Goal: Task Accomplishment & Management: Use online tool/utility

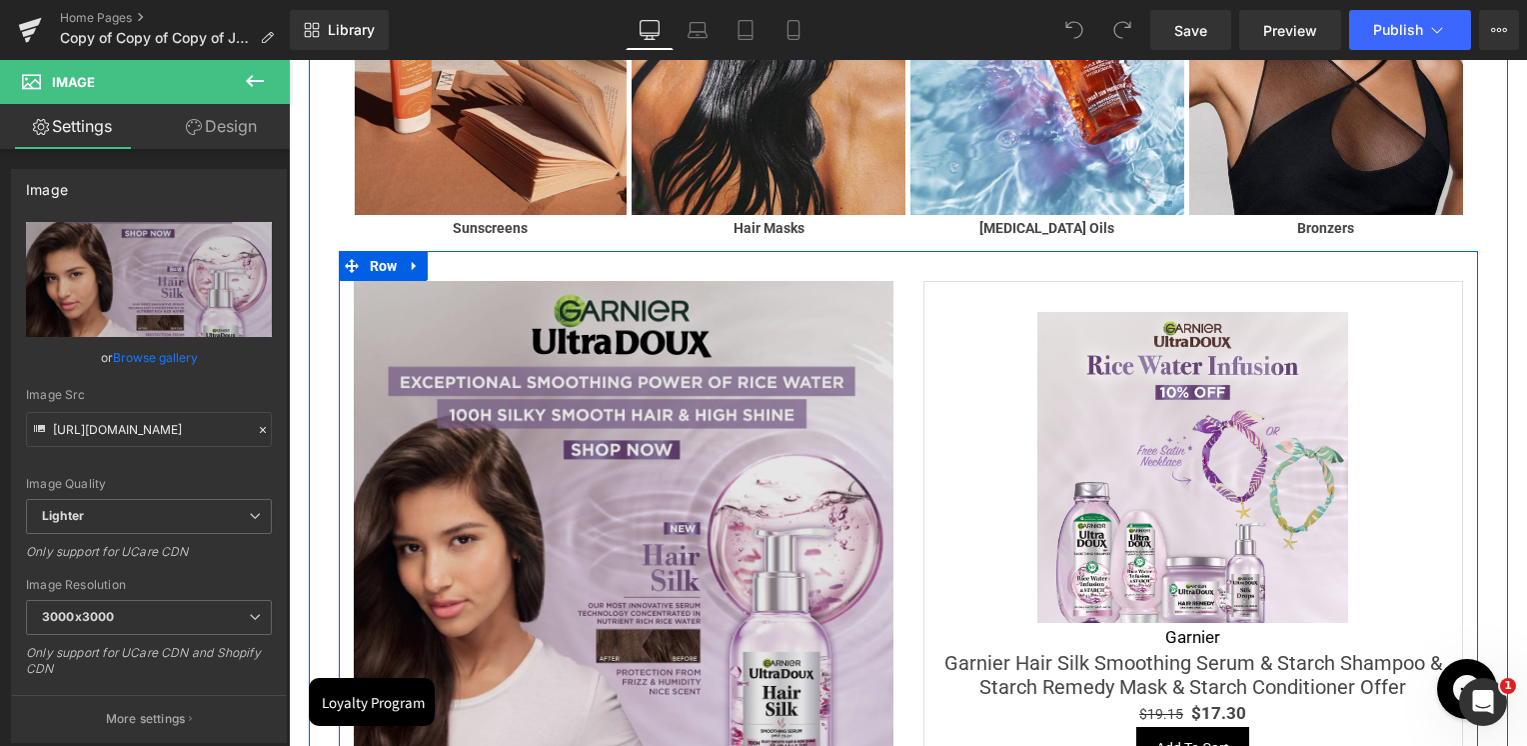
drag, startPoint x: 399, startPoint y: 264, endPoint x: 590, endPoint y: 404, distance: 236.7
click at [399, 264] on span "Row" at bounding box center [384, 266] width 38 height 30
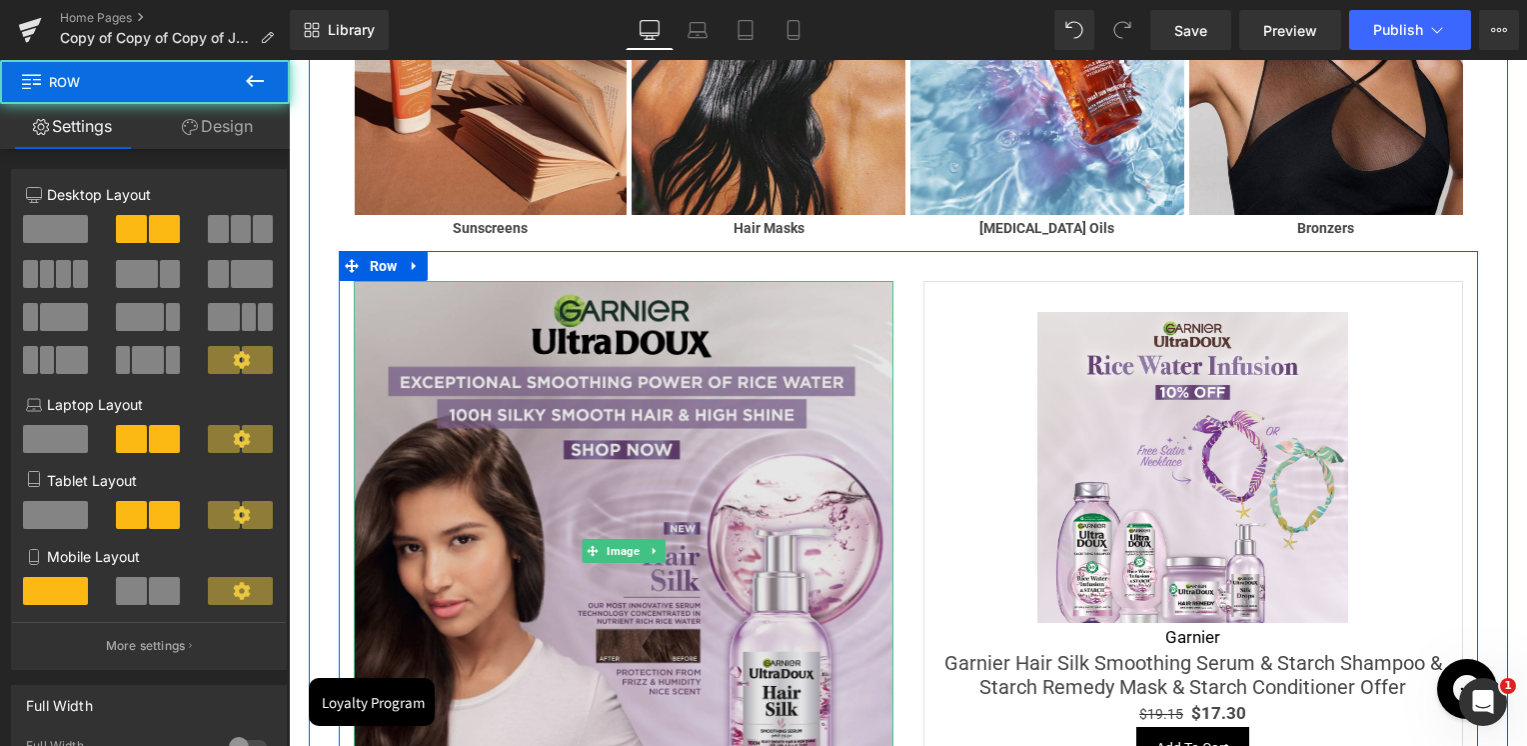
drag, startPoint x: 620, startPoint y: 437, endPoint x: 590, endPoint y: 299, distance: 141.1
click at [621, 437] on img at bounding box center [624, 551] width 540 height 540
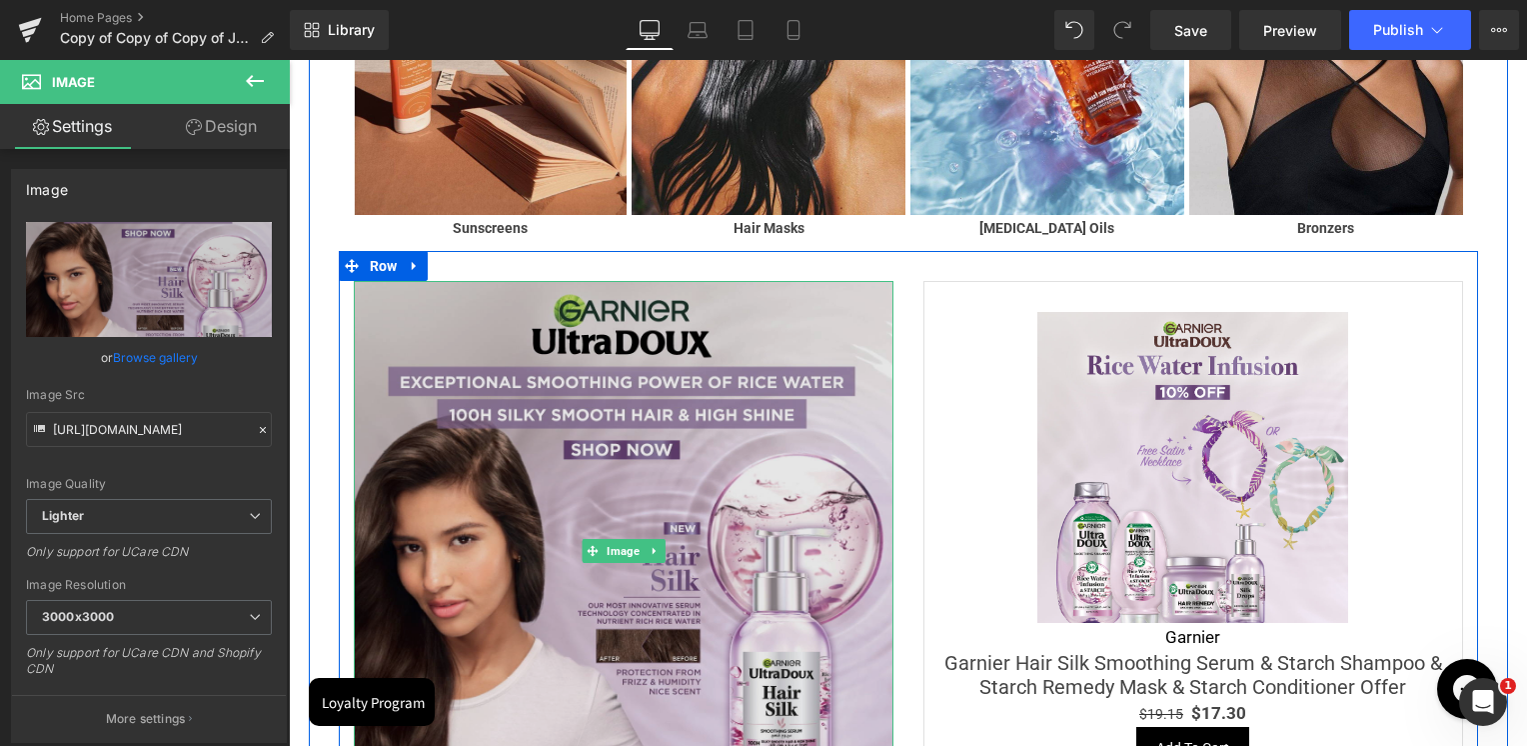
click at [550, 501] on img at bounding box center [624, 551] width 540 height 540
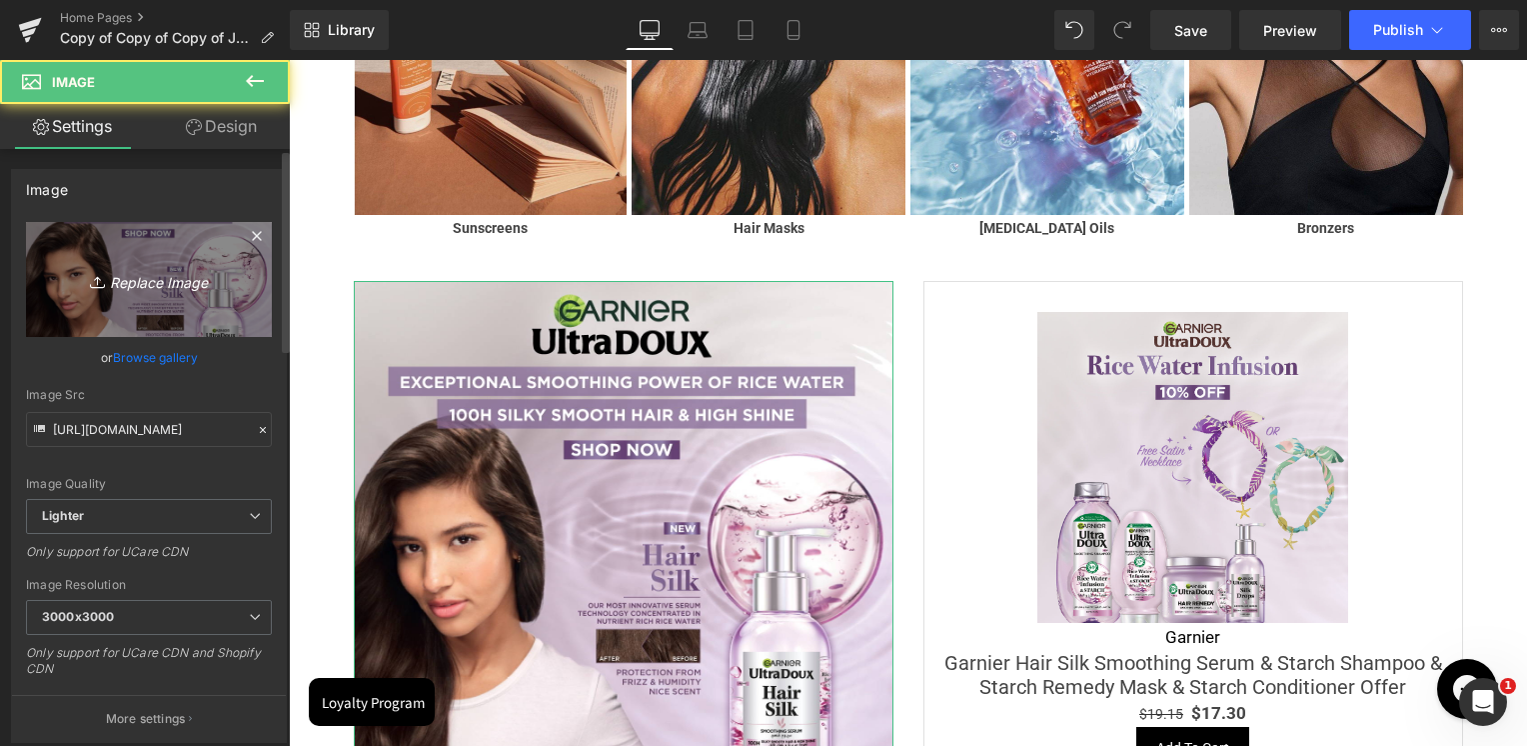
click at [136, 278] on icon "Replace Image" at bounding box center [149, 279] width 160 height 25
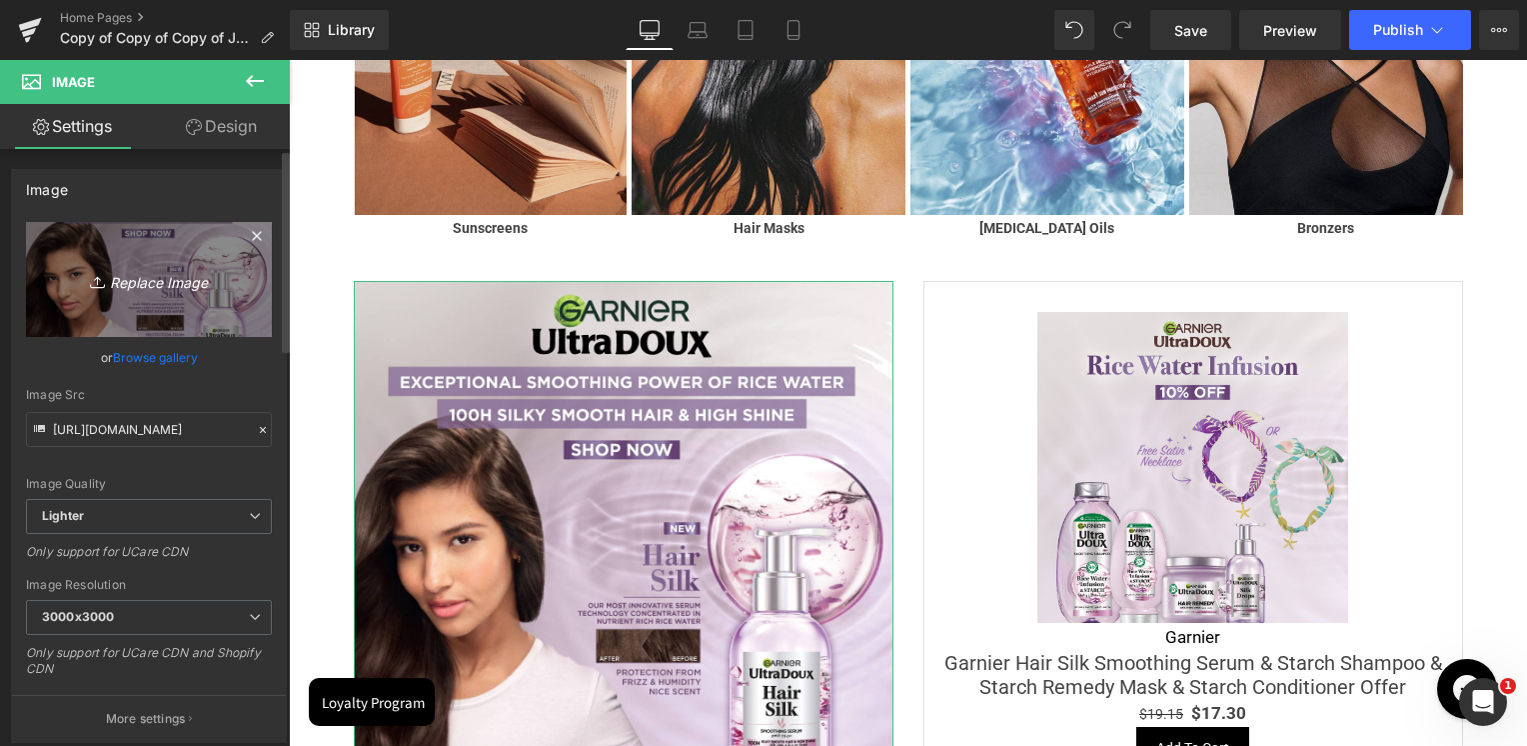
type input "C:\fakepath\1200-x-1200px (1).jpg"
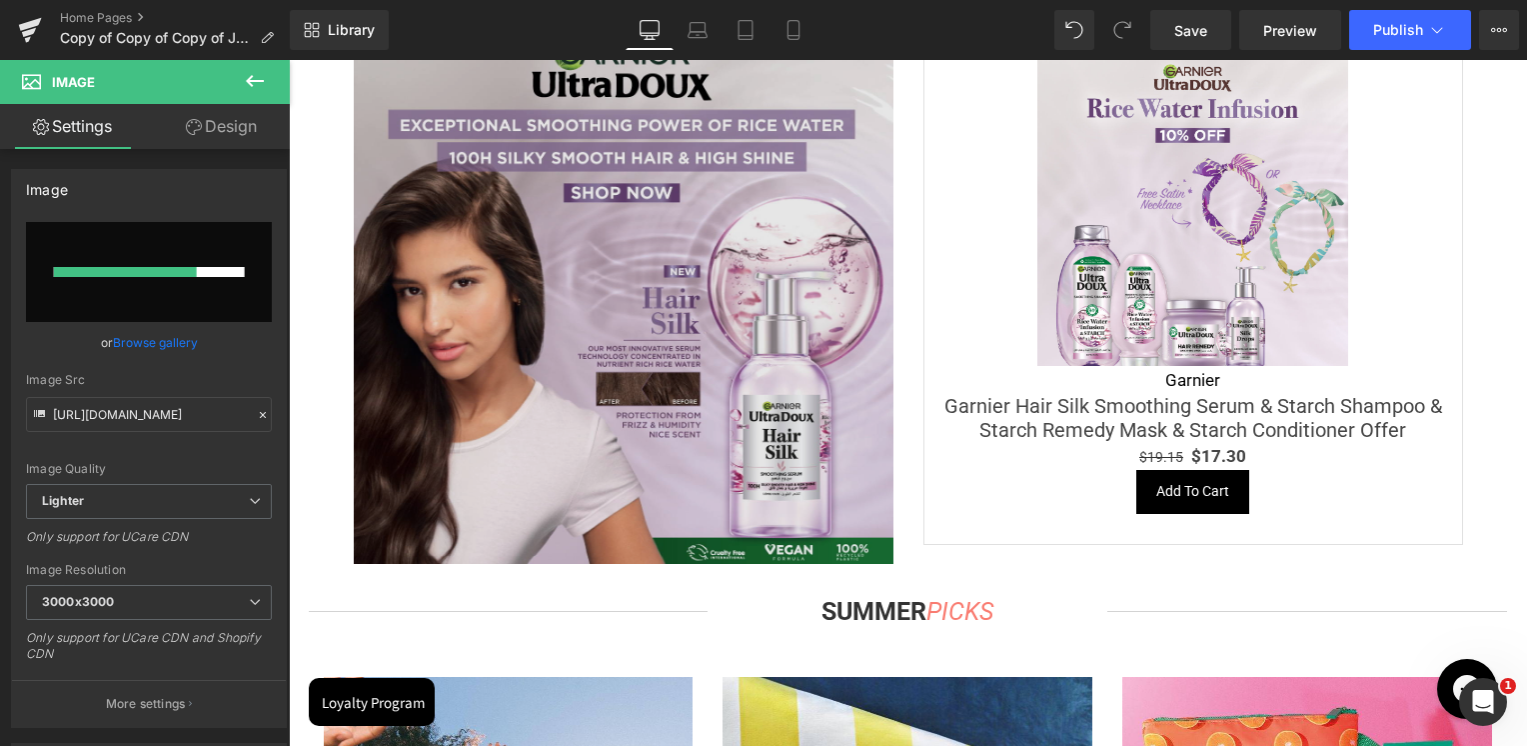
scroll to position [3355, 0]
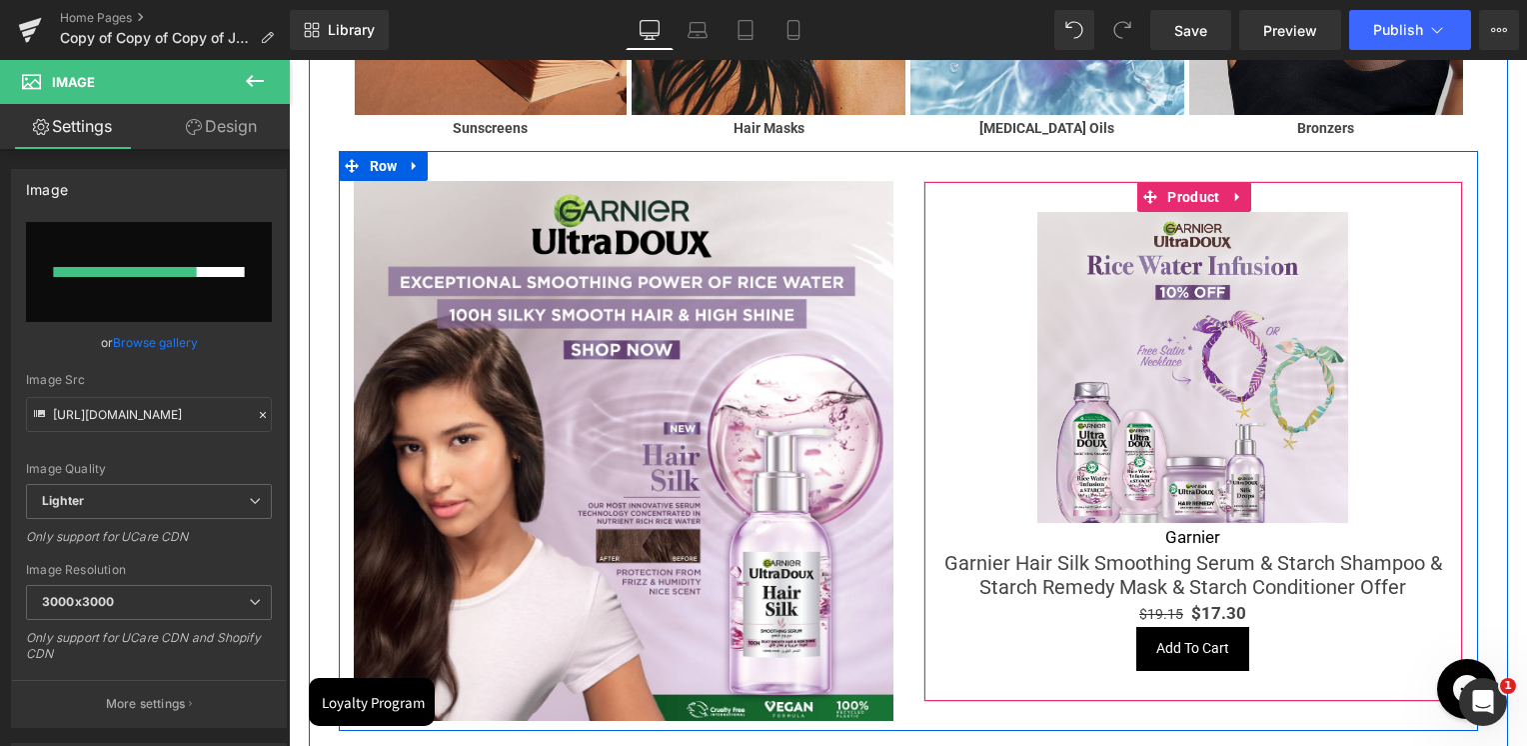
drag, startPoint x: 1179, startPoint y: 194, endPoint x: 1029, endPoint y: 194, distance: 149.9
click at [1179, 194] on span "Product" at bounding box center [1193, 197] width 62 height 30
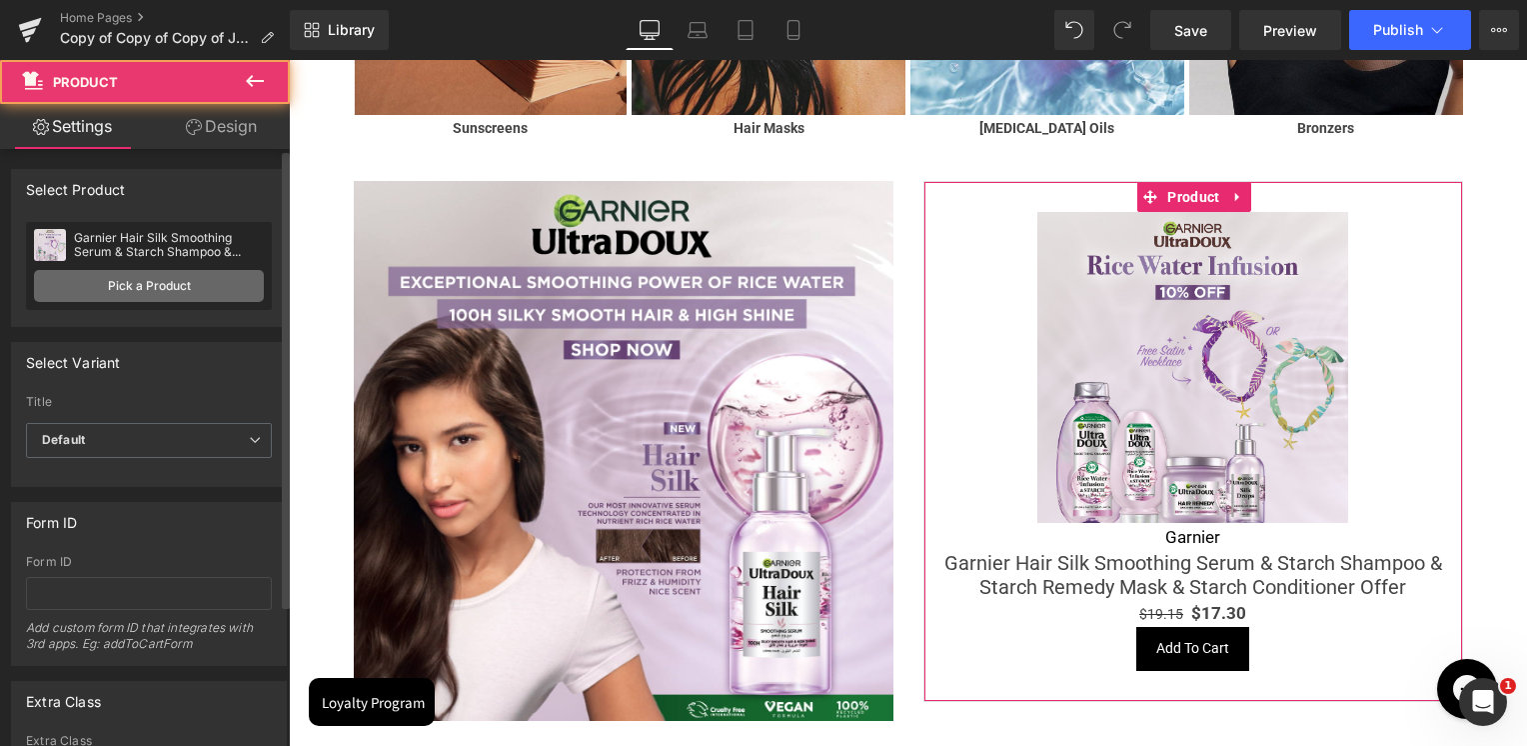
click at [196, 284] on link "Pick a Product" at bounding box center [149, 286] width 230 height 32
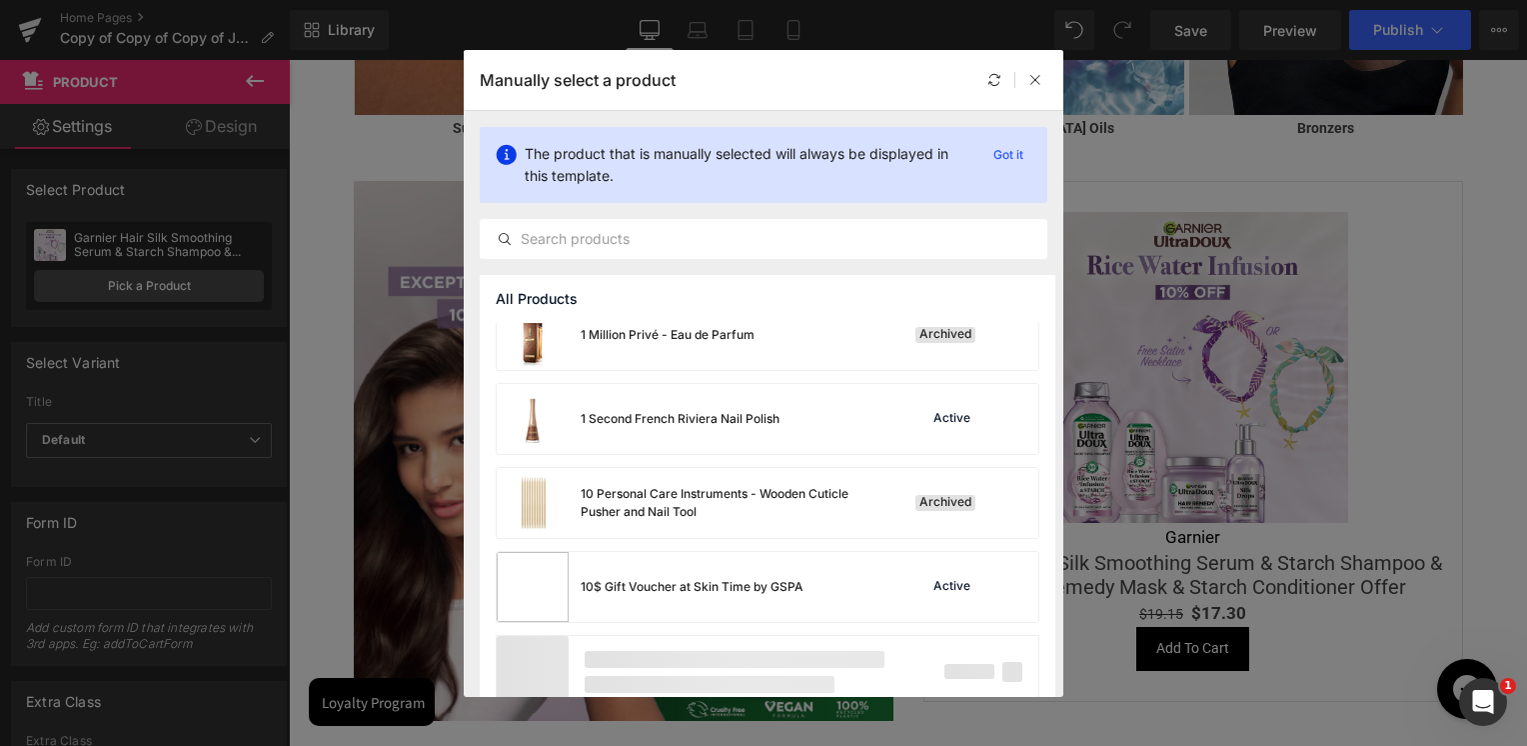
scroll to position [1478, 0]
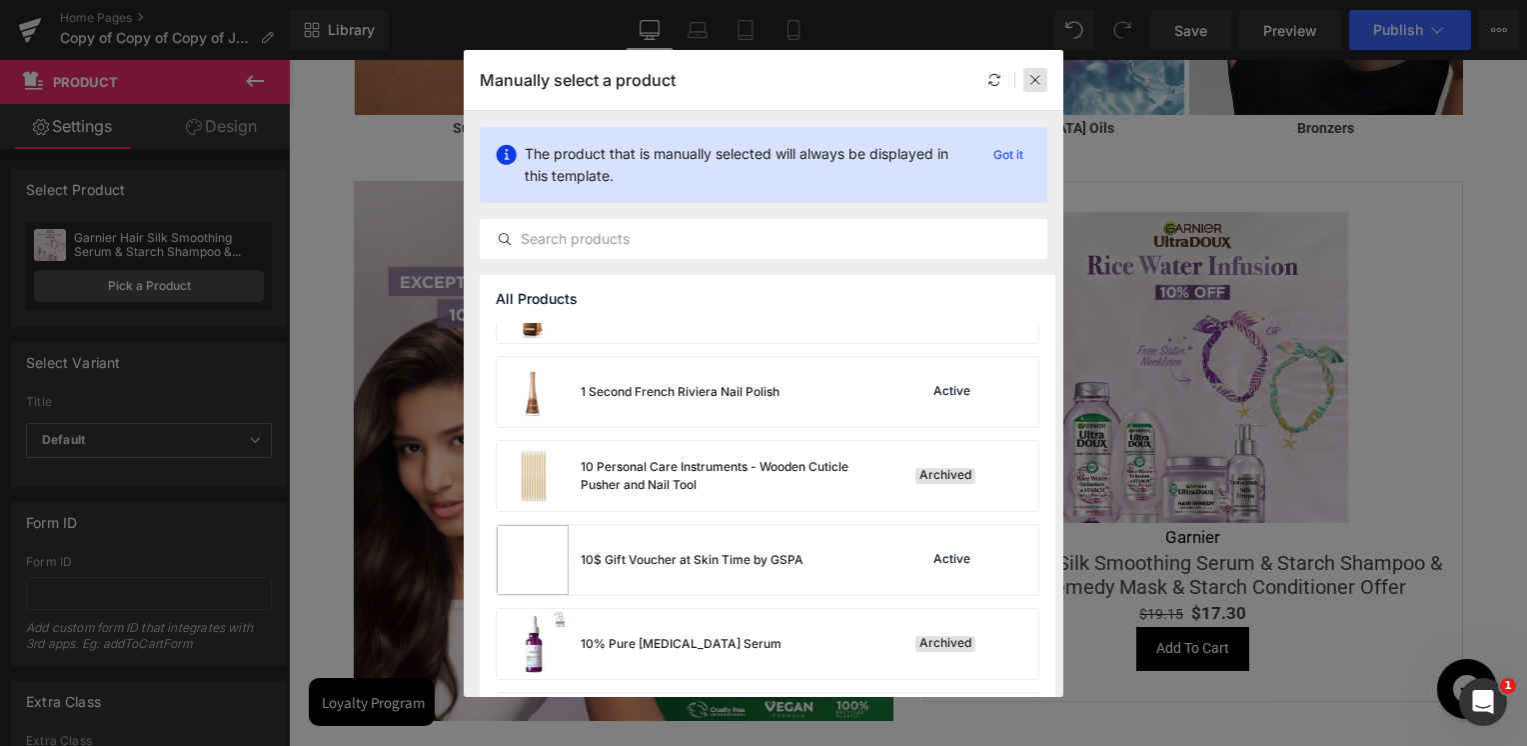
click at [1025, 80] on div at bounding box center [1035, 80] width 24 height 24
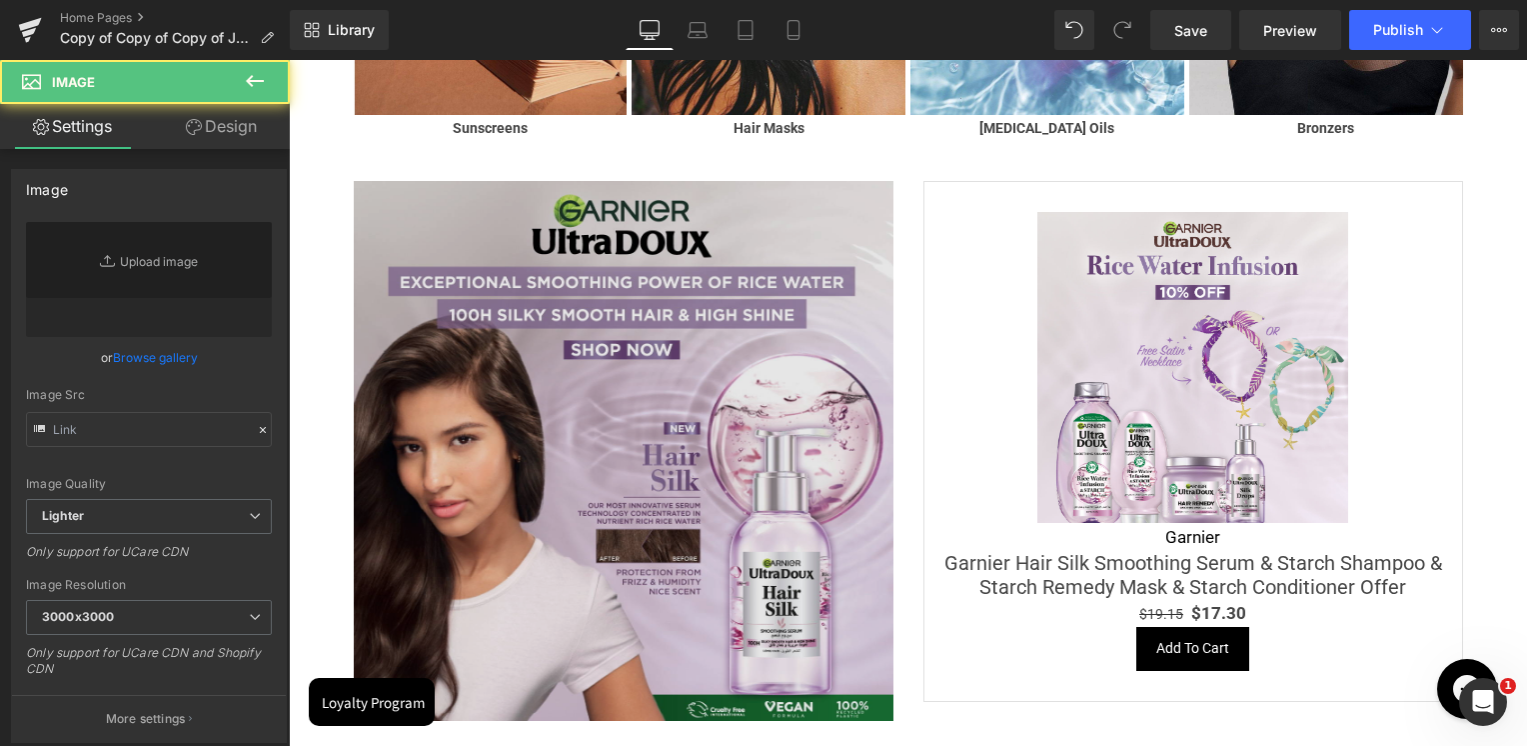
click at [652, 338] on img at bounding box center [624, 451] width 540 height 540
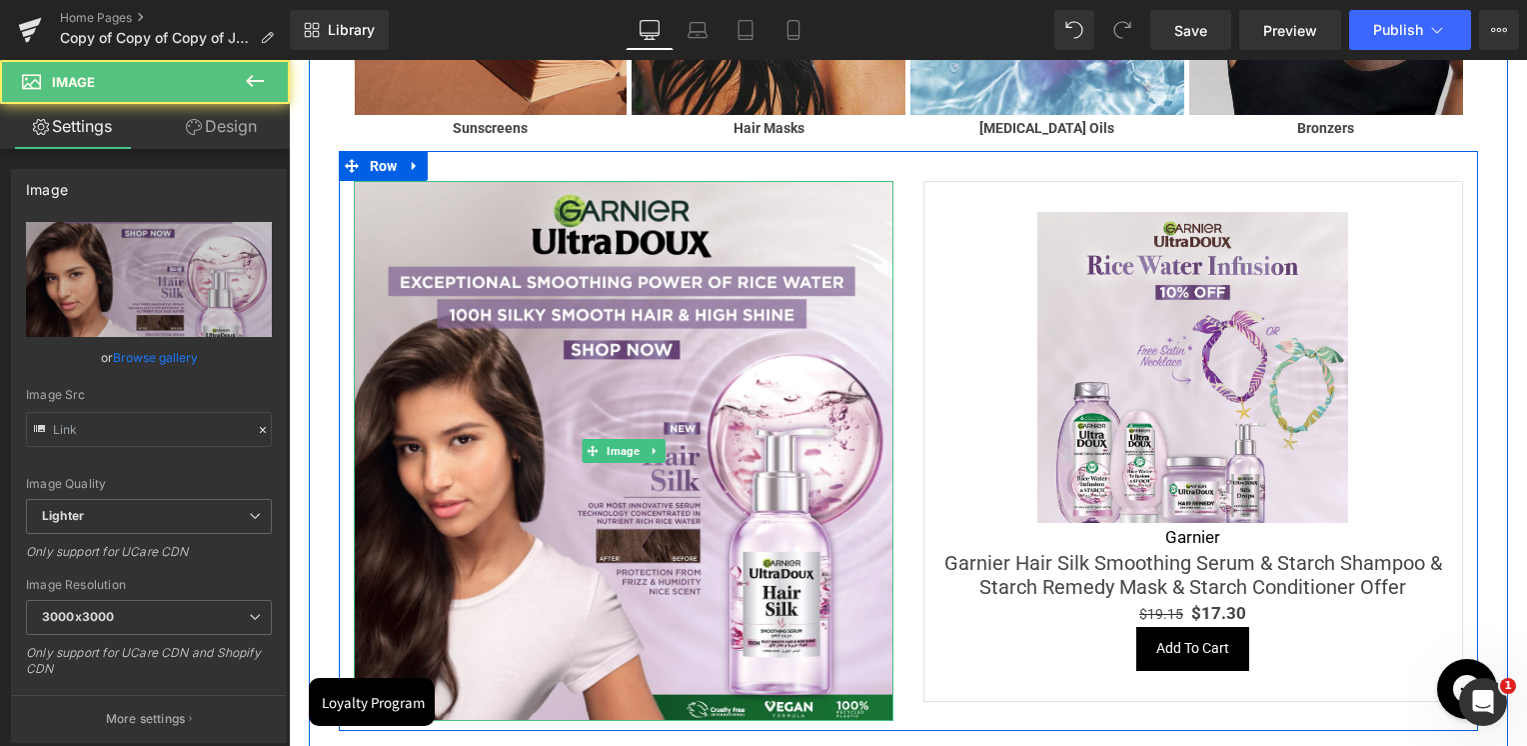
type input "[URL][DOMAIN_NAME]"
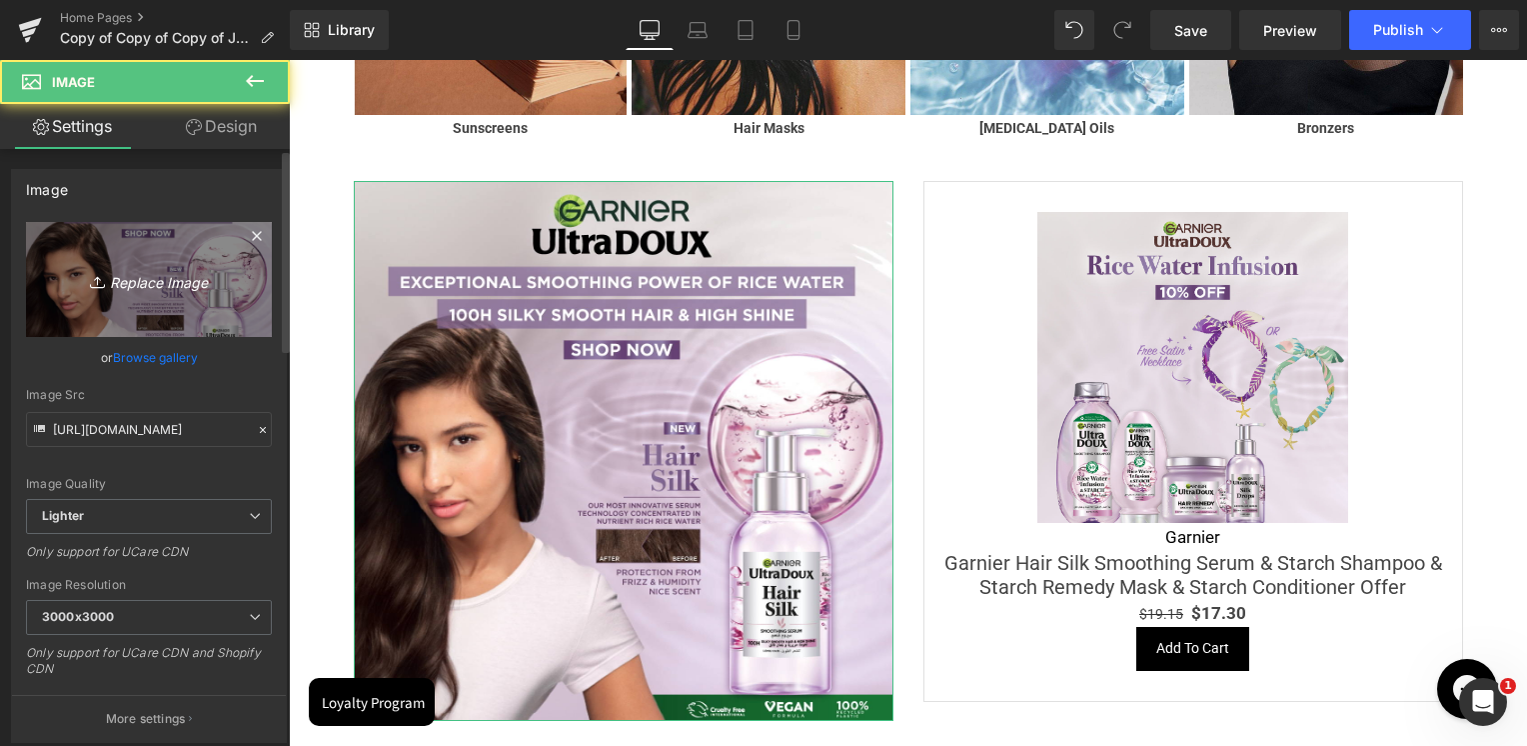
click at [137, 306] on link "Replace Image" at bounding box center [149, 279] width 246 height 115
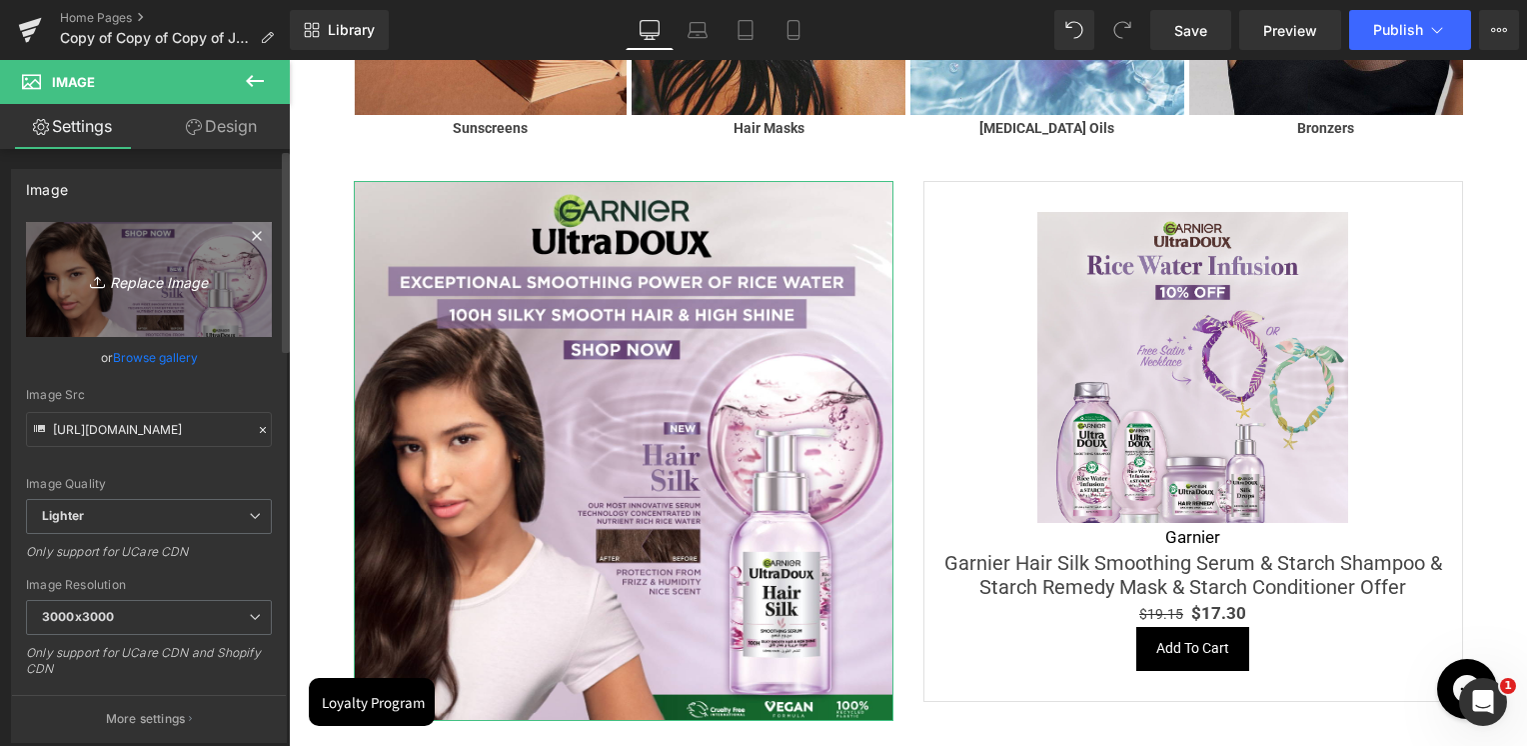
type input "C:\fakepath\1200-x-1200px (1).jpg"
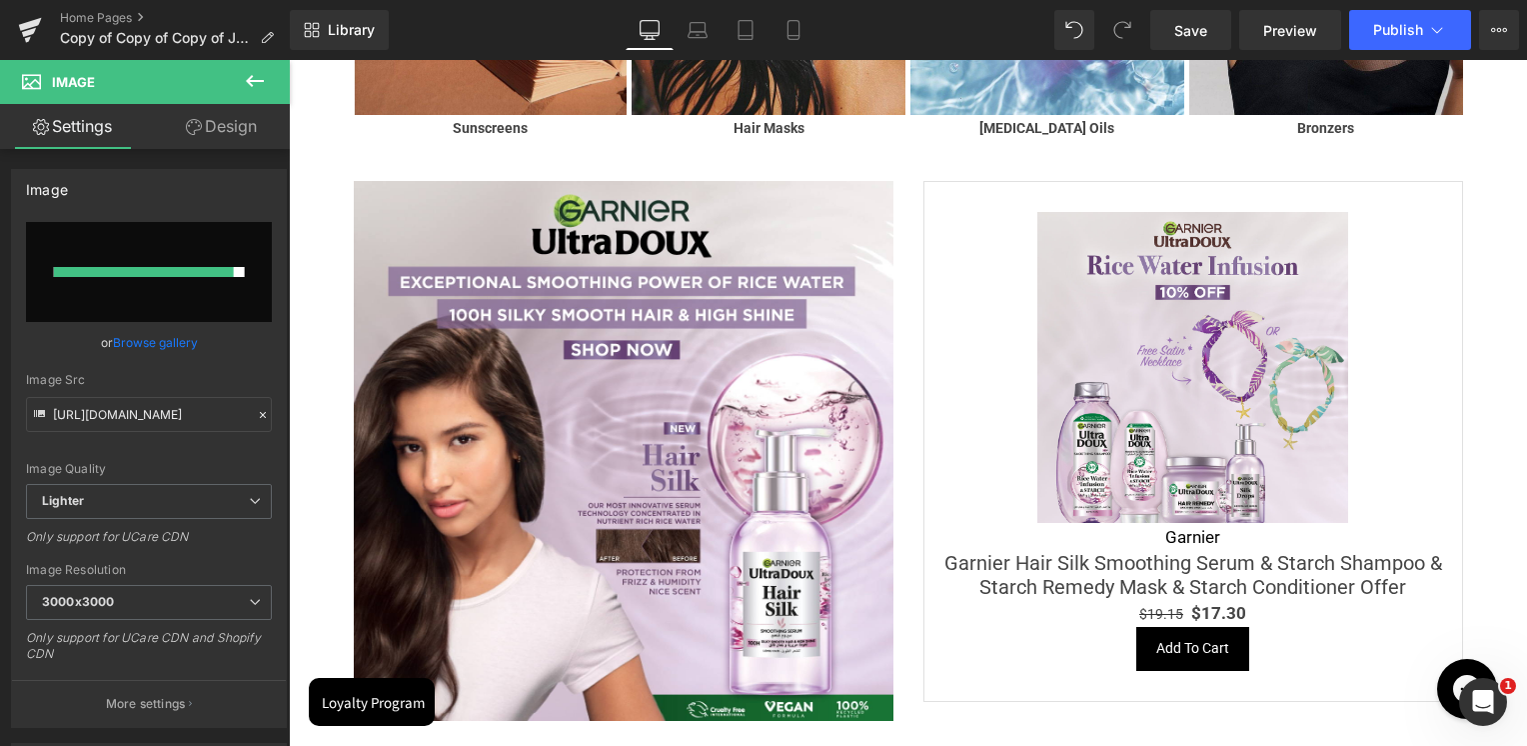
type input "[URL][DOMAIN_NAME]"
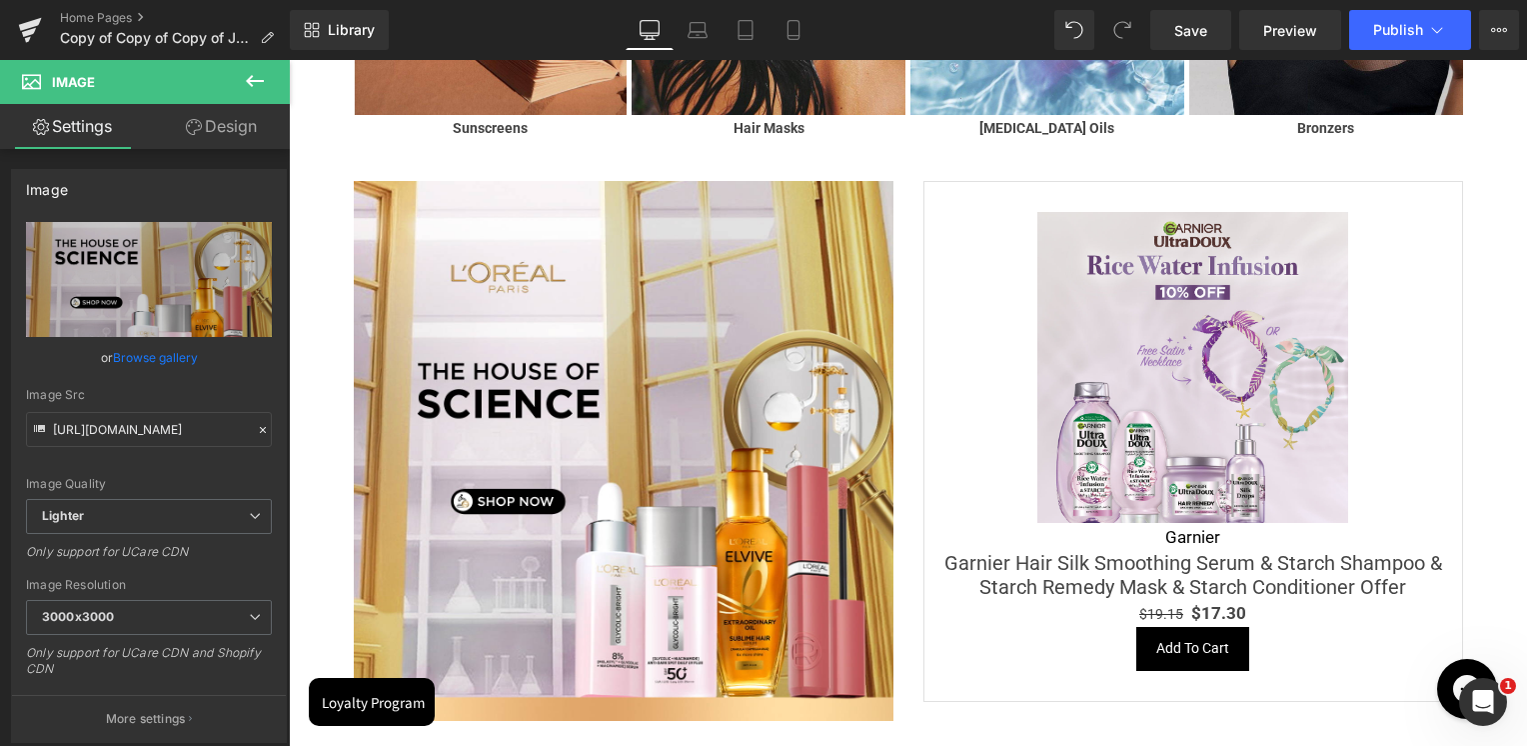
scroll to position [3356, 0]
click at [1182, 299] on img at bounding box center [1192, 366] width 311 height 311
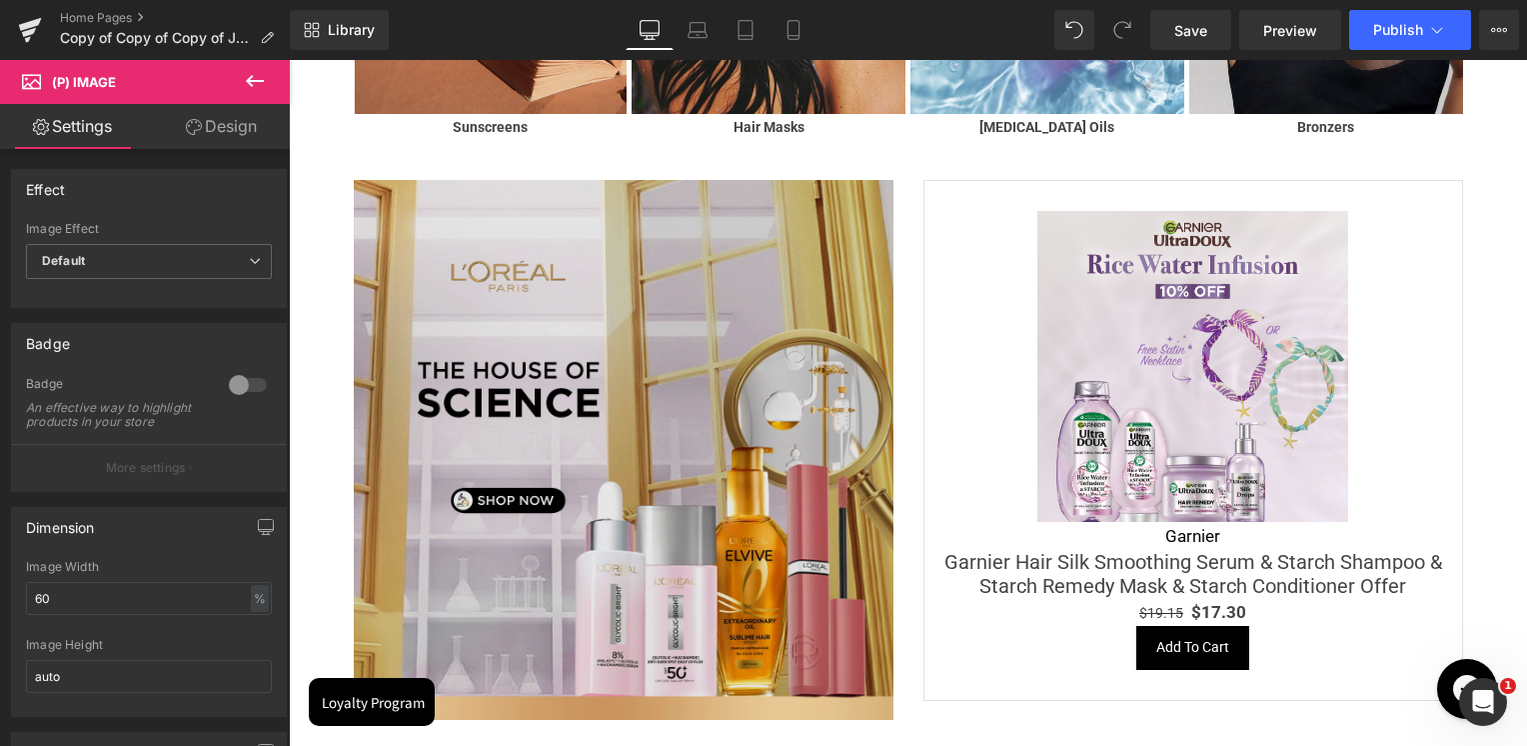
click at [603, 415] on img at bounding box center [624, 450] width 540 height 540
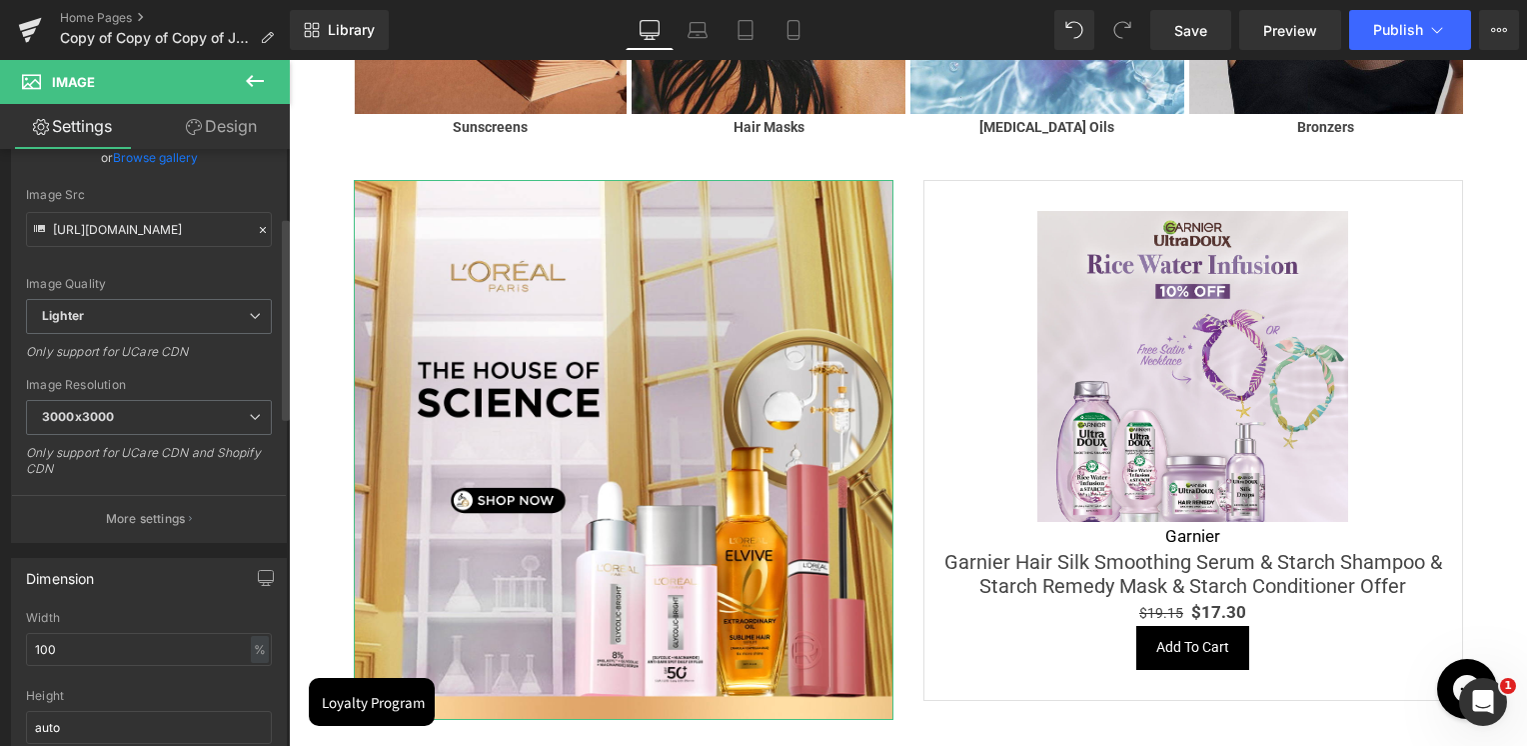
scroll to position [500, 0]
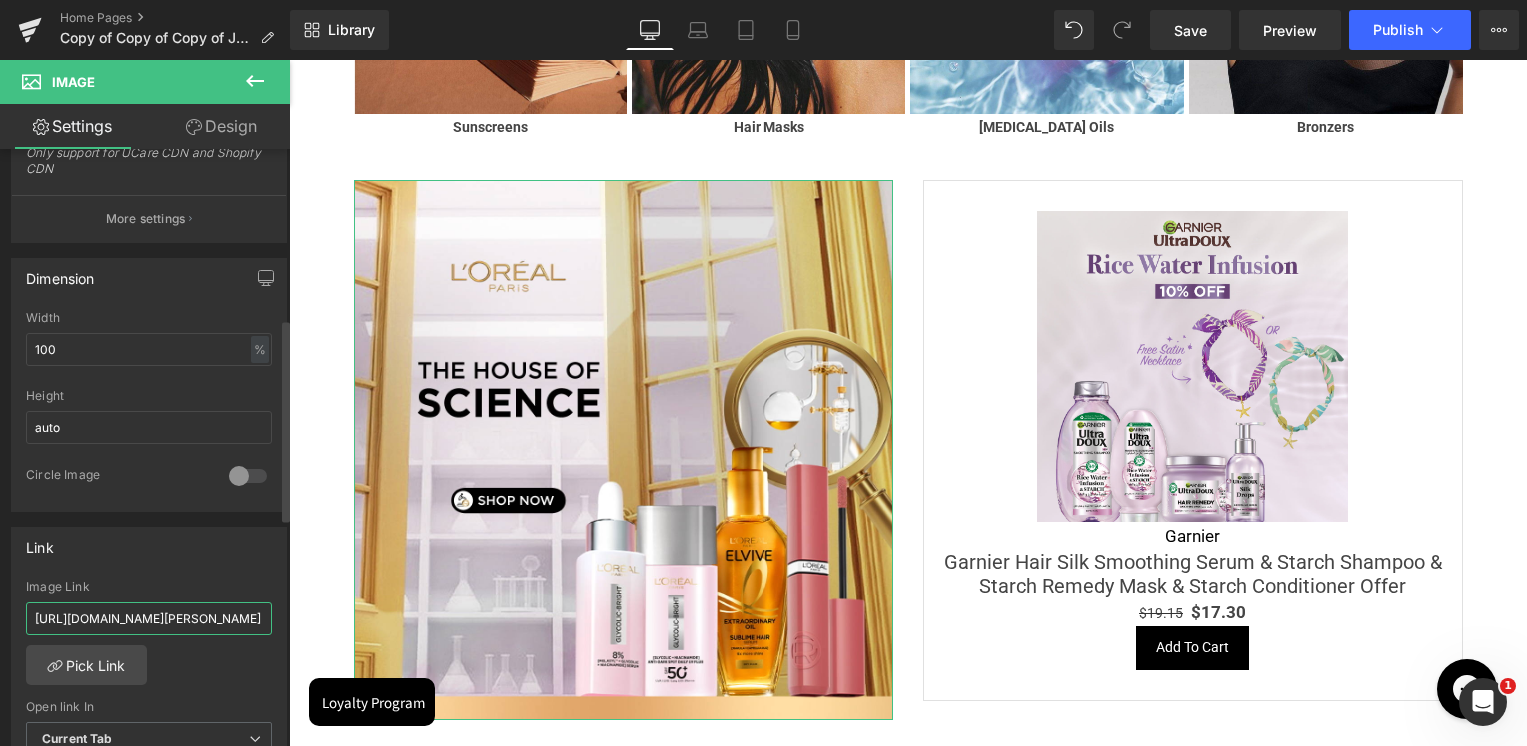
click at [116, 614] on input "[URL][DOMAIN_NAME][PERSON_NAME]" at bounding box center [149, 618] width 246 height 33
paste input "collections/house-of-science"
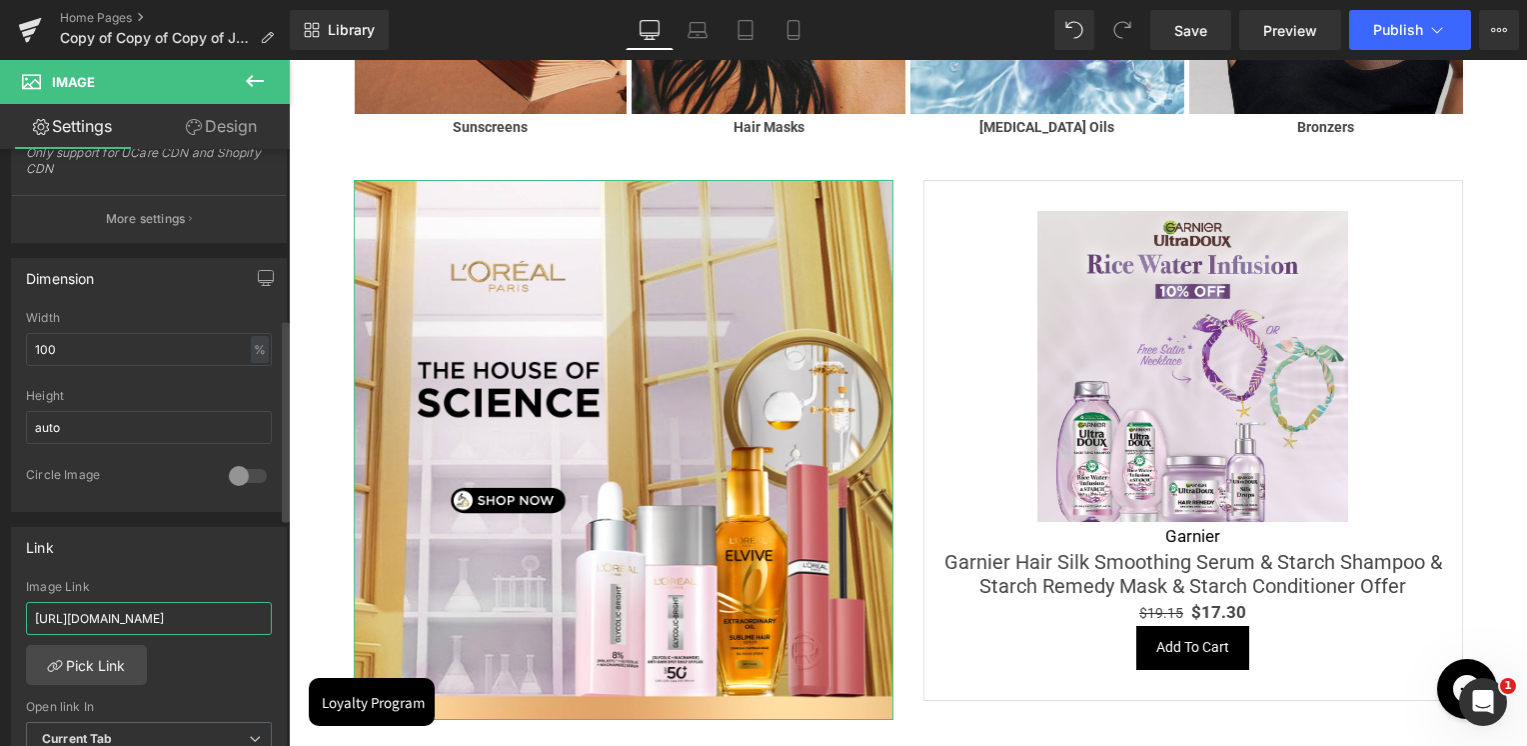
type input "https://skinsociety.me/collections/house-of-science"
click at [125, 582] on div "Image Link" at bounding box center [149, 587] width 246 height 14
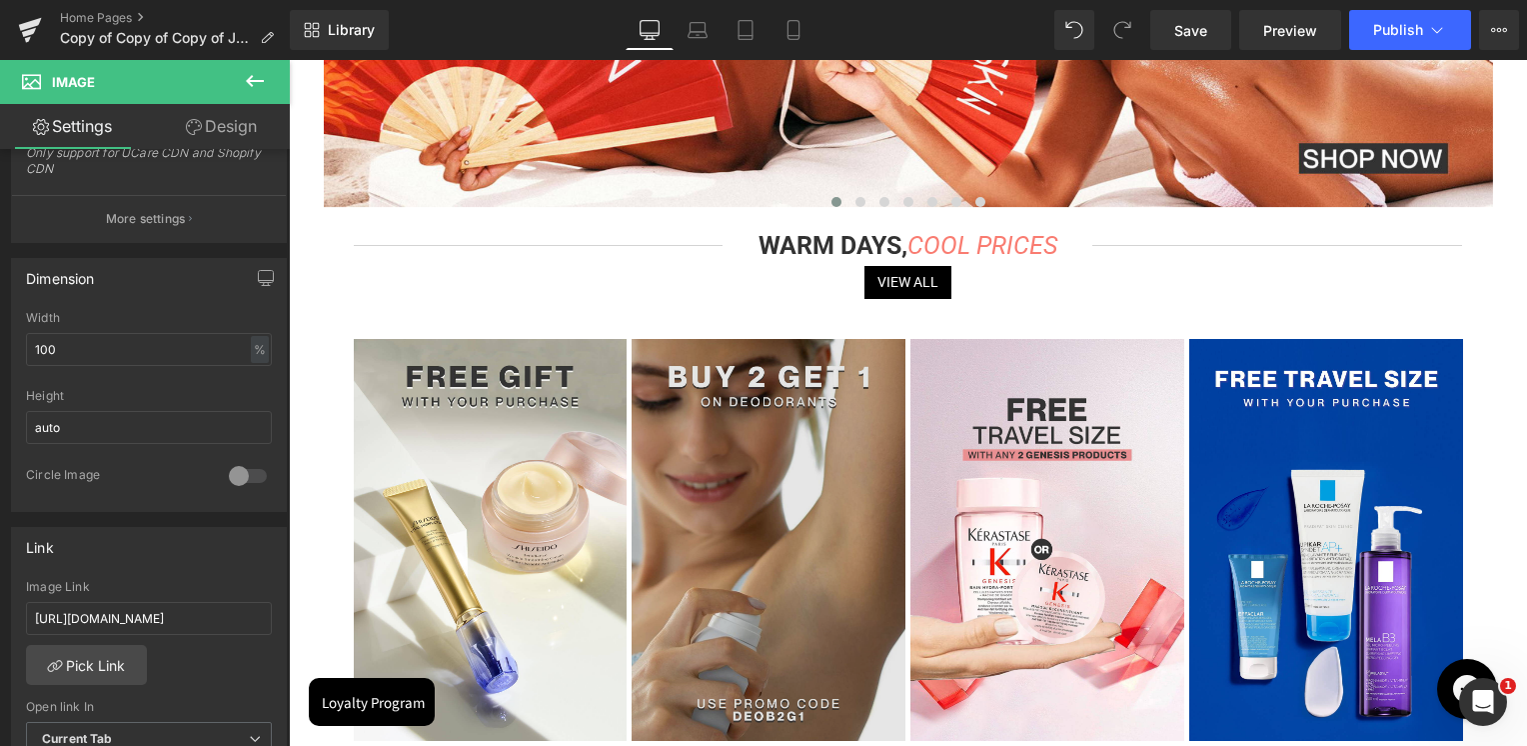
scroll to position [258, 0]
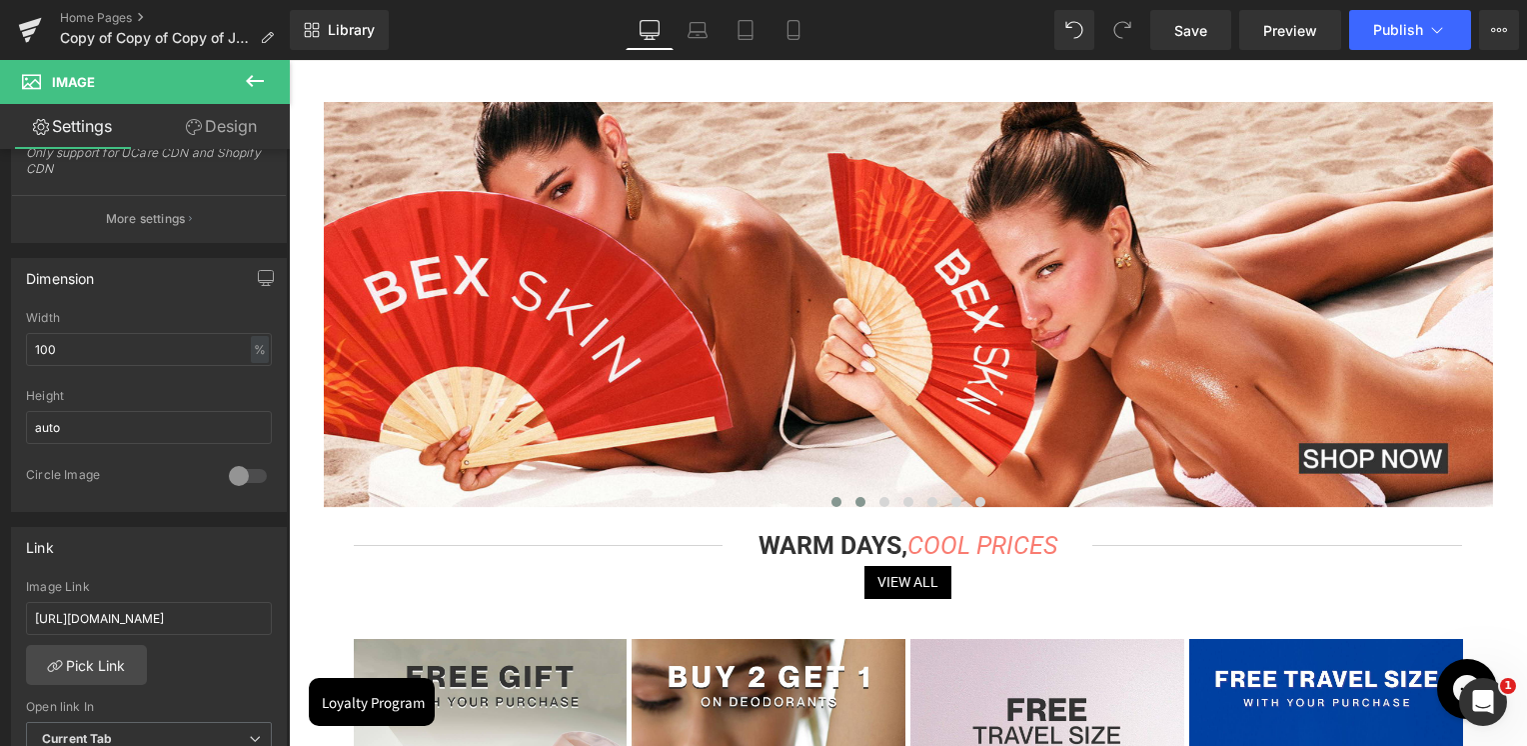
click at [859, 507] on button at bounding box center [860, 502] width 24 height 20
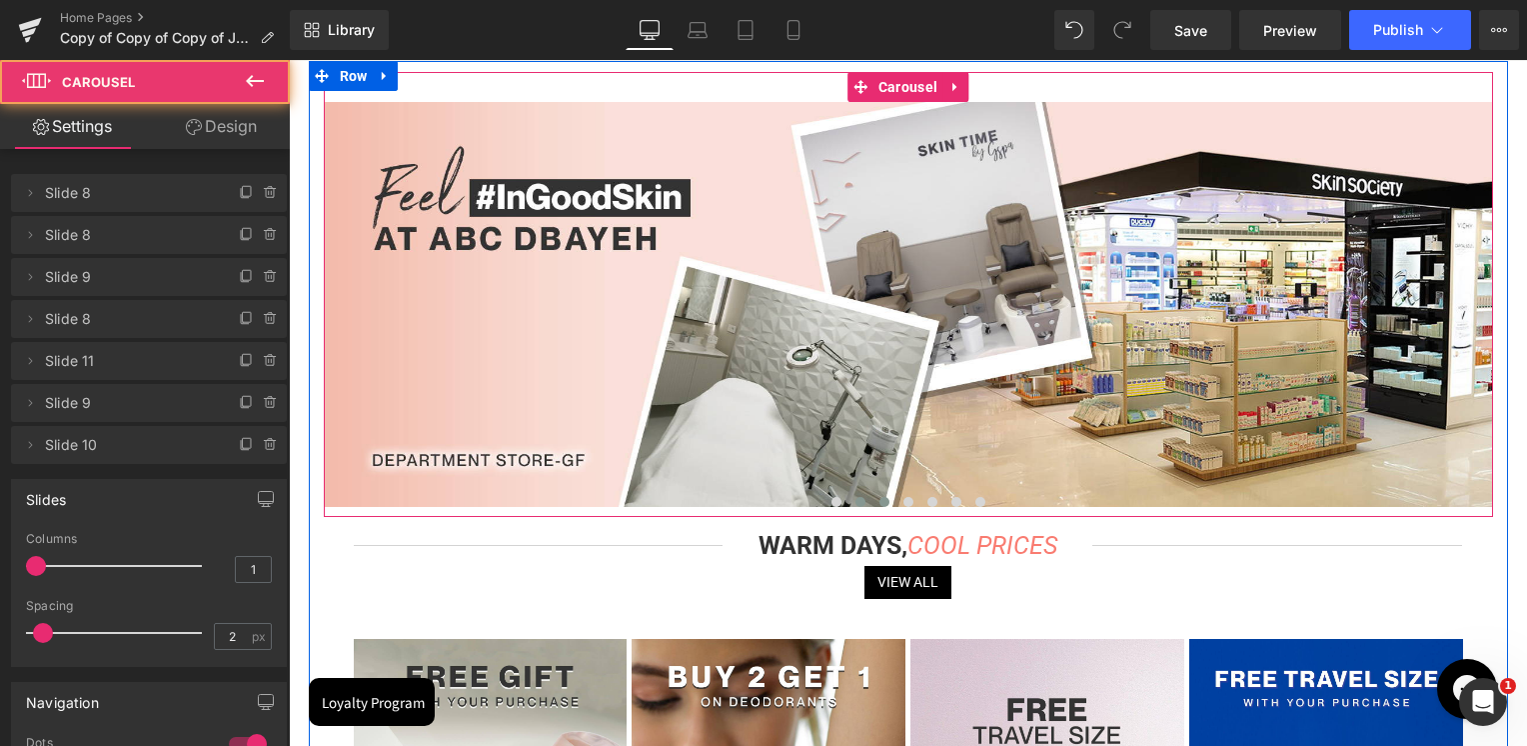
click at [879, 504] on span at bounding box center [884, 502] width 10 height 10
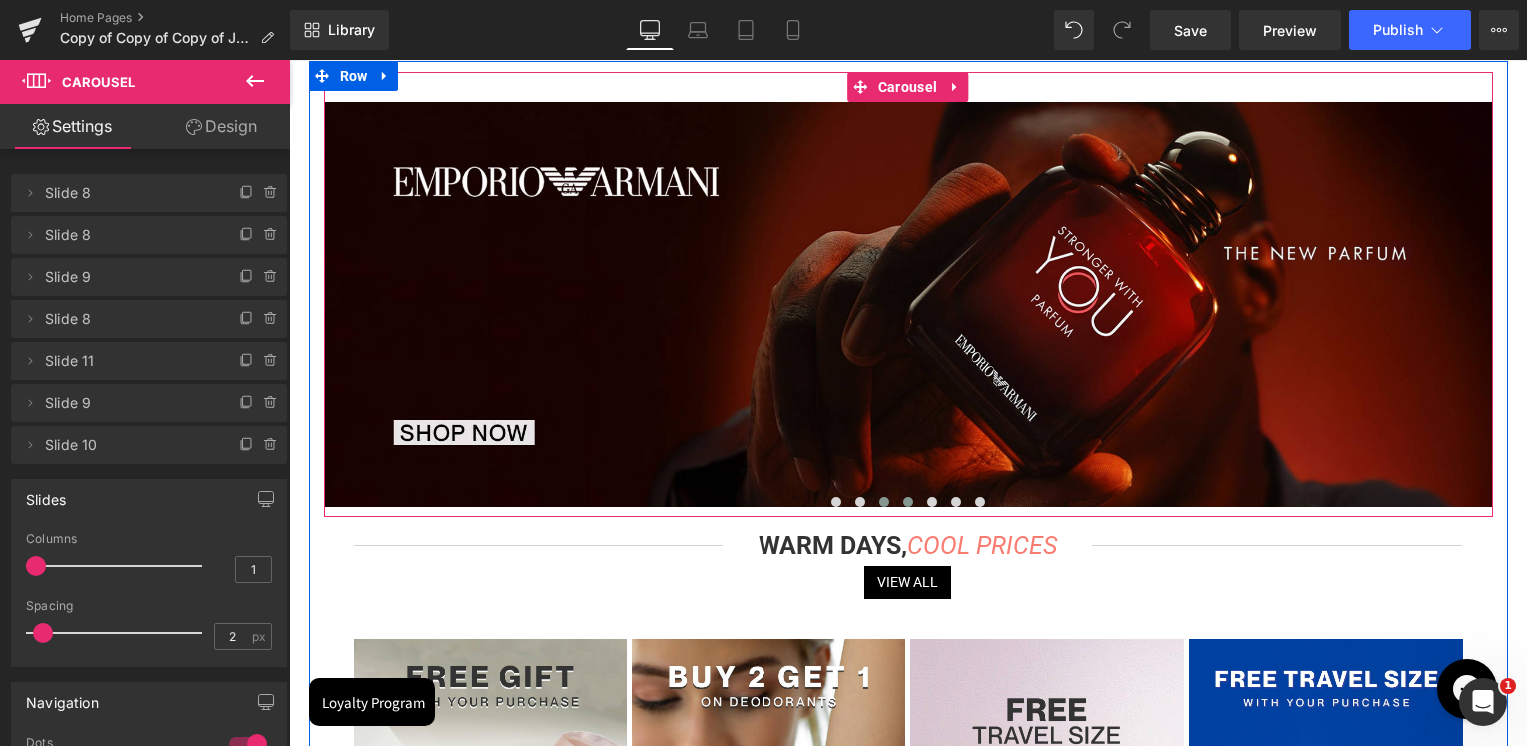
click at [903, 504] on span at bounding box center [908, 502] width 10 height 10
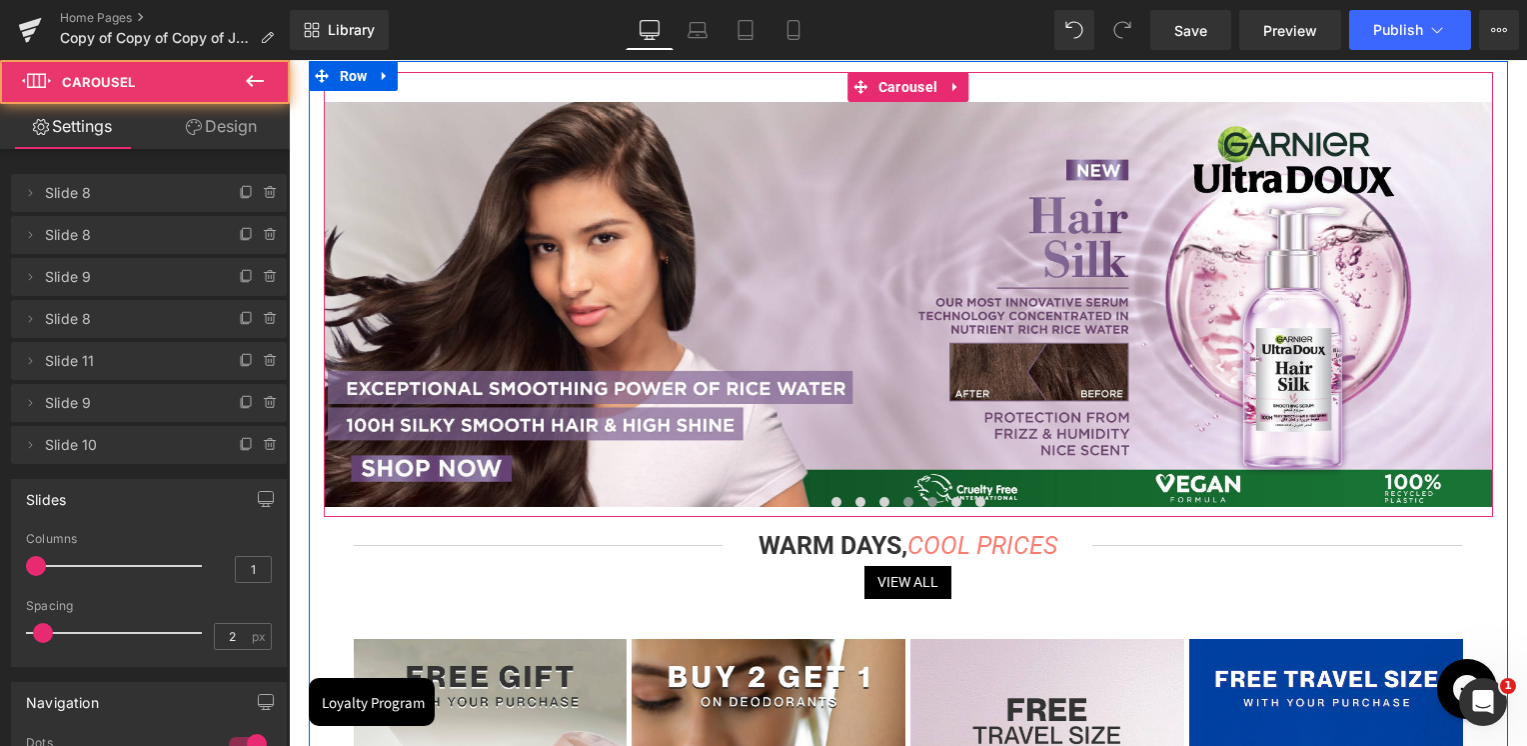
click at [927, 504] on span at bounding box center [932, 502] width 10 height 10
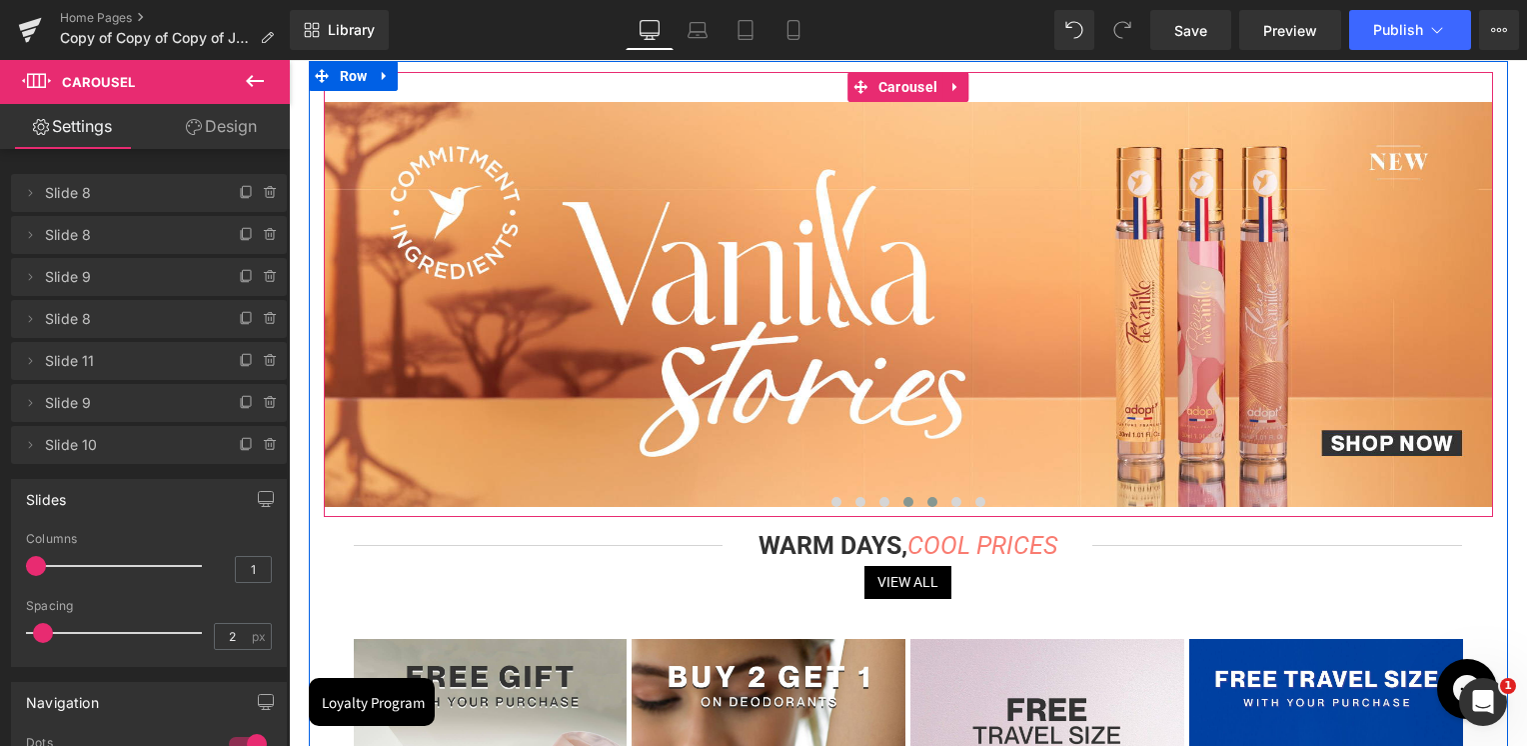
click at [907, 506] on span at bounding box center [908, 502] width 10 height 10
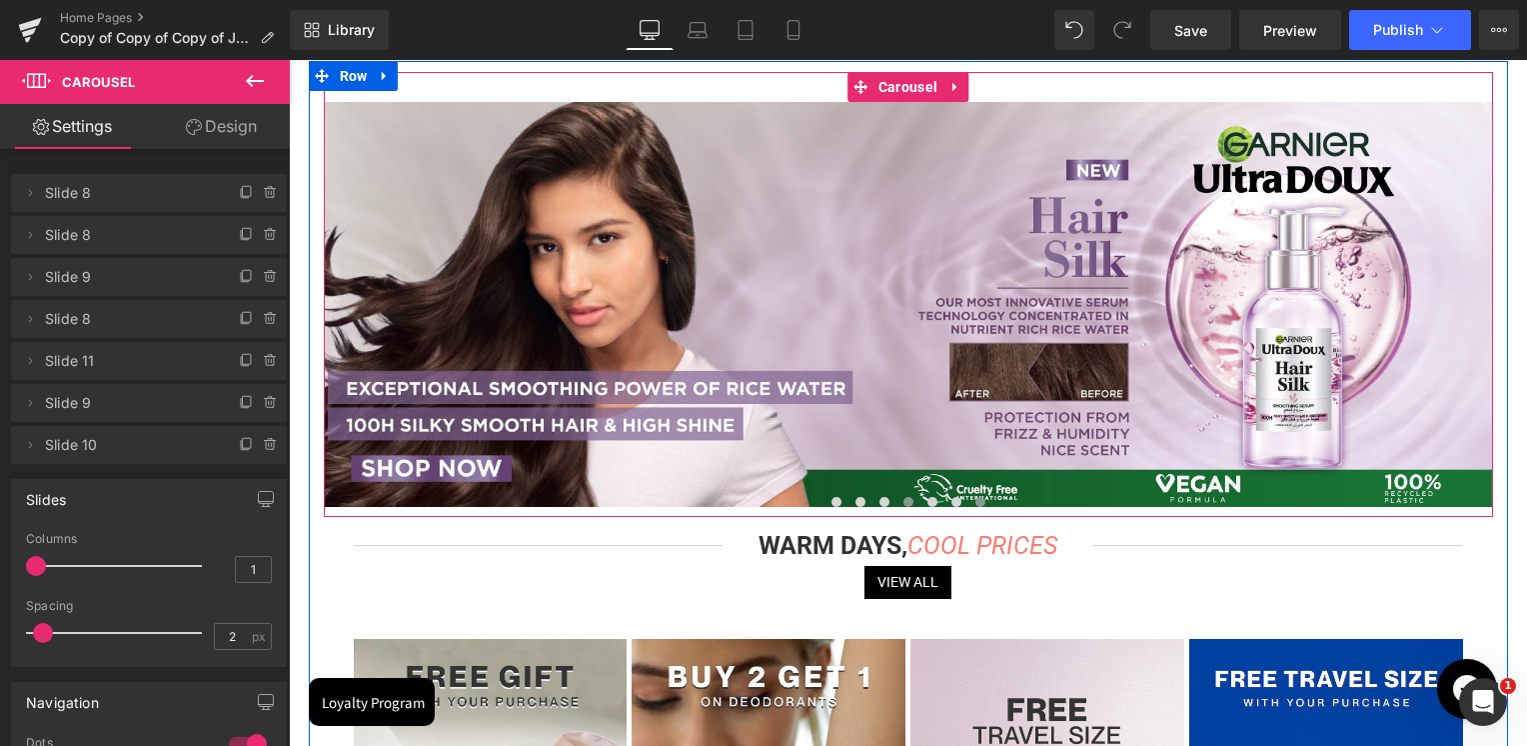
click at [968, 502] on button at bounding box center [980, 502] width 24 height 20
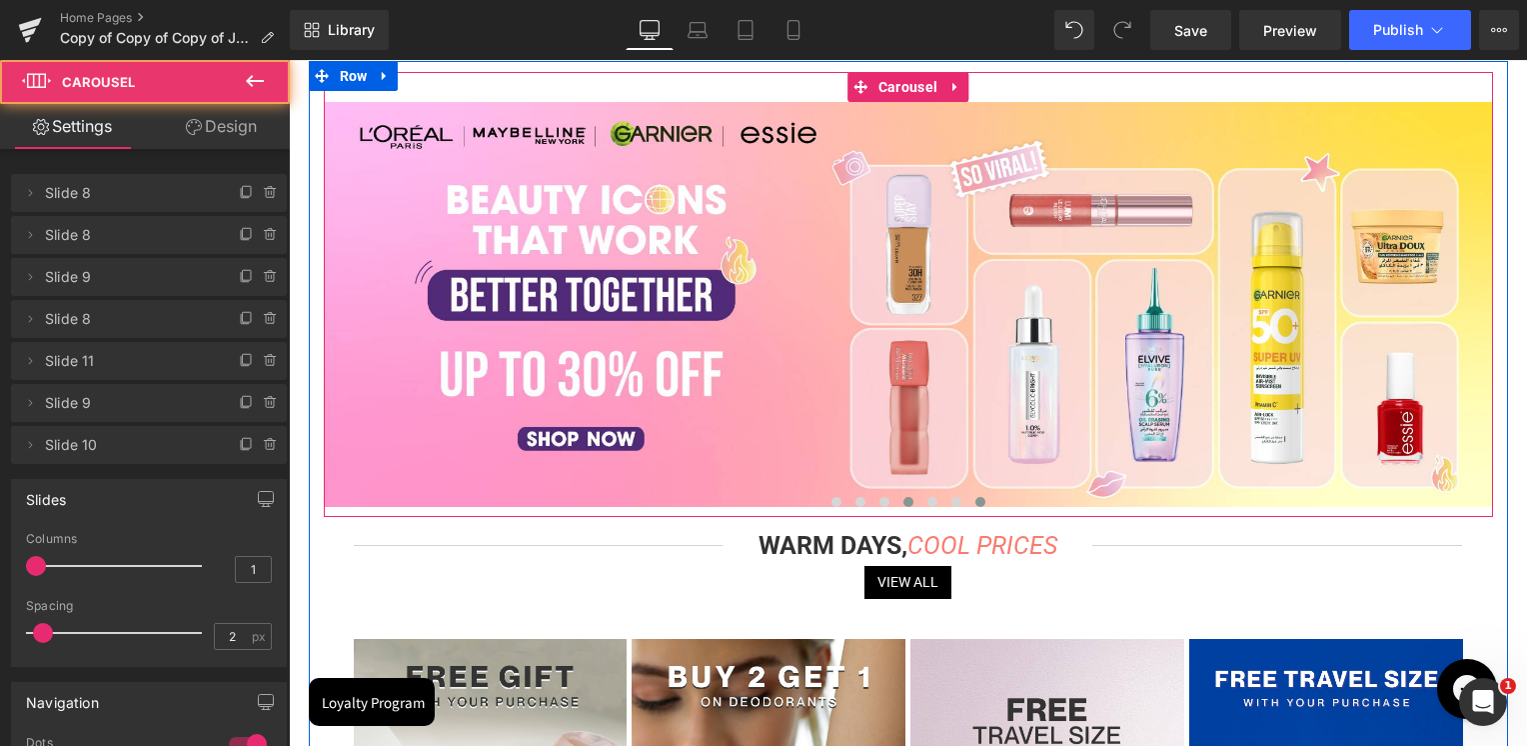
click at [914, 502] on button at bounding box center [908, 502] width 24 height 20
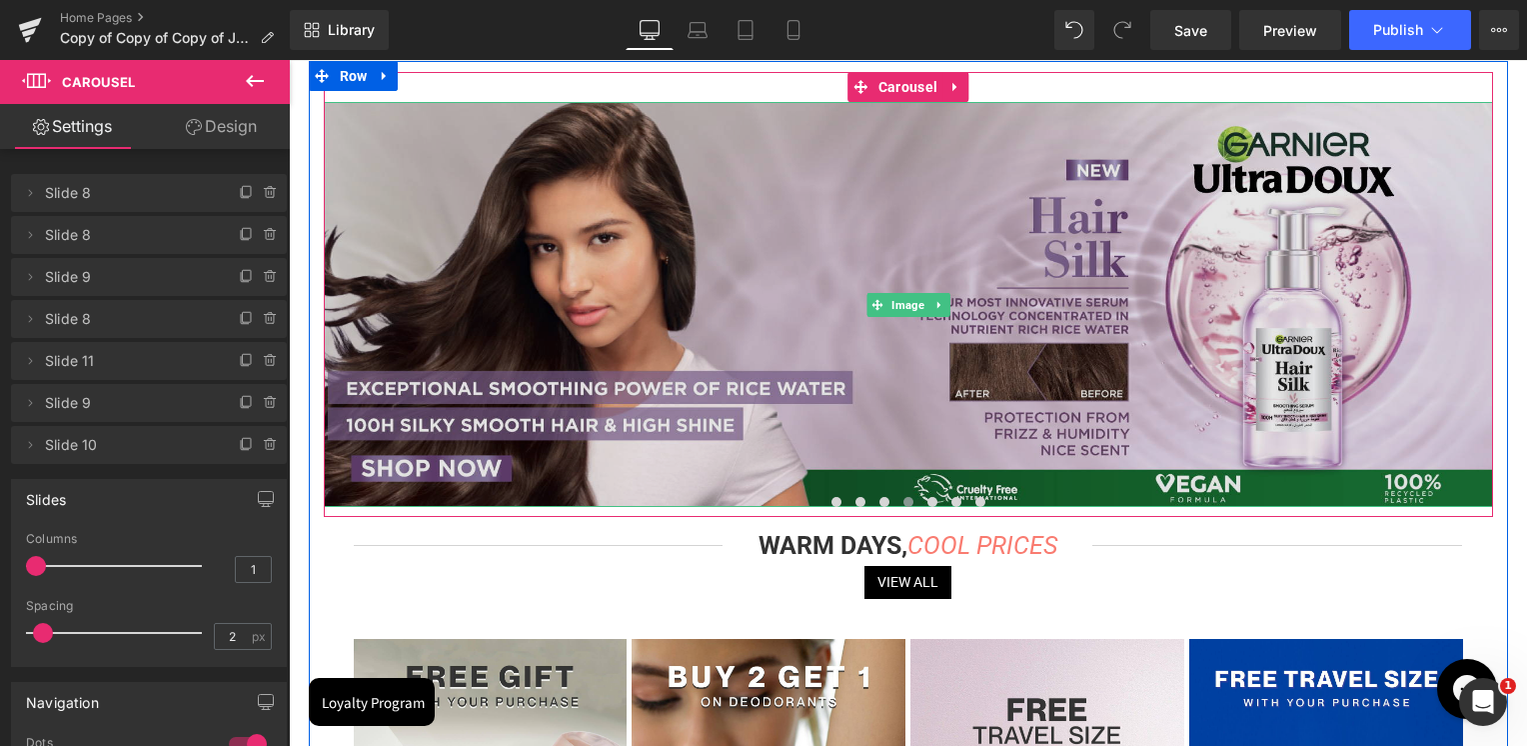
click at [911, 206] on img at bounding box center [908, 304] width 1169 height 405
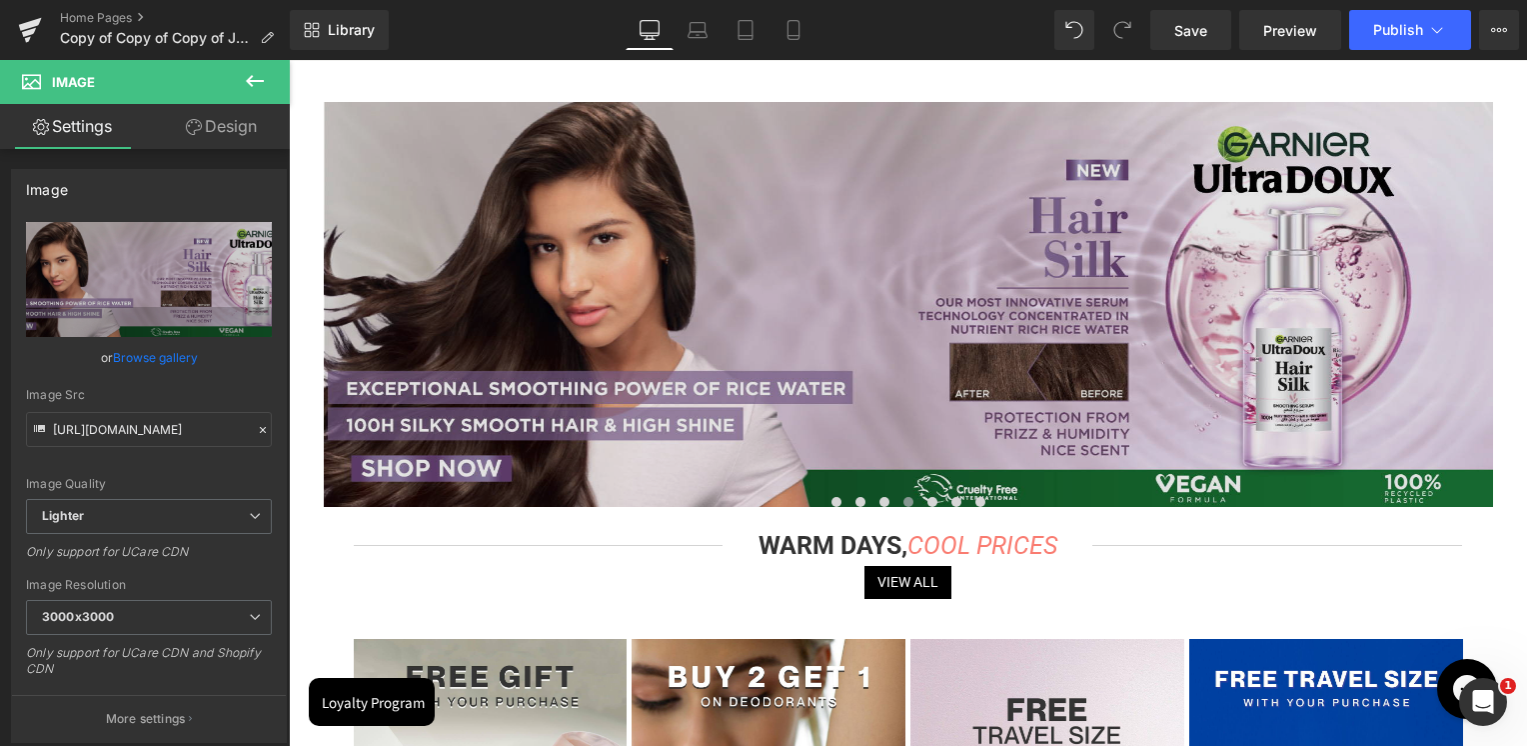
click at [869, 254] on img at bounding box center [908, 304] width 1169 height 405
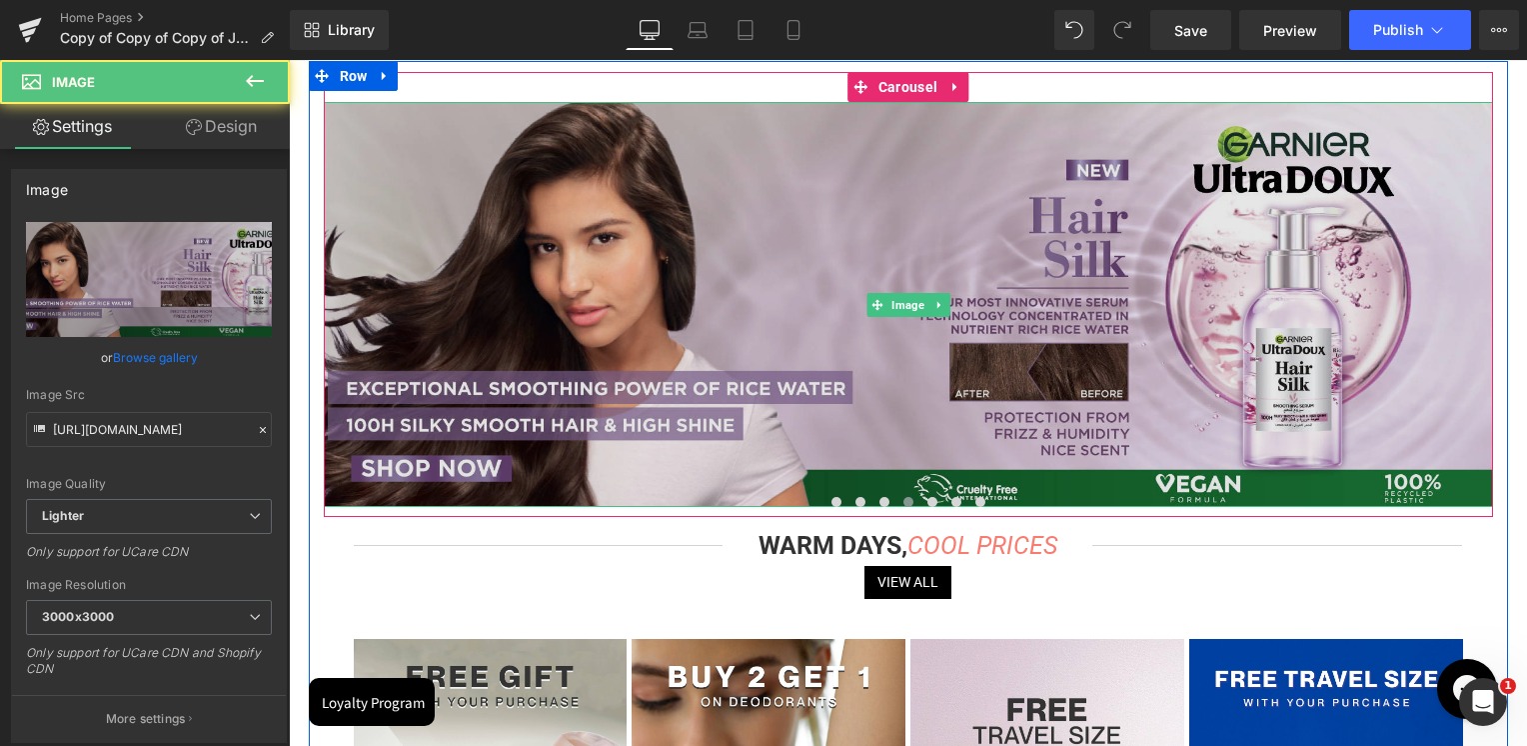
click at [801, 228] on img at bounding box center [908, 304] width 1169 height 405
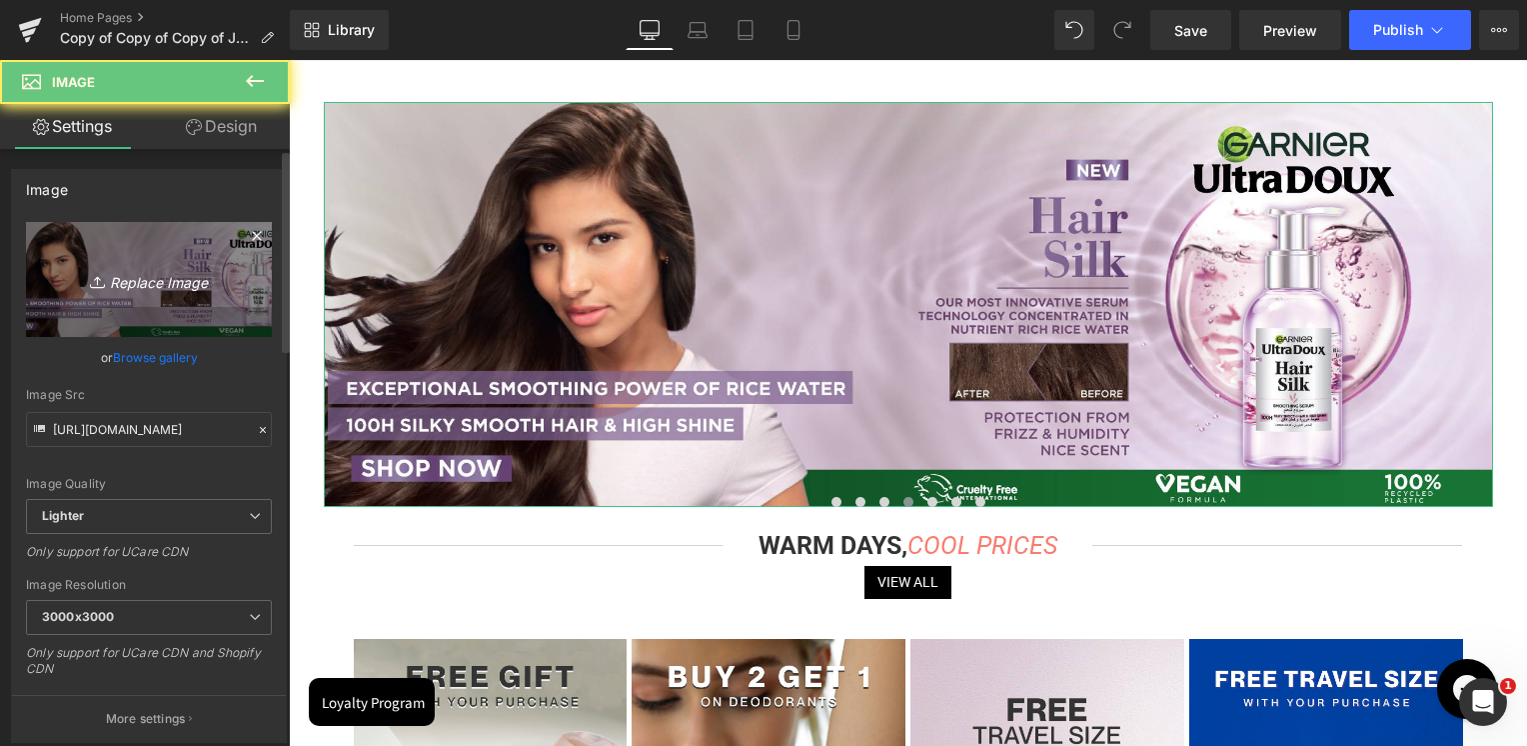
click at [126, 274] on icon "Replace Image" at bounding box center [149, 279] width 160 height 25
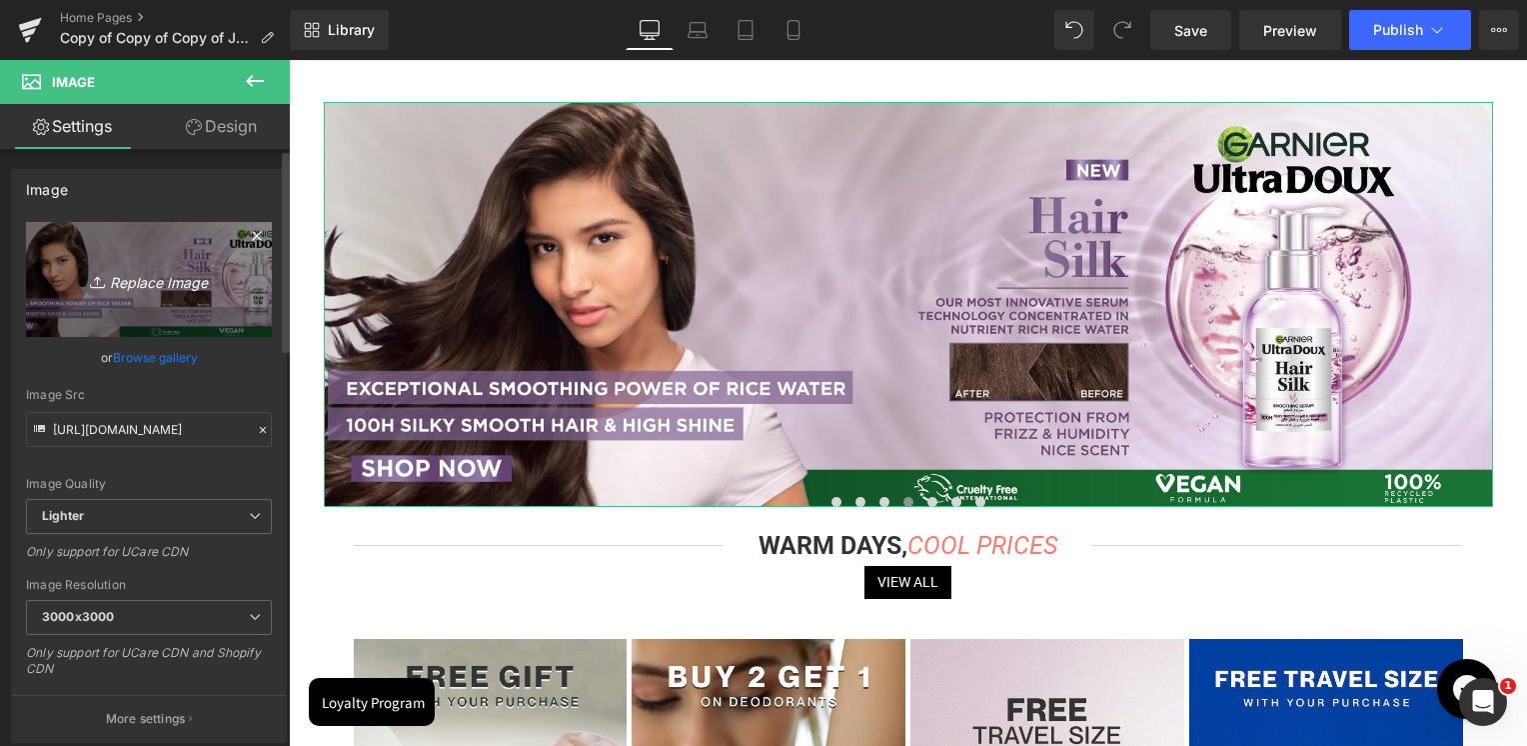
type input "C:\fakepath\2000x692px.jpg"
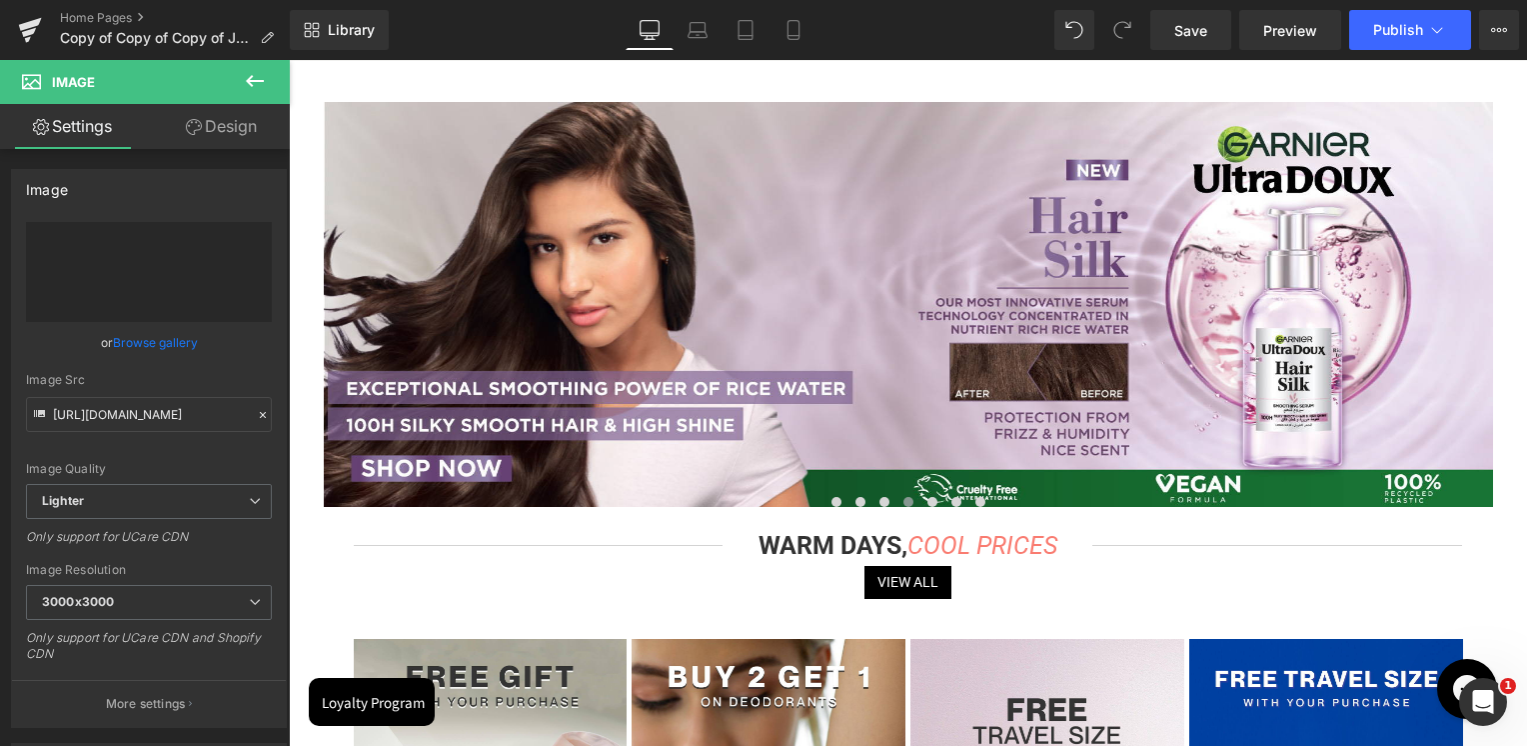
type input "https://ucarecdn.com/025996a1-56f2-4dfe-aaf7-915a83512ff0/-/format/auto/-/previ…"
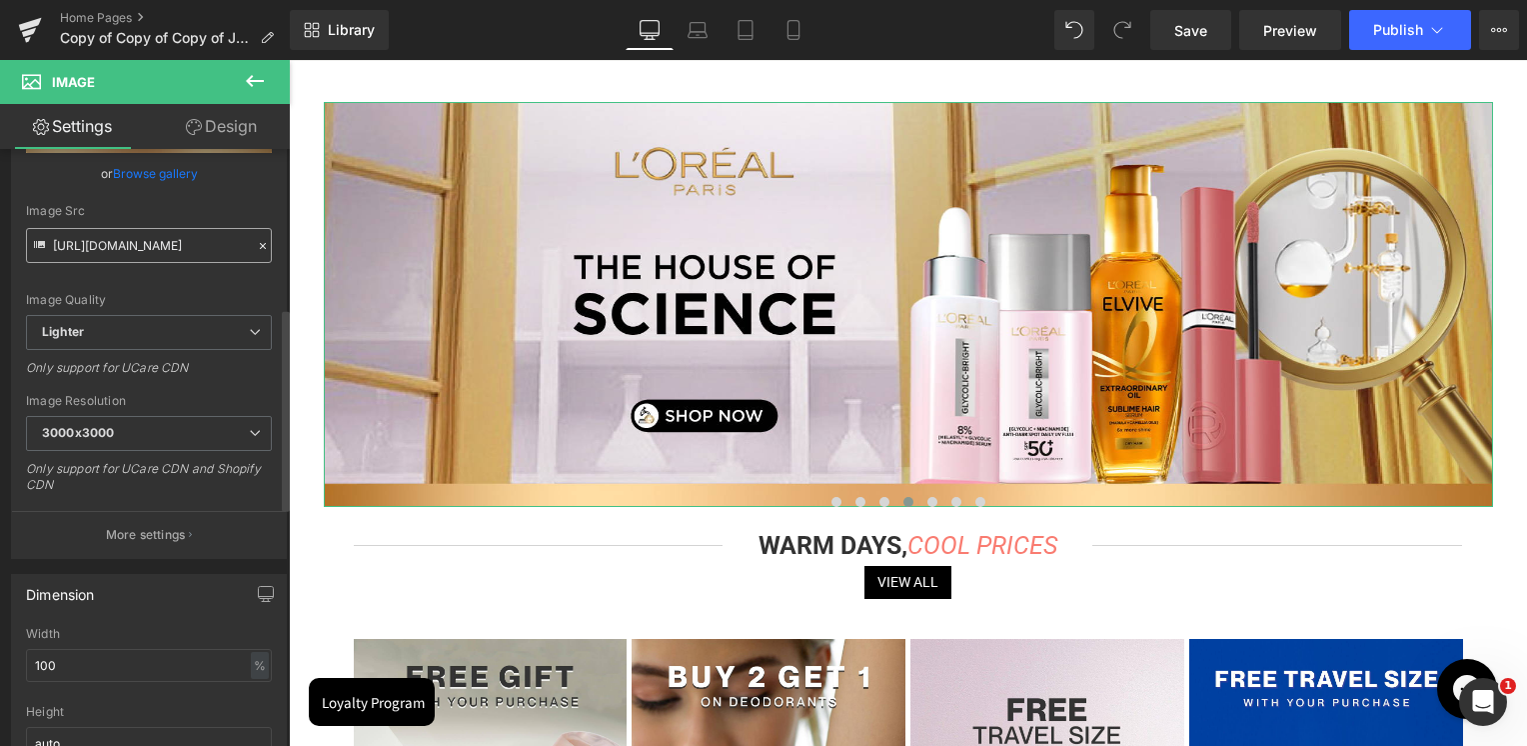
scroll to position [500, 0]
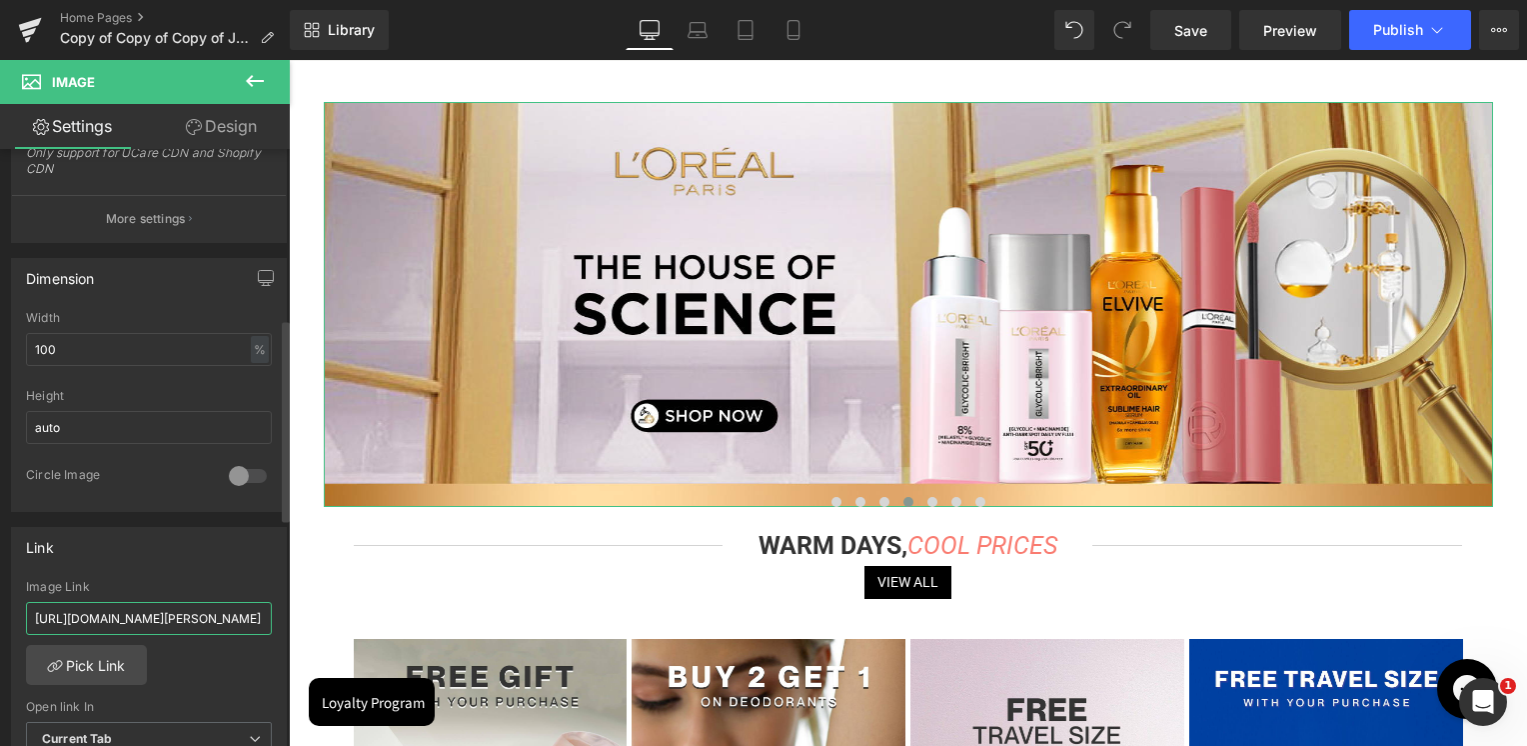
click at [101, 614] on input "https://skinsociety.me/pages/garnier-rice-water?_ab=0&key=1756103258292" at bounding box center [149, 618] width 246 height 33
paste input "house-of-science?_ab=0&key=1756802516293"
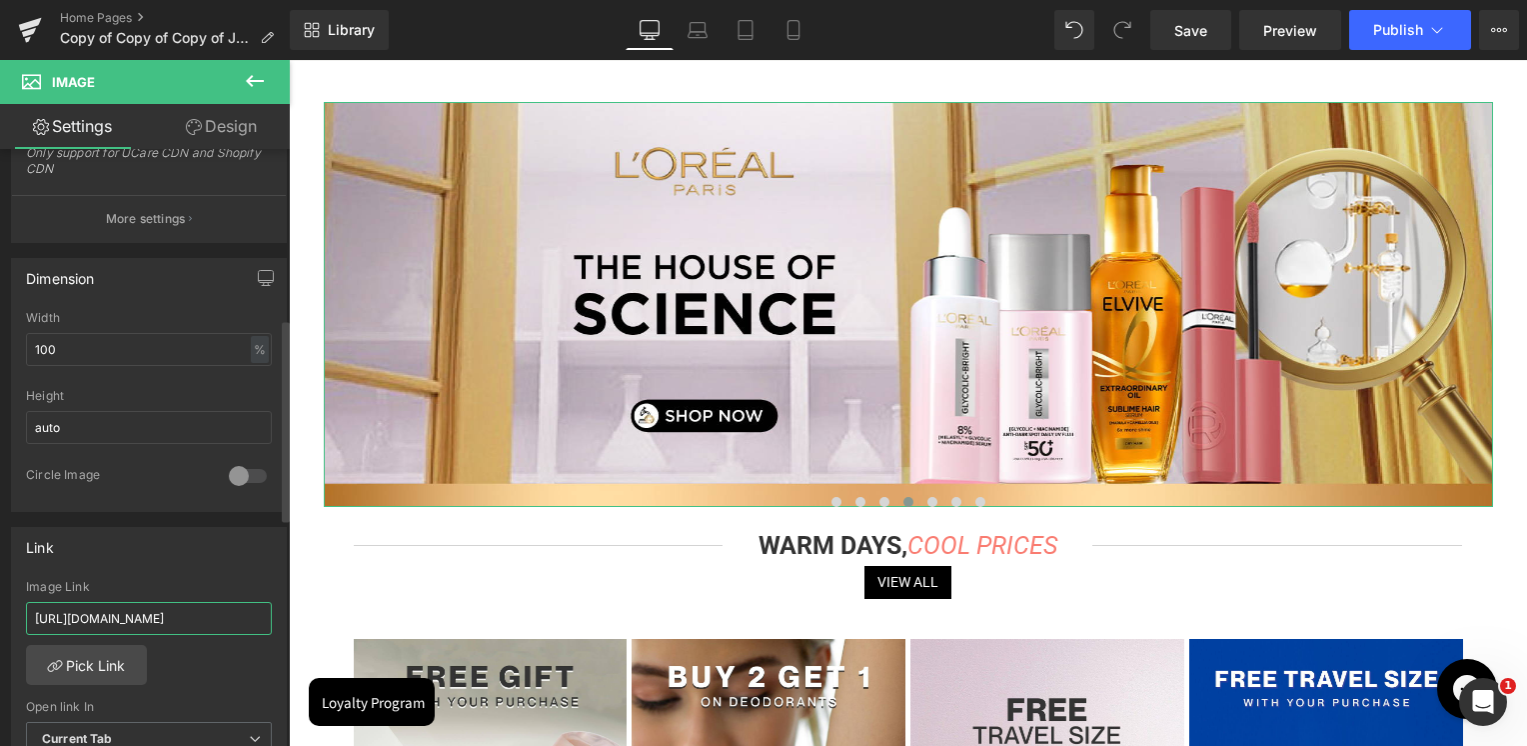
scroll to position [0, 216]
type input "https://skinsociety.me/pages/house-of-science?_ab=0&key=1756802516293"
click at [147, 554] on div "Link" at bounding box center [149, 547] width 274 height 38
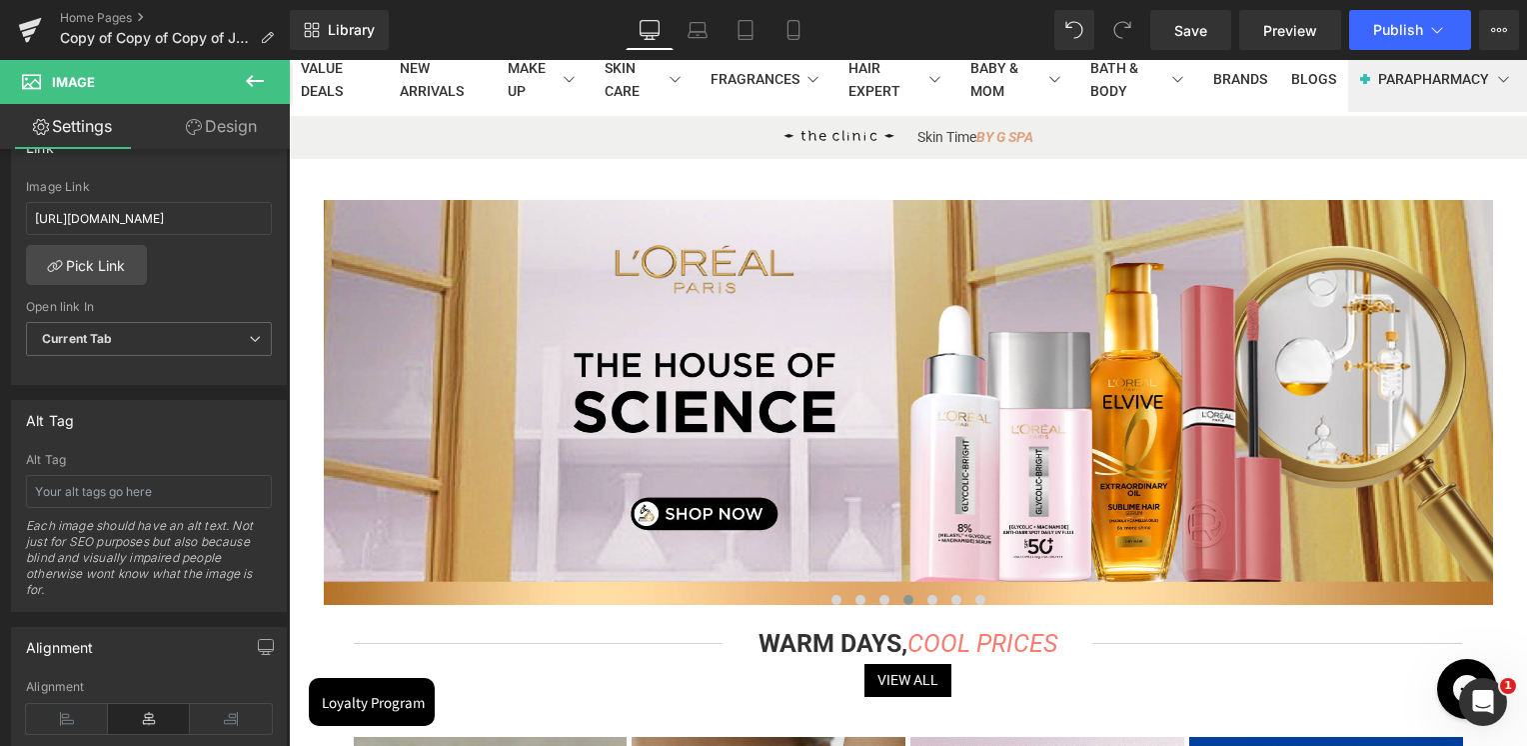
scroll to position [158, 0]
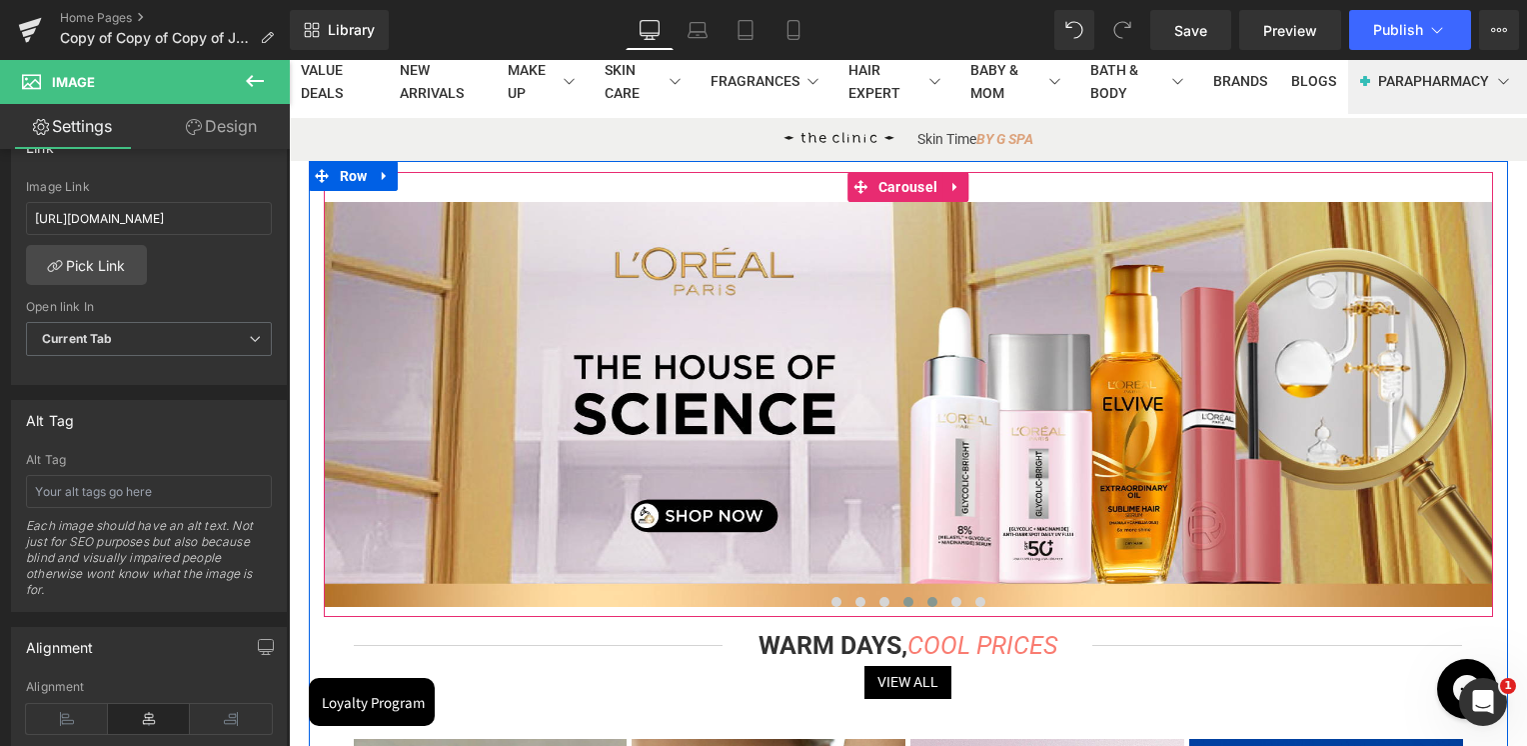
click at [923, 608] on button at bounding box center [932, 602] width 24 height 20
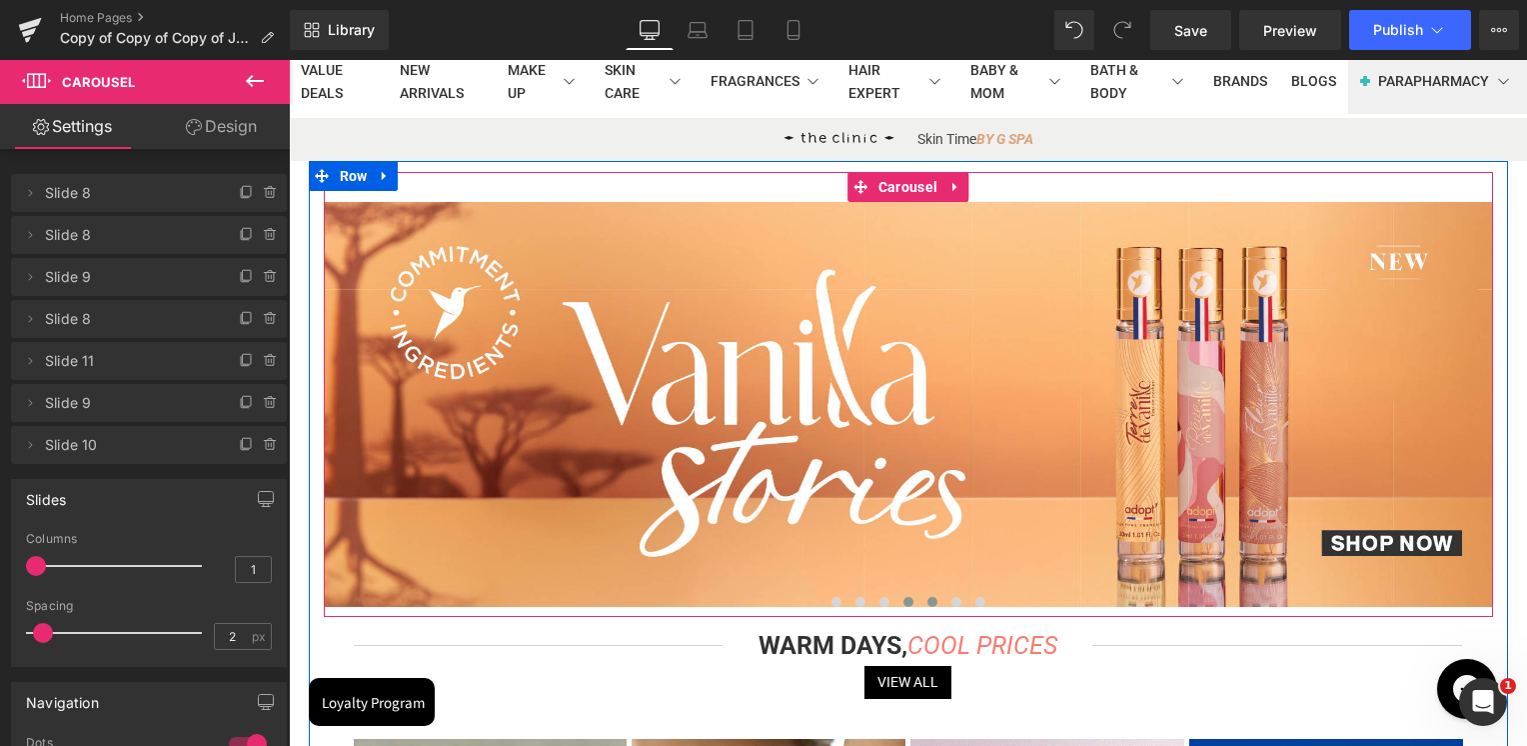
click at [903, 600] on span at bounding box center [908, 602] width 10 height 10
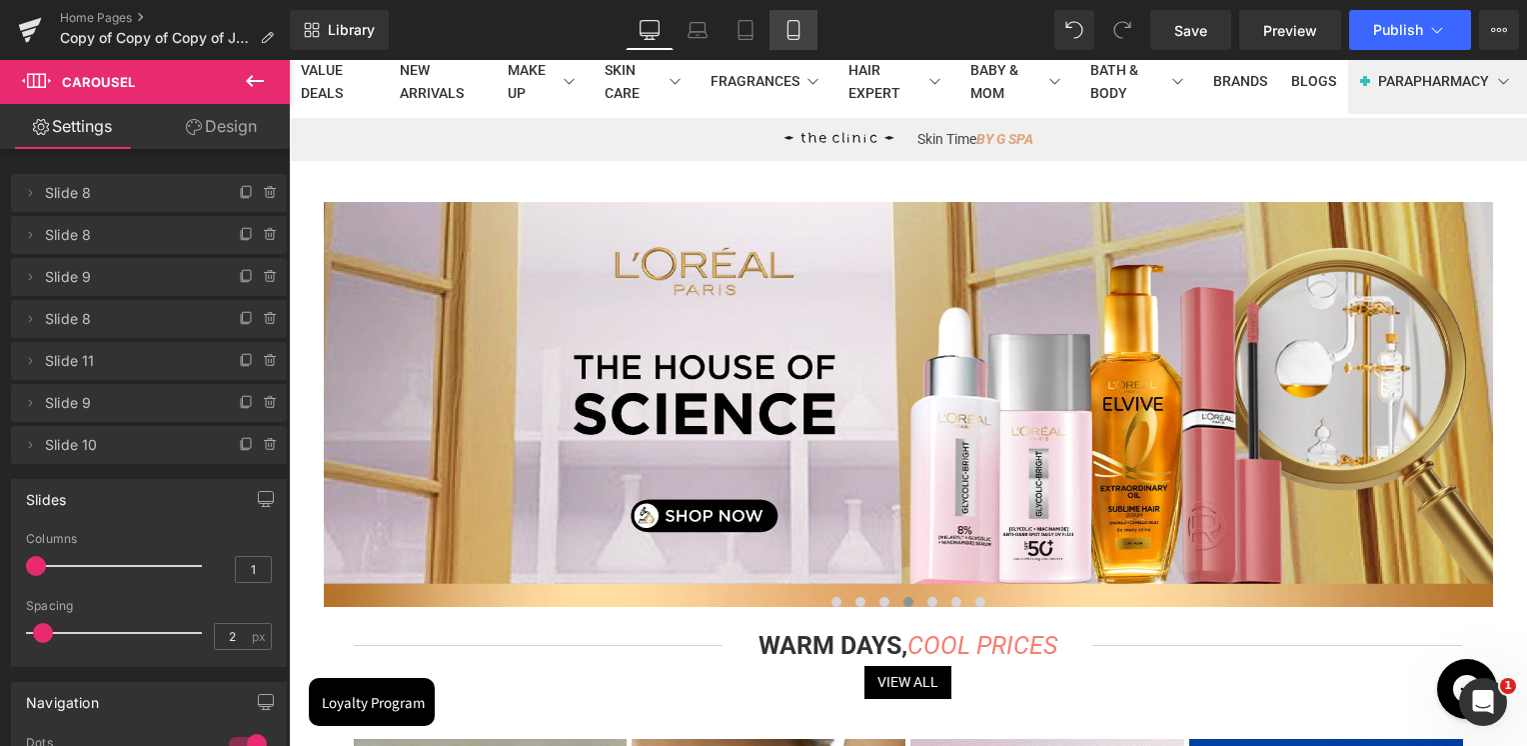
click at [776, 28] on link "Mobile" at bounding box center [794, 30] width 48 height 40
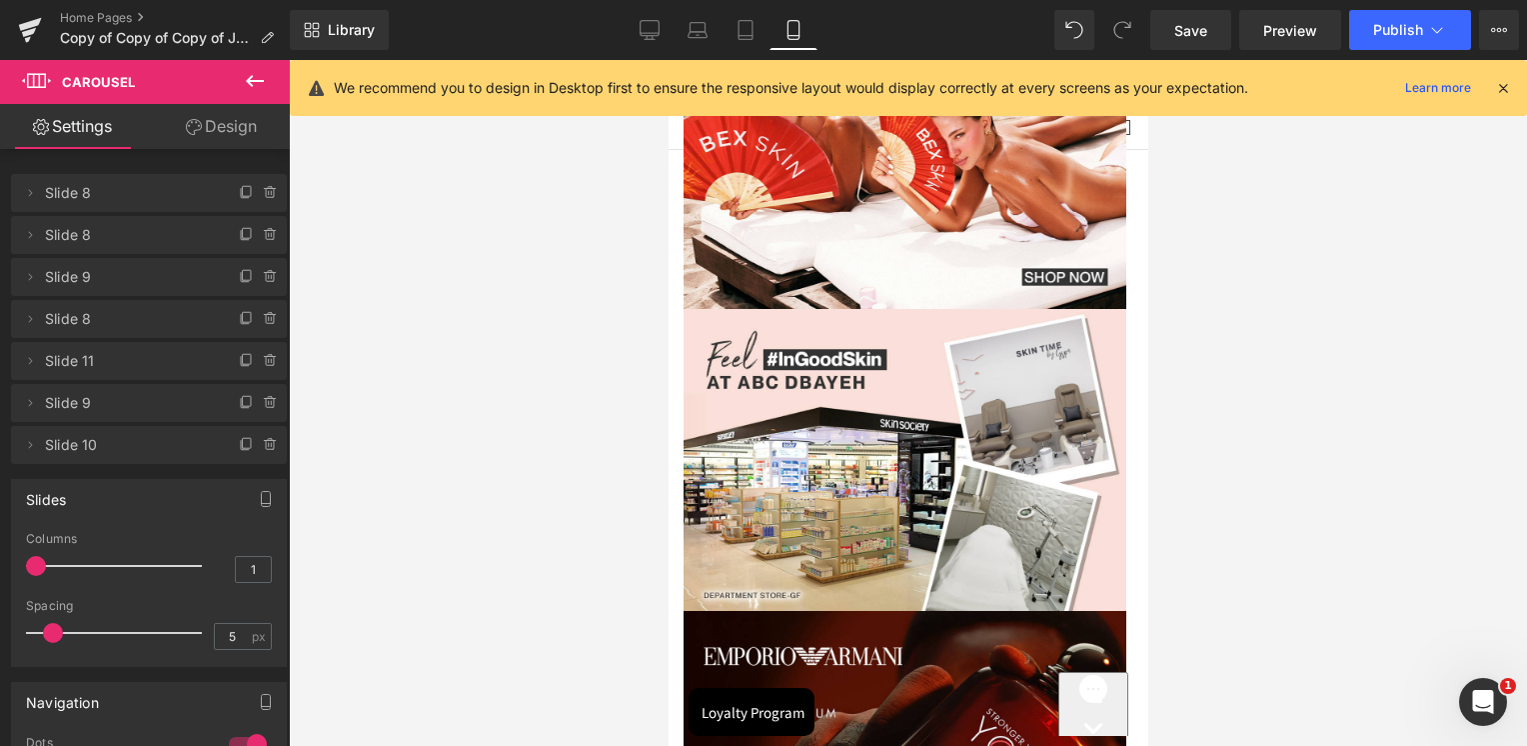
scroll to position [0, 0]
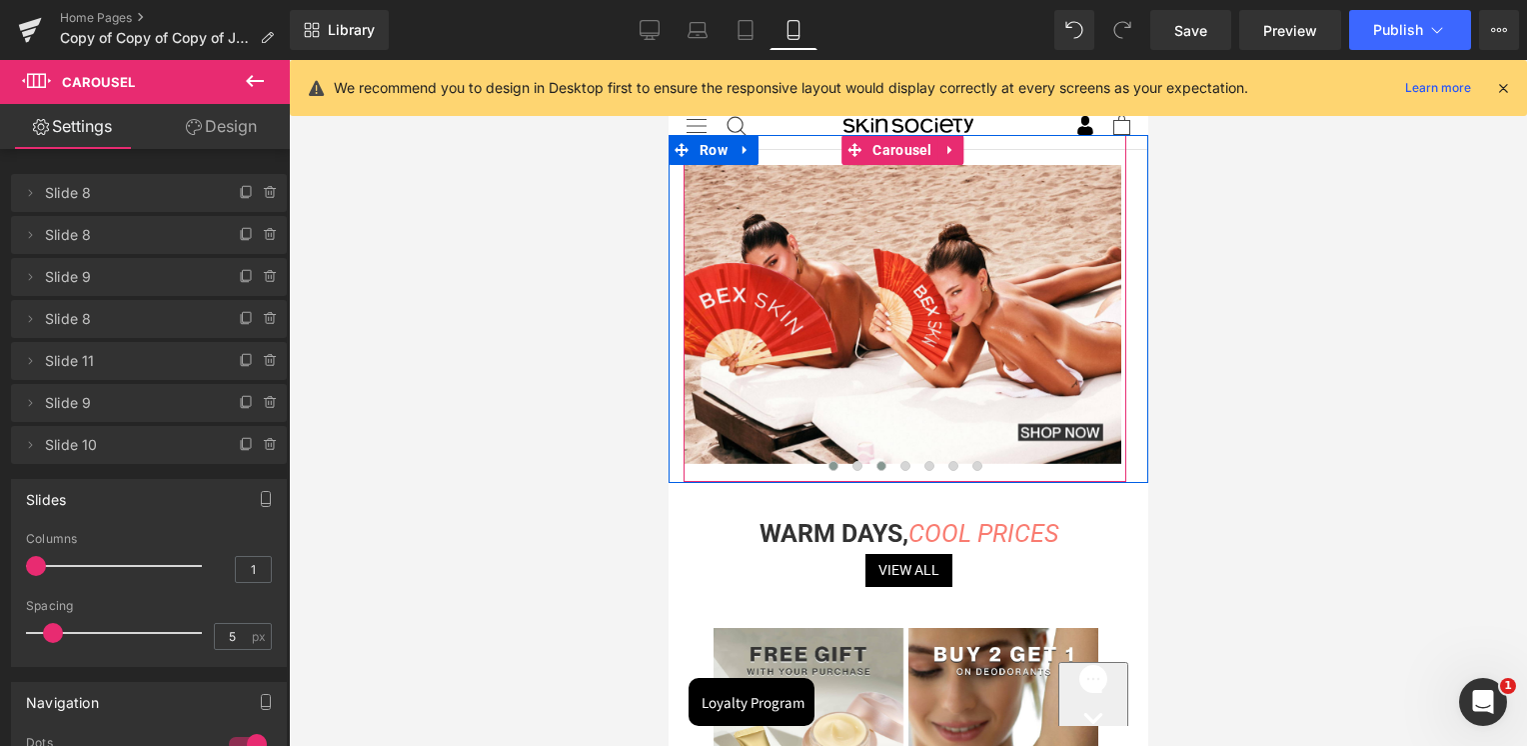
click at [879, 466] on span at bounding box center [880, 466] width 10 height 10
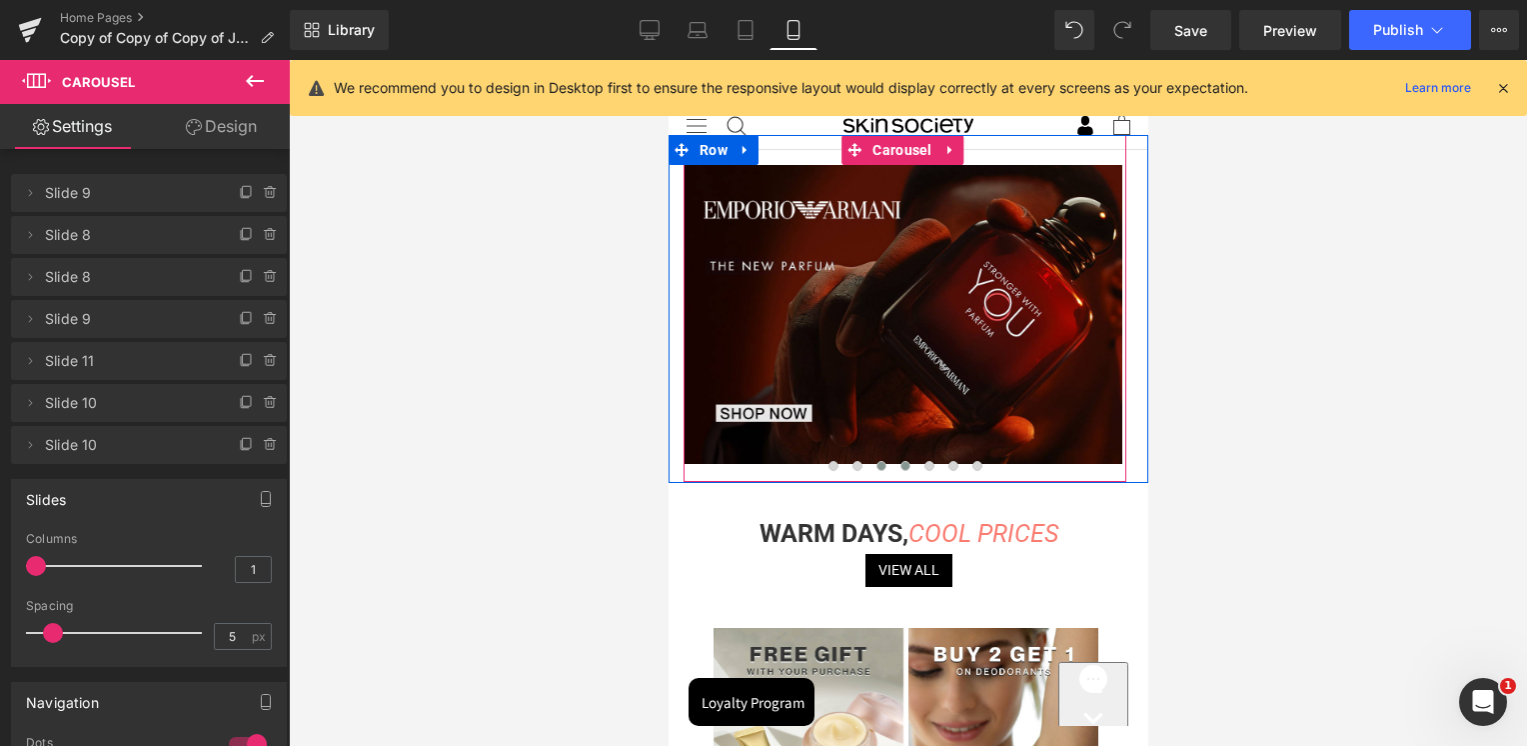
click at [900, 463] on span at bounding box center [904, 466] width 10 height 10
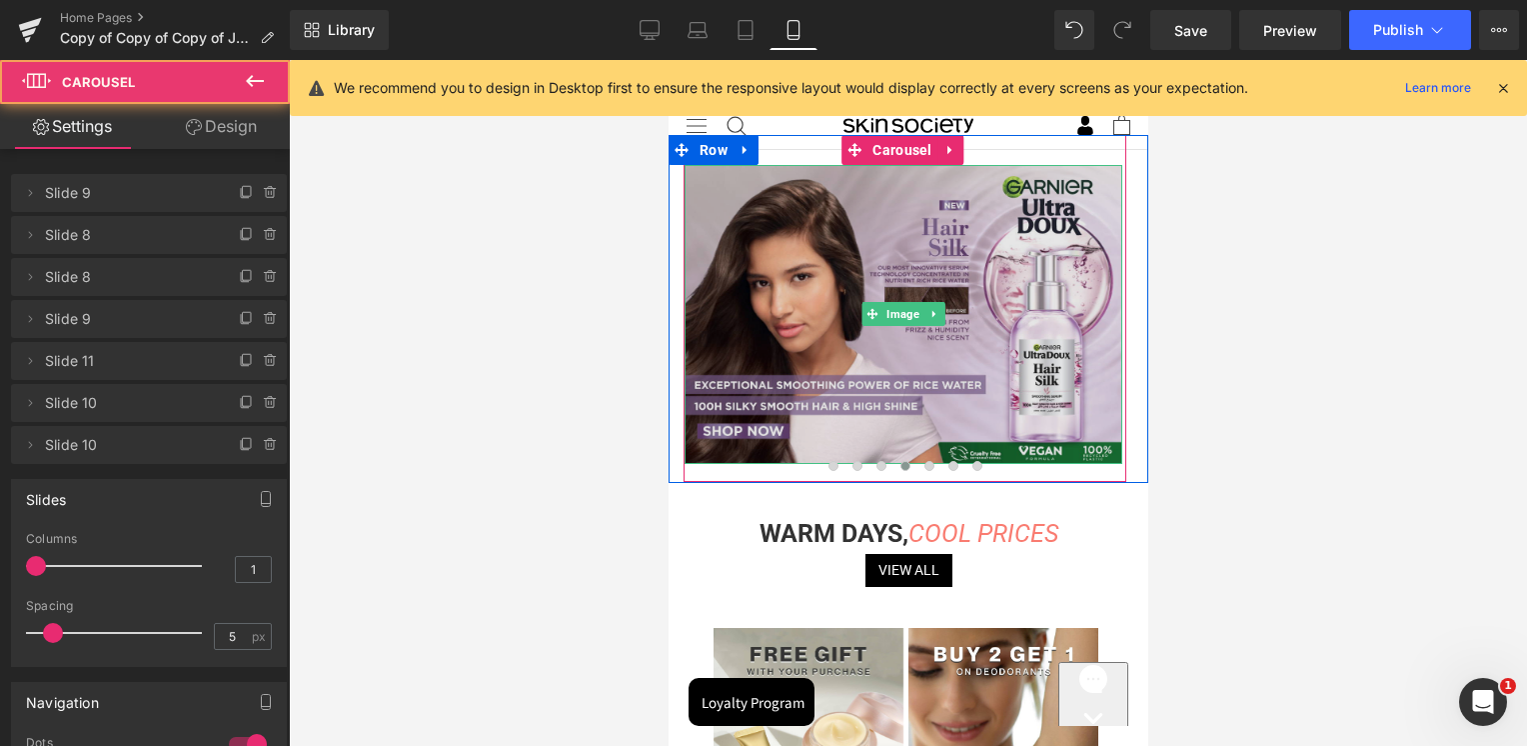
click at [888, 378] on img at bounding box center [903, 314] width 438 height 299
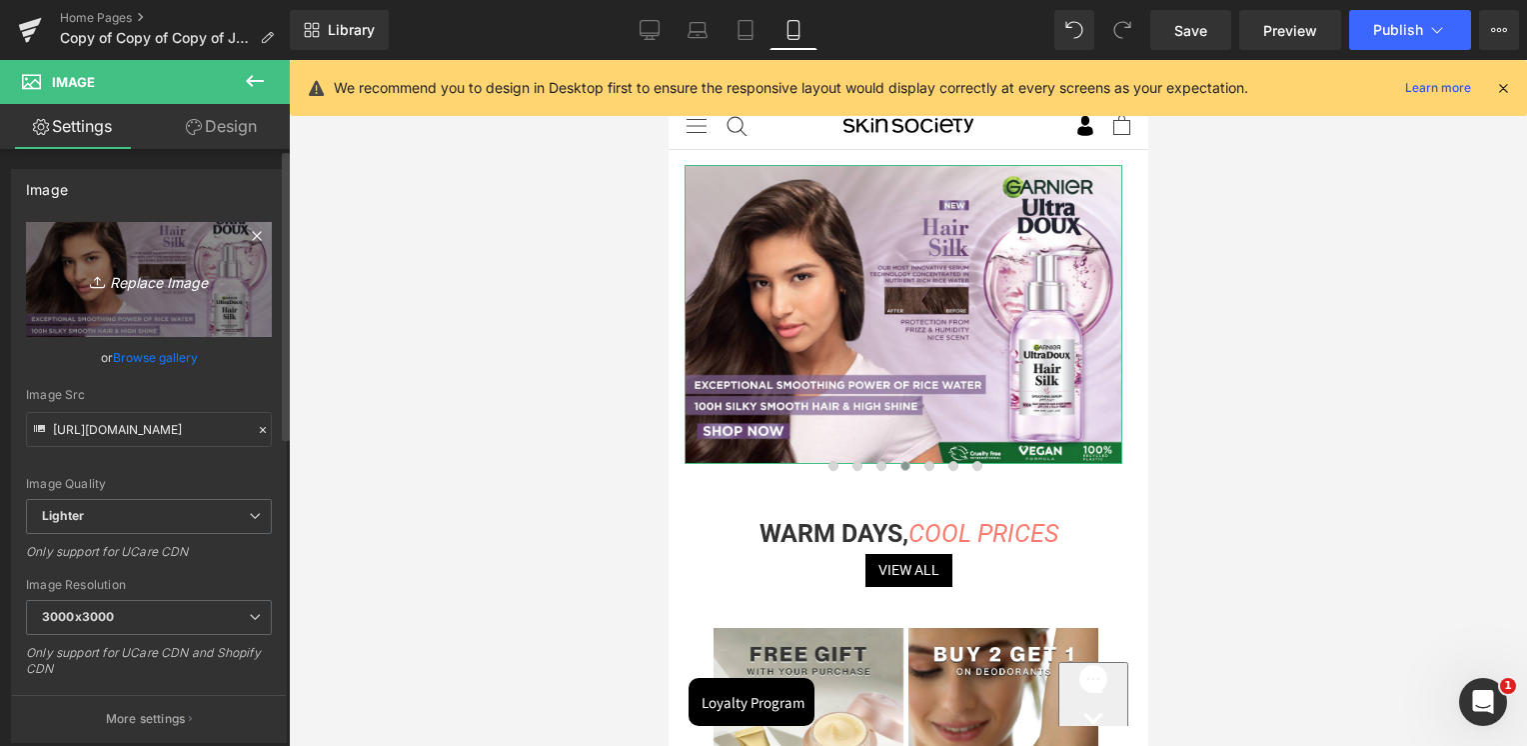
click at [200, 278] on icon "Replace Image" at bounding box center [149, 279] width 160 height 25
type input "C:\fakepath\1100x750px.jpg"
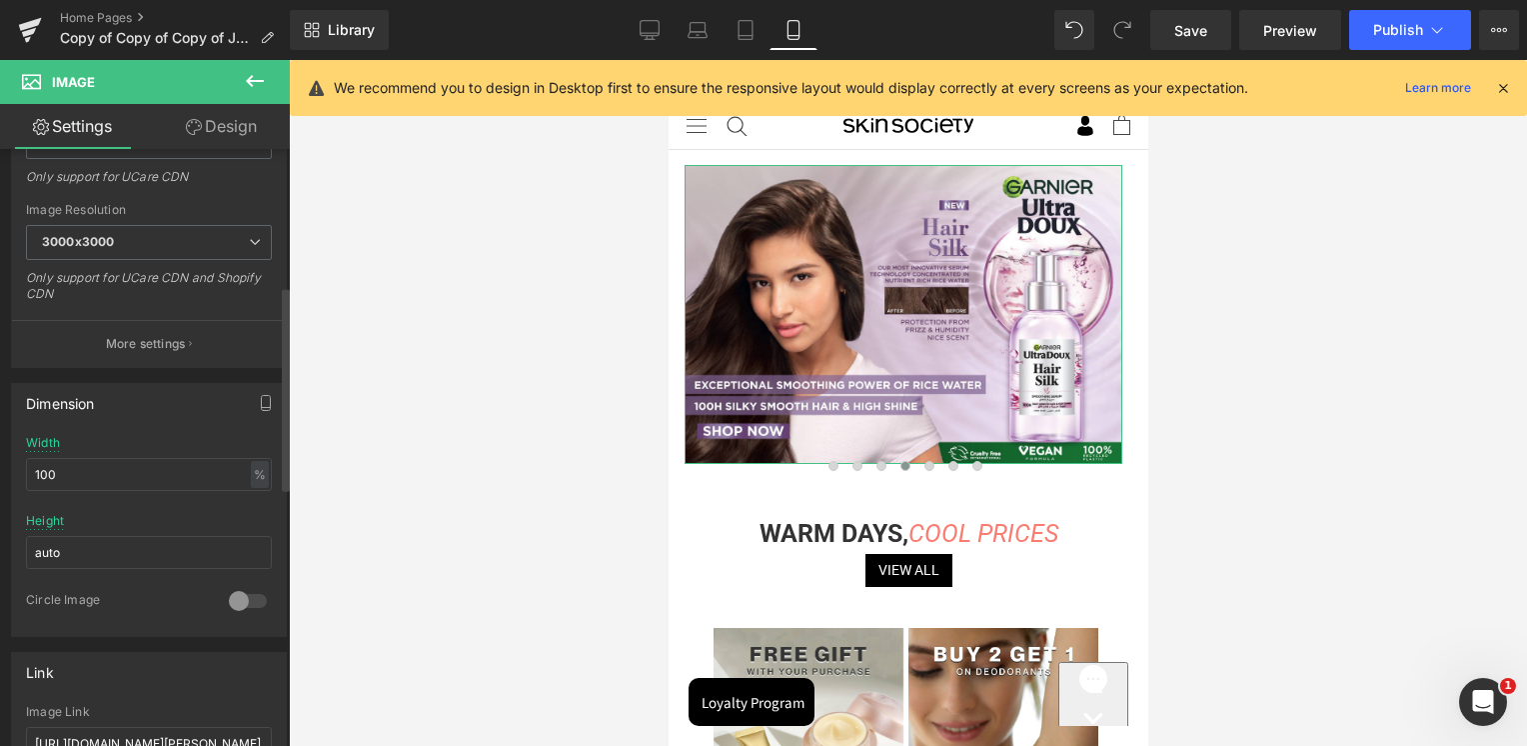
scroll to position [400, 0]
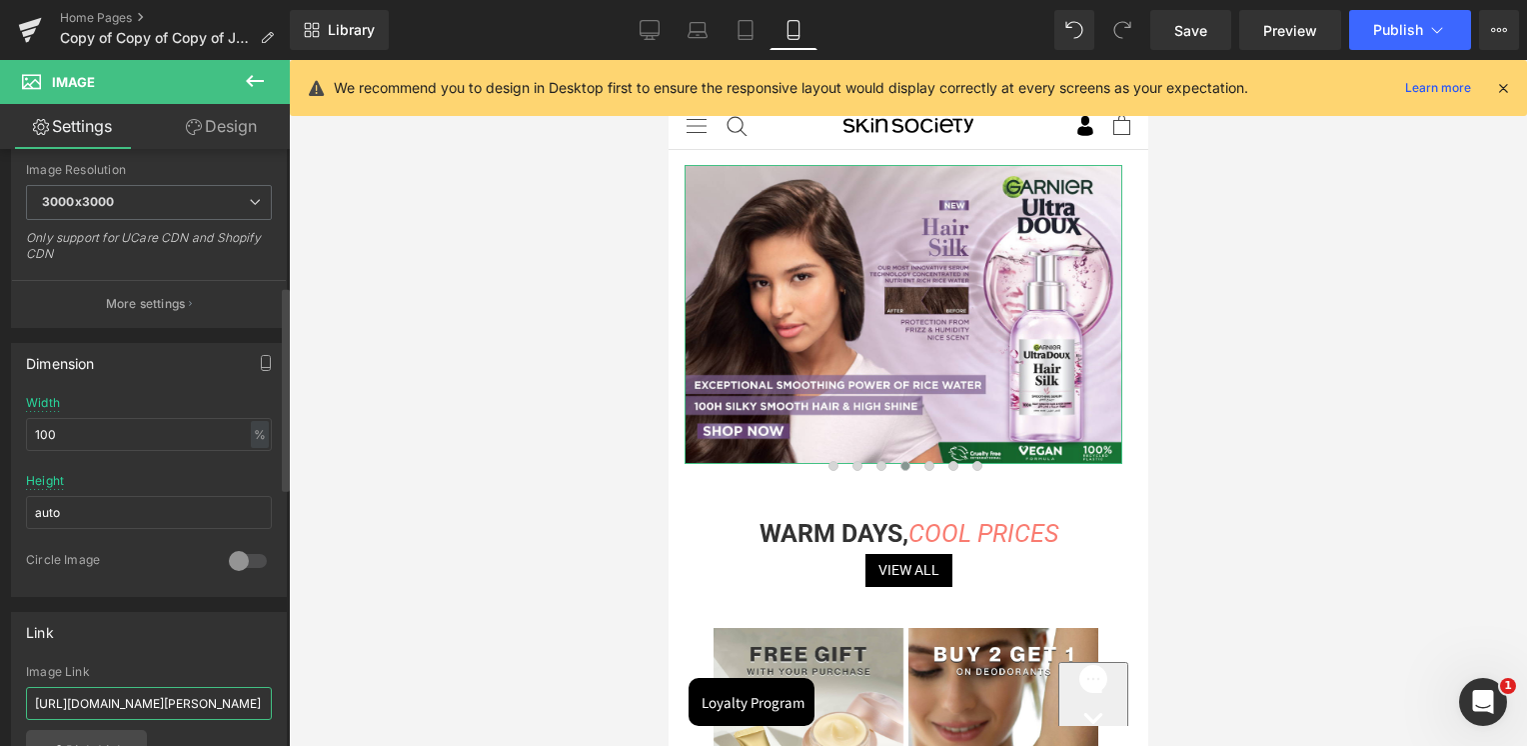
click at [132, 696] on input "https://skinsociety.me/pages/garnier-rice-water?_ab=0&key=1756103258292" at bounding box center [149, 703] width 246 height 33
paste input "house-of-science?_ab=0&key=1756802516293"
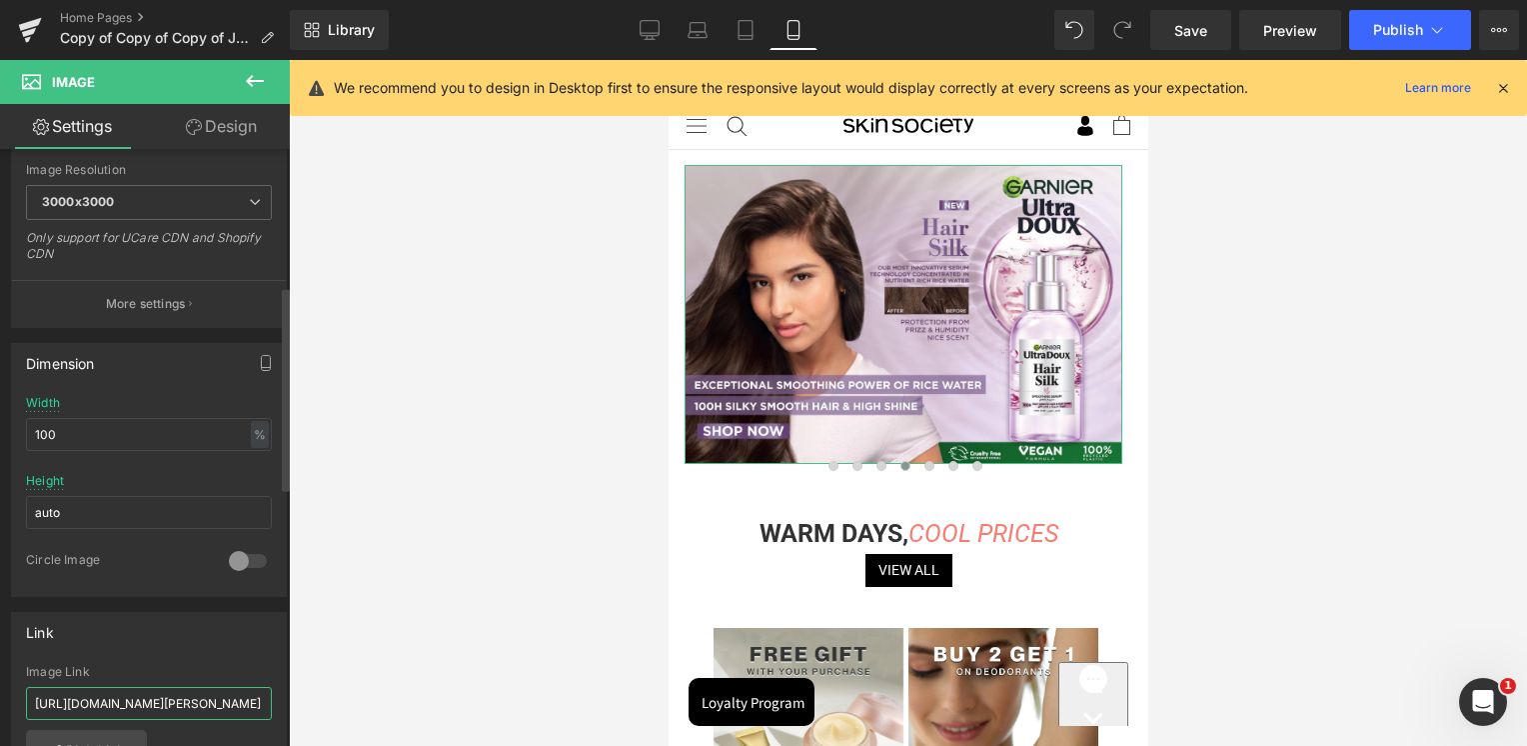
type input "https://skinsociety.me/pages/house-of-science?_ab=0&key=1756802516293"
type input "https://ucarecdn.com/79a0e788-c75d-488a-a936-cc5e31dc6788/-/format/auto/-/previ…"
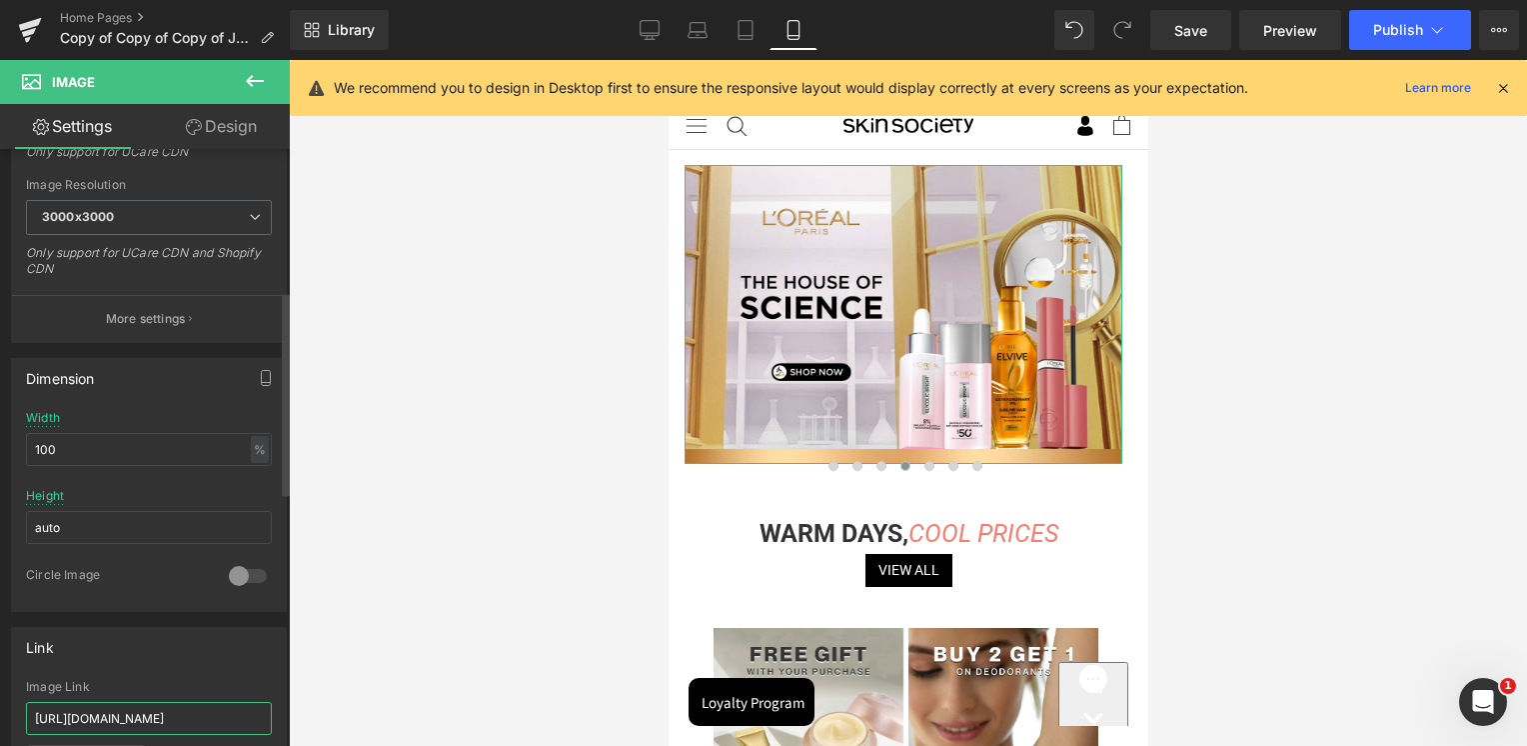
scroll to position [414, 0]
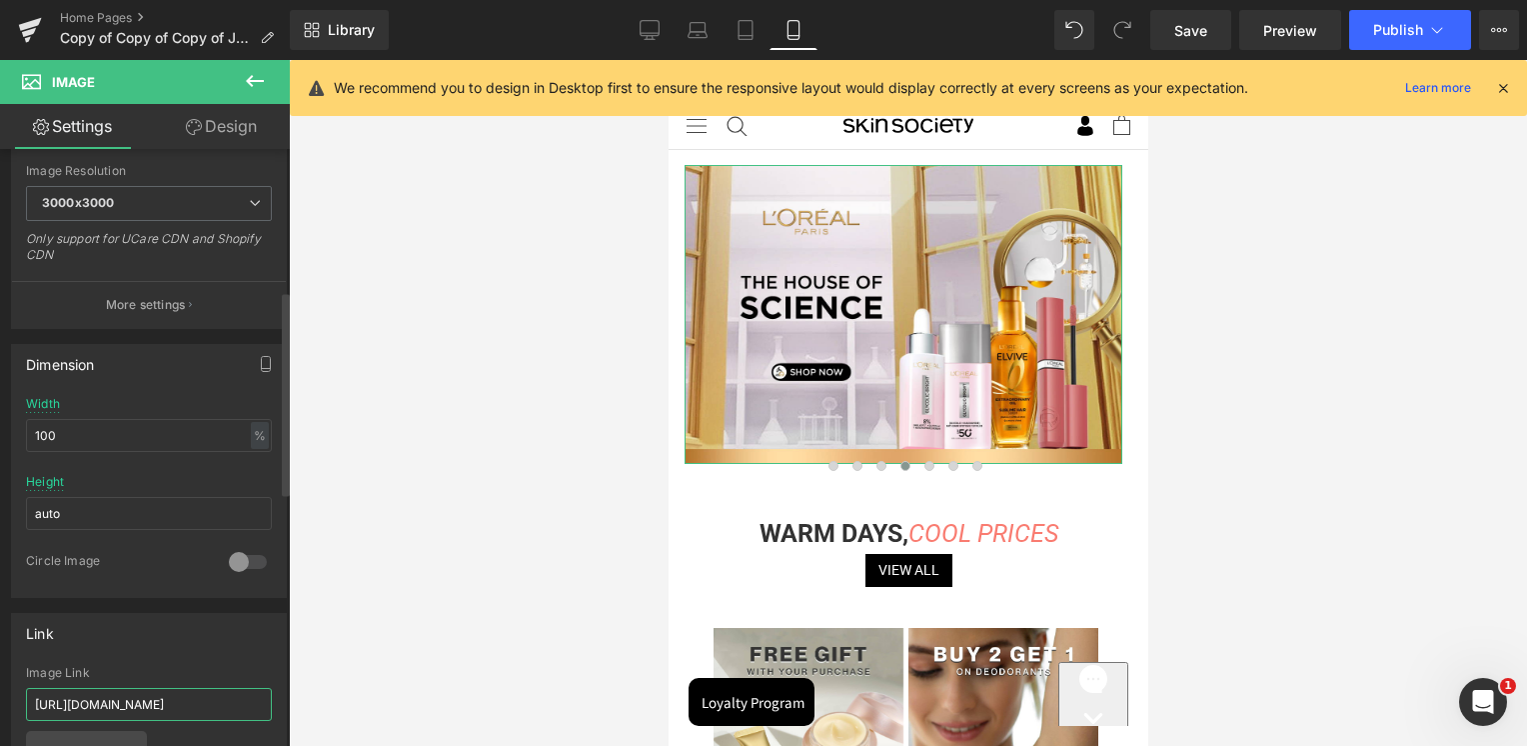
type input "https://skinsociety.me/pages/house-of-science?_ab=0&key=1756802516293"
click at [160, 654] on div "Link https://skinsociety.me/pages/house-of-science?_ab=0&key=1756802516293 Imag…" at bounding box center [149, 742] width 276 height 259
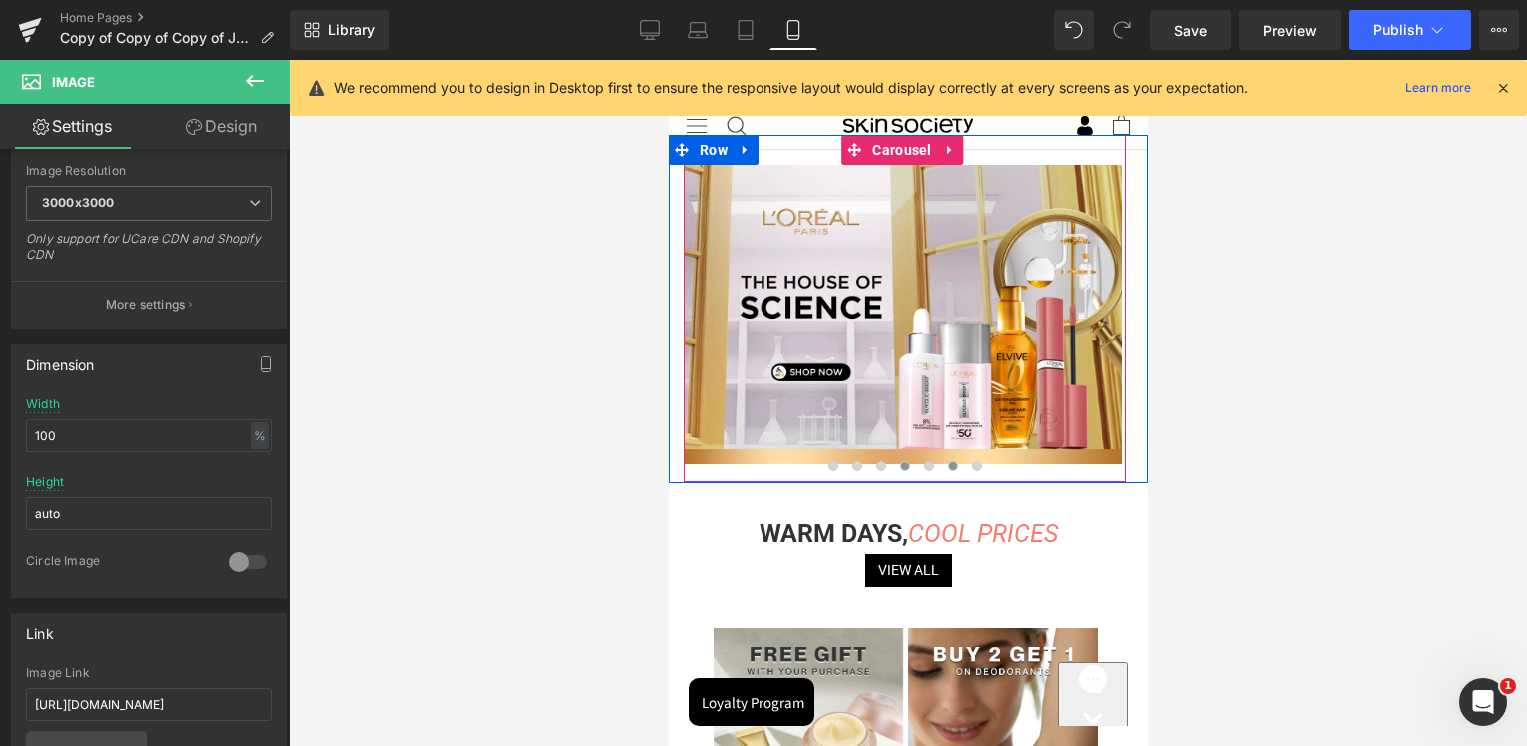
click at [947, 464] on span at bounding box center [952, 466] width 10 height 10
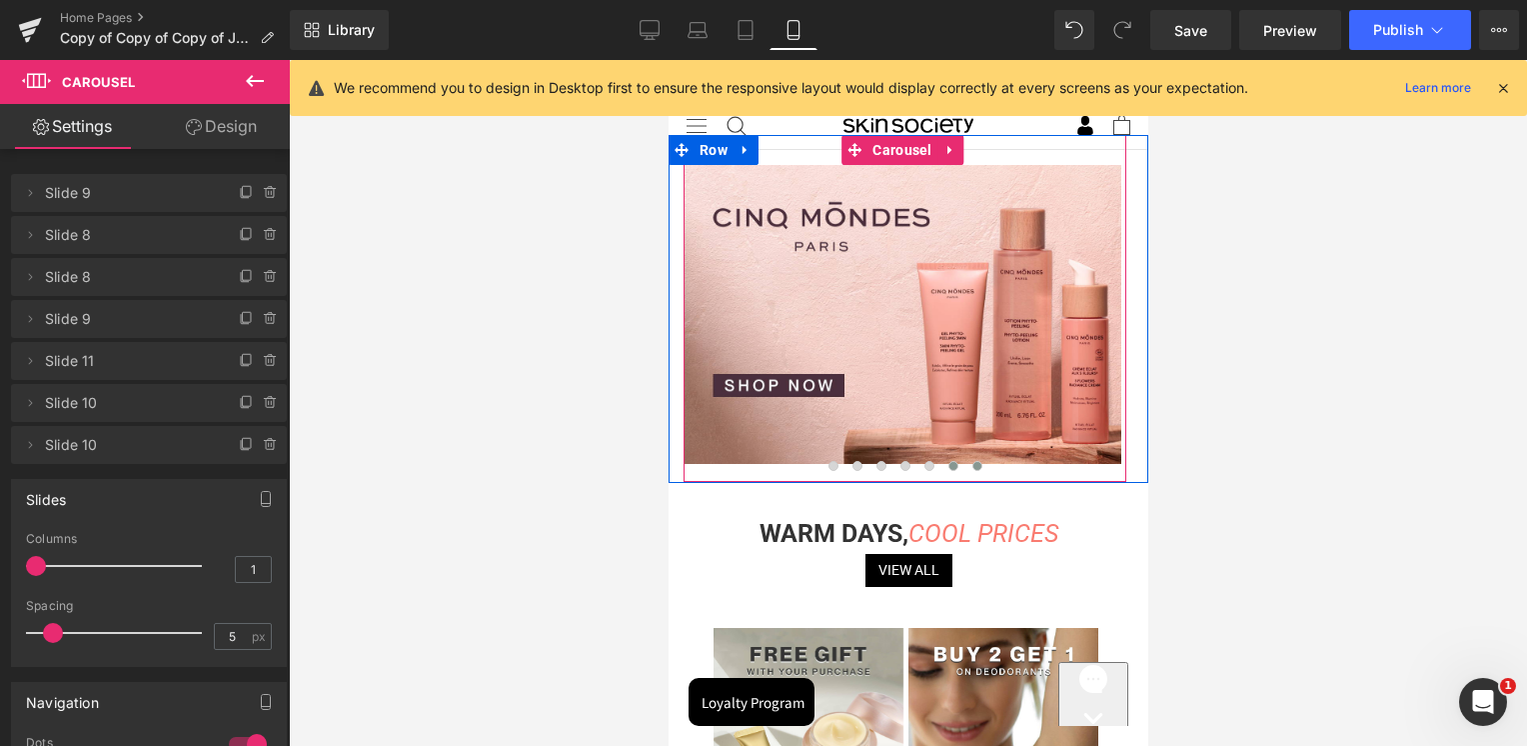
click at [964, 469] on button at bounding box center [976, 466] width 24 height 20
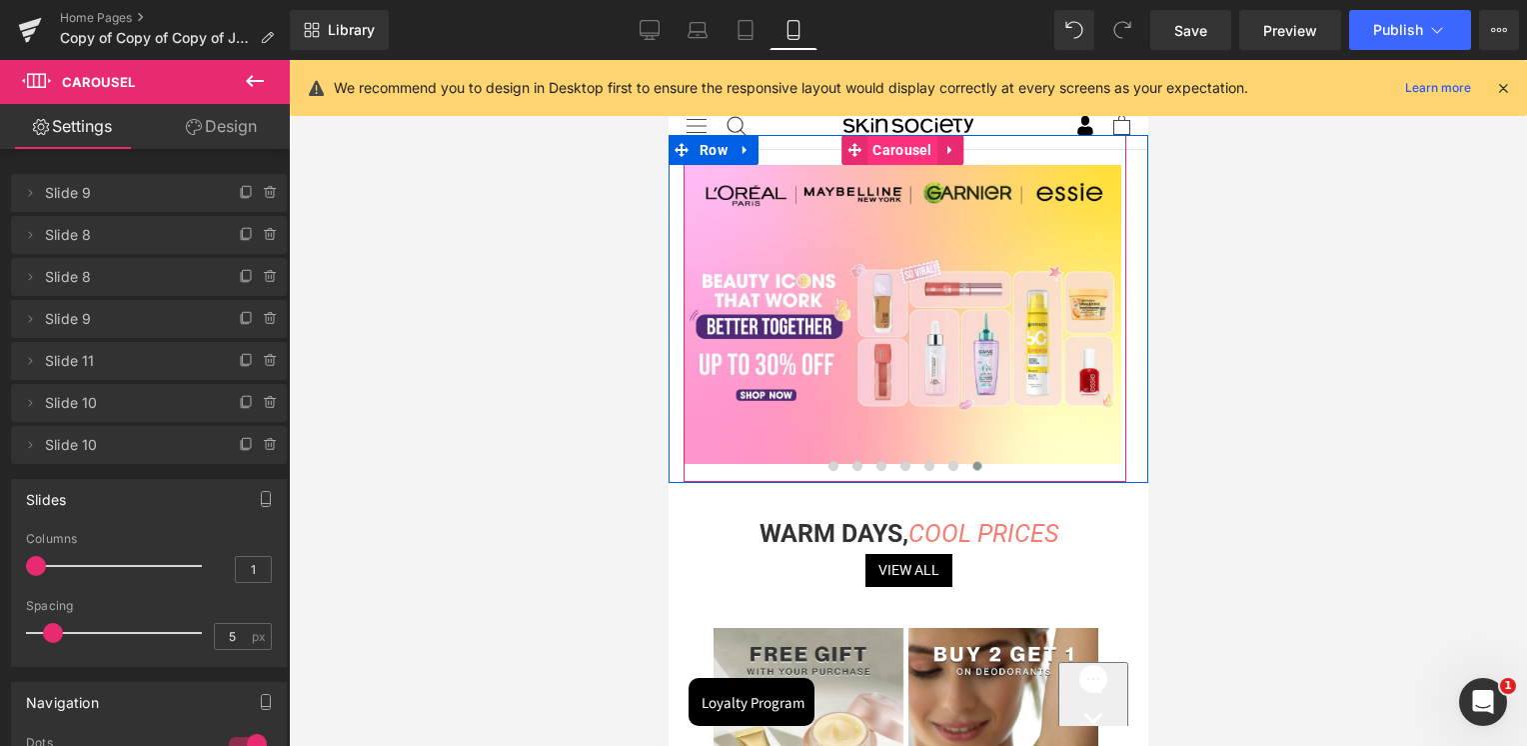
click at [922, 148] on span "Carousel" at bounding box center [900, 150] width 69 height 30
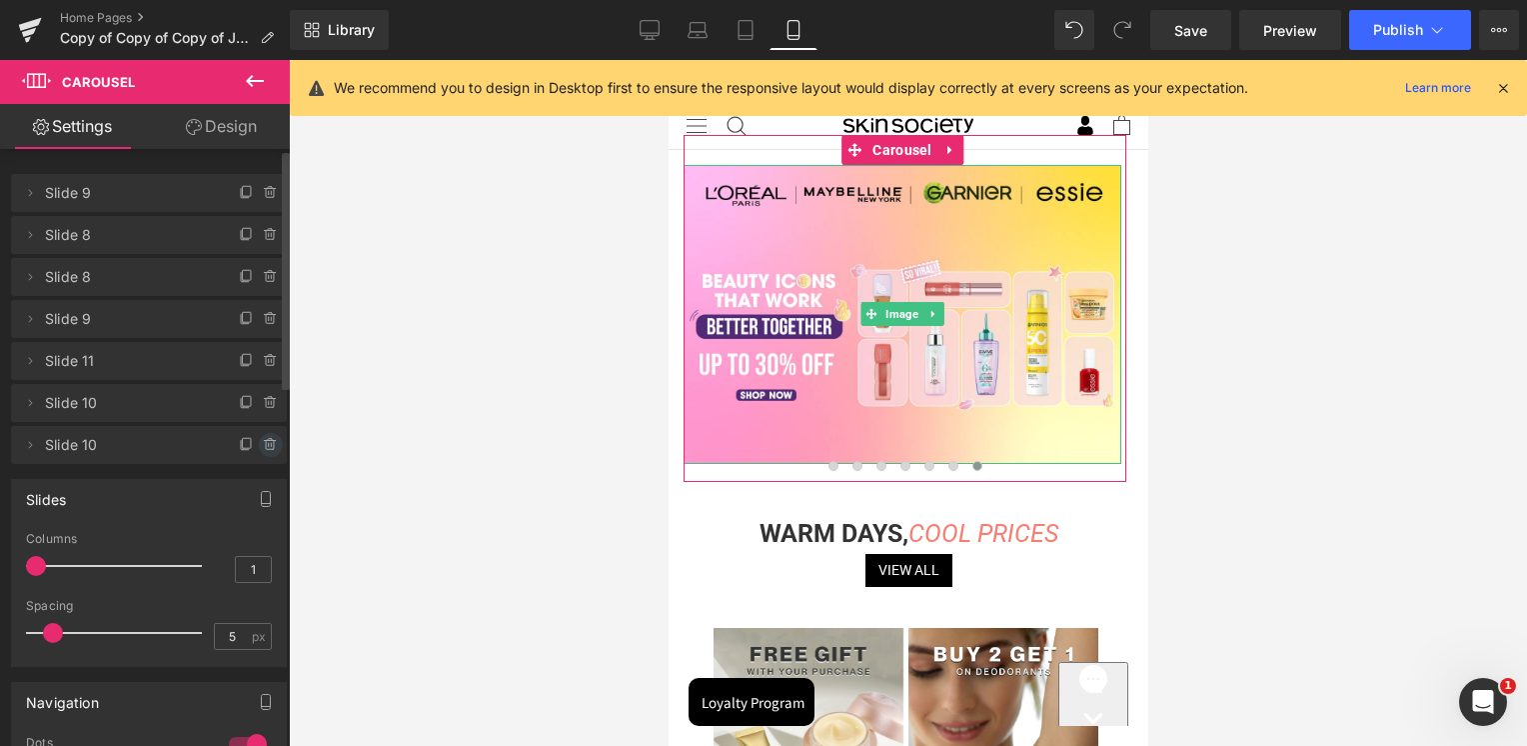
click at [266, 443] on icon at bounding box center [270, 445] width 8 height 9
click at [259, 446] on button "Delete" at bounding box center [249, 446] width 63 height 26
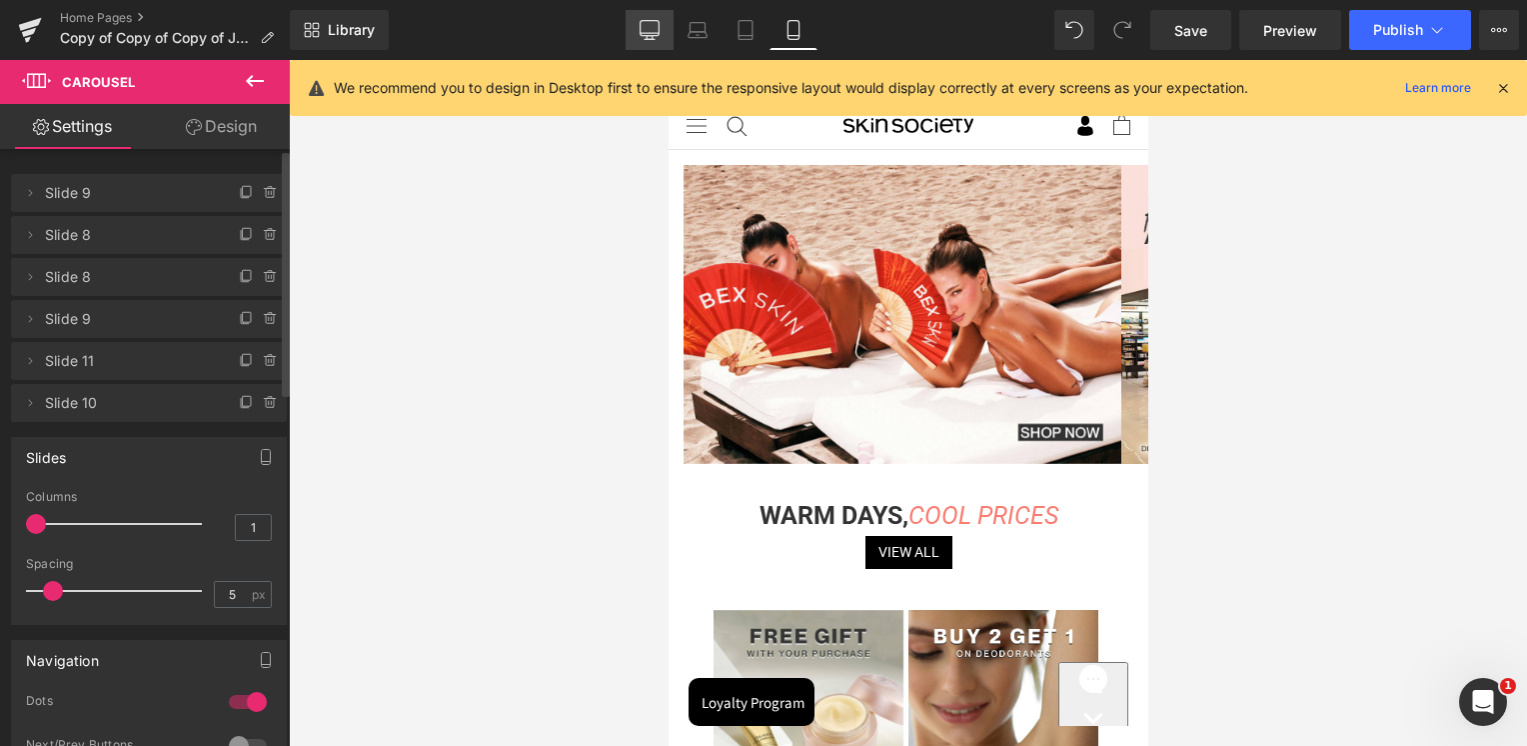
click at [660, 26] on icon at bounding box center [650, 30] width 20 height 20
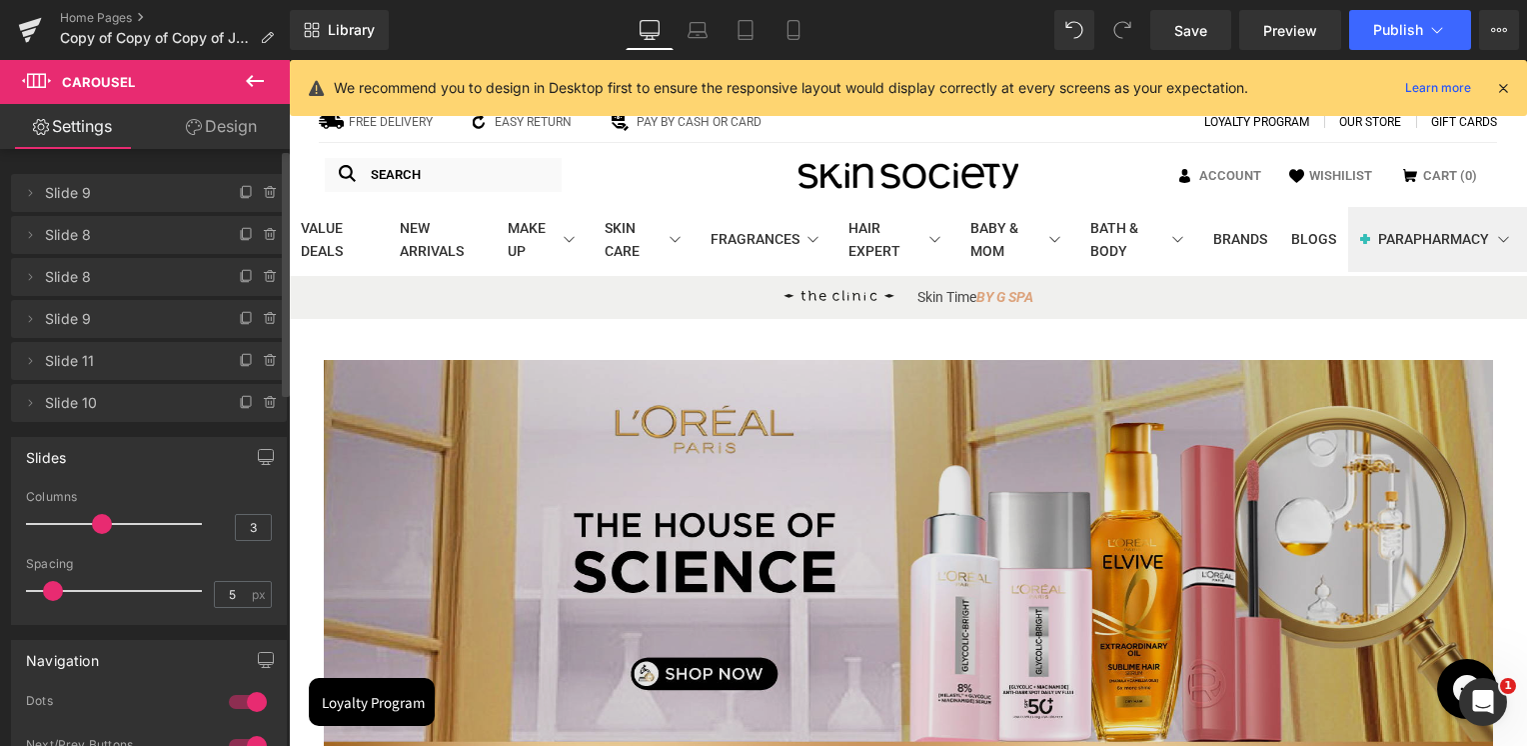
scroll to position [200, 0]
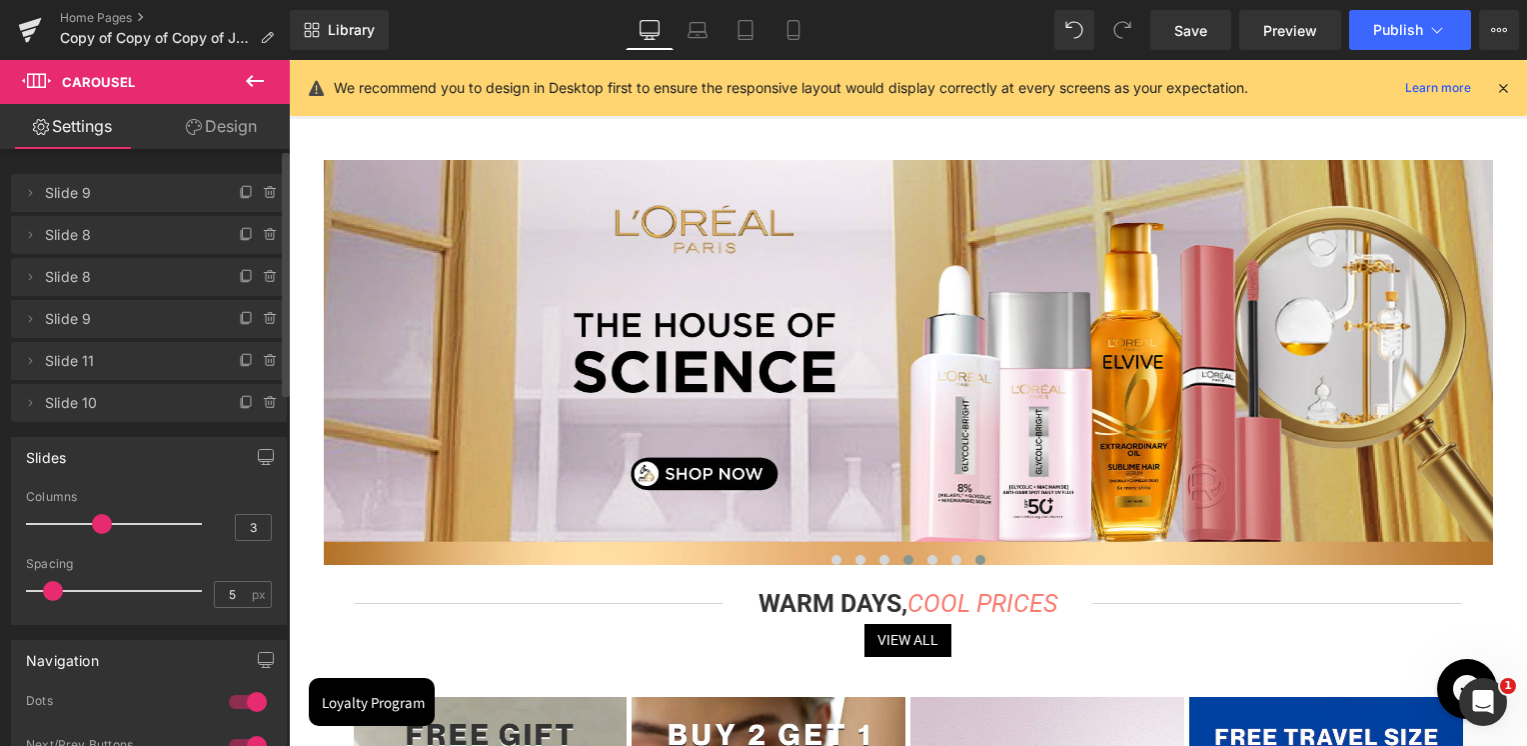
click at [983, 557] on button at bounding box center [980, 560] width 24 height 20
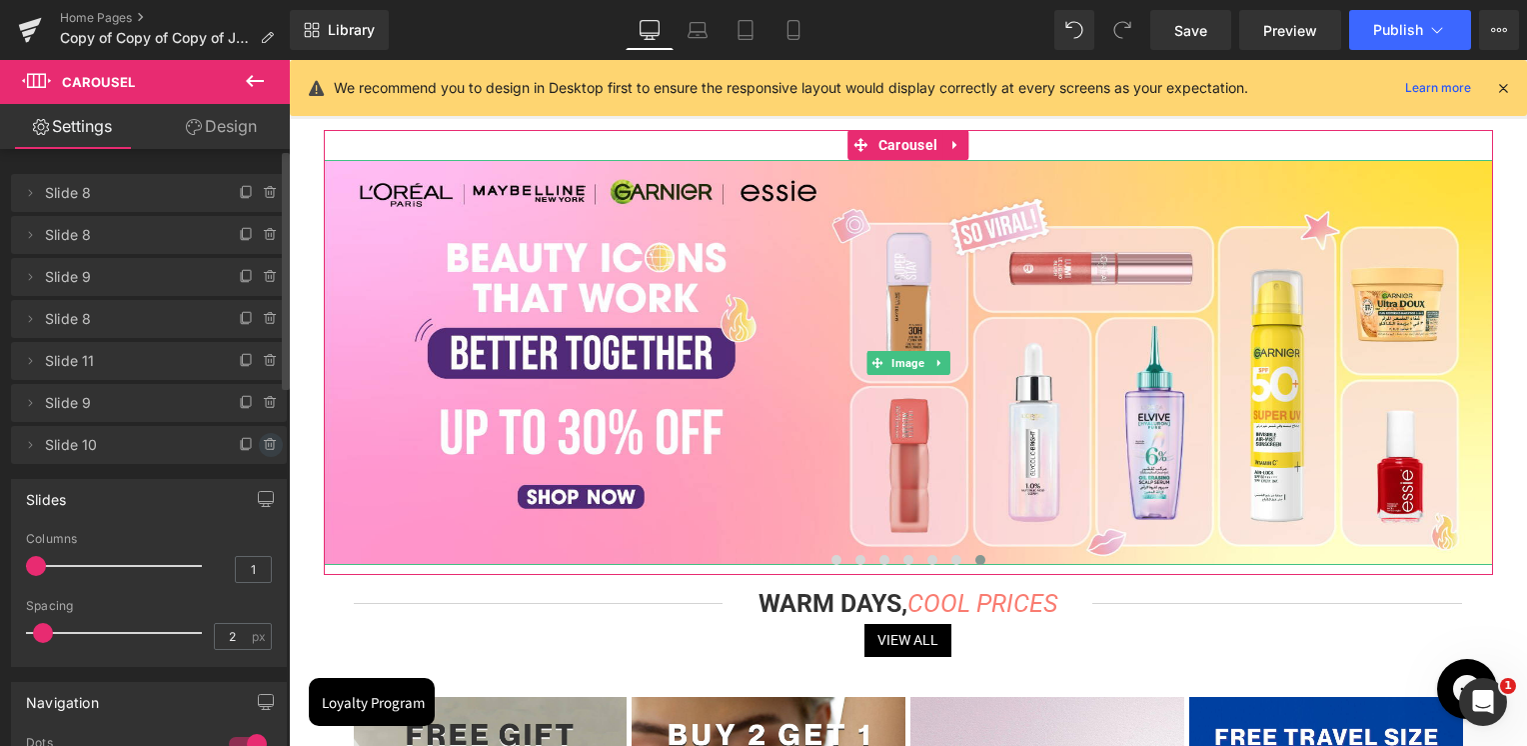
click at [264, 446] on icon at bounding box center [271, 445] width 16 height 16
click at [264, 445] on button "Delete" at bounding box center [249, 446] width 63 height 26
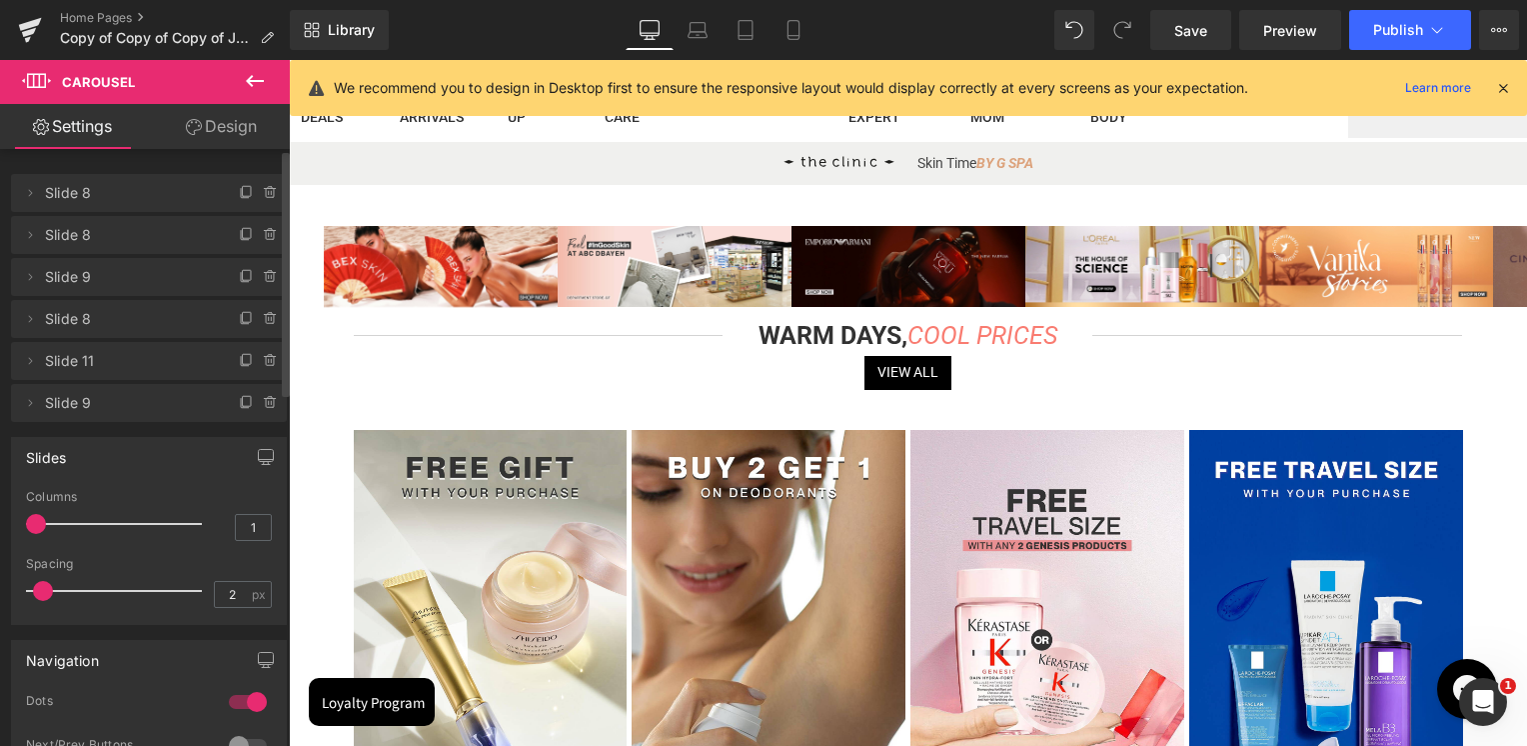
scroll to position [100, 0]
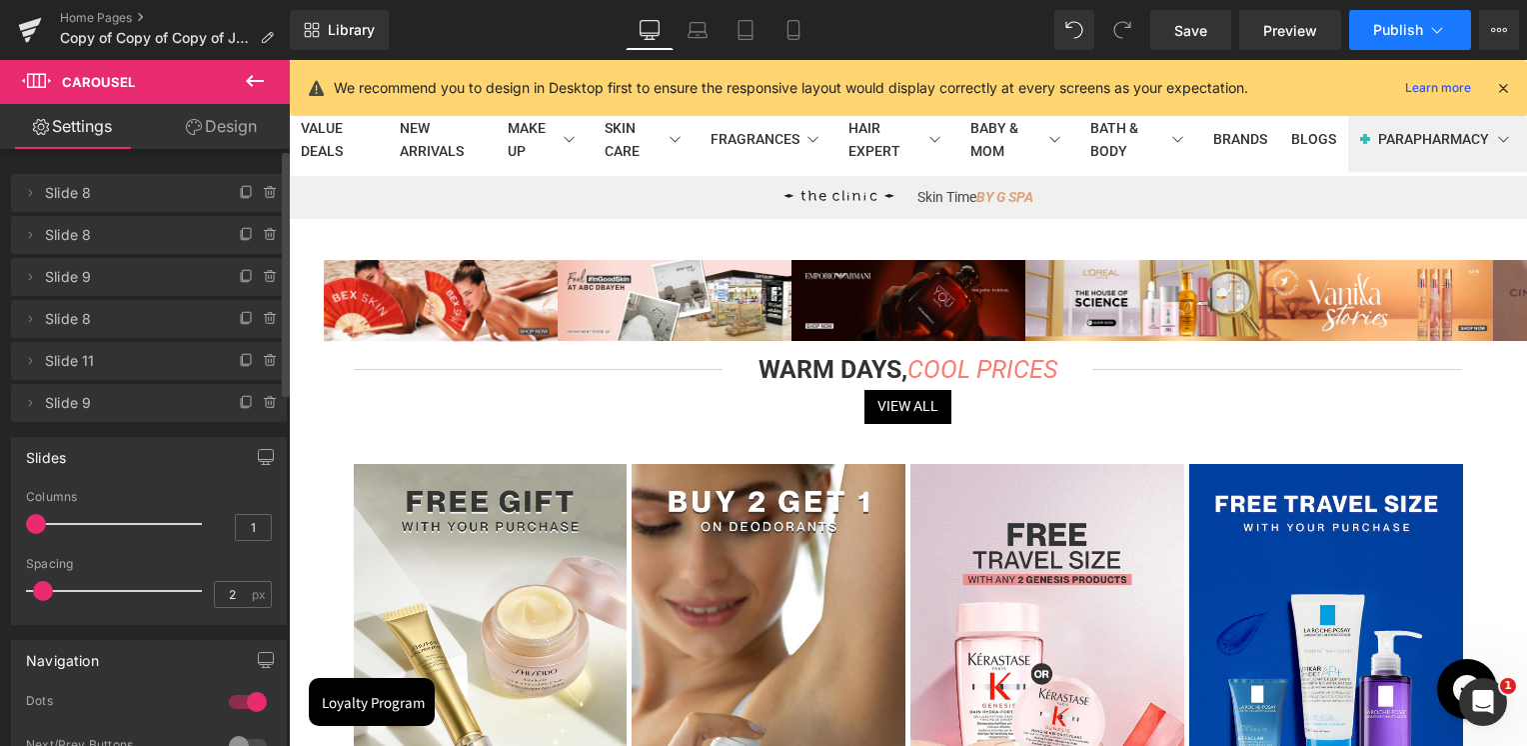
click at [1414, 30] on span "Publish" at bounding box center [1398, 30] width 50 height 16
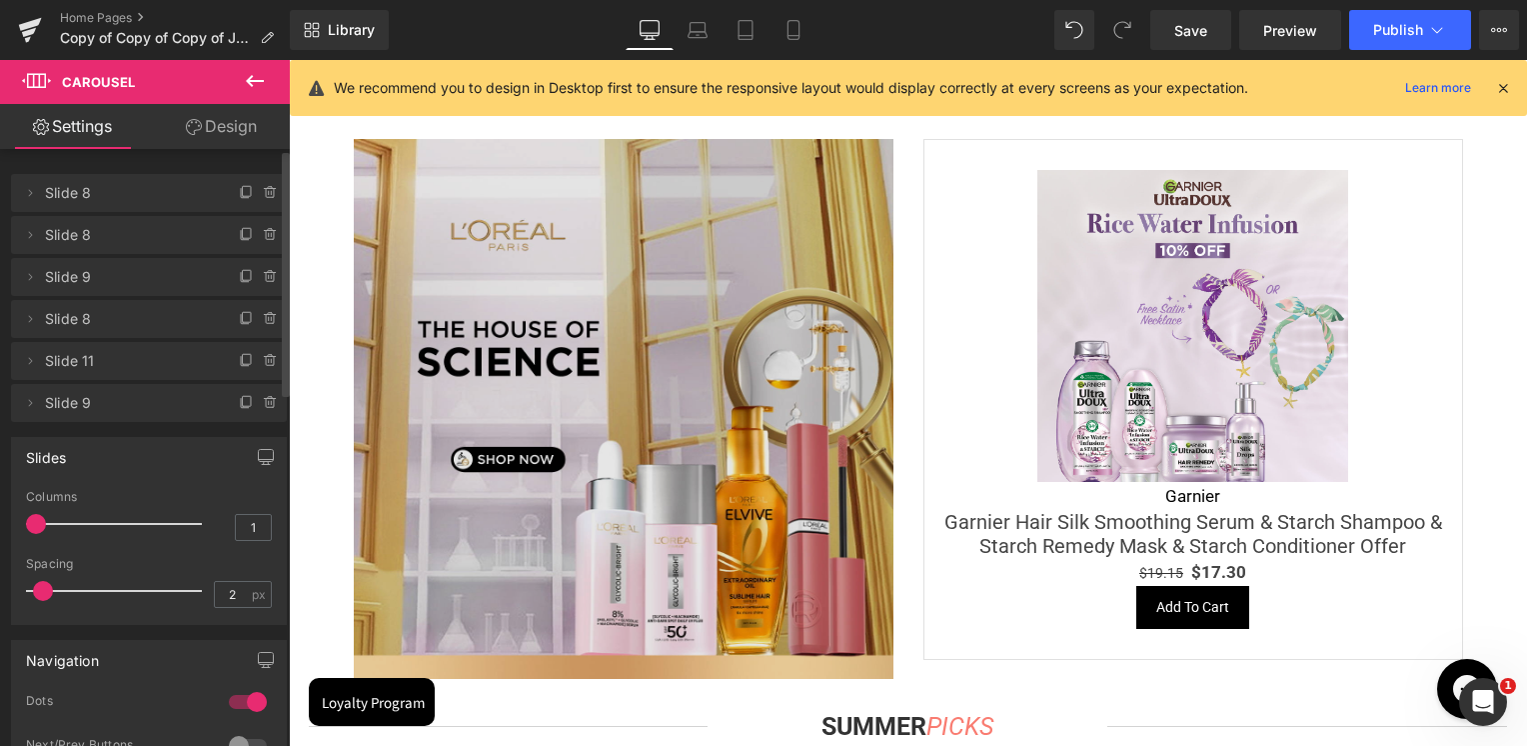
scroll to position [3098, 0]
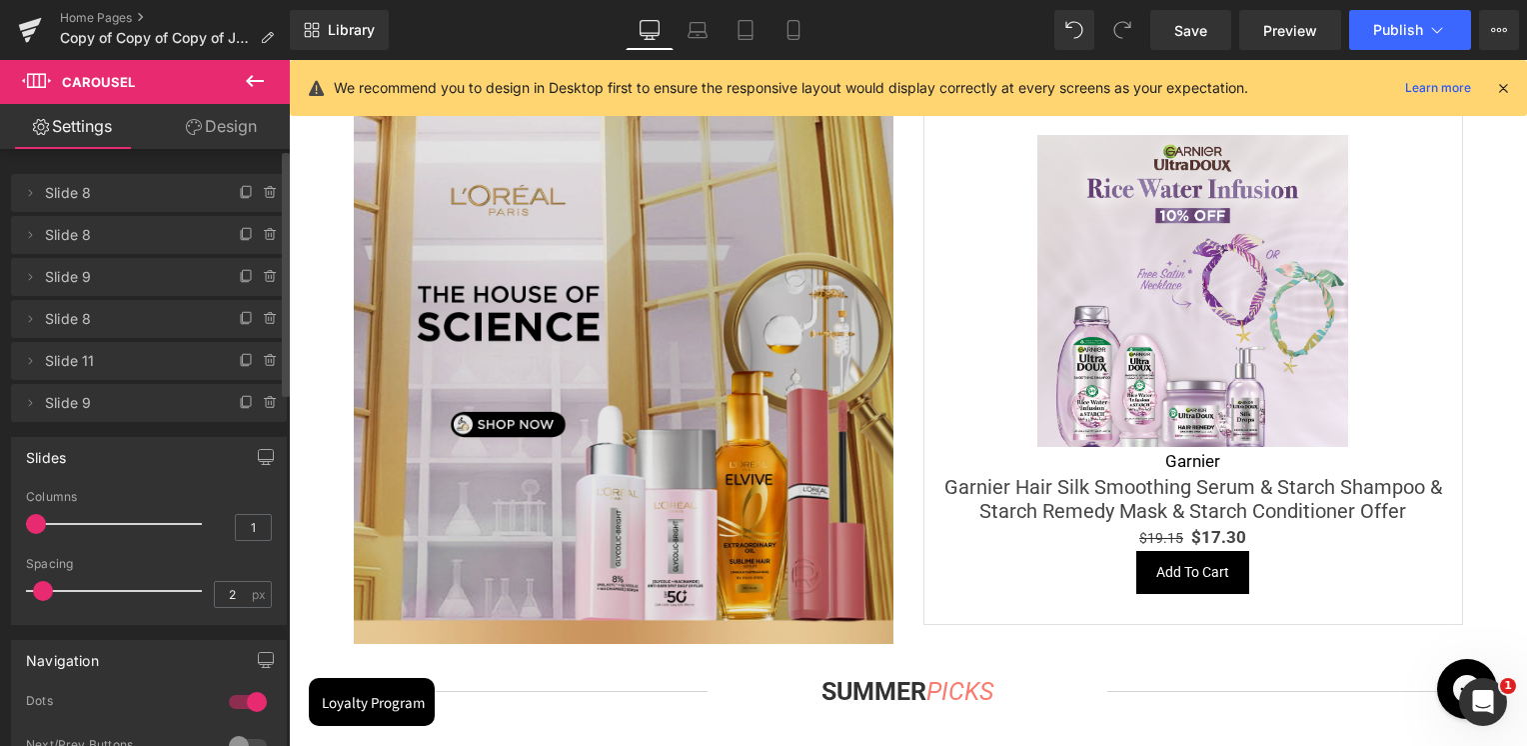
click at [772, 262] on img at bounding box center [624, 374] width 540 height 540
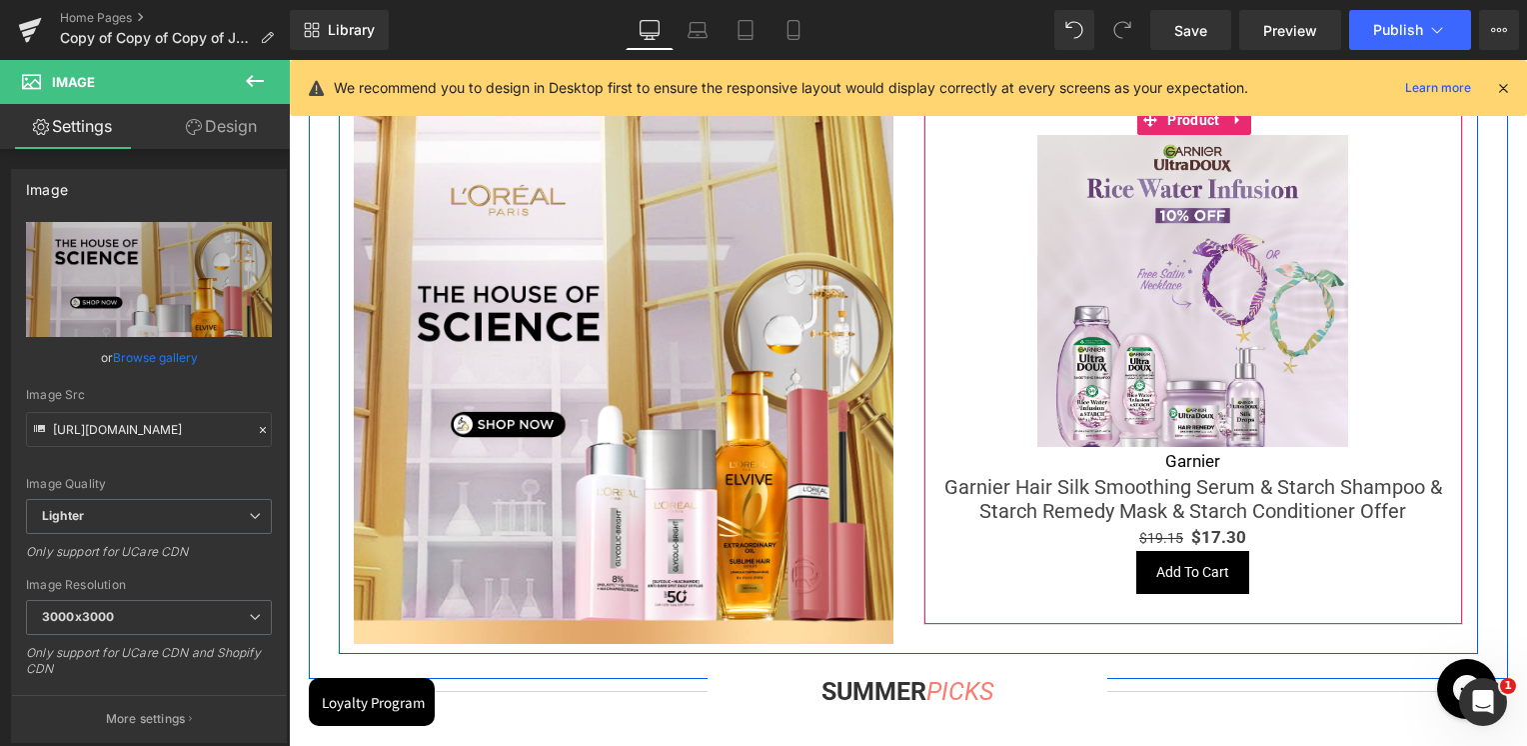
drag, startPoint x: 1191, startPoint y: 126, endPoint x: 1043, endPoint y: 141, distance: 148.7
click at [1191, 126] on span "Product" at bounding box center [1193, 120] width 62 height 30
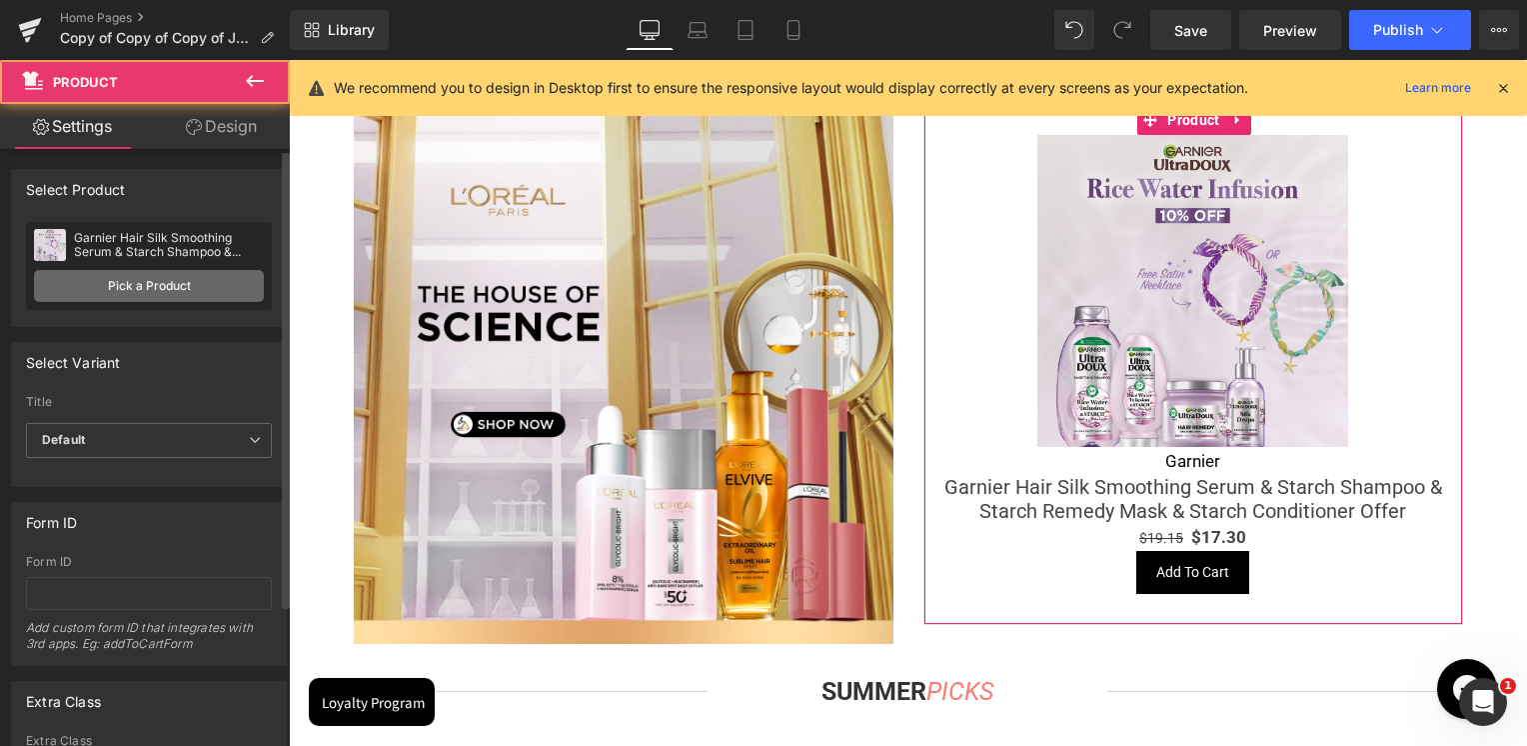
click at [168, 287] on link "Pick a Product" at bounding box center [149, 286] width 230 height 32
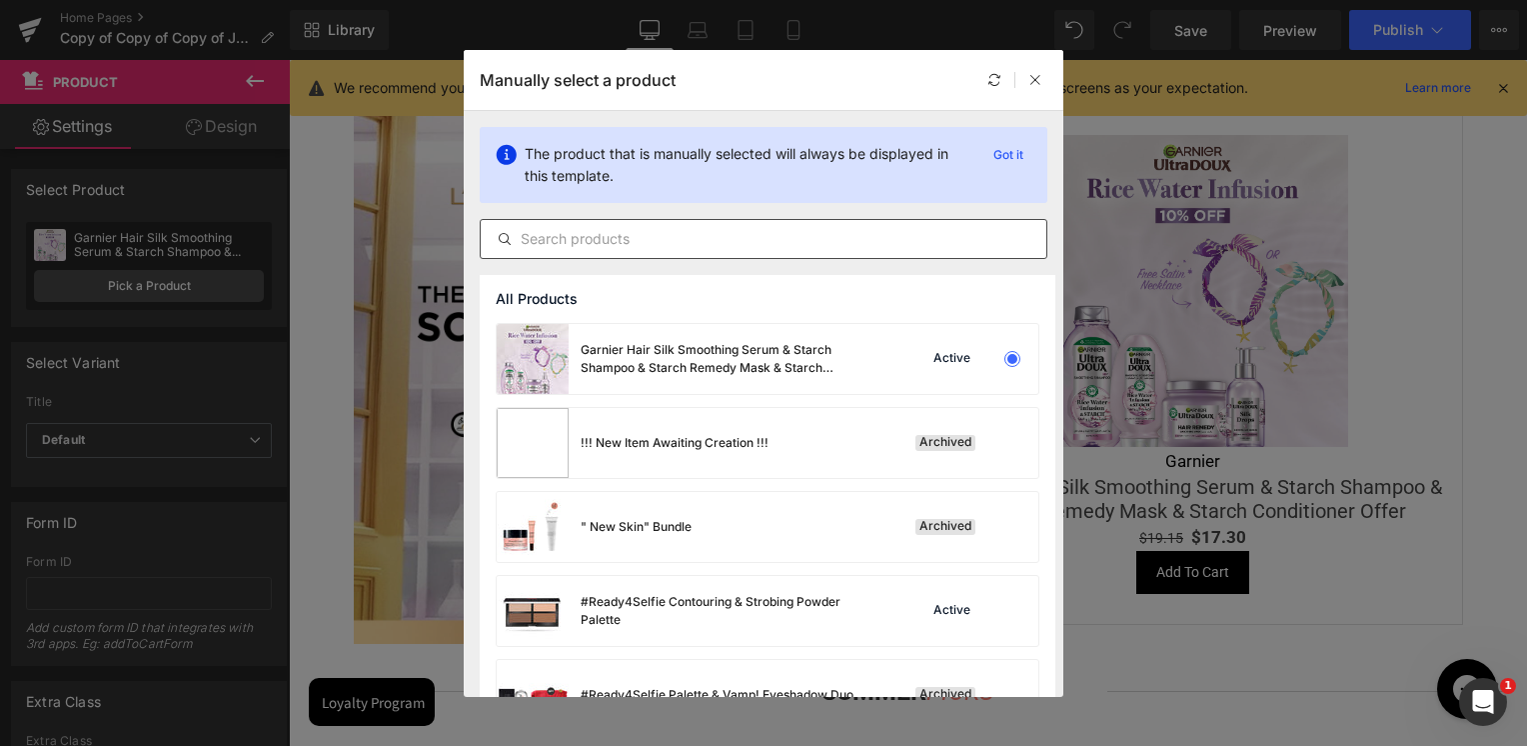
click at [648, 238] on input "text" at bounding box center [764, 239] width 566 height 24
paste input "https://skinsociety.me/collections/value-deals/products/gift-card"
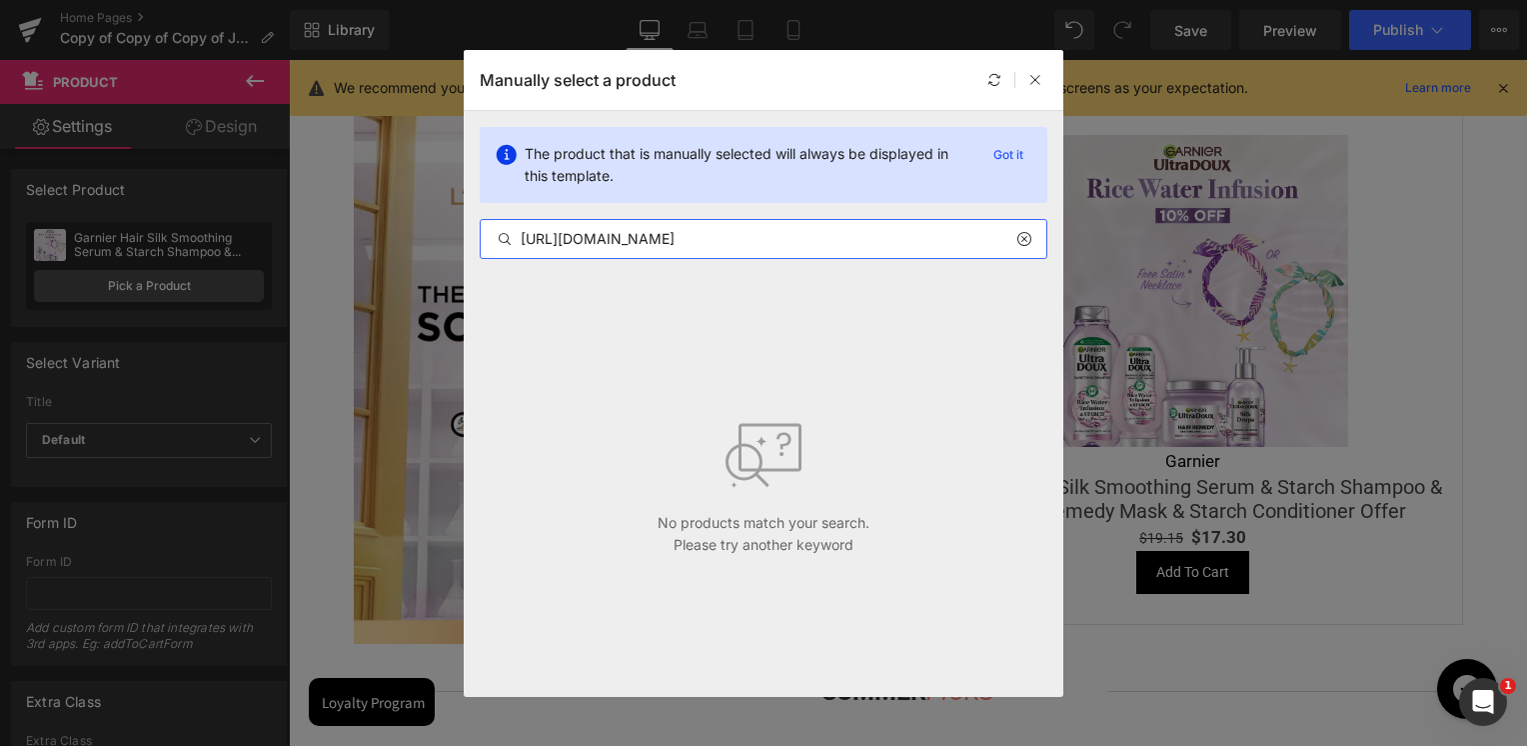
type input "https://skinsociety.me/collections/value-deals/products/gift-card"
click at [1027, 243] on icon at bounding box center [1023, 239] width 14 height 16
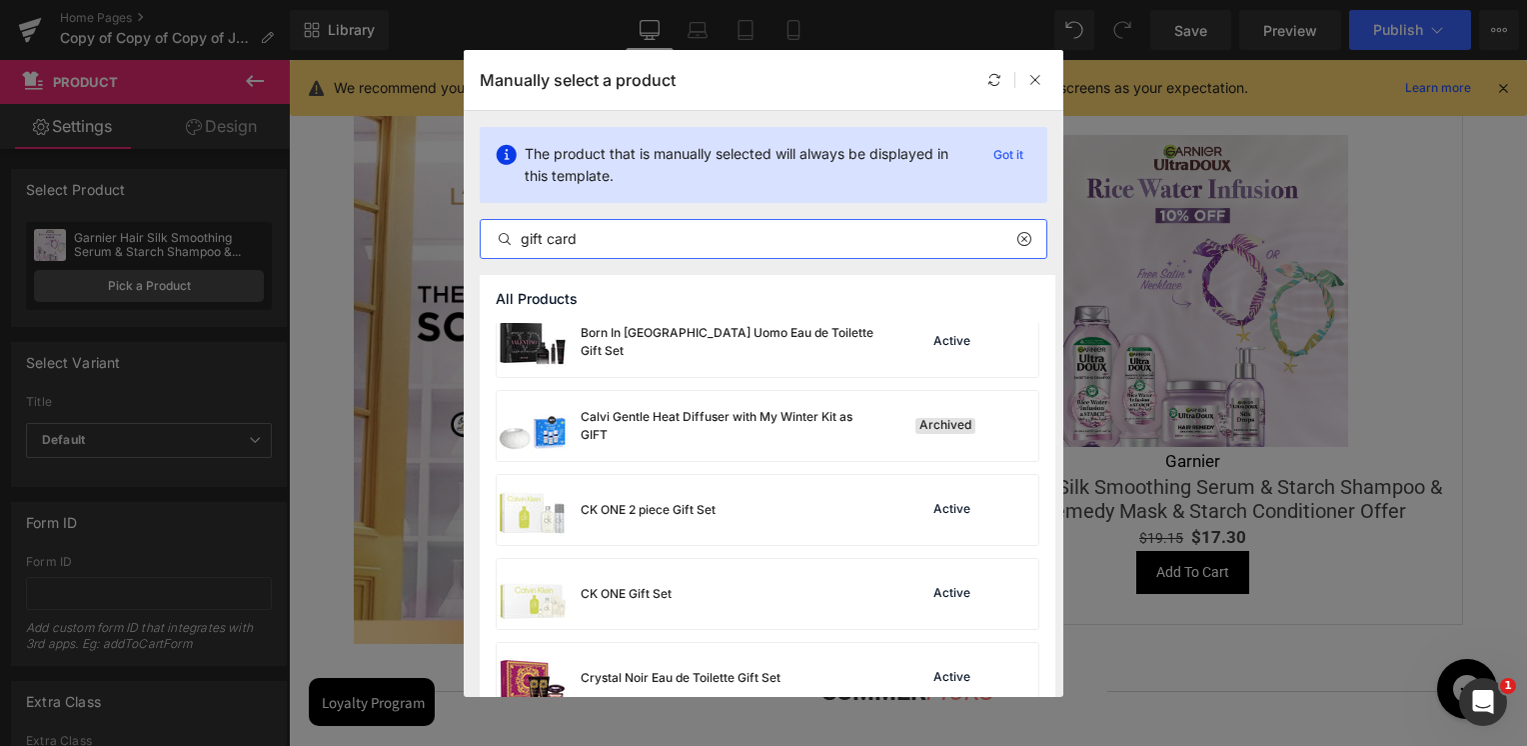
scroll to position [300, 0]
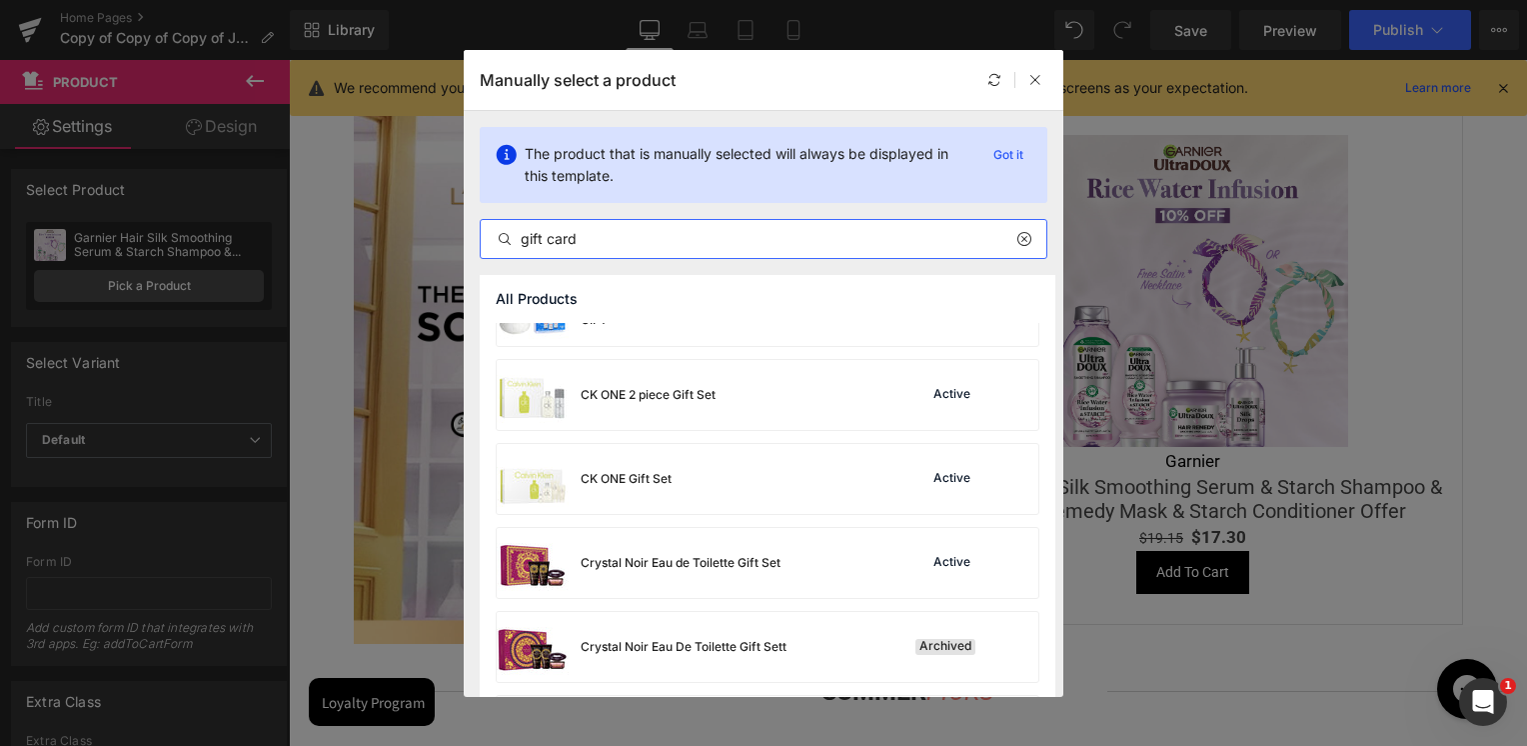
type input "gift card"
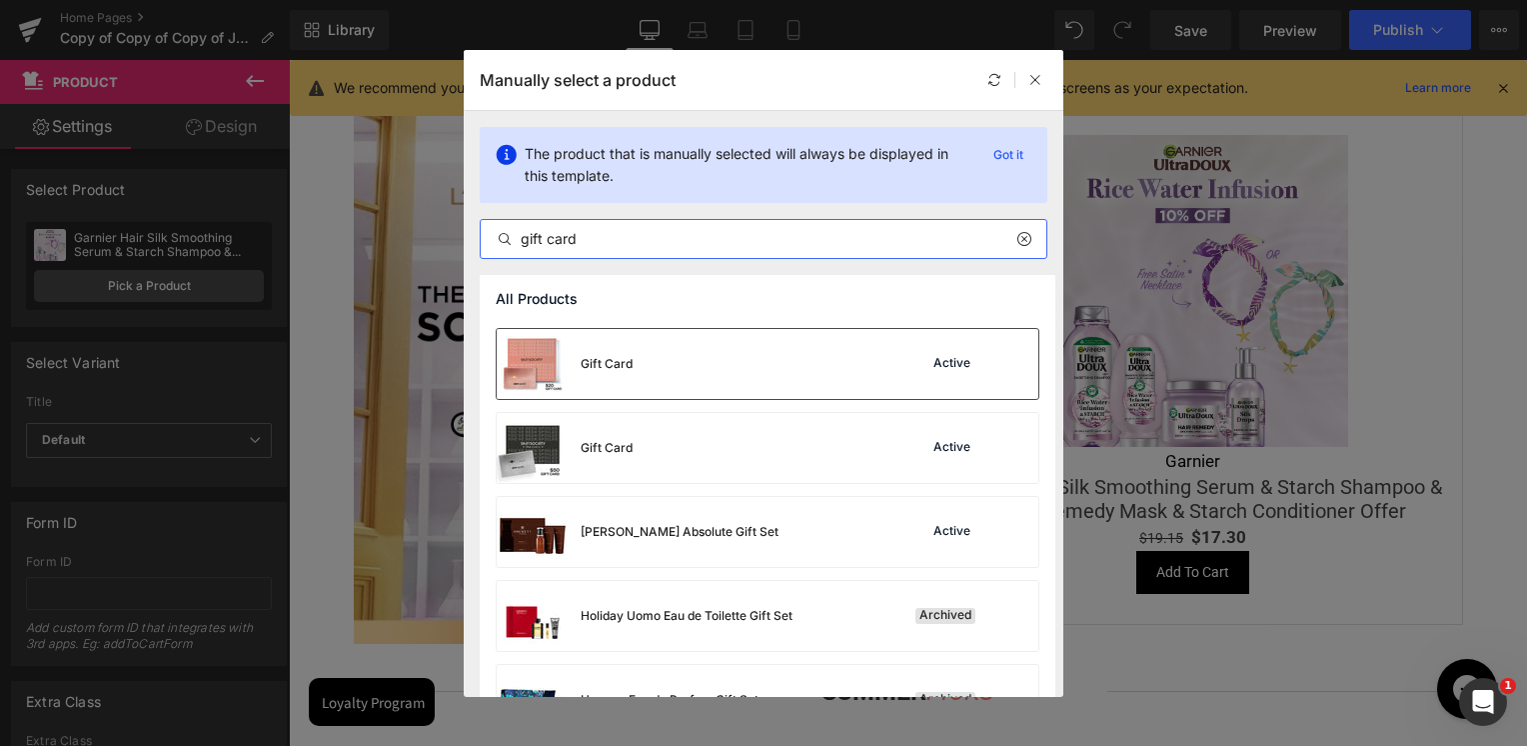
scroll to position [1194, 0]
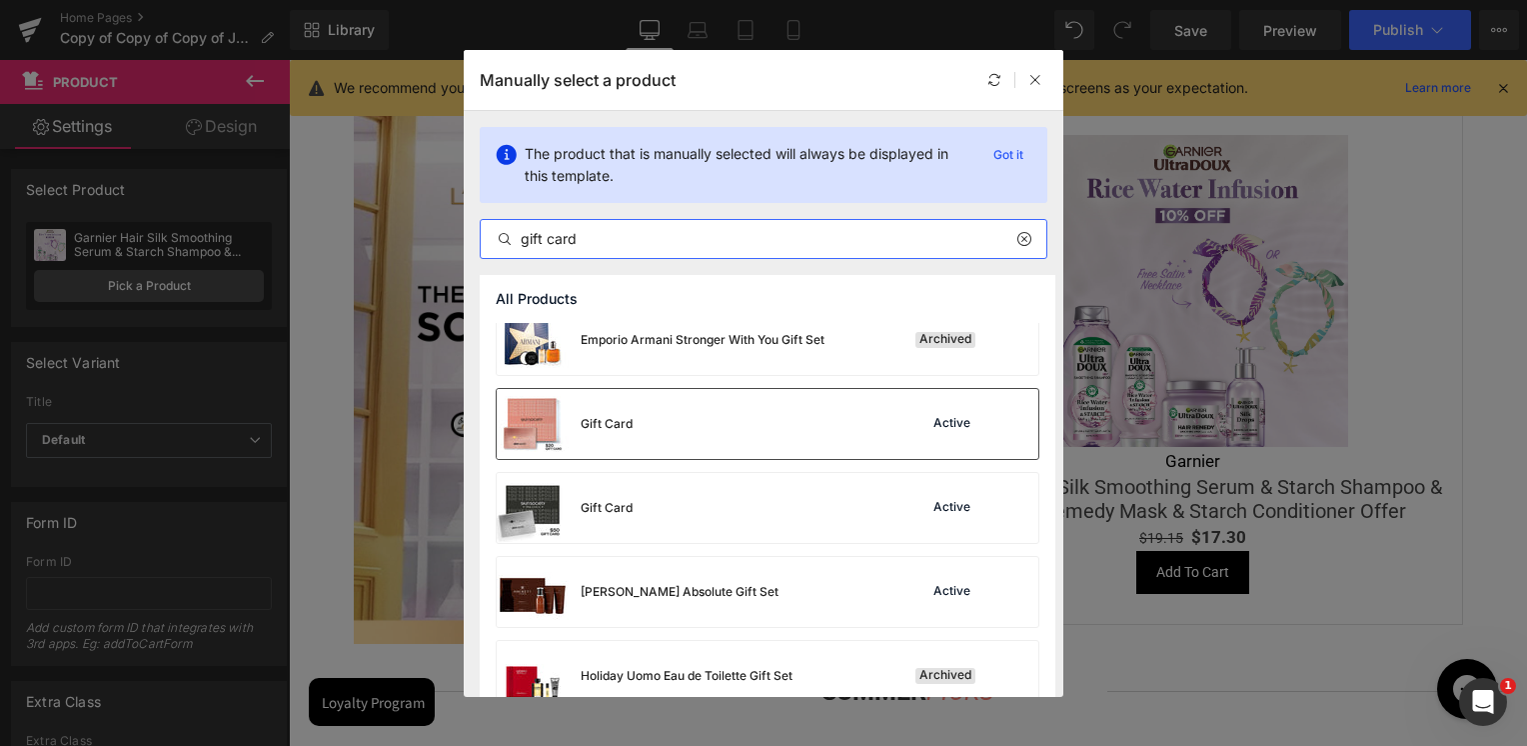
click at [701, 451] on div "Gift Card Active" at bounding box center [768, 424] width 542 height 70
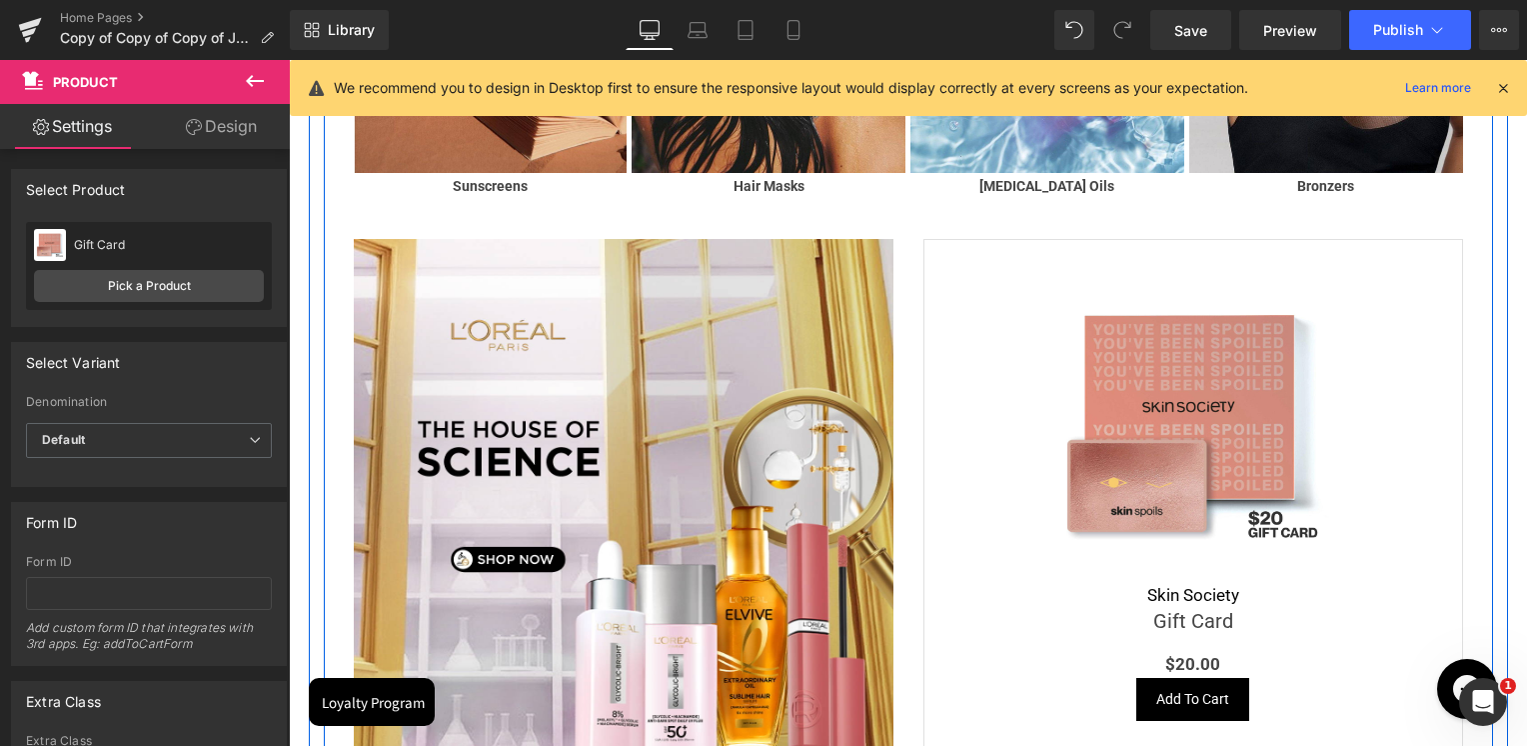
scroll to position [2998, 0]
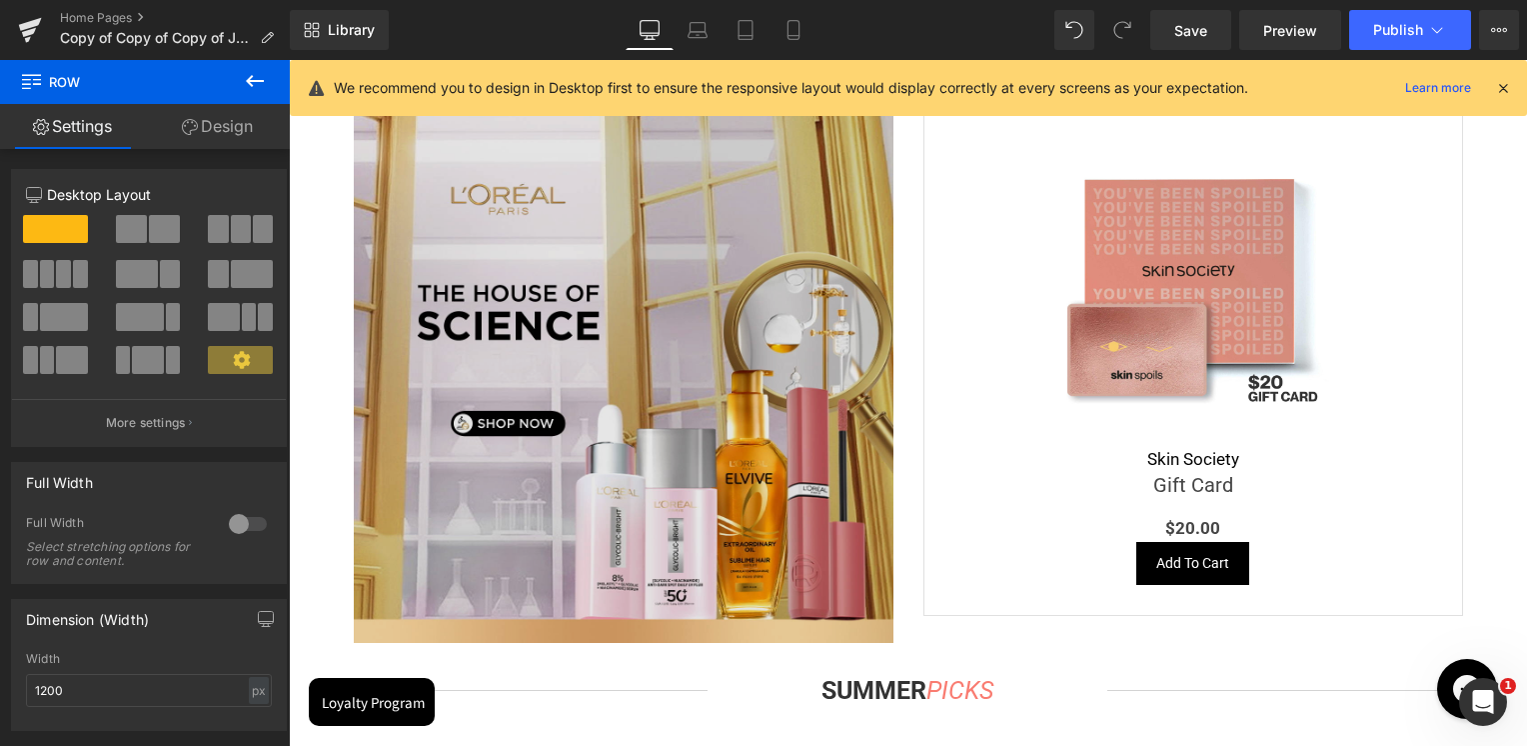
scroll to position [3098, 0]
click at [561, 320] on img at bounding box center [624, 374] width 540 height 540
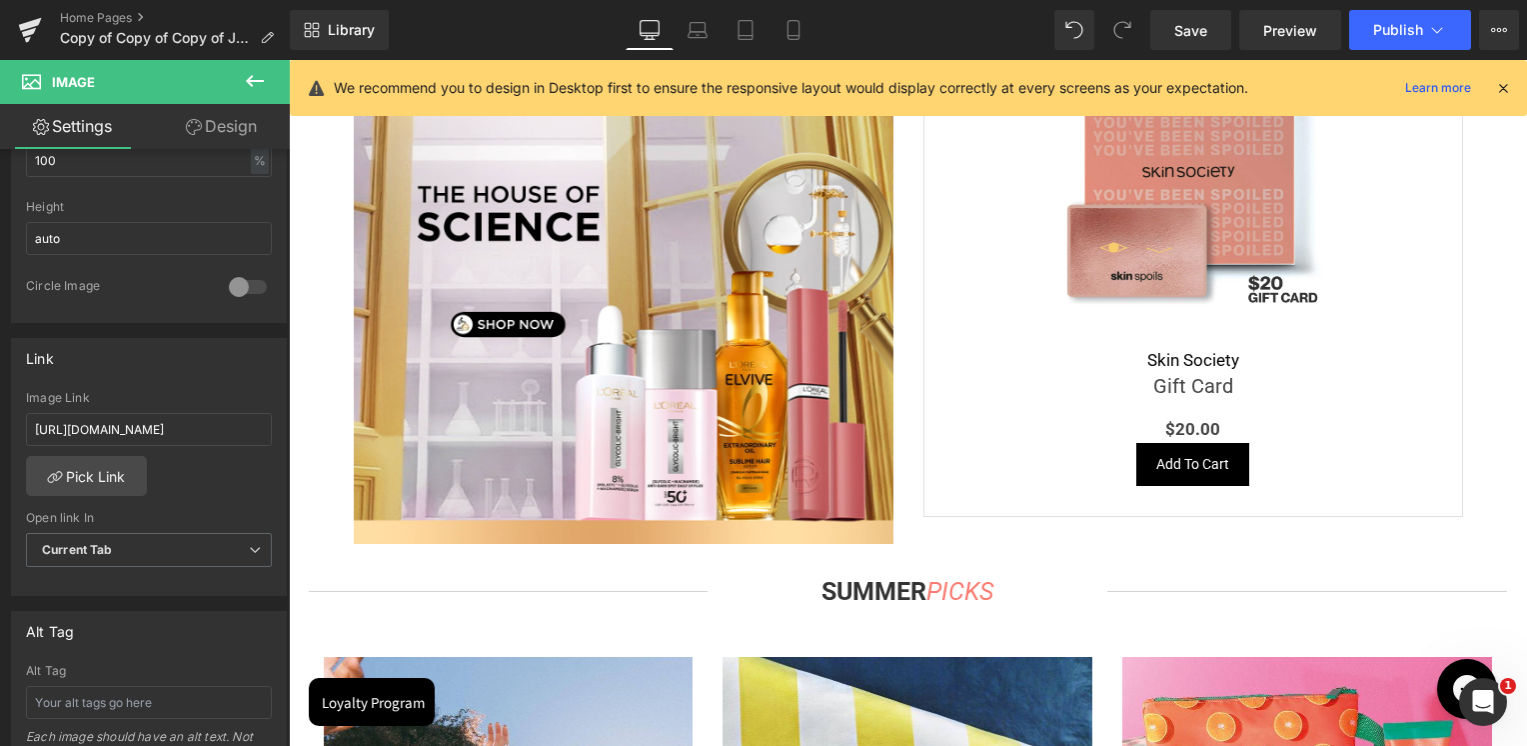
scroll to position [700, 0]
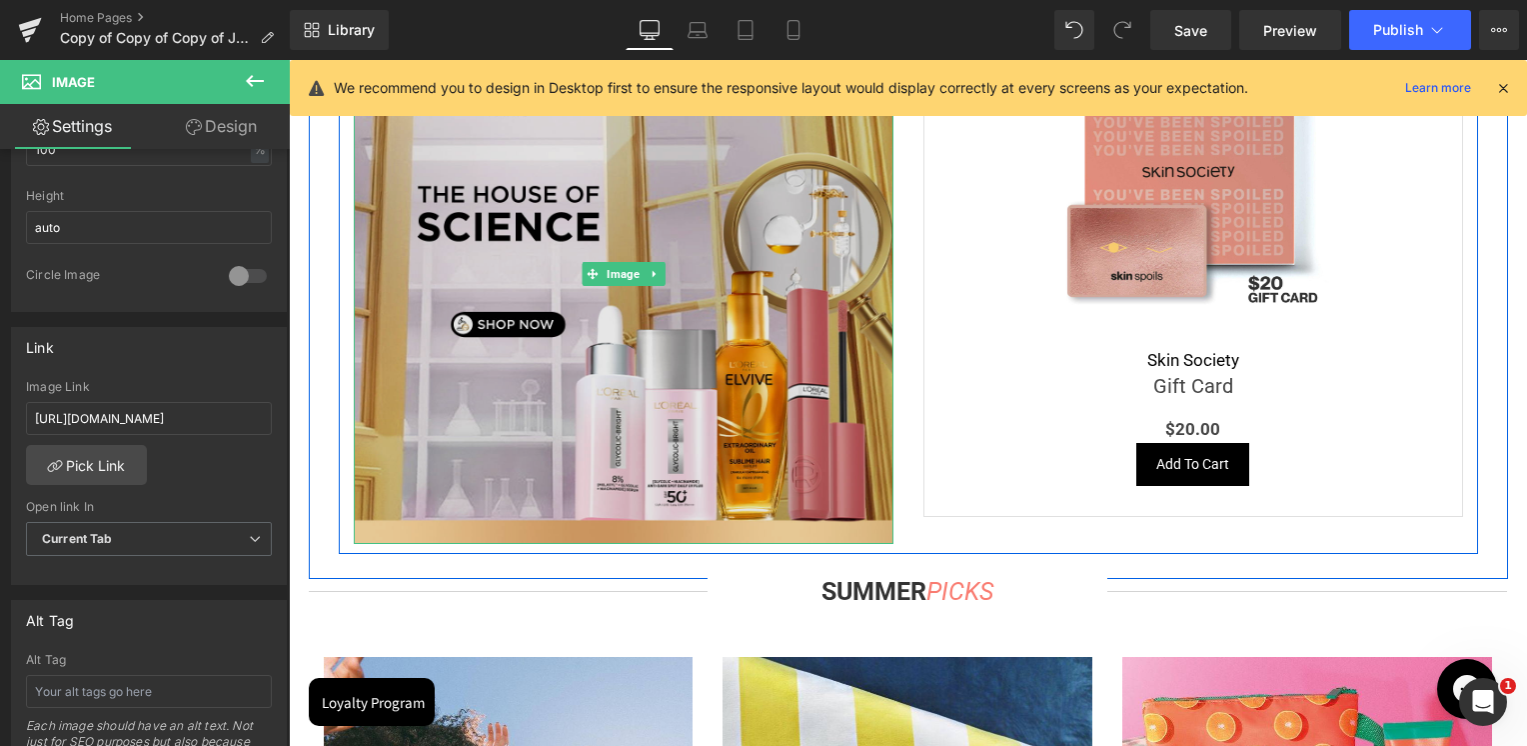
click at [592, 346] on img at bounding box center [624, 274] width 540 height 540
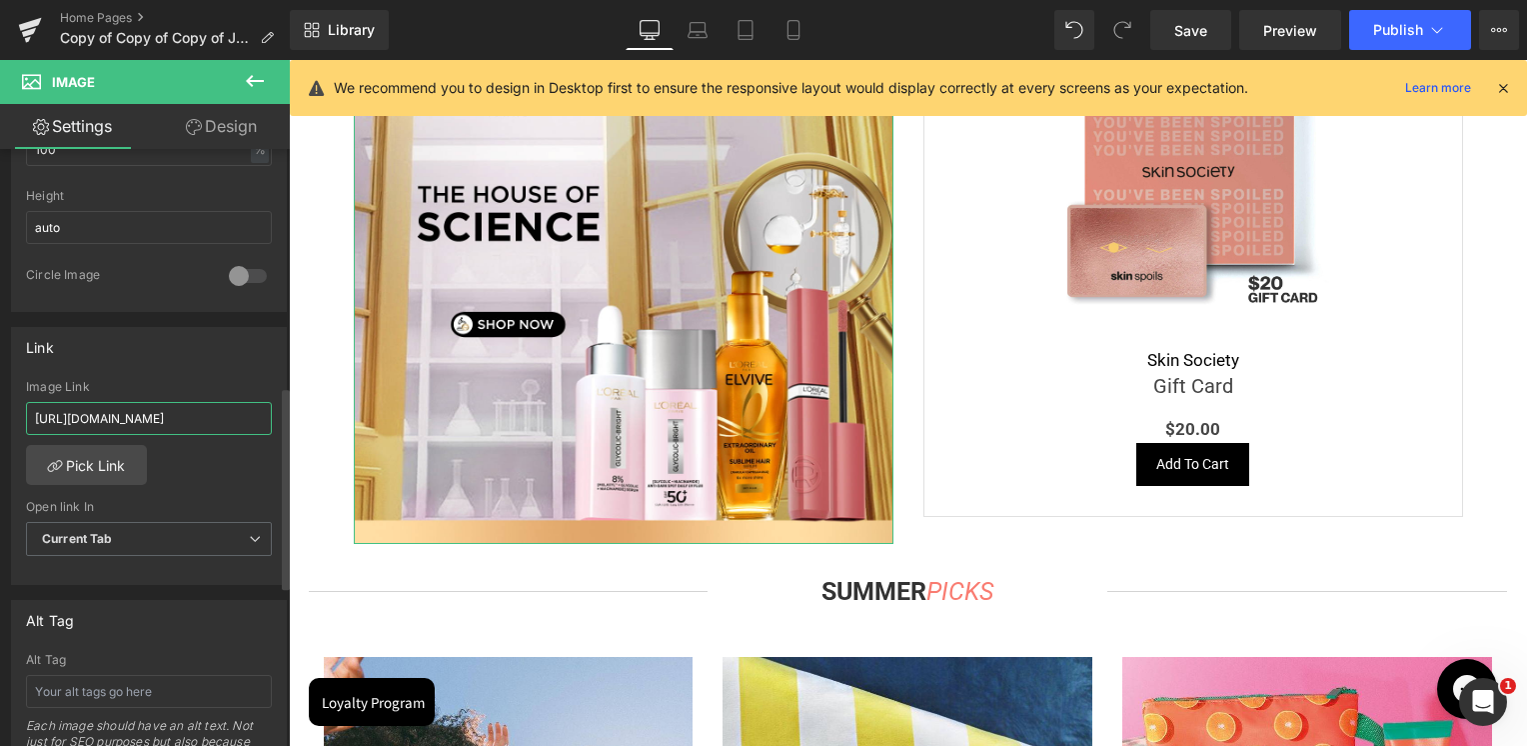
click at [140, 414] on input "https://skinsociety.me/collections/house-of-science?_gl=1*lxqeim*_gcl_au*MTMxMz…" at bounding box center [149, 418] width 246 height 33
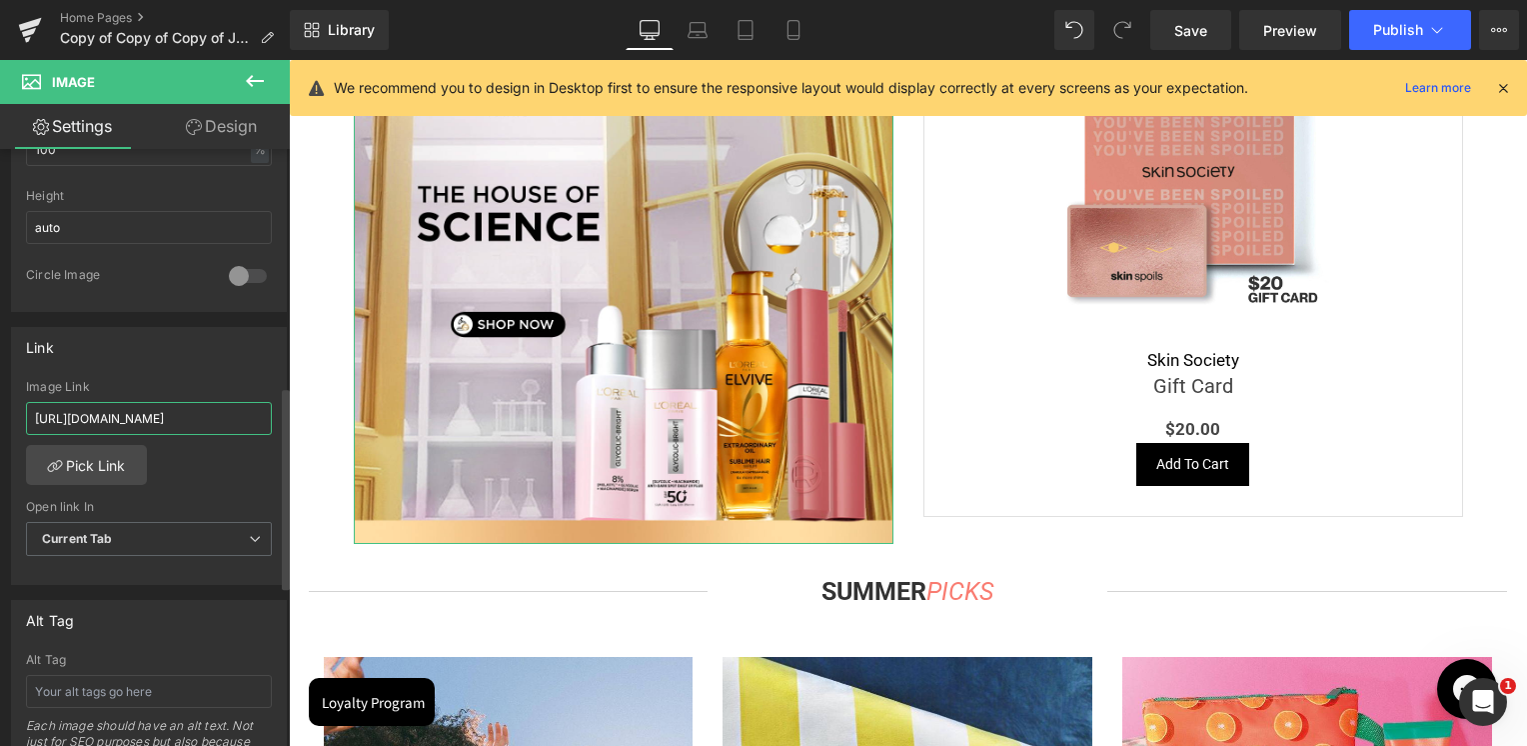
scroll to position [0, 216]
type input "https://skinsociety.me/pages/house-of-science?_ab=0&key=1756802516293"
click at [172, 360] on div "Link" at bounding box center [149, 347] width 274 height 38
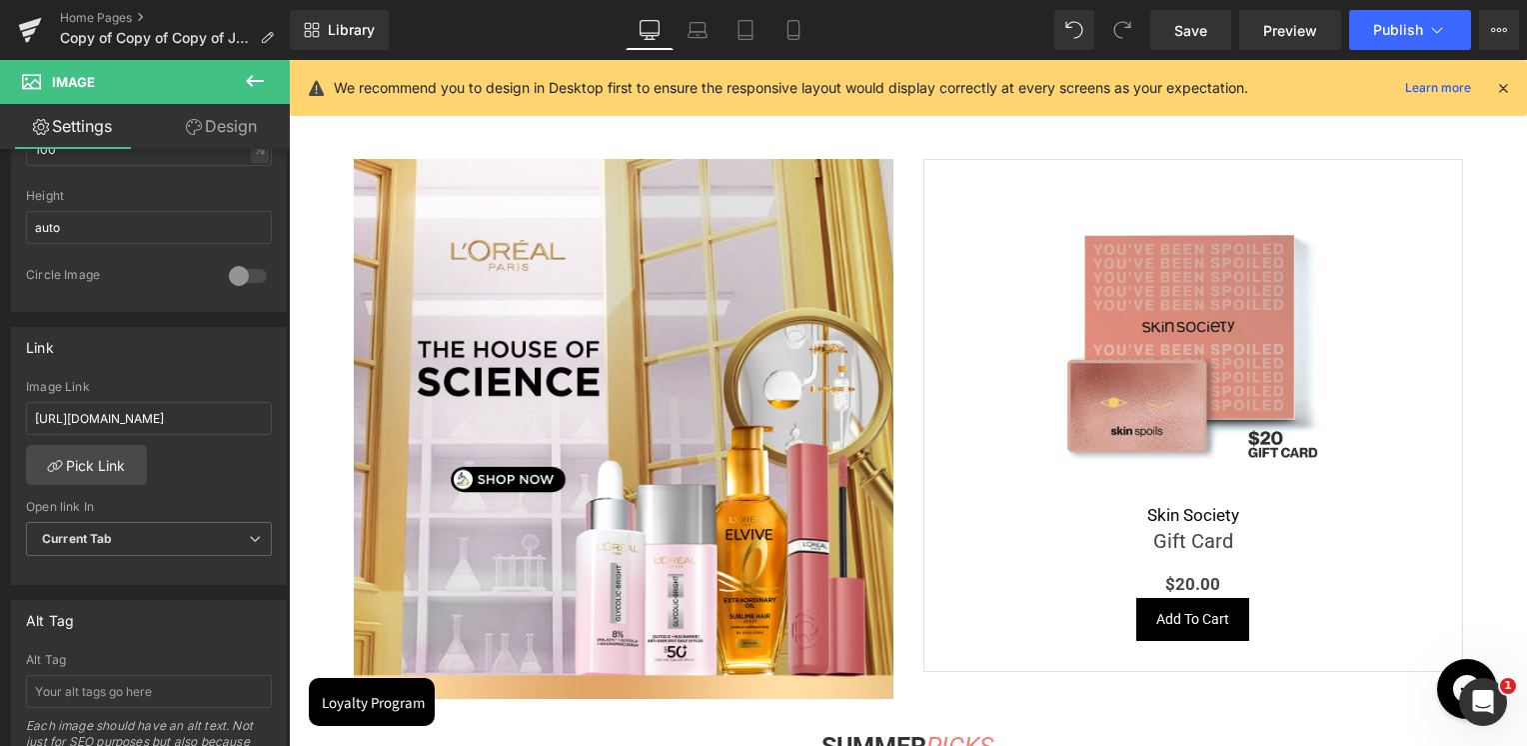
scroll to position [2898, 0]
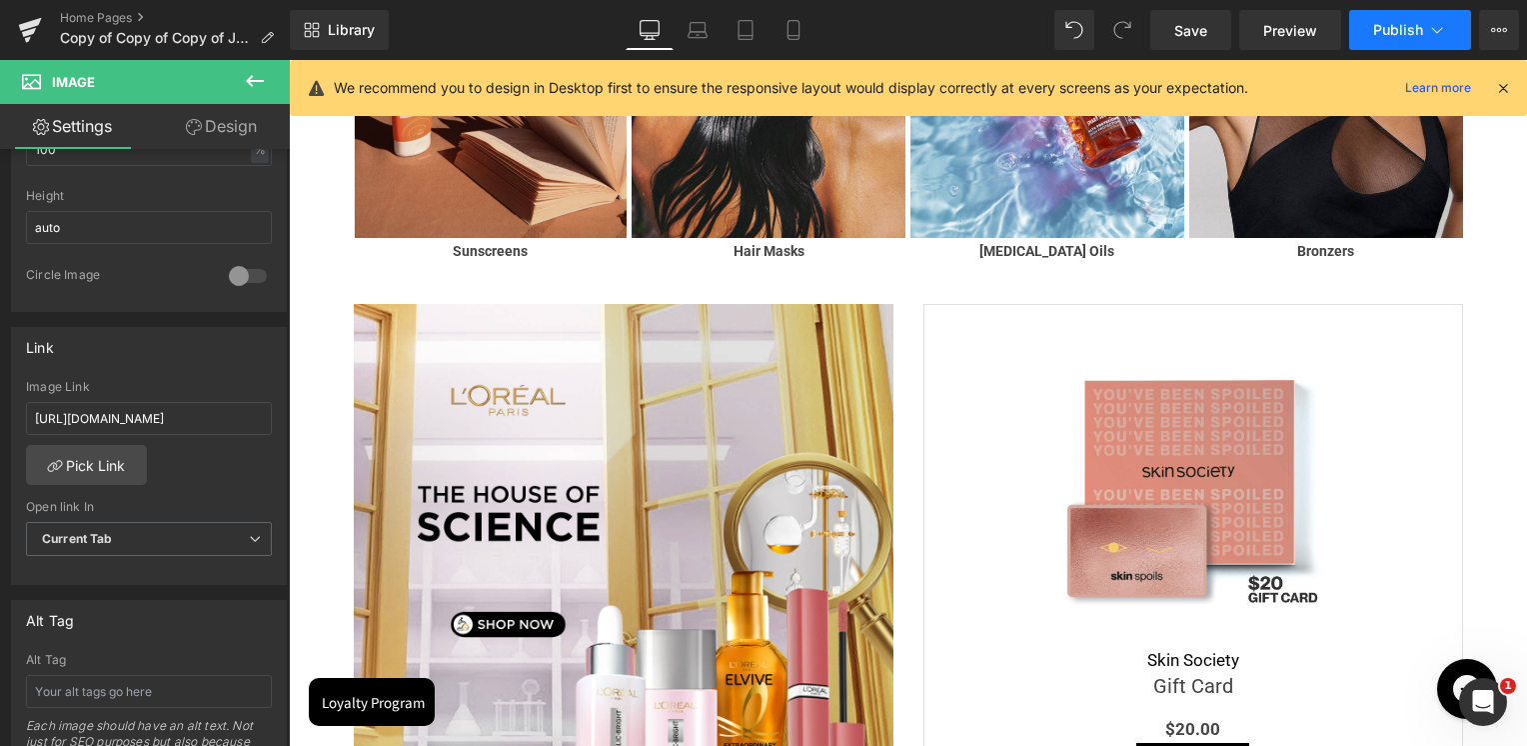
click at [1415, 37] on span "Publish" at bounding box center [1398, 30] width 50 height 16
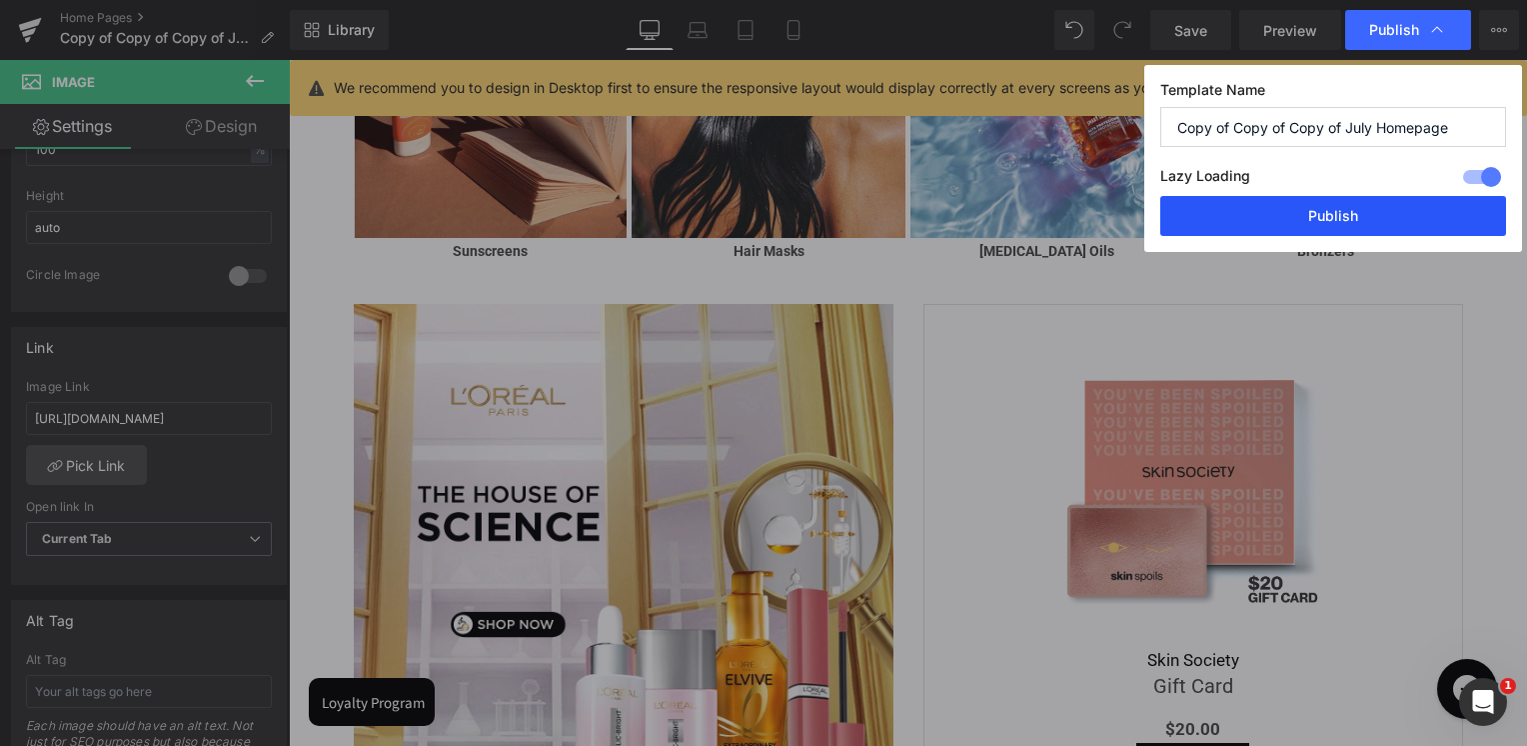
click at [1379, 206] on button "Publish" at bounding box center [1333, 216] width 346 height 40
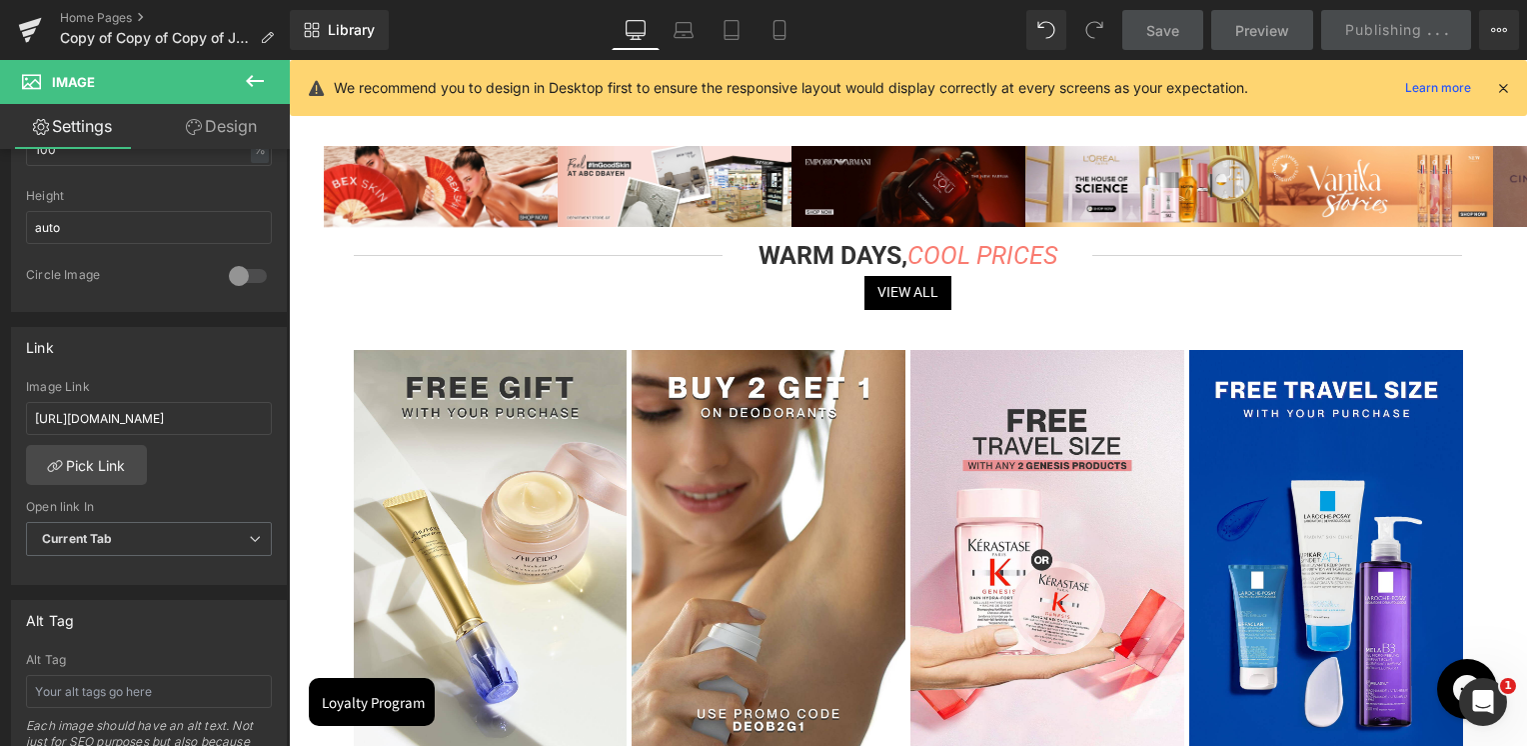
scroll to position [0, 0]
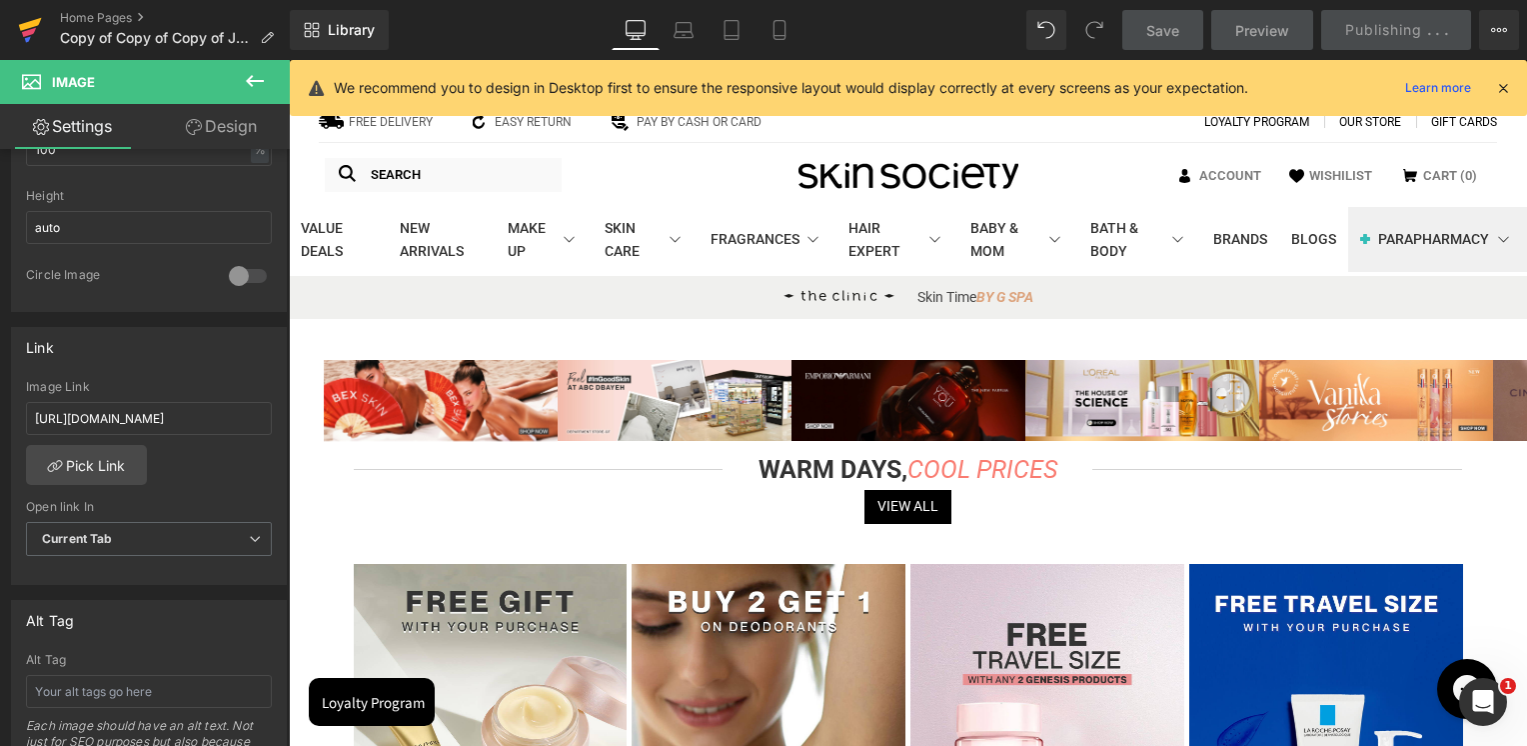
click at [18, 30] on icon at bounding box center [30, 30] width 24 height 50
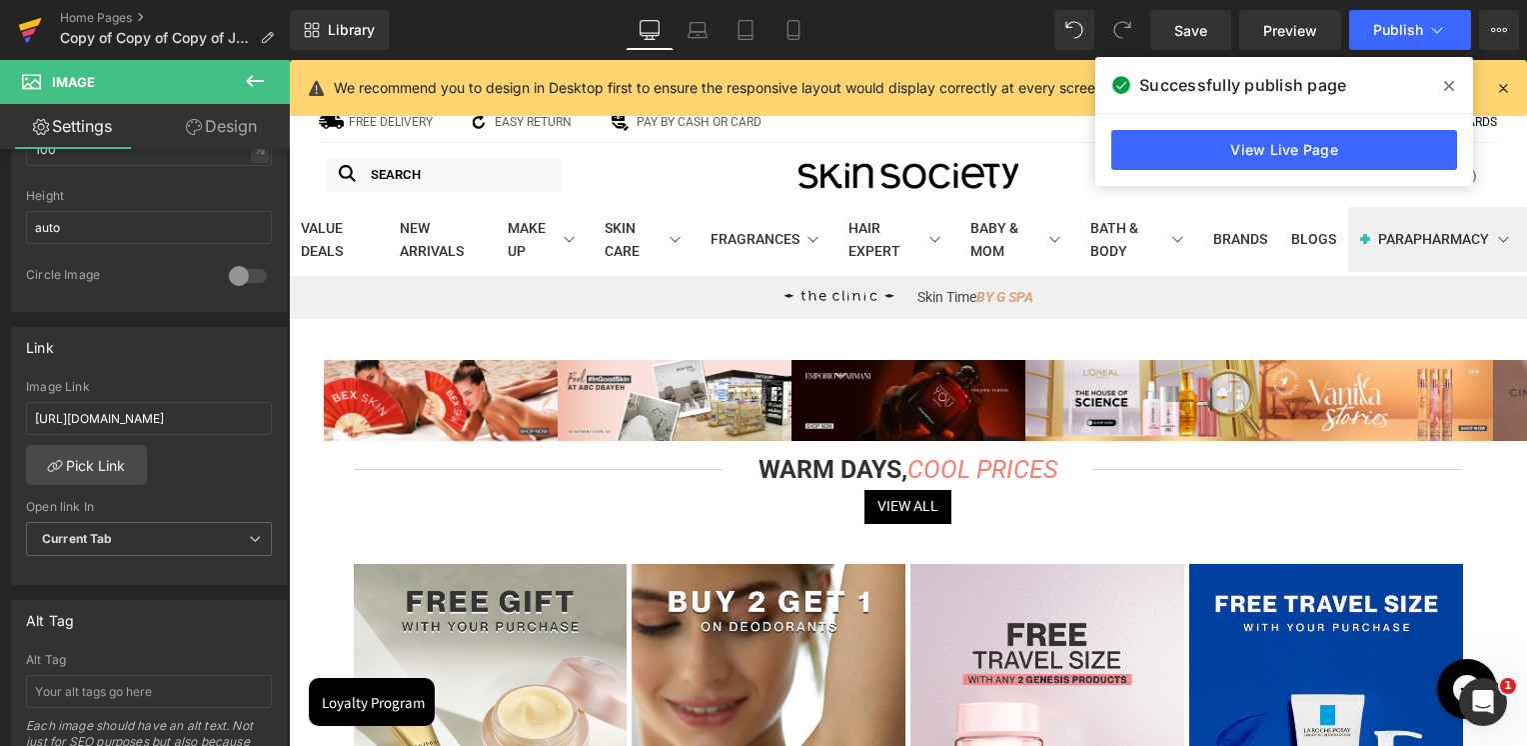
click at [30, 26] on icon at bounding box center [30, 24] width 23 height 13
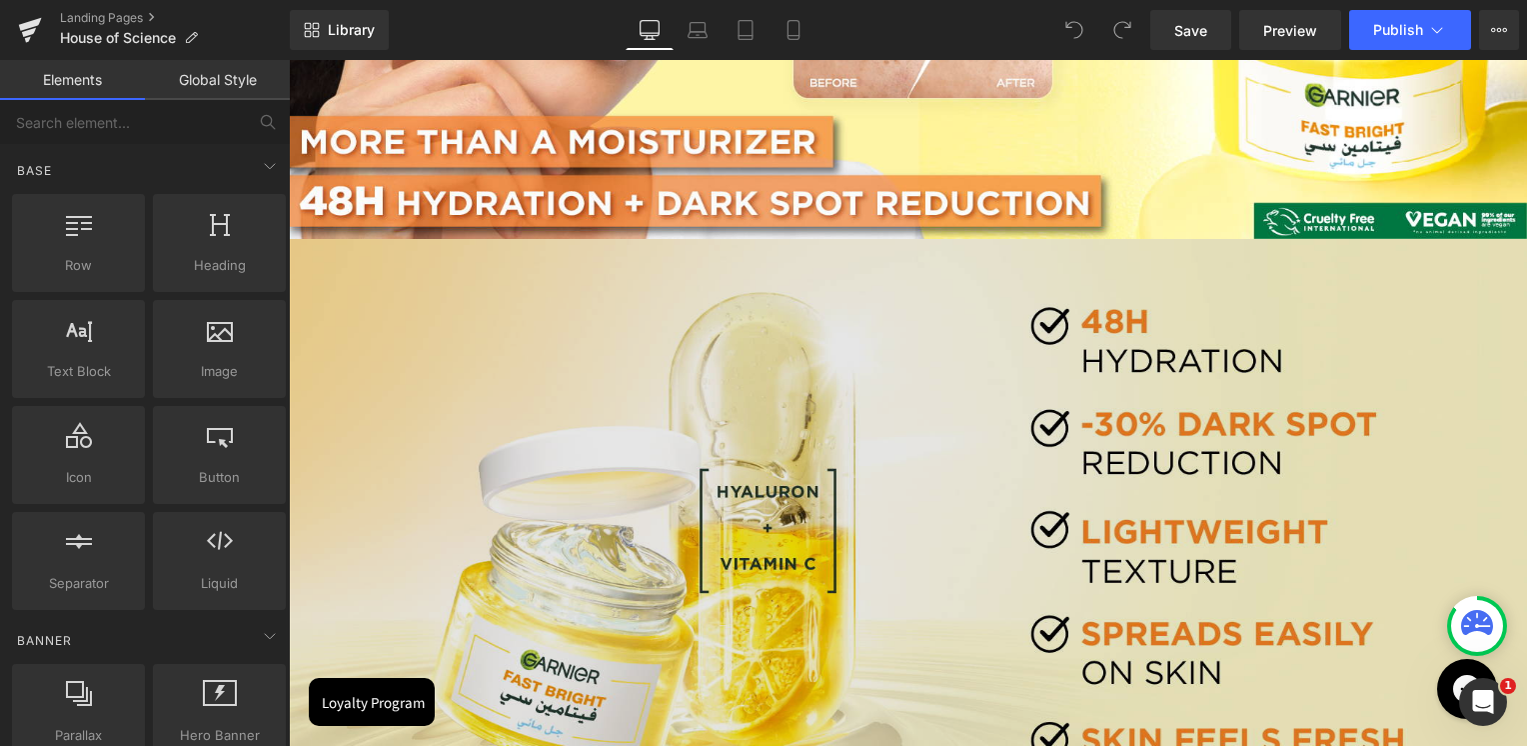
scroll to position [400, 0]
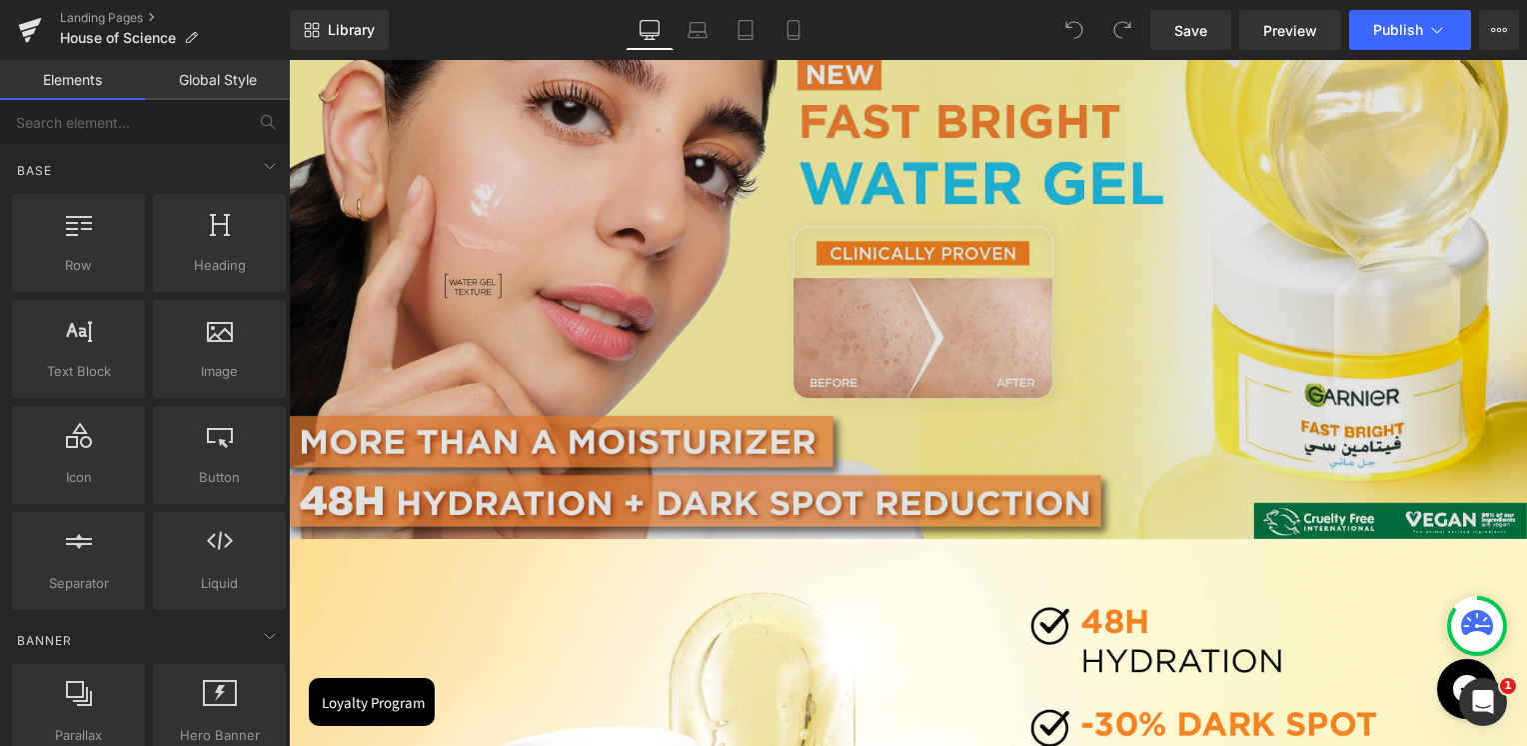
click at [688, 318] on img at bounding box center [908, 229] width 1238 height 620
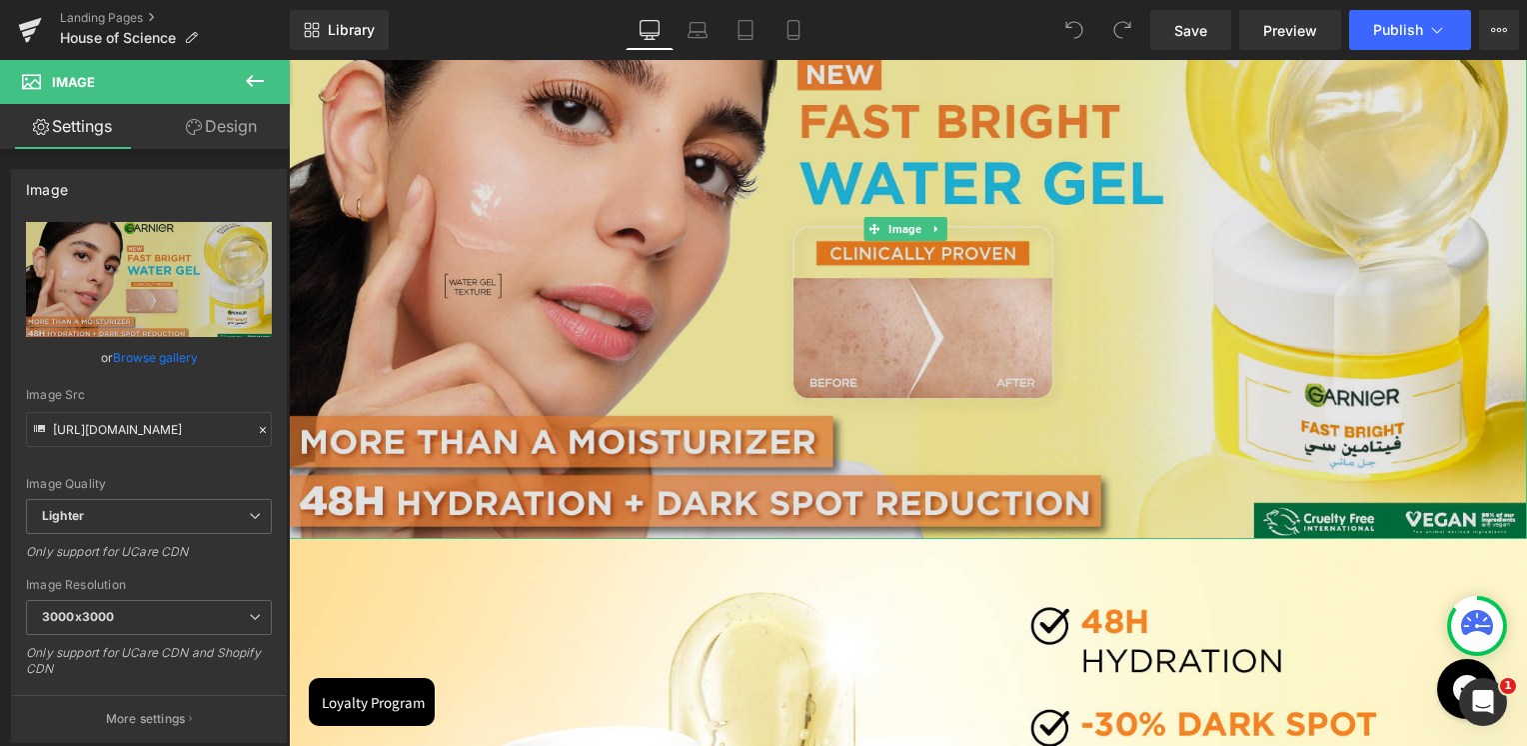
click at [788, 182] on img at bounding box center [908, 229] width 1238 height 620
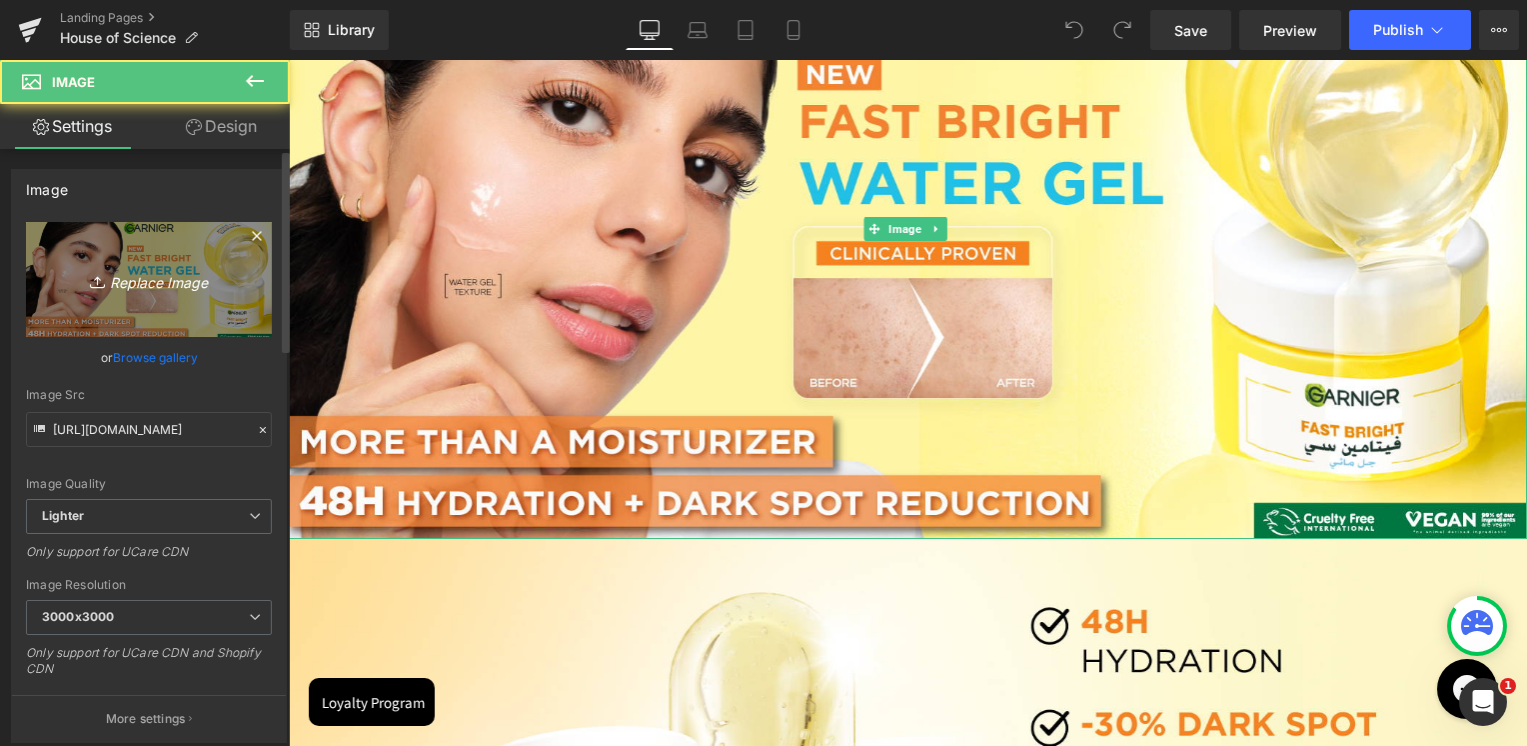
click at [204, 298] on link "Replace Image" at bounding box center [149, 279] width 246 height 115
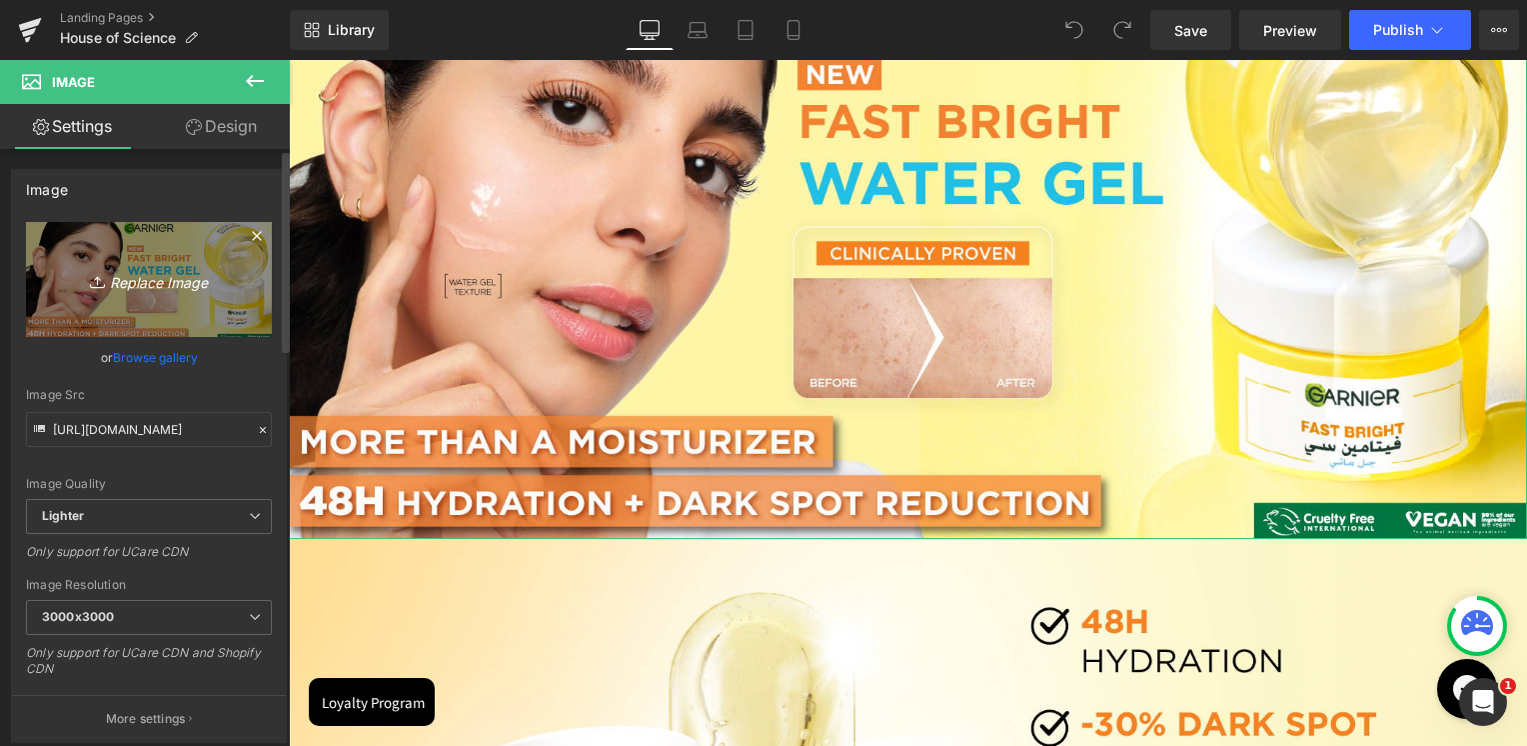
type input "C:\fakepath\1.jpg"
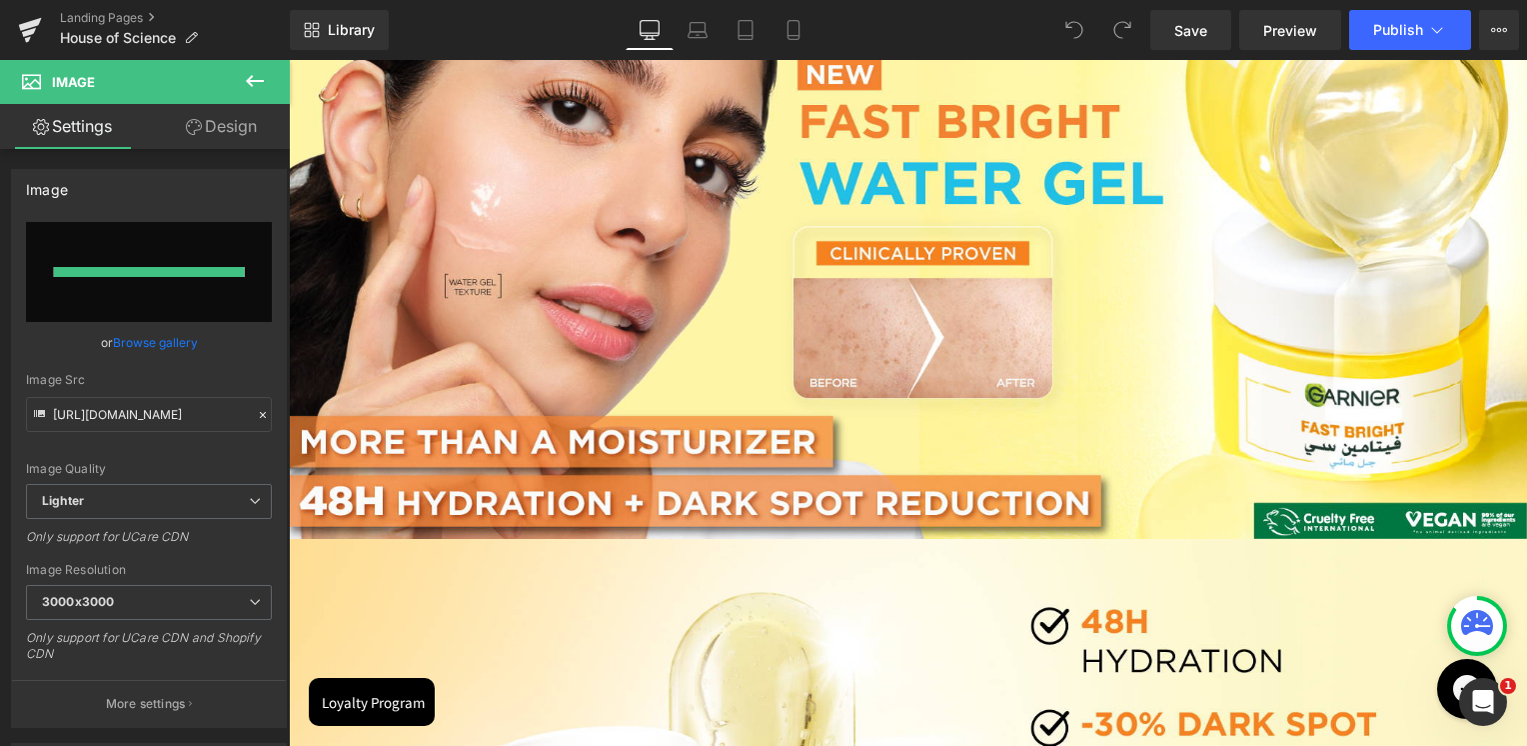
type input "https://ucarecdn.com/754c77e6-a565-4fc5-a1ec-b0106b0ad39f/-/format/auto/-/previ…"
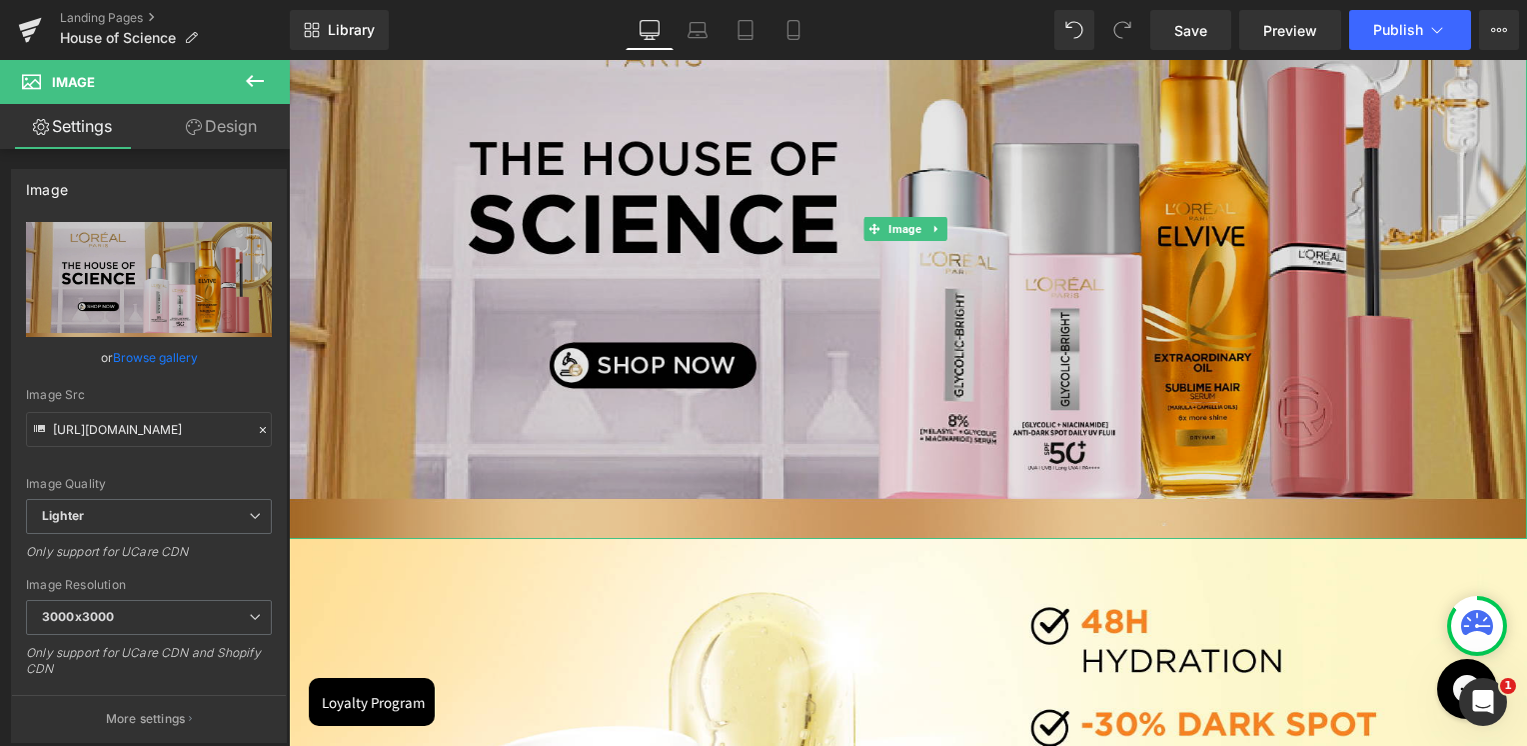
scroll to position [700, 0]
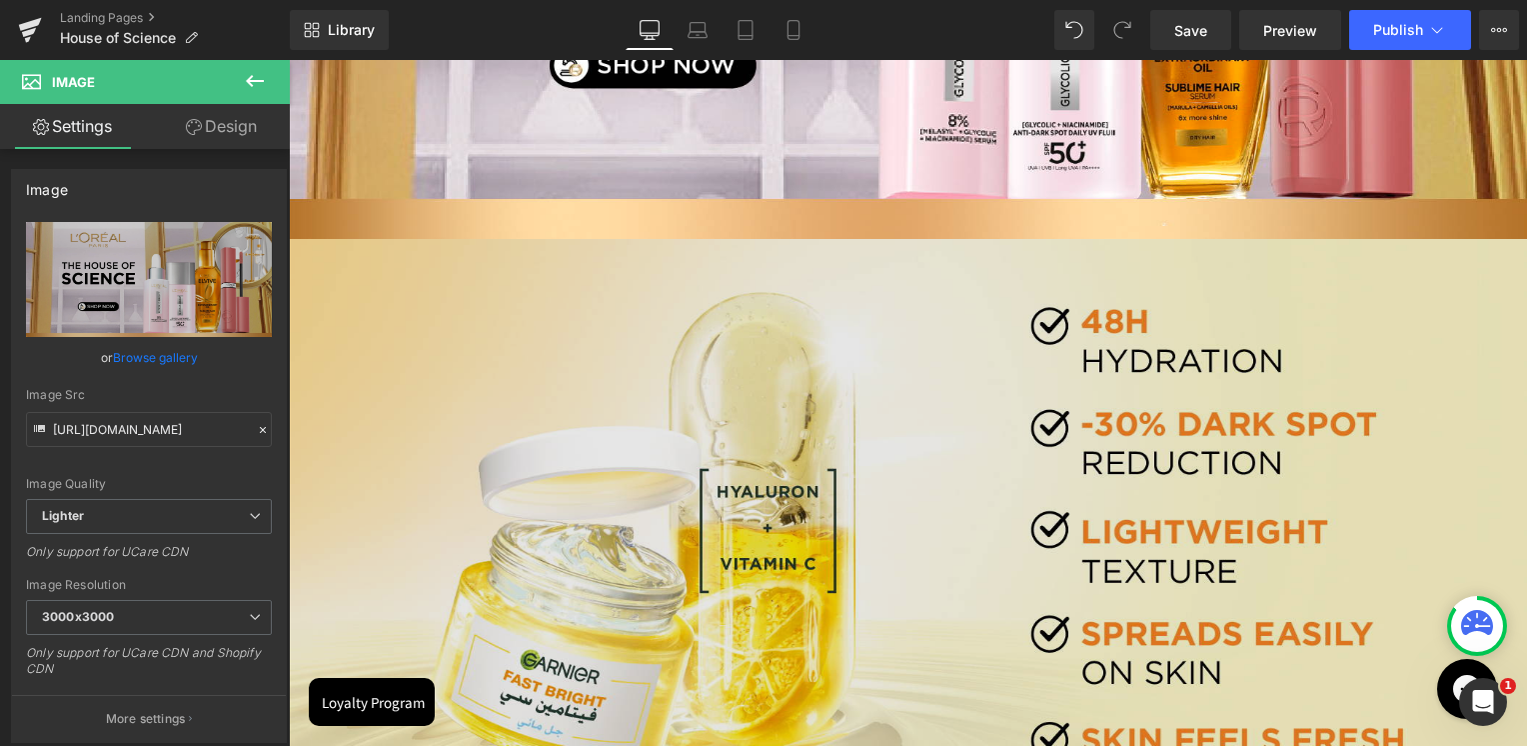
click at [780, 403] on img at bounding box center [908, 549] width 1238 height 620
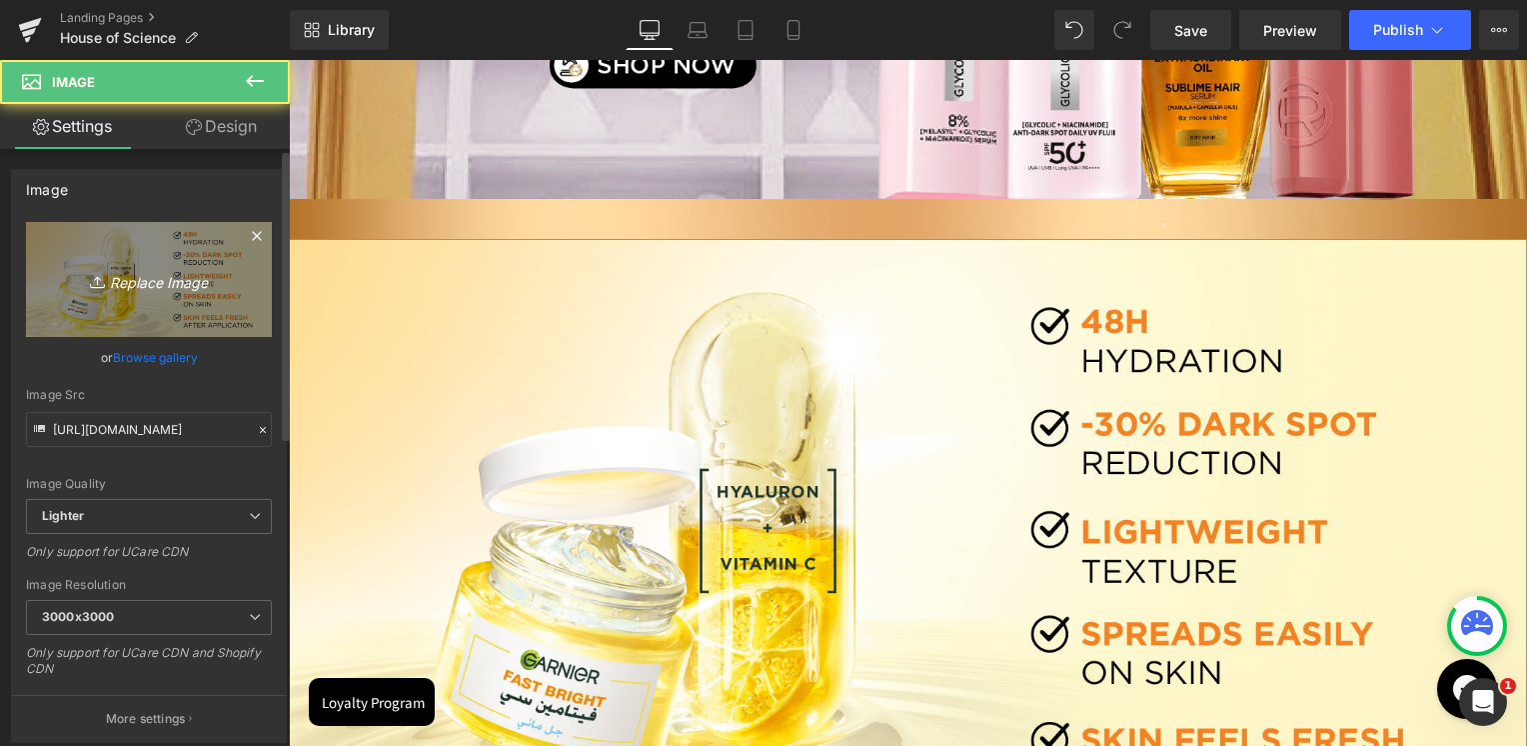
click at [144, 247] on link "Replace Image" at bounding box center [149, 279] width 246 height 115
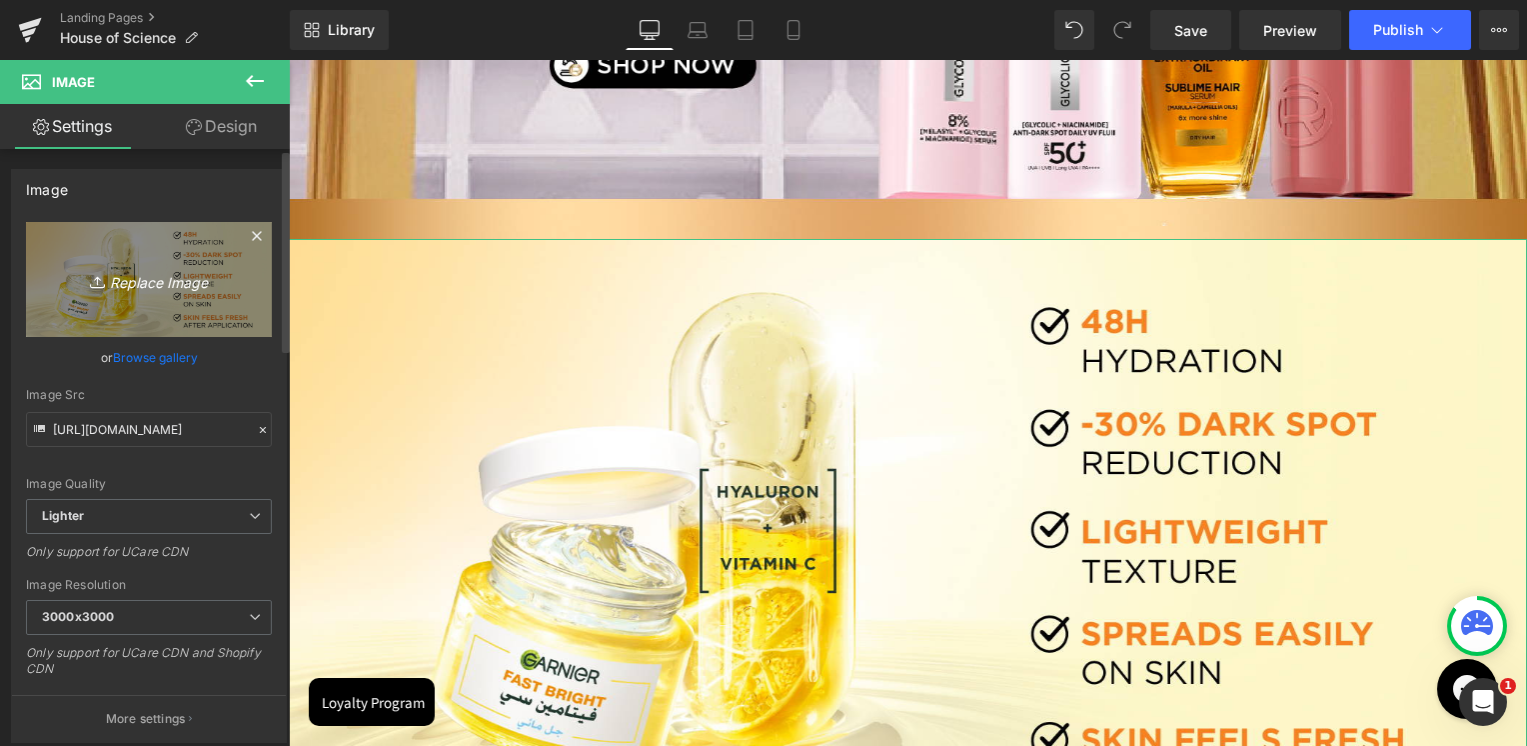
type input "C:\fakepath\2.jpg"
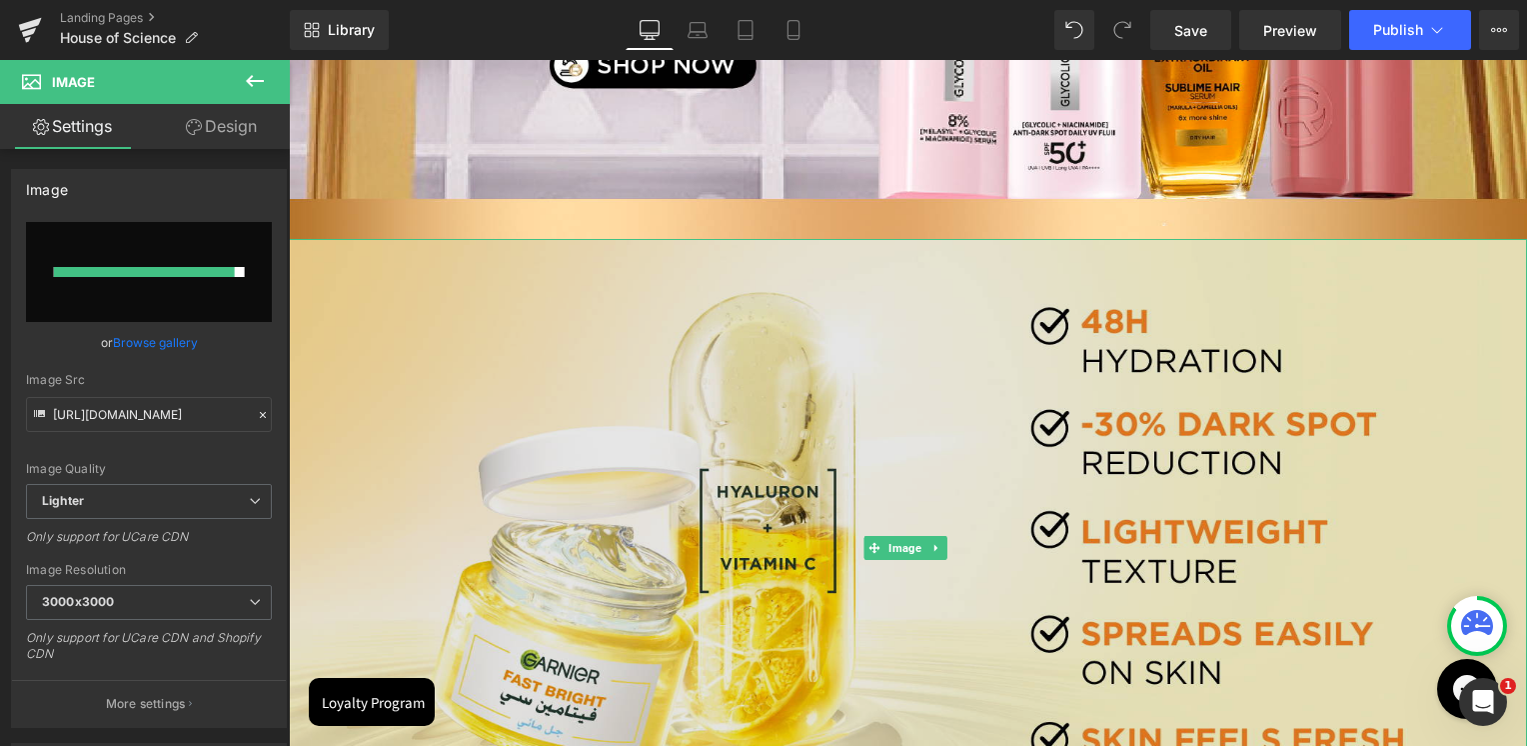
type input "https://ucarecdn.com/309e3df2-9880-49aa-805f-1add5ccd2141/-/format/auto/-/previ…"
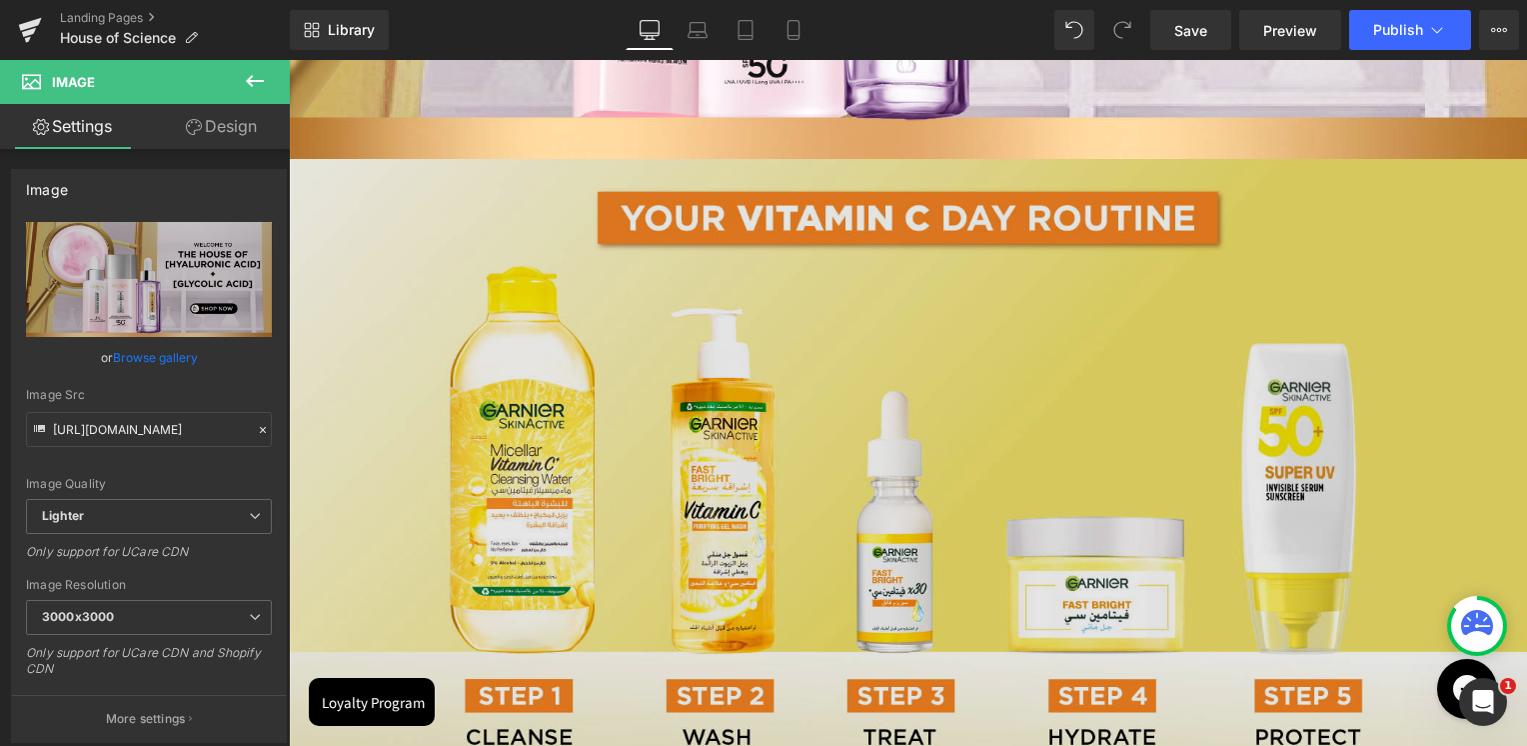
scroll to position [1399, 0]
click at [874, 378] on img at bounding box center [908, 468] width 1238 height 620
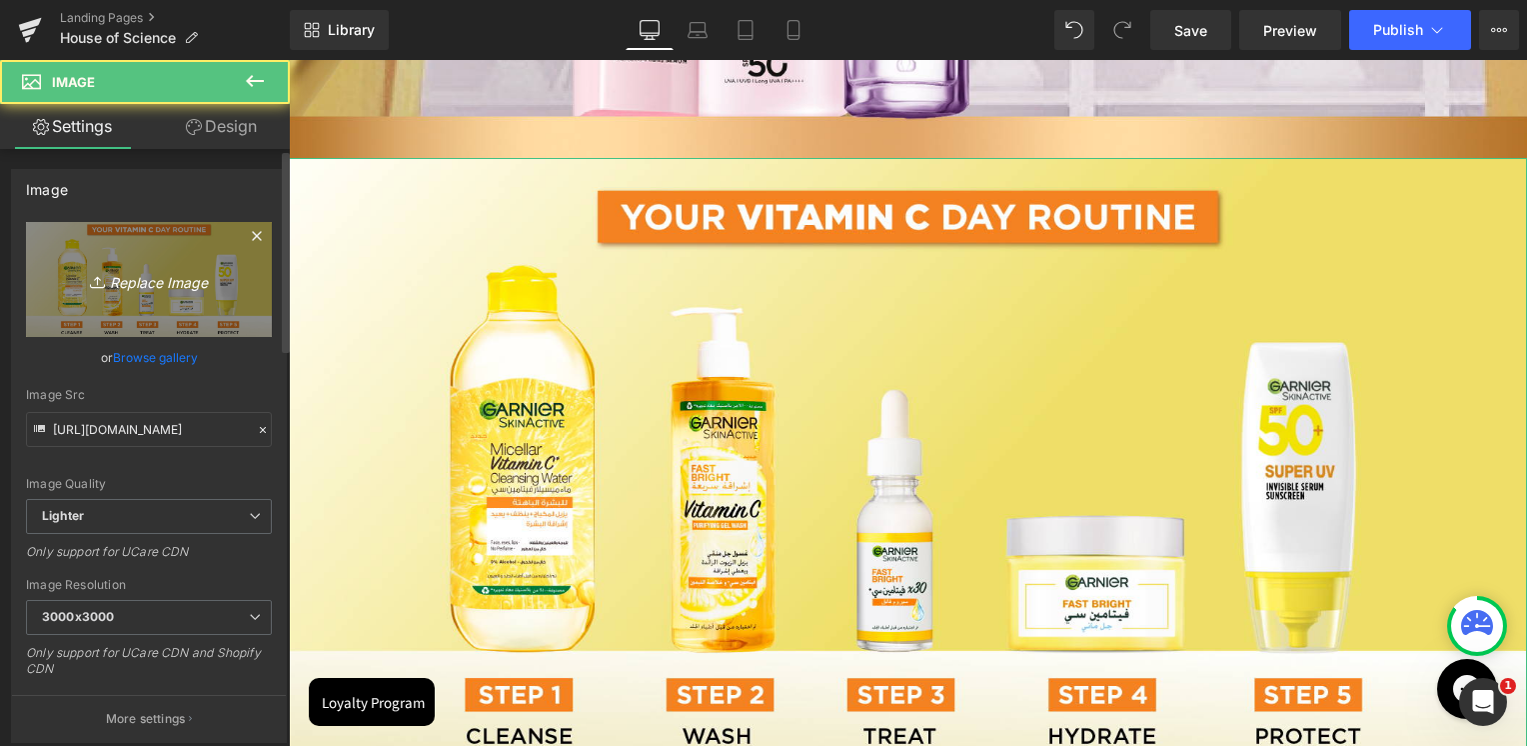
click at [124, 286] on icon "Replace Image" at bounding box center [149, 279] width 160 height 25
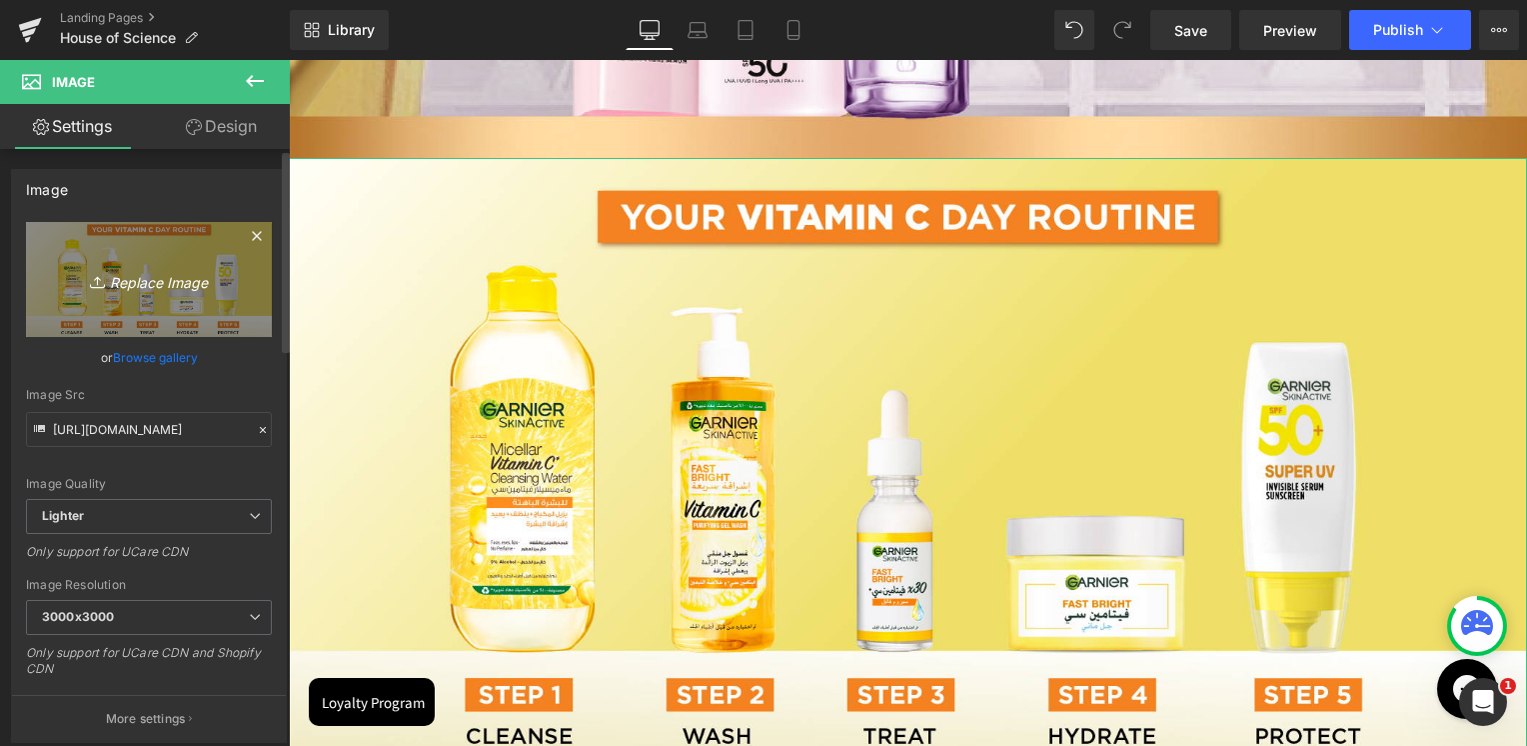
type input "C:\fakepath\3.jpg"
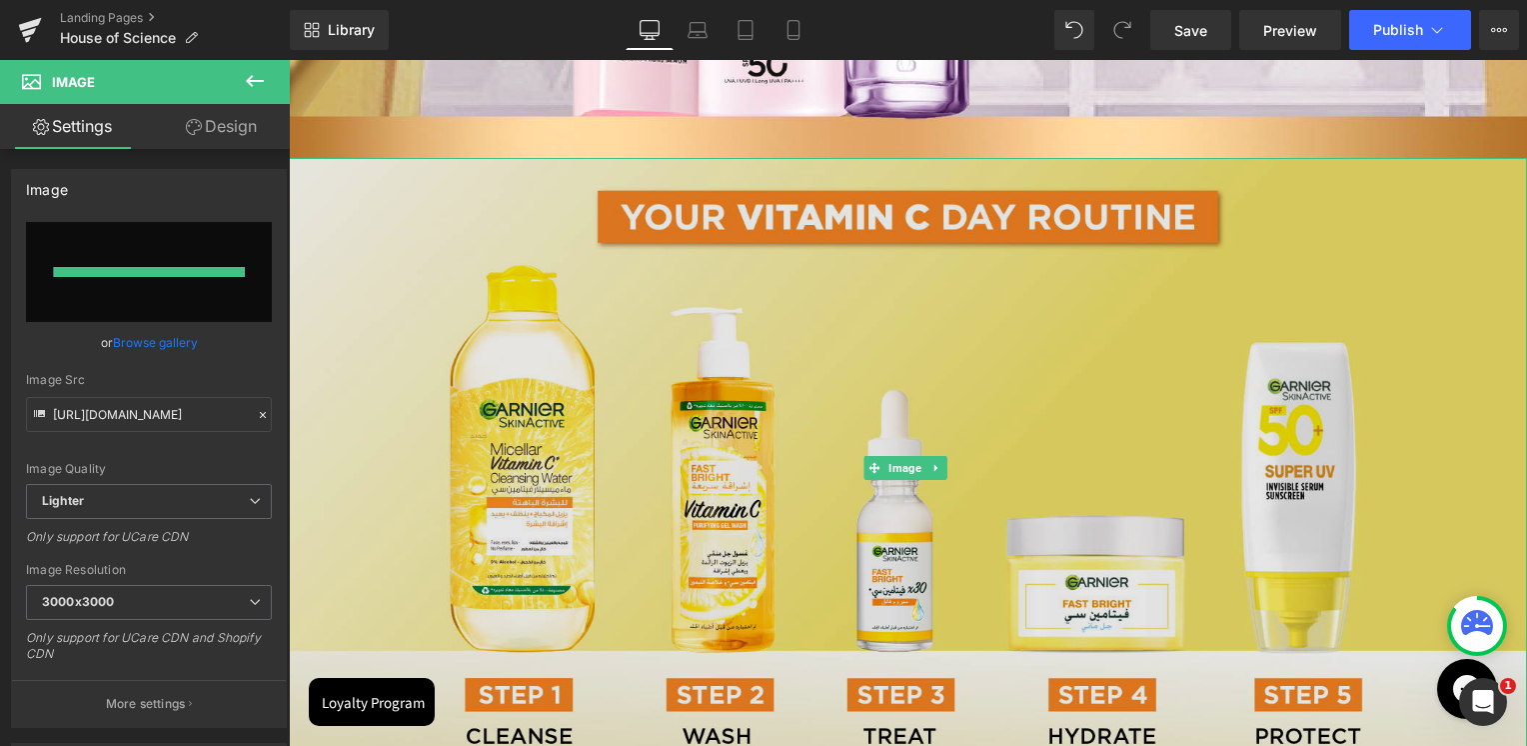
type input "https://ucarecdn.com/bf0b94f8-f3d9-4946-a33e-e0d5bdcb0bd7/-/format/auto/-/previ…"
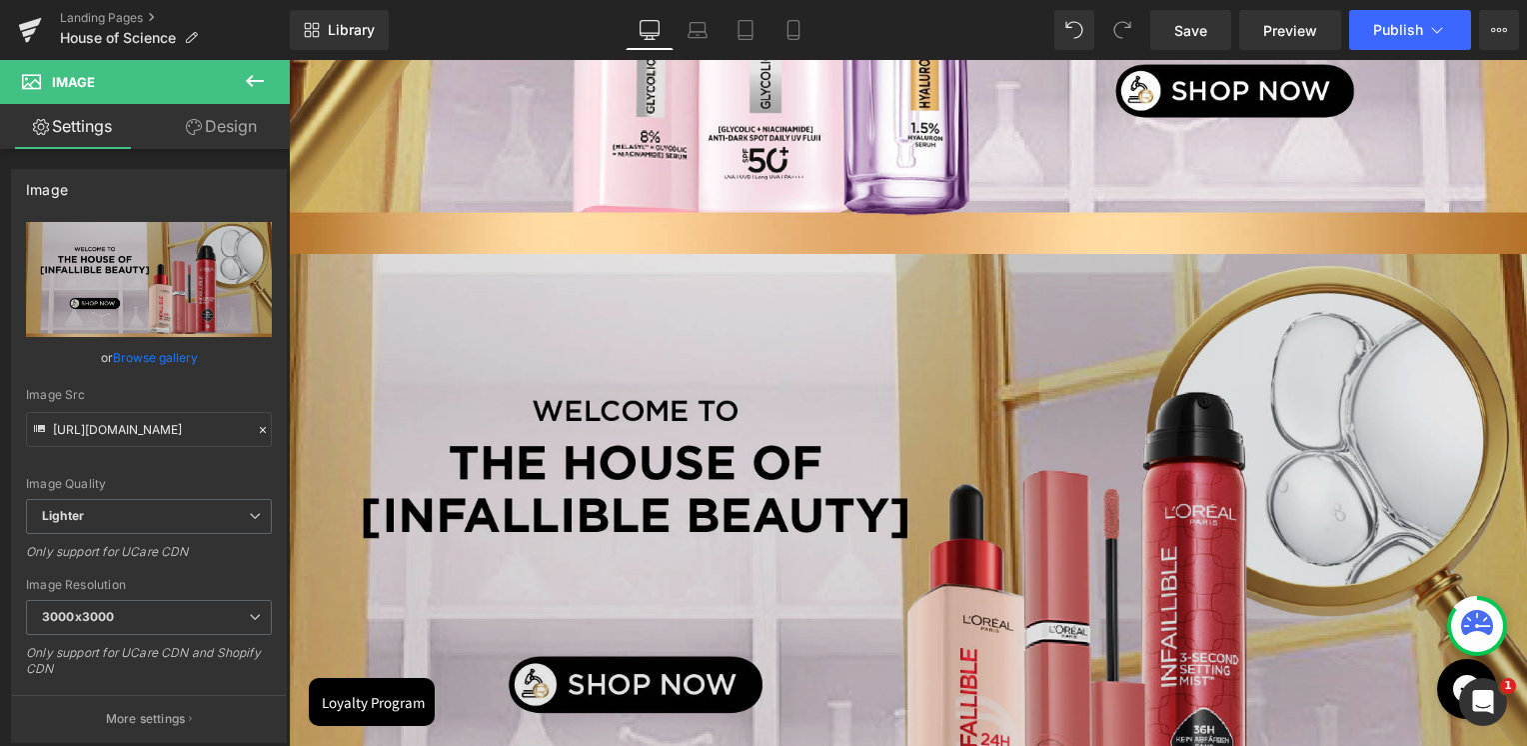
scroll to position [1299, 0]
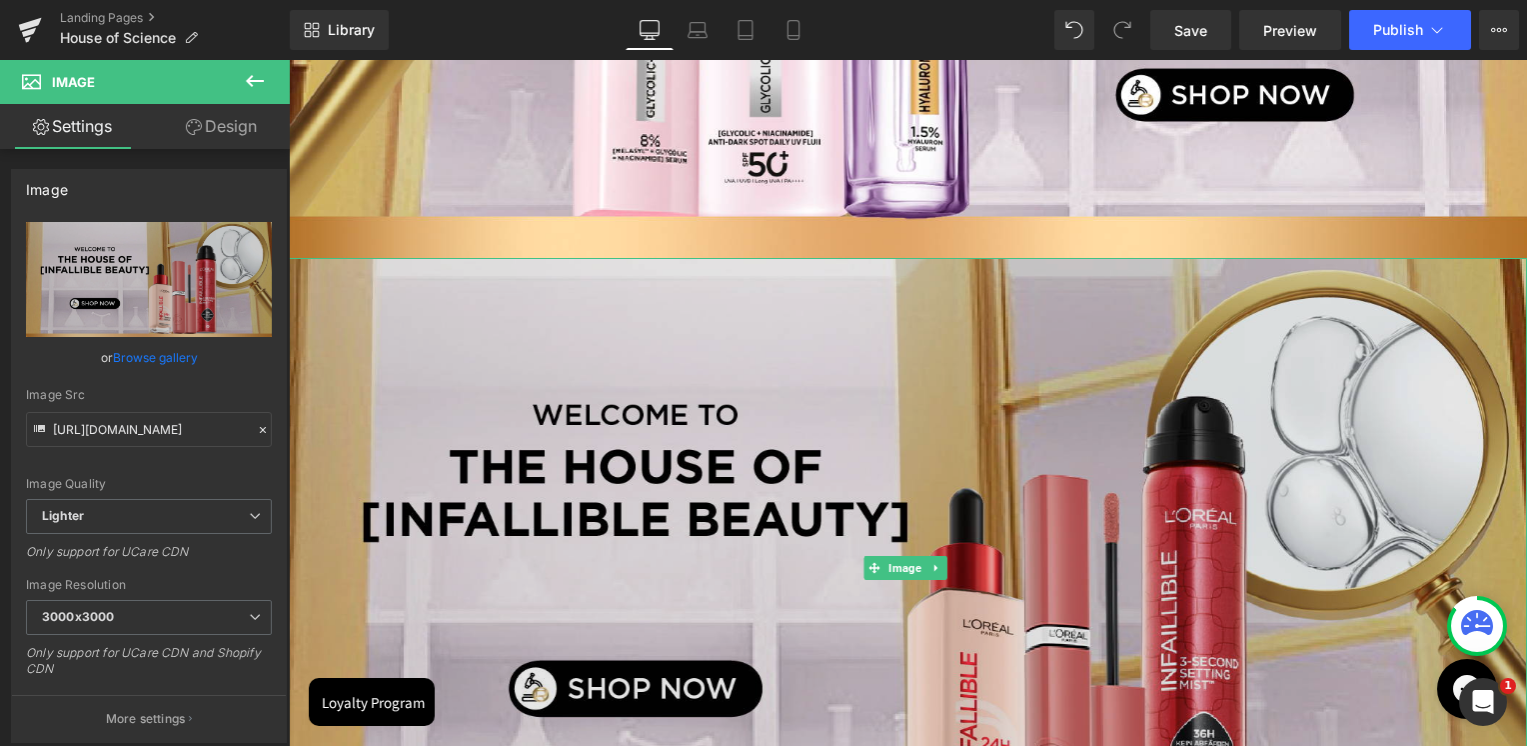
click at [727, 291] on img at bounding box center [908, 568] width 1238 height 620
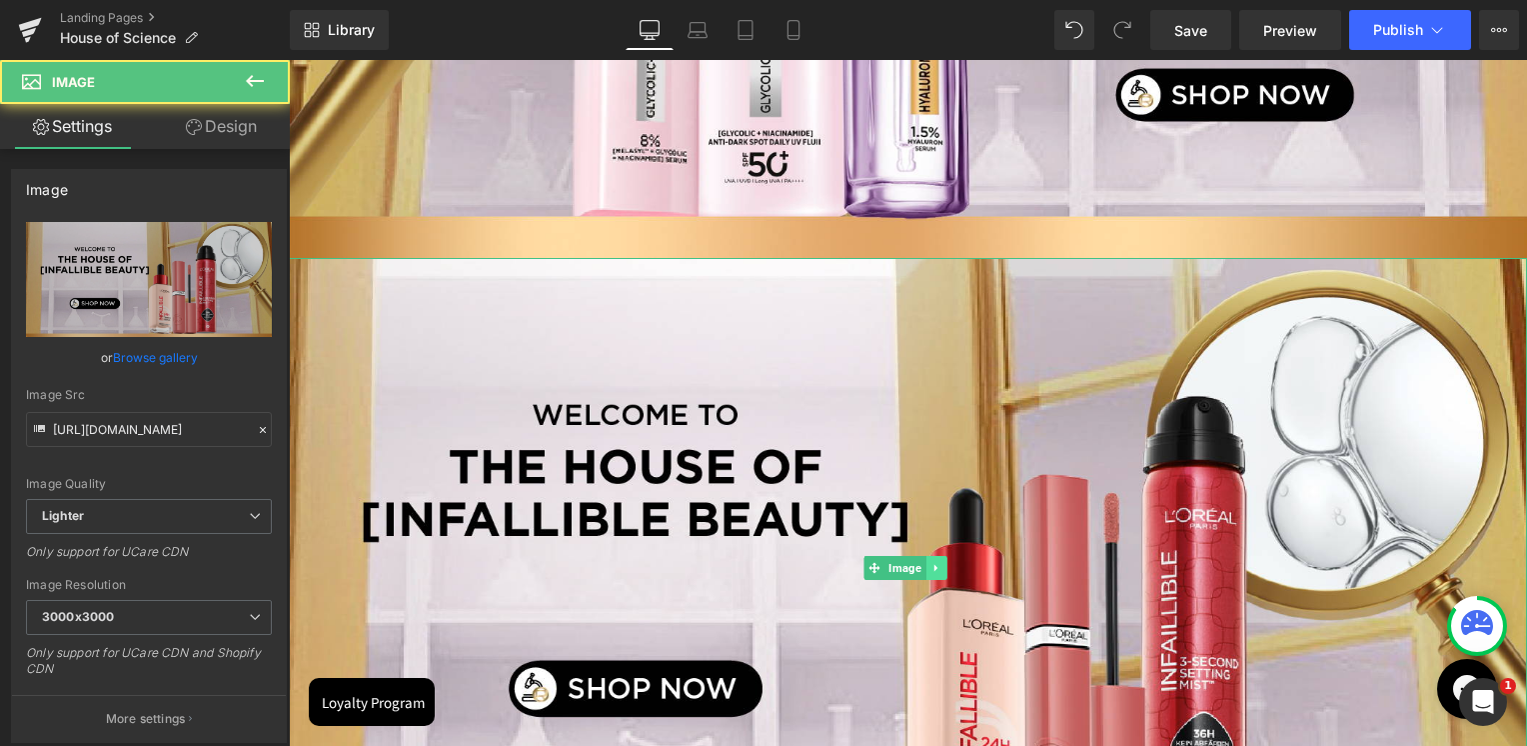
click at [931, 562] on icon at bounding box center [936, 568] width 11 height 12
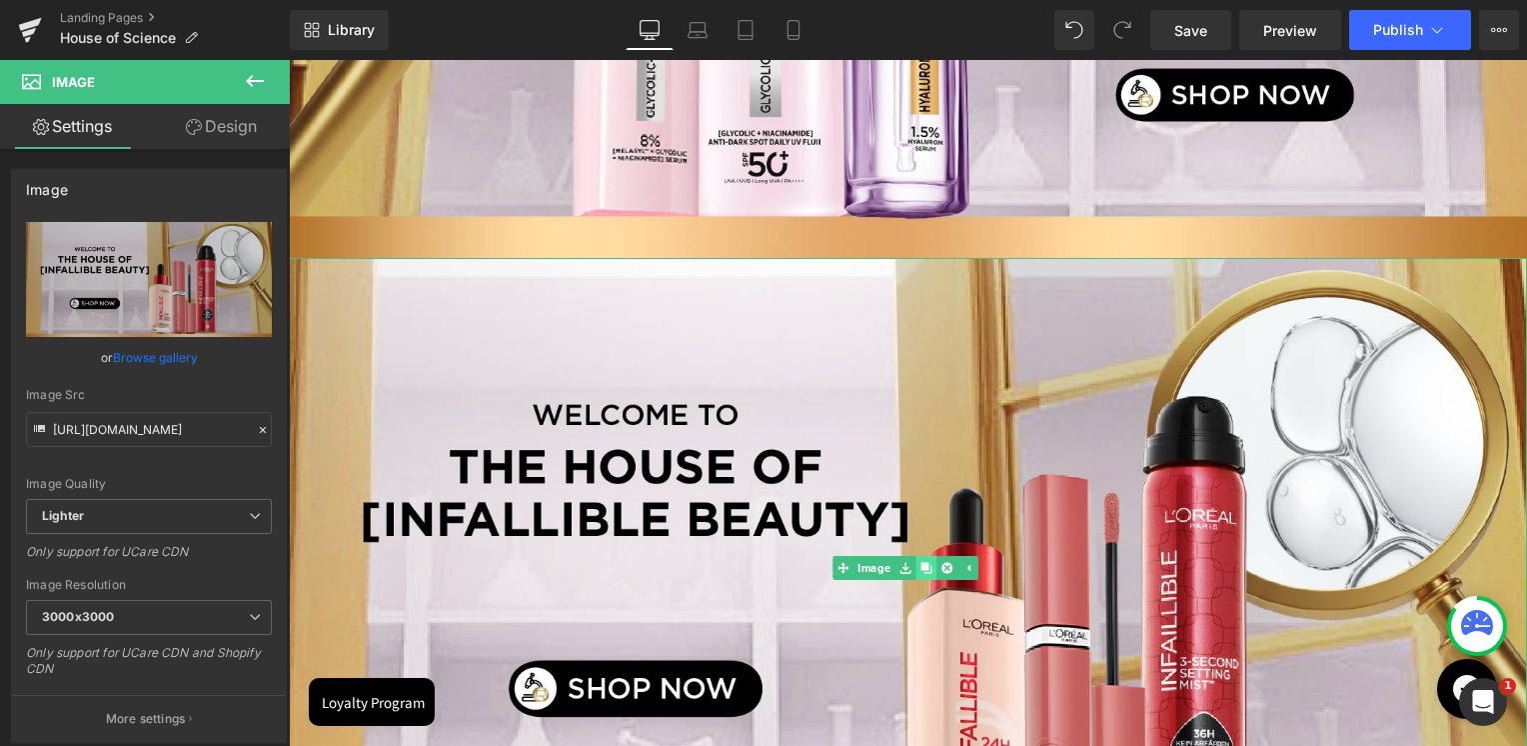
click at [927, 566] on icon at bounding box center [925, 567] width 11 height 11
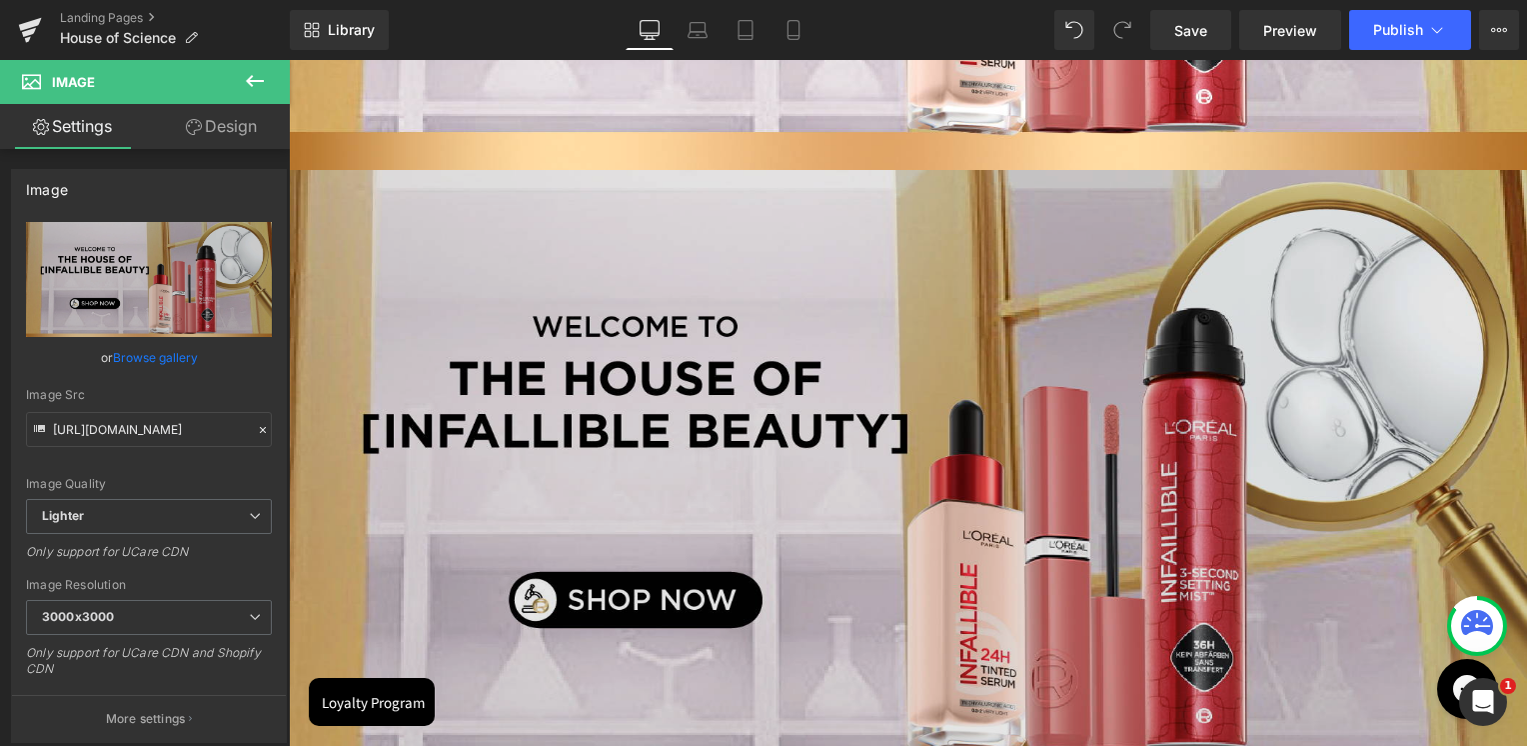
scroll to position [2030, 0]
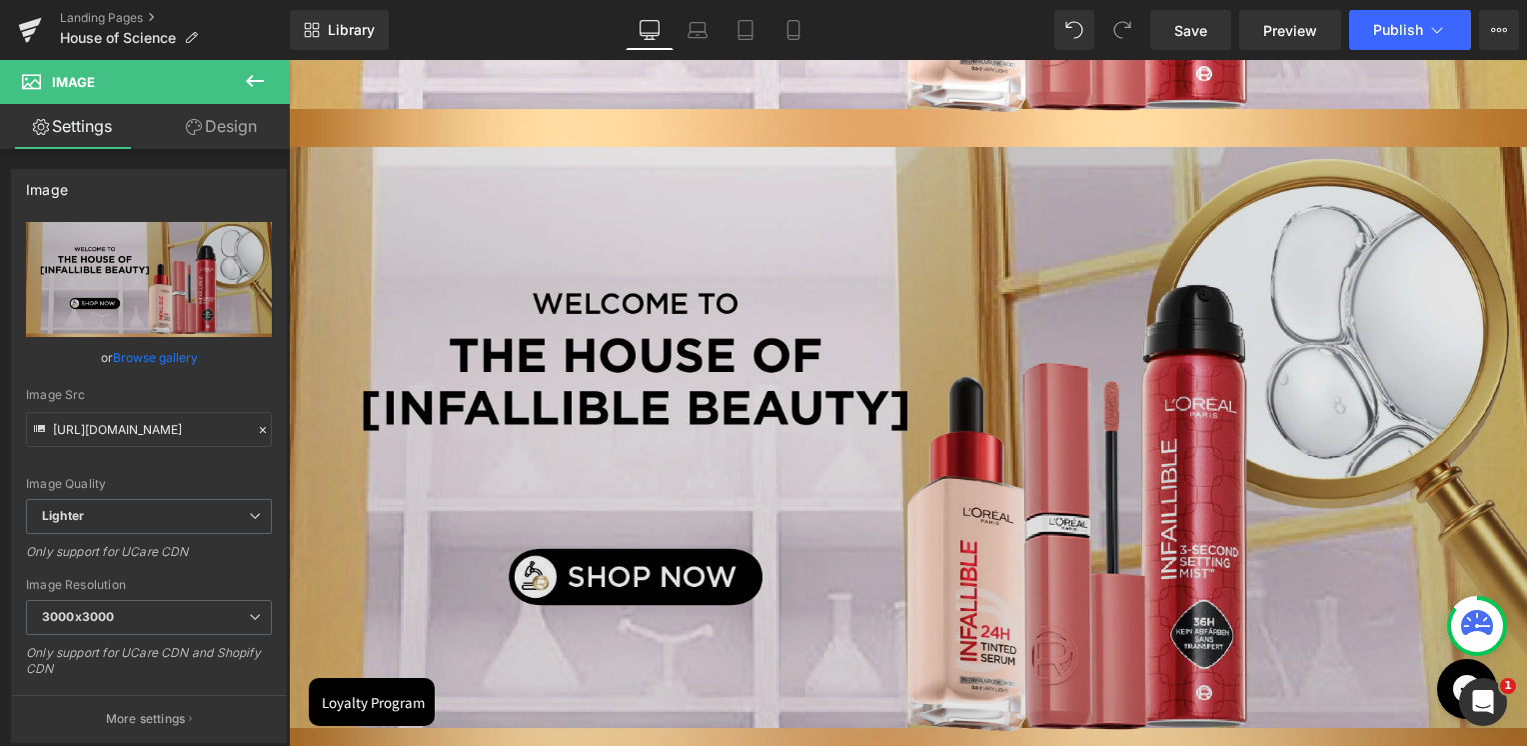
click at [728, 380] on img at bounding box center [908, 457] width 1238 height 620
click at [673, 403] on img at bounding box center [908, 457] width 1238 height 620
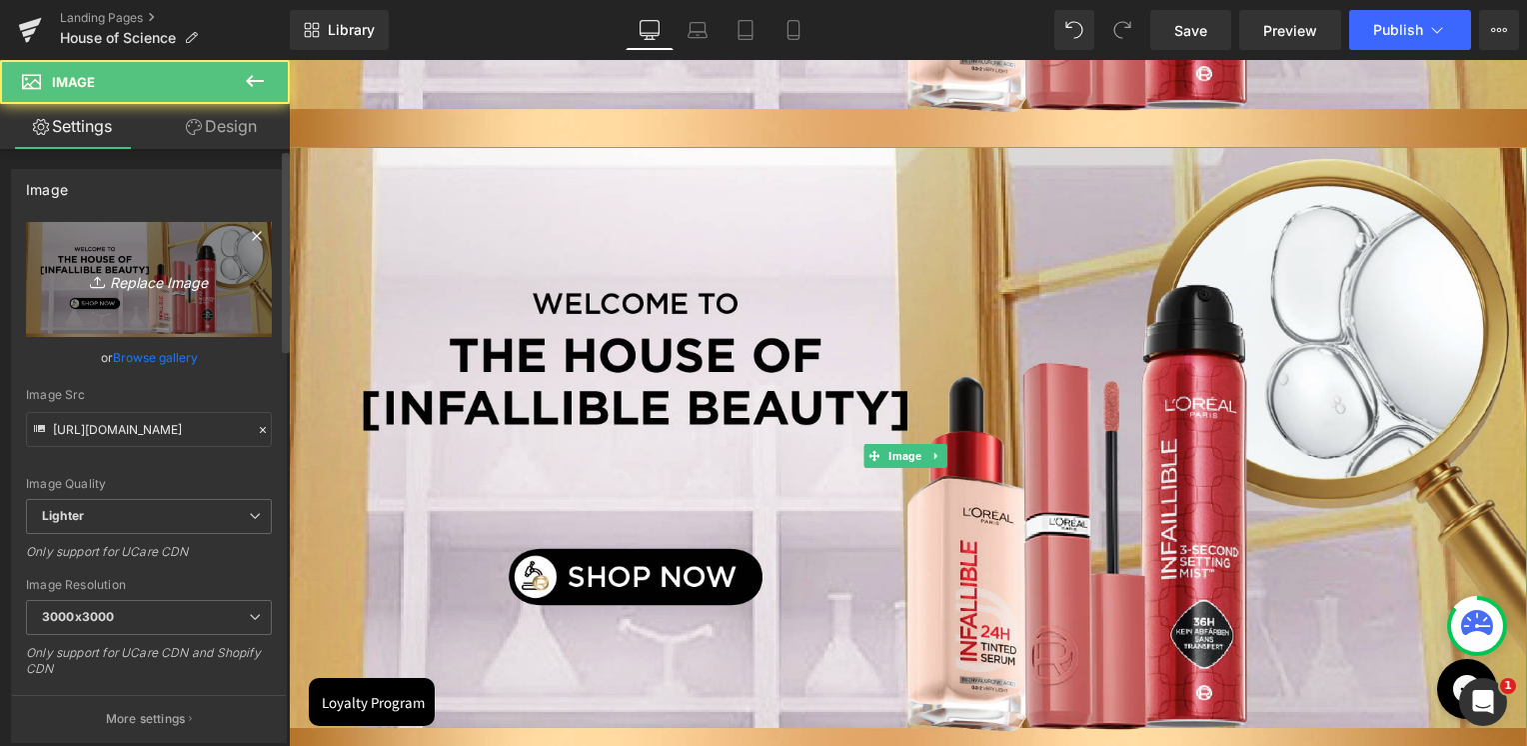
click at [220, 300] on link "Replace Image" at bounding box center [149, 279] width 246 height 115
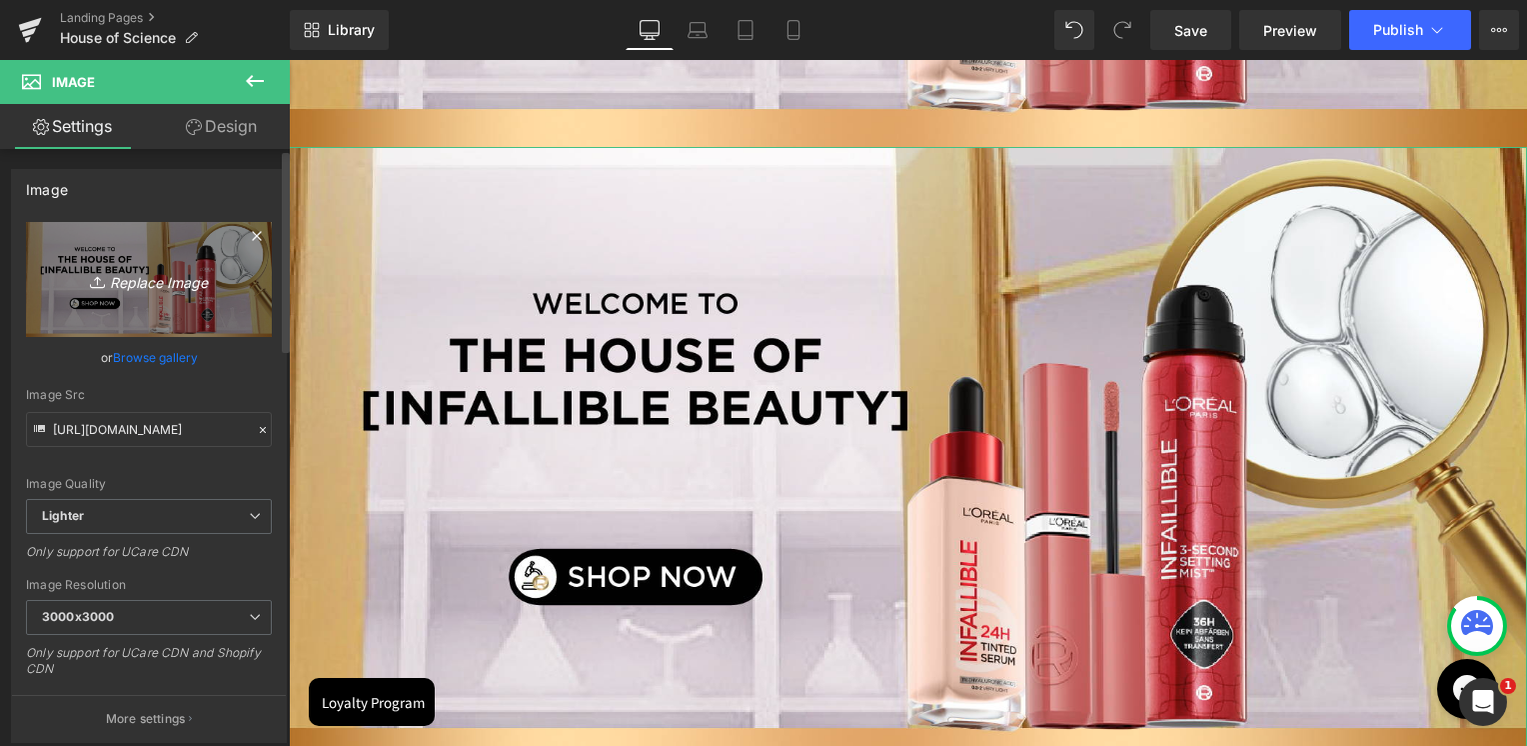
type input "C:\fakepath\4.jpg"
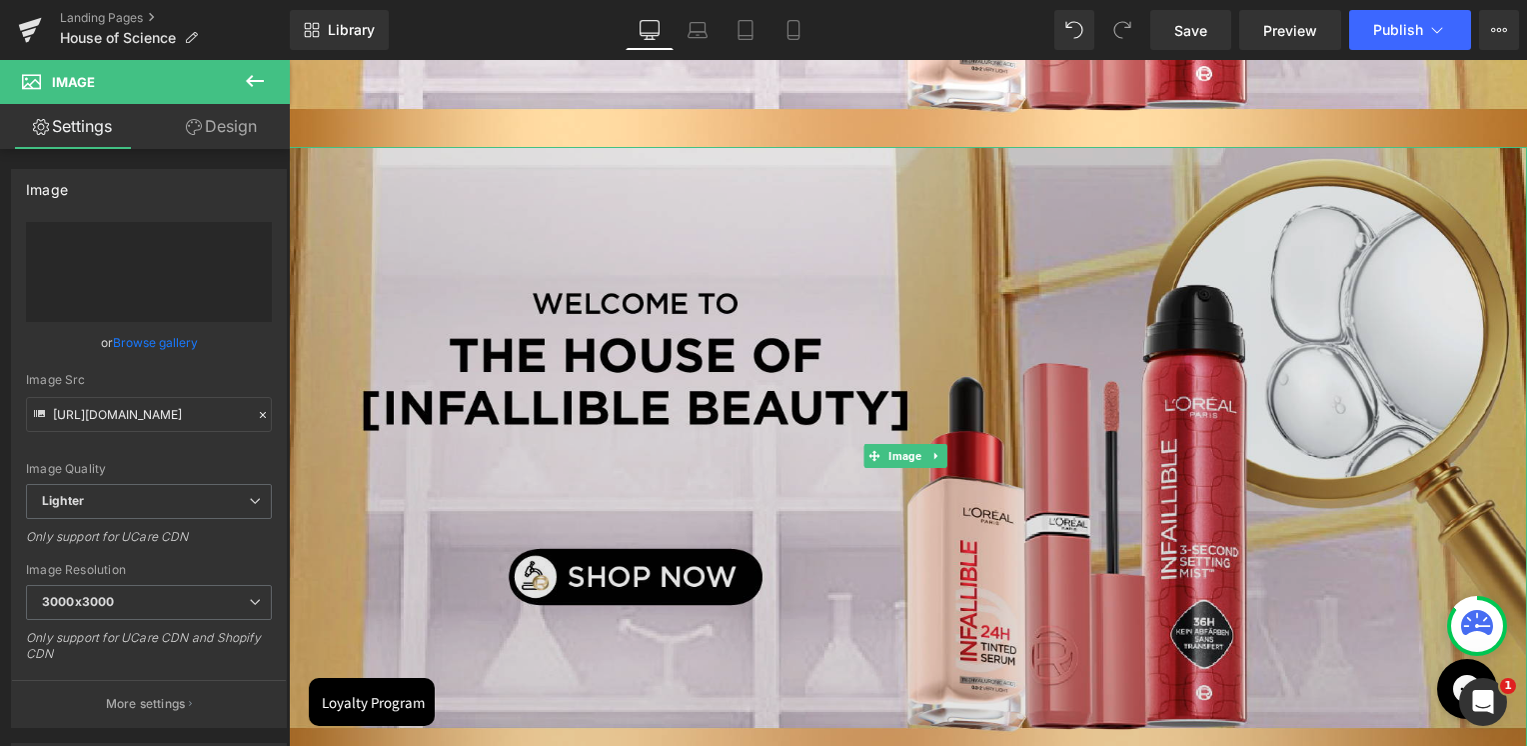
type input "https://ucarecdn.com/452712b8-6bb9-4c34-beeb-8088e83f9630/-/format/auto/-/previ…"
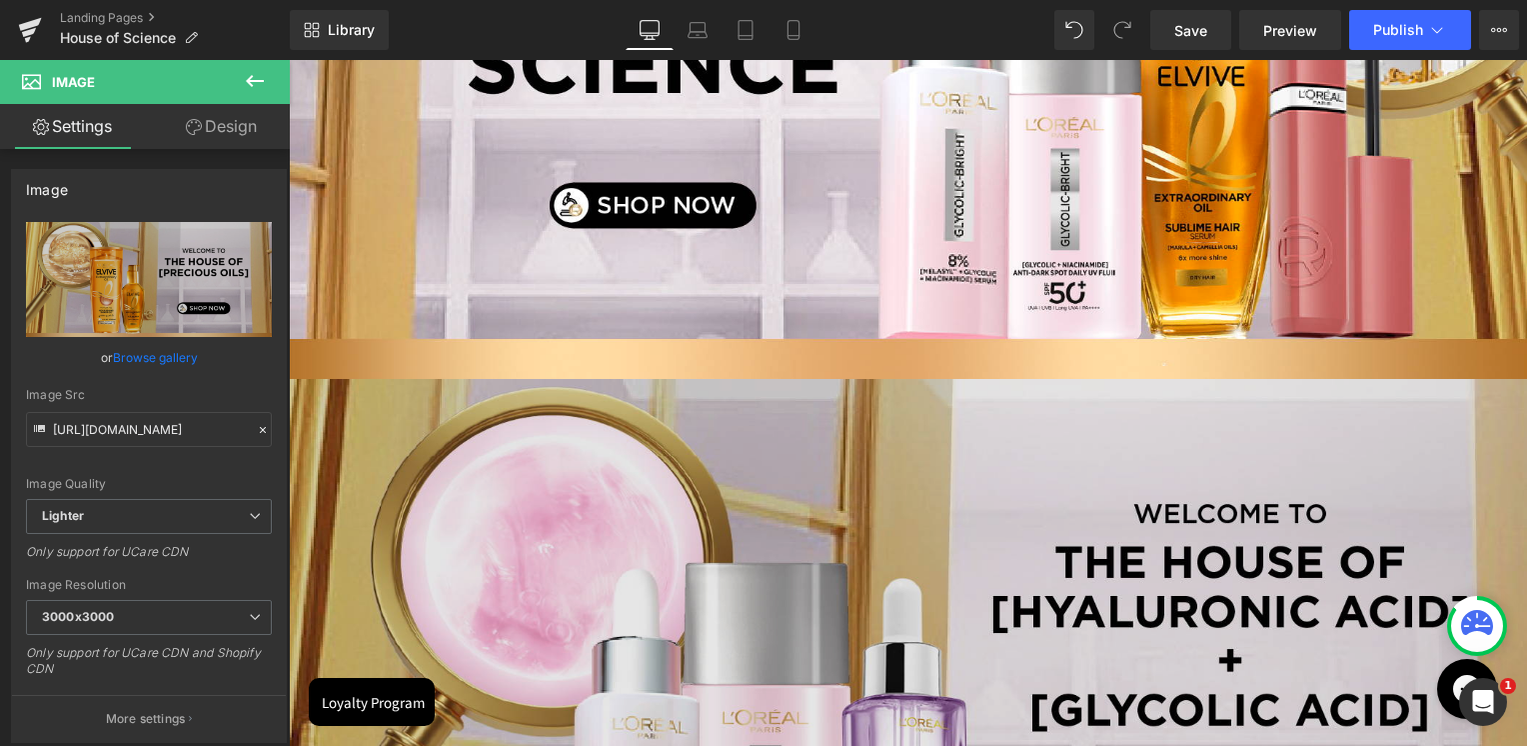
scroll to position [431, 0]
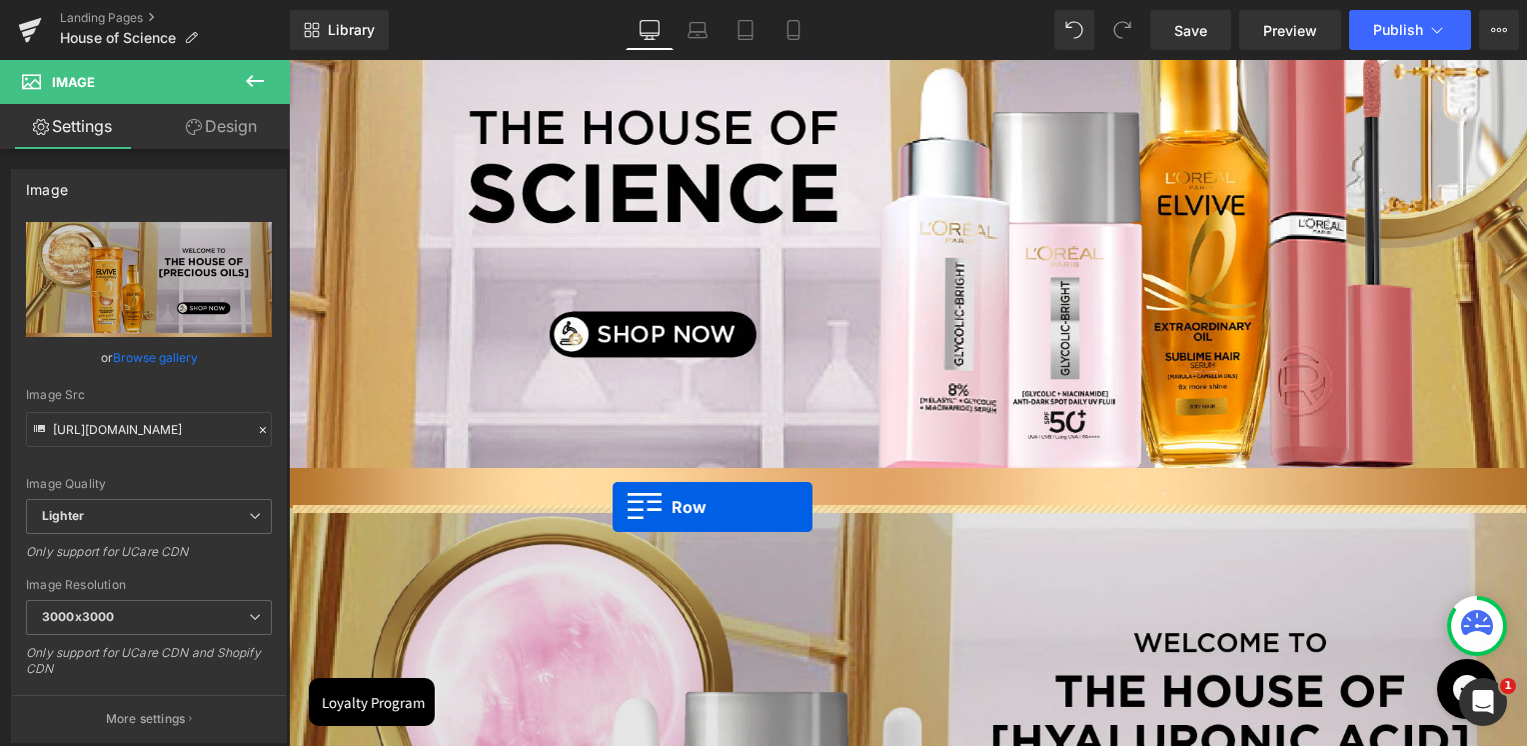
drag, startPoint x: 323, startPoint y: 379, endPoint x: 613, endPoint y: 506, distance: 316.4
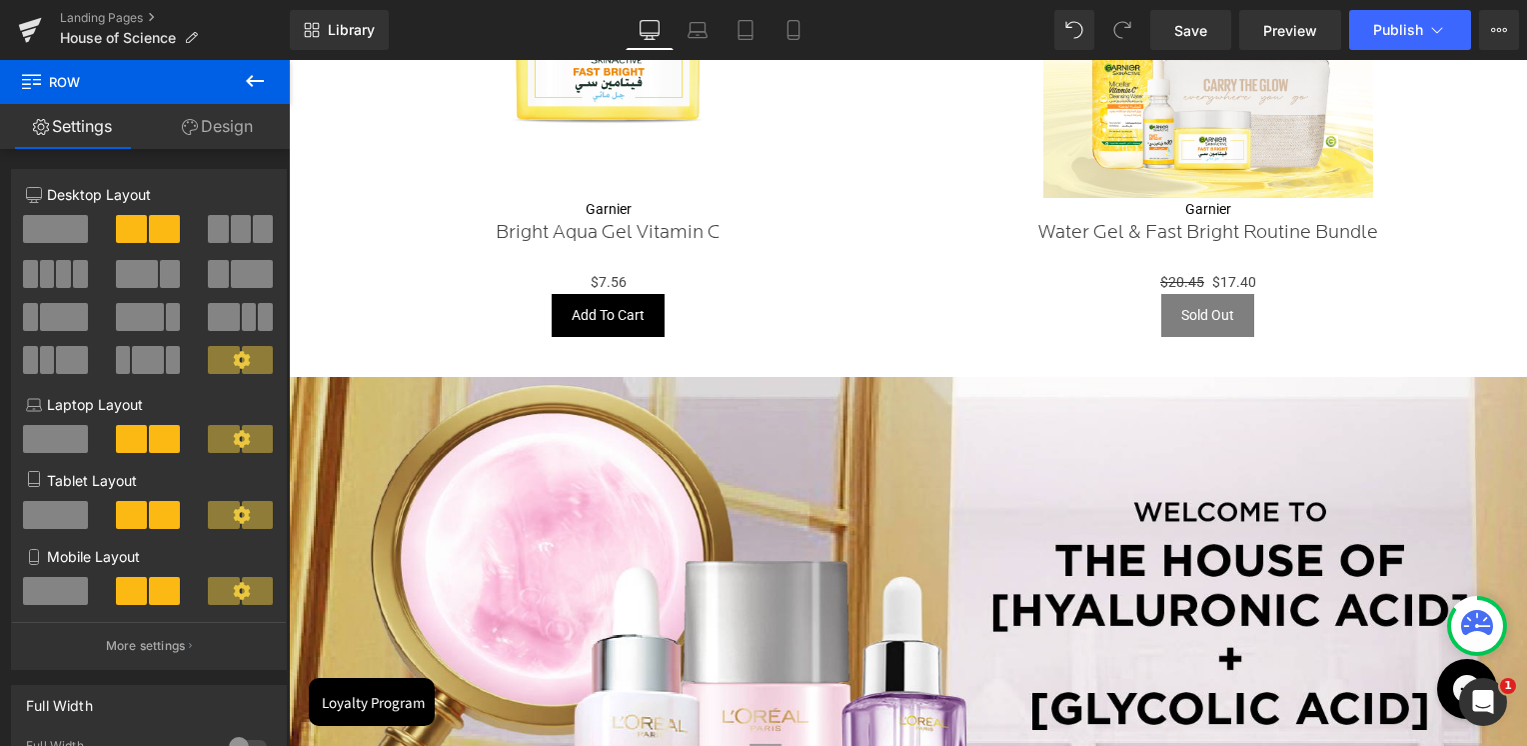
scroll to position [830, 0]
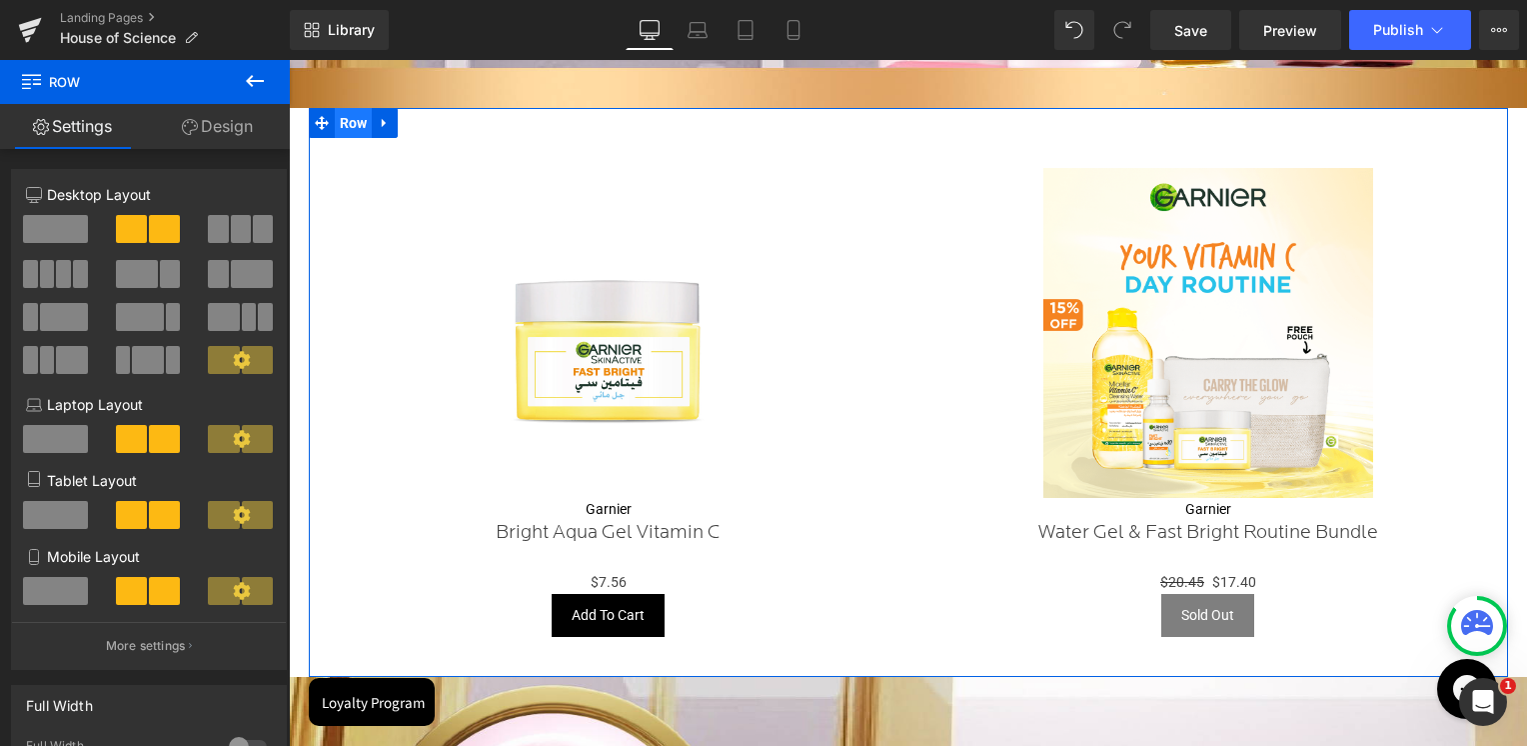
click at [360, 131] on span "Row" at bounding box center [354, 123] width 38 height 30
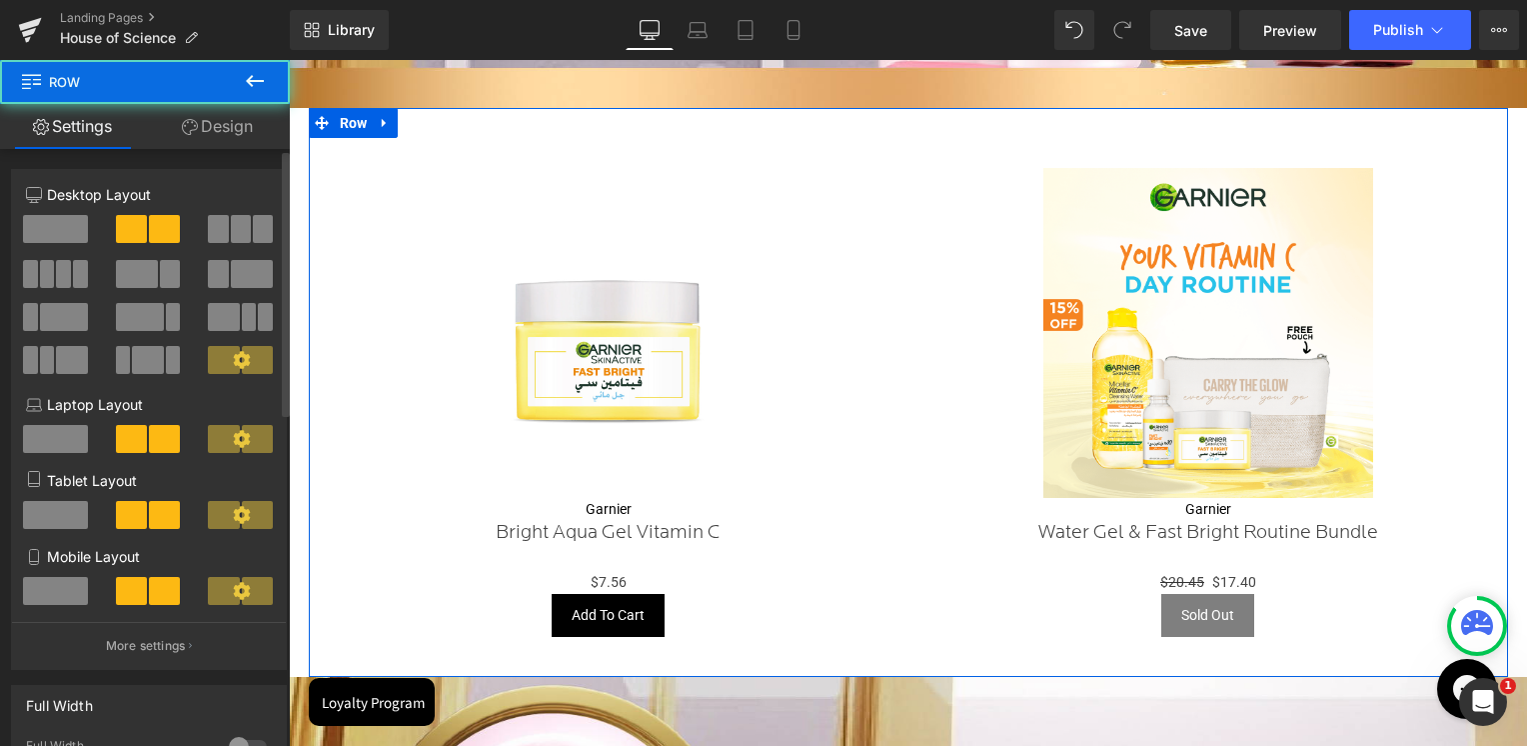
click at [41, 278] on span at bounding box center [47, 274] width 15 height 28
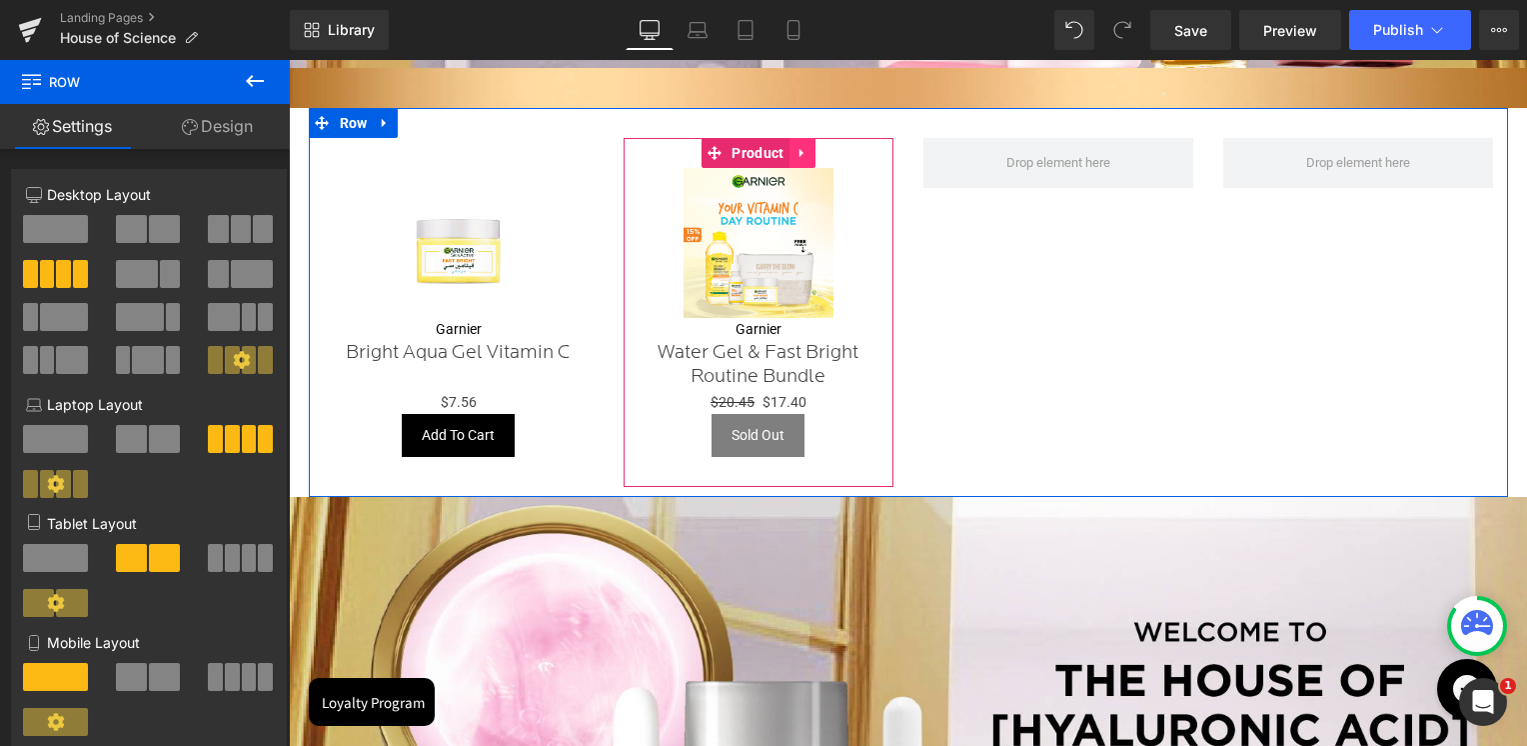
click at [798, 142] on link at bounding box center [803, 153] width 26 height 30
click at [788, 154] on icon at bounding box center [790, 153] width 14 height 14
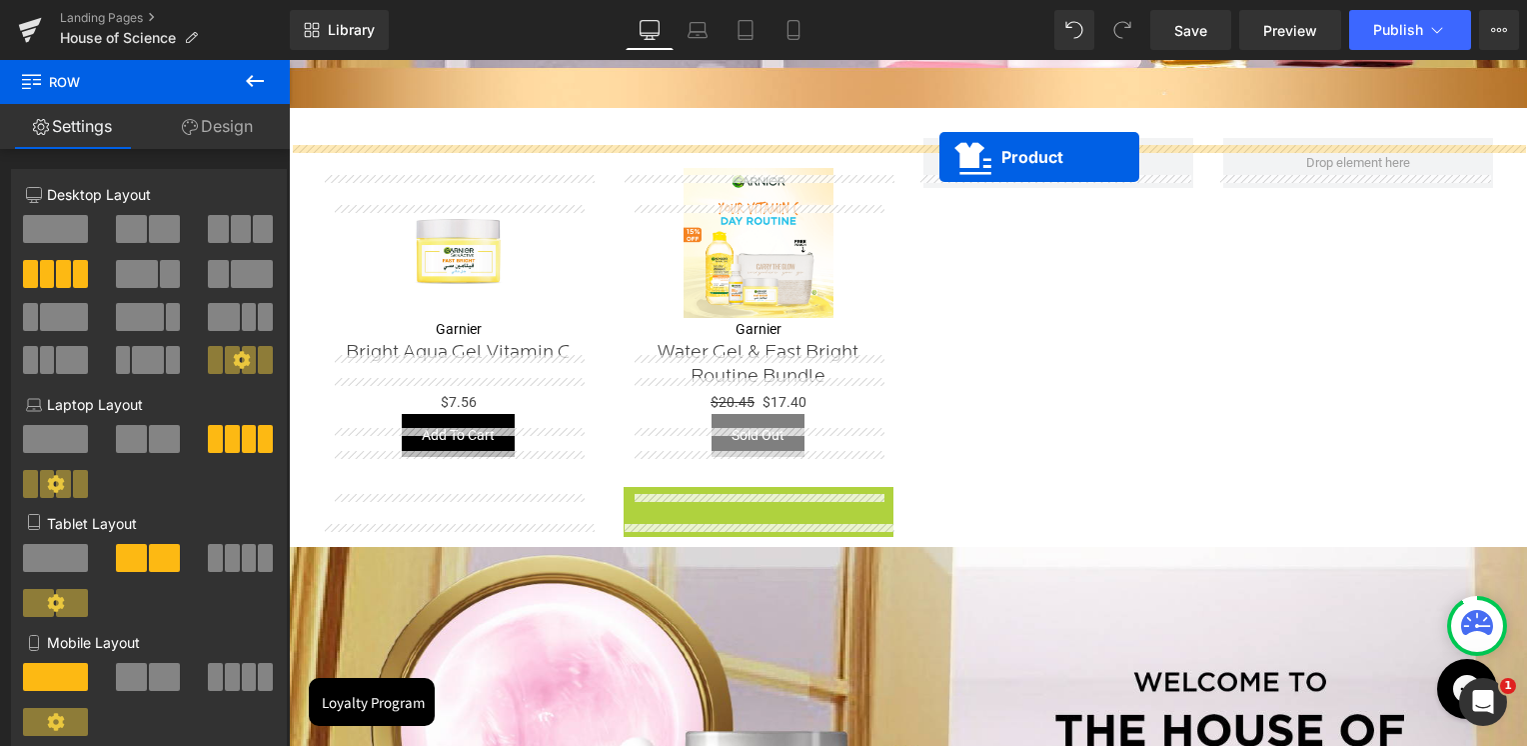
scroll to position [791, 0]
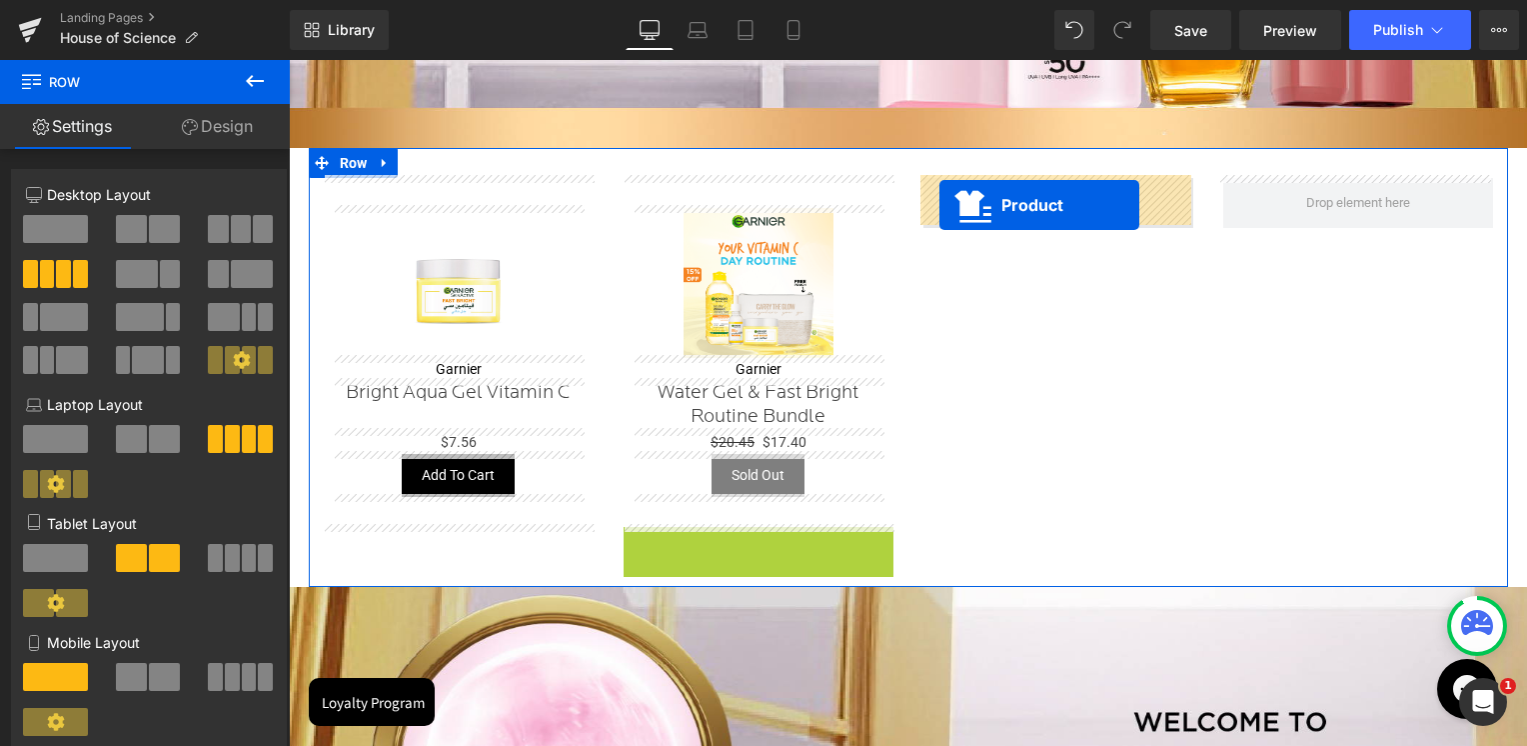
drag, startPoint x: 705, startPoint y: 501, endPoint x: 939, endPoint y: 205, distance: 377.7
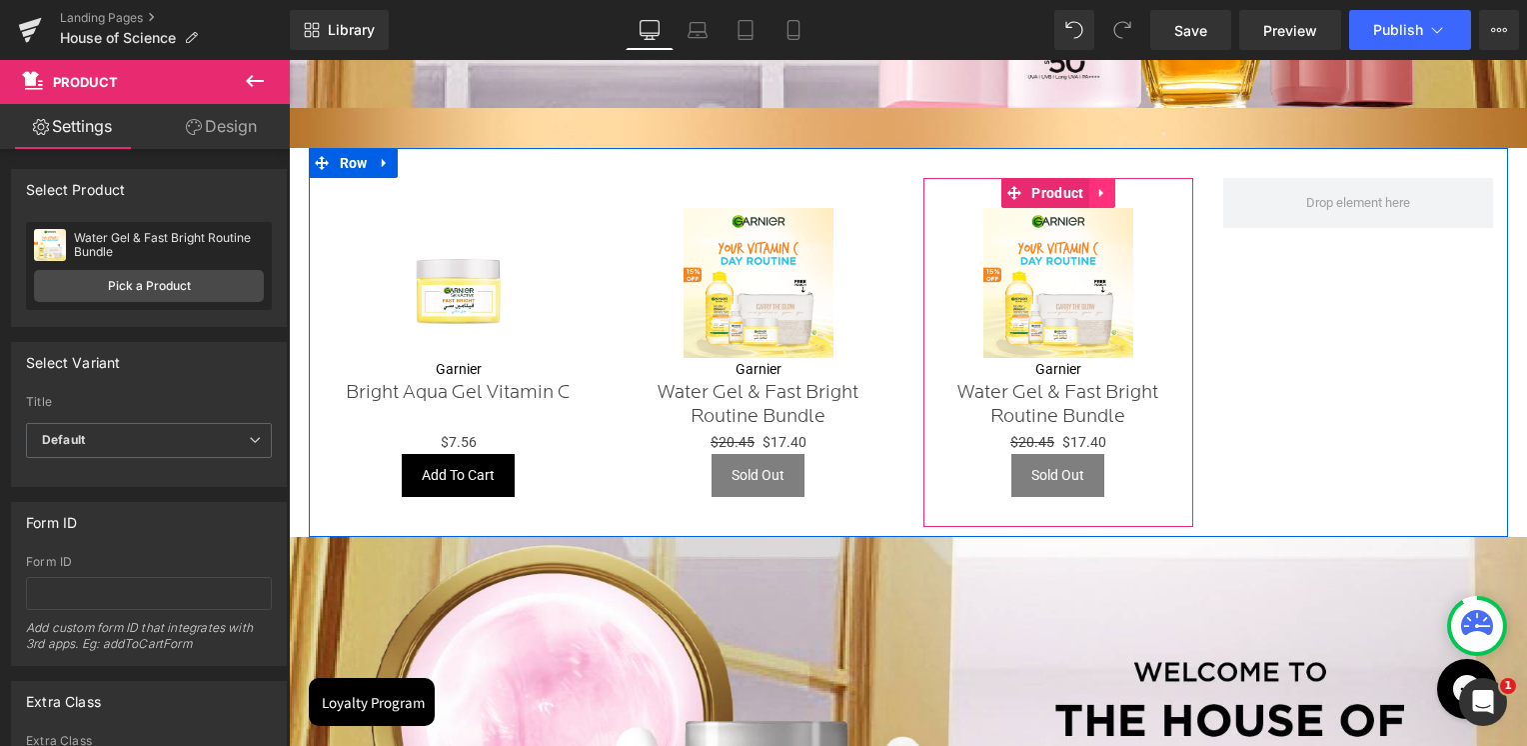
click at [1110, 191] on link at bounding box center [1102, 193] width 26 height 30
click at [1087, 198] on link at bounding box center [1089, 193] width 26 height 30
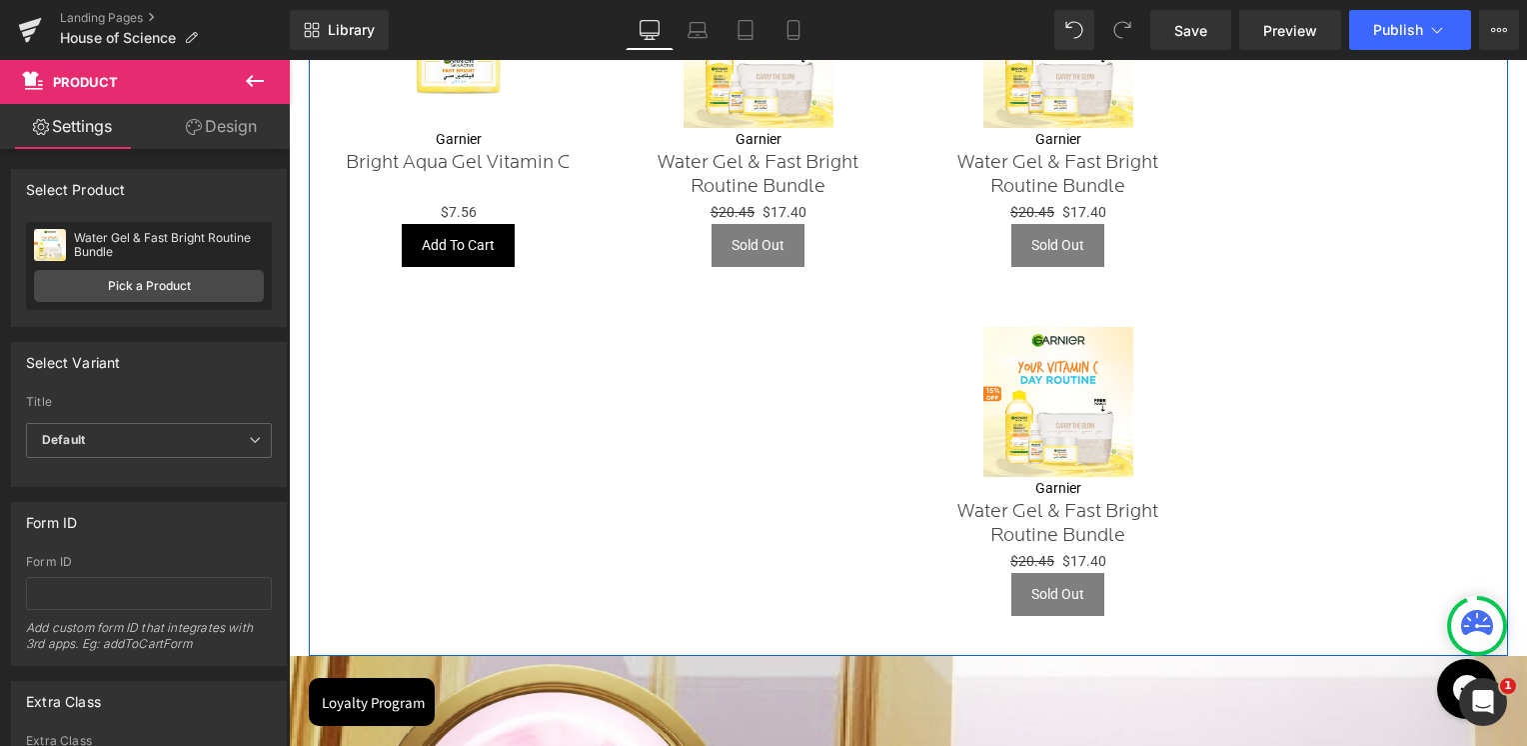
scroll to position [776, 0]
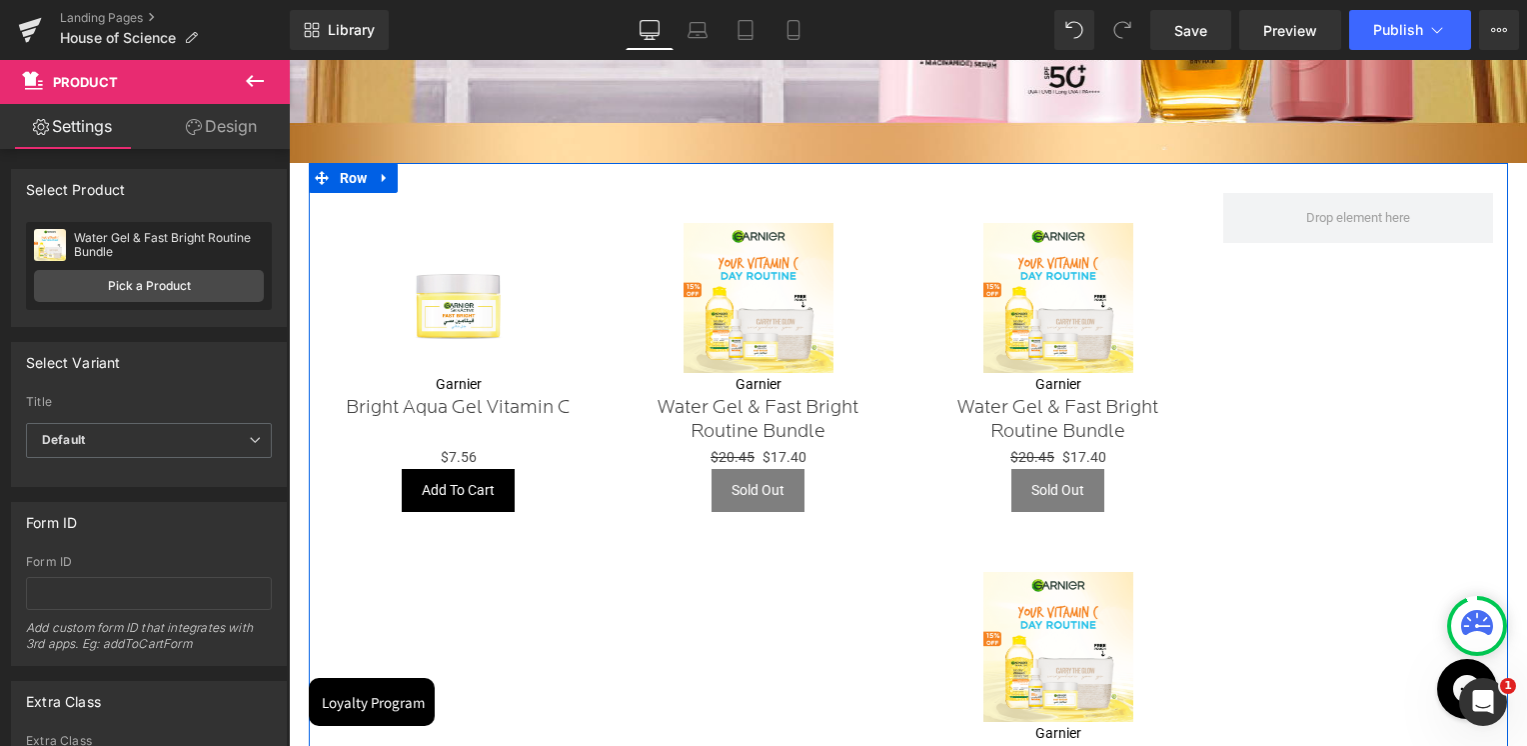
click at [1013, 611] on img at bounding box center [1058, 647] width 150 height 150
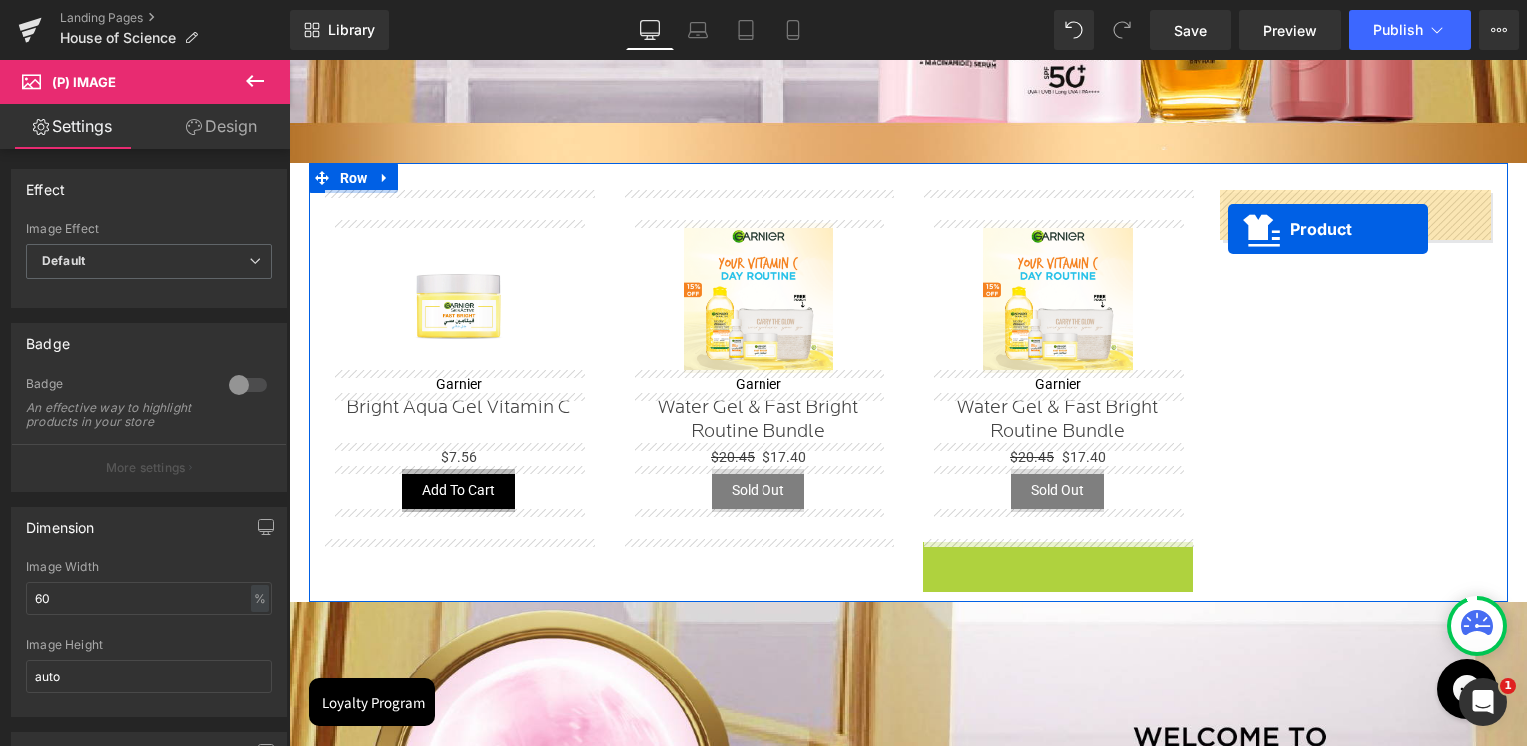
drag, startPoint x: 1013, startPoint y: 556, endPoint x: 1228, endPoint y: 229, distance: 391.1
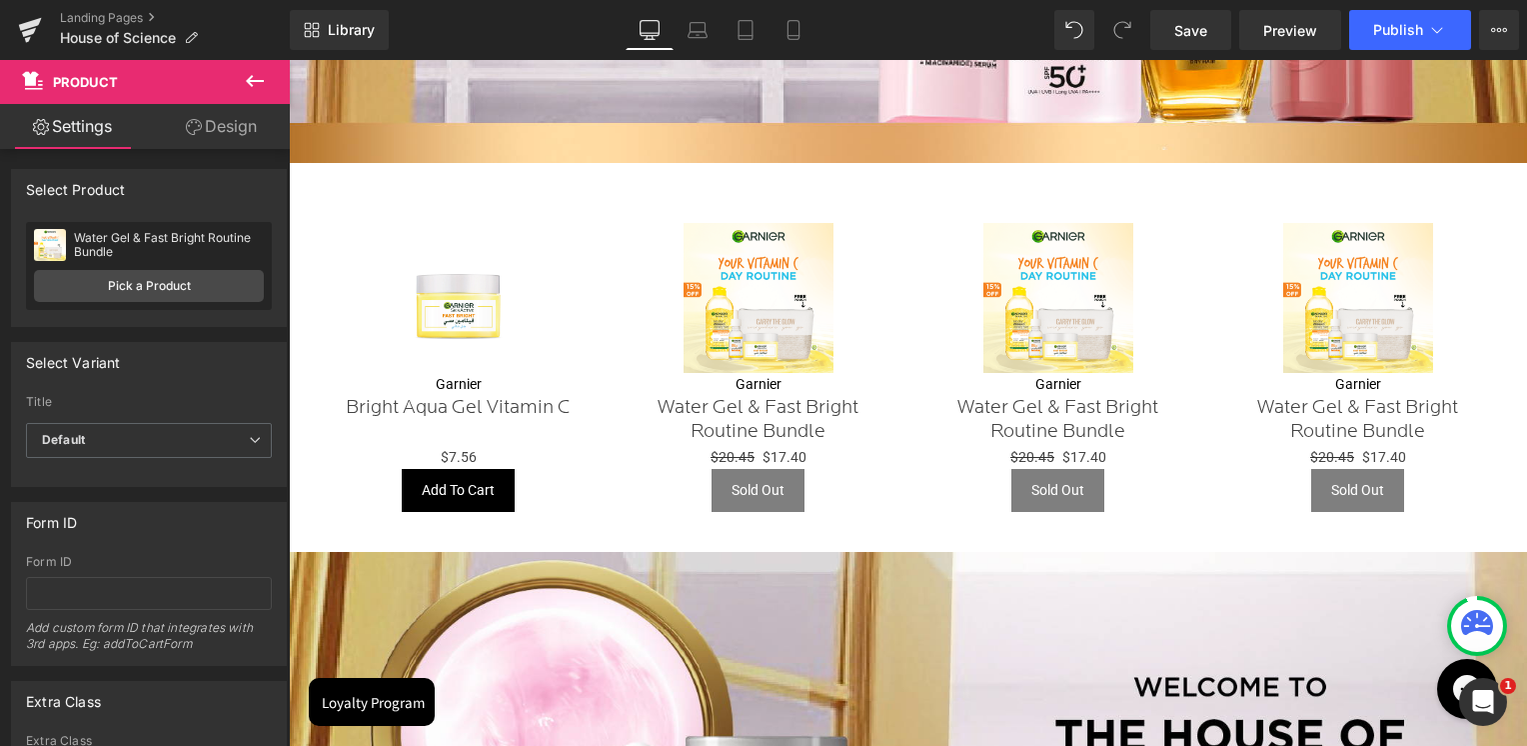
click at [825, 17] on div "Library Desktop Desktop Laptop Tablet Mobile Save Preview Publish Scheduled Vie…" at bounding box center [908, 30] width 1237 height 40
click at [808, 26] on link "Mobile" at bounding box center [794, 30] width 48 height 40
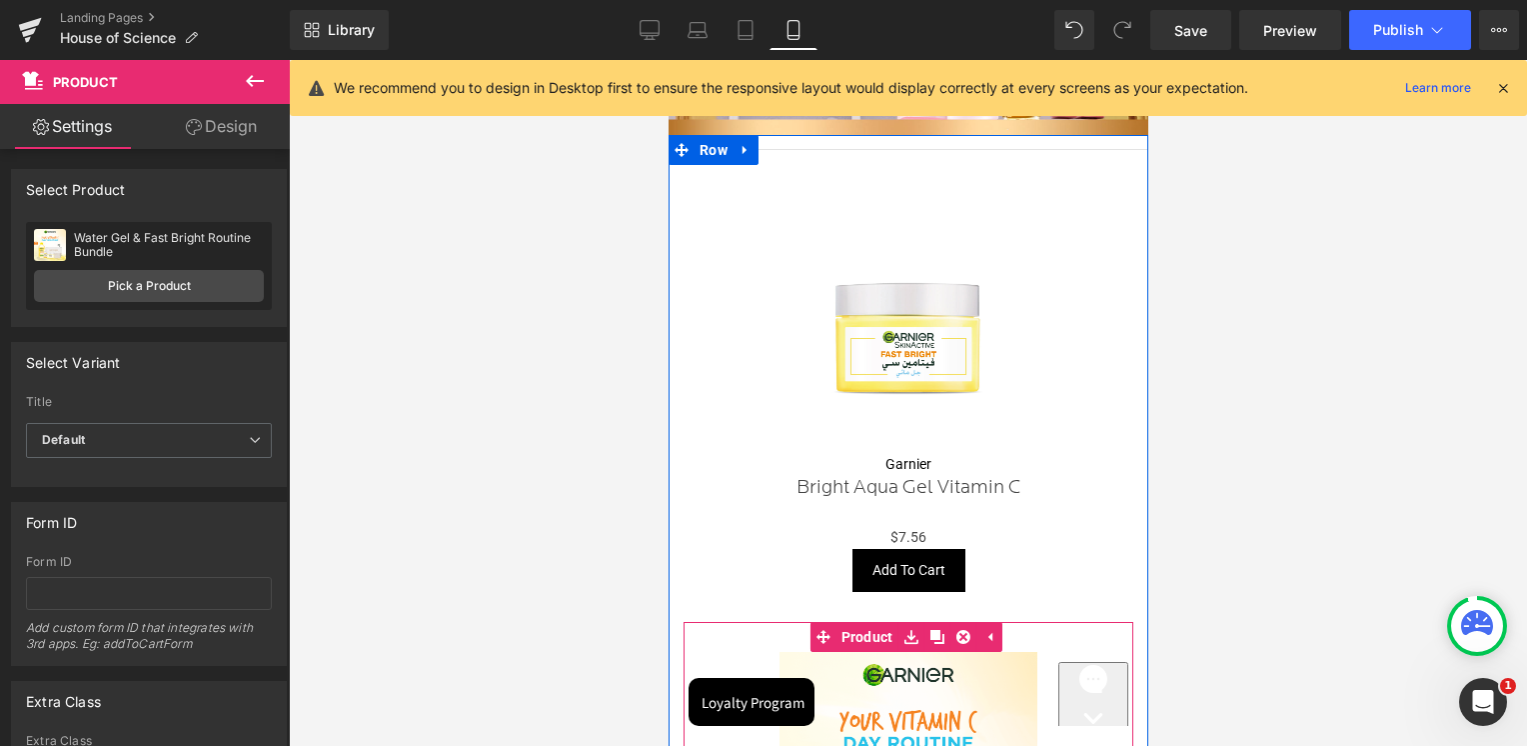
scroll to position [0, 0]
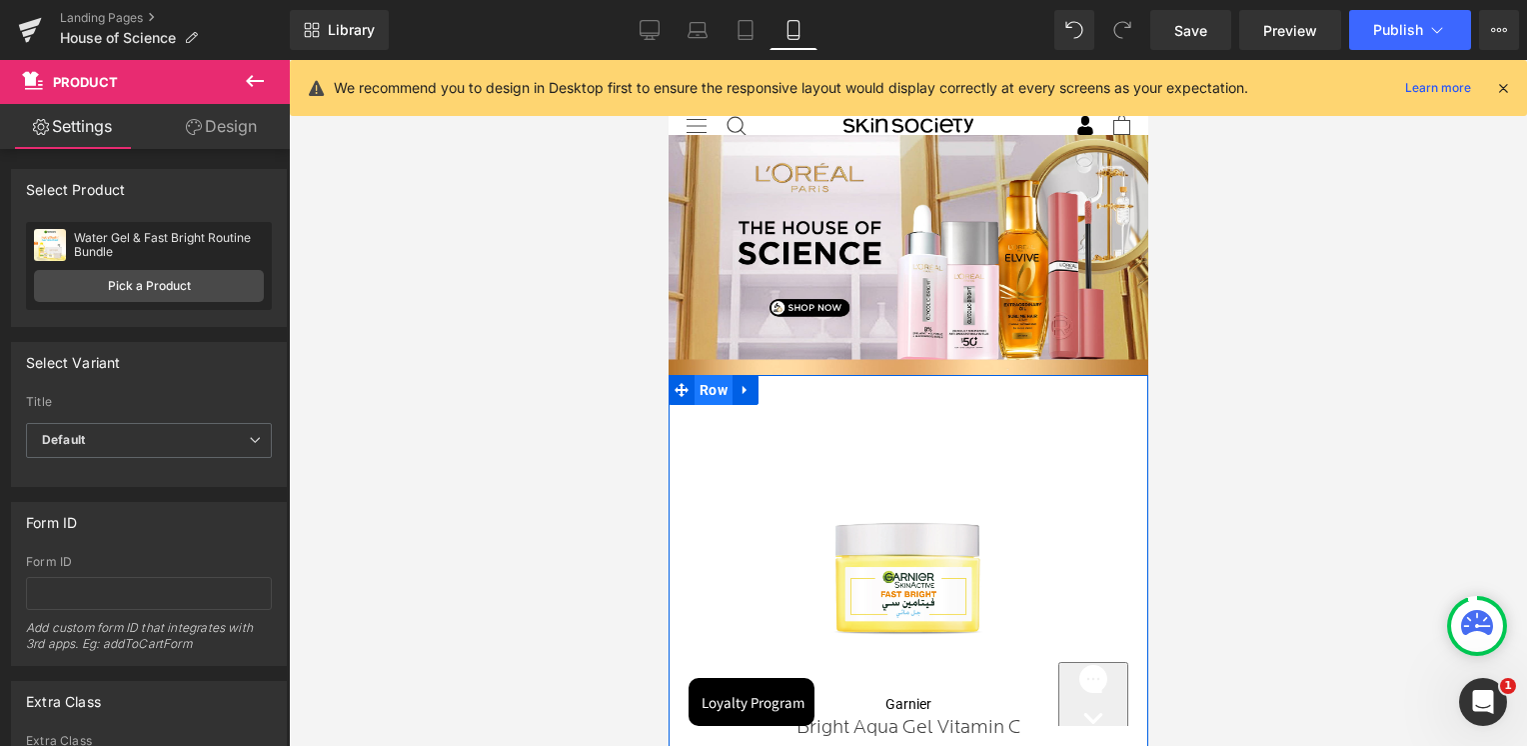
click at [700, 382] on span "Row" at bounding box center [713, 390] width 38 height 30
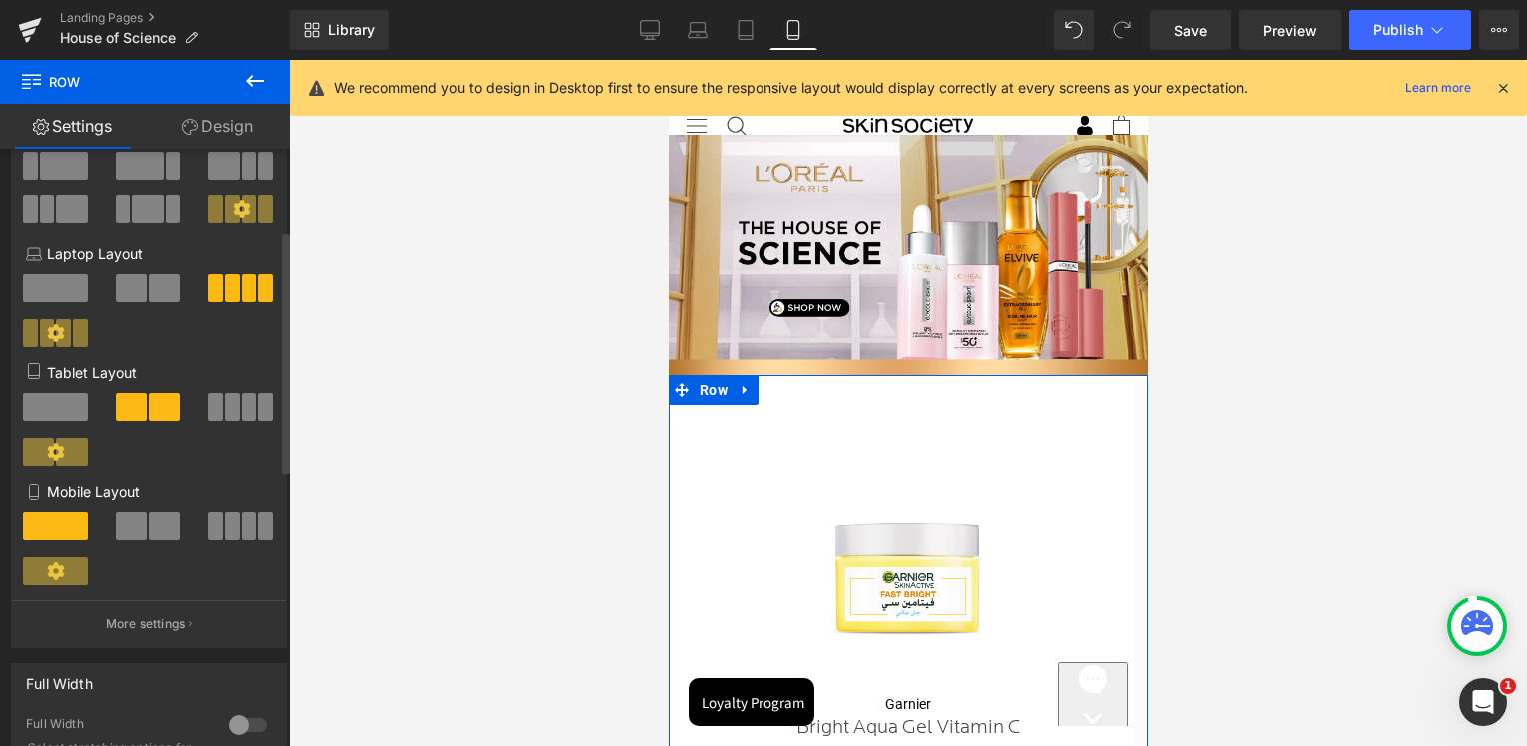
scroll to position [200, 0]
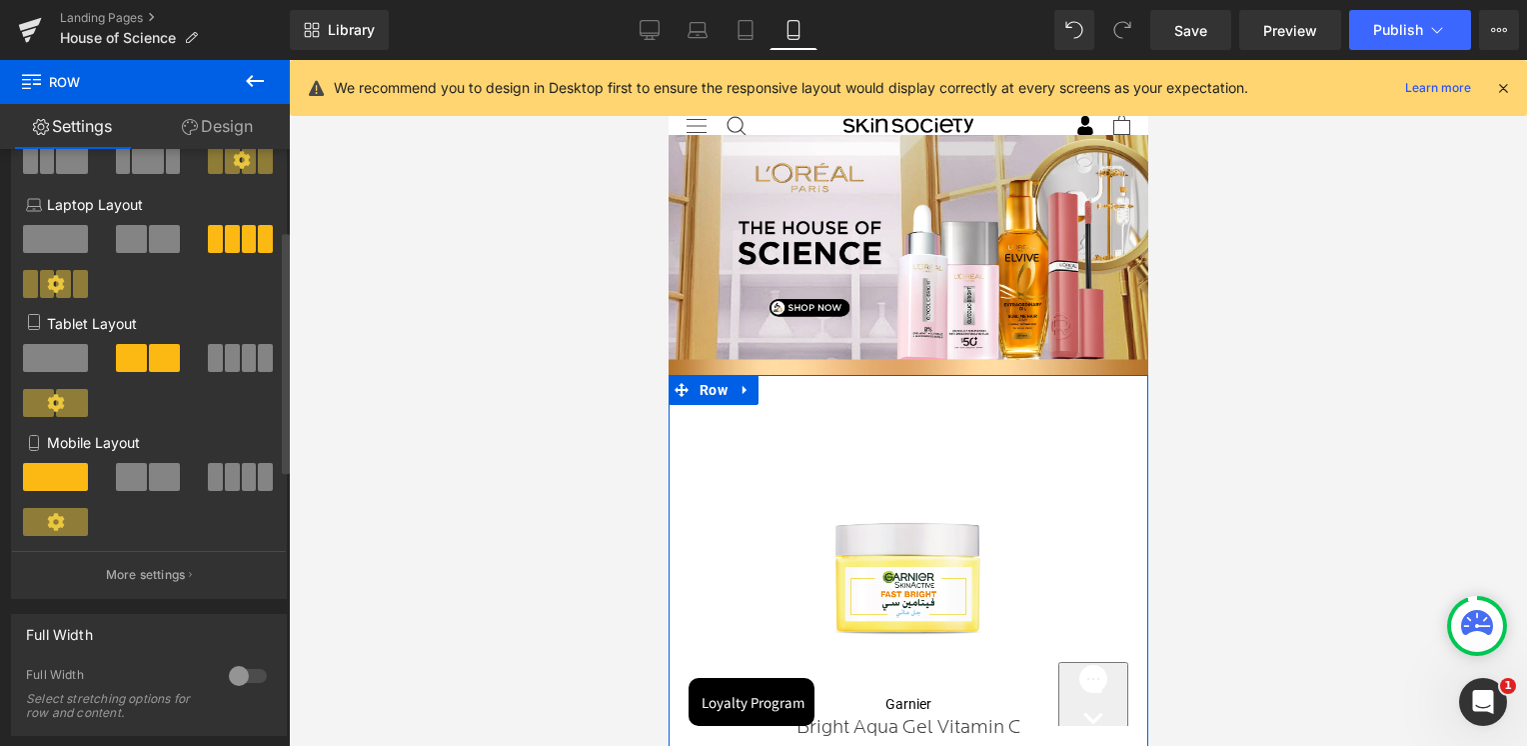
click at [162, 488] on span at bounding box center [164, 477] width 31 height 28
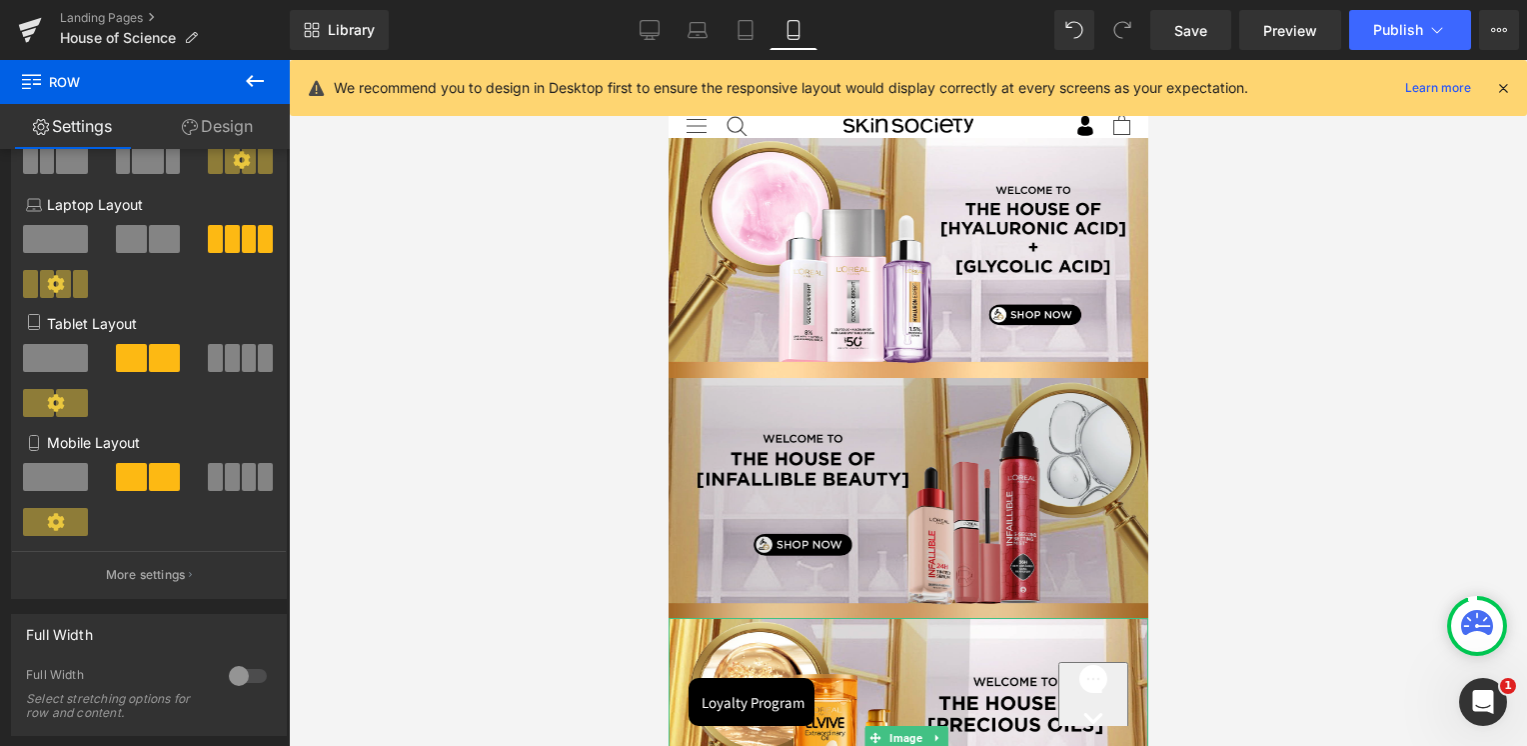
scroll to position [899, 0]
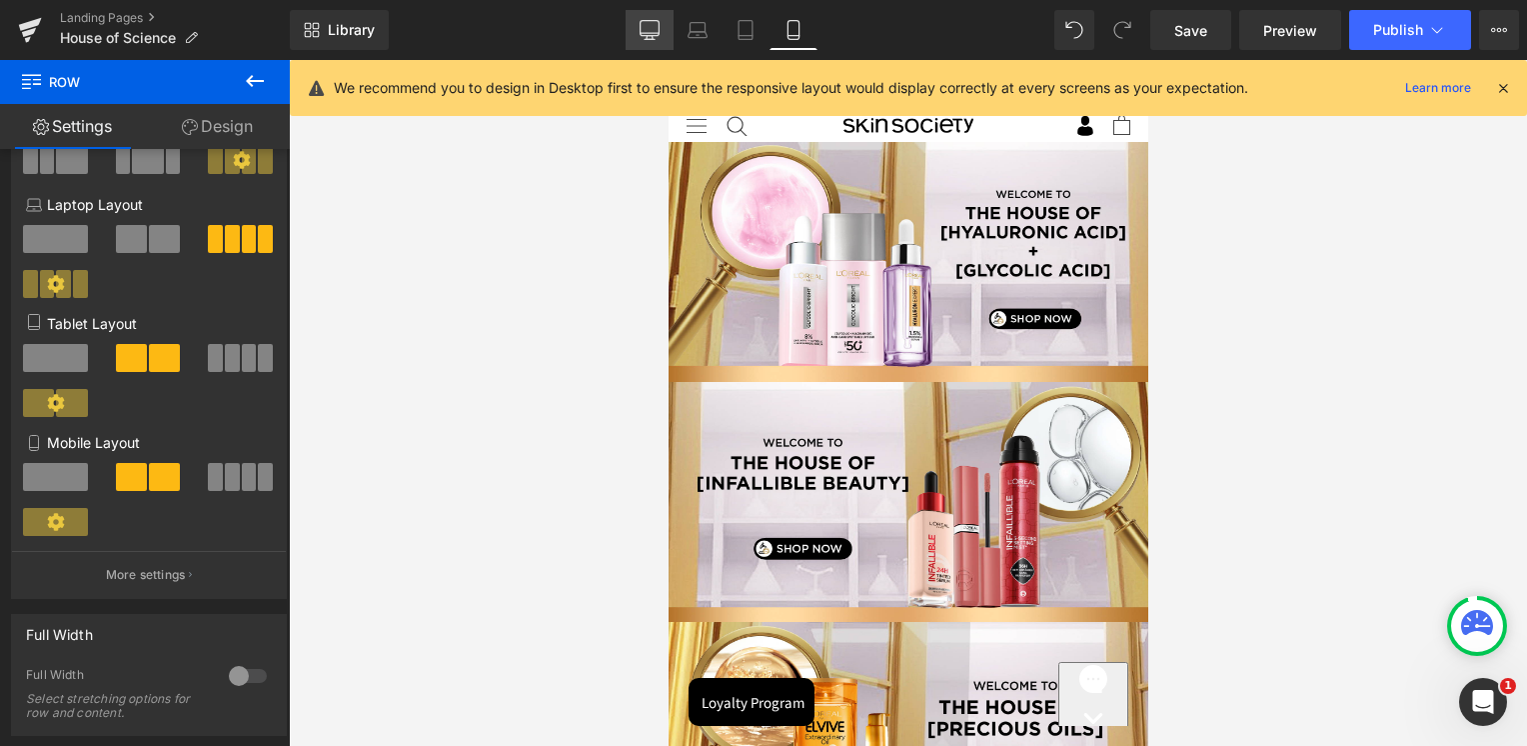
click at [634, 14] on link "Desktop" at bounding box center [650, 30] width 48 height 40
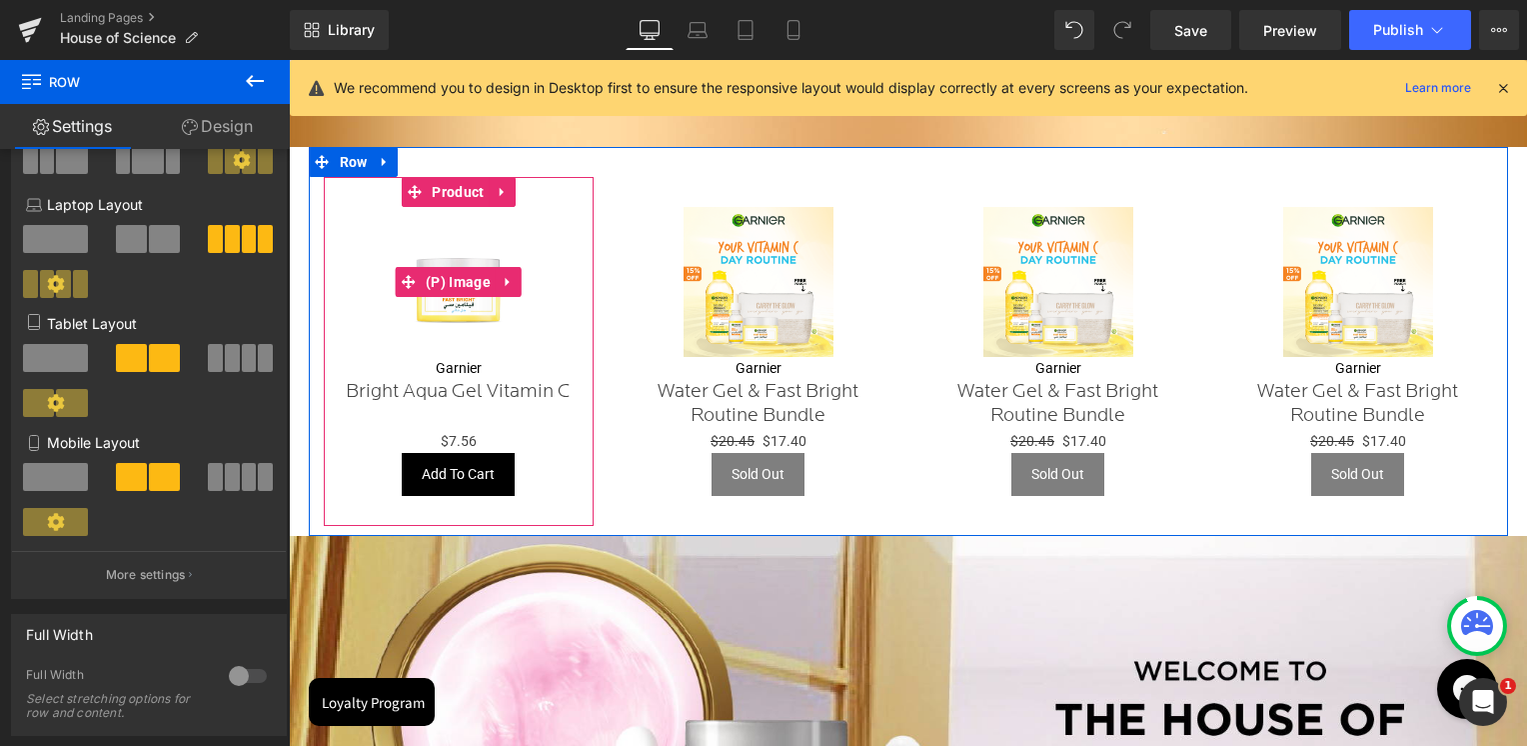
scroll to position [744, 0]
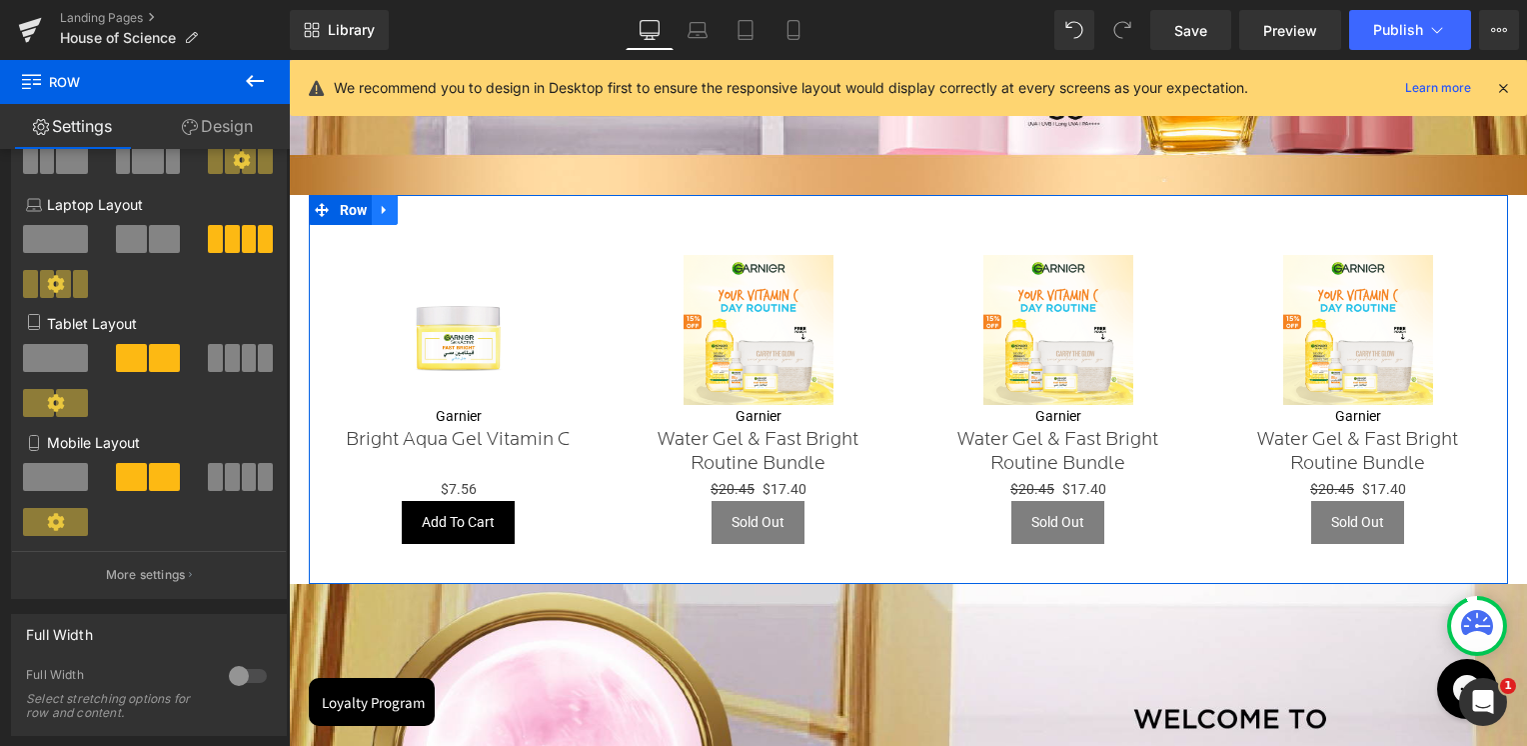
click at [376, 219] on link at bounding box center [385, 210] width 26 height 30
click at [407, 209] on icon at bounding box center [411, 210] width 14 height 14
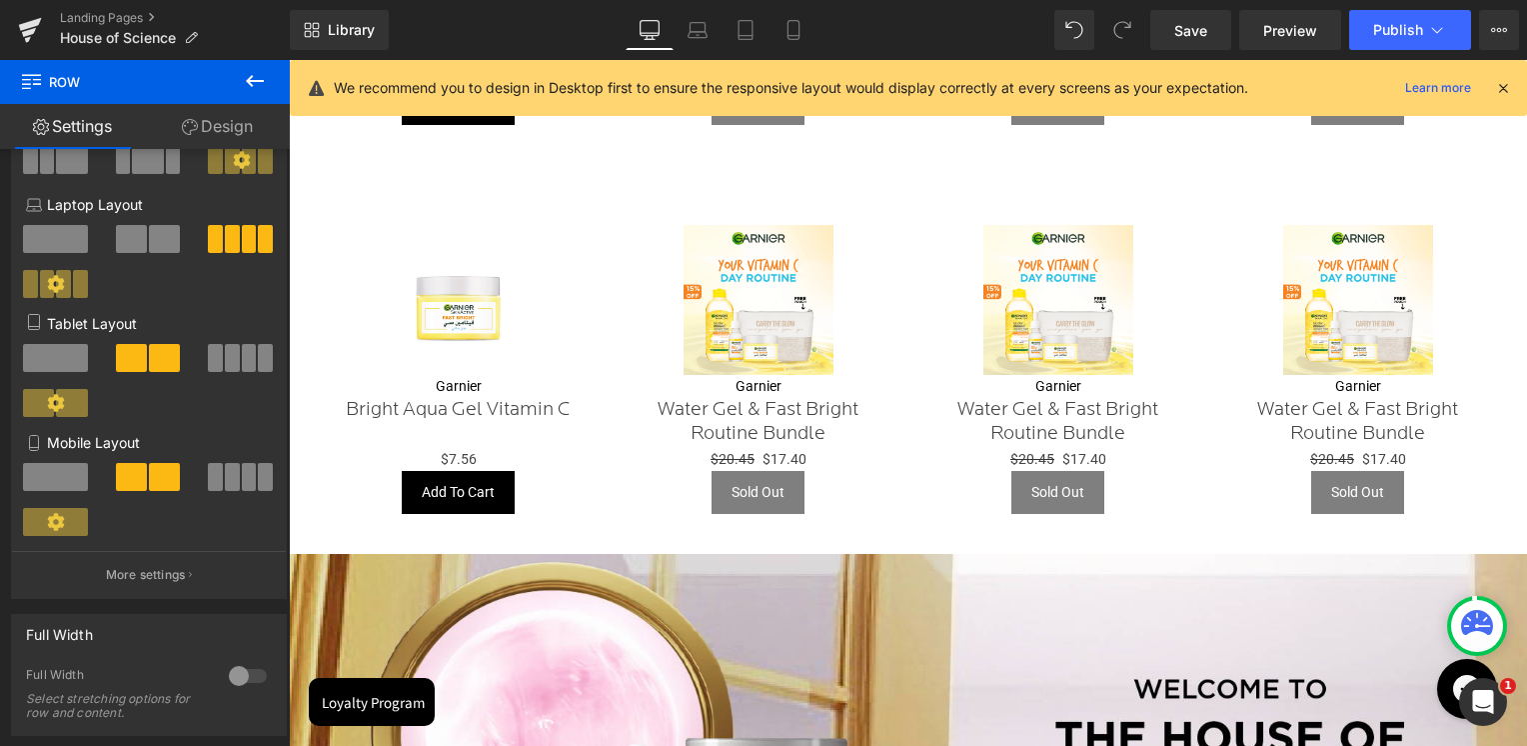
scroll to position [1184, 0]
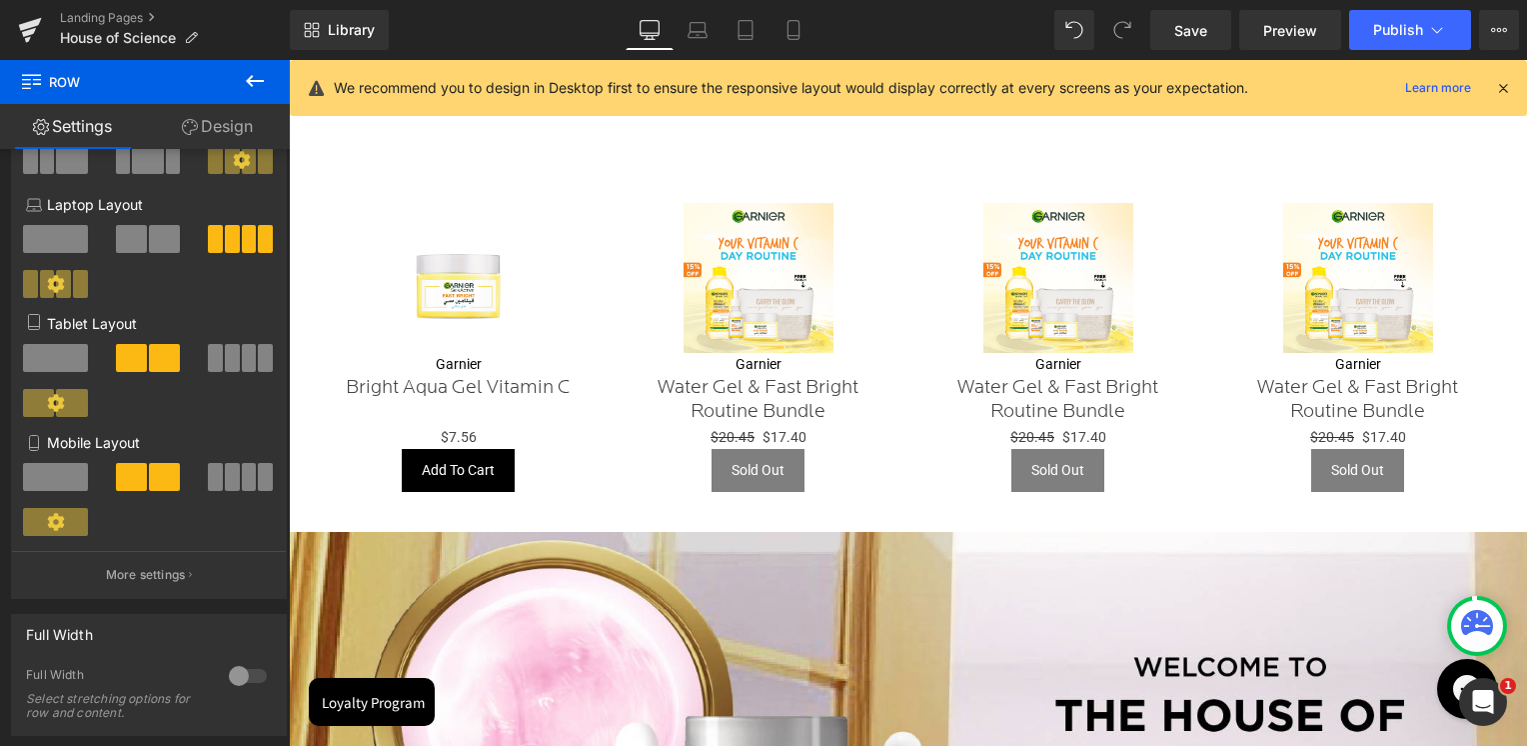
click at [391, 208] on img at bounding box center [459, 278] width 150 height 150
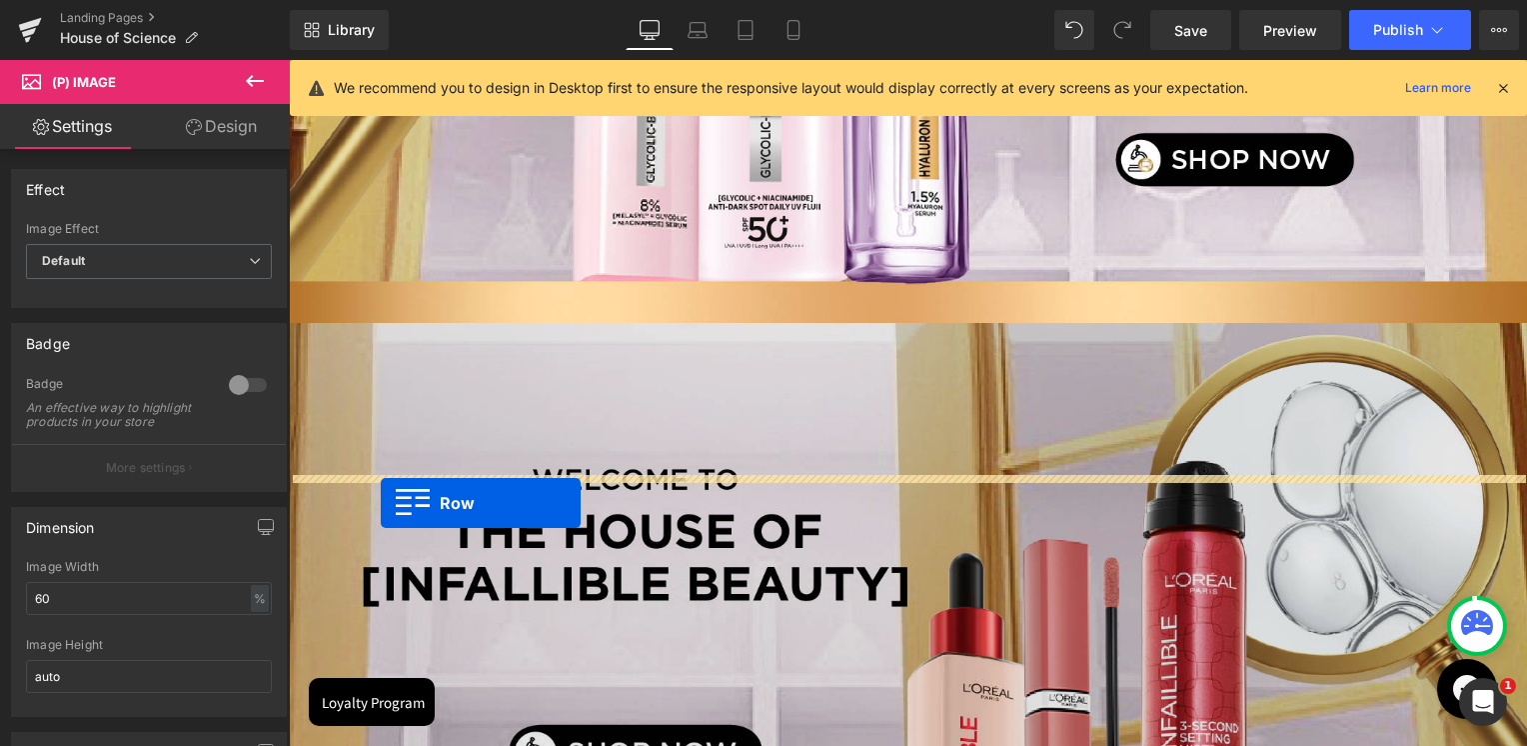
scroll to position [1684, 0]
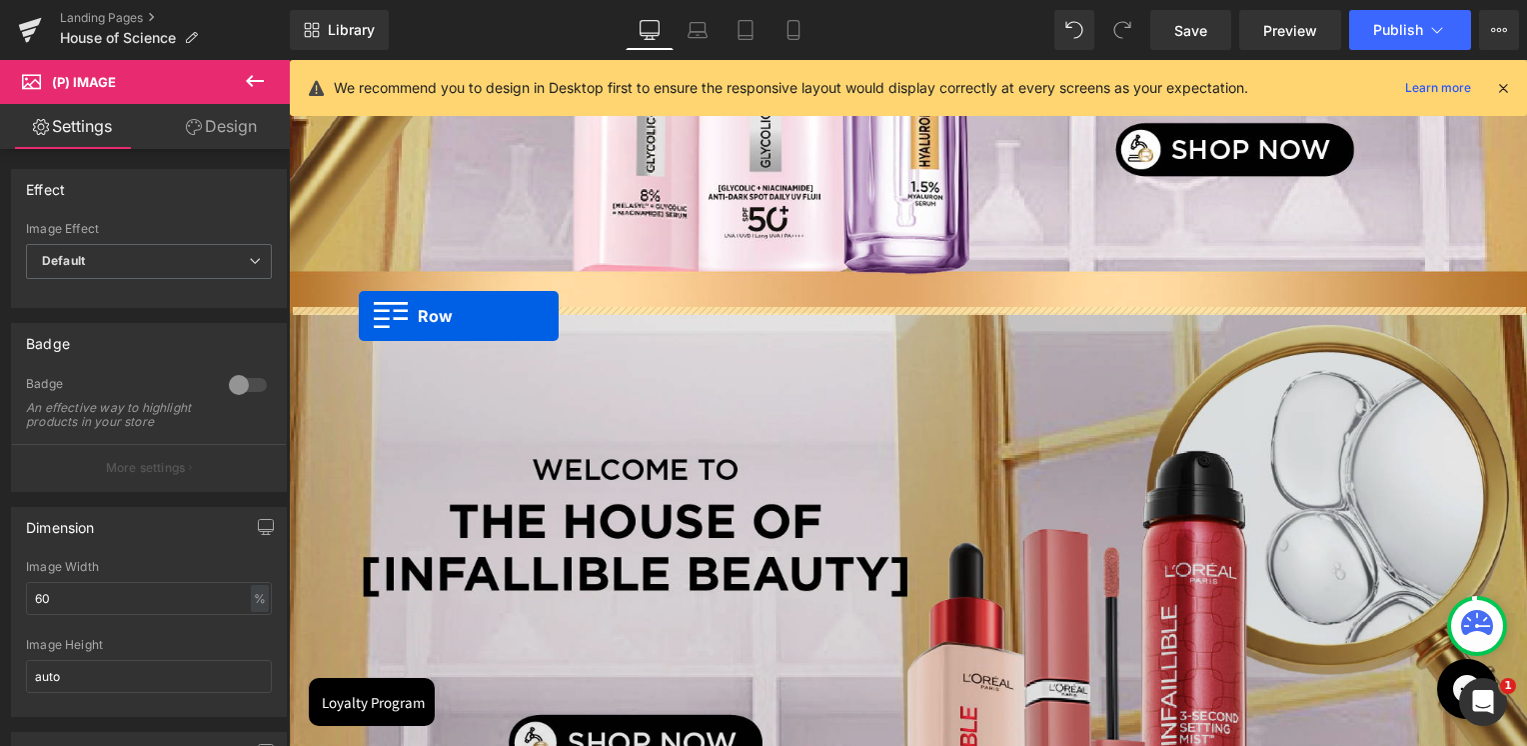
drag, startPoint x: 319, startPoint y: 170, endPoint x: 359, endPoint y: 317, distance: 152.3
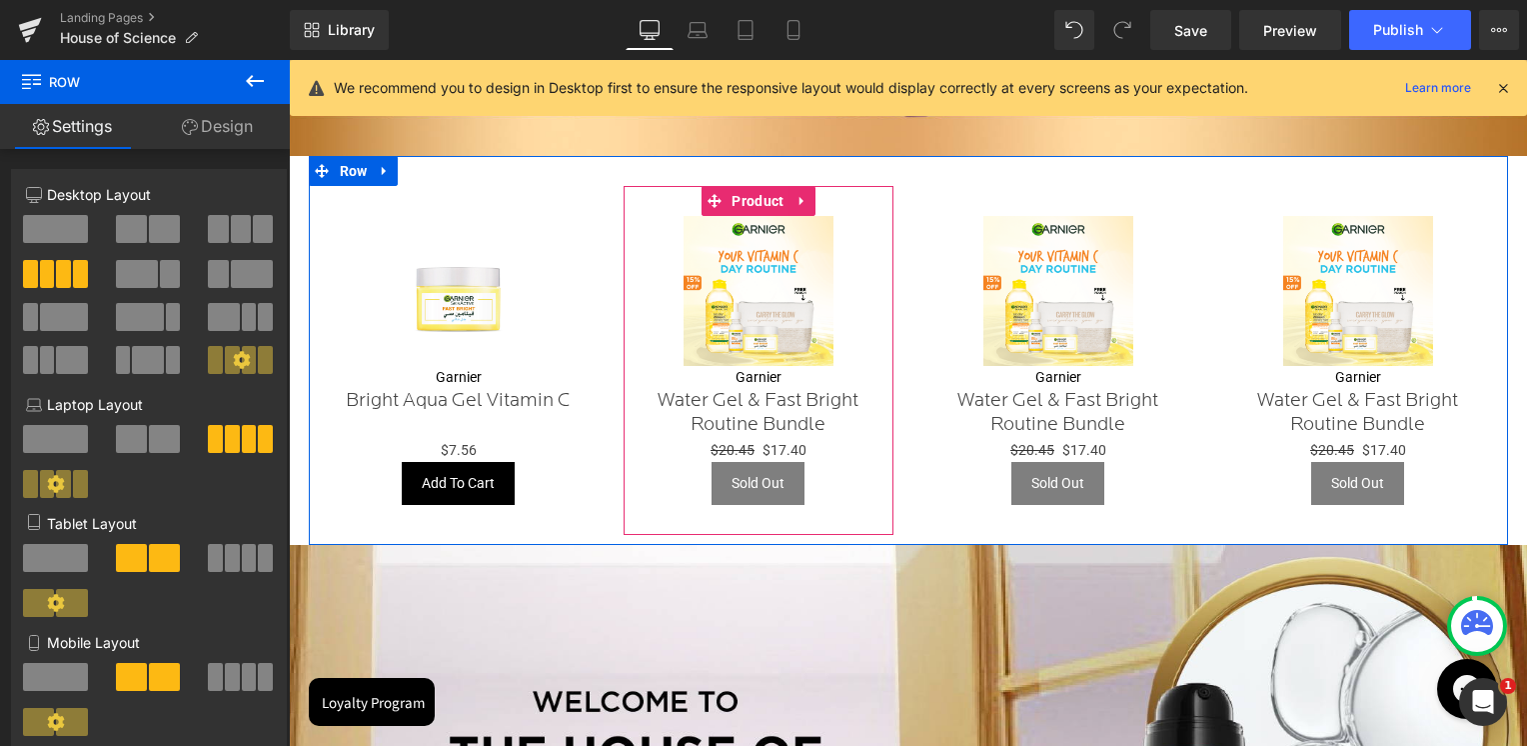
scroll to position [1834, 0]
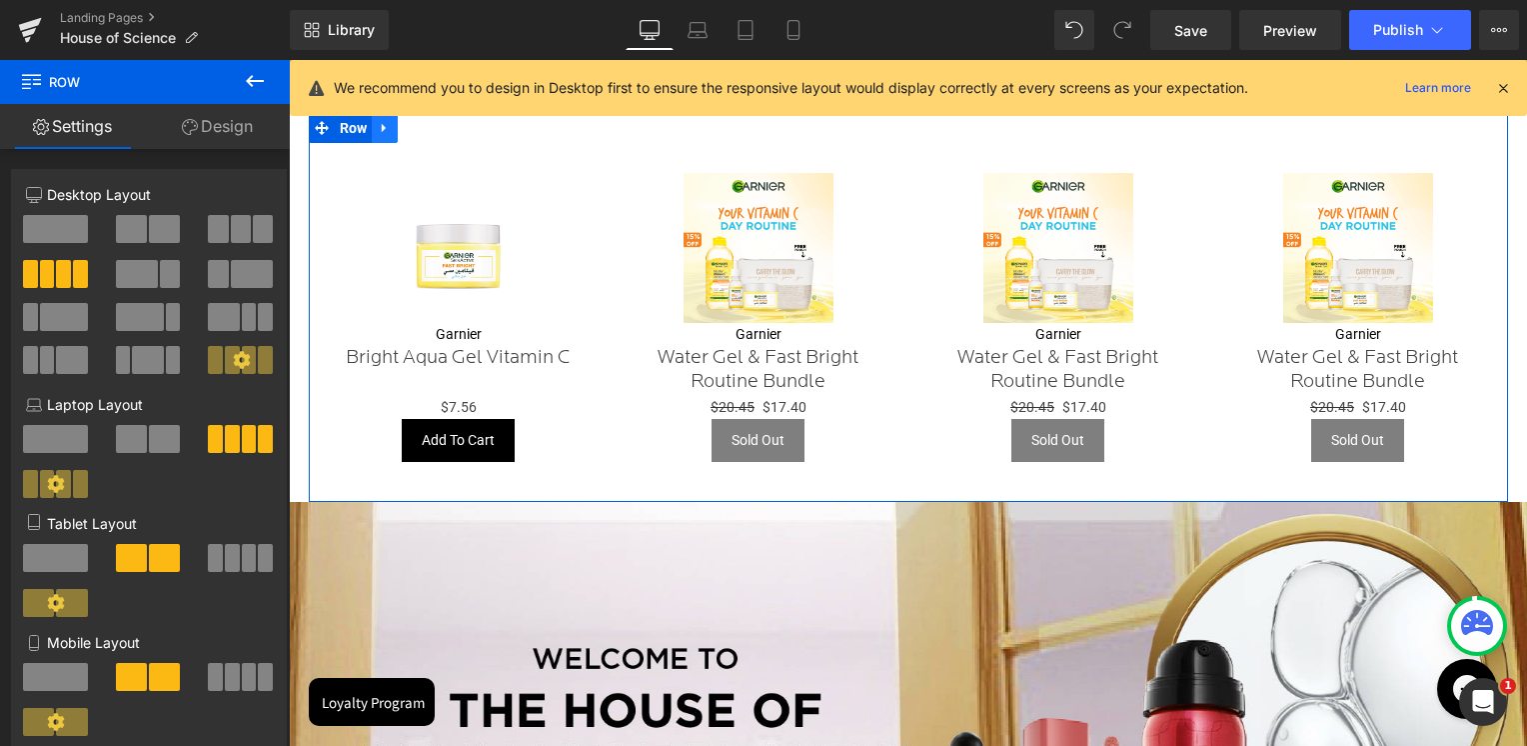
click at [394, 123] on link at bounding box center [385, 128] width 26 height 30
click at [417, 127] on link at bounding box center [411, 128] width 26 height 30
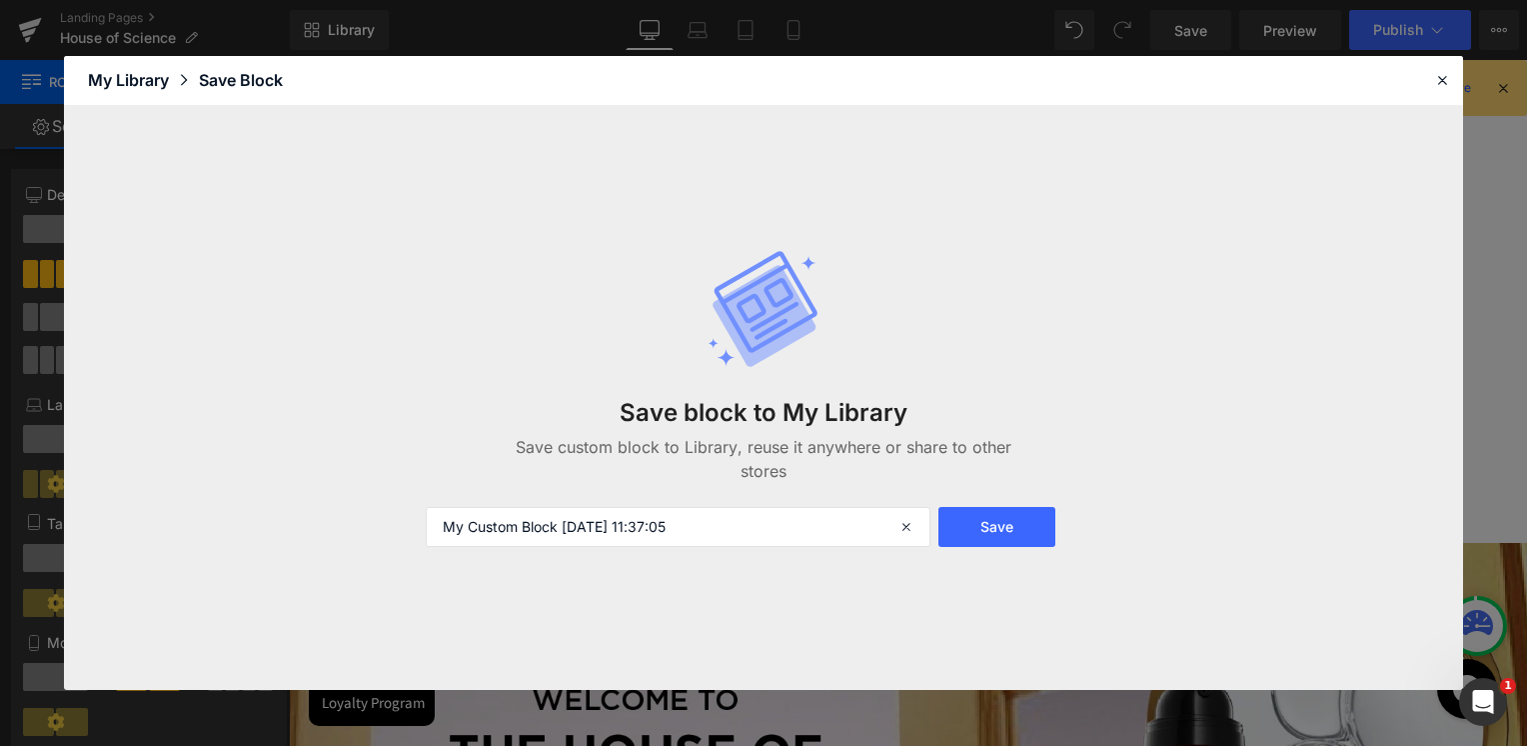
scroll to position [2191, 0]
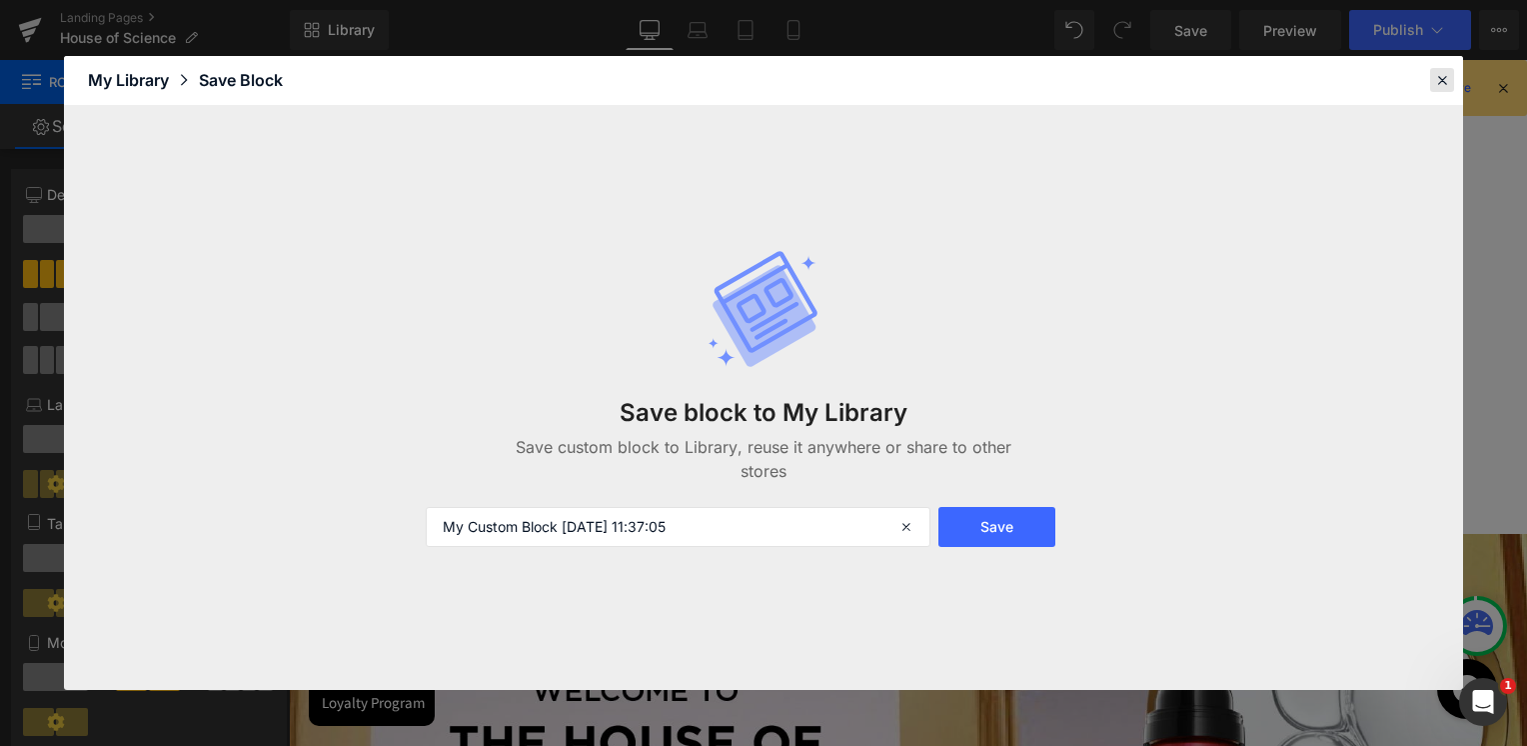
click at [1431, 81] on div at bounding box center [1442, 80] width 24 height 24
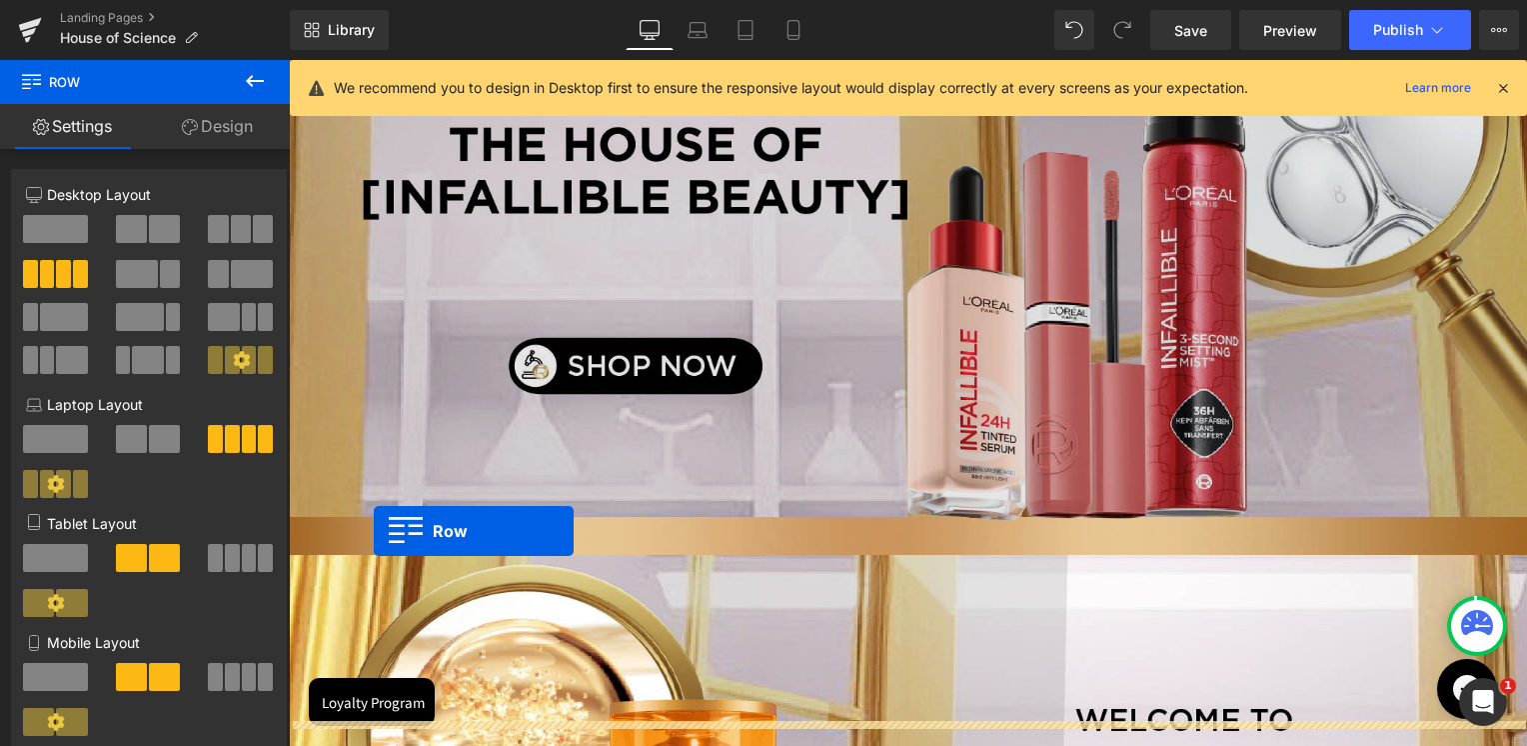
scroll to position [2450, 0]
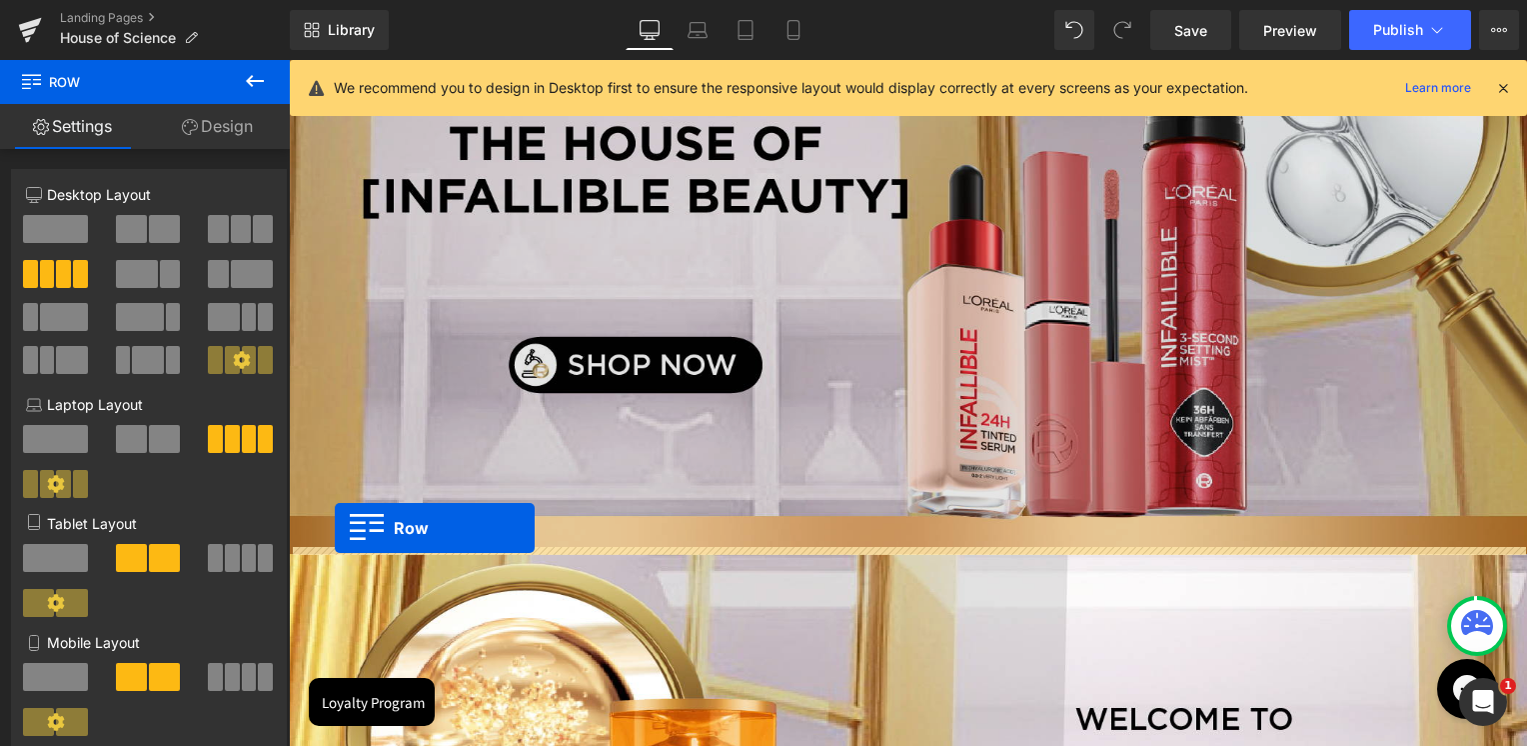
drag, startPoint x: 320, startPoint y: 155, endPoint x: 331, endPoint y: 532, distance: 376.9
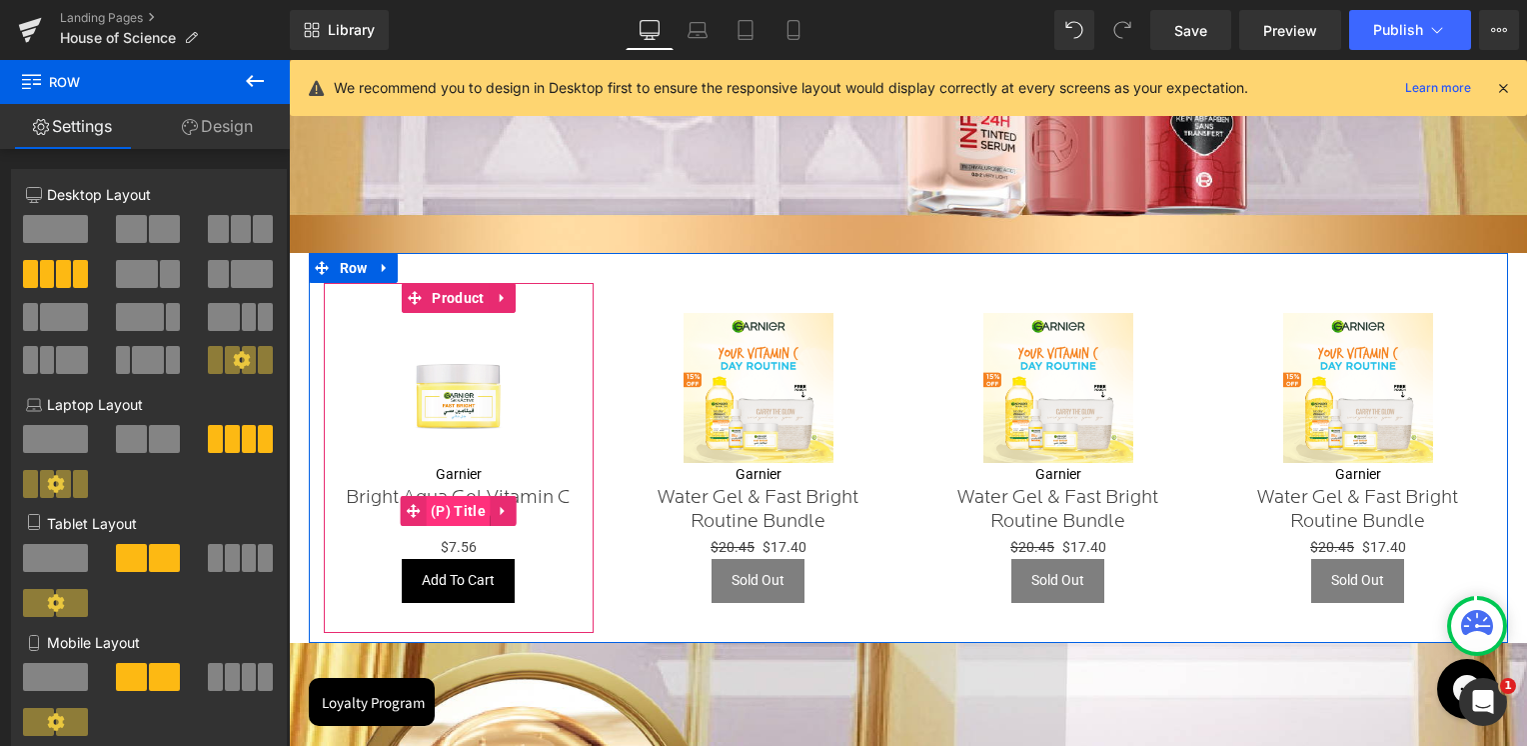
scroll to position [2699, 0]
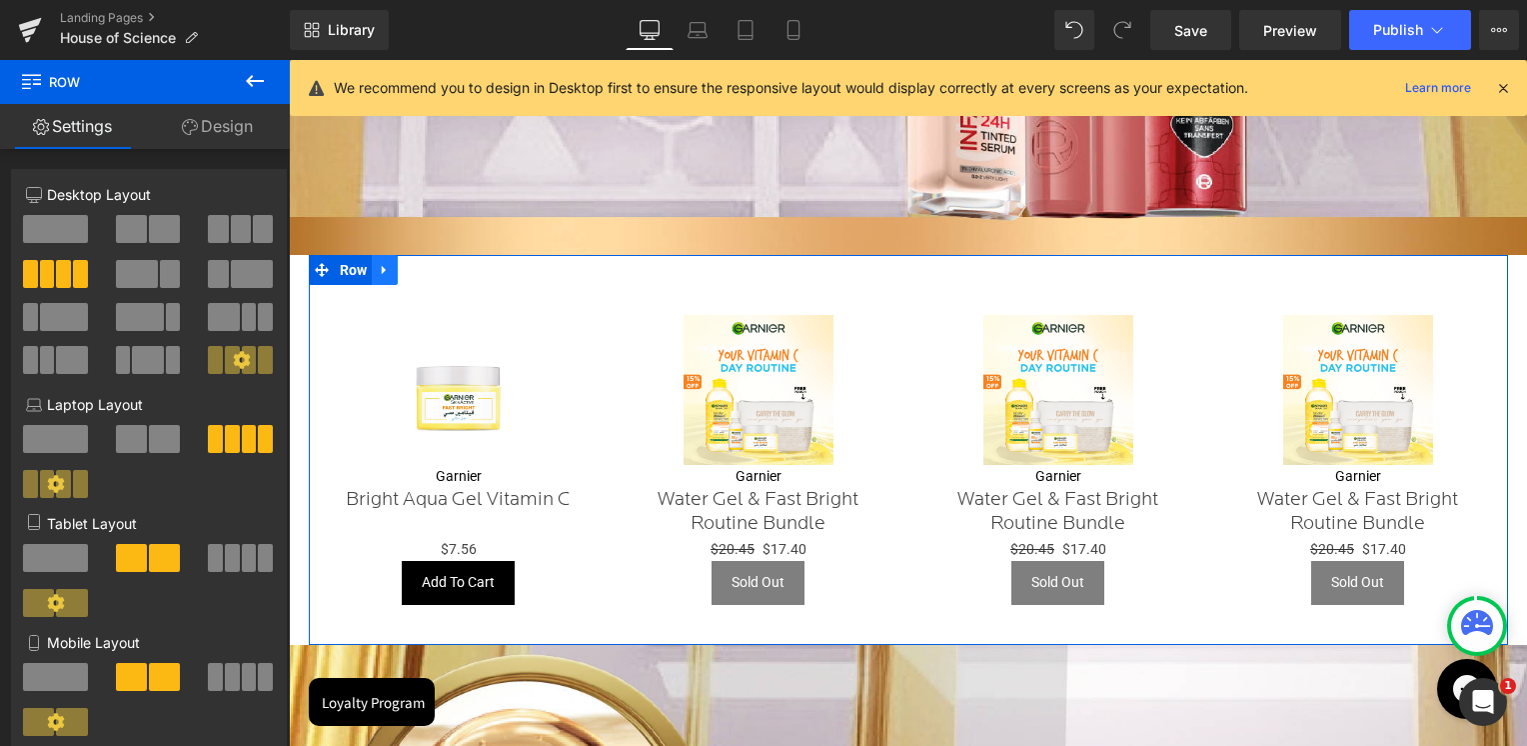
click at [388, 270] on icon at bounding box center [385, 270] width 14 height 15
click at [411, 266] on icon at bounding box center [411, 270] width 14 height 15
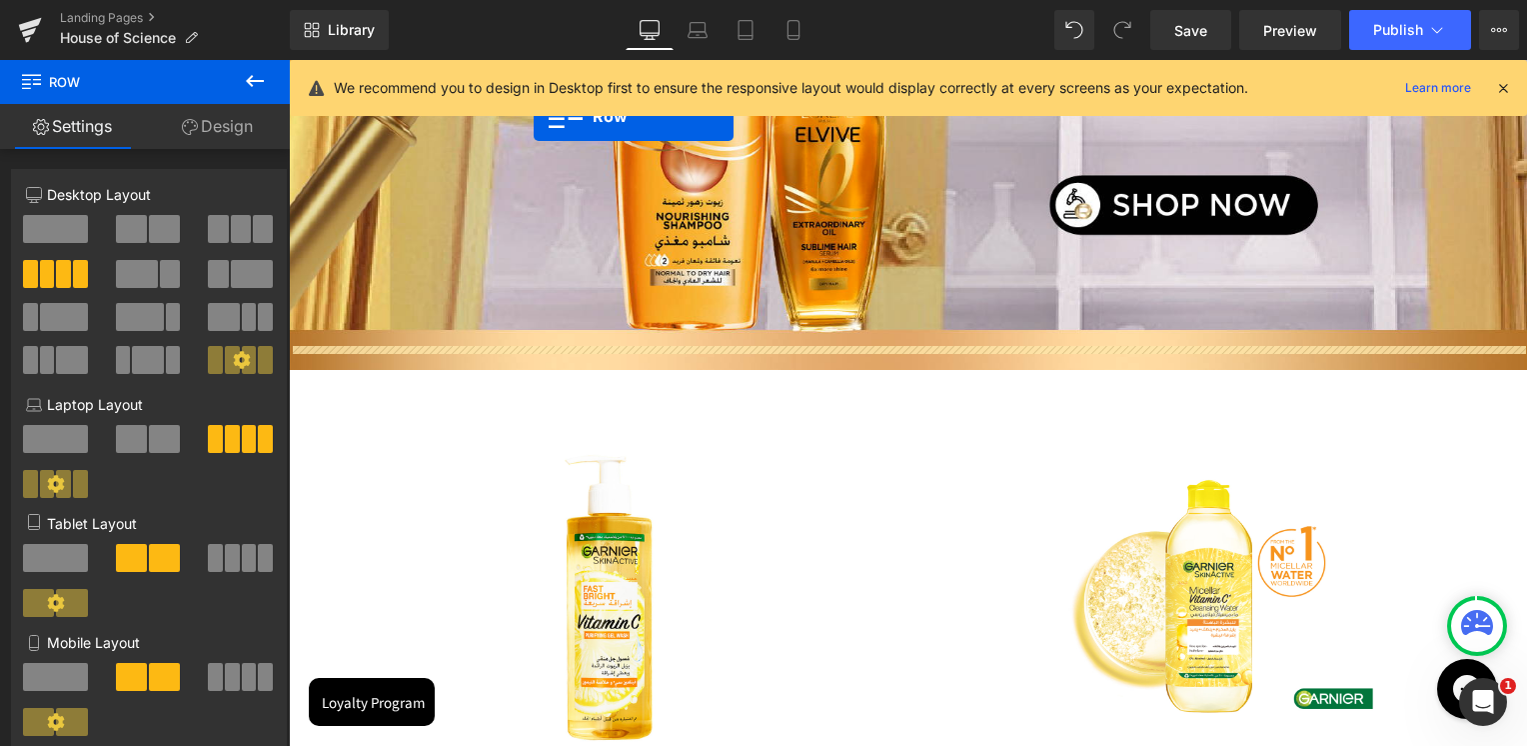
scroll to position [3657, 0]
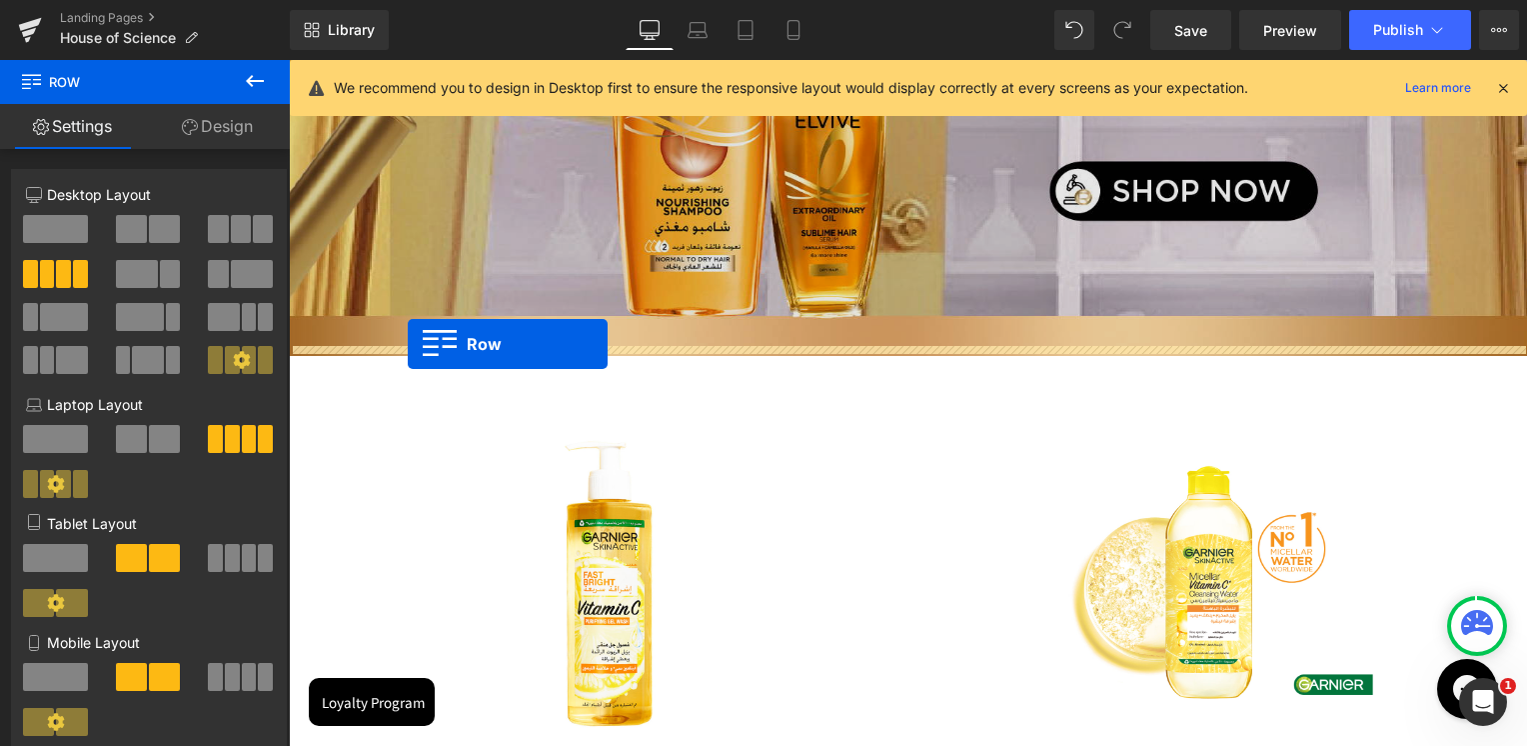
drag, startPoint x: 312, startPoint y: 158, endPoint x: 408, endPoint y: 344, distance: 209.2
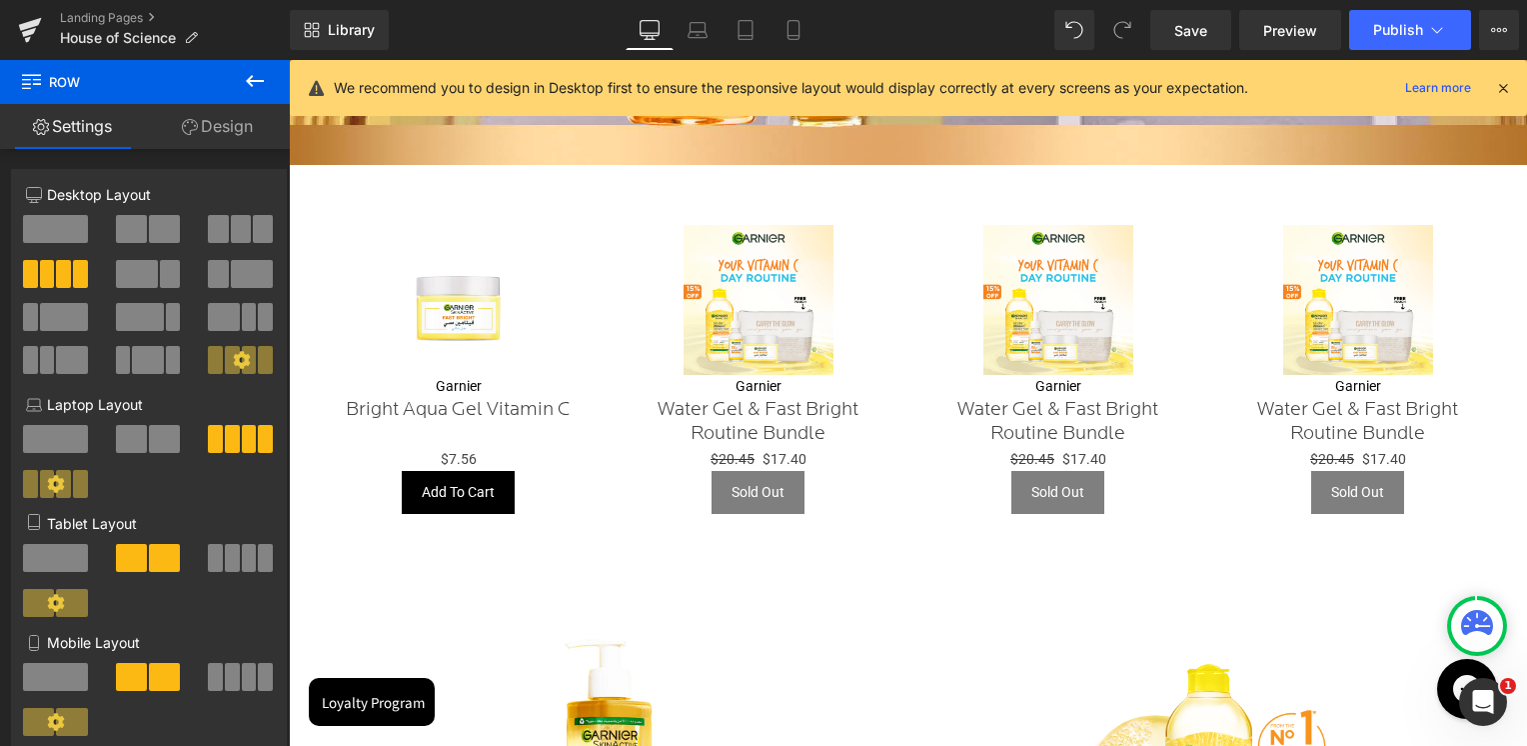
scroll to position [4007, 0]
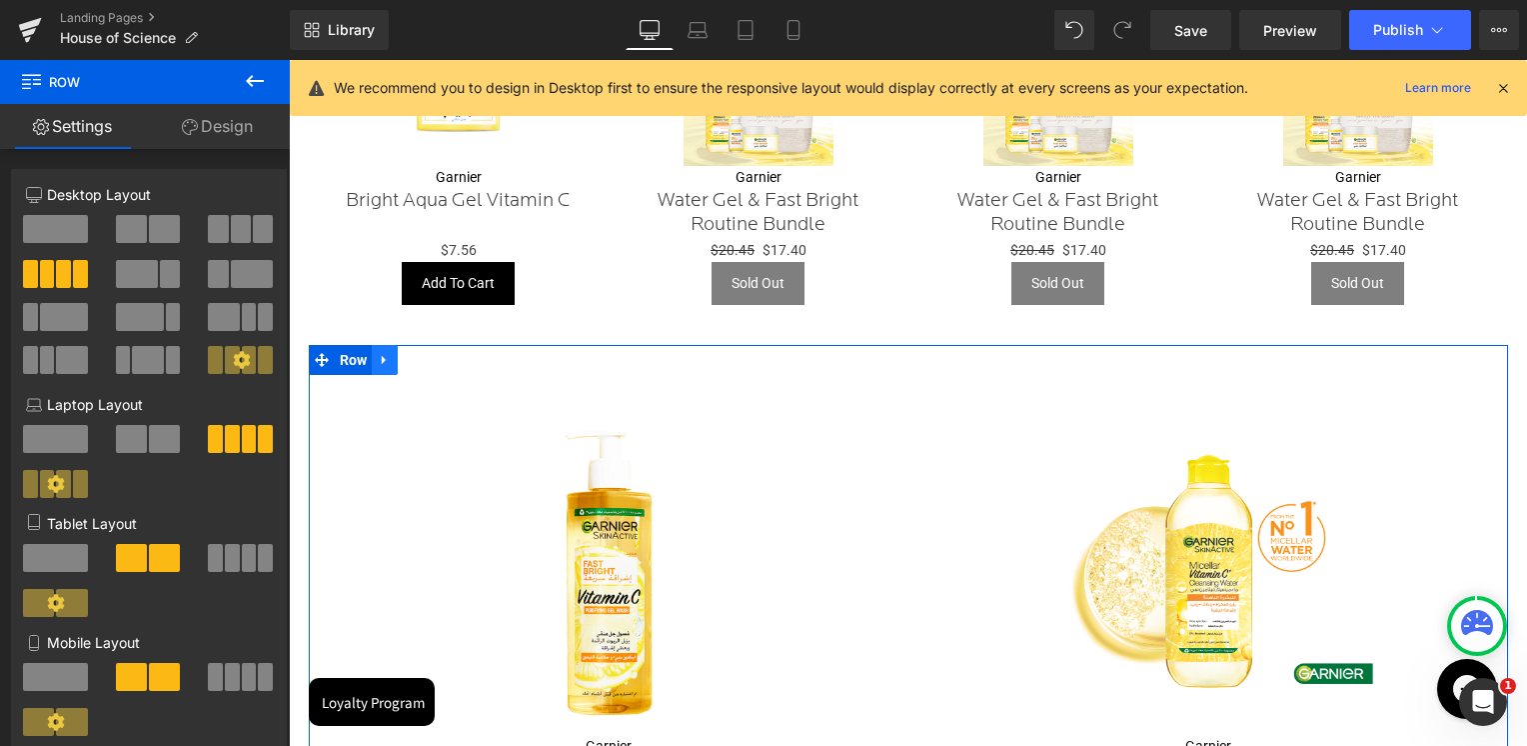
click at [392, 358] on link at bounding box center [385, 360] width 26 height 30
click at [430, 358] on link at bounding box center [437, 360] width 26 height 30
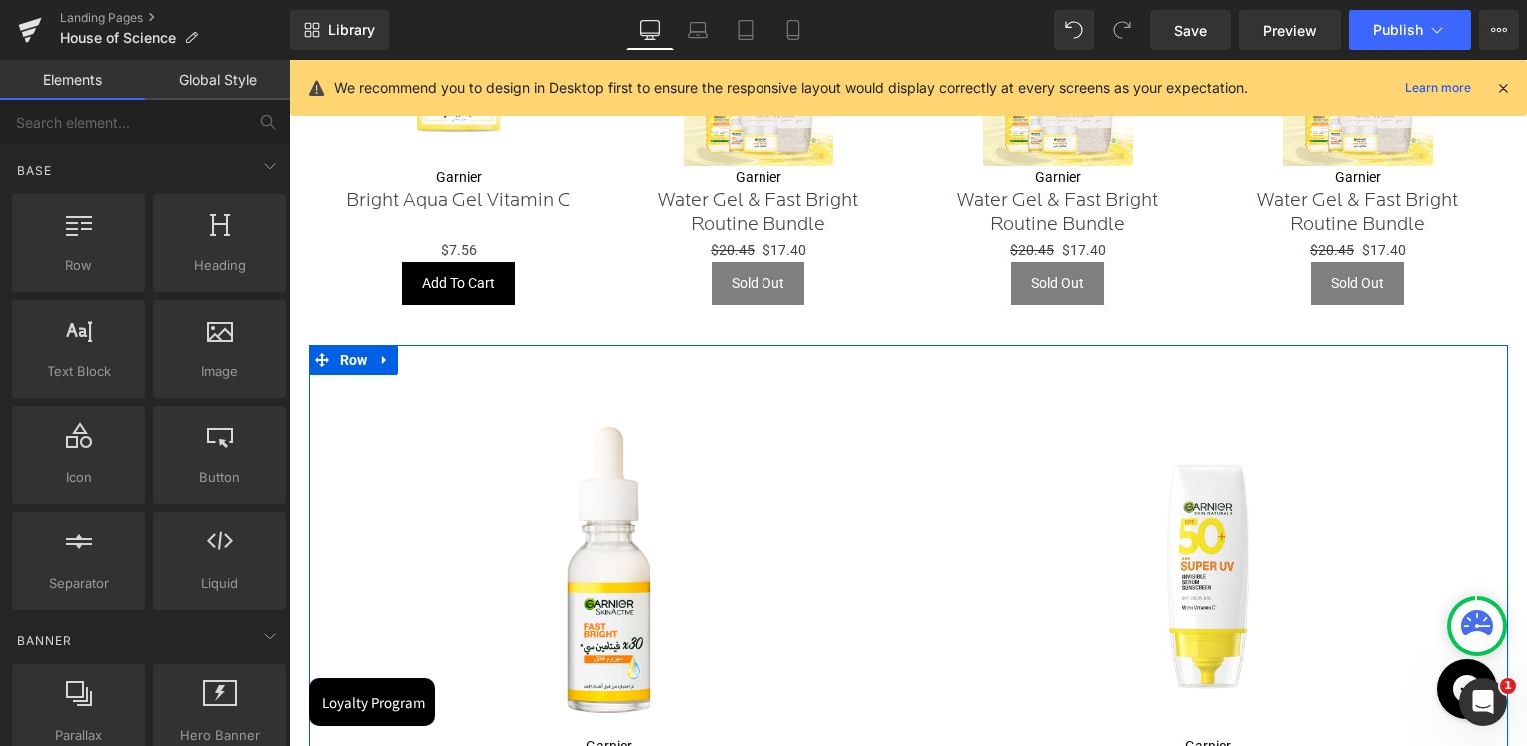
click at [384, 353] on icon at bounding box center [385, 360] width 14 height 15
click at [430, 353] on icon at bounding box center [437, 360] width 14 height 15
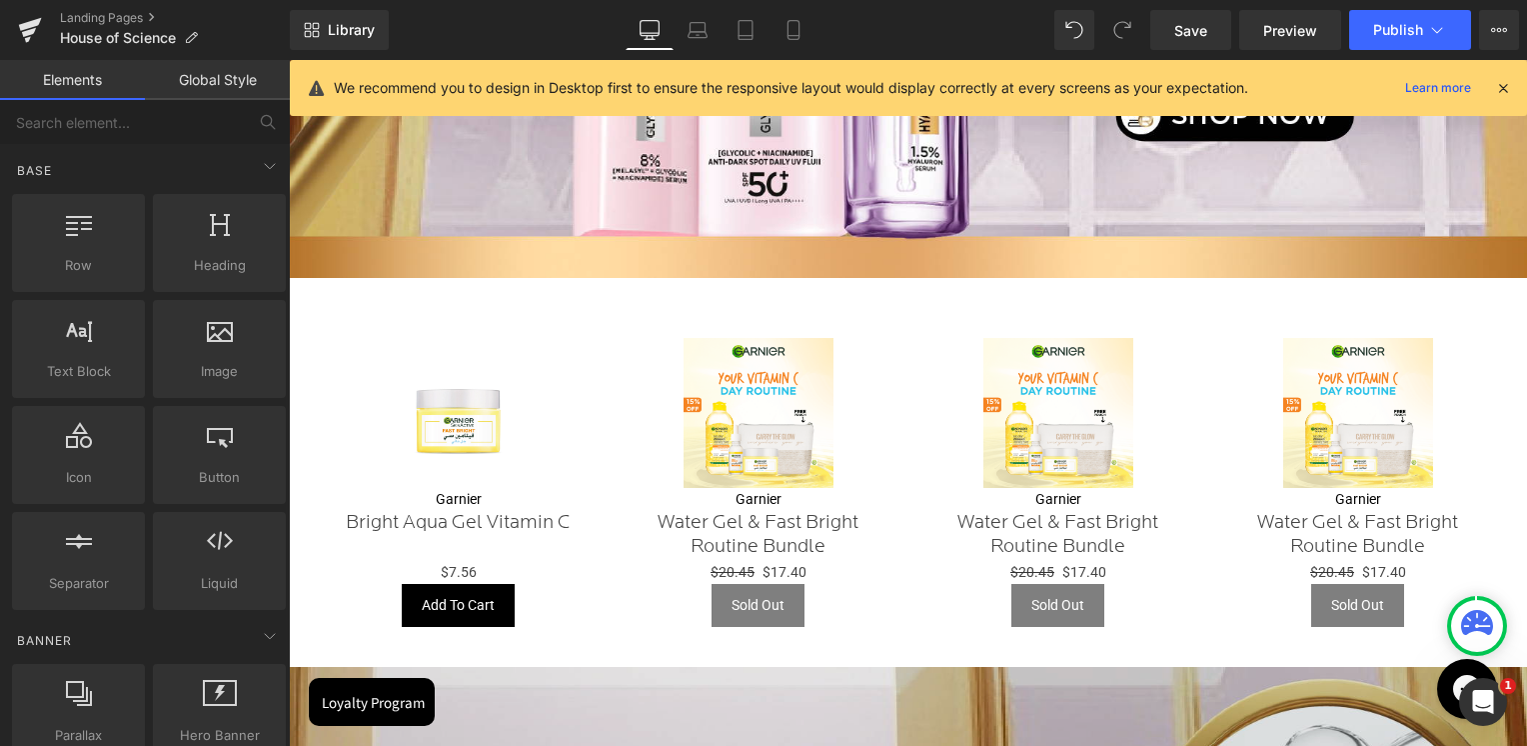
scroll to position [1399, 0]
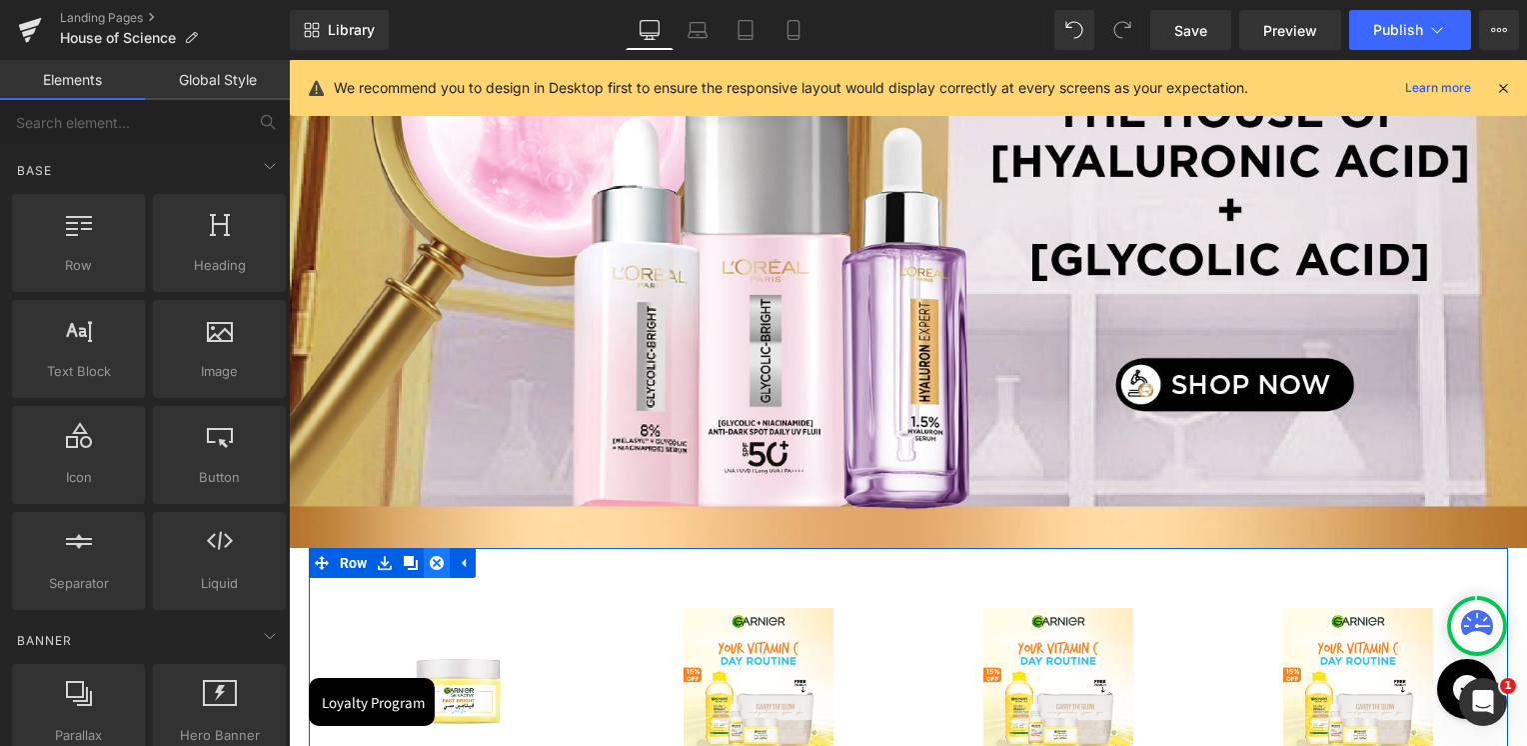
click at [436, 565] on icon at bounding box center [437, 563] width 14 height 14
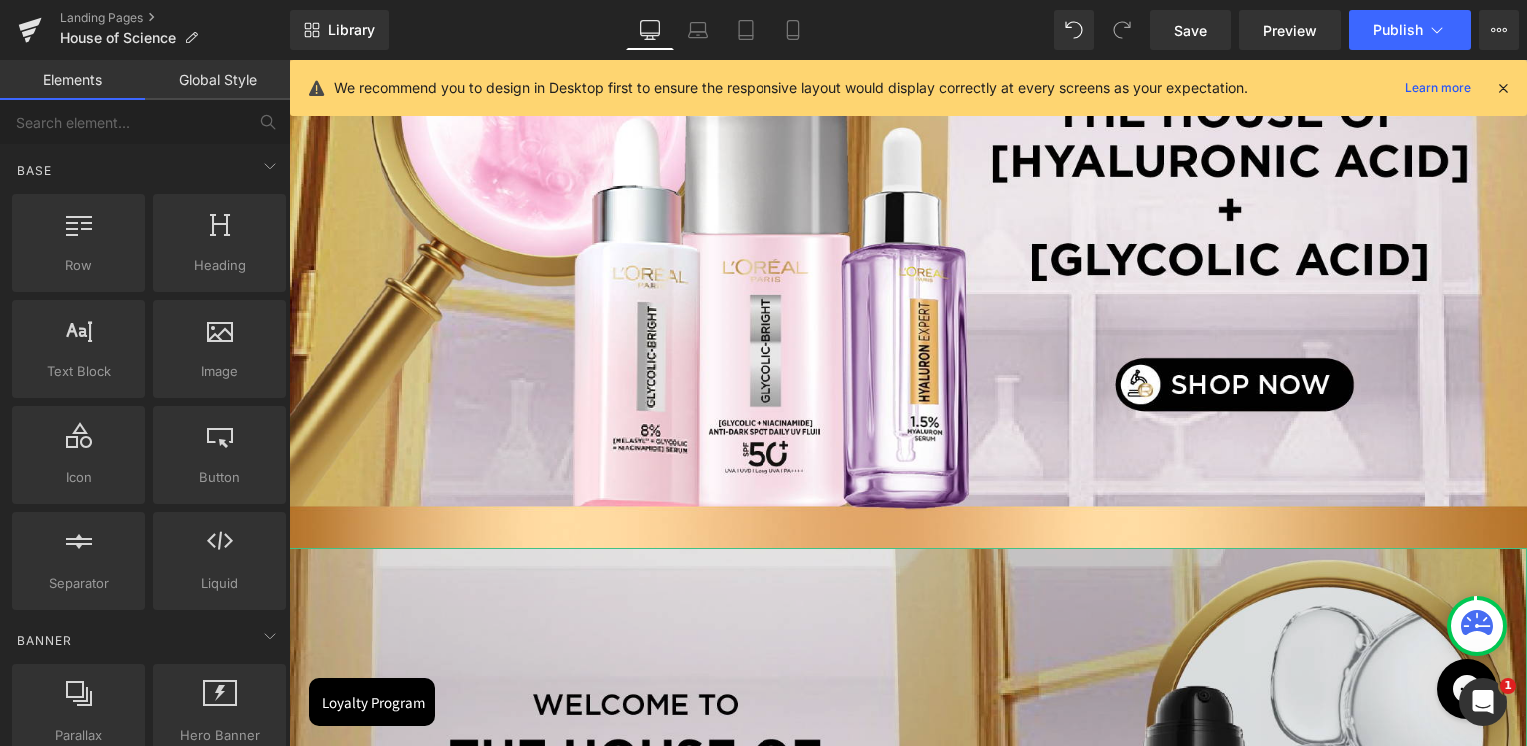
scroll to position [800, 0]
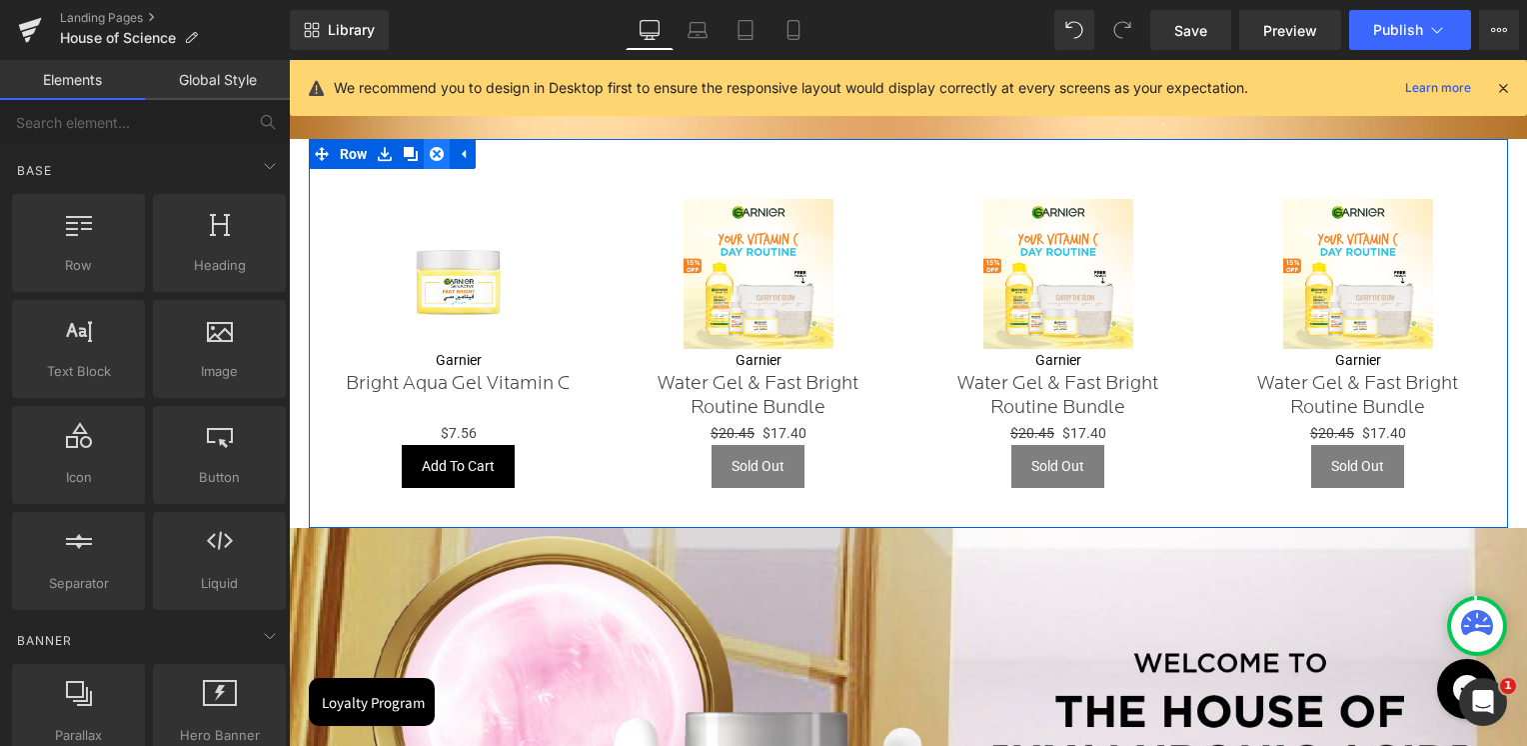
click at [445, 154] on link at bounding box center [437, 154] width 26 height 30
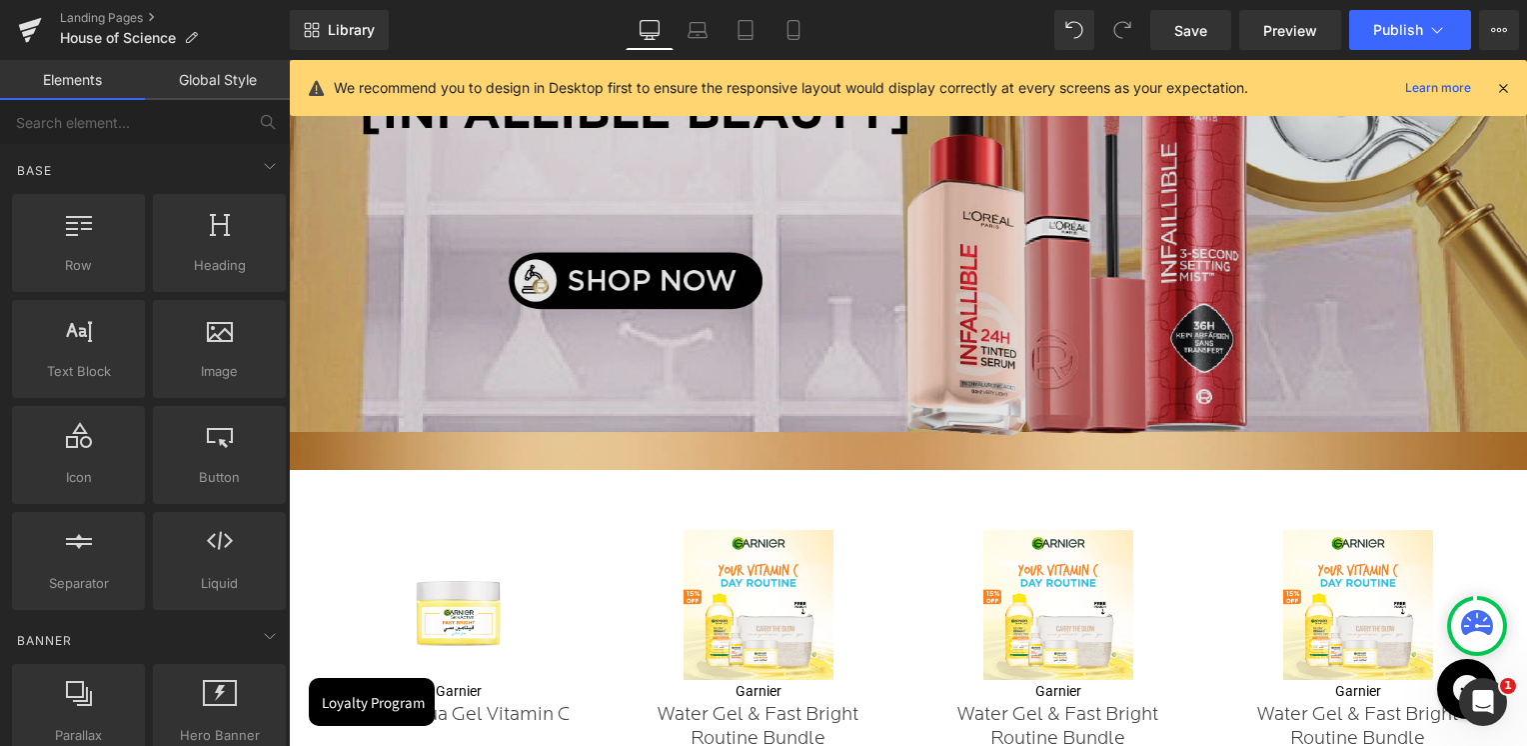
scroll to position [1699, 0]
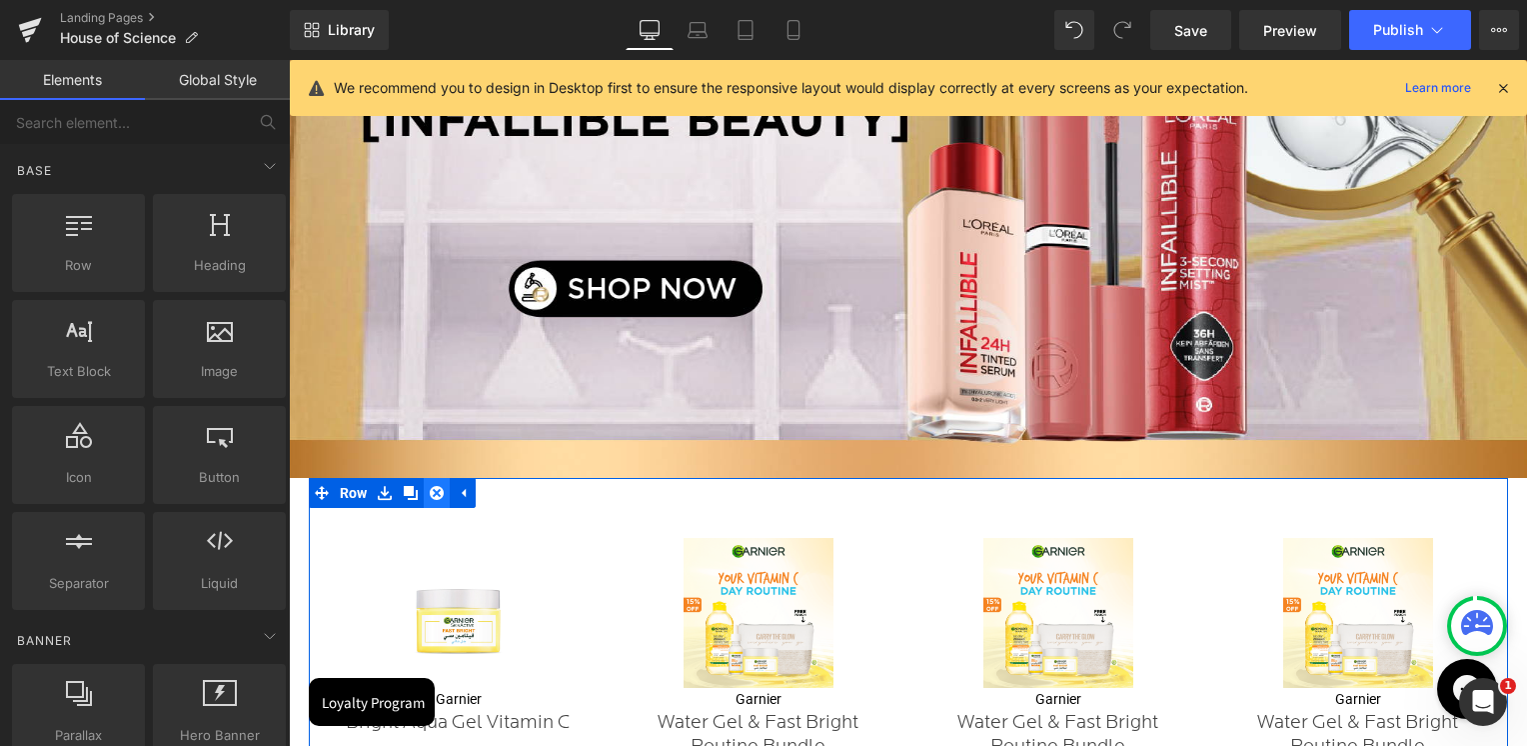
click at [430, 490] on icon at bounding box center [437, 492] width 14 height 15
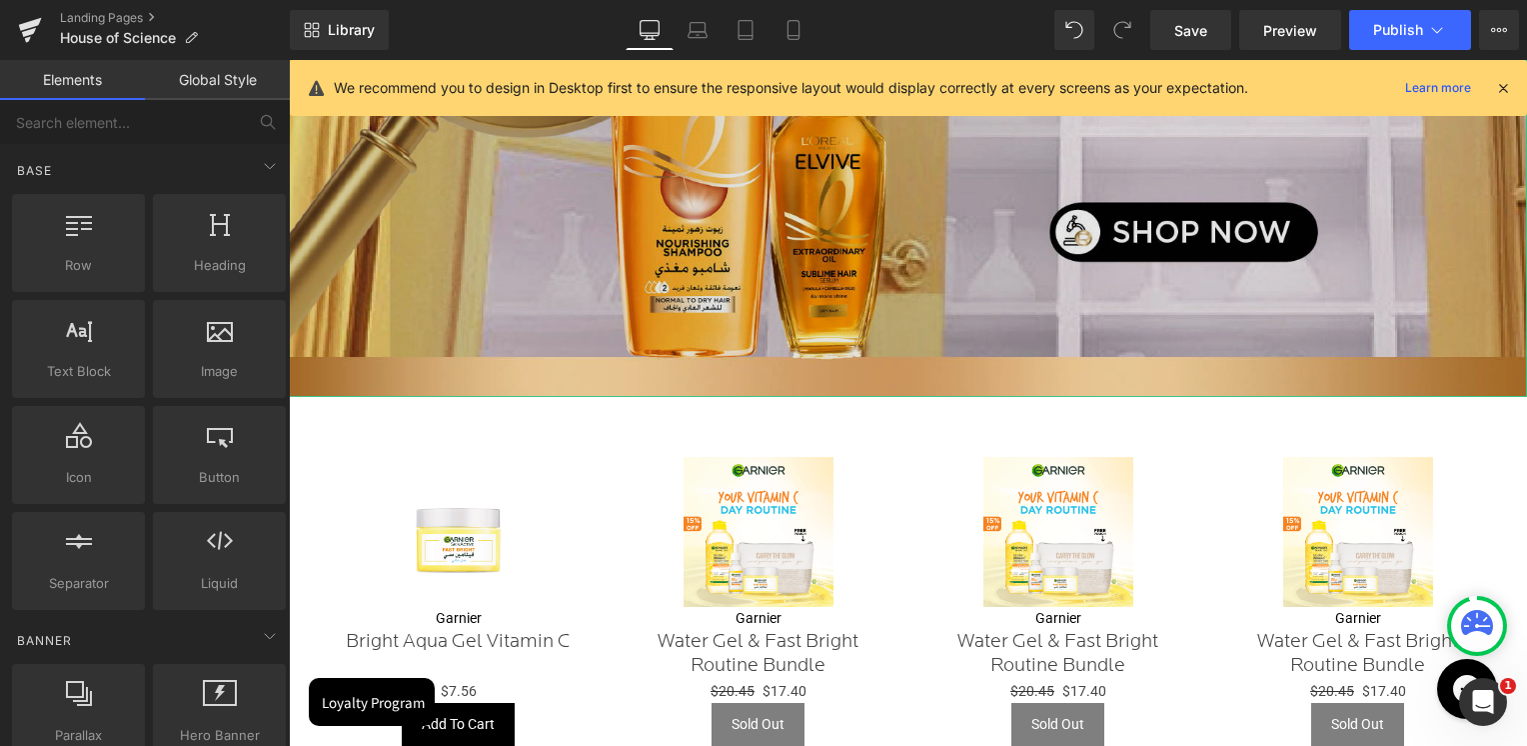
scroll to position [2498, 0]
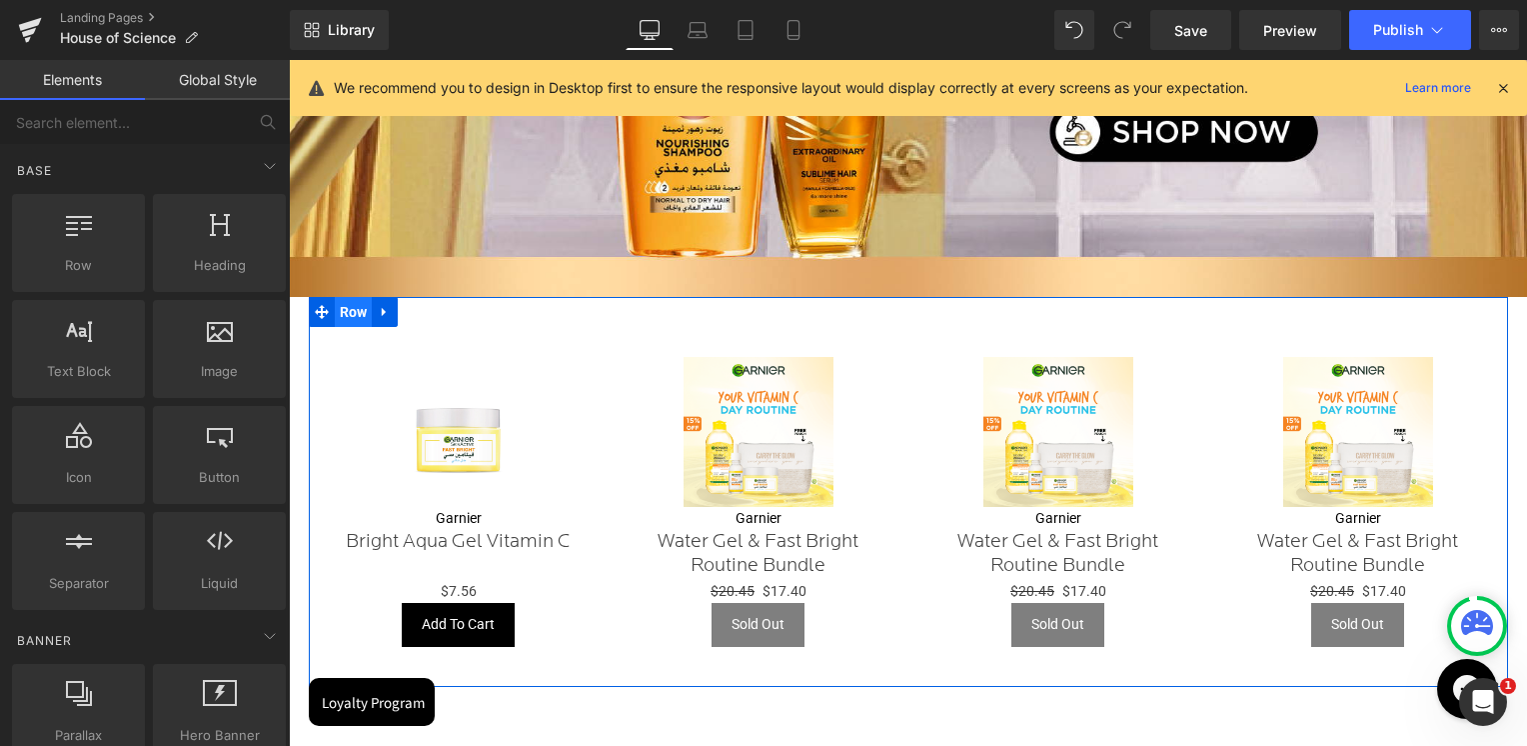
click at [354, 310] on span "Row" at bounding box center [354, 312] width 38 height 30
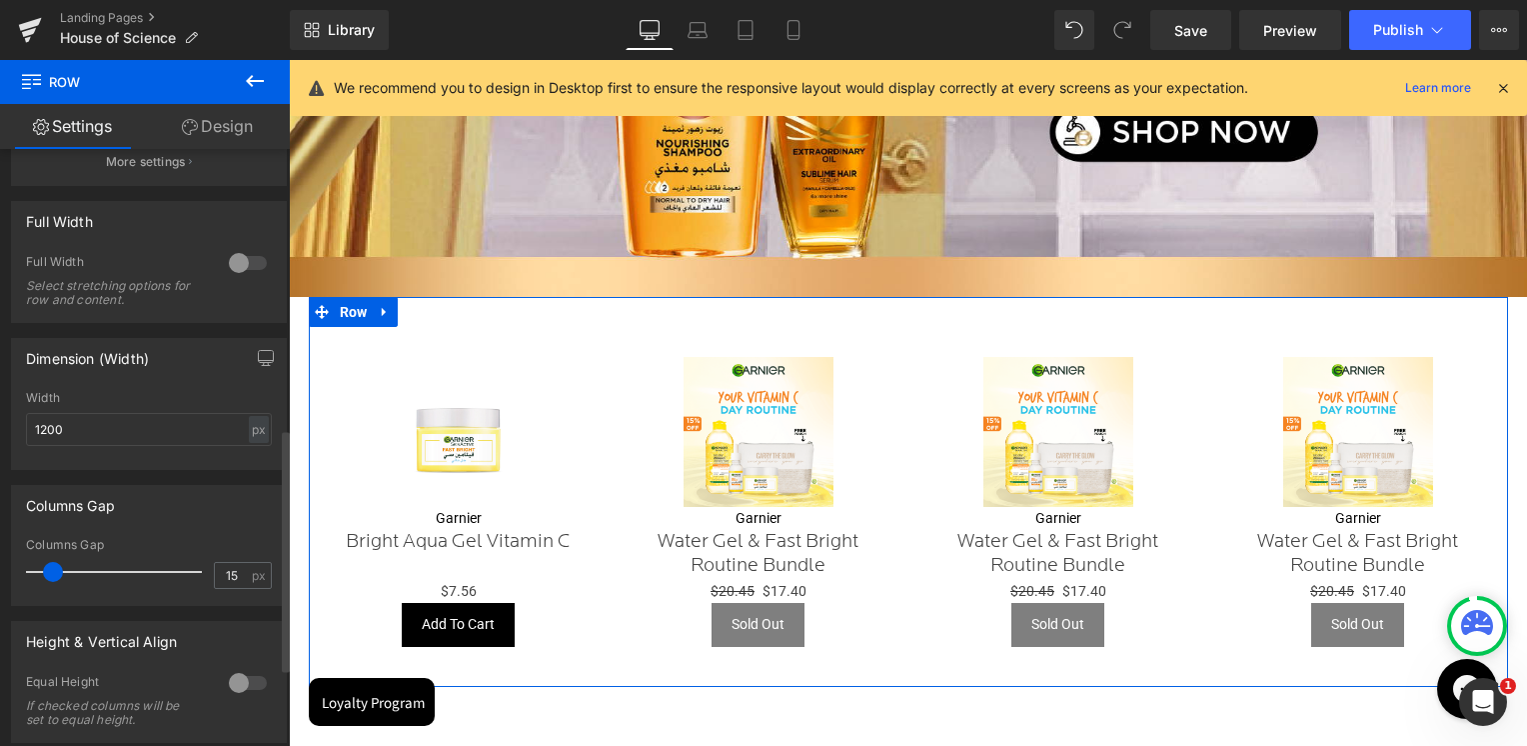
scroll to position [700, 0]
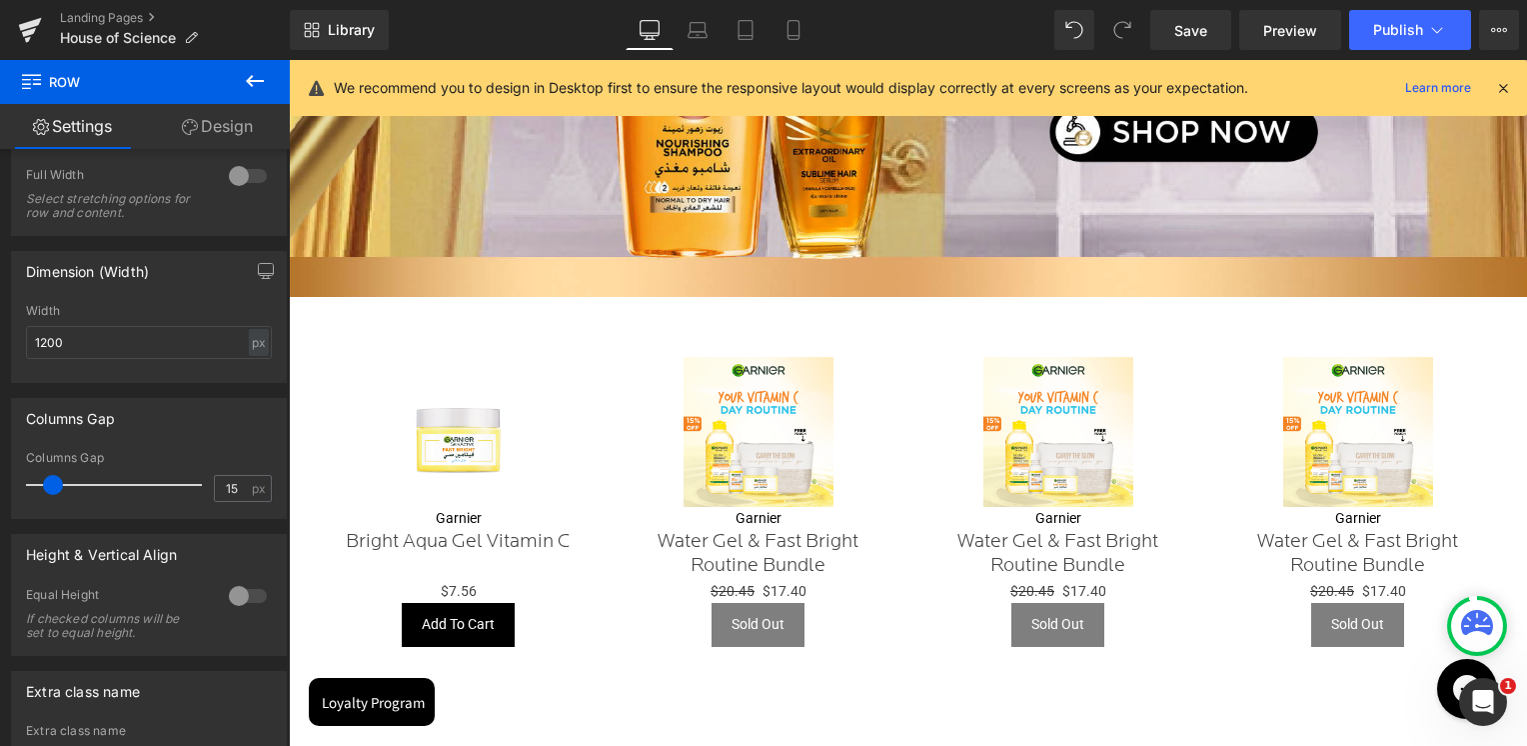
click at [266, 82] on icon at bounding box center [255, 81] width 24 height 24
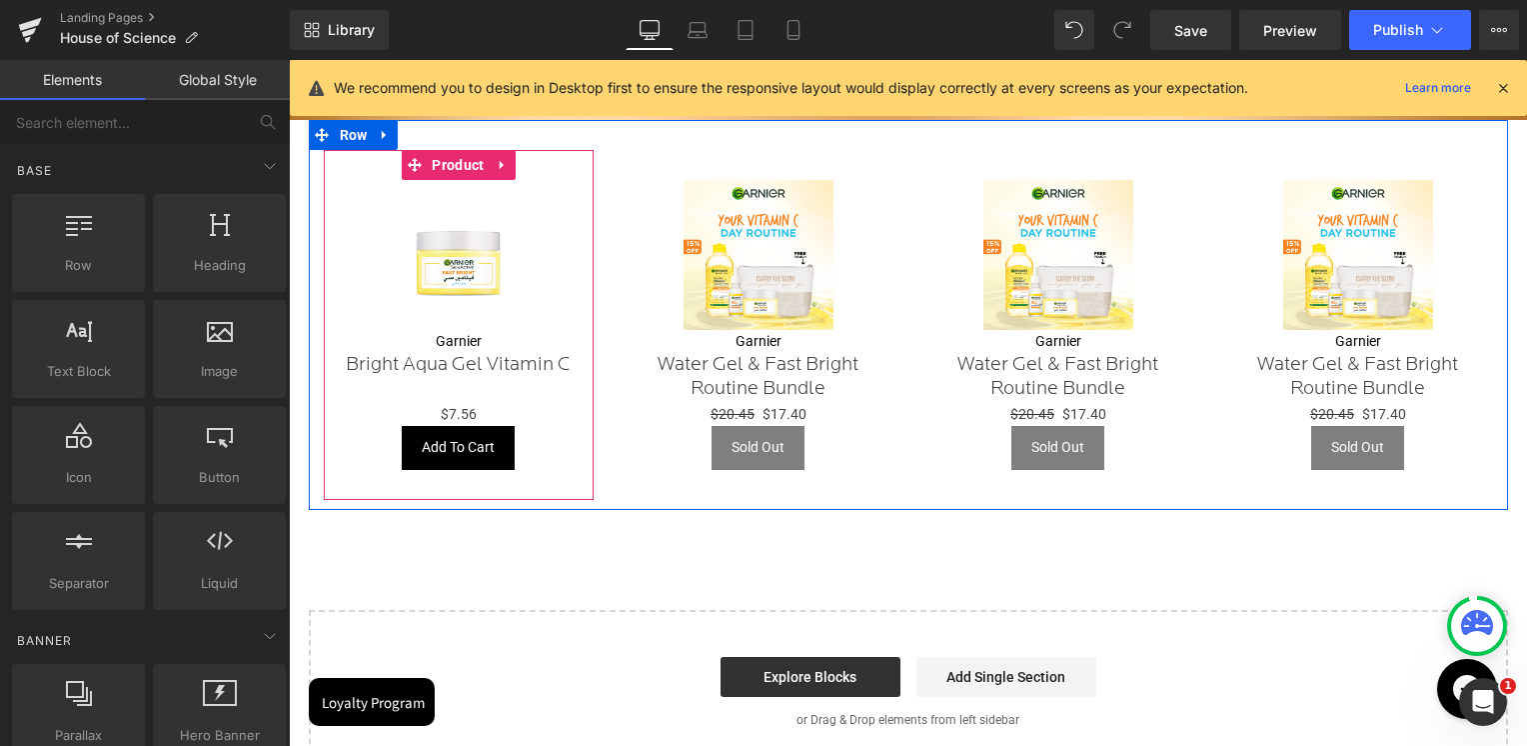
scroll to position [2698, 0]
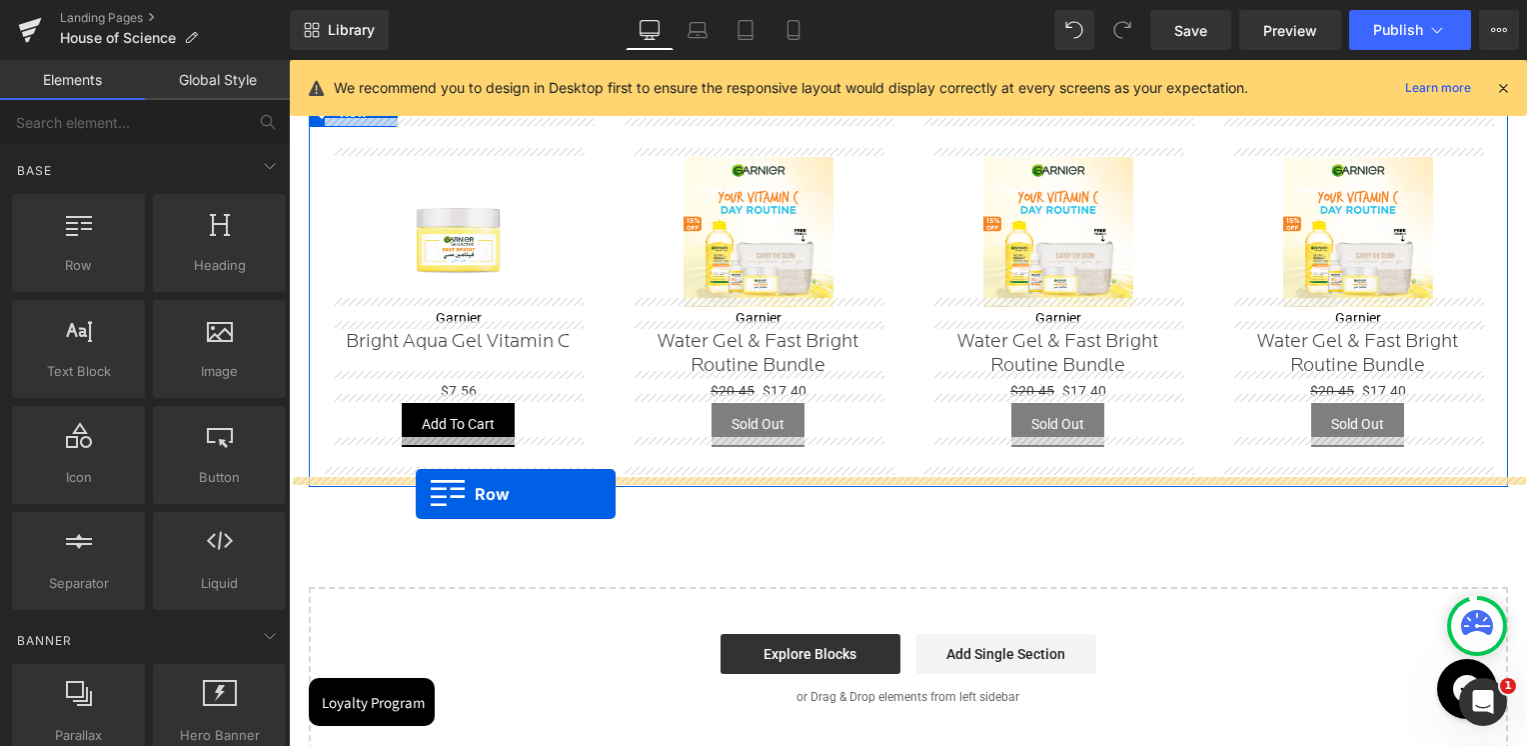
drag, startPoint x: 368, startPoint y: 331, endPoint x: 416, endPoint y: 494, distance: 169.8
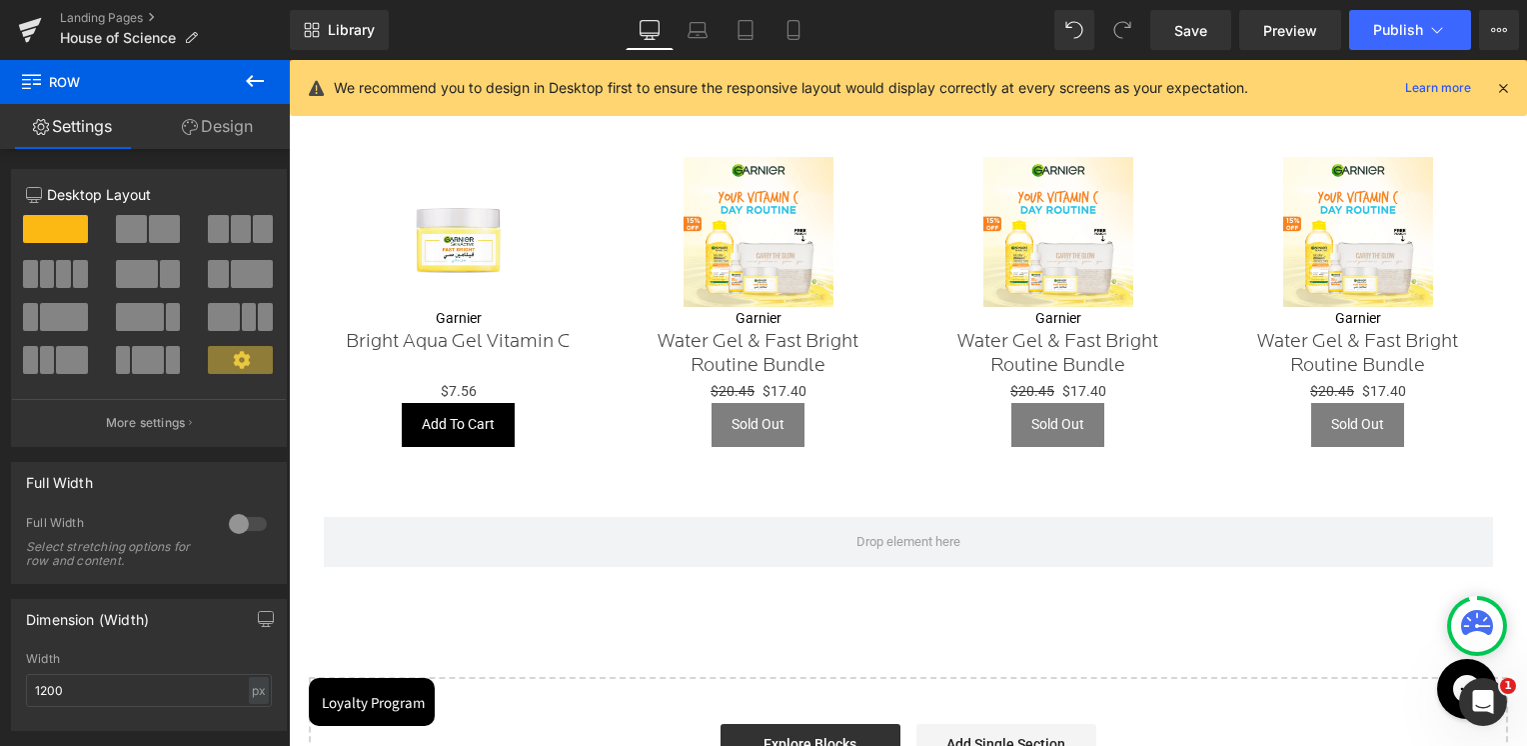
click at [258, 77] on icon at bounding box center [255, 81] width 24 height 24
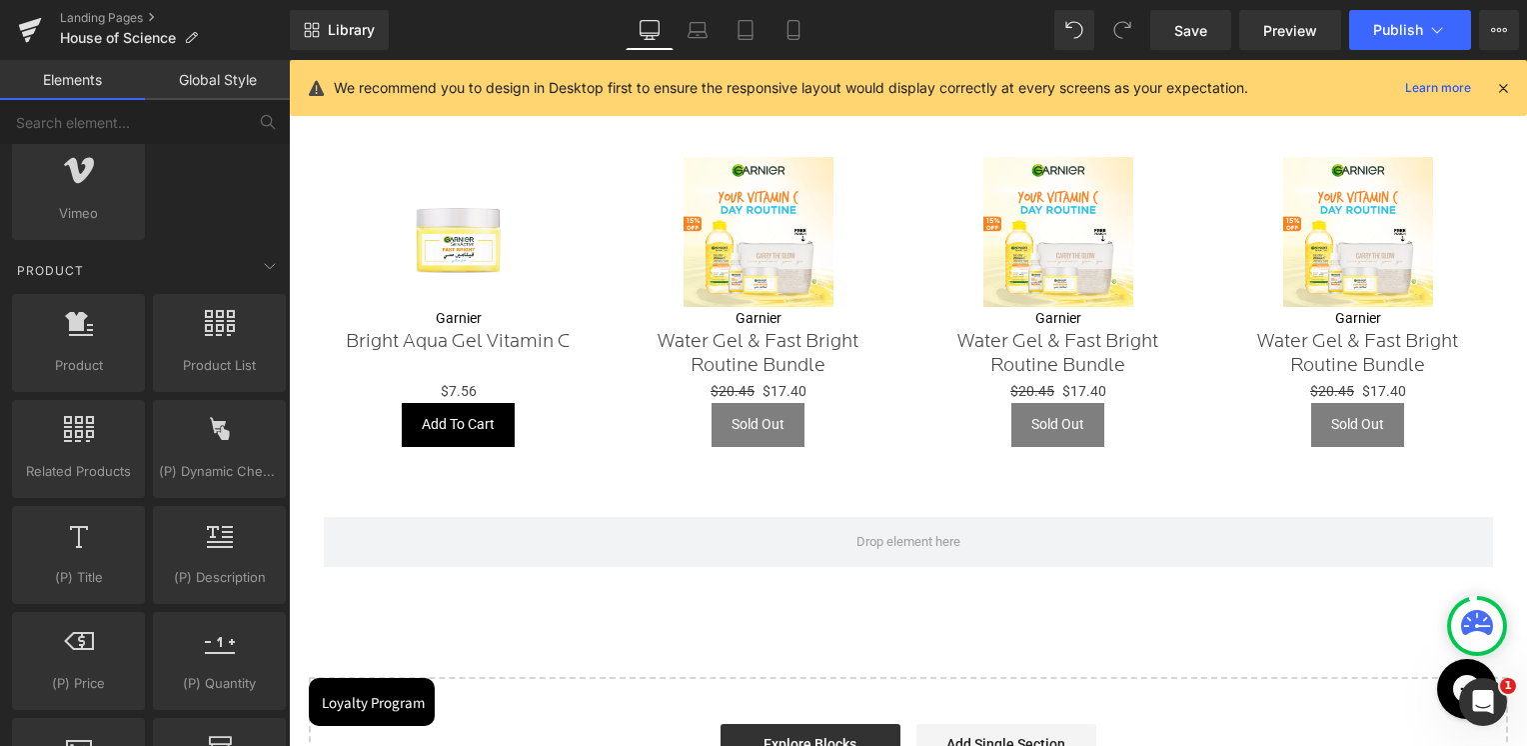
scroll to position [1499, 0]
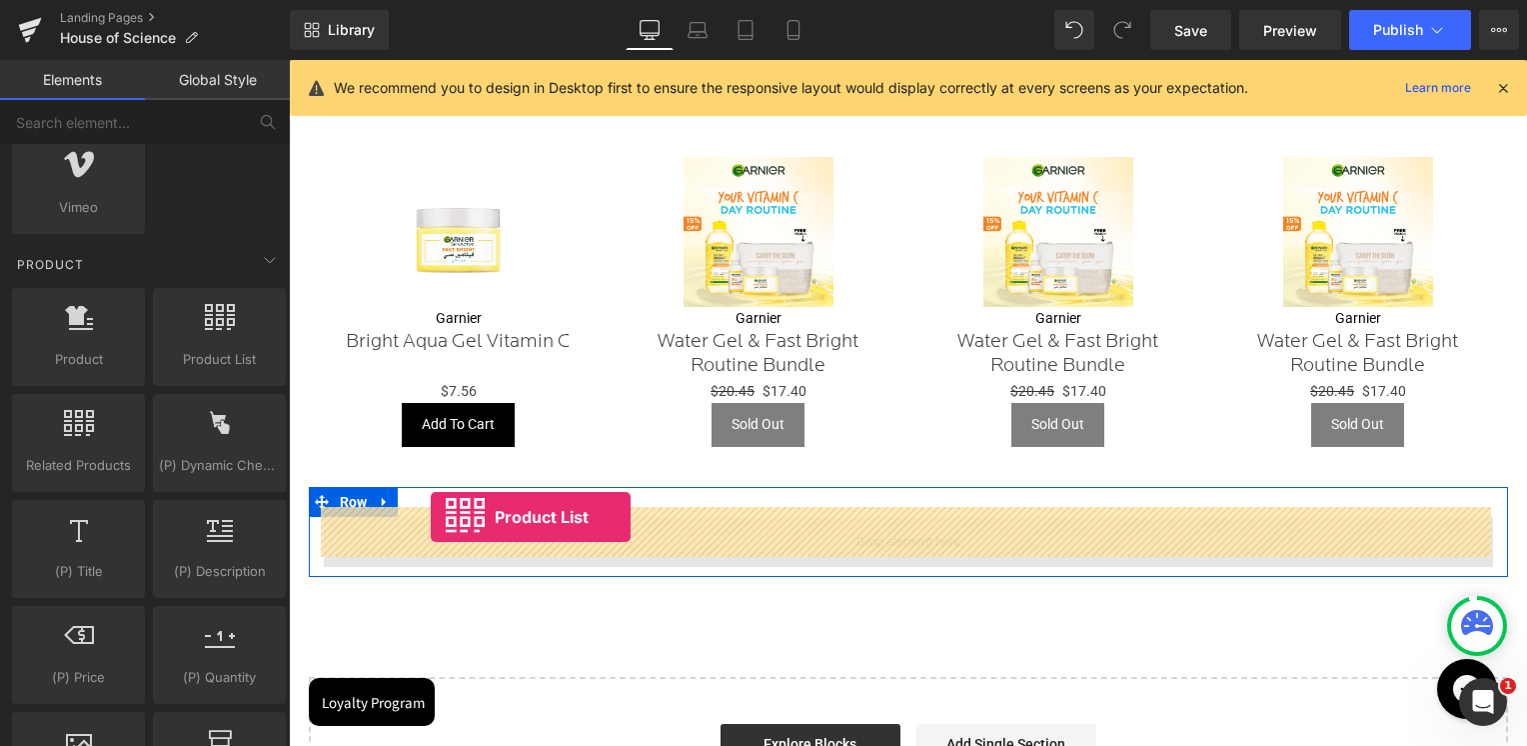
drag, startPoint x: 484, startPoint y: 393, endPoint x: 431, endPoint y: 517, distance: 134.8
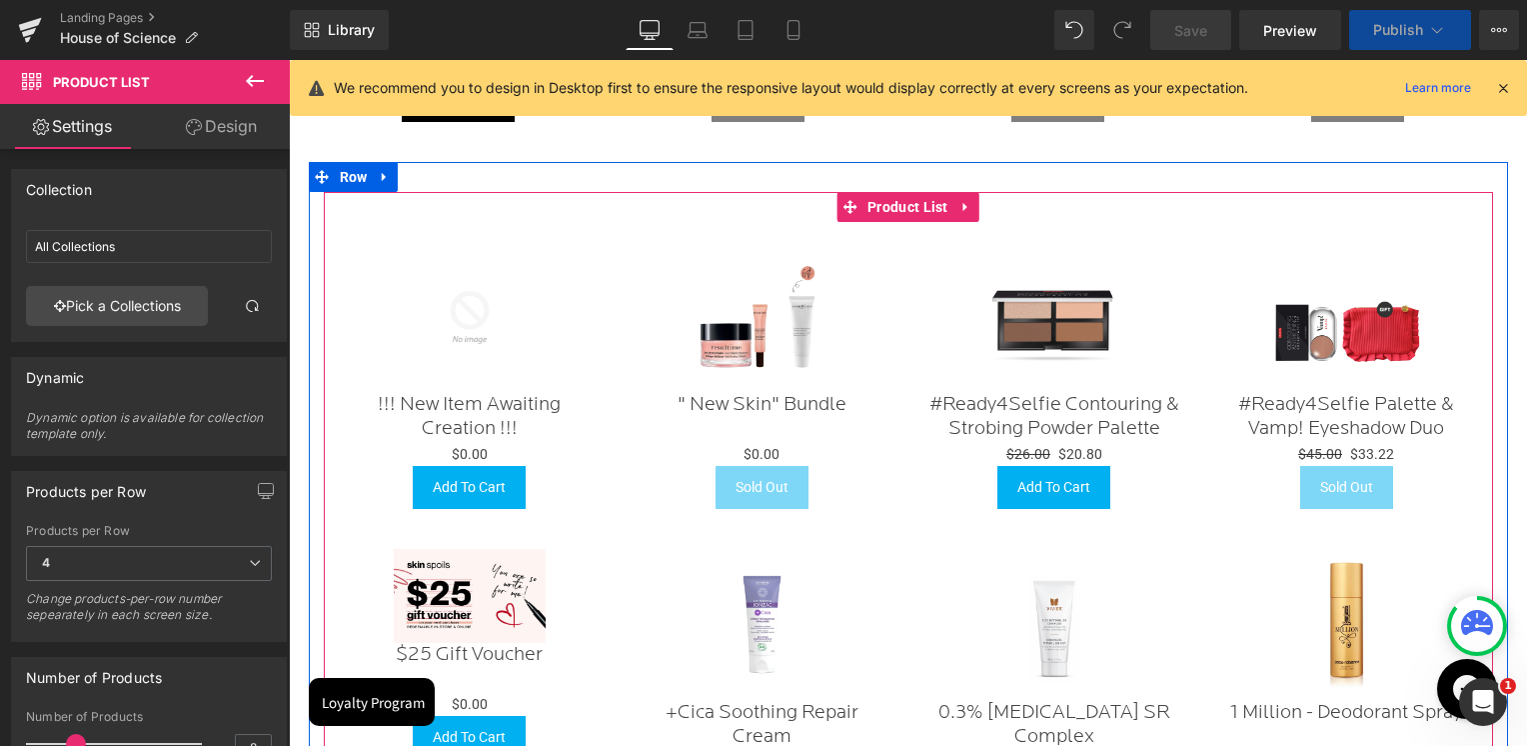
scroll to position [2998, 0]
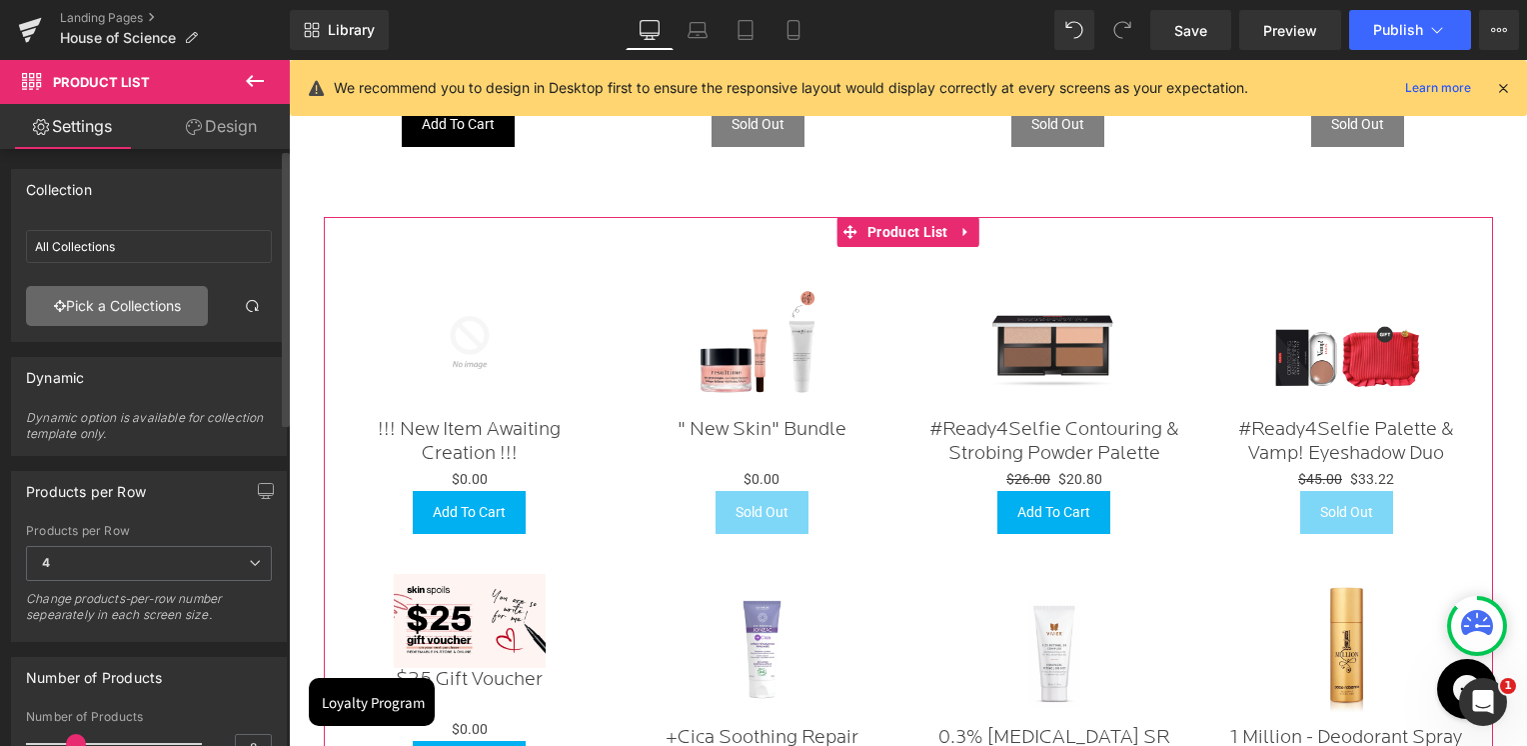
click at [133, 320] on link "Pick a Collections" at bounding box center [117, 306] width 182 height 40
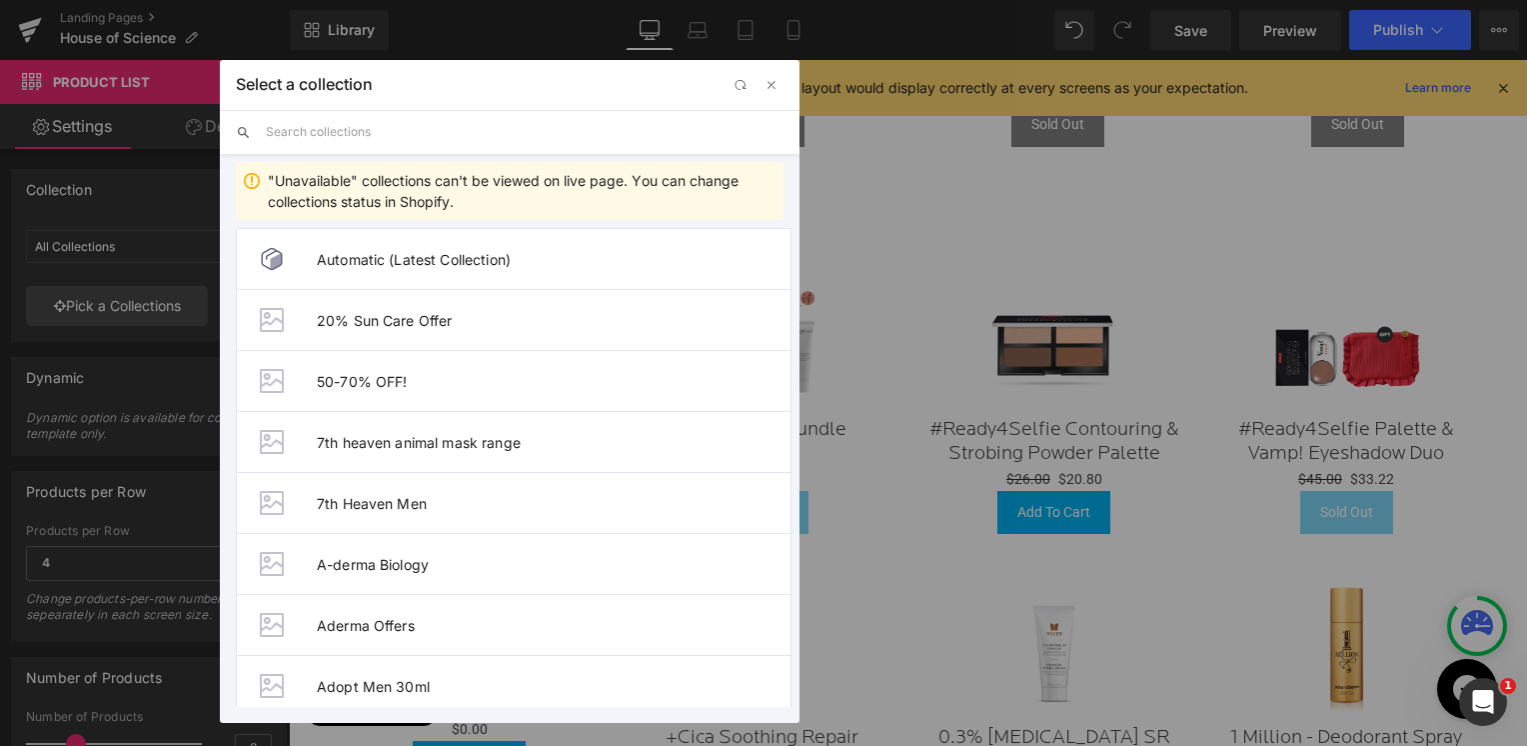
click at [392, 149] on input "text" at bounding box center [525, 132] width 518 height 44
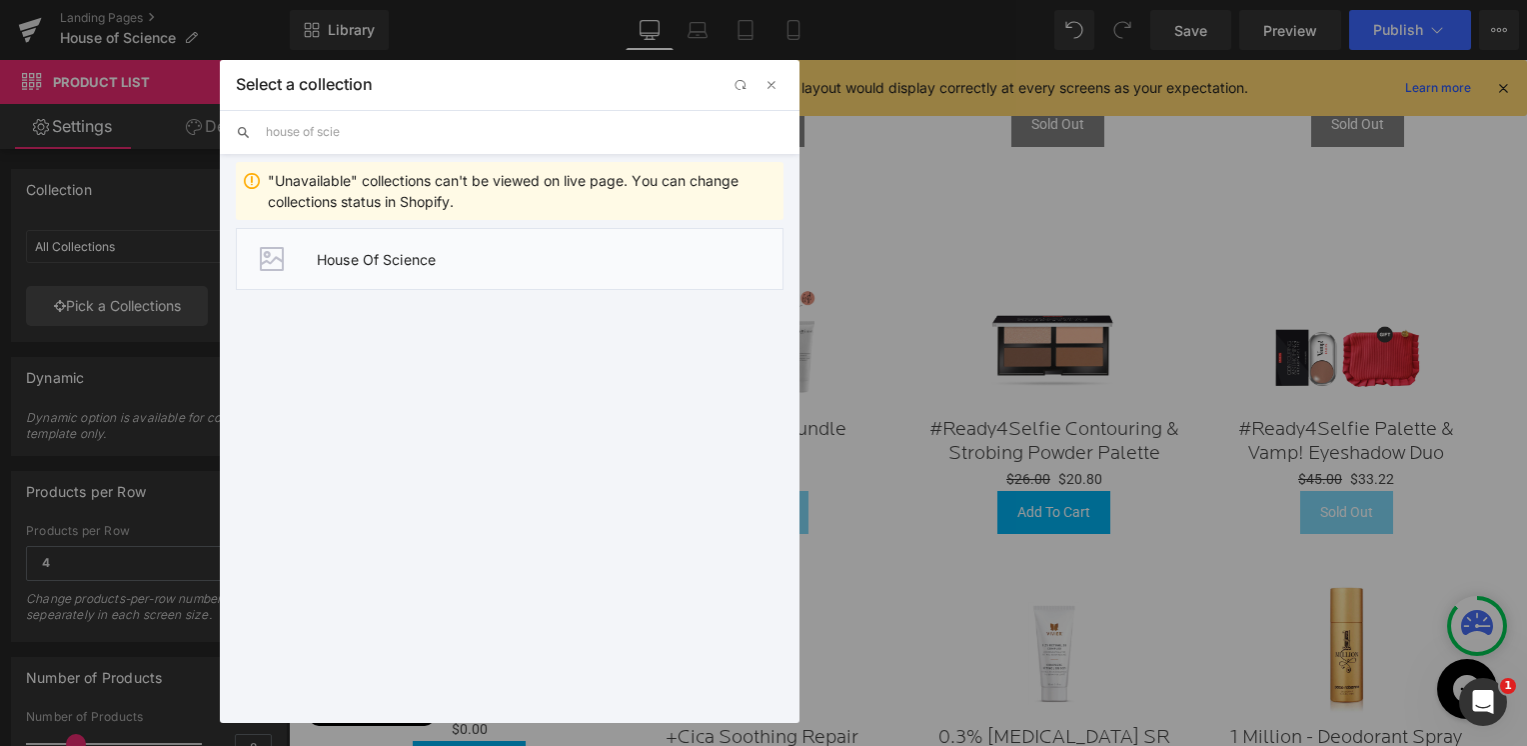
type input "house of scie"
click at [348, 271] on li "House Of Science" at bounding box center [510, 259] width 548 height 62
type input "House Of Science"
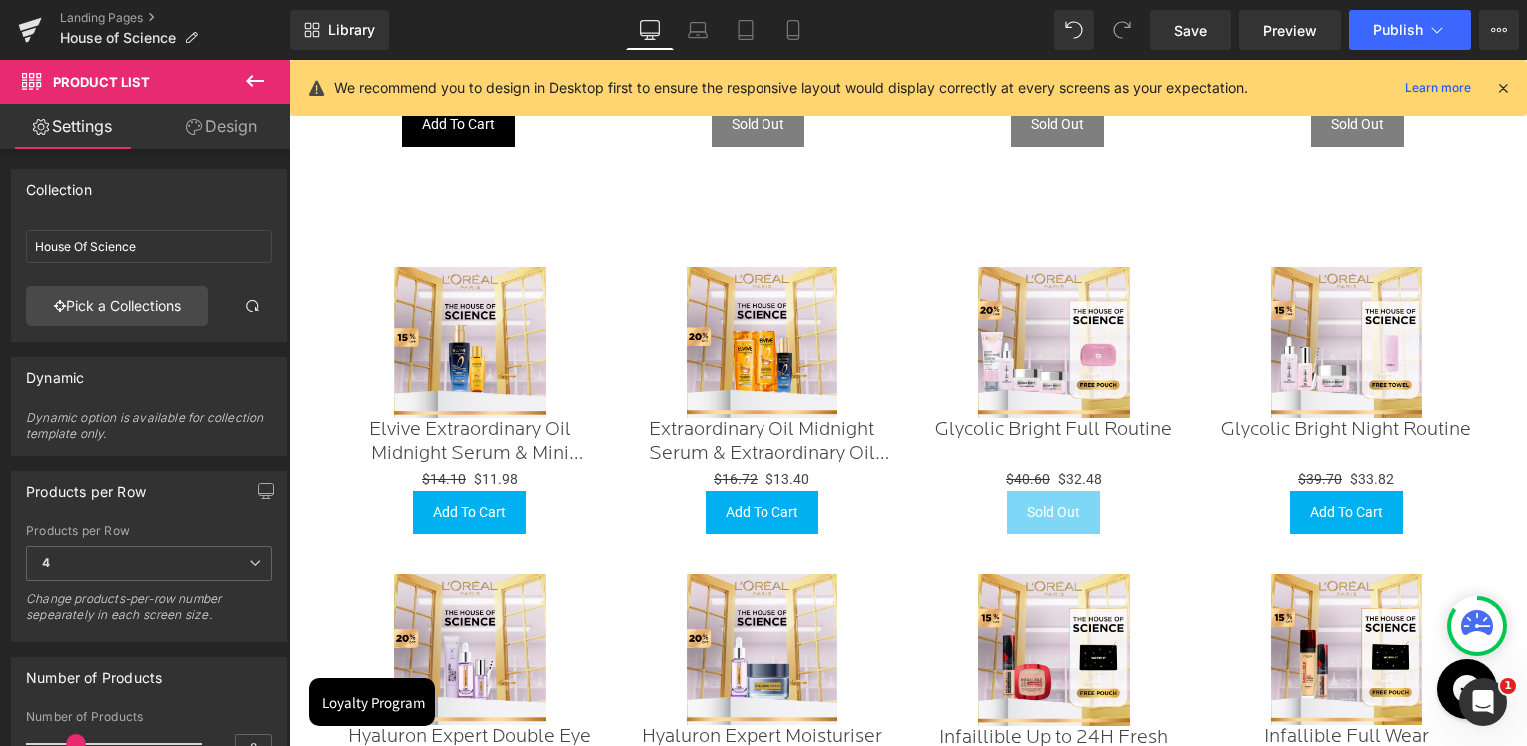
click at [254, 88] on icon at bounding box center [255, 81] width 24 height 24
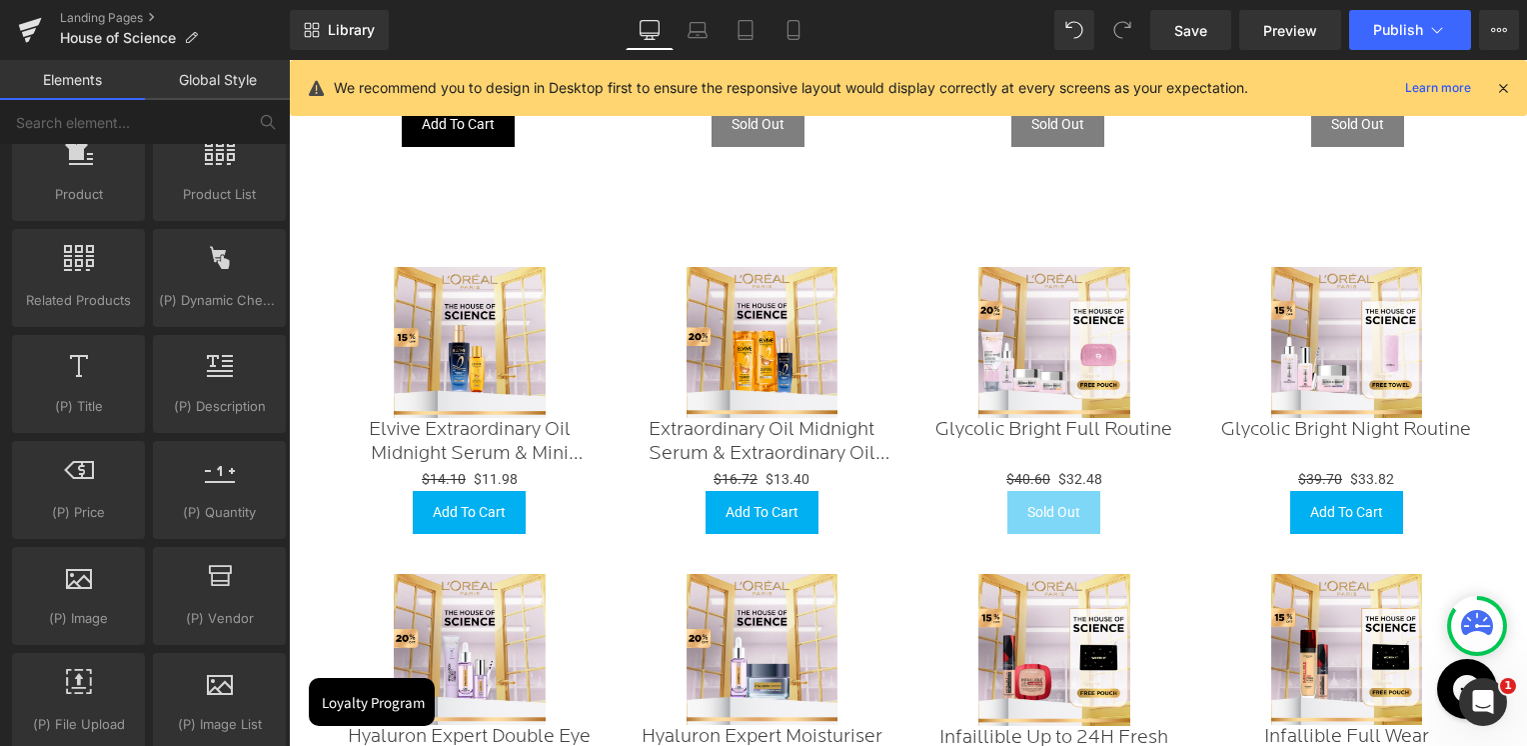
scroll to position [1699, 0]
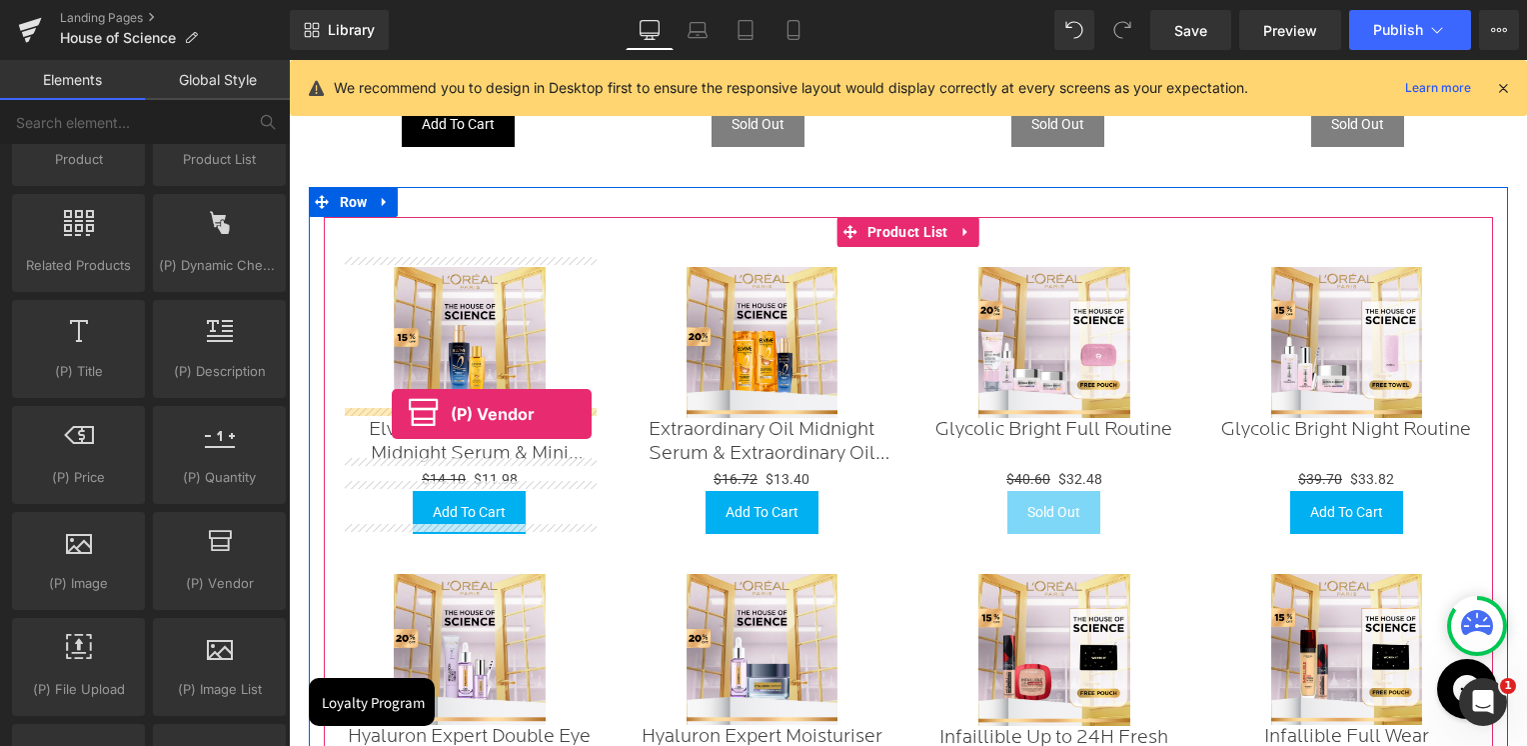
drag, startPoint x: 522, startPoint y: 625, endPoint x: 392, endPoint y: 414, distance: 247.7
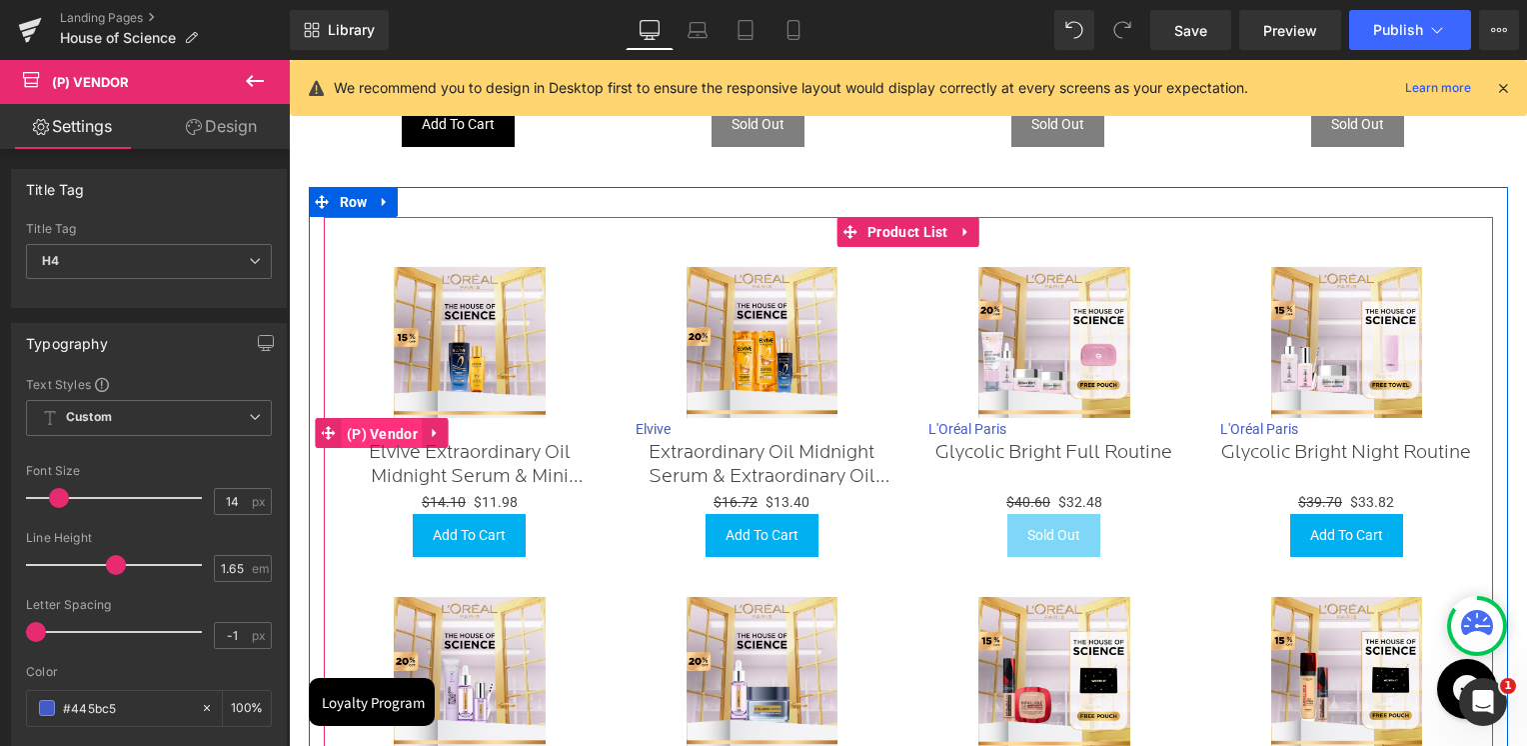
click at [385, 421] on span "(P) Vendor" at bounding box center [382, 434] width 81 height 30
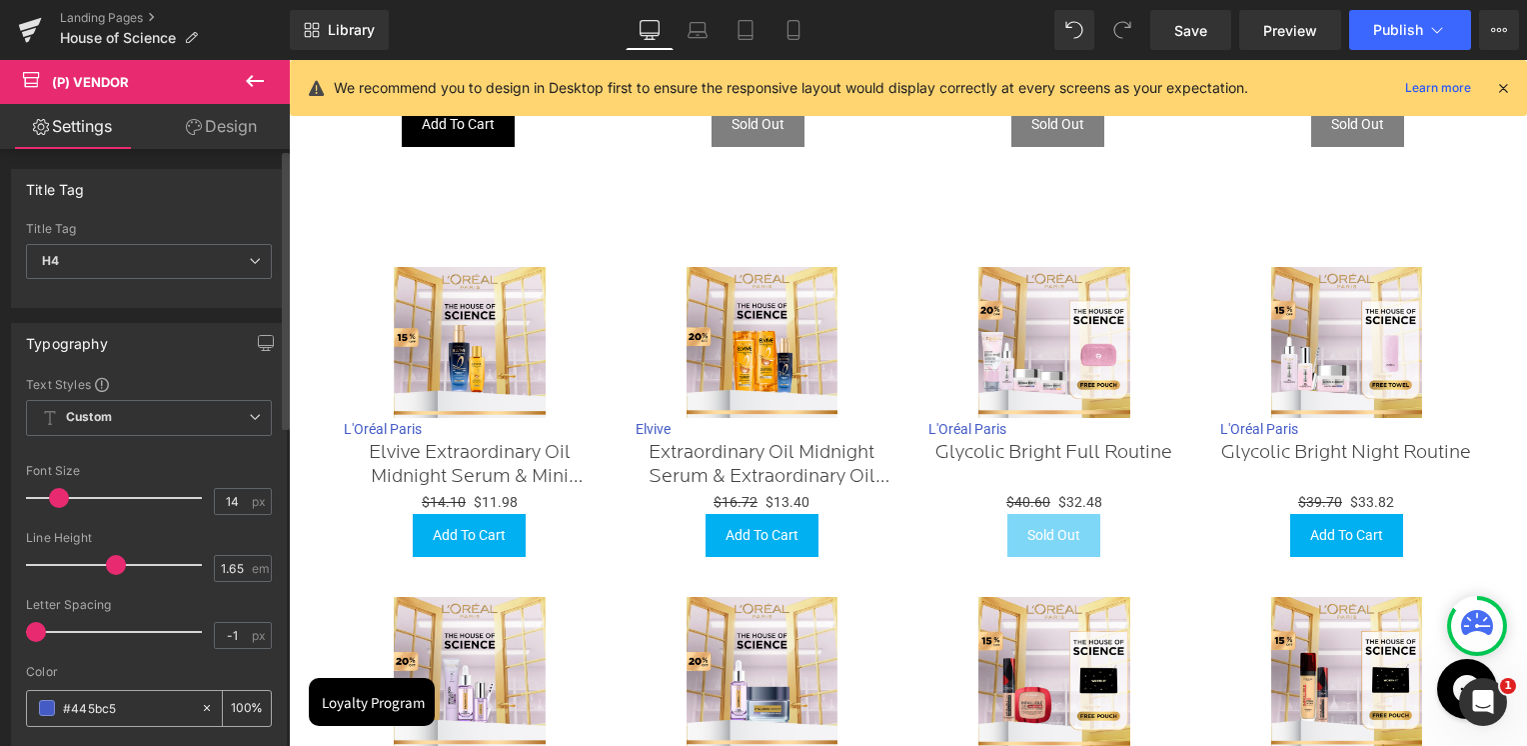
click at [43, 706] on span at bounding box center [47, 708] width 16 height 16
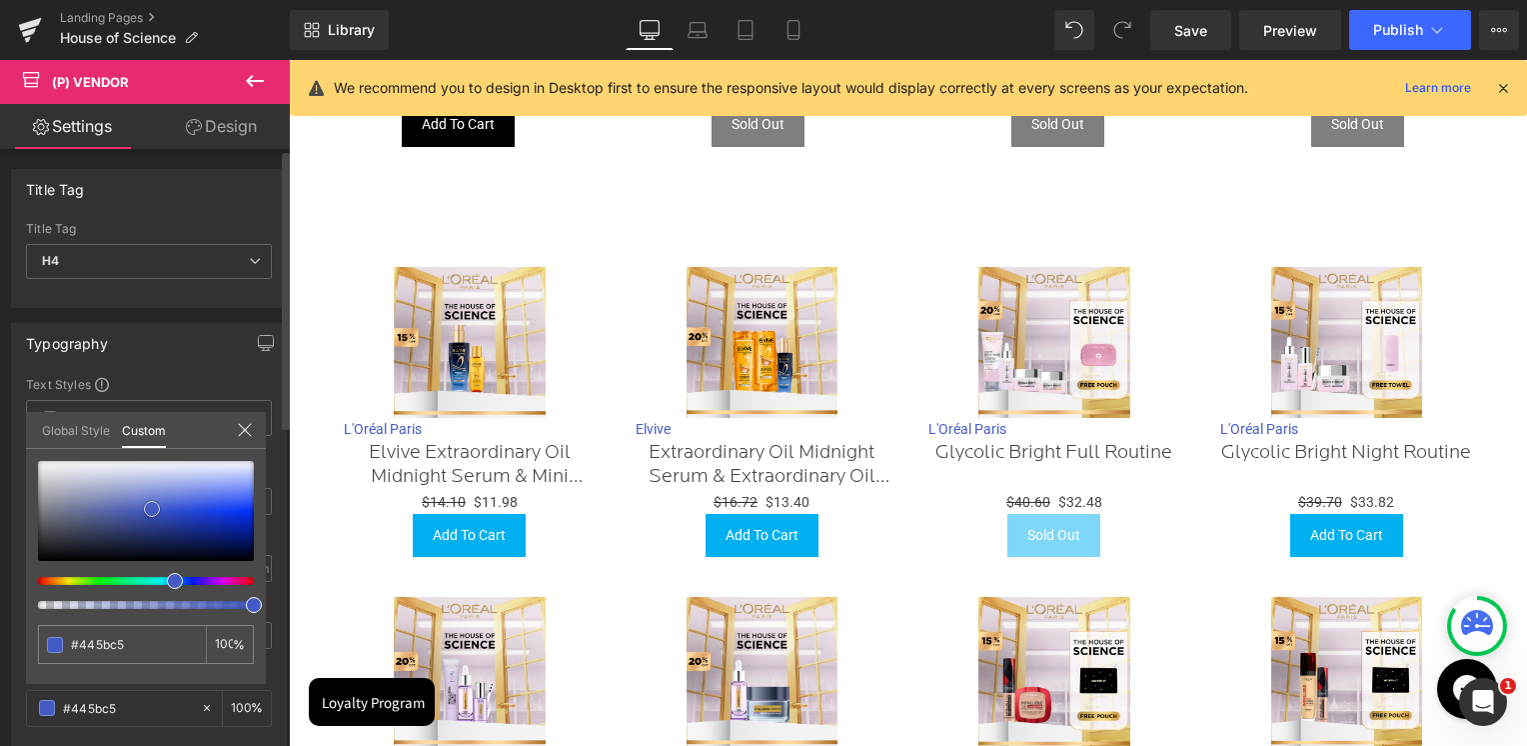
type input "#abb7ec"
type input "#3f509b"
type input "#000000"
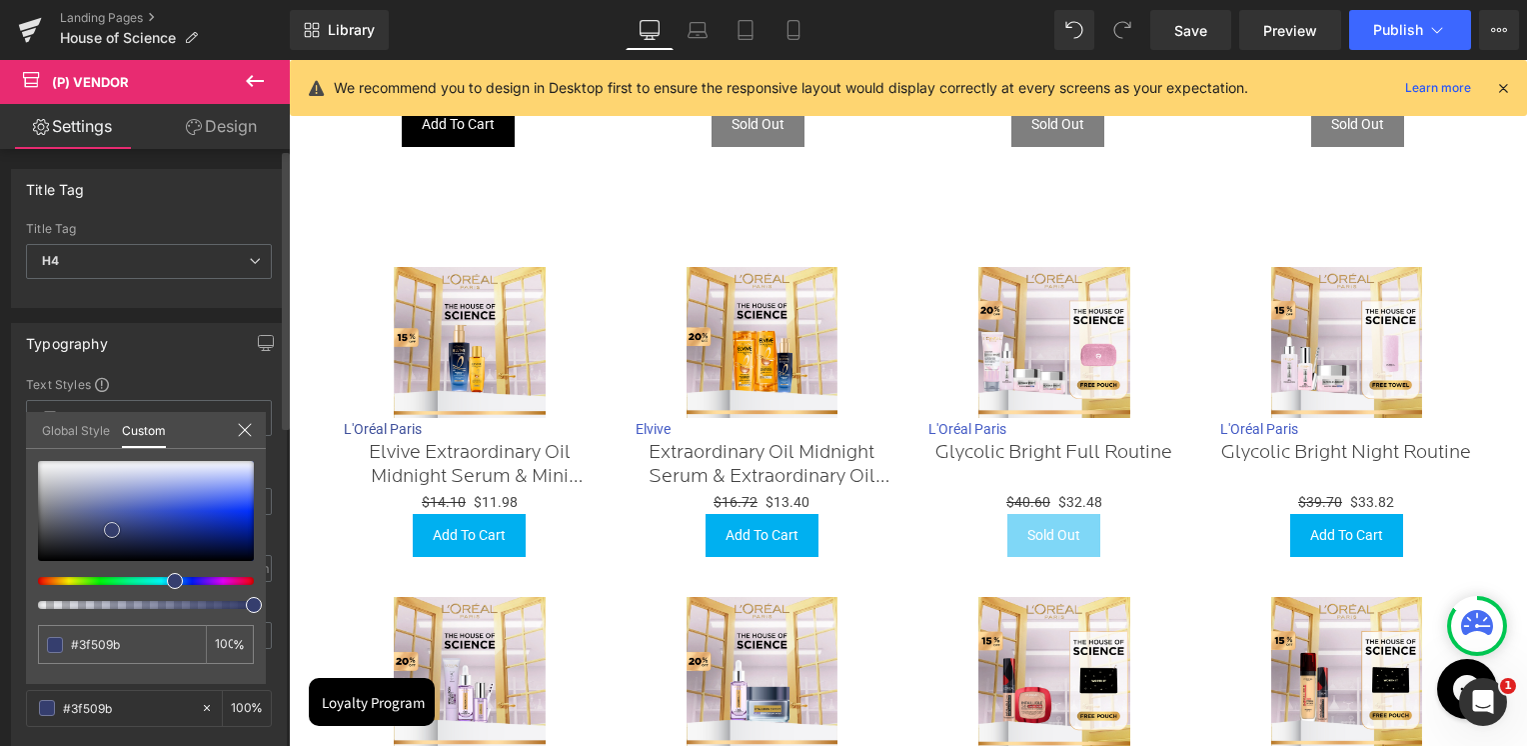
type input "#000000"
drag, startPoint x: 112, startPoint y: 529, endPoint x: 28, endPoint y: 593, distance: 105.5
click at [28, 593] on div "#000000 100 %" at bounding box center [146, 572] width 240 height 223
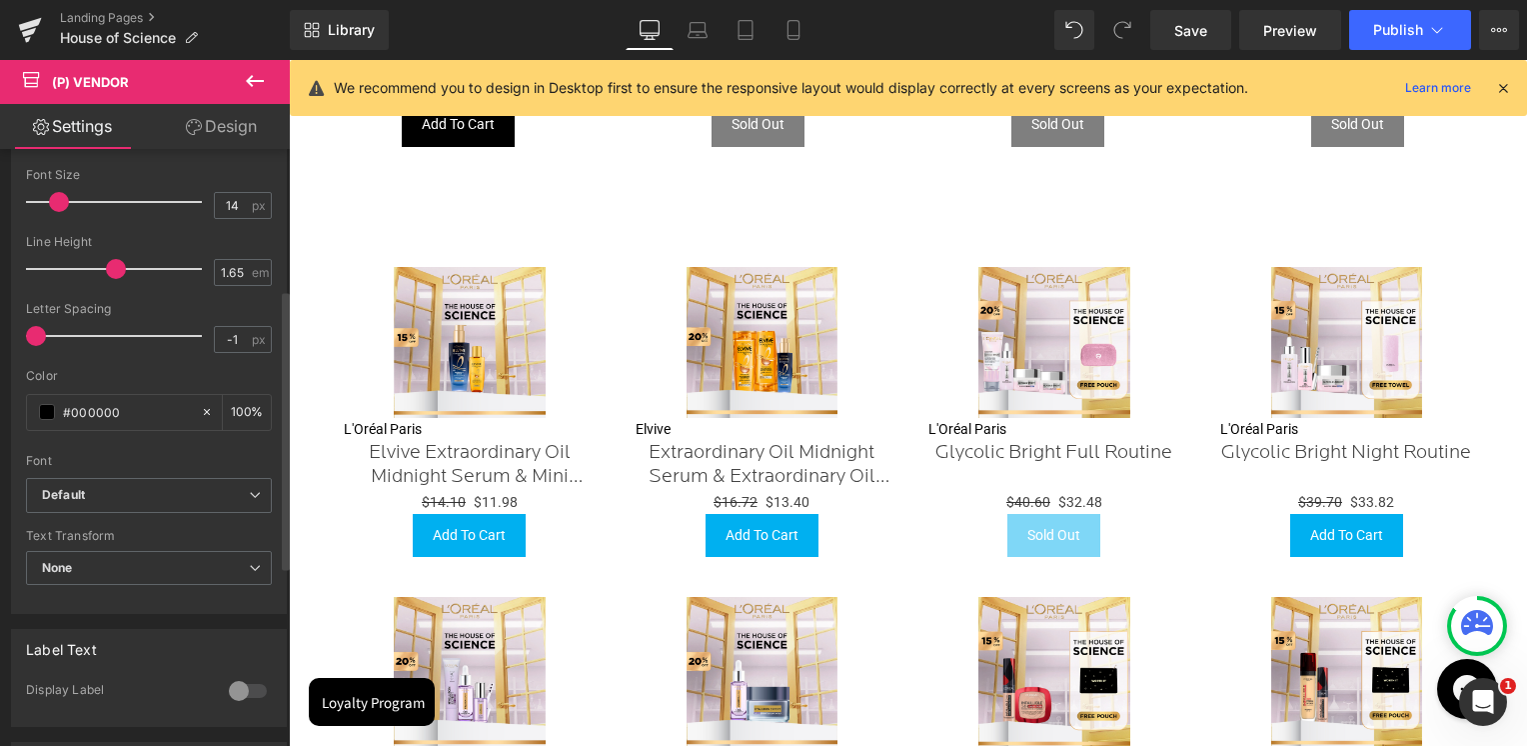
scroll to position [300, 0]
click at [100, 499] on span "Default" at bounding box center [149, 491] width 246 height 35
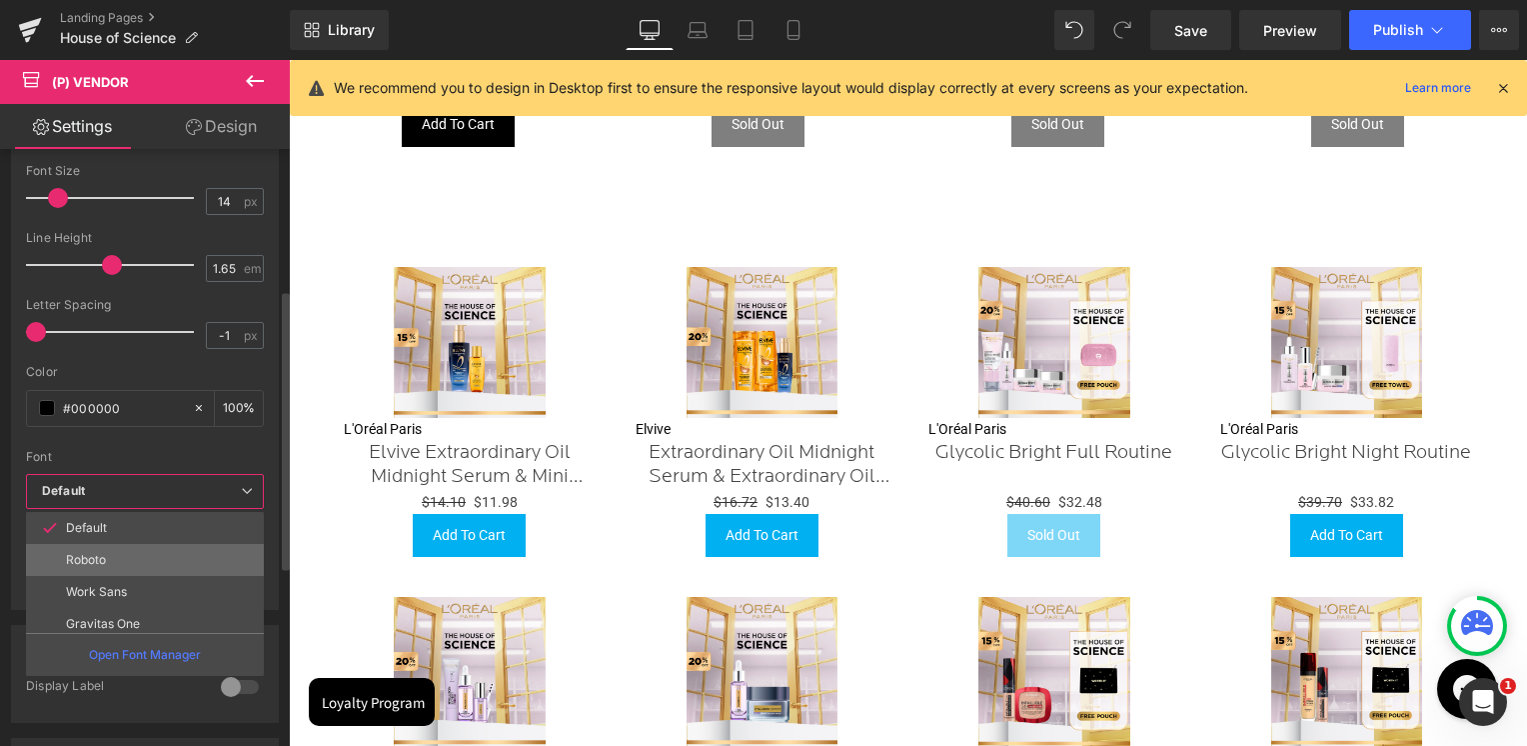
click at [97, 558] on p "Roboto" at bounding box center [86, 560] width 40 height 14
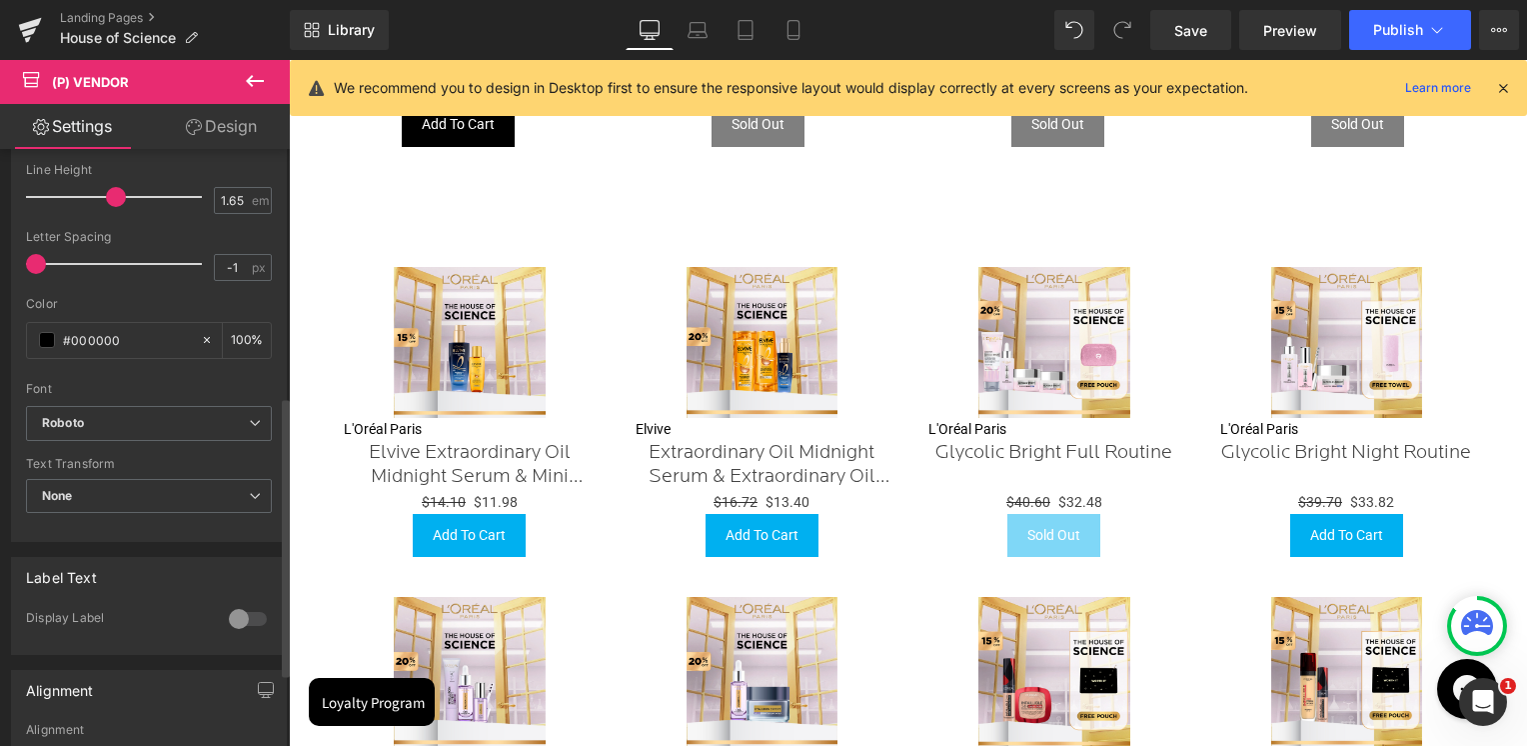
scroll to position [600, 0]
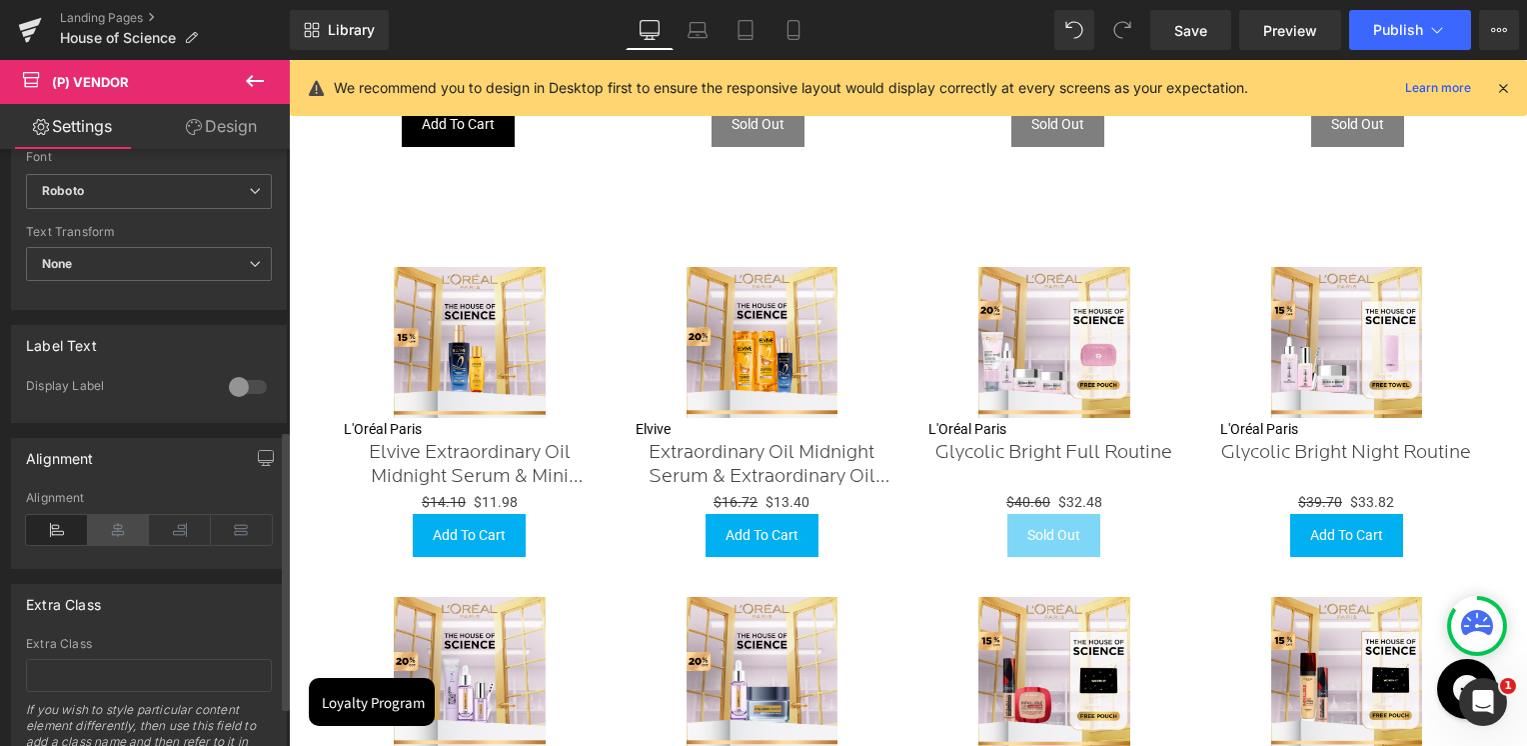
click at [129, 530] on icon at bounding box center [119, 530] width 62 height 30
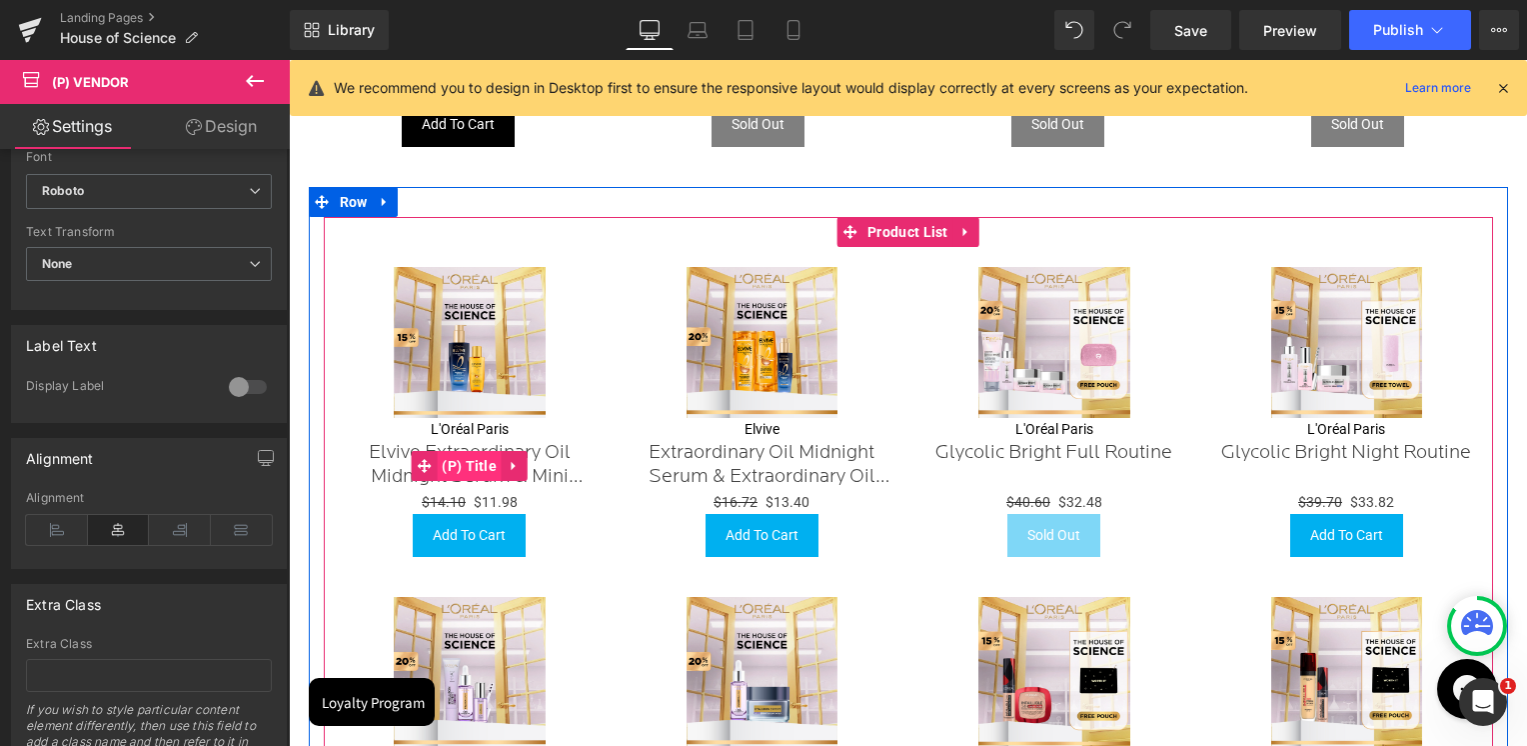
click at [448, 459] on span "(P) Title" at bounding box center [469, 466] width 65 height 30
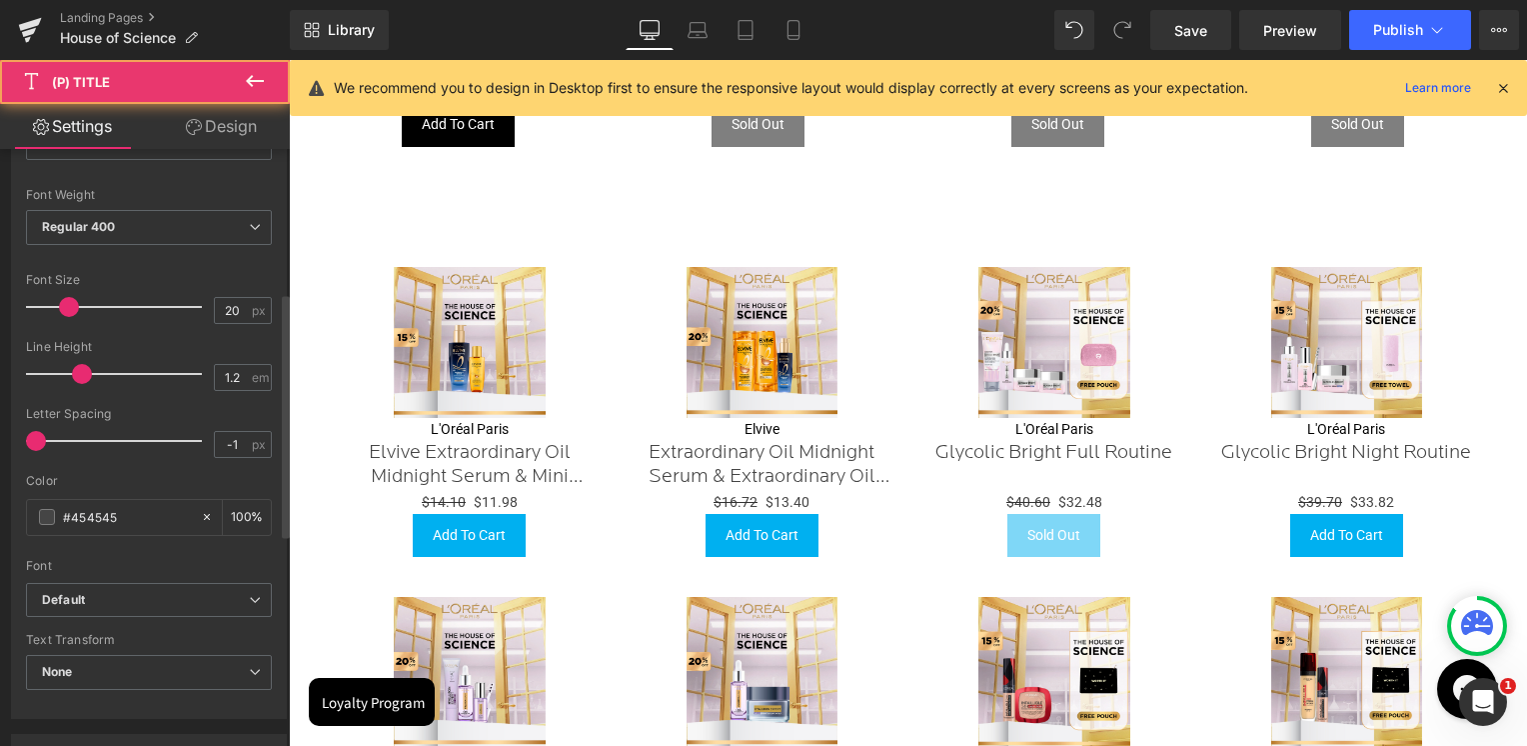
scroll to position [400, 0]
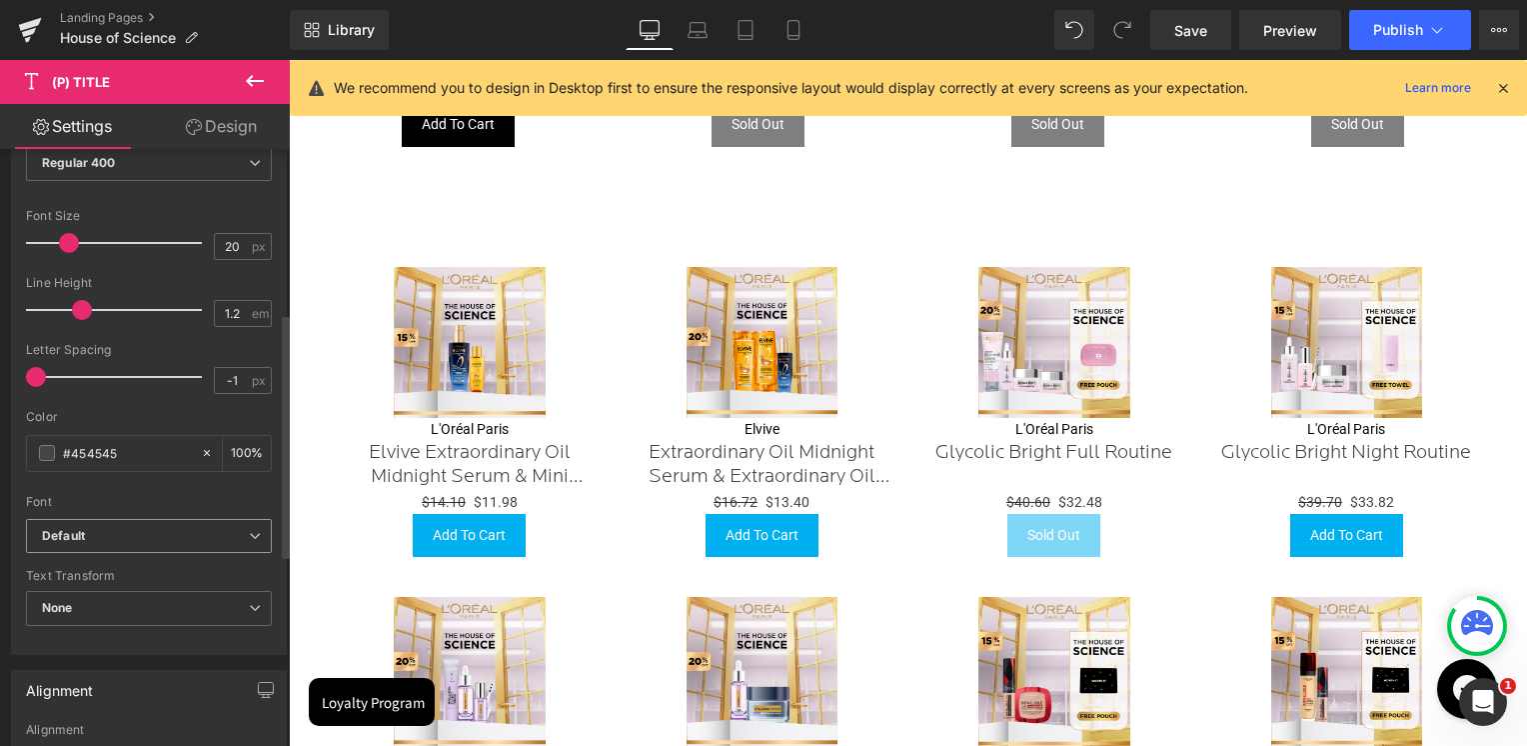
click at [89, 542] on span "Default" at bounding box center [149, 536] width 246 height 35
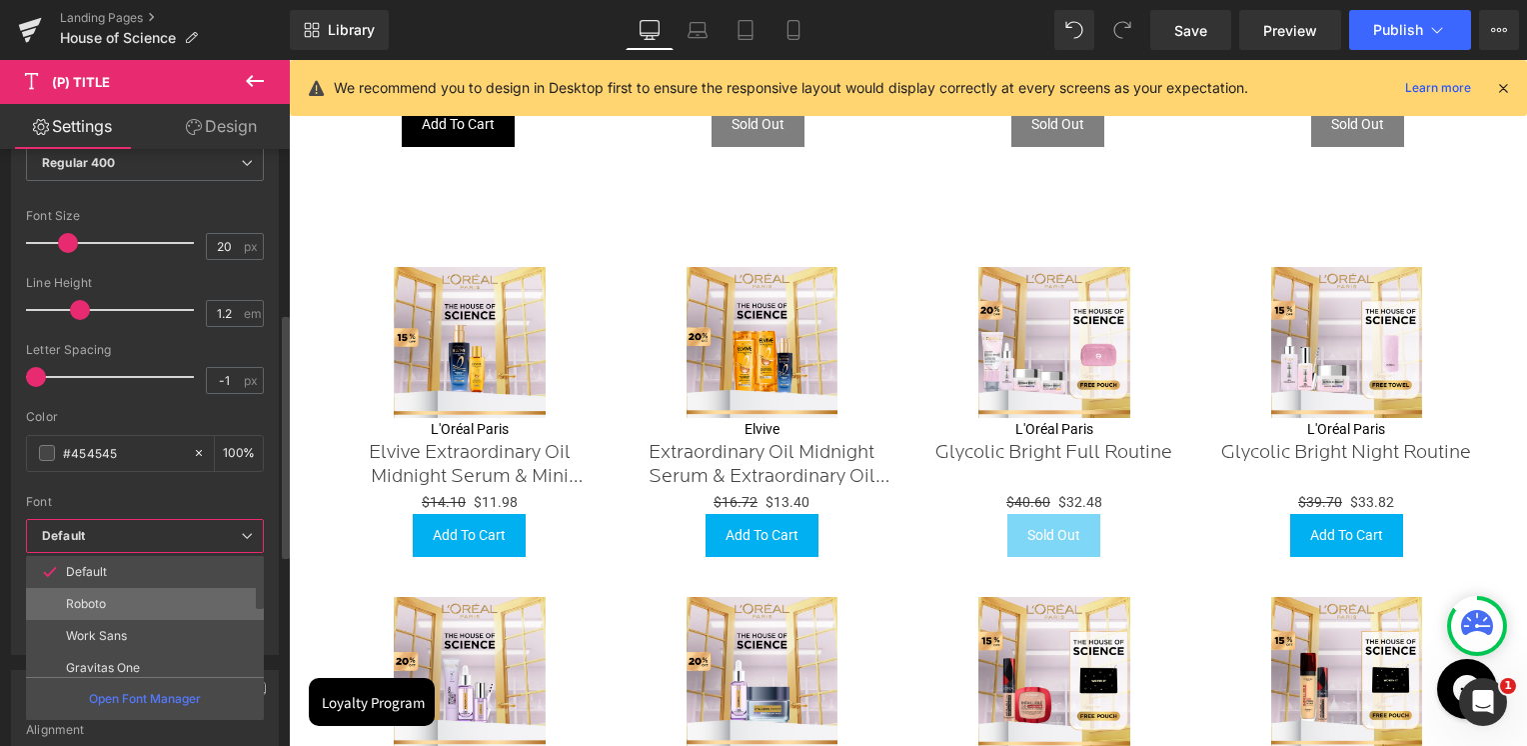
click at [85, 597] on p "Roboto" at bounding box center [86, 604] width 40 height 14
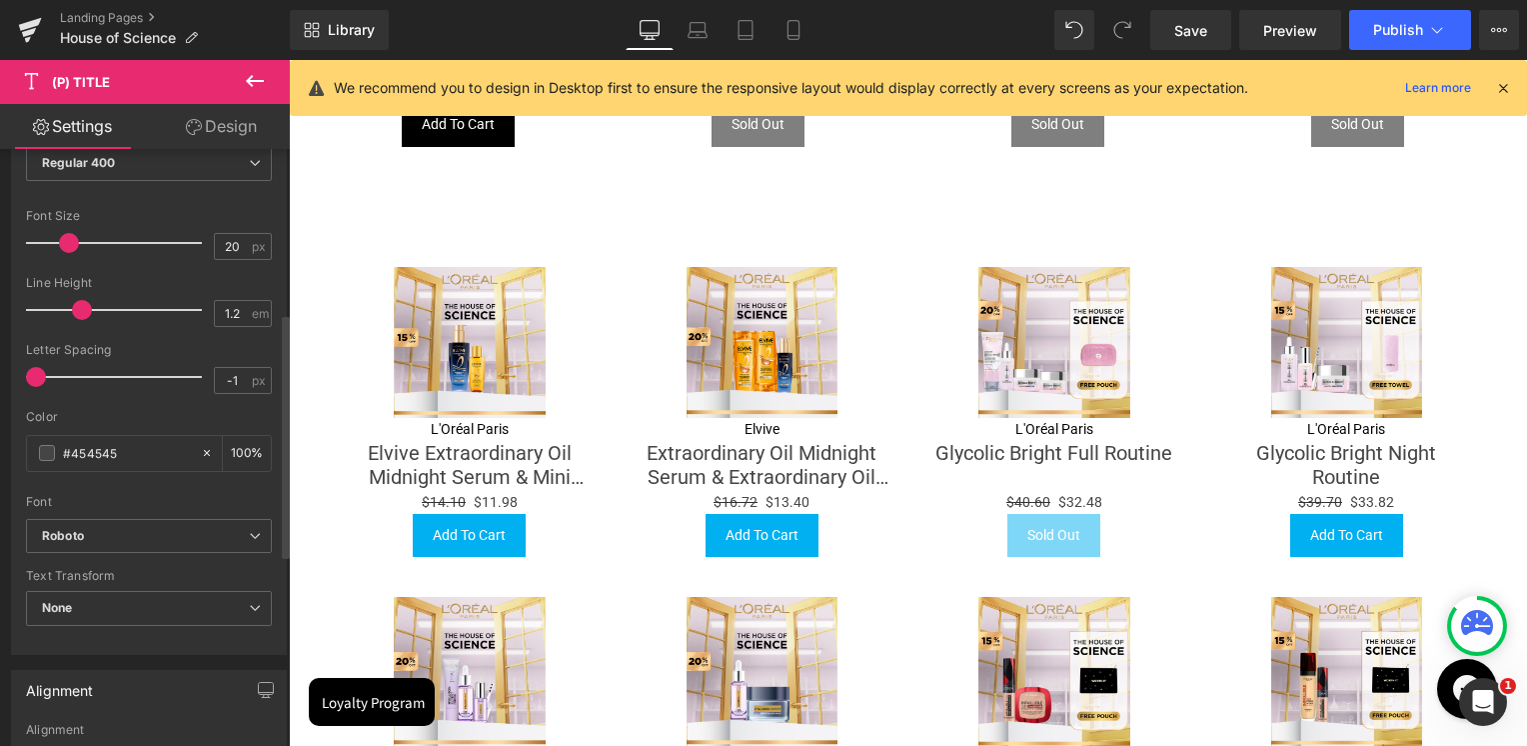
click at [15, 504] on div "Text Styles Custom Custom Setup Global Style Custom Setup Global Style Thin 100…" at bounding box center [149, 345] width 274 height 618
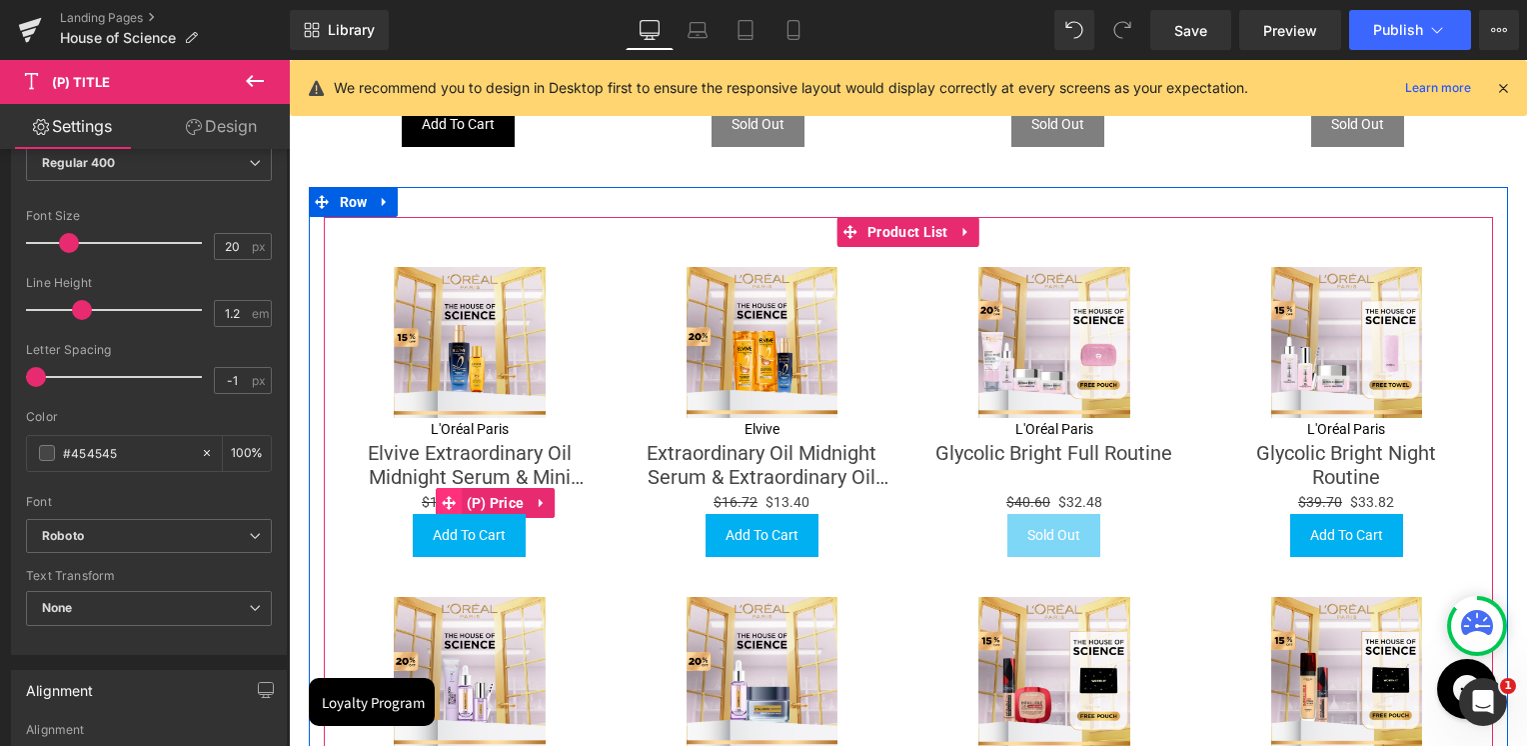
click at [462, 493] on span "(P) Price" at bounding box center [496, 503] width 68 height 30
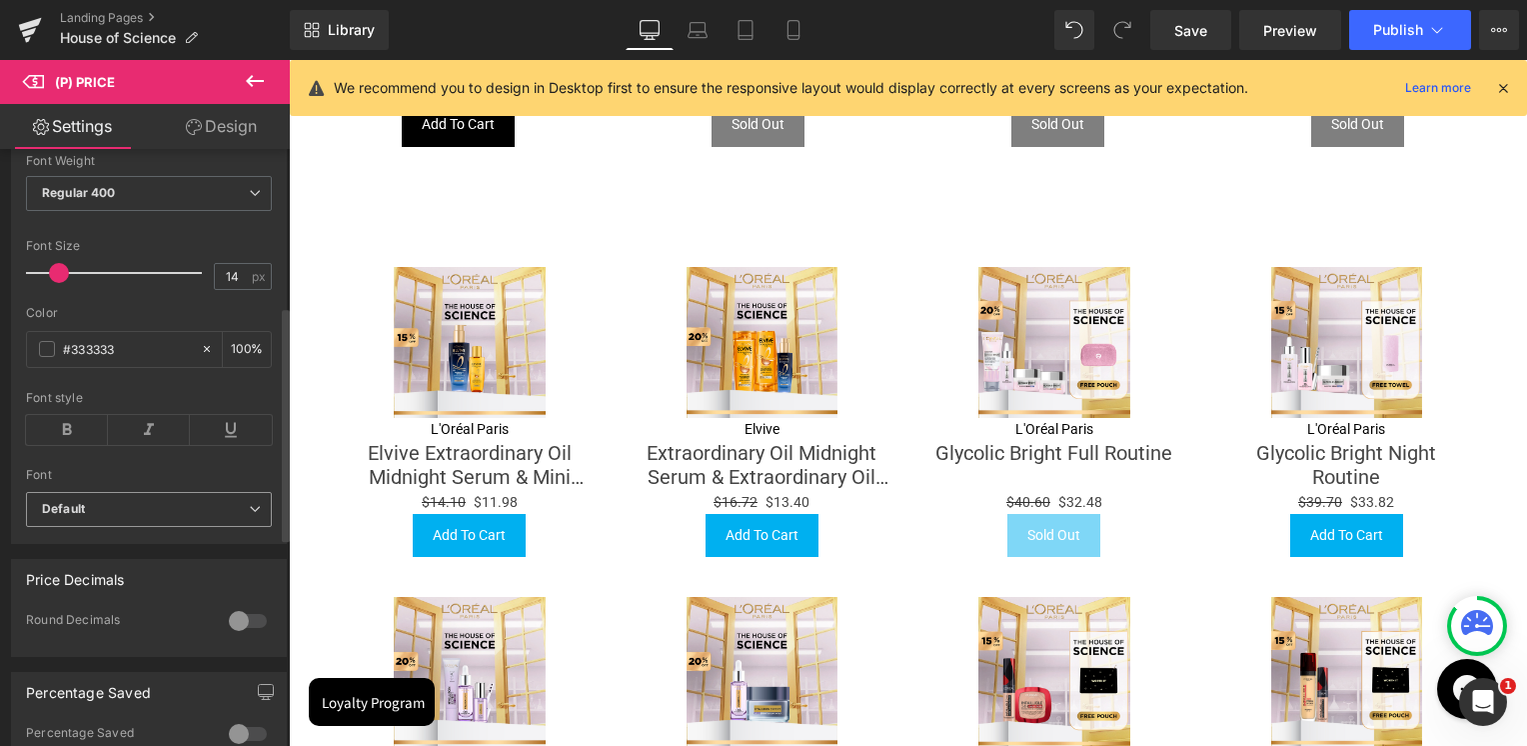
click at [100, 514] on b "Default" at bounding box center [145, 509] width 207 height 17
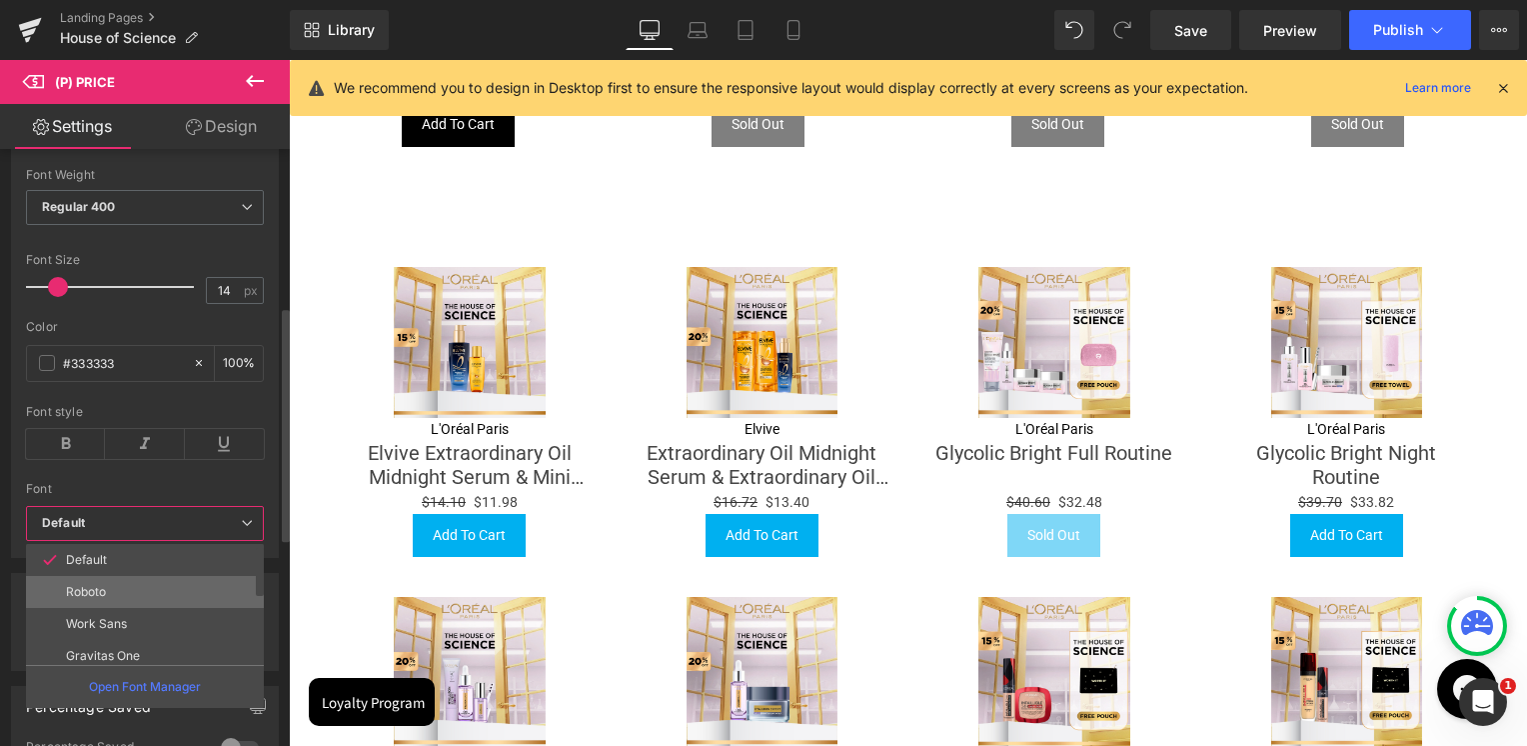
click at [92, 586] on p "Roboto" at bounding box center [86, 592] width 40 height 14
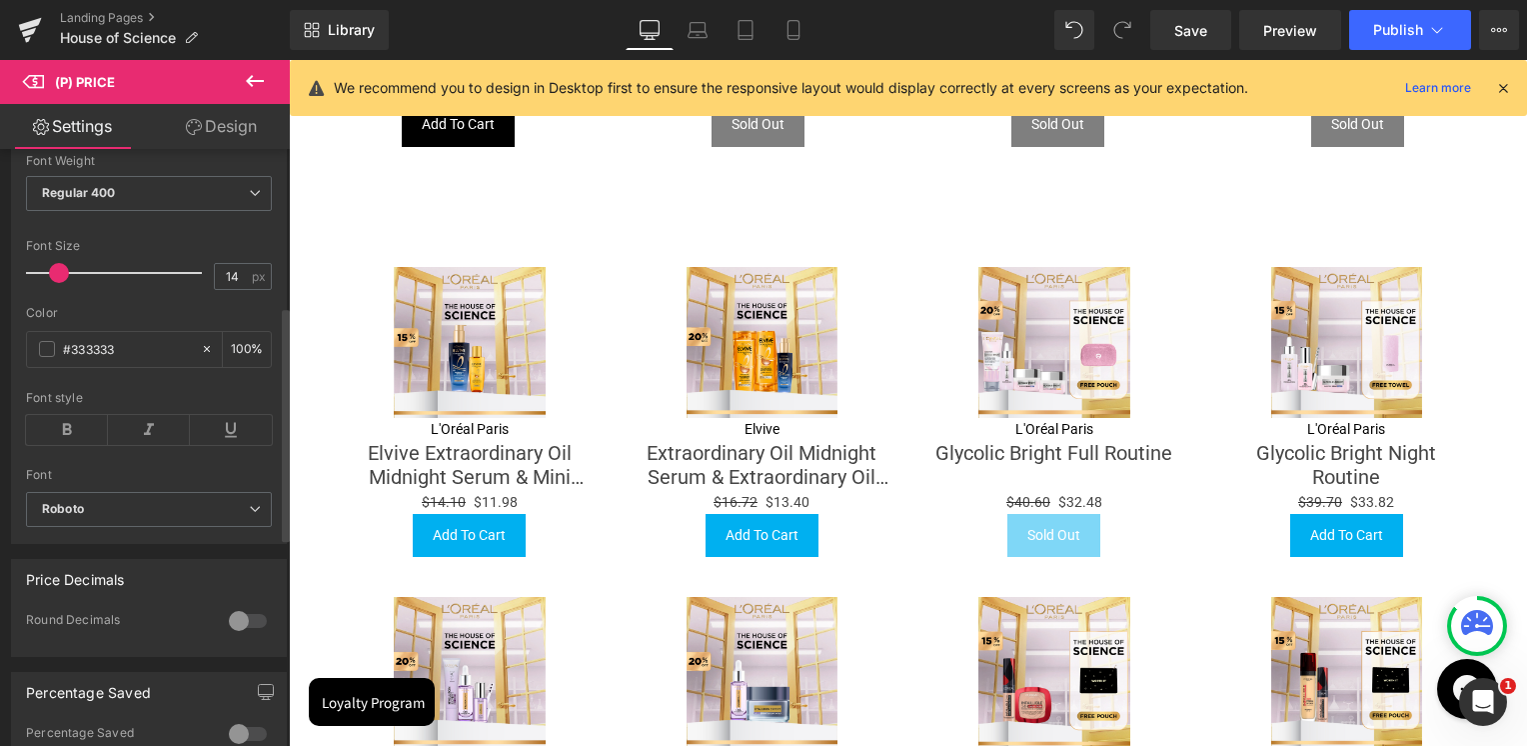
click at [0, 556] on html "(P) Price You are previewing how the will restyle your page. You can not edit E…" at bounding box center [763, 373] width 1527 height 746
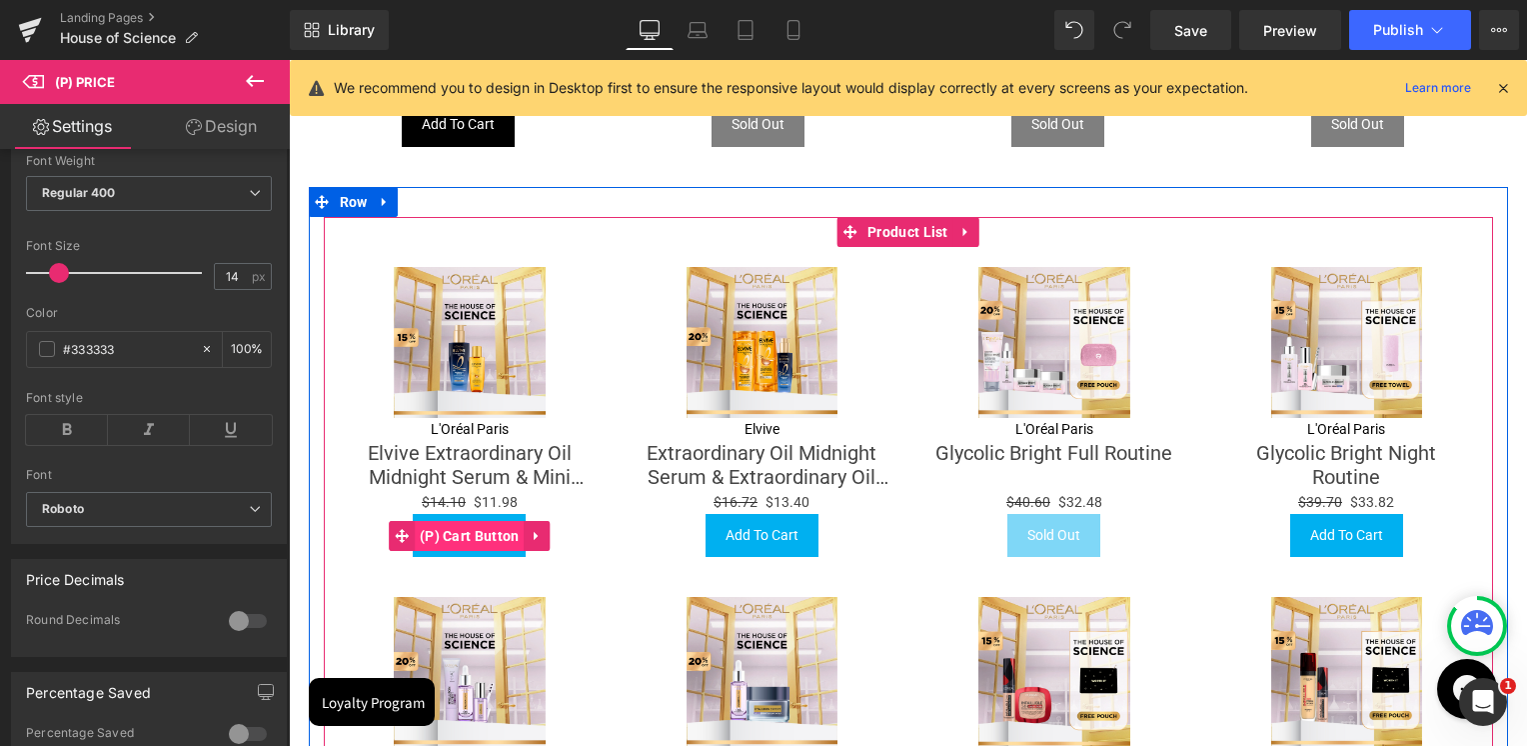
click at [464, 522] on span "(P) Cart Button" at bounding box center [470, 536] width 110 height 30
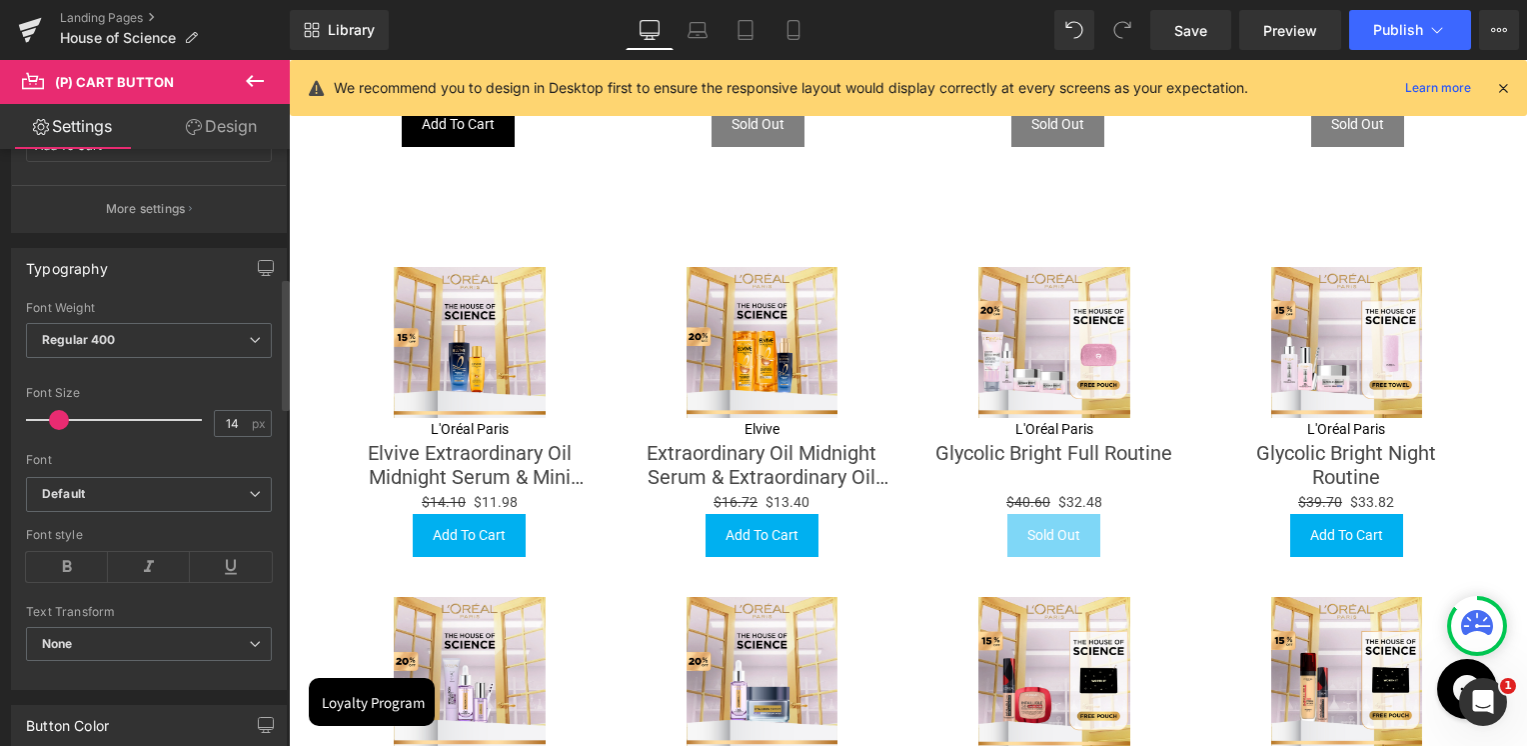
scroll to position [600, 0]
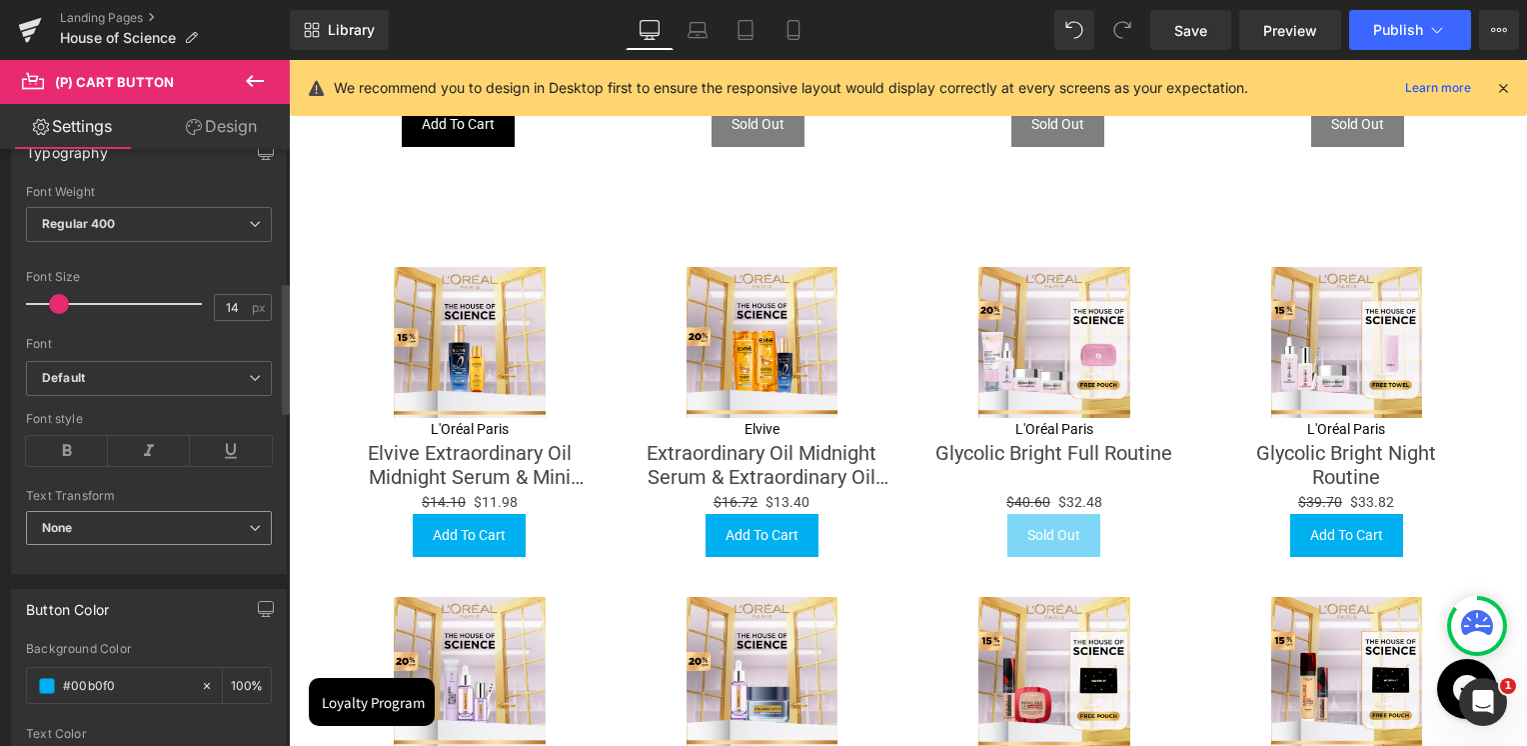
click at [53, 526] on b "None" at bounding box center [57, 527] width 31 height 15
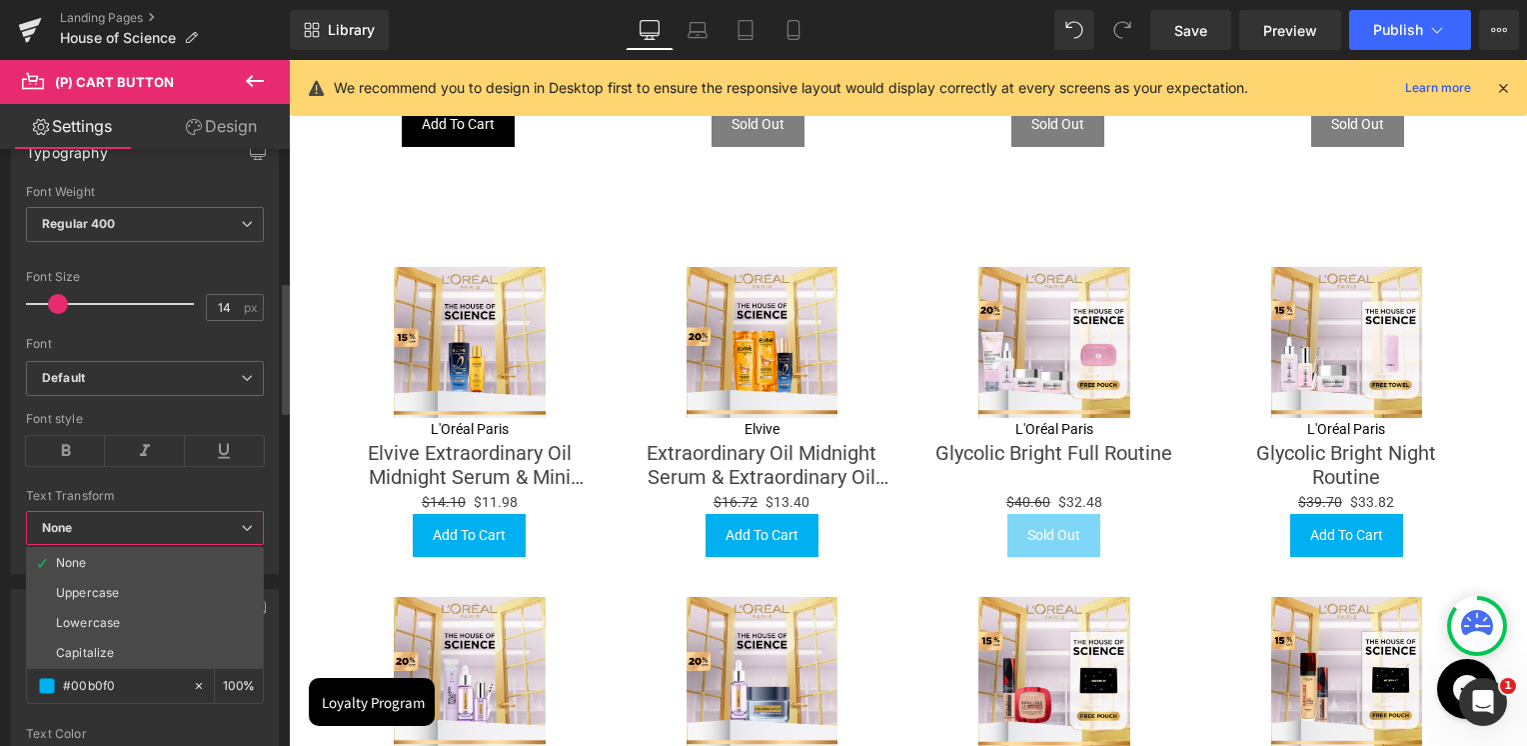
click at [63, 528] on b "None" at bounding box center [57, 527] width 31 height 15
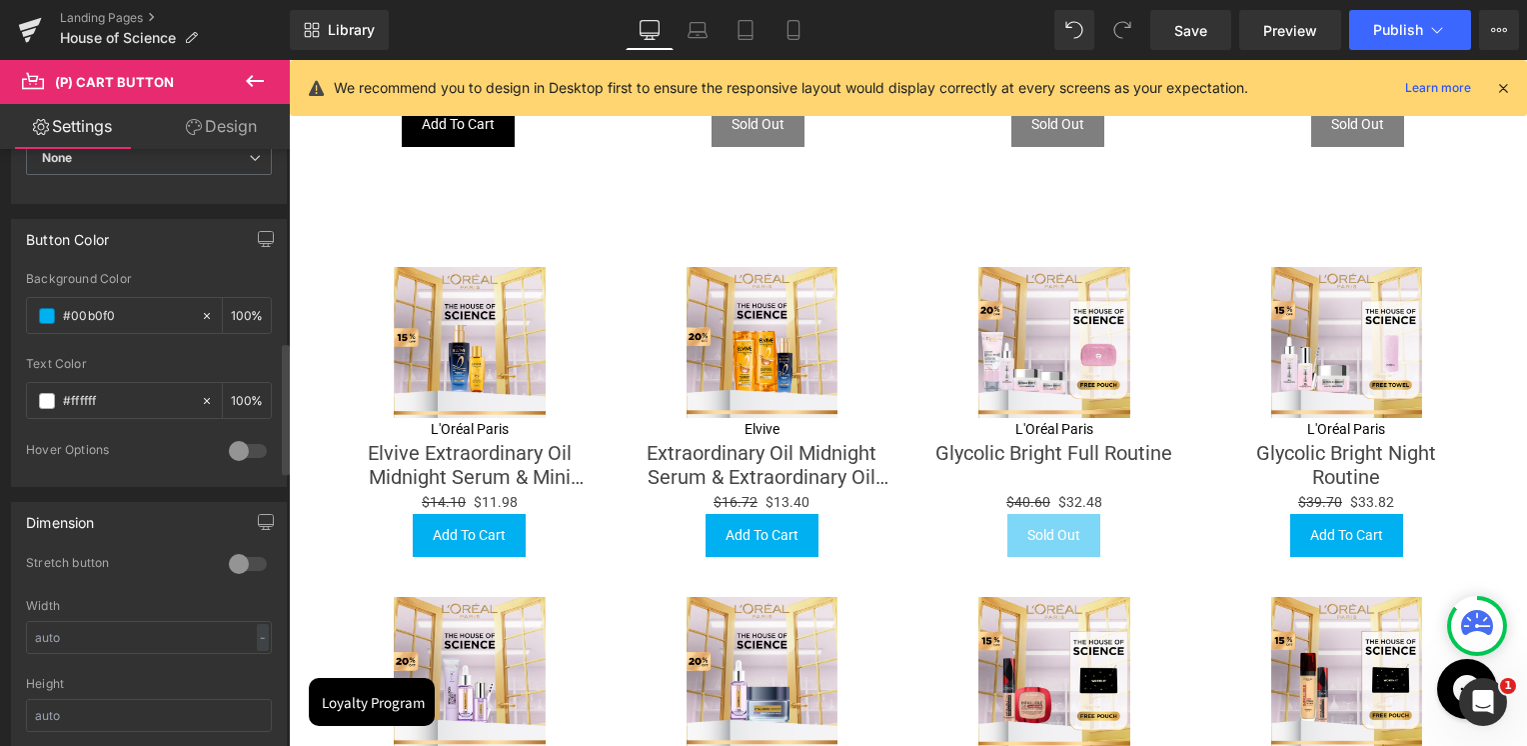
scroll to position [999, 0]
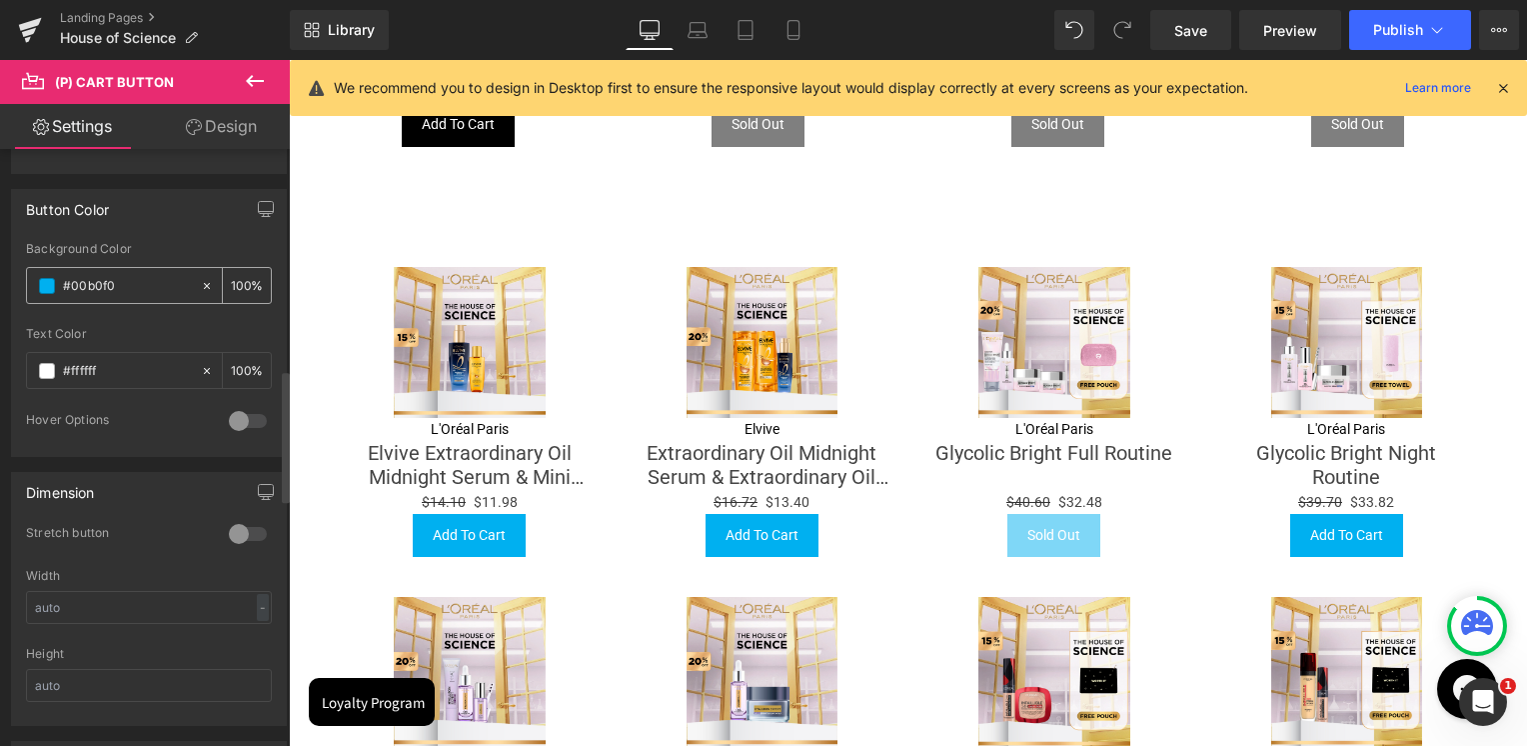
click at [48, 287] on span at bounding box center [47, 286] width 16 height 16
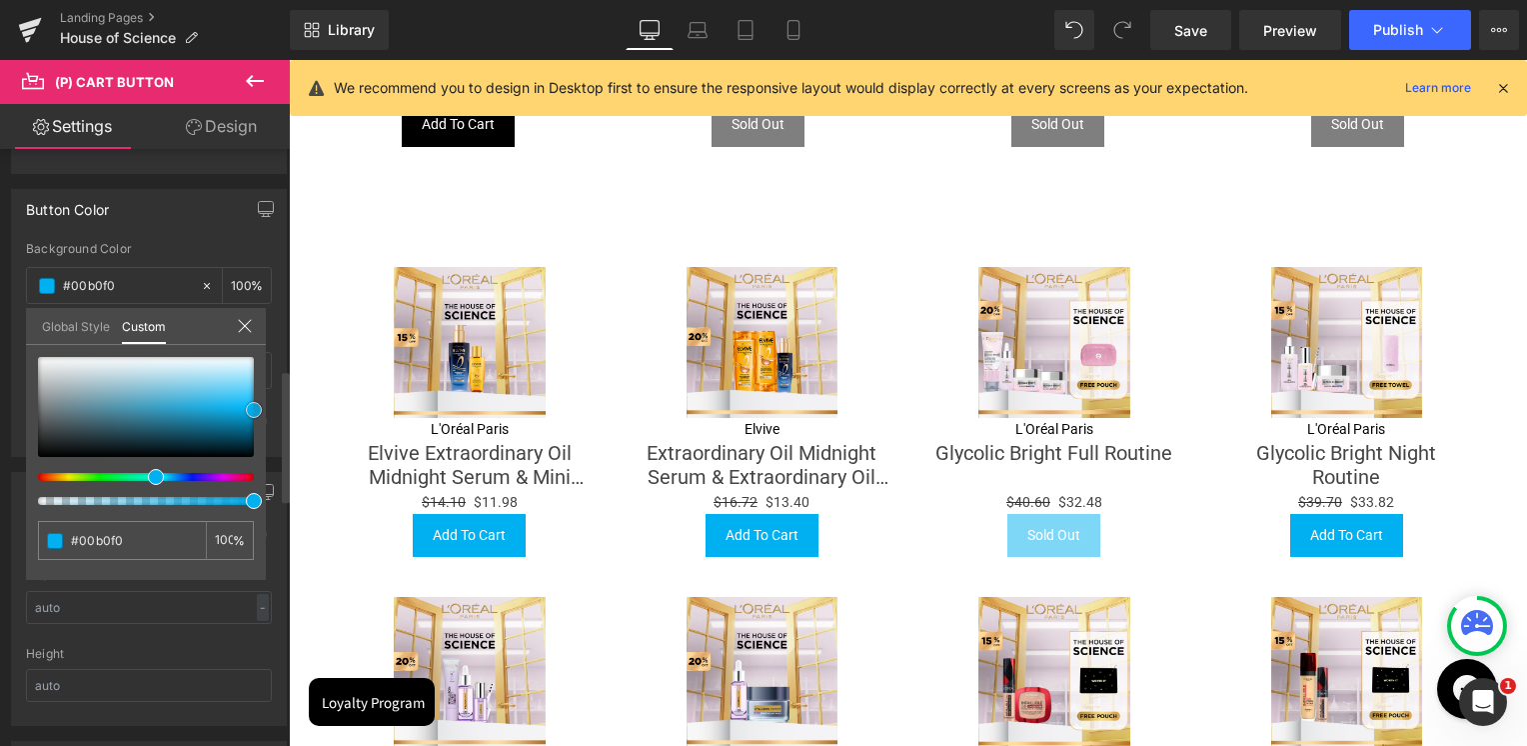
type input "#ffffff"
type input "#bbc1c3"
type input "#383838"
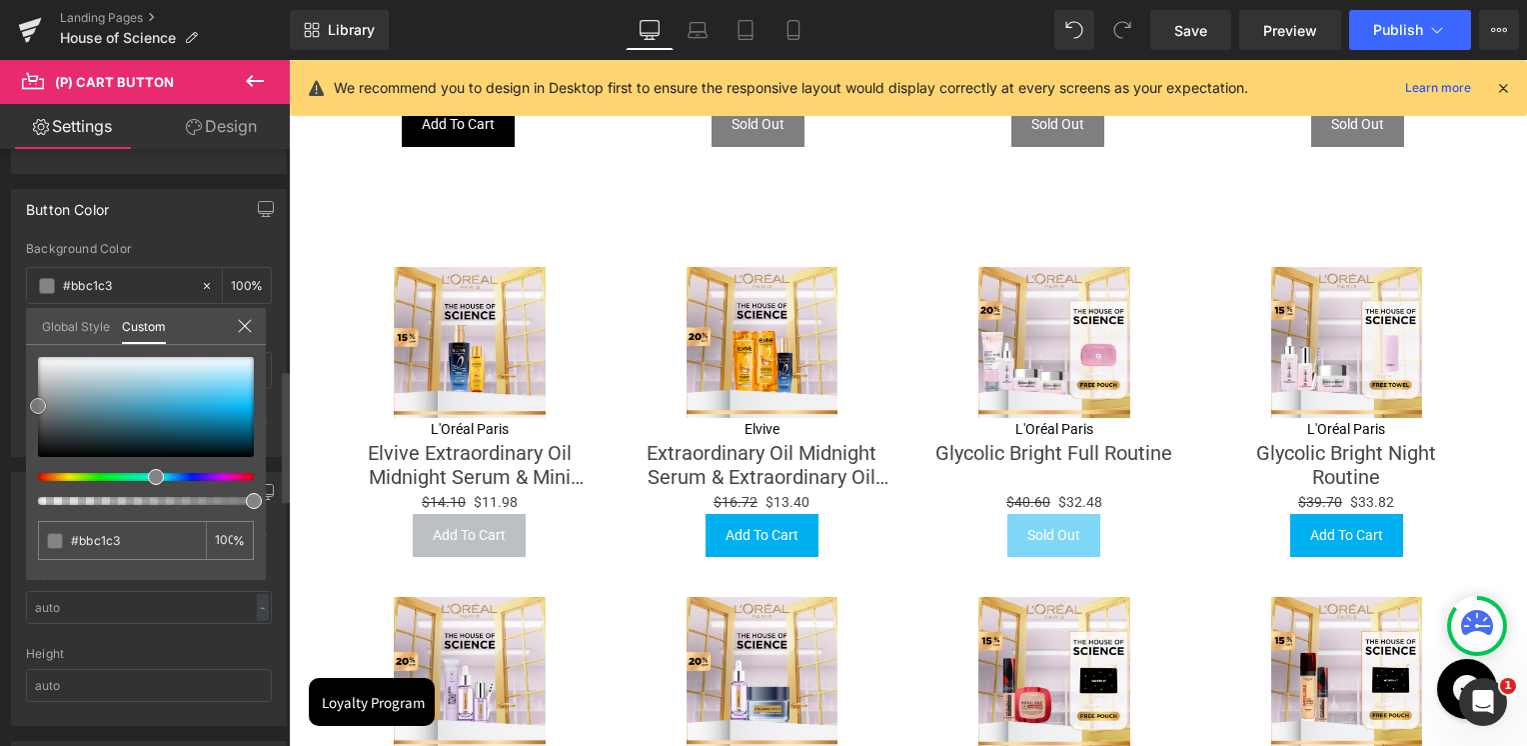
type input "#383838"
type input "#000000"
drag, startPoint x: 37, startPoint y: 405, endPoint x: -13, endPoint y: 507, distance: 113.5
click at [0, 507] on html "(P) Cart Button You are previewing how the will restyle your page. You can not …" at bounding box center [763, 373] width 1527 height 746
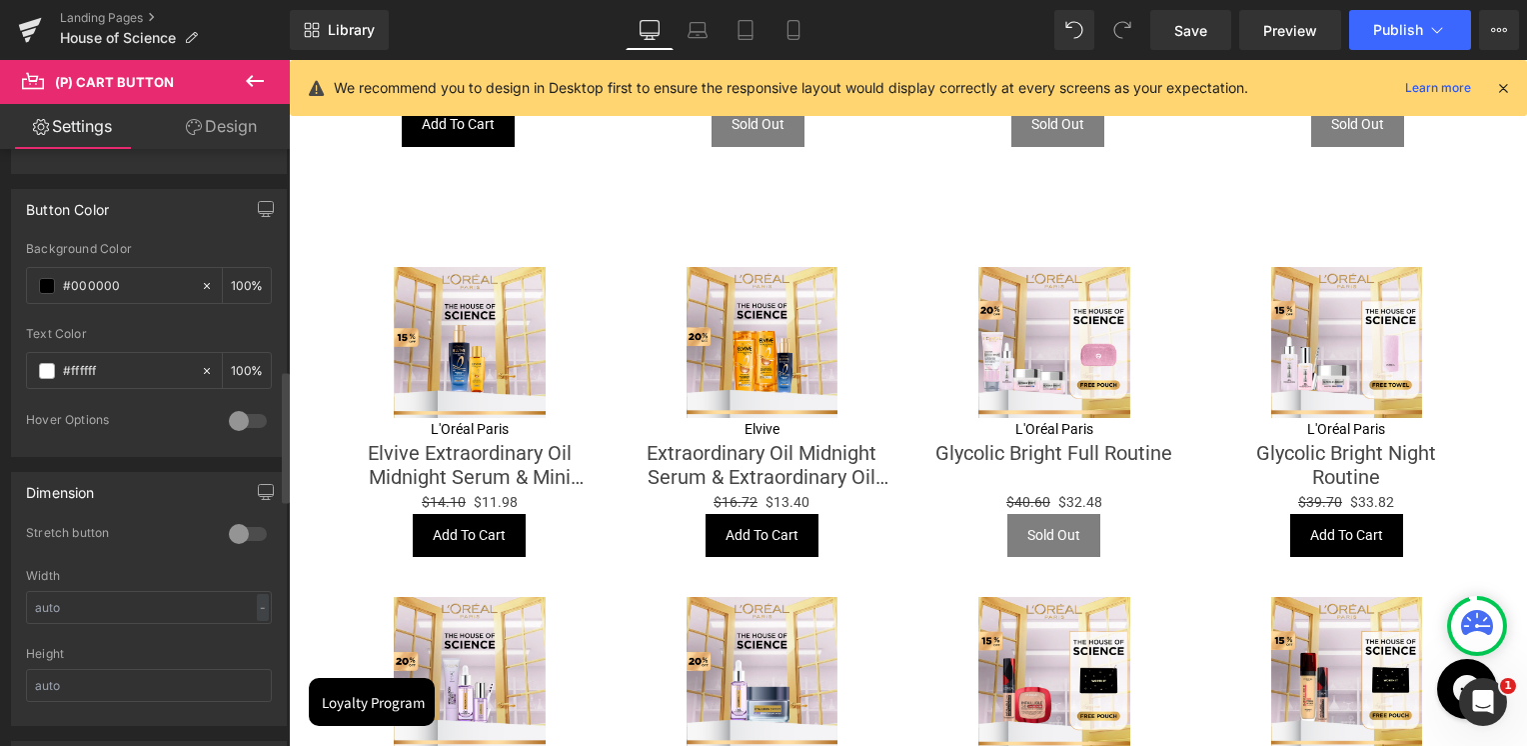
scroll to position [1299, 0]
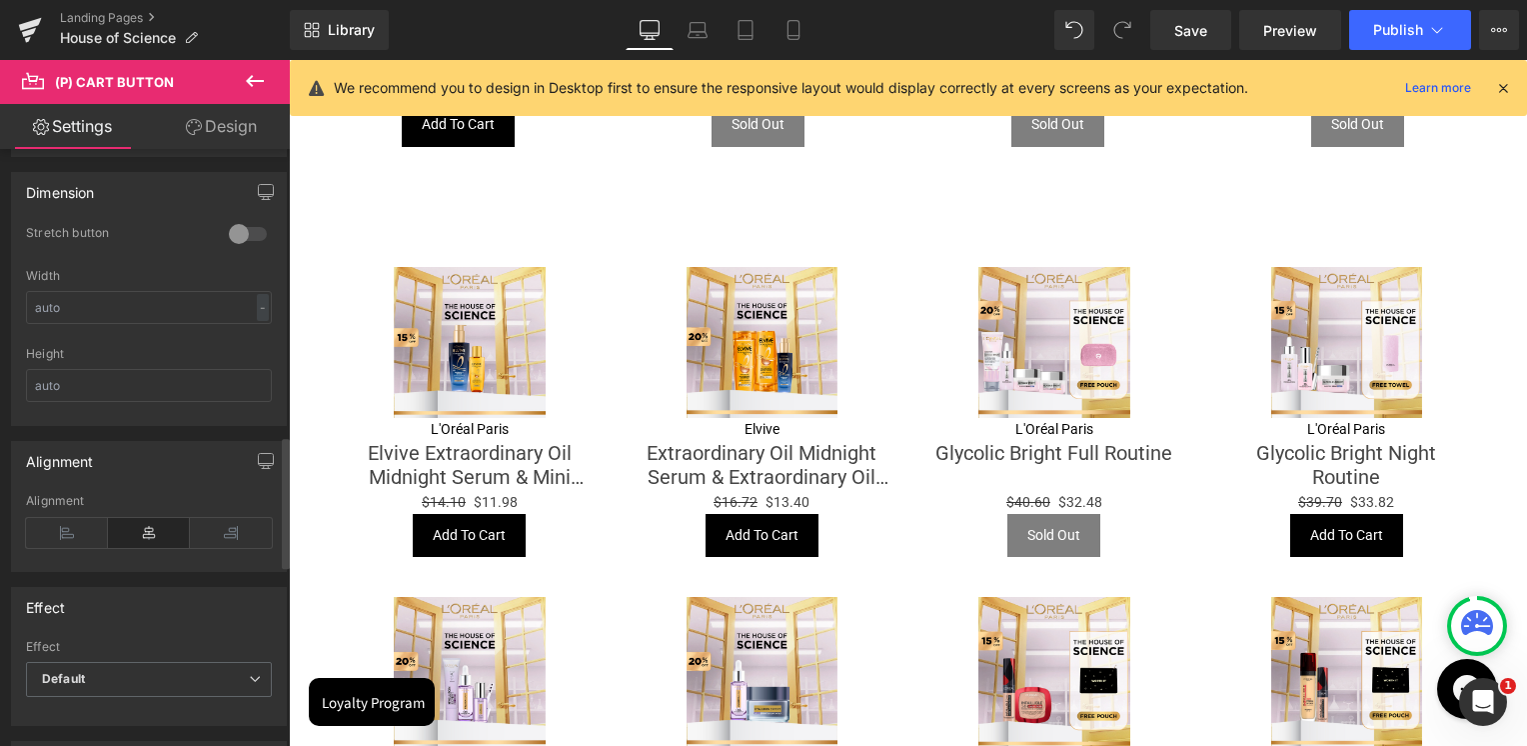
click at [229, 234] on div at bounding box center [248, 234] width 48 height 32
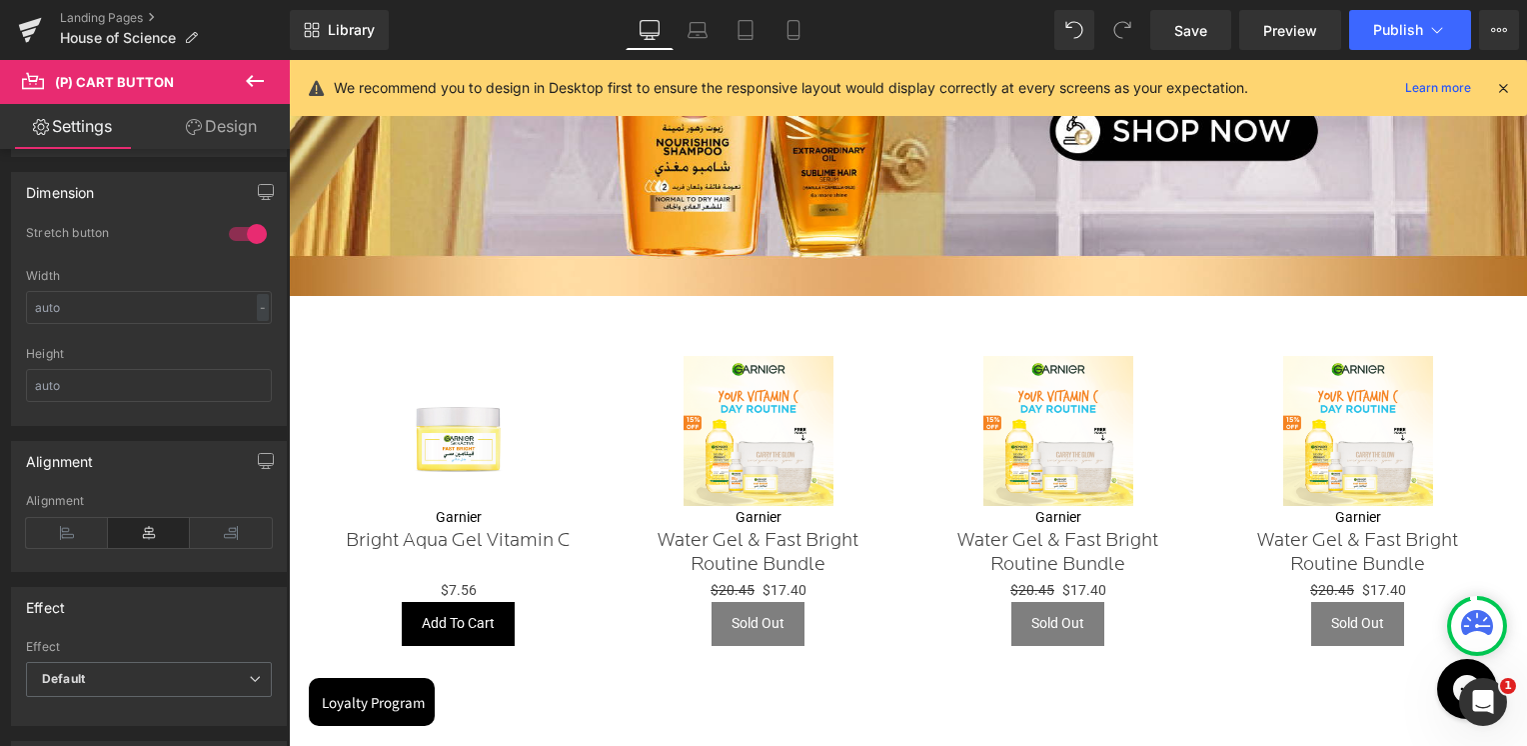
scroll to position [2498, 0]
click at [465, 392] on div at bounding box center [908, 403] width 1238 height 686
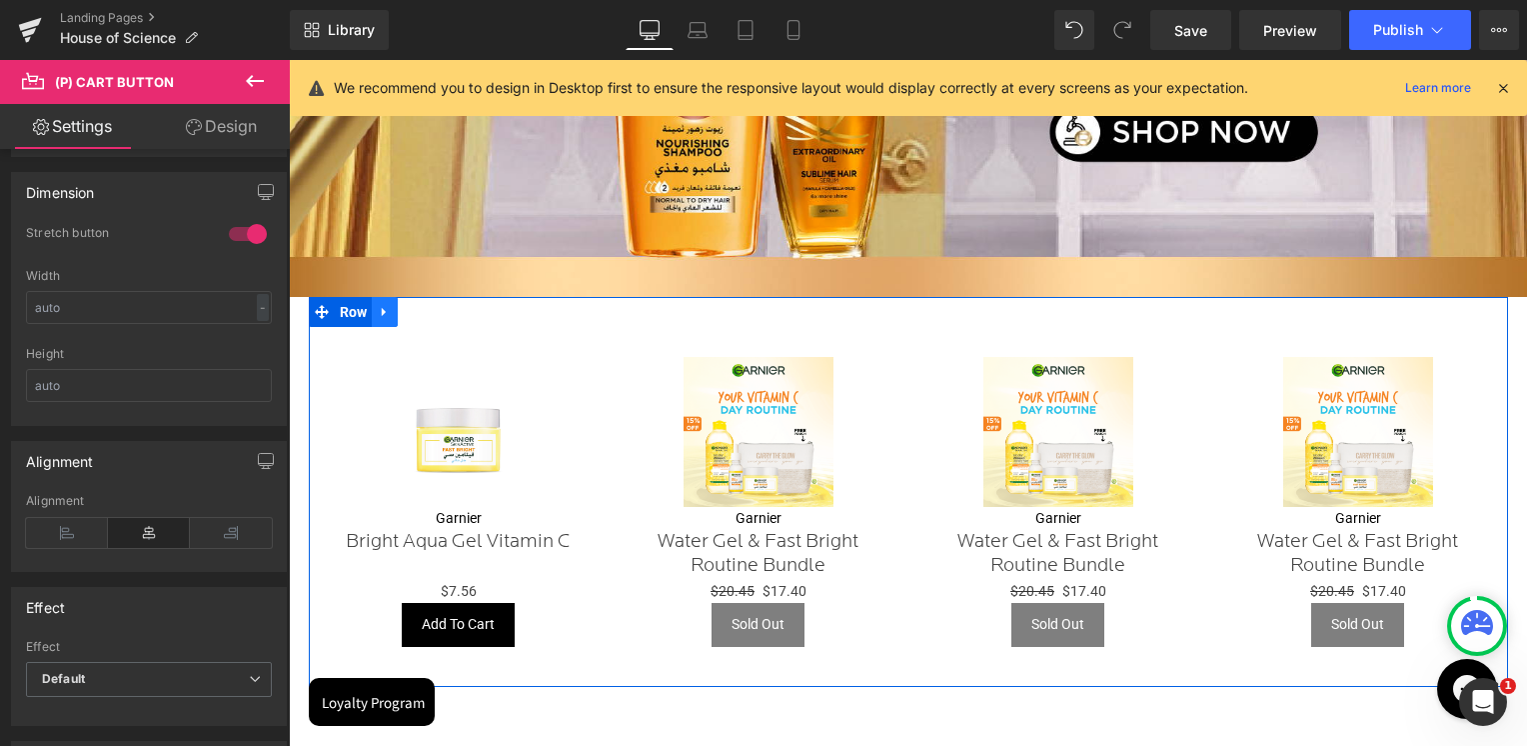
click at [387, 306] on icon at bounding box center [385, 312] width 14 height 15
click at [425, 308] on link at bounding box center [437, 312] width 26 height 30
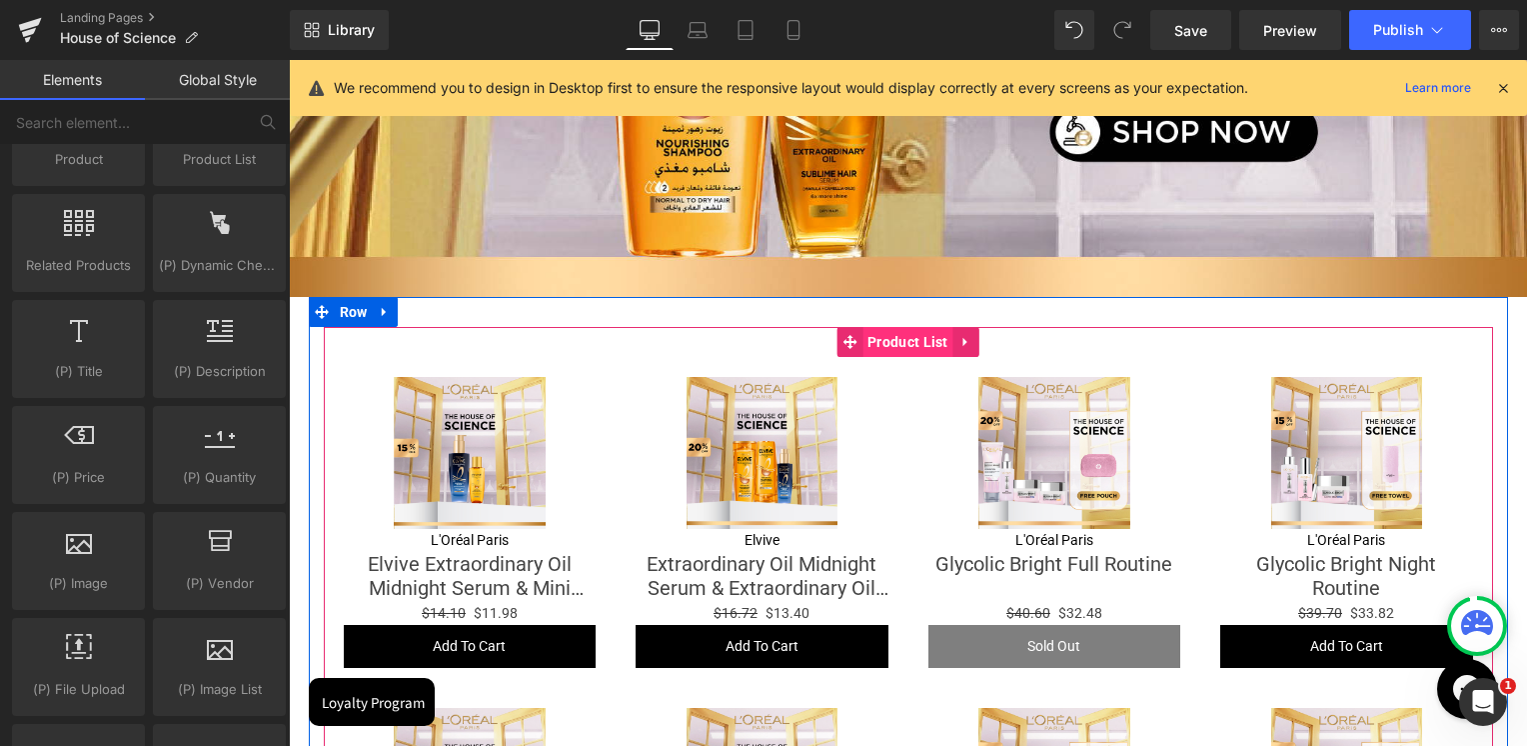
click at [886, 339] on span "Product List" at bounding box center [907, 342] width 91 height 30
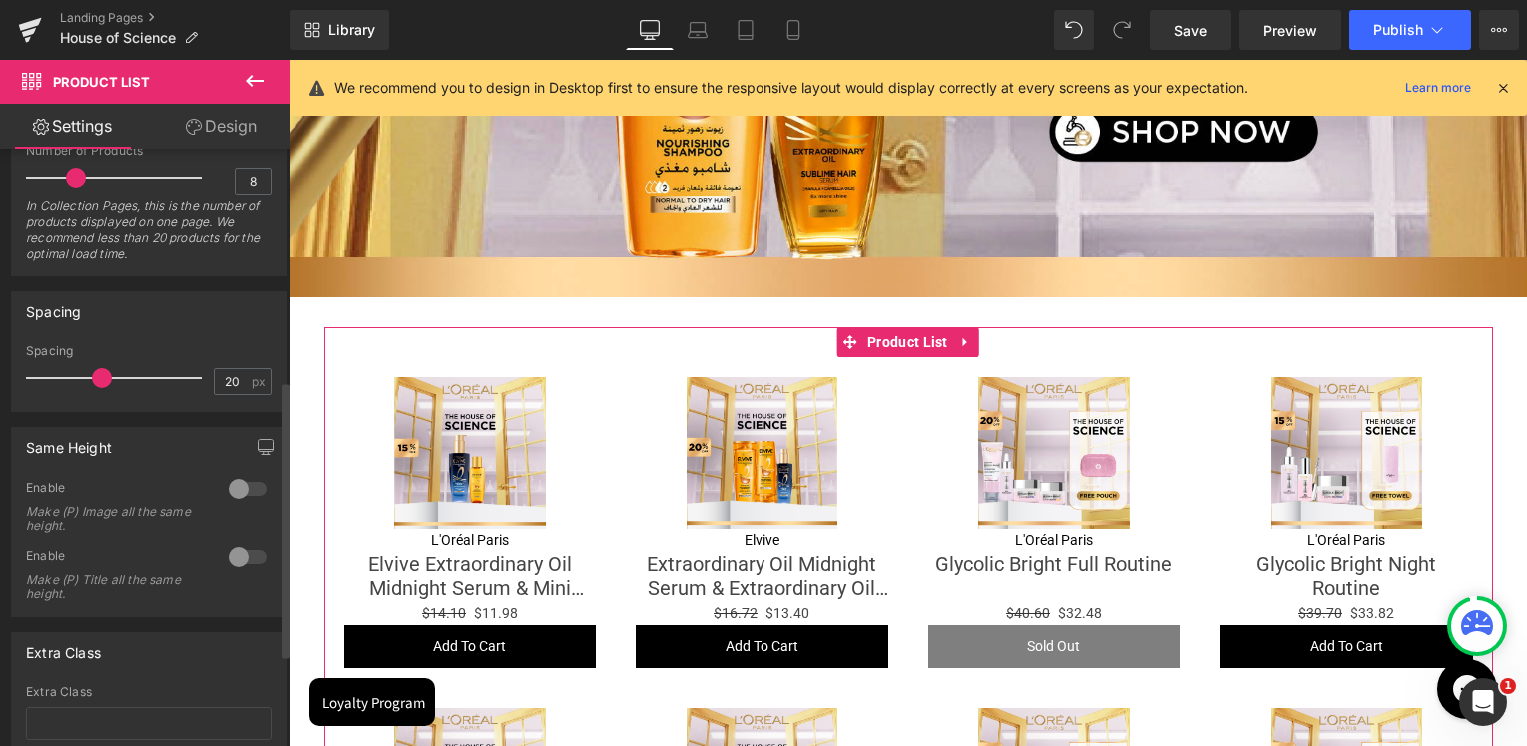
scroll to position [600, 0]
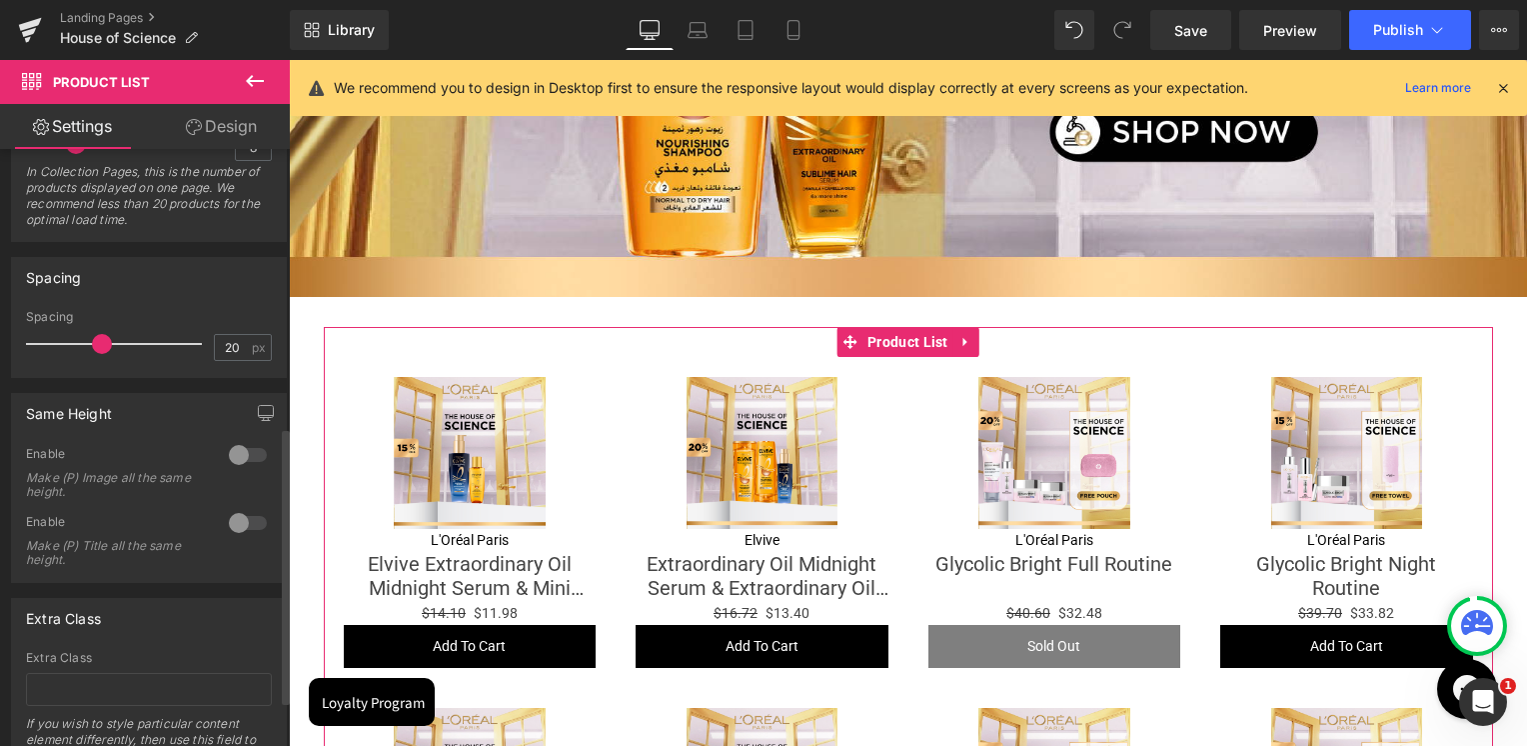
click at [233, 454] on div at bounding box center [248, 455] width 48 height 32
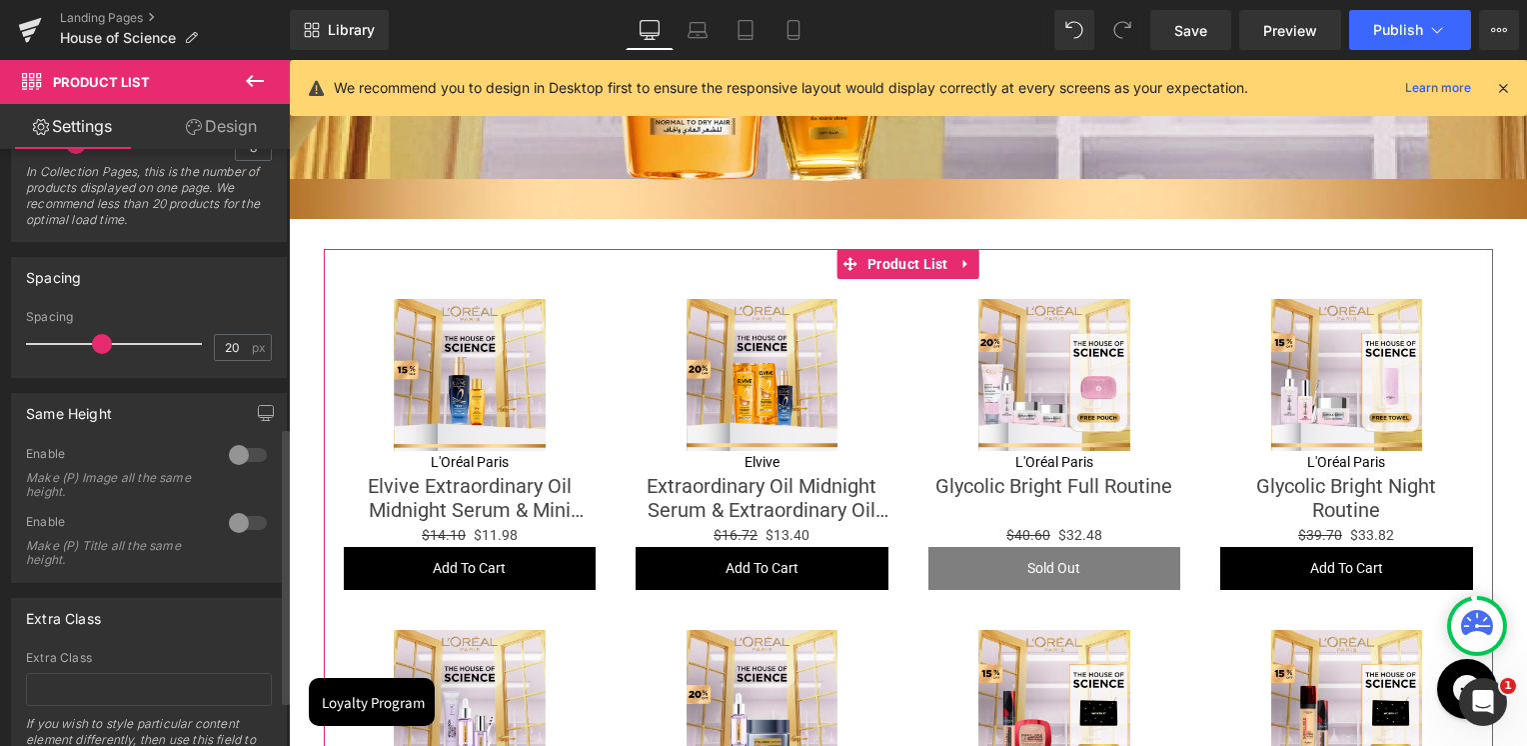
scroll to position [2898, 0]
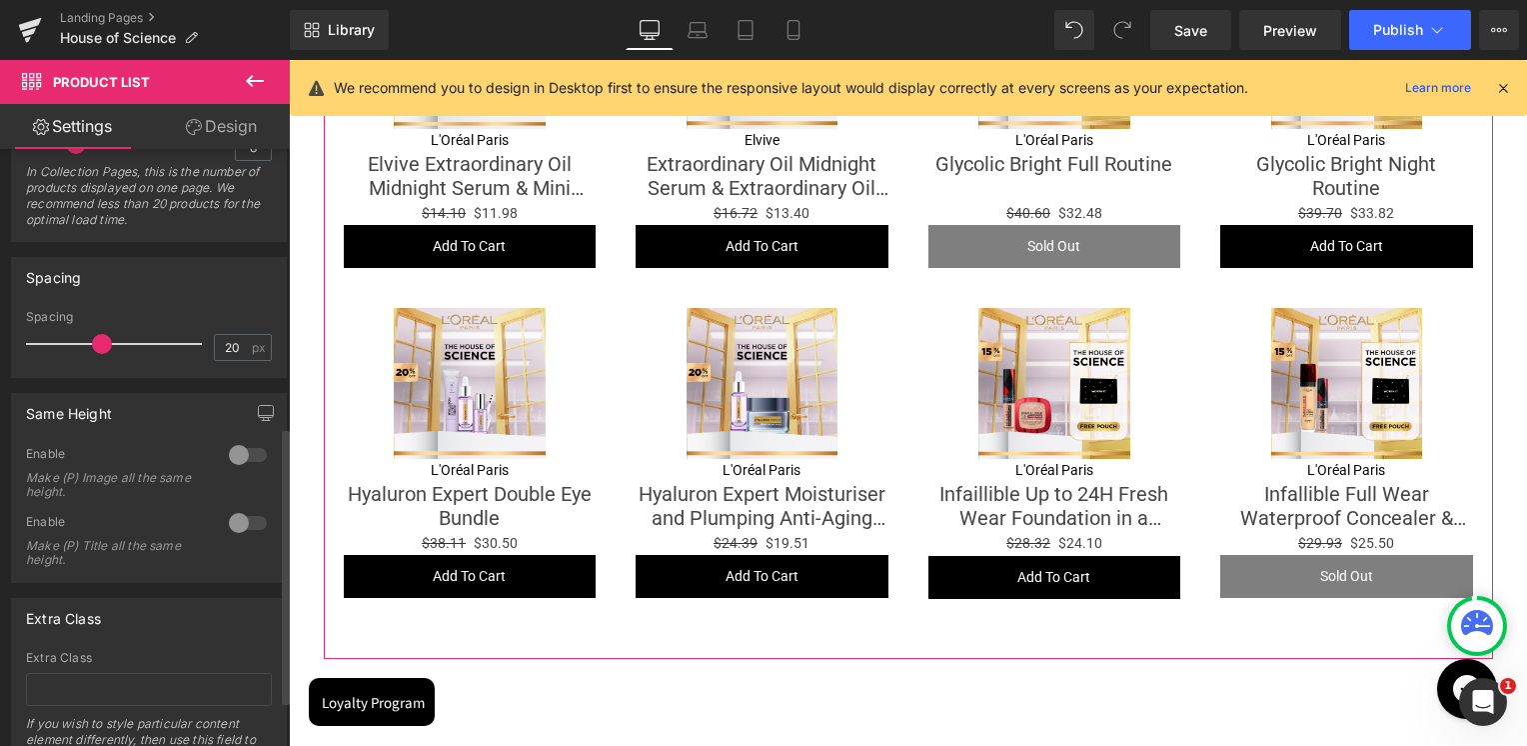
click at [227, 448] on div at bounding box center [248, 455] width 48 height 32
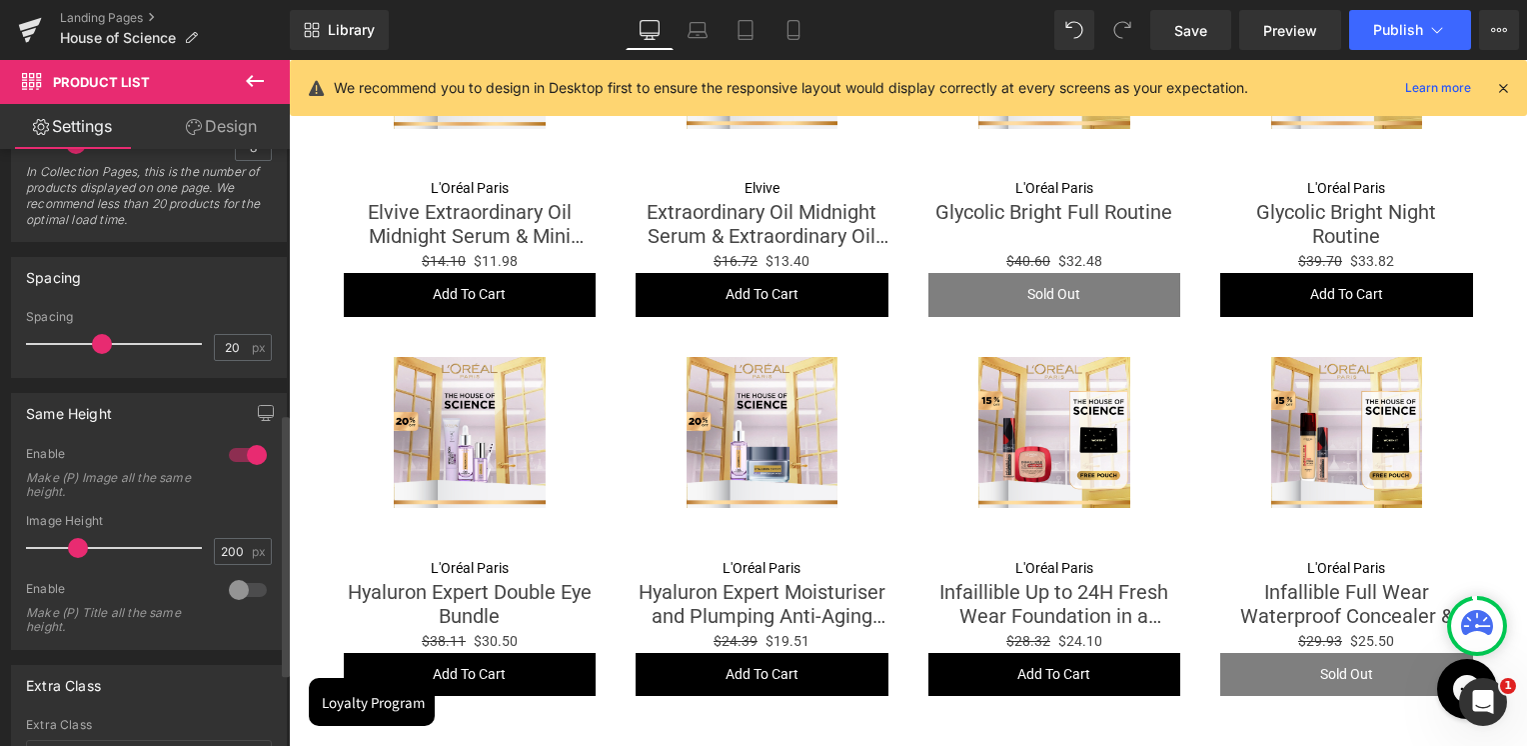
click at [236, 591] on div at bounding box center [248, 590] width 48 height 32
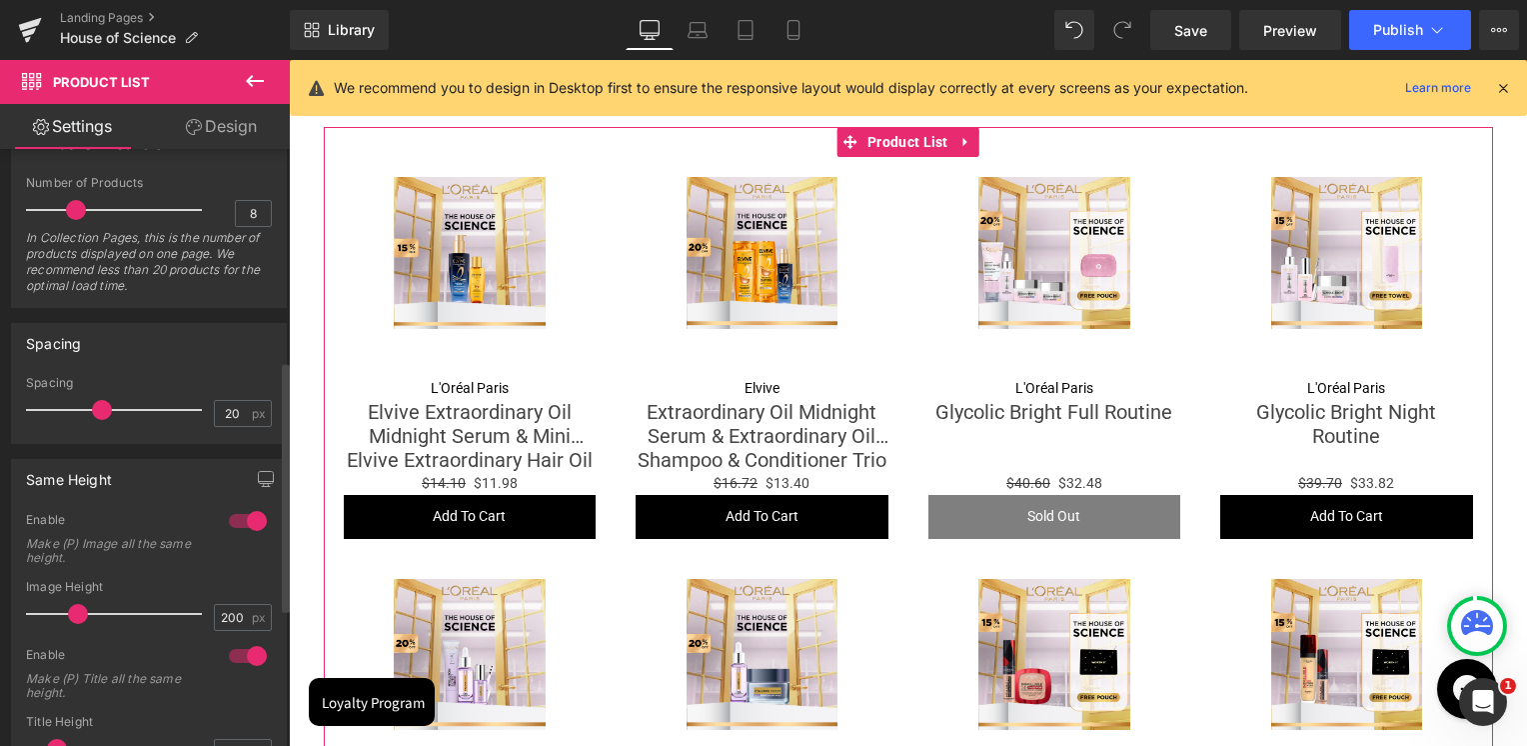
scroll to position [500, 0]
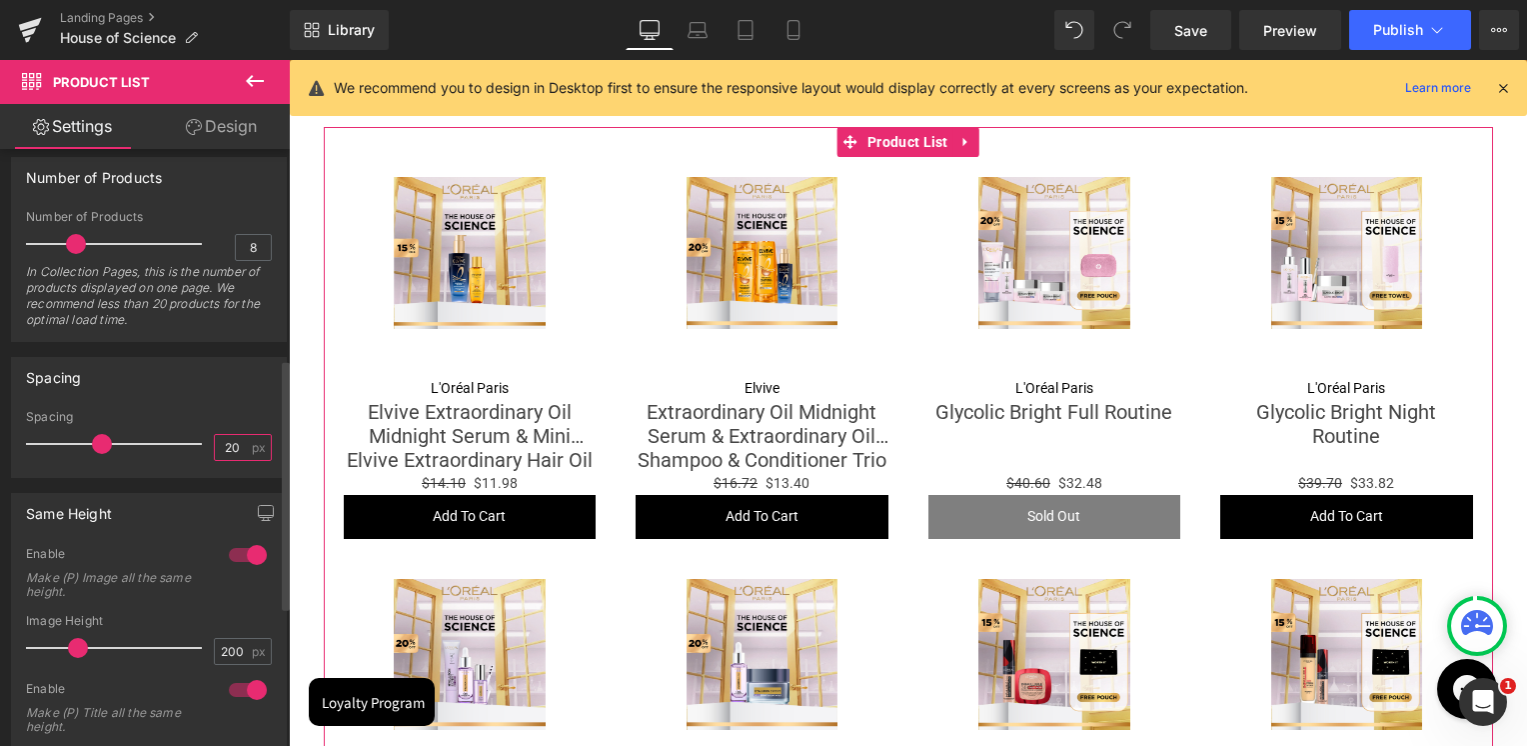
click at [215, 444] on input "20" at bounding box center [232, 447] width 35 height 25
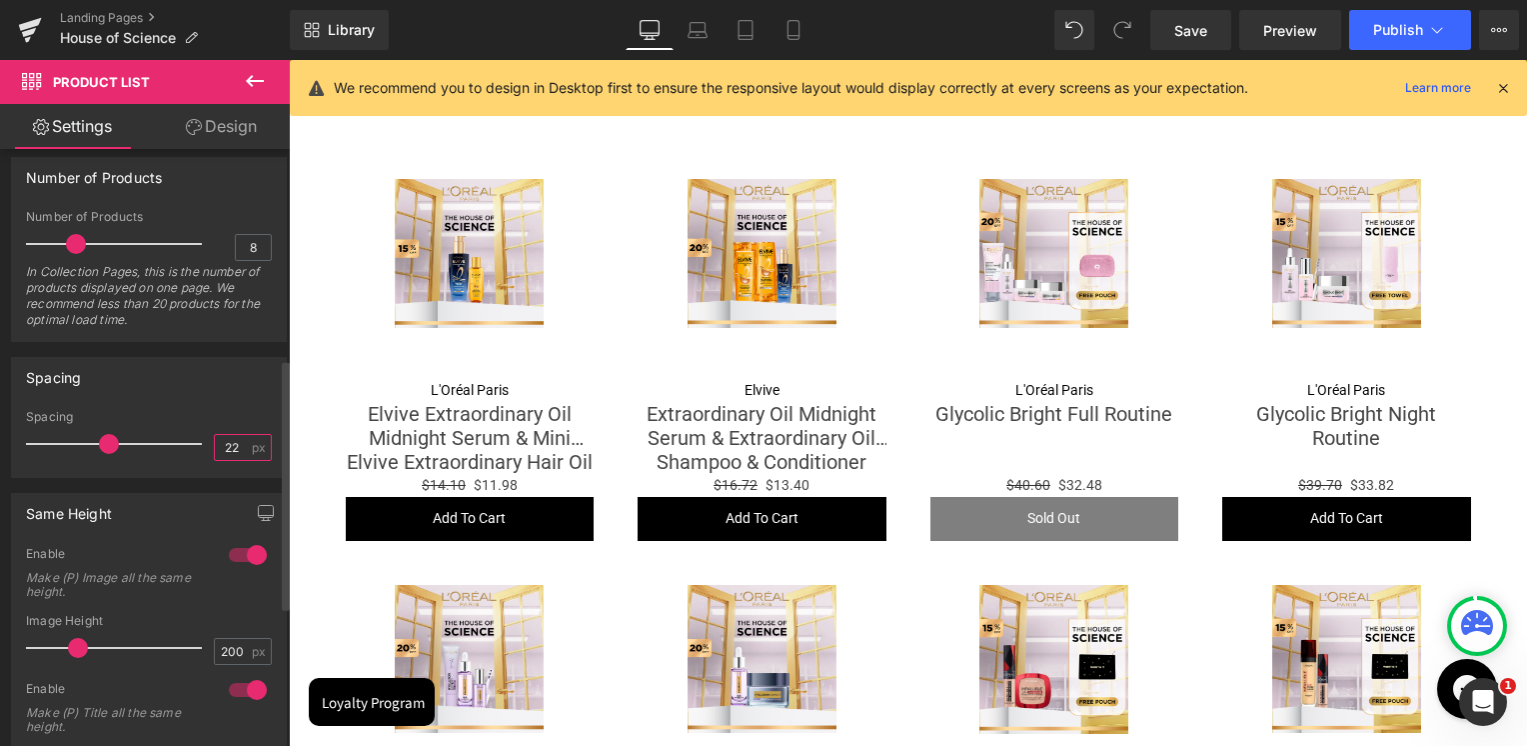
type input "22"
click at [213, 406] on div "Spacing 22px Spacing 22 px" at bounding box center [149, 417] width 276 height 121
click at [799, 31] on icon at bounding box center [793, 30] width 11 height 19
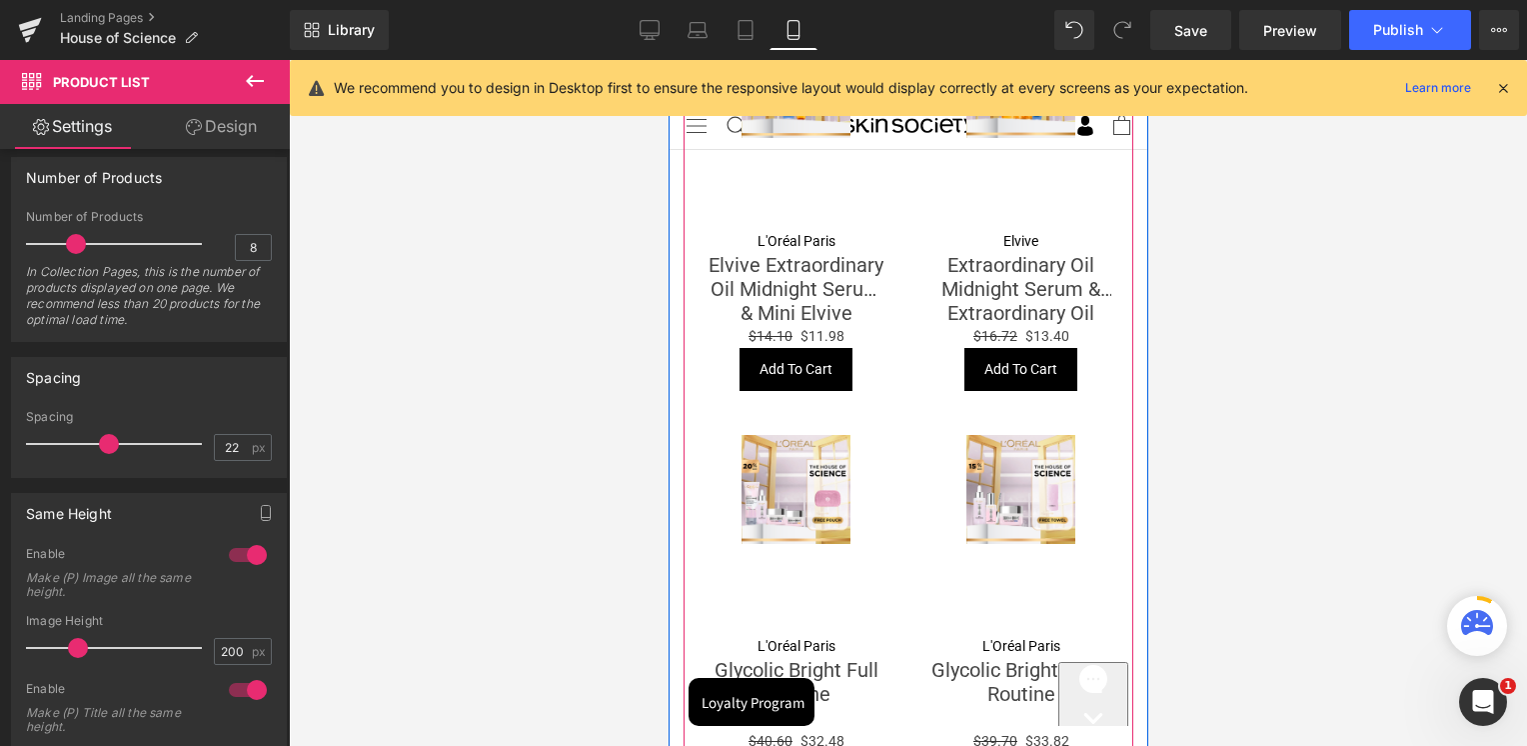
scroll to position [896, 0]
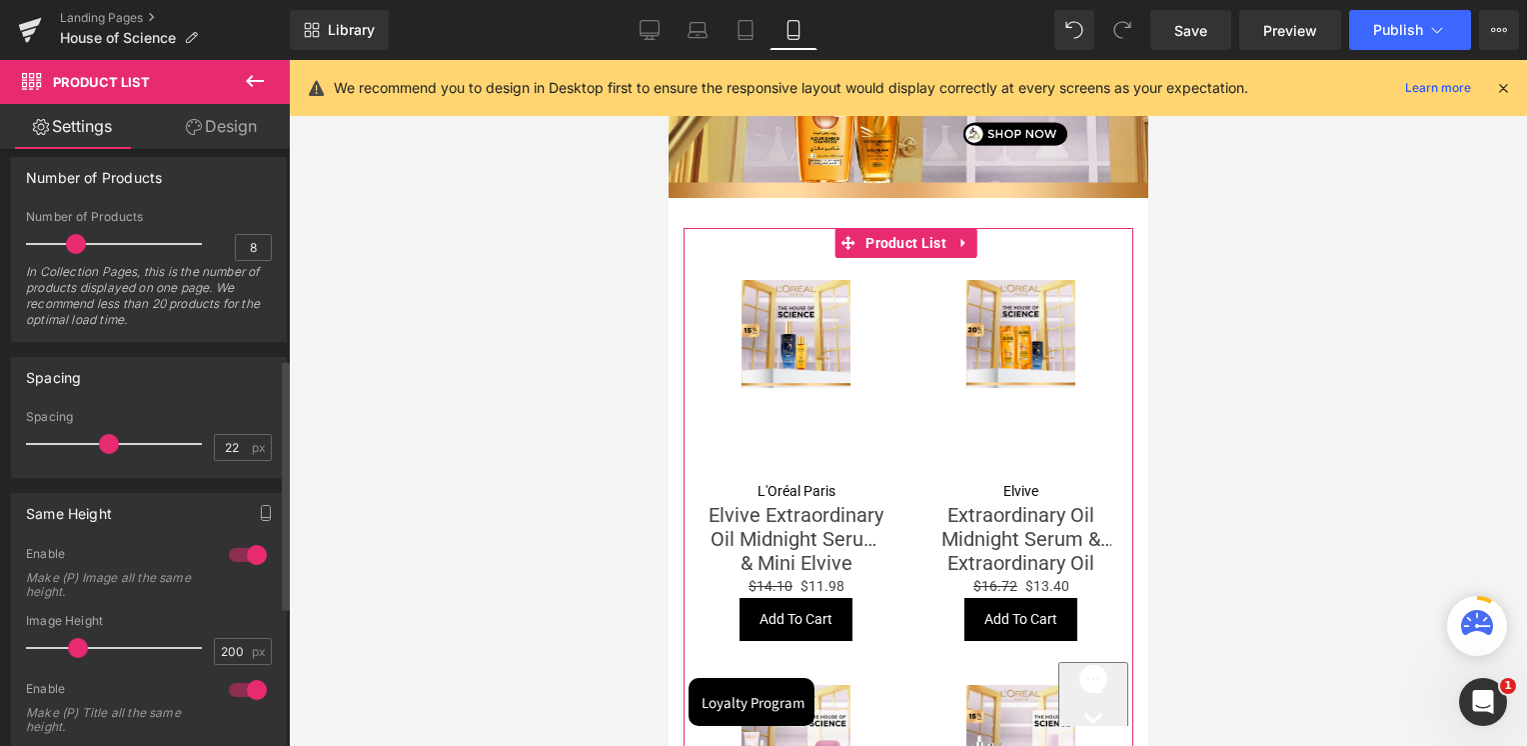
click at [248, 543] on div at bounding box center [248, 555] width 48 height 32
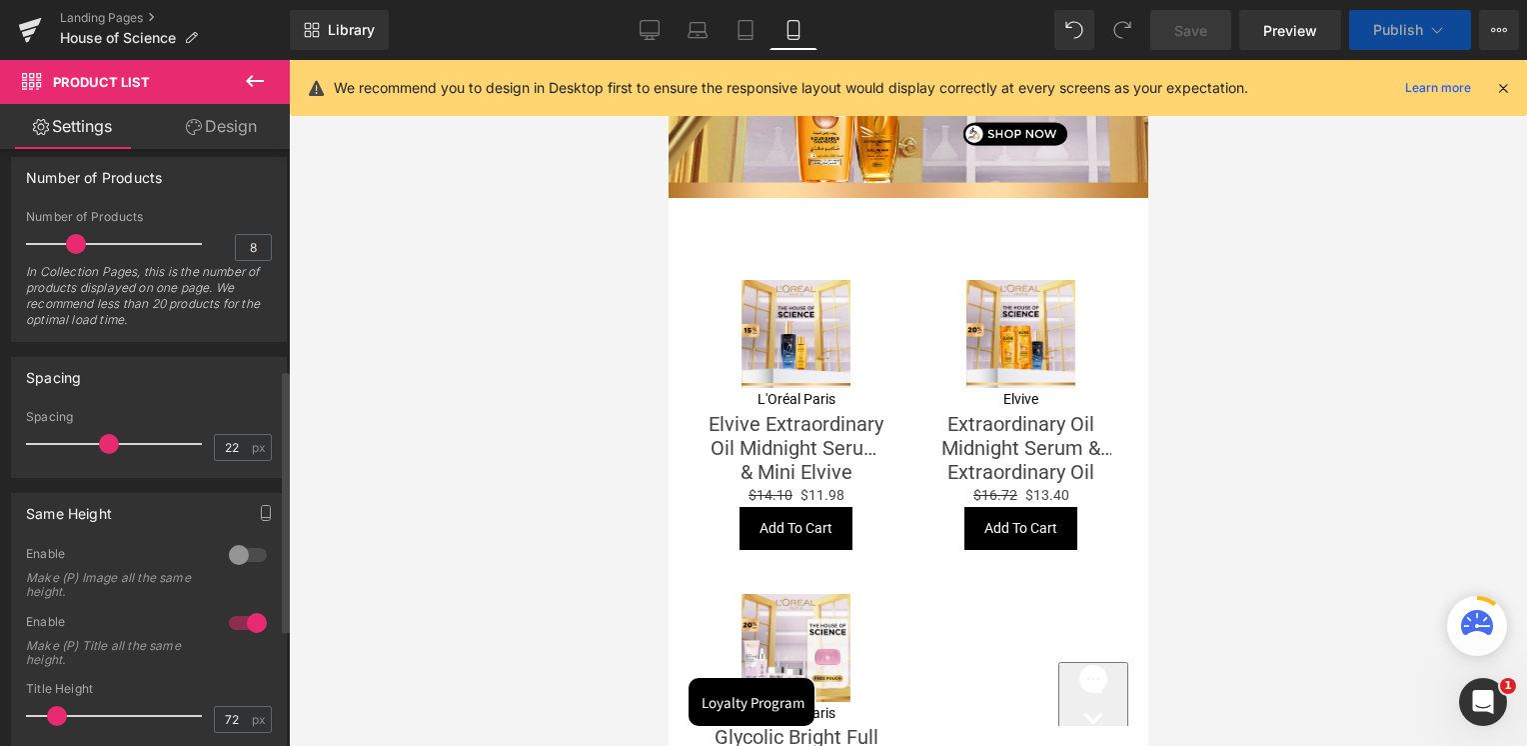
click at [244, 616] on div at bounding box center [248, 623] width 48 height 32
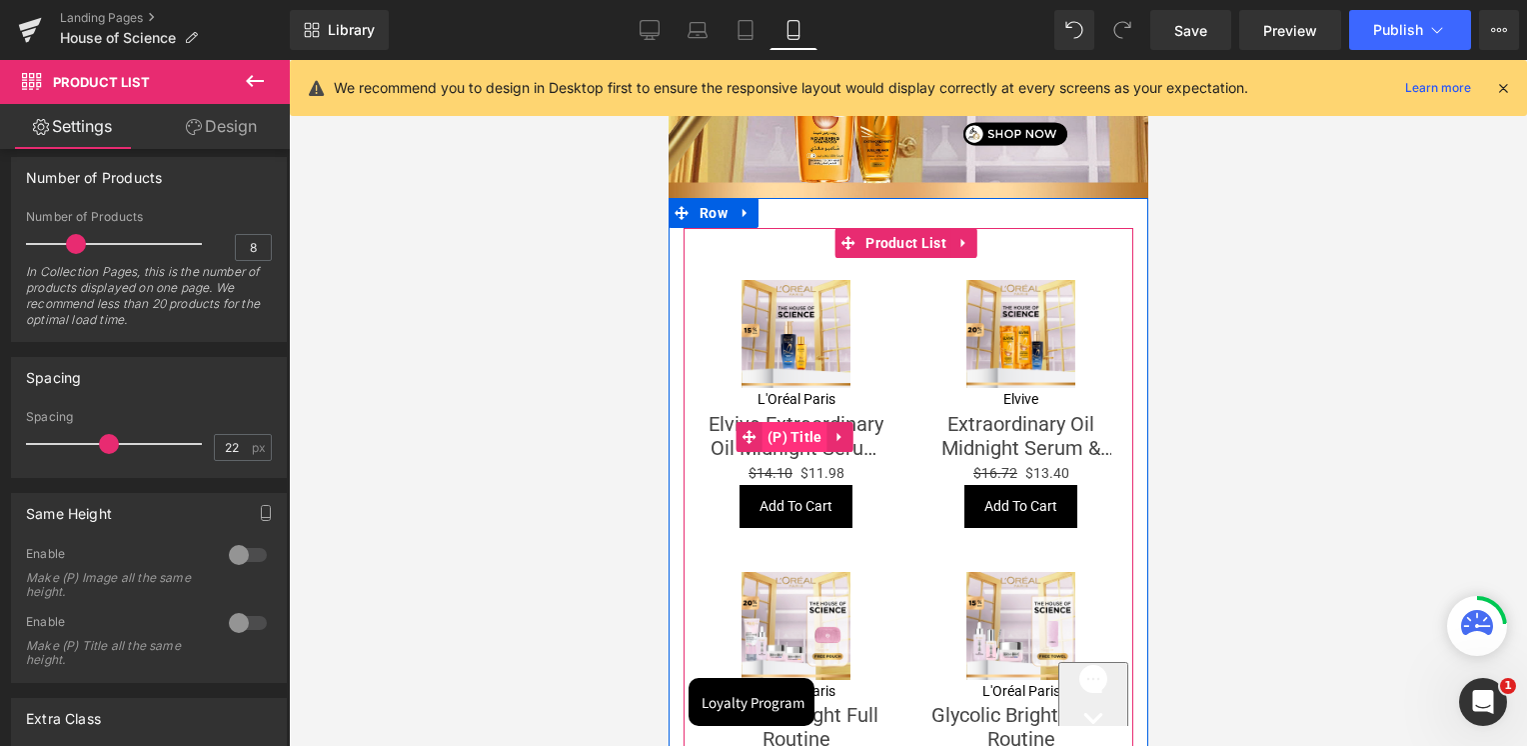
click at [784, 422] on span "(P) Title" at bounding box center [794, 437] width 65 height 30
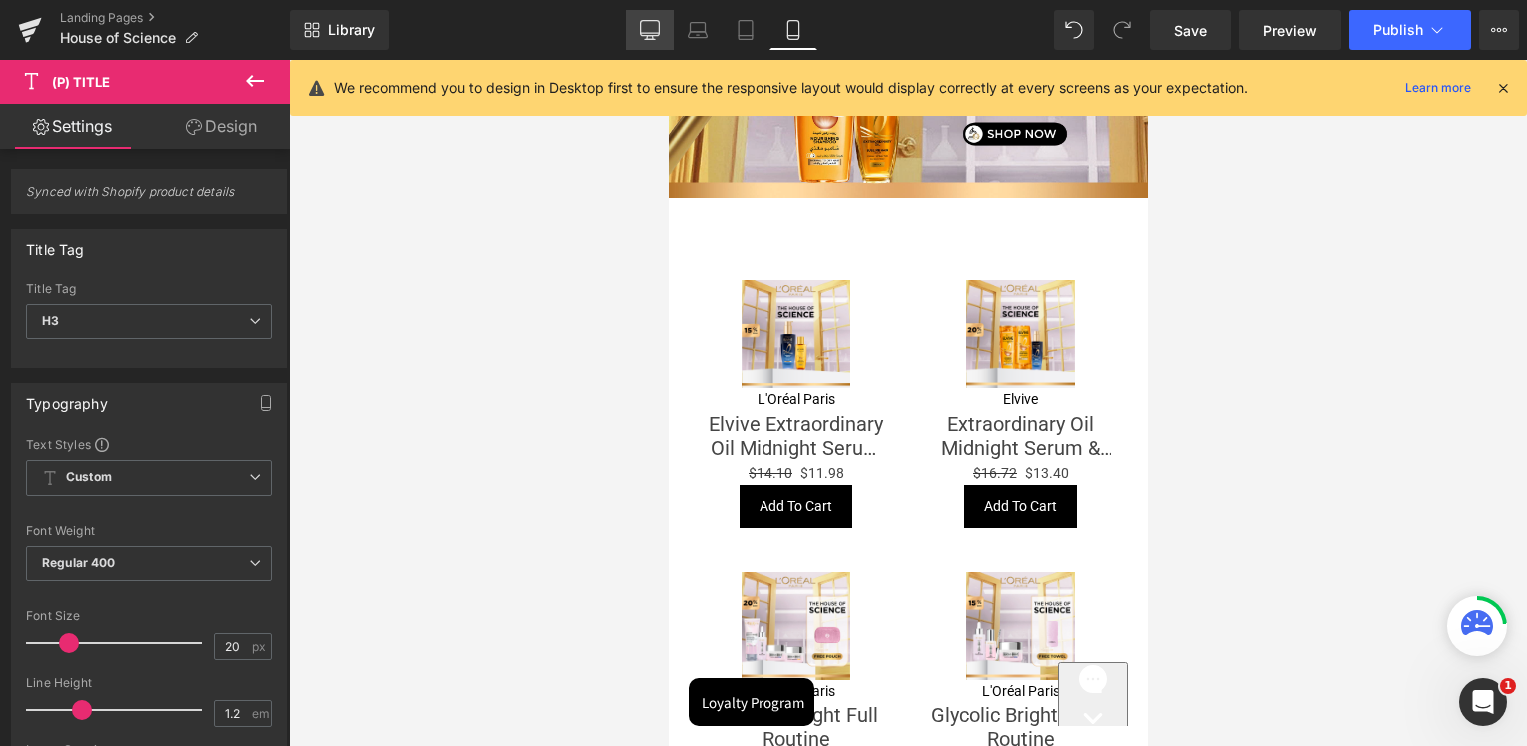
click at [648, 37] on icon at bounding box center [650, 30] width 20 height 20
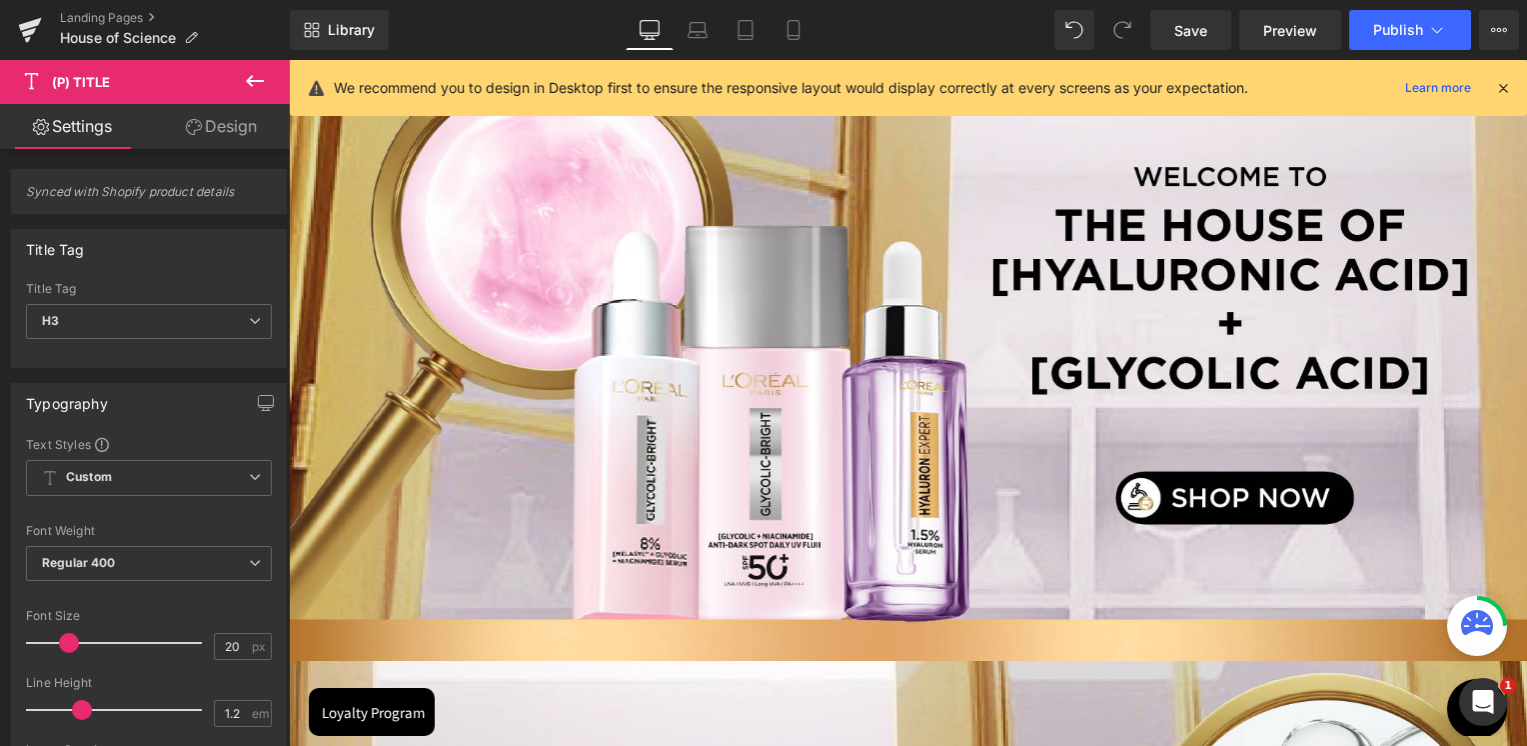
scroll to position [2691, 0]
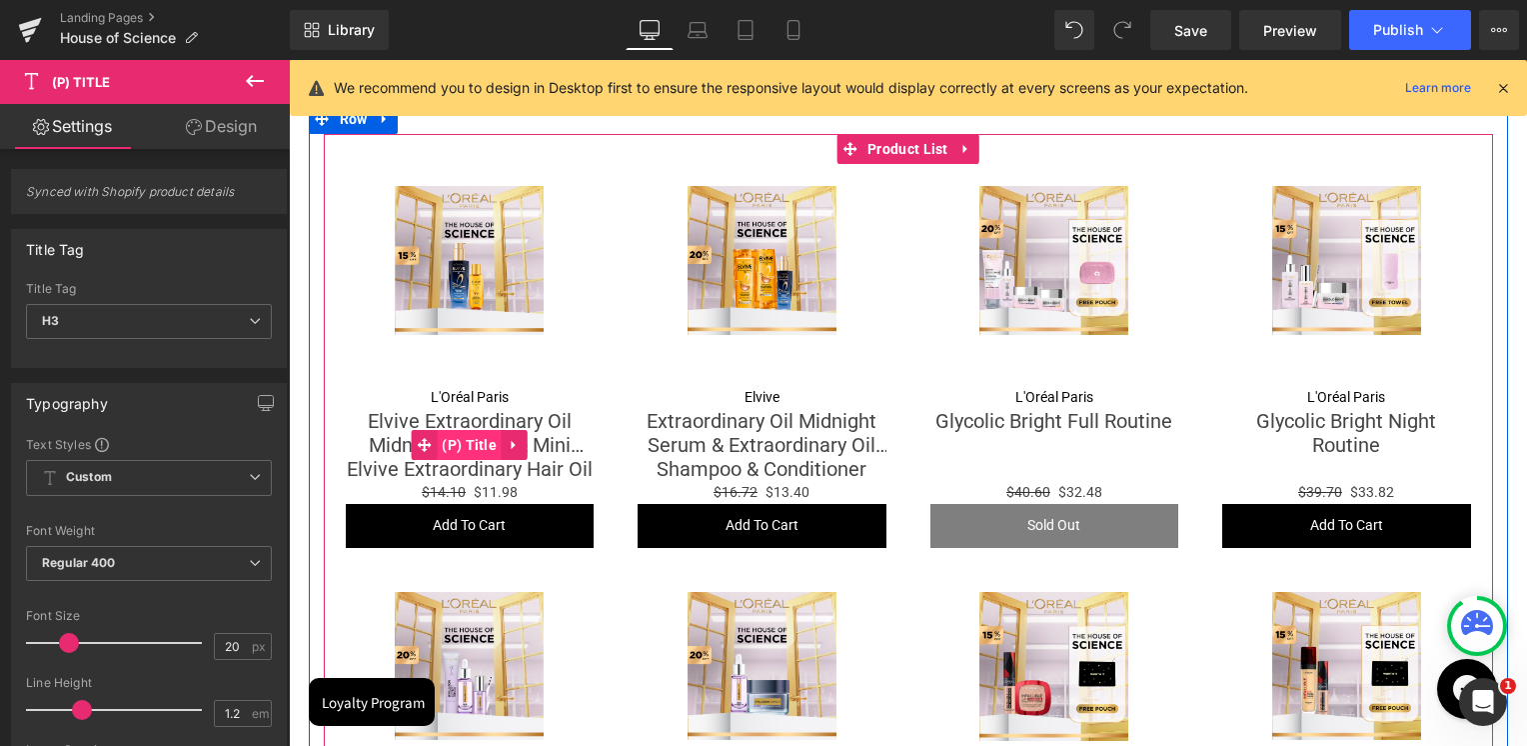
click at [490, 438] on span "(P) Title" at bounding box center [469, 445] width 65 height 30
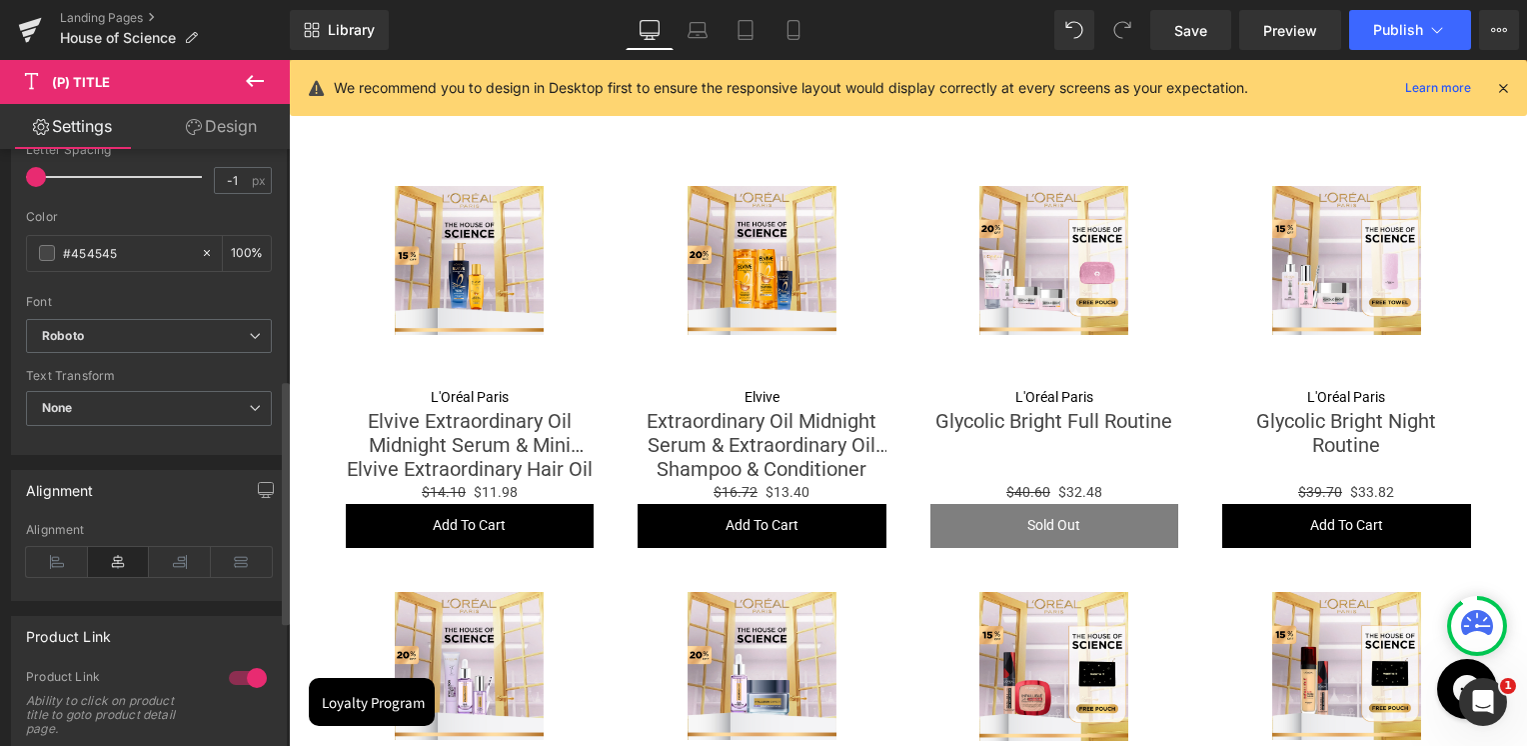
scroll to position [300, 0]
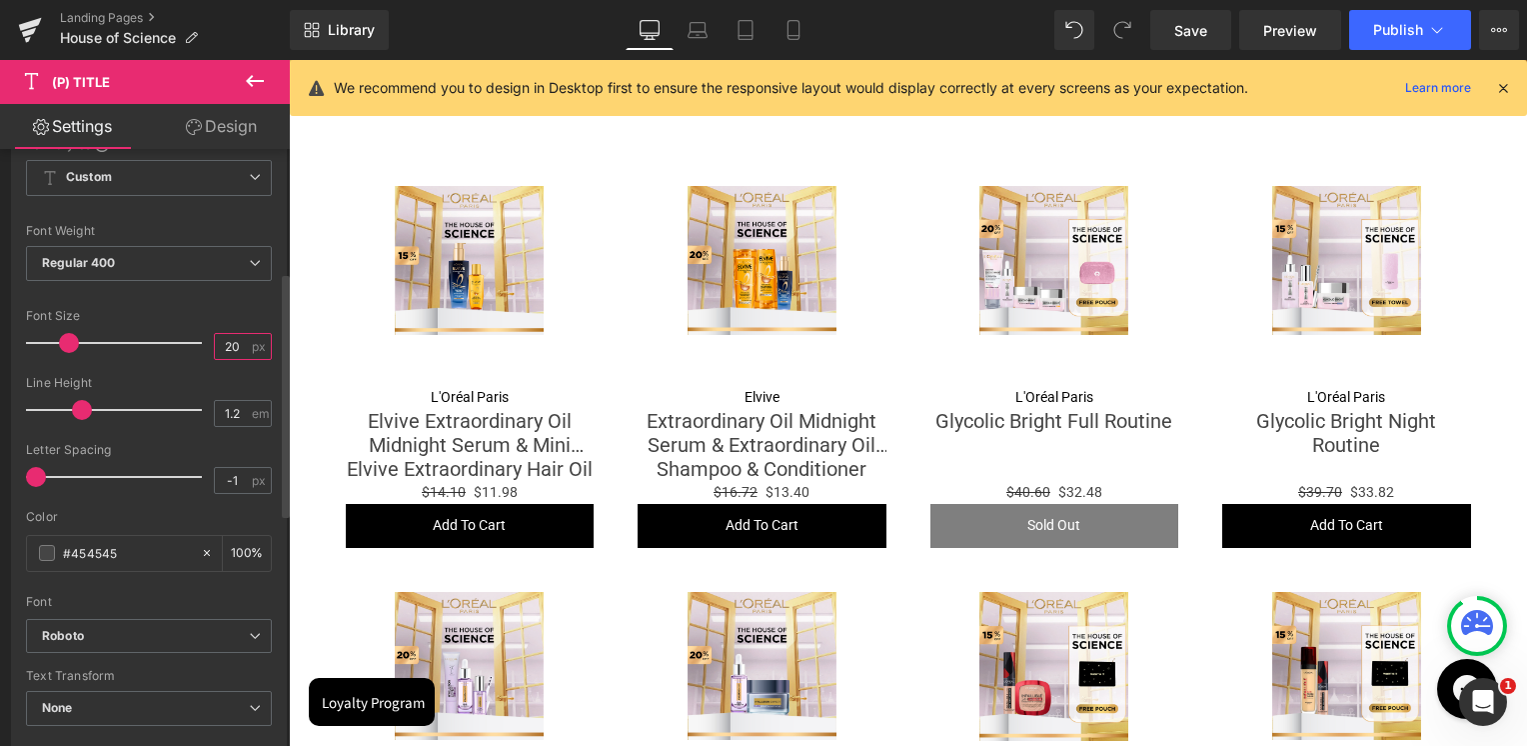
click at [220, 347] on input "20" at bounding box center [232, 346] width 35 height 25
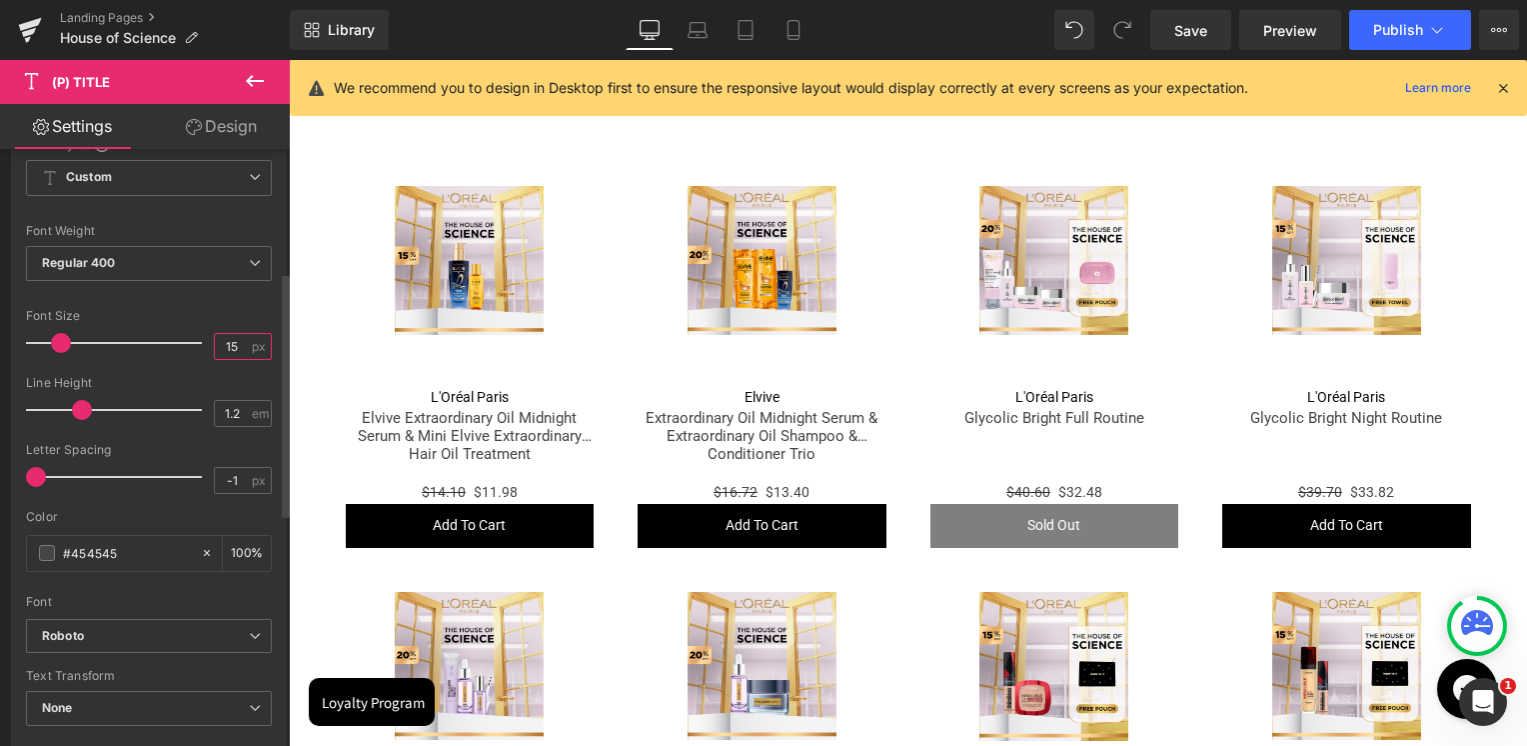
type input "15"
click at [191, 296] on div at bounding box center [149, 297] width 246 height 13
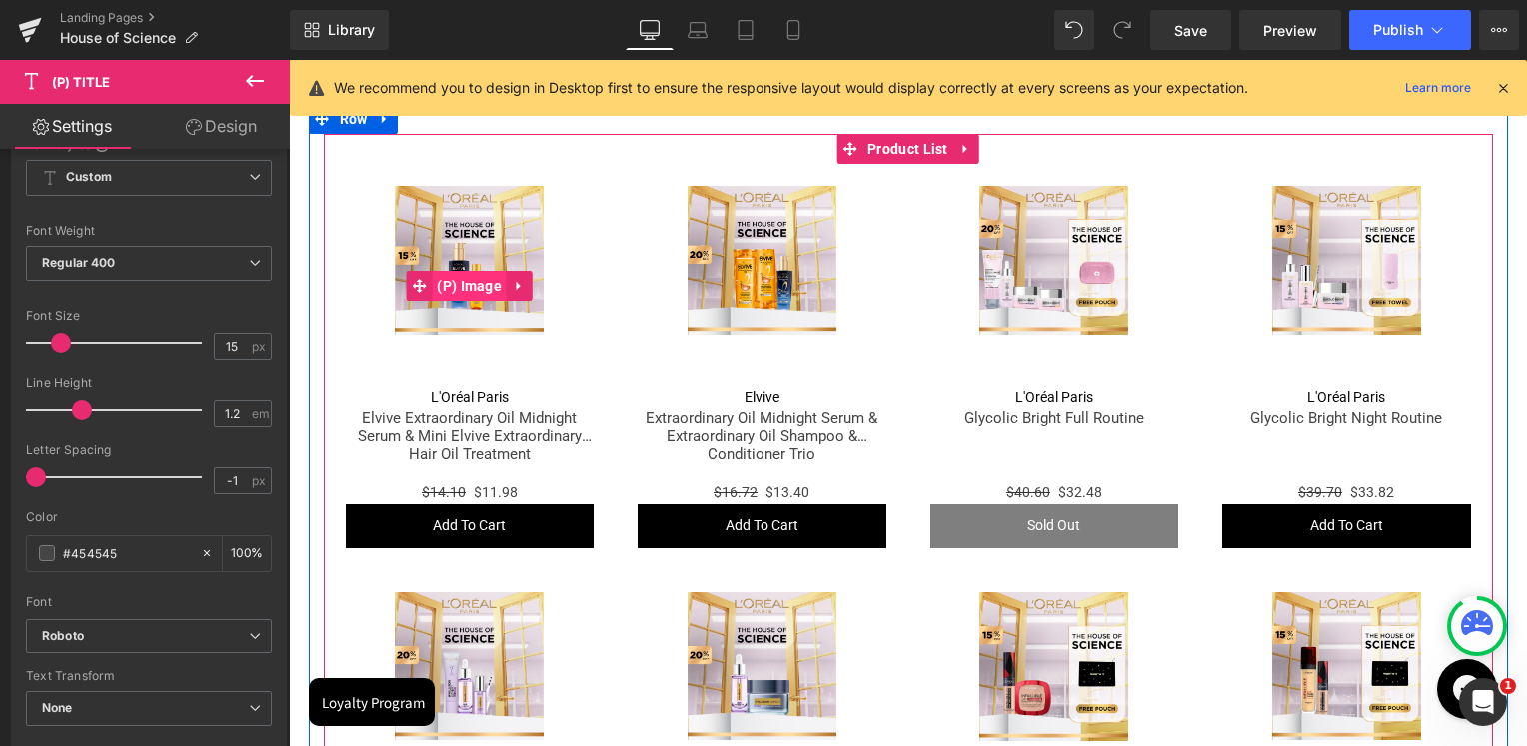
click at [451, 273] on span "(P) Image" at bounding box center [469, 286] width 75 height 30
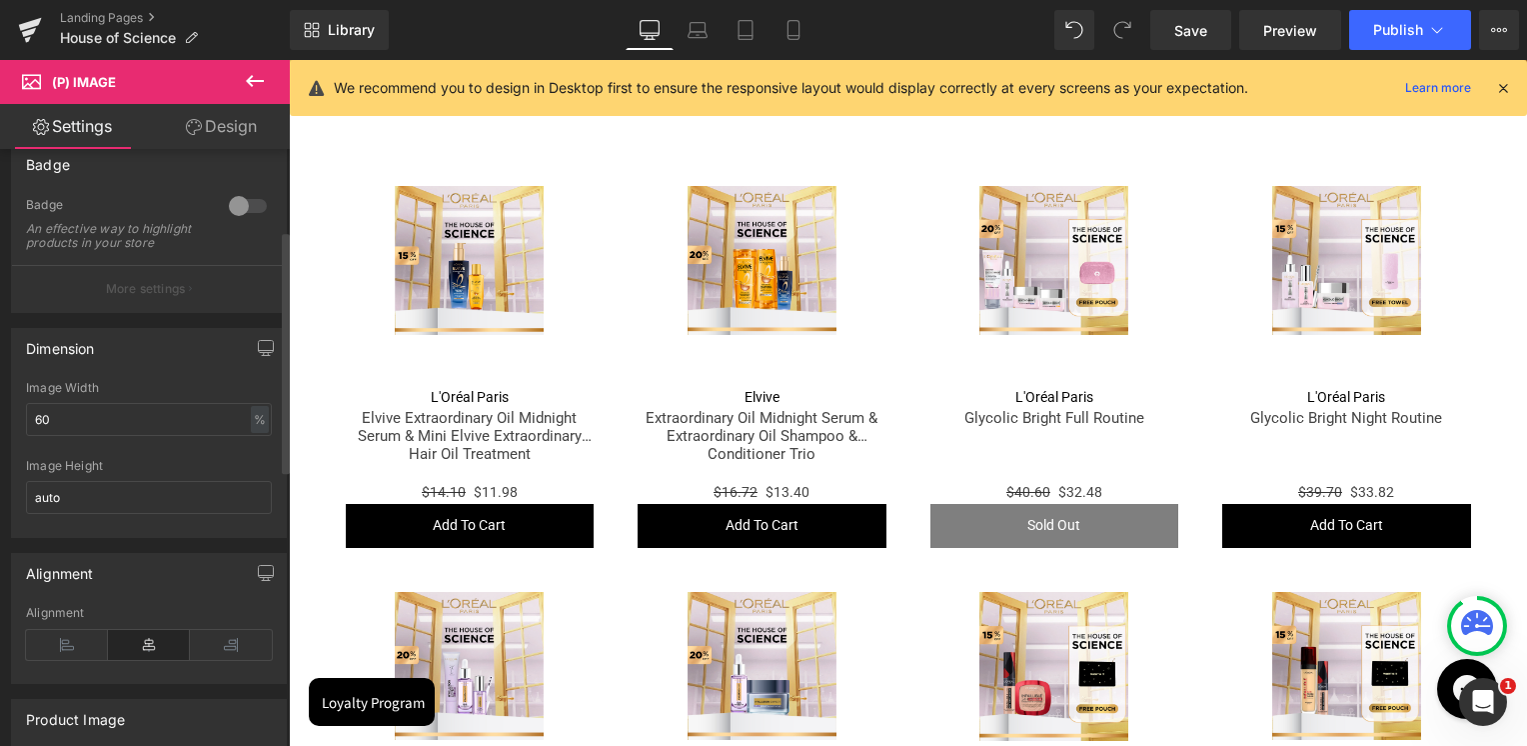
scroll to position [200, 0]
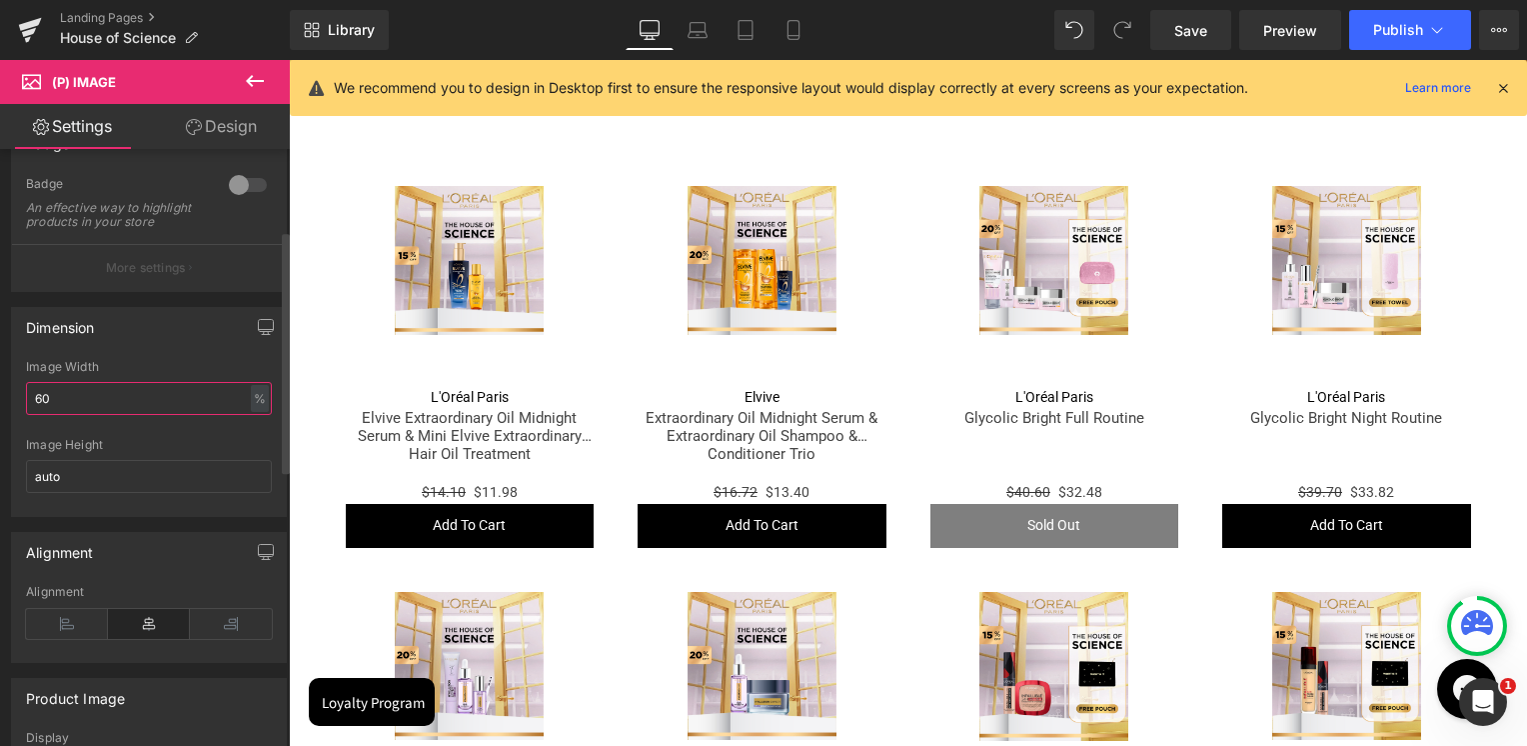
click at [111, 406] on input "60" at bounding box center [149, 398] width 246 height 33
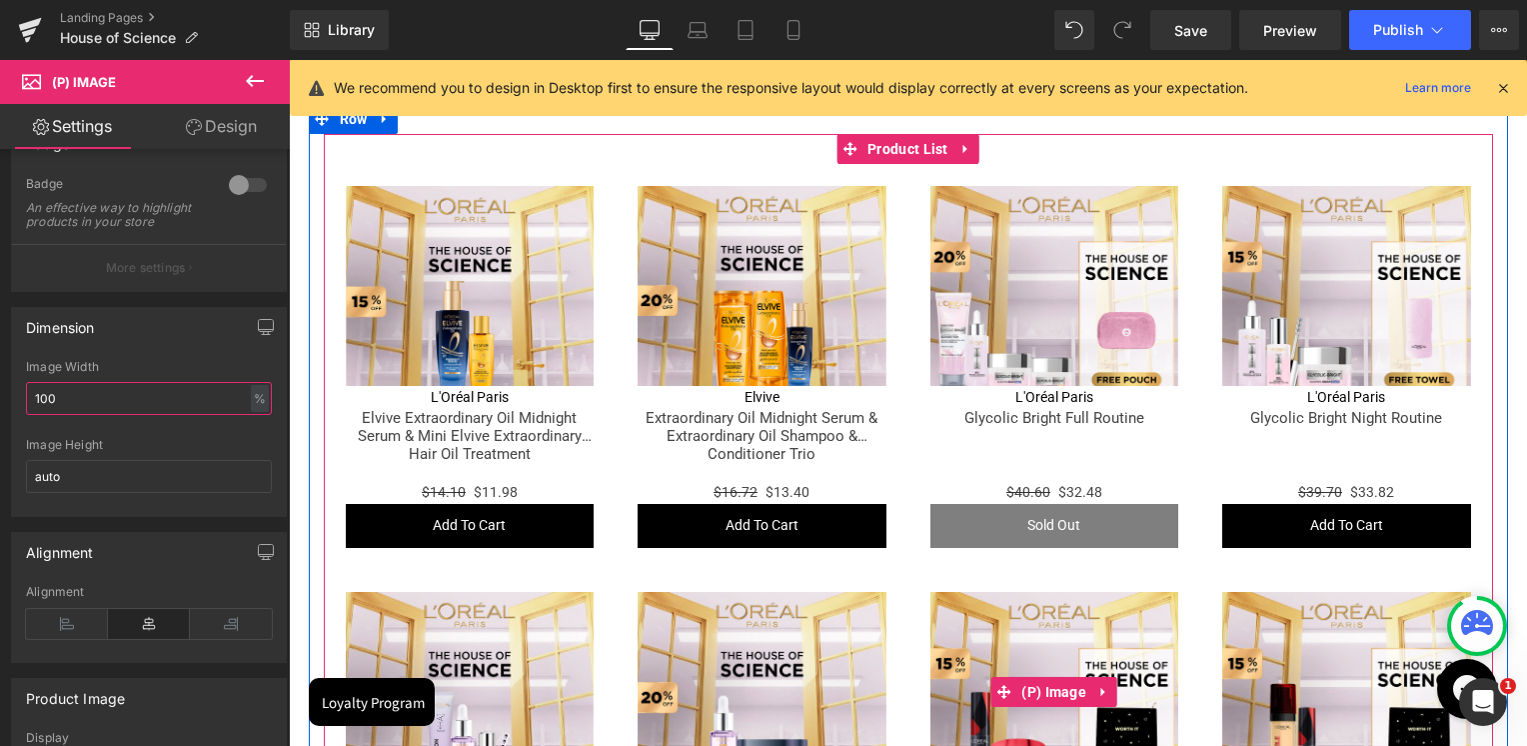
scroll to position [2891, 0]
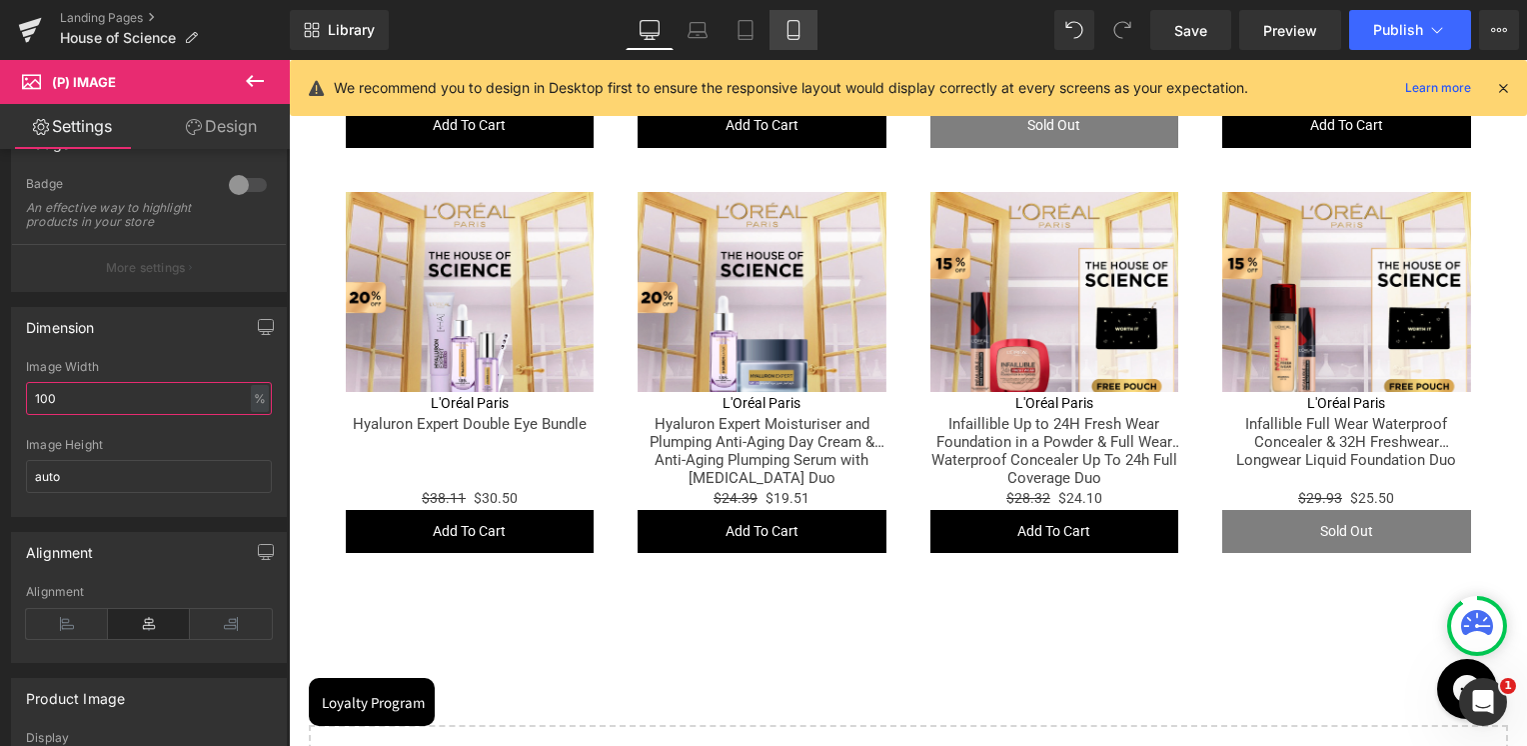
type input "100"
click at [792, 33] on icon at bounding box center [794, 30] width 20 height 20
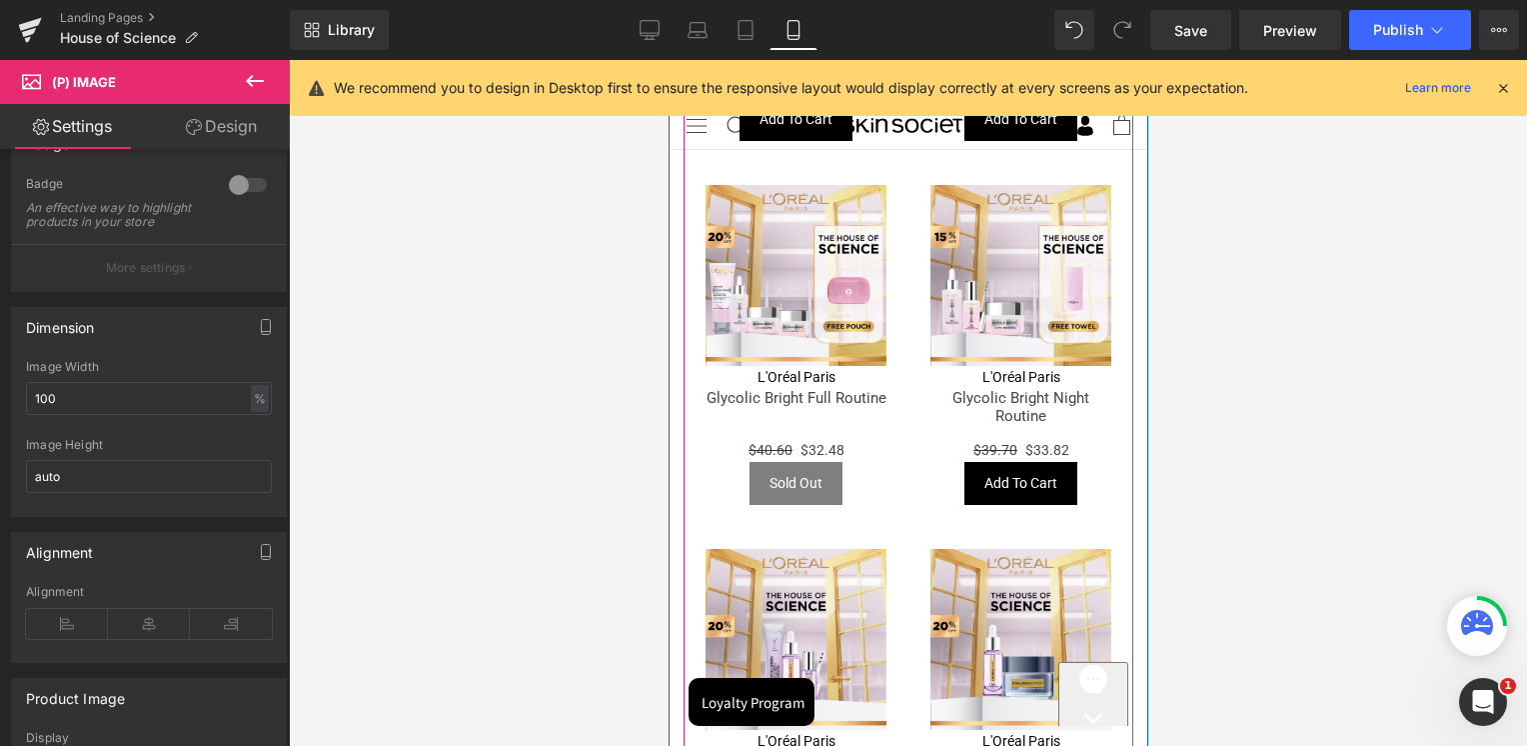
scroll to position [974, 0]
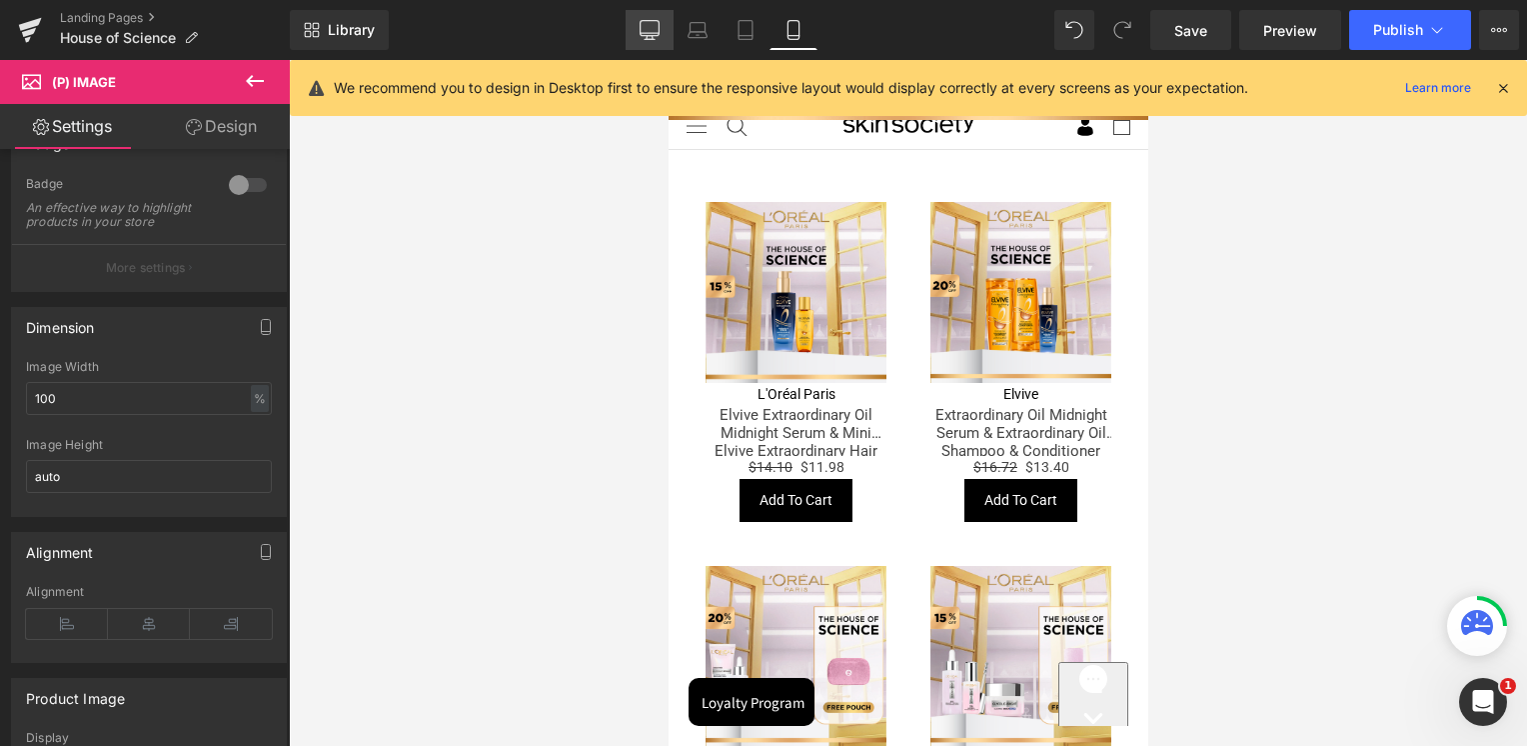
click at [659, 42] on link "Desktop" at bounding box center [650, 30] width 48 height 40
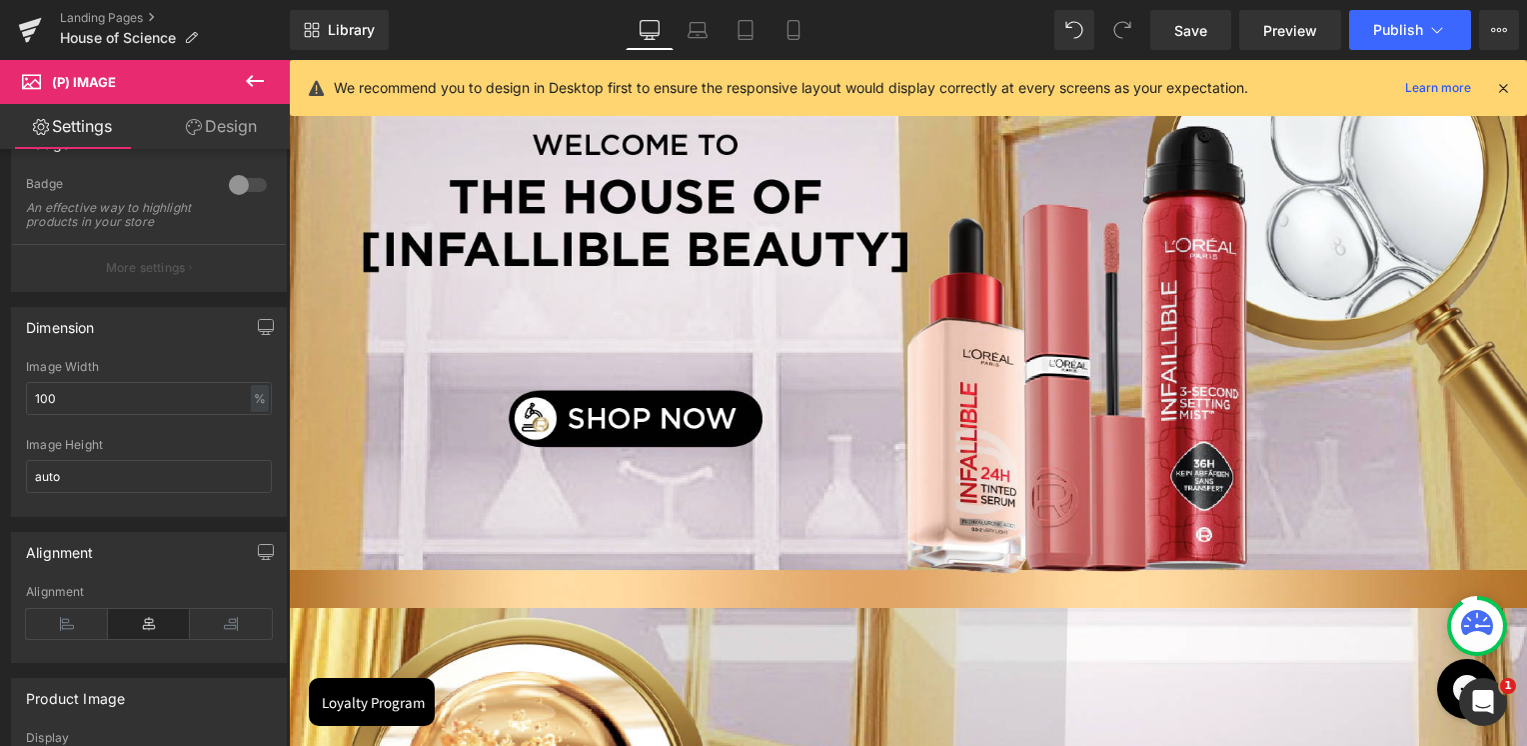
scroll to position [1276, 0]
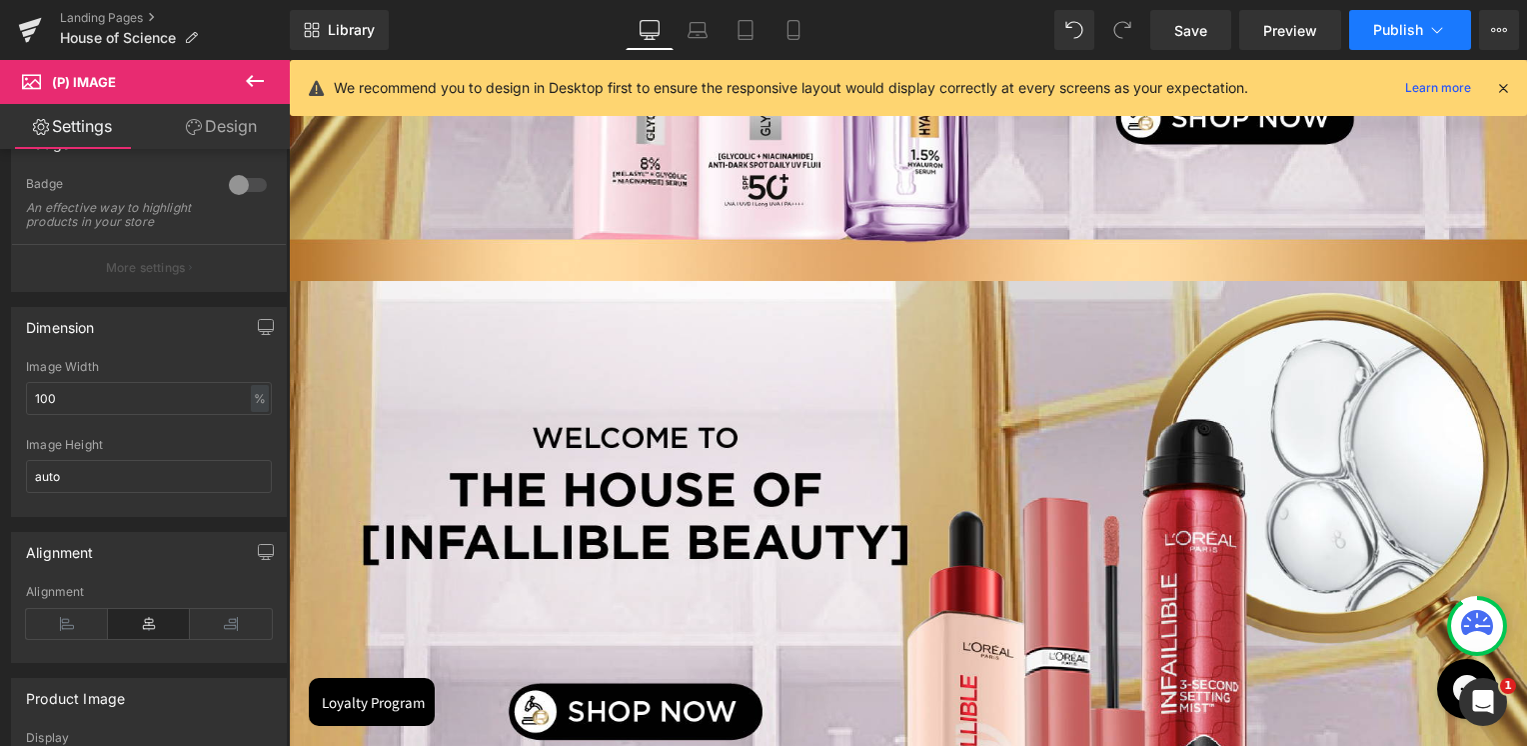
click at [1418, 18] on button "Publish" at bounding box center [1410, 30] width 122 height 40
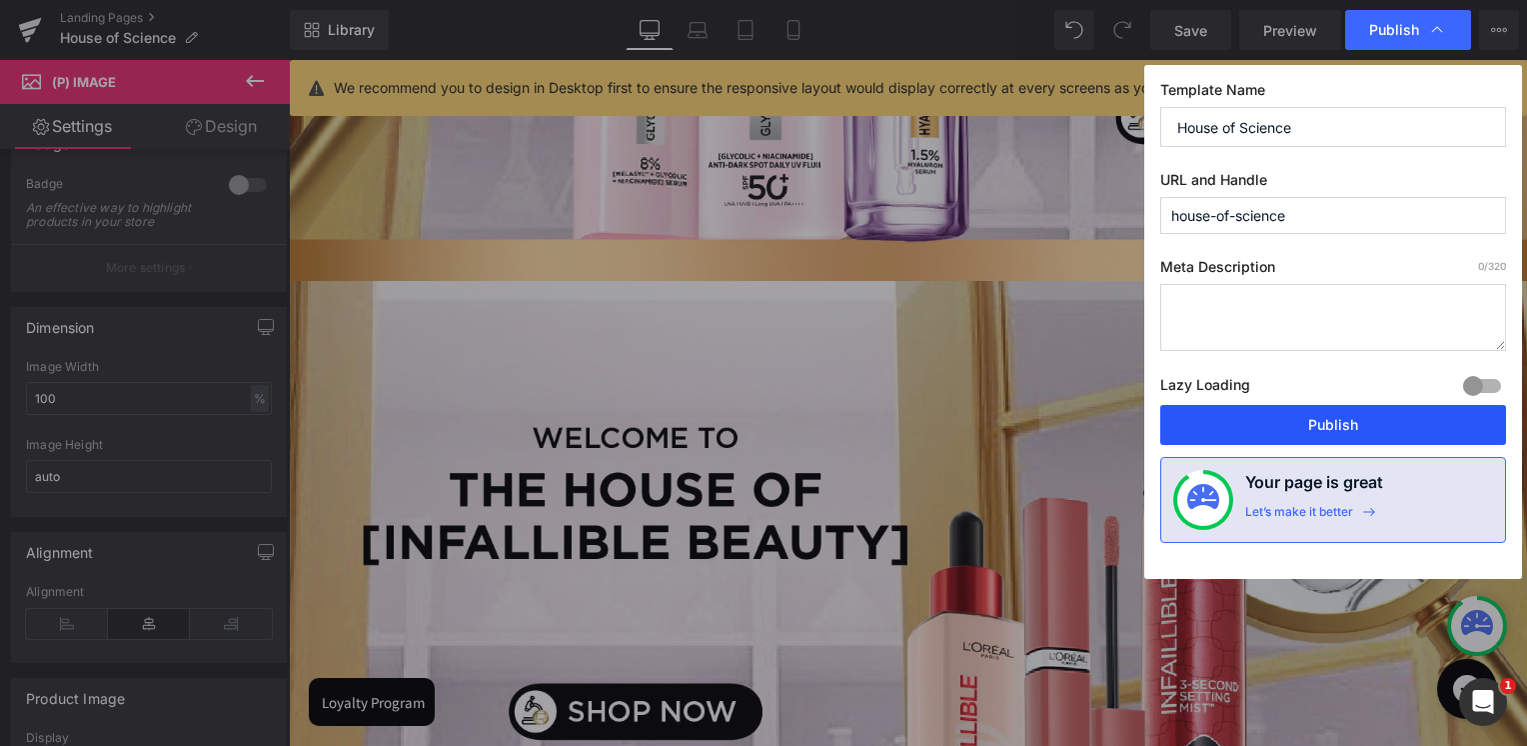
click at [1319, 430] on button "Publish" at bounding box center [1333, 425] width 346 height 40
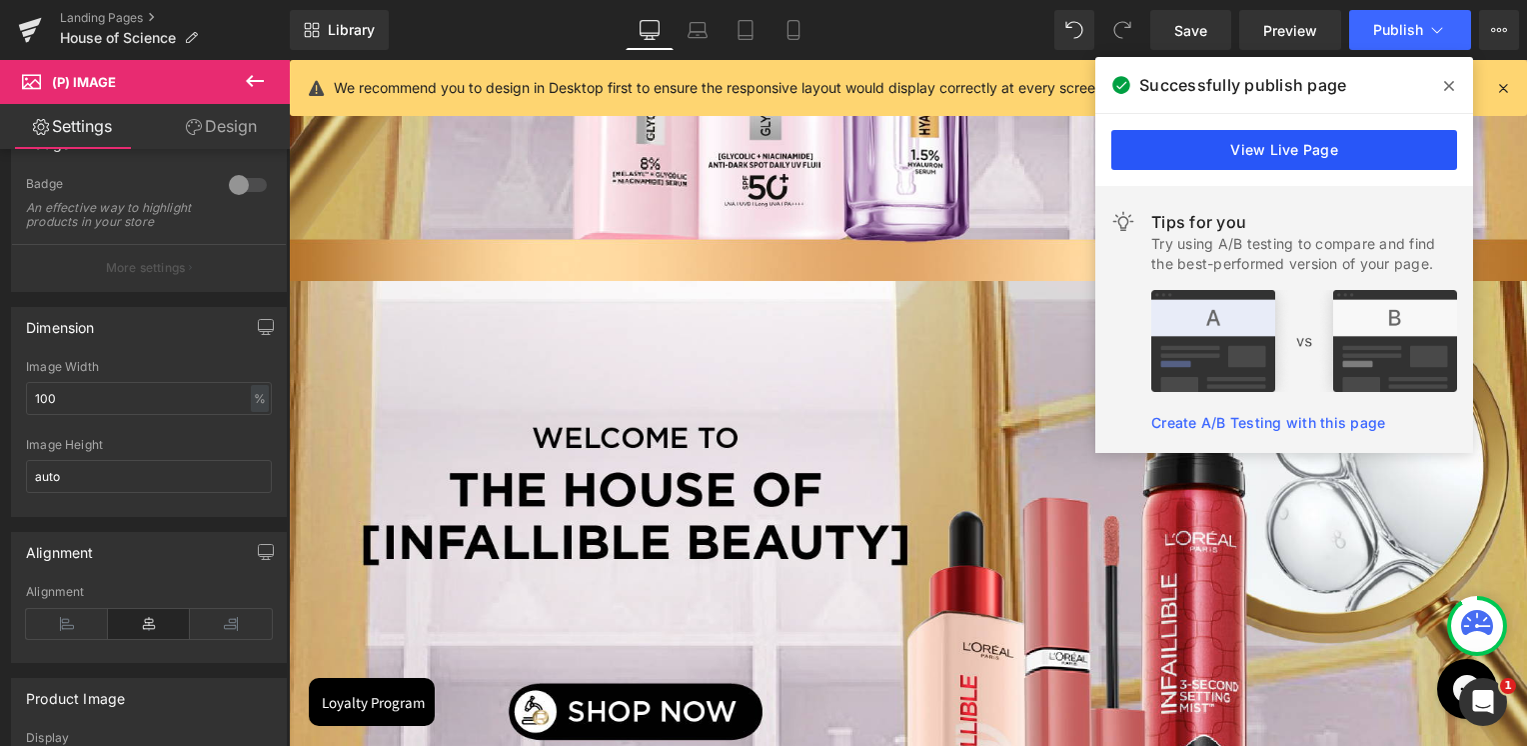
click at [1317, 150] on link "View Live Page" at bounding box center [1284, 150] width 346 height 40
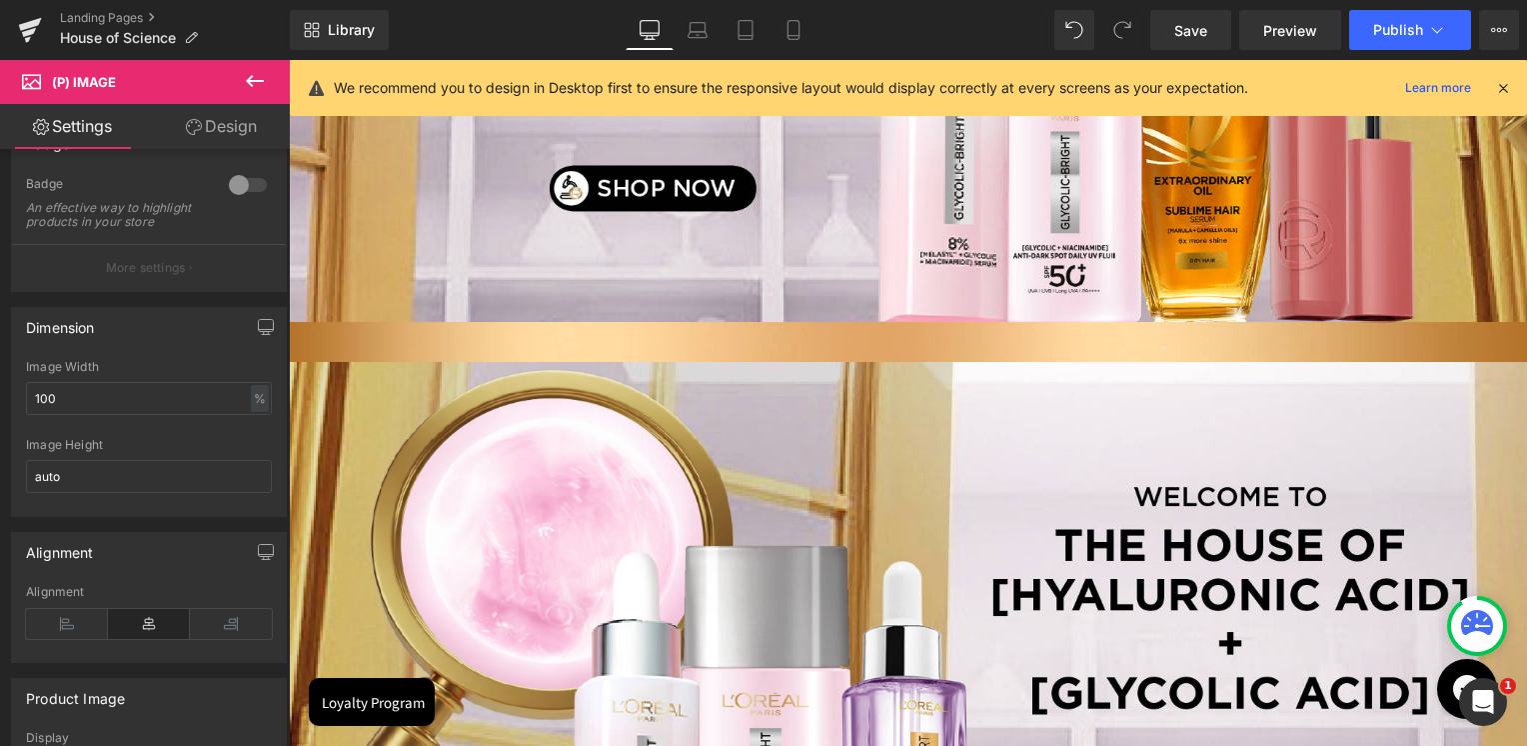
scroll to position [177, 0]
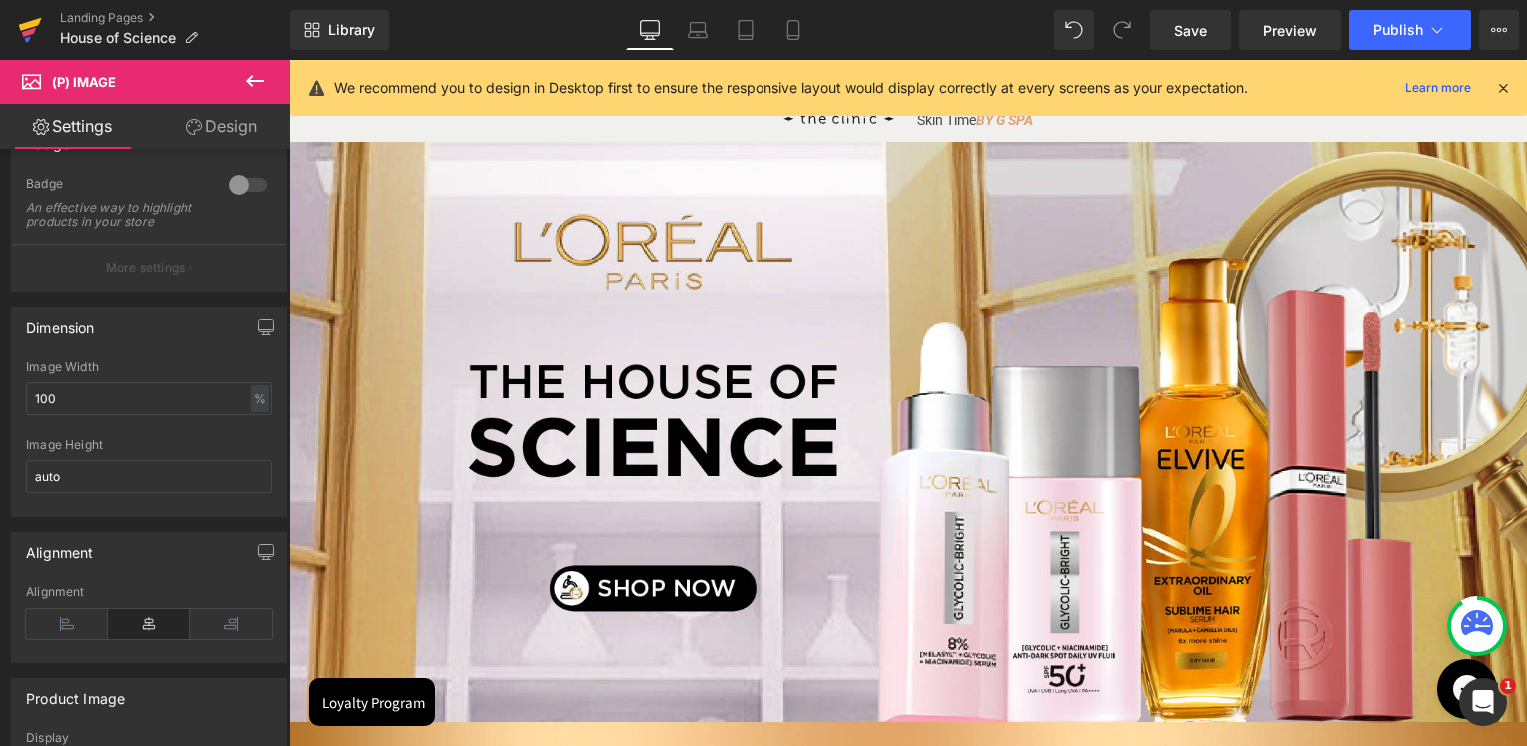
click at [48, 34] on link at bounding box center [30, 30] width 60 height 60
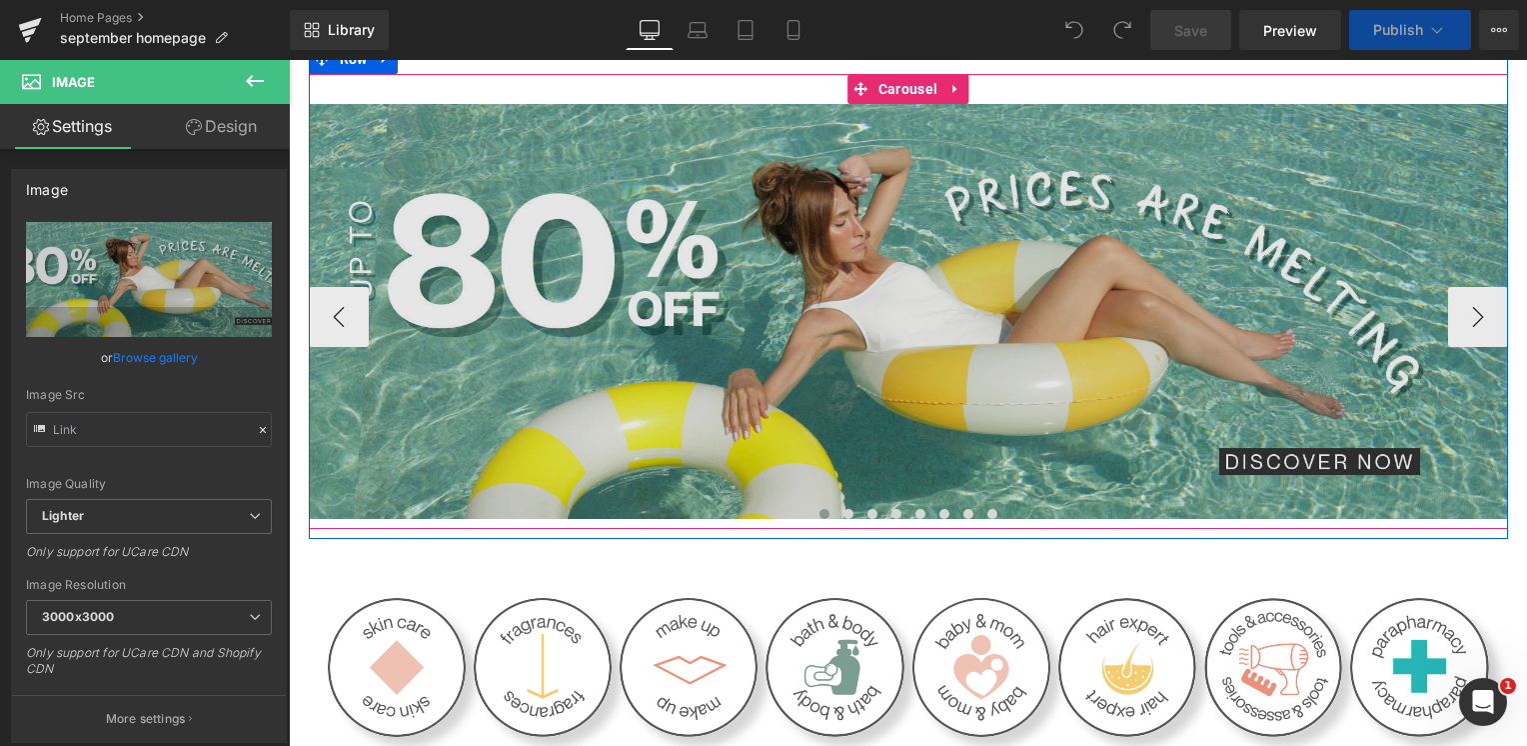
scroll to position [200, 0]
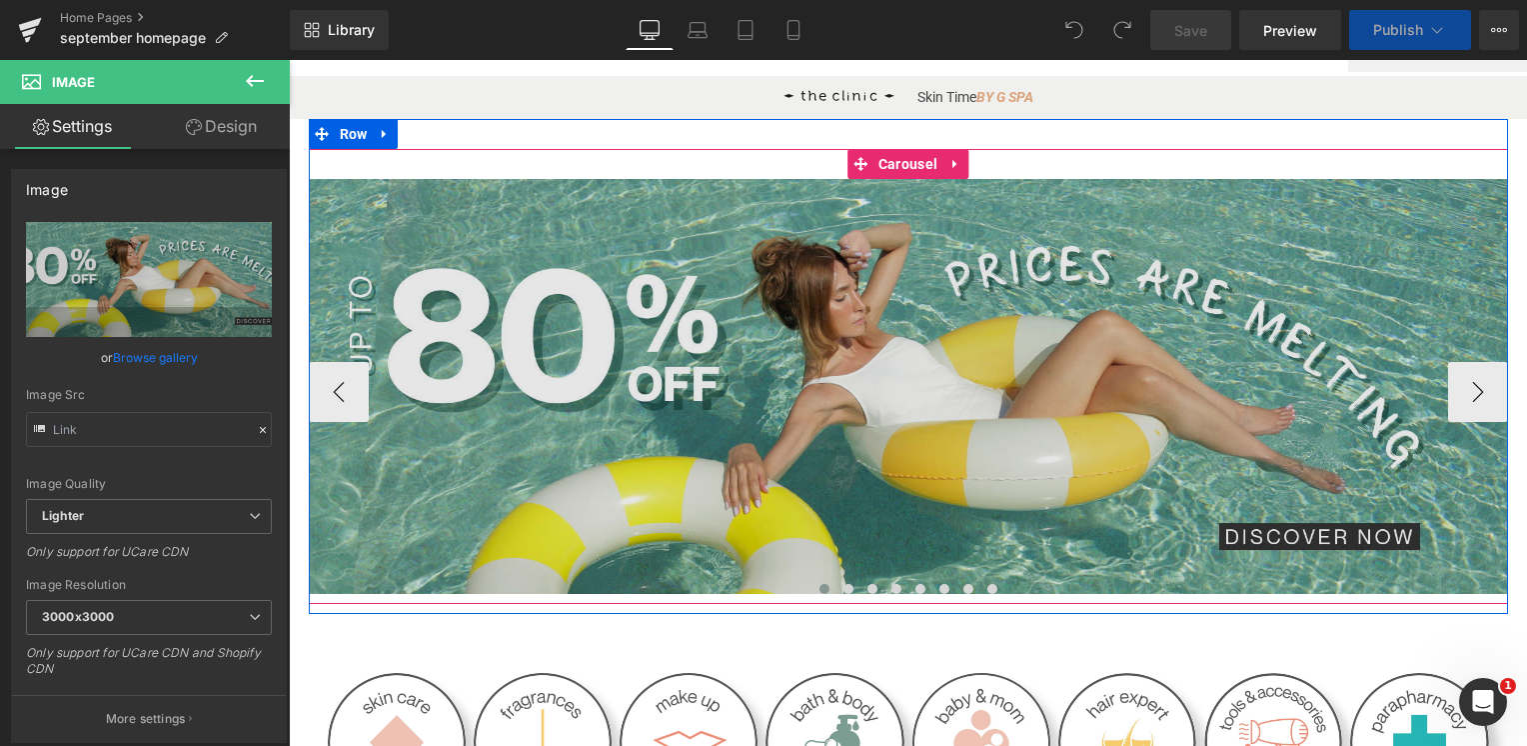
click at [877, 166] on span "Carousel" at bounding box center [907, 164] width 69 height 30
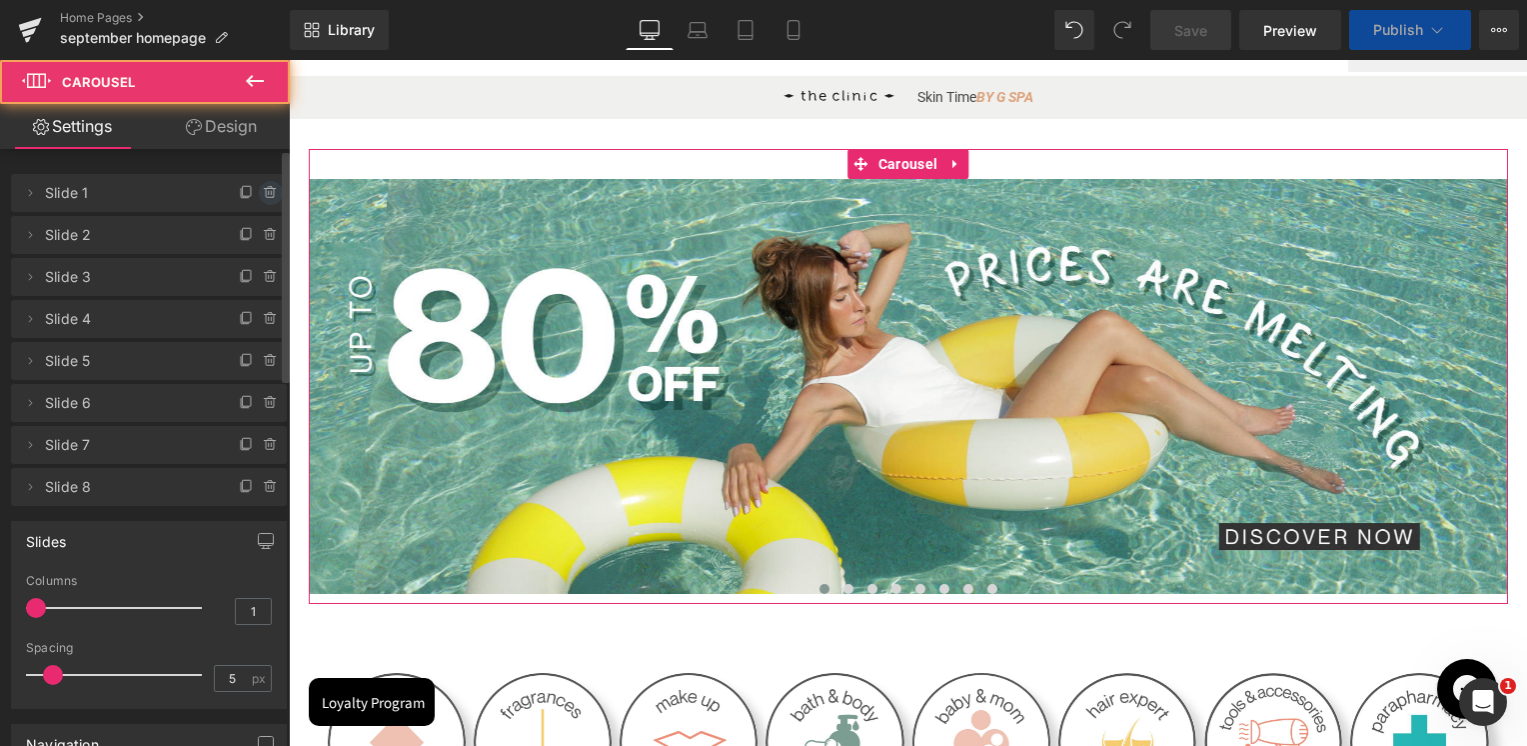
scroll to position [0, 0]
click at [265, 189] on icon at bounding box center [269, 189] width 11 height 0
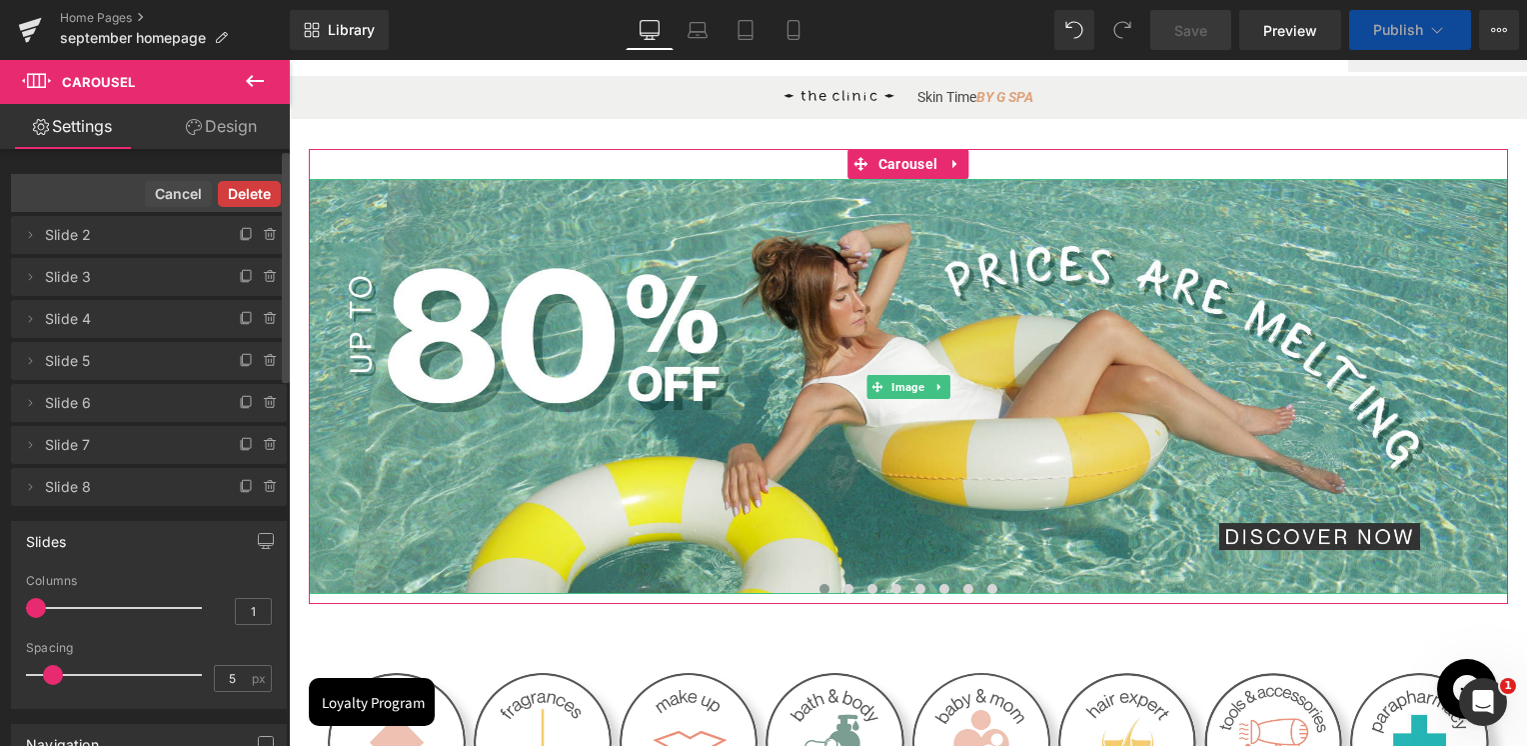
click at [258, 191] on button "Delete" at bounding box center [249, 194] width 63 height 26
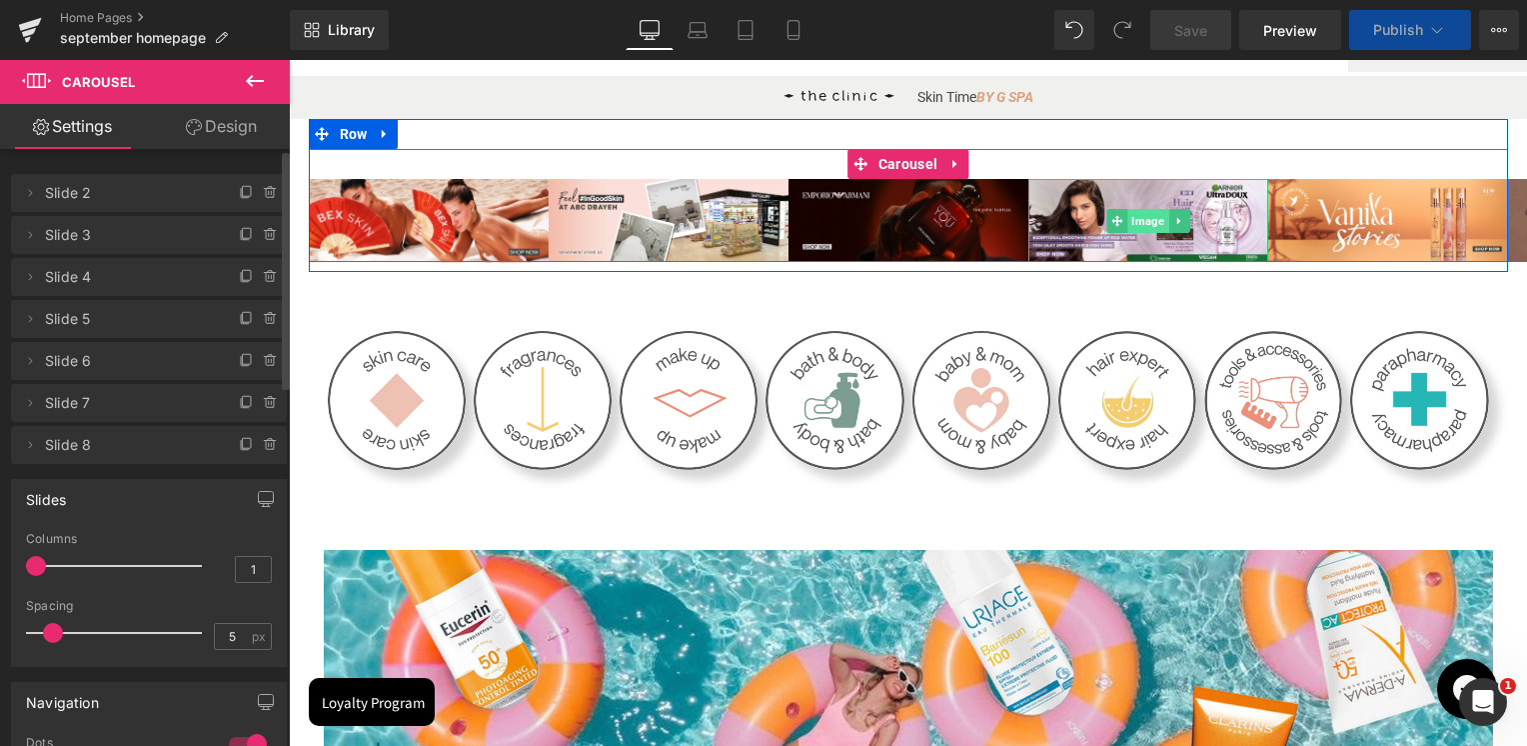
click at [1132, 225] on span "Image" at bounding box center [1147, 221] width 41 height 24
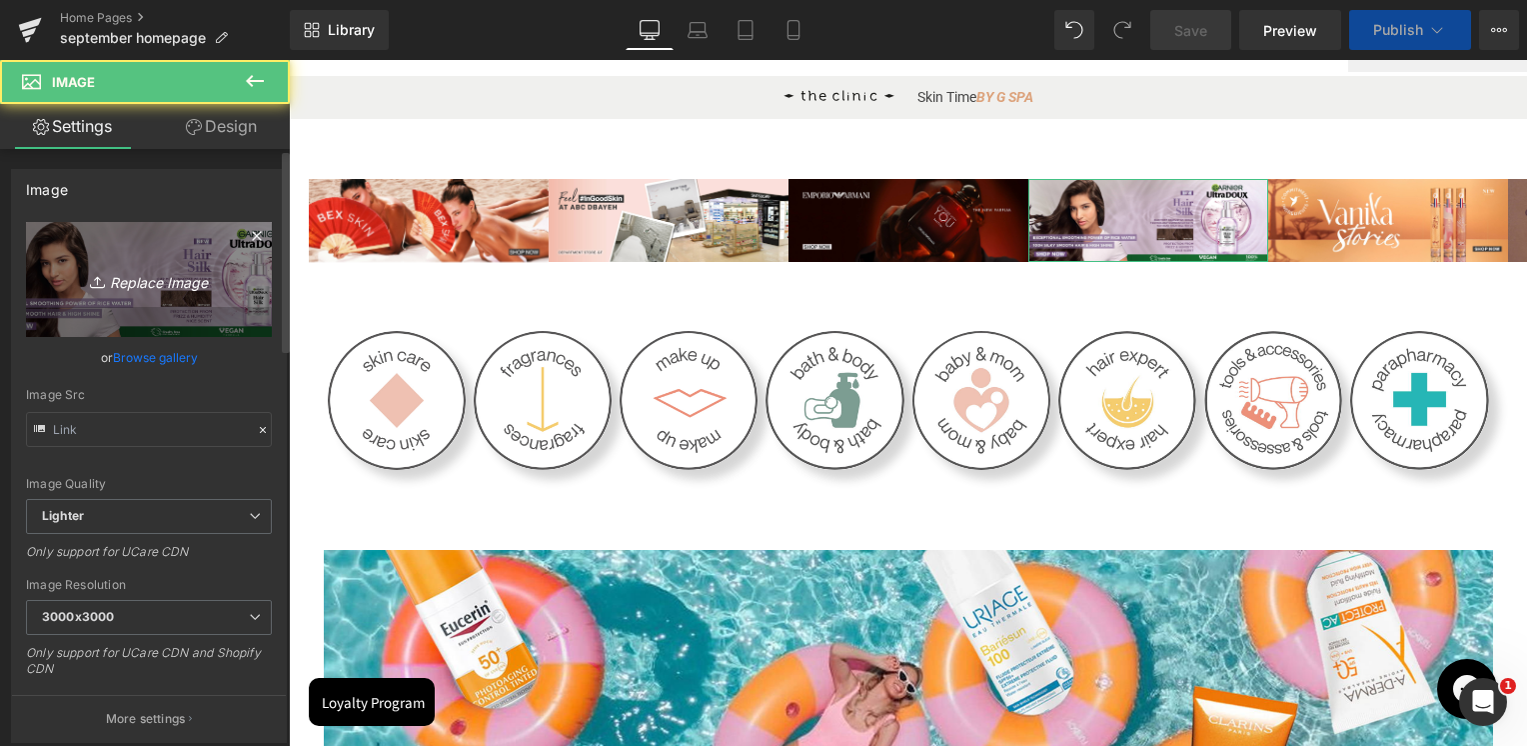
click at [94, 249] on link "Replace Image" at bounding box center [149, 279] width 246 height 115
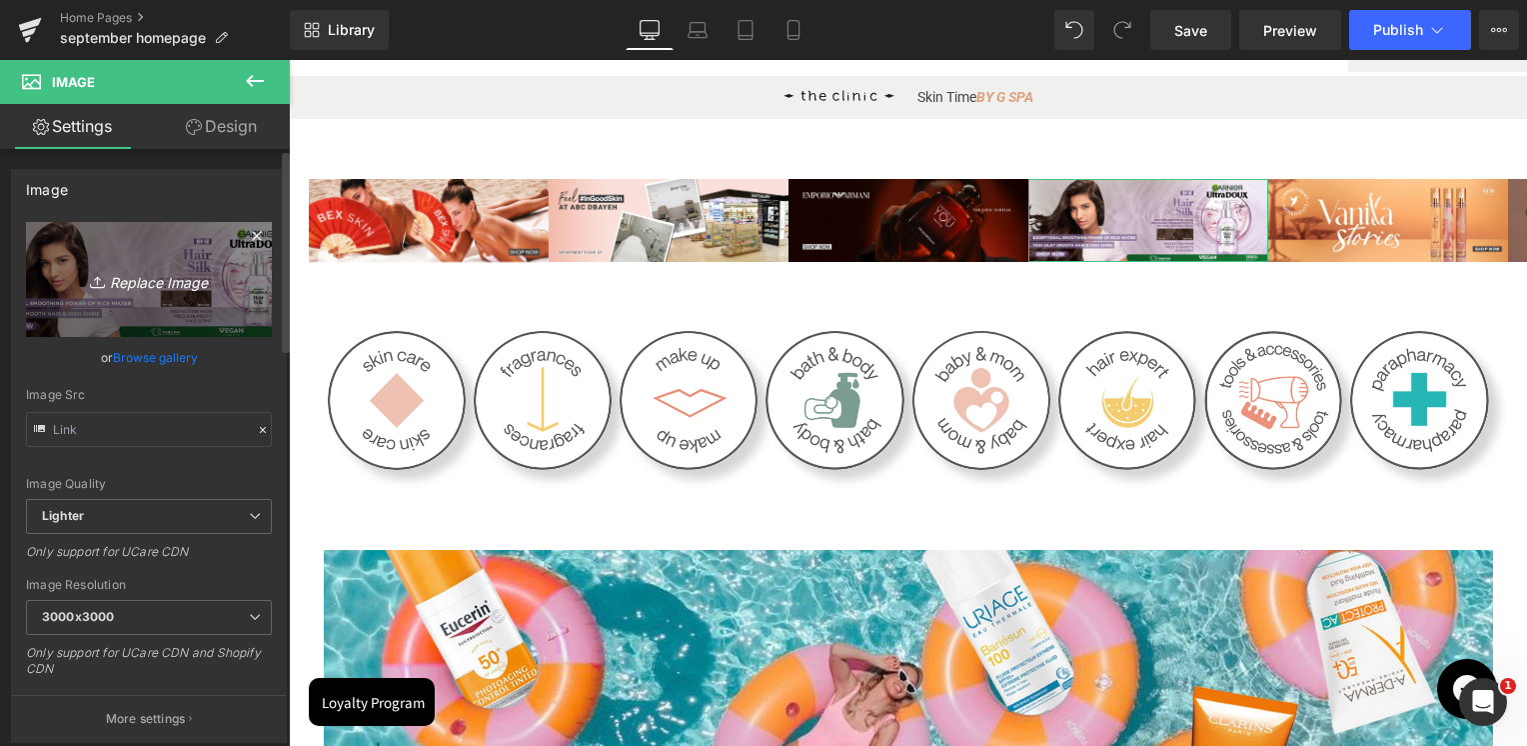
type input "C:\fakepath\2000x692px.jpg"
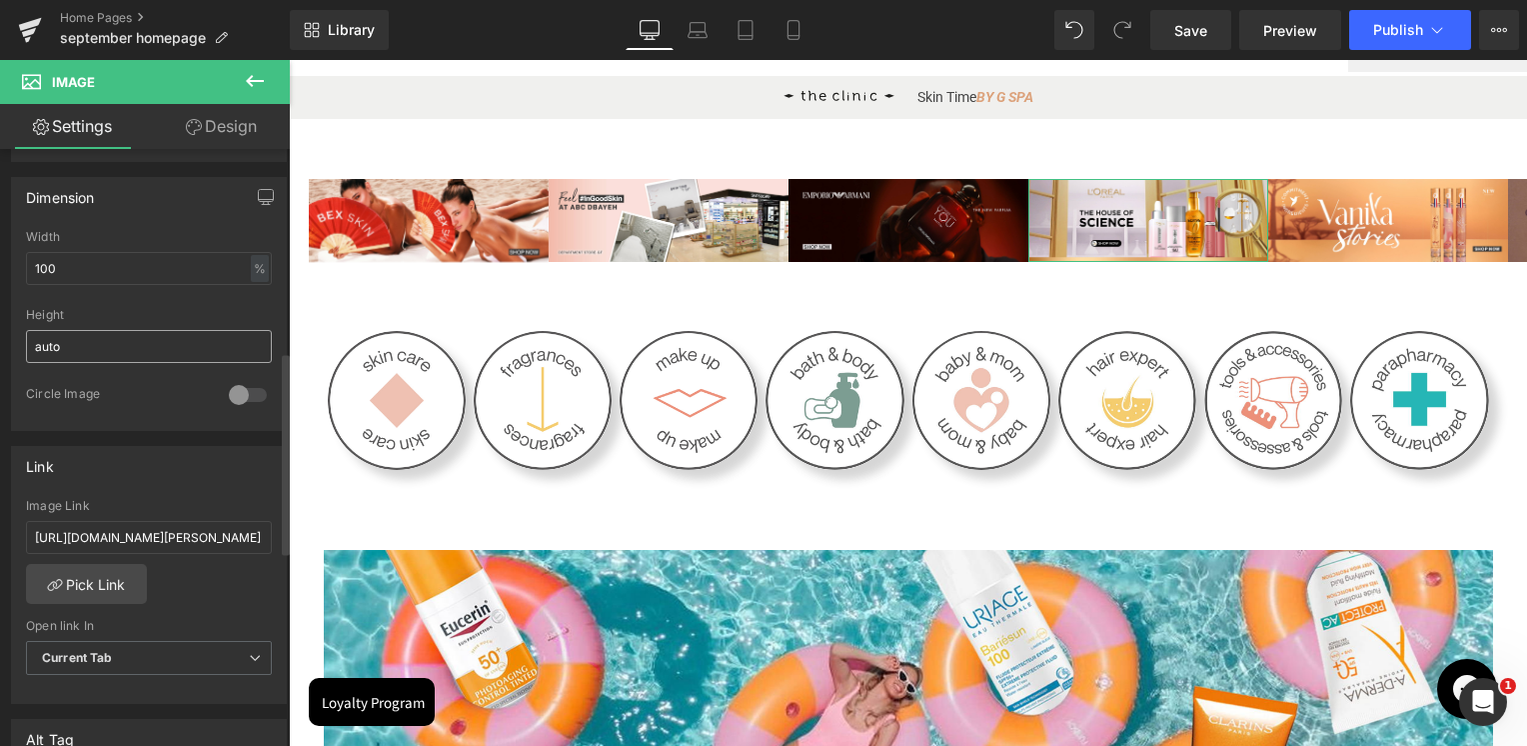
scroll to position [600, 0]
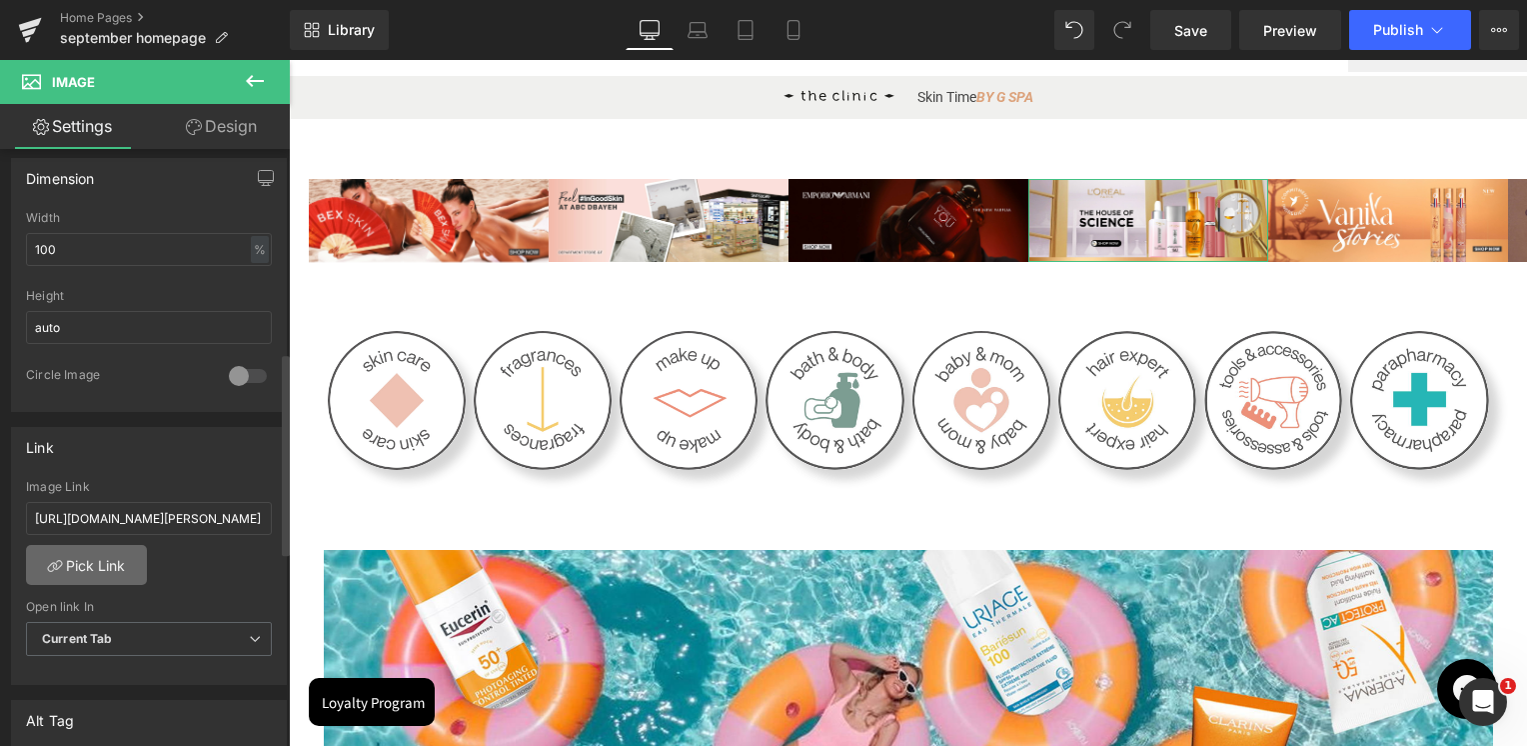
click at [103, 561] on link "Pick Link" at bounding box center [86, 565] width 121 height 40
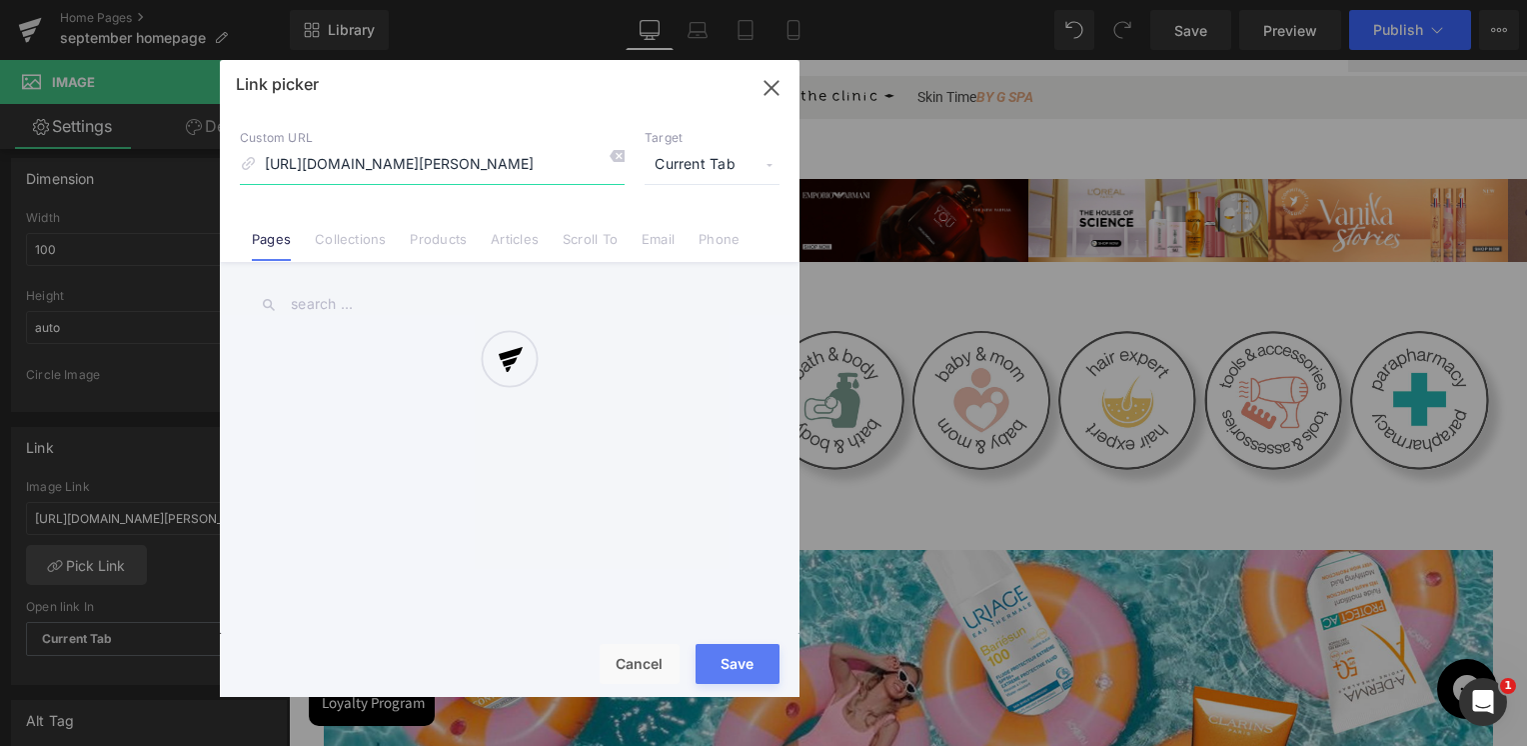
scroll to position [0, 164]
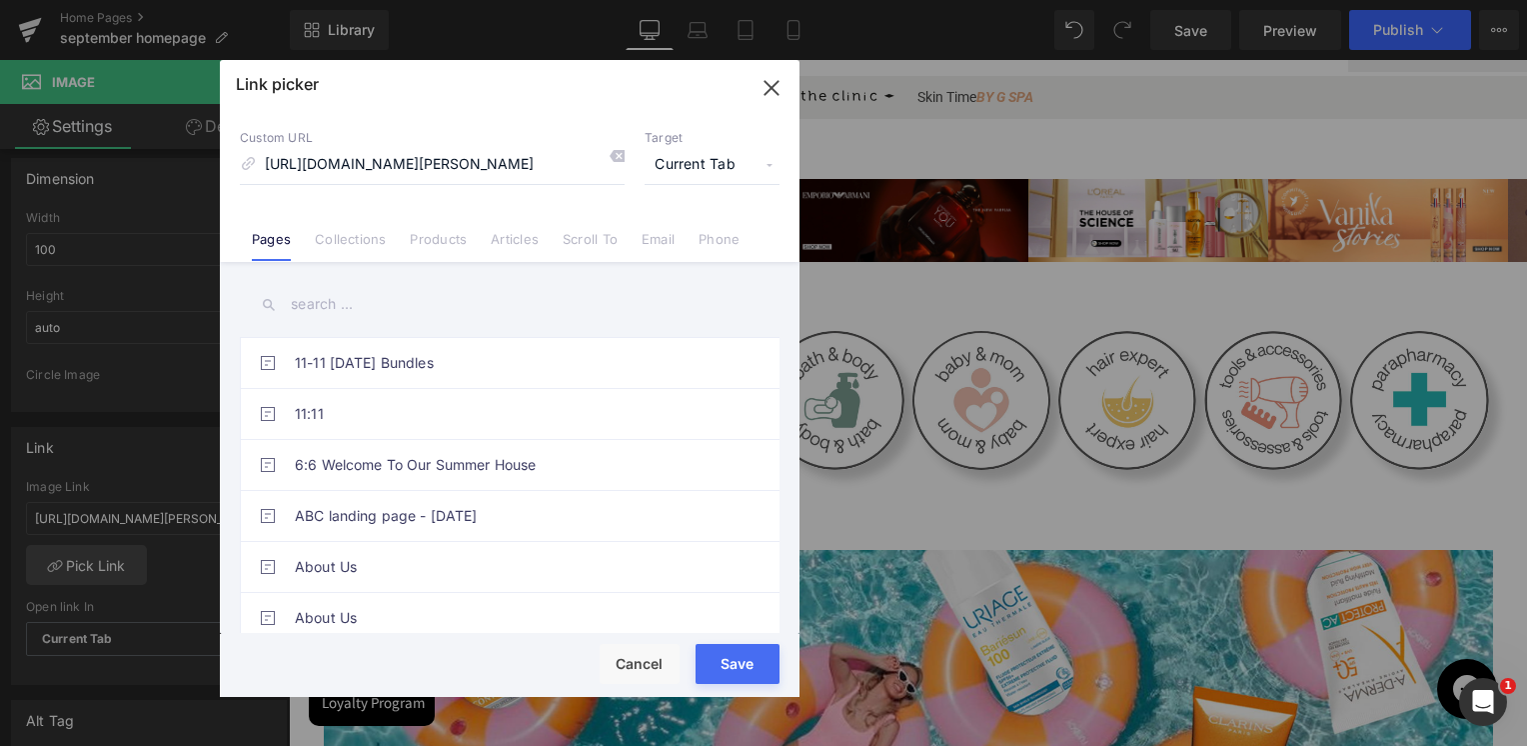
click at [305, 302] on input "text" at bounding box center [510, 304] width 540 height 45
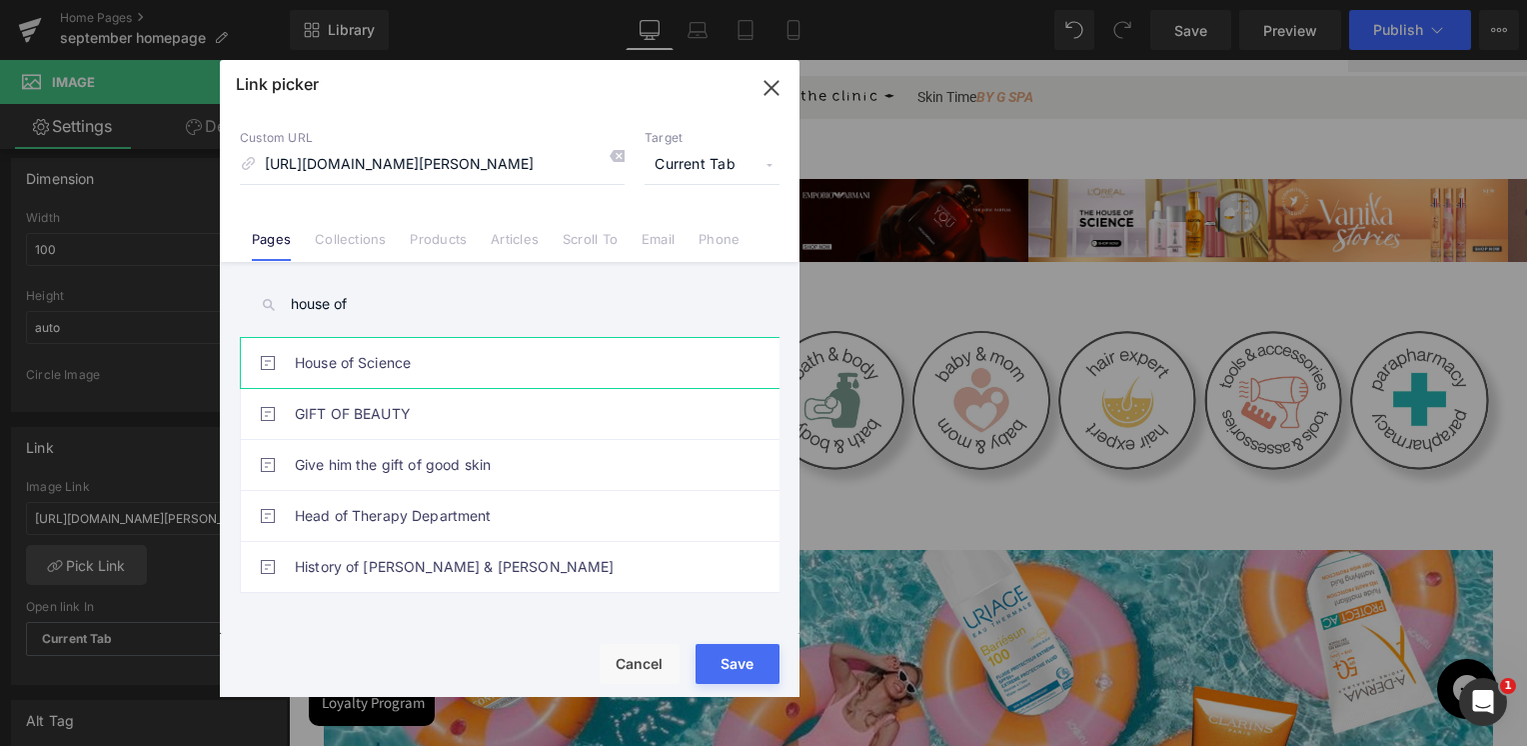
type input "house of"
click at [348, 370] on link "House of Science" at bounding box center [515, 363] width 440 height 50
click at [744, 659] on div "Rendering Content" at bounding box center [764, 667] width 123 height 22
click at [745, 655] on button "Save" at bounding box center [738, 664] width 84 height 40
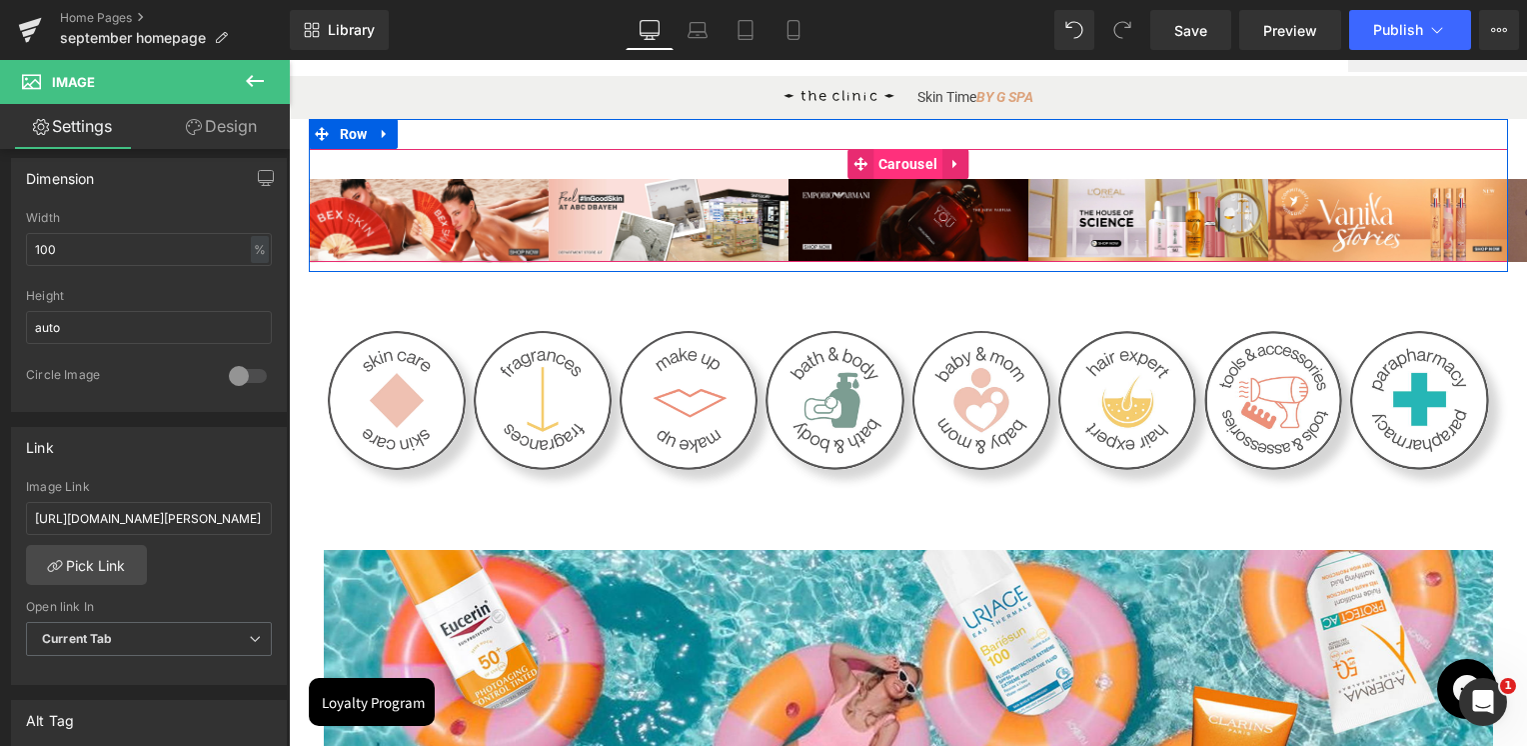
click at [930, 164] on span "Carousel" at bounding box center [907, 164] width 69 height 30
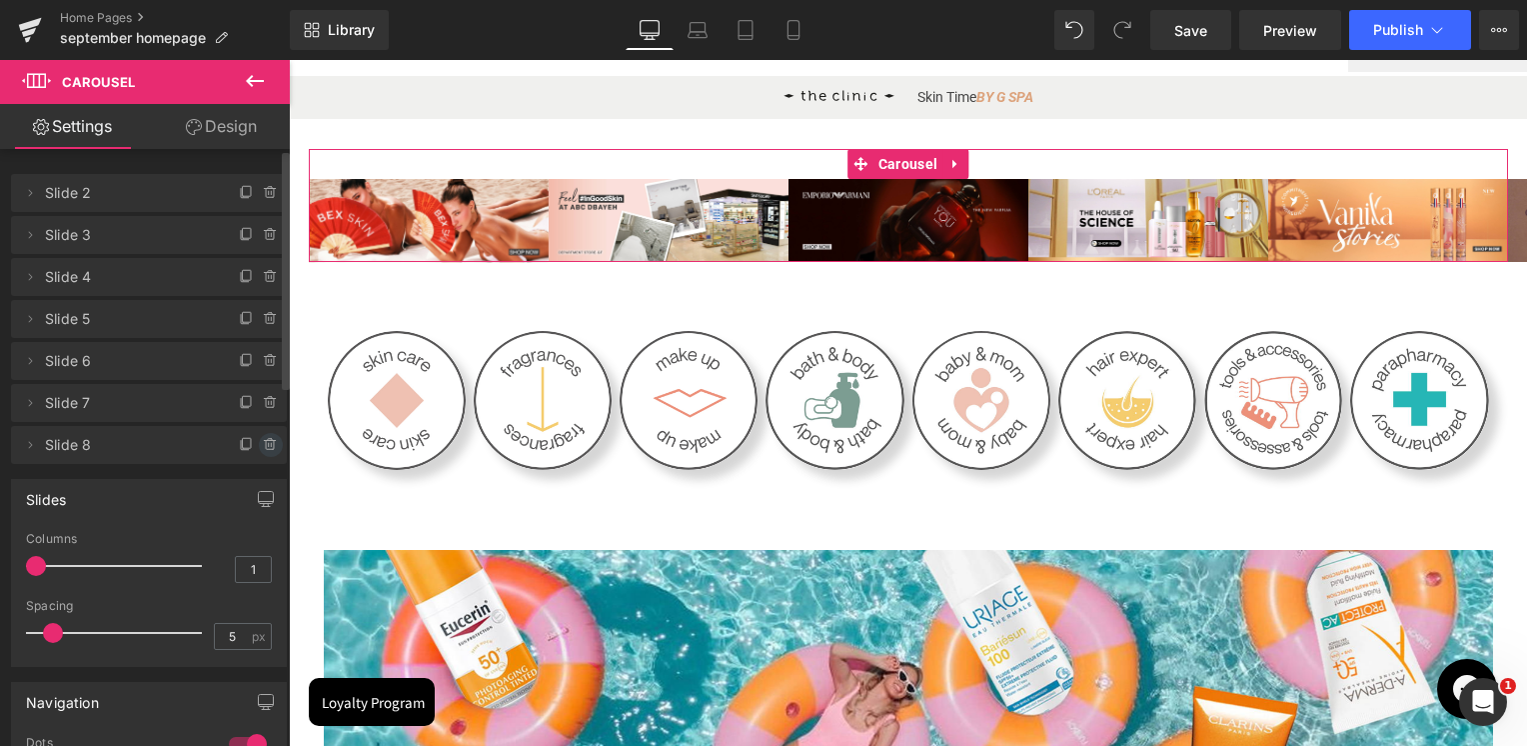
click at [269, 441] on icon at bounding box center [271, 445] width 16 height 16
click at [264, 442] on button "Delete" at bounding box center [249, 446] width 63 height 26
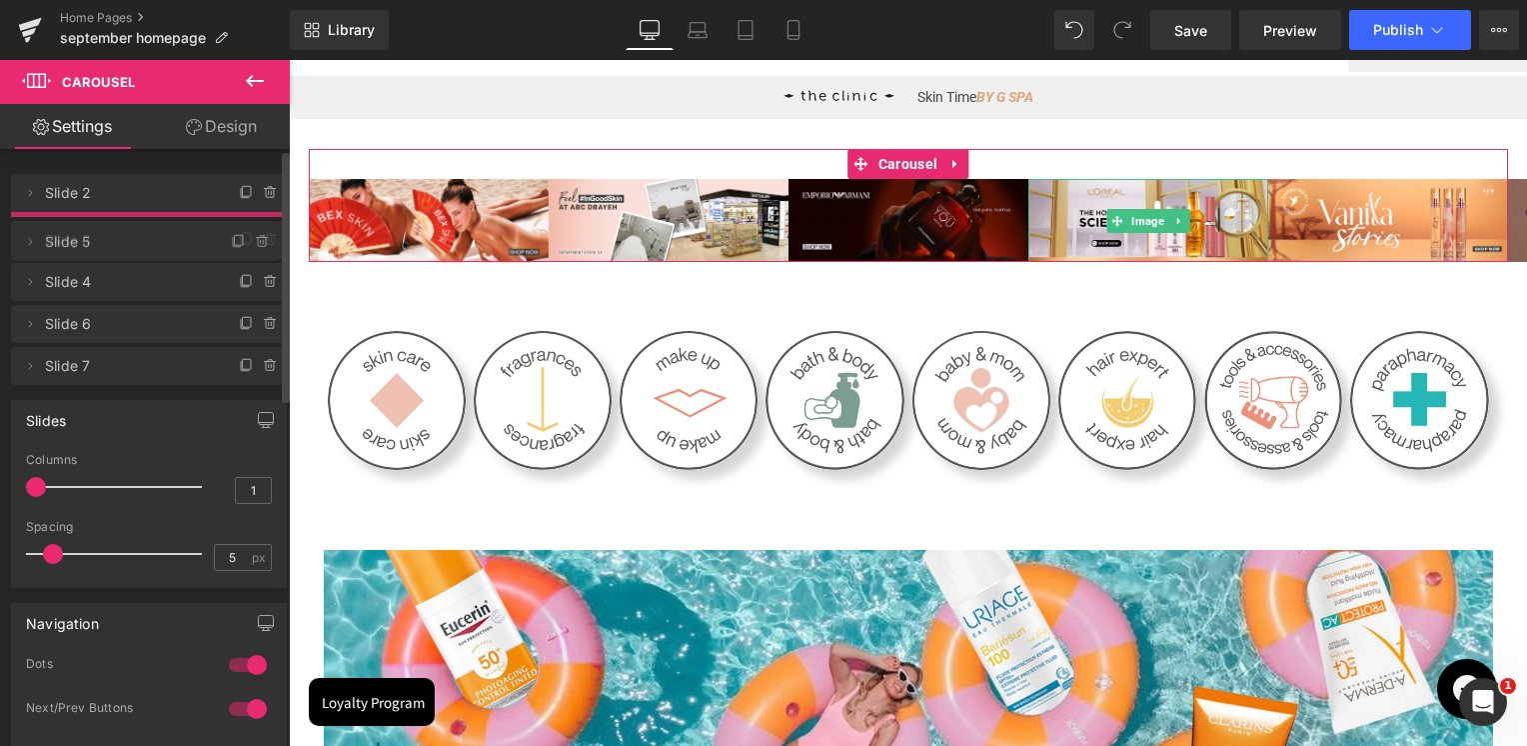
drag, startPoint x: 102, startPoint y: 312, endPoint x: 109, endPoint y: 235, distance: 77.3
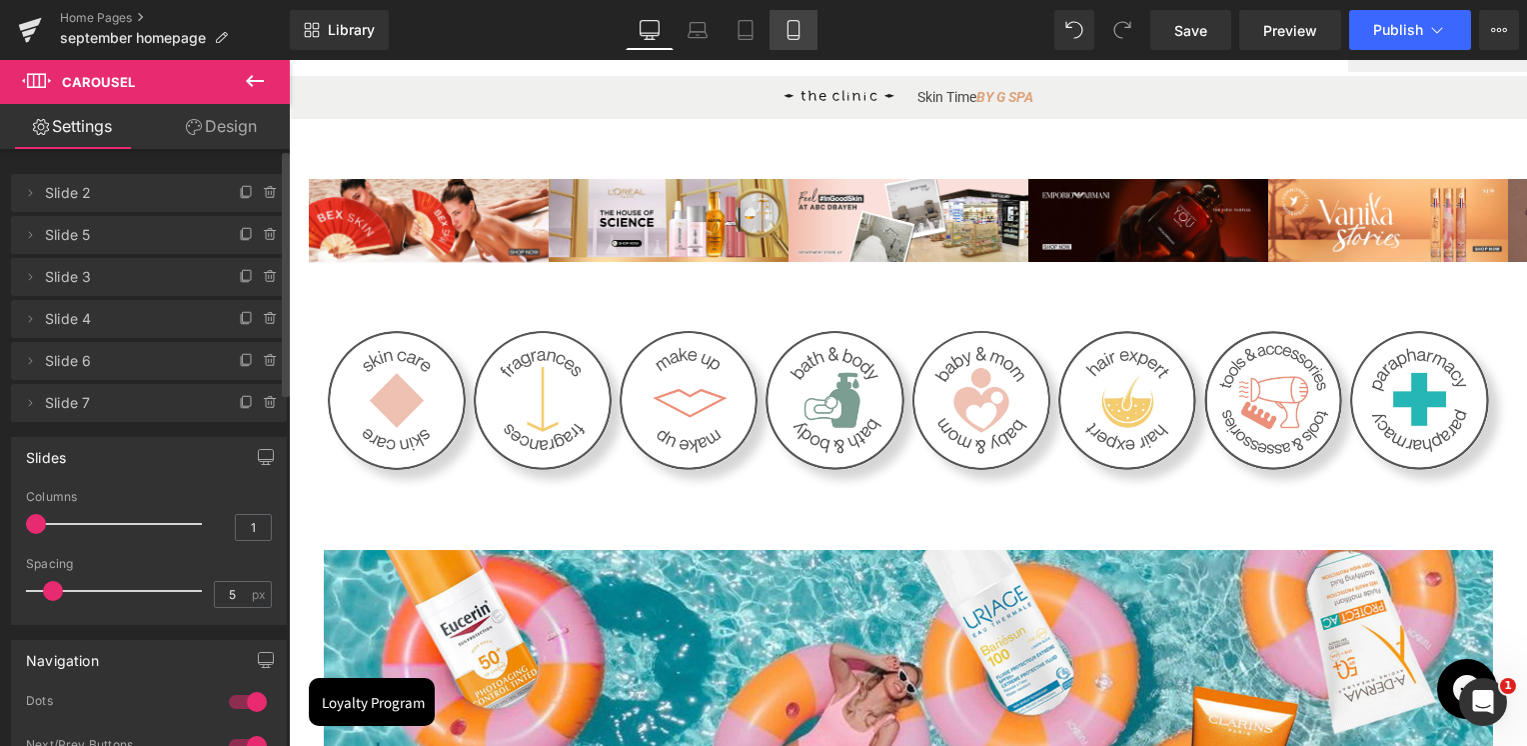
click at [811, 35] on link "Mobile" at bounding box center [794, 30] width 48 height 40
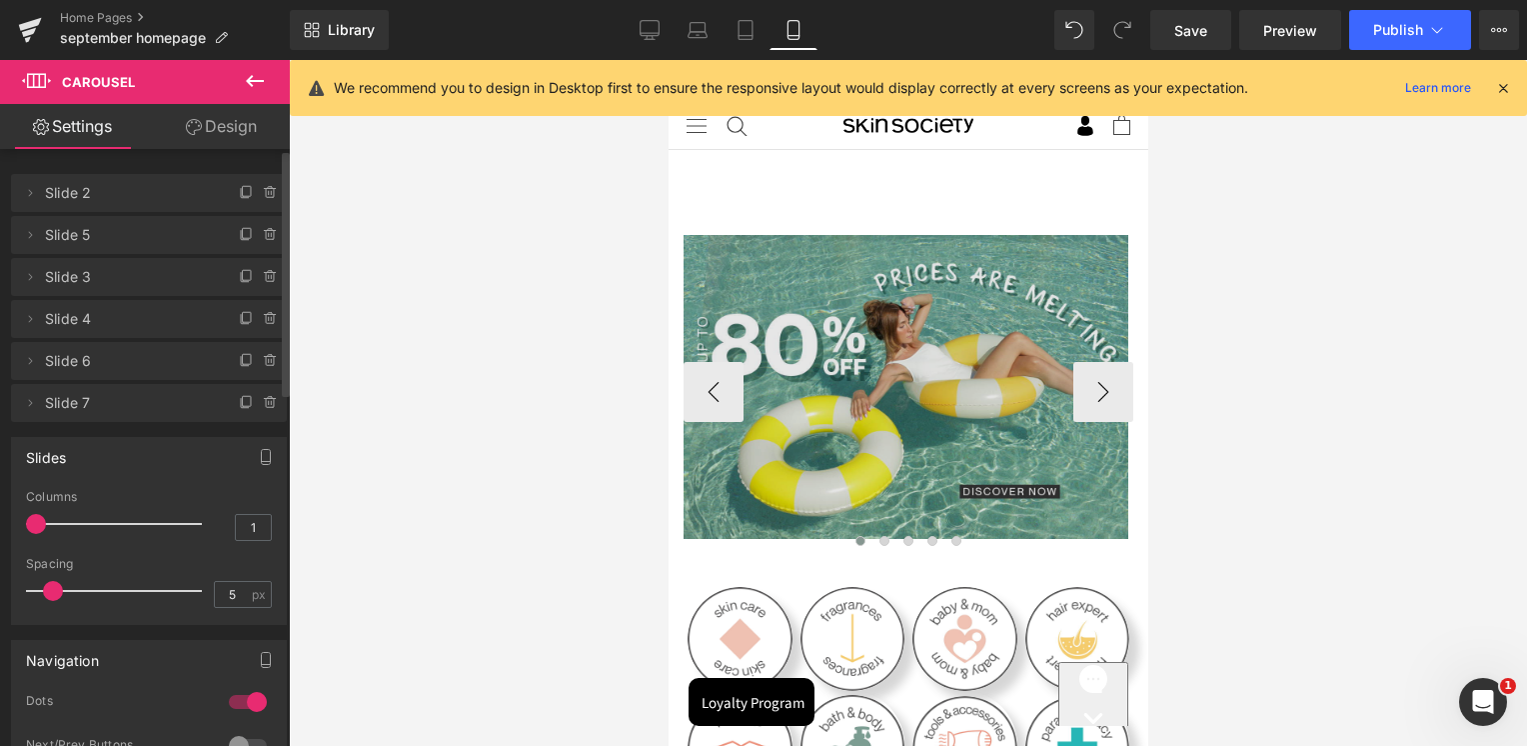
click at [869, 298] on img at bounding box center [905, 387] width 445 height 304
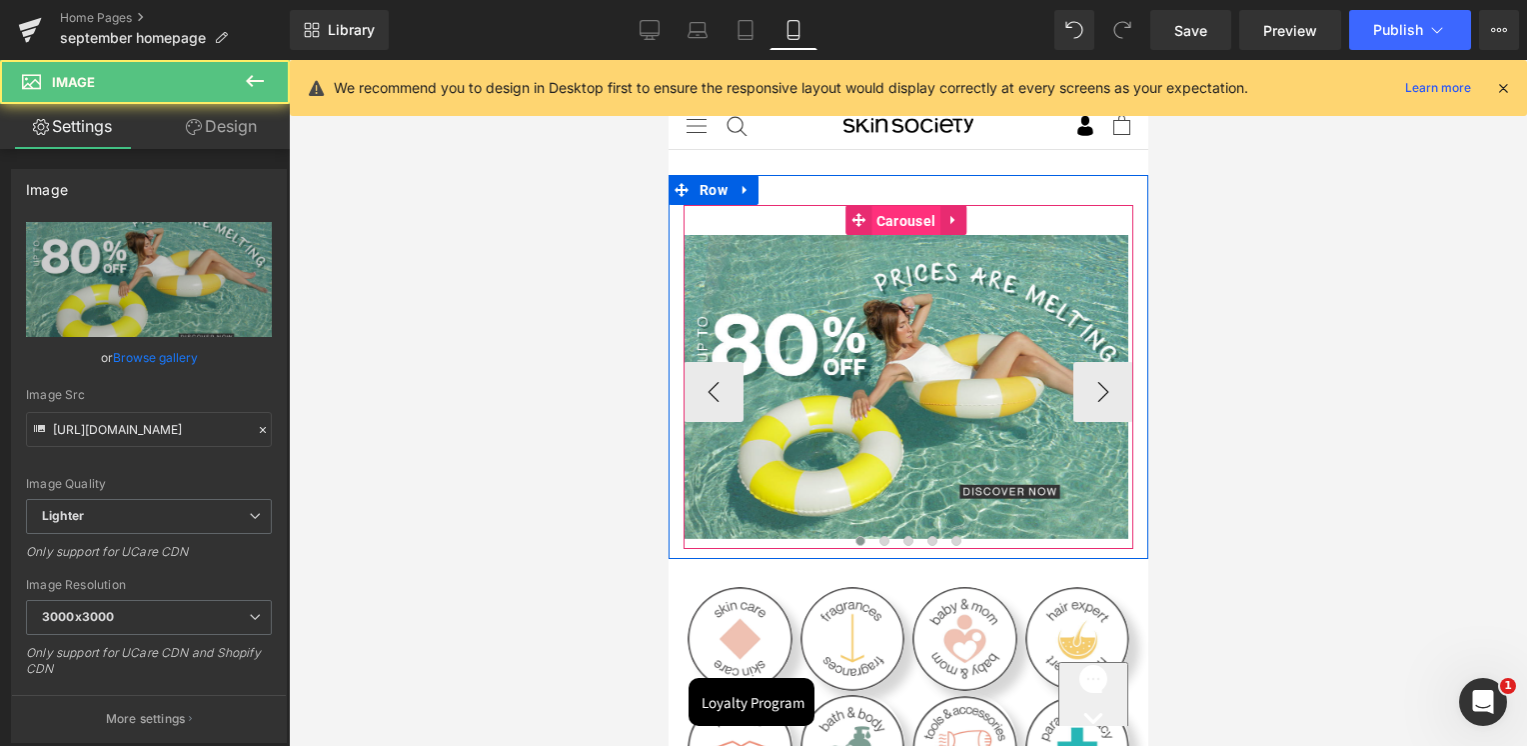
click at [877, 212] on span "Carousel" at bounding box center [904, 221] width 69 height 30
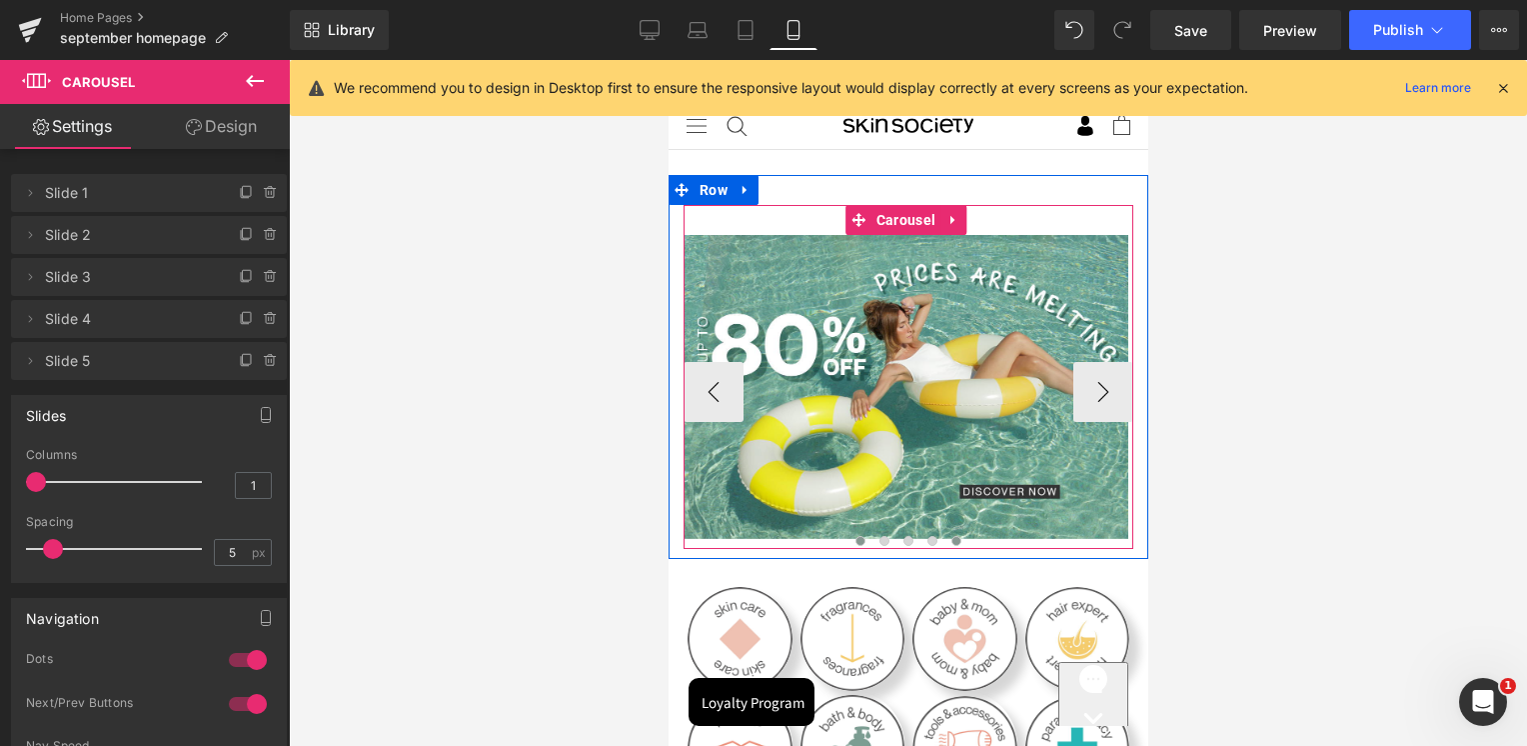
click at [957, 536] on button at bounding box center [955, 541] width 24 height 20
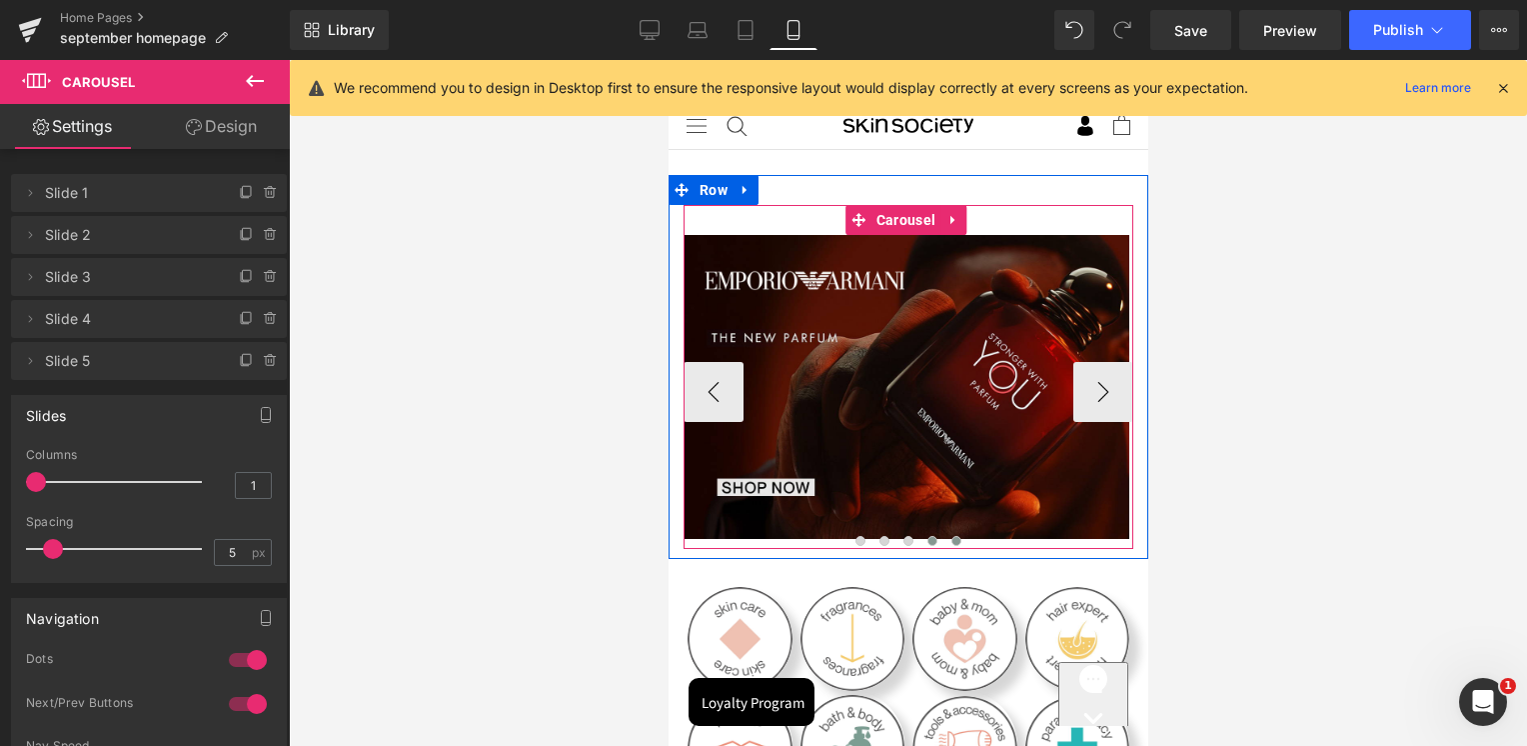
click at [931, 539] on span at bounding box center [931, 541] width 10 height 10
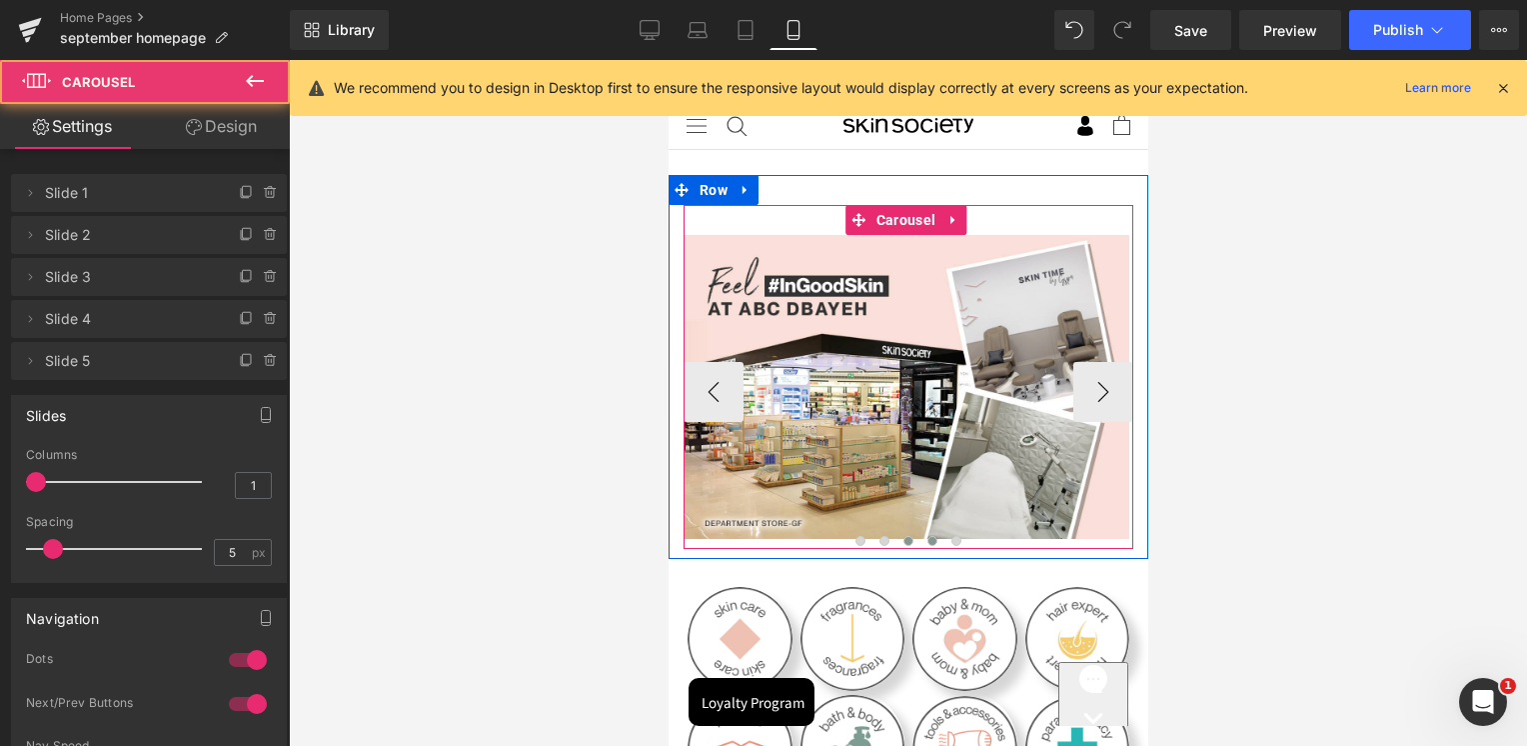
click at [895, 541] on button at bounding box center [907, 541] width 24 height 20
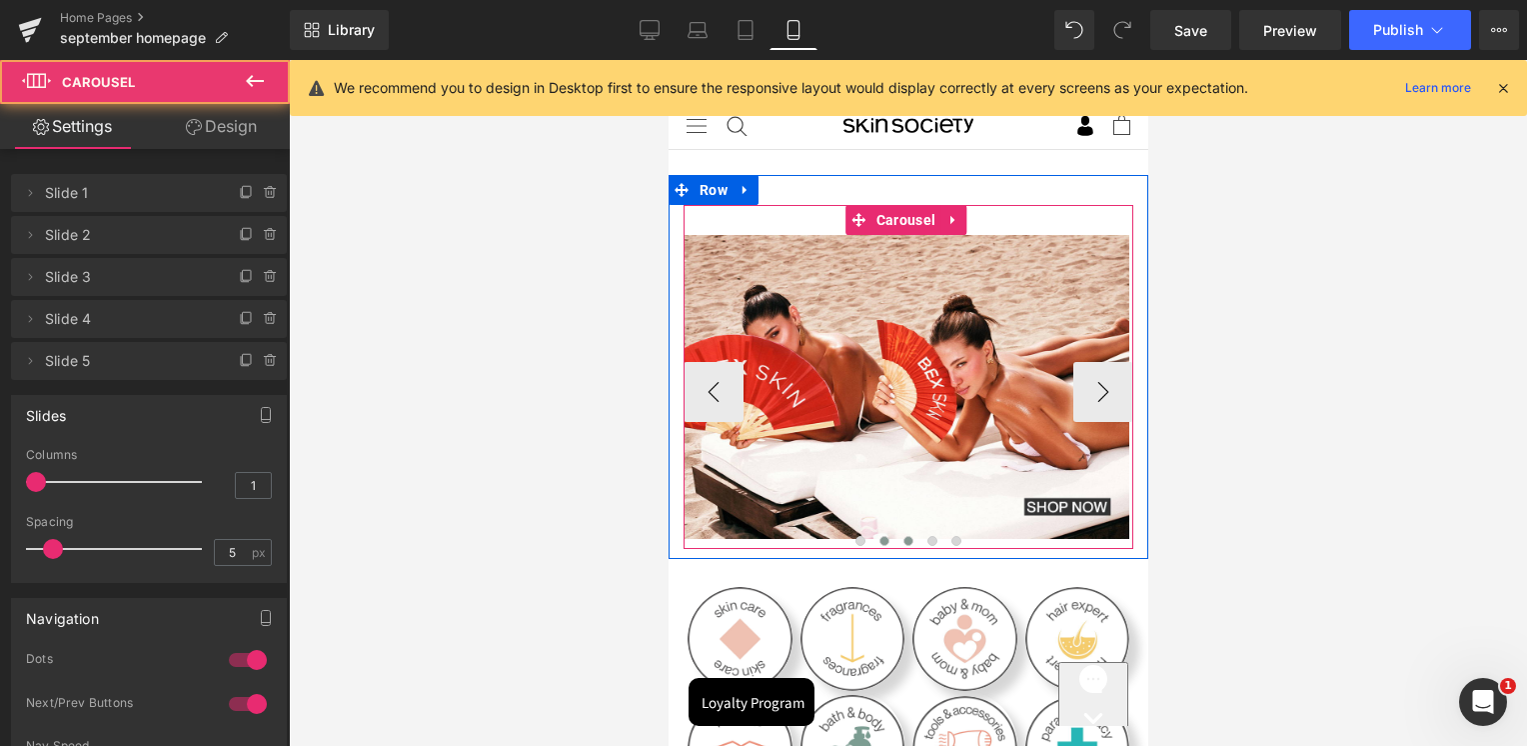
click at [885, 541] on button at bounding box center [883, 541] width 24 height 20
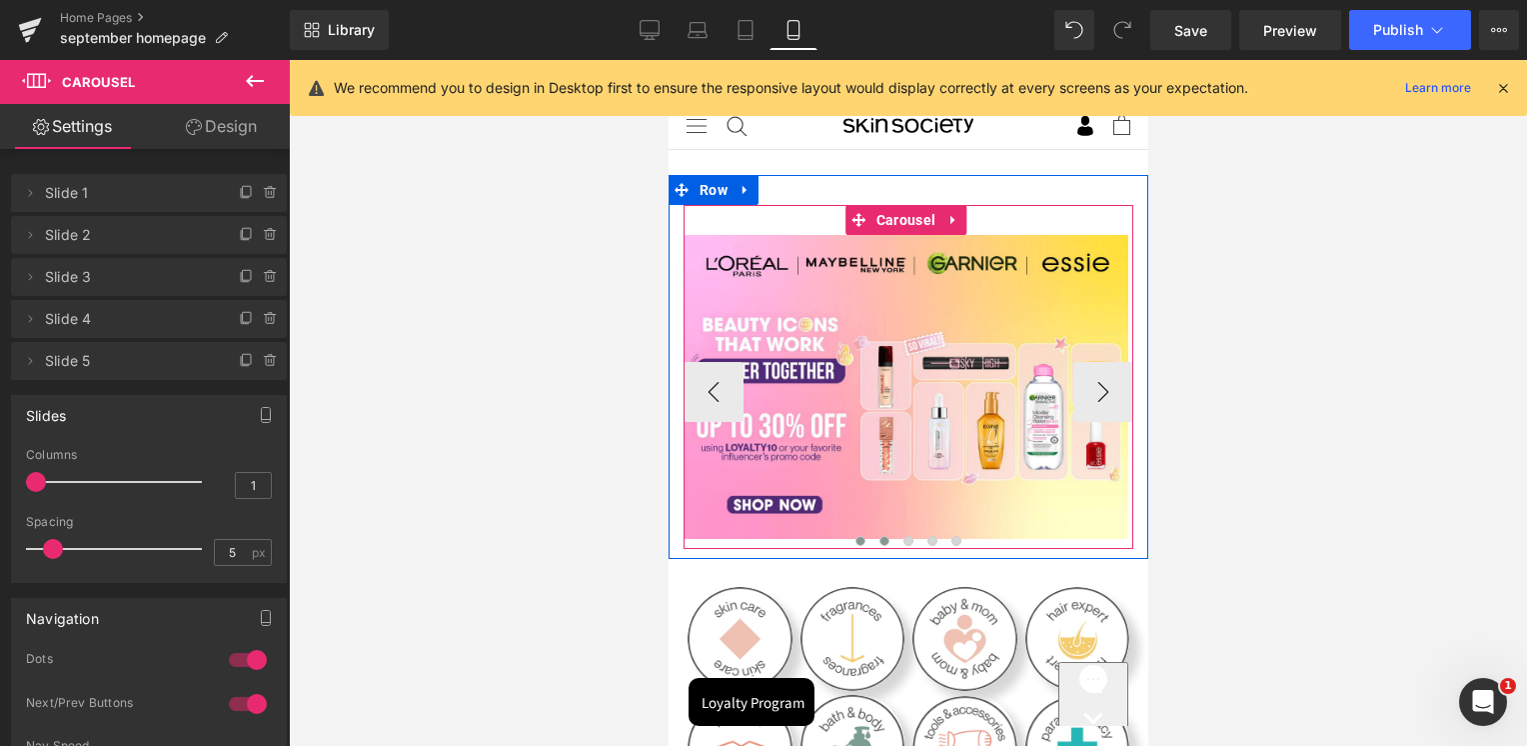
click at [861, 540] on button at bounding box center [859, 541] width 24 height 20
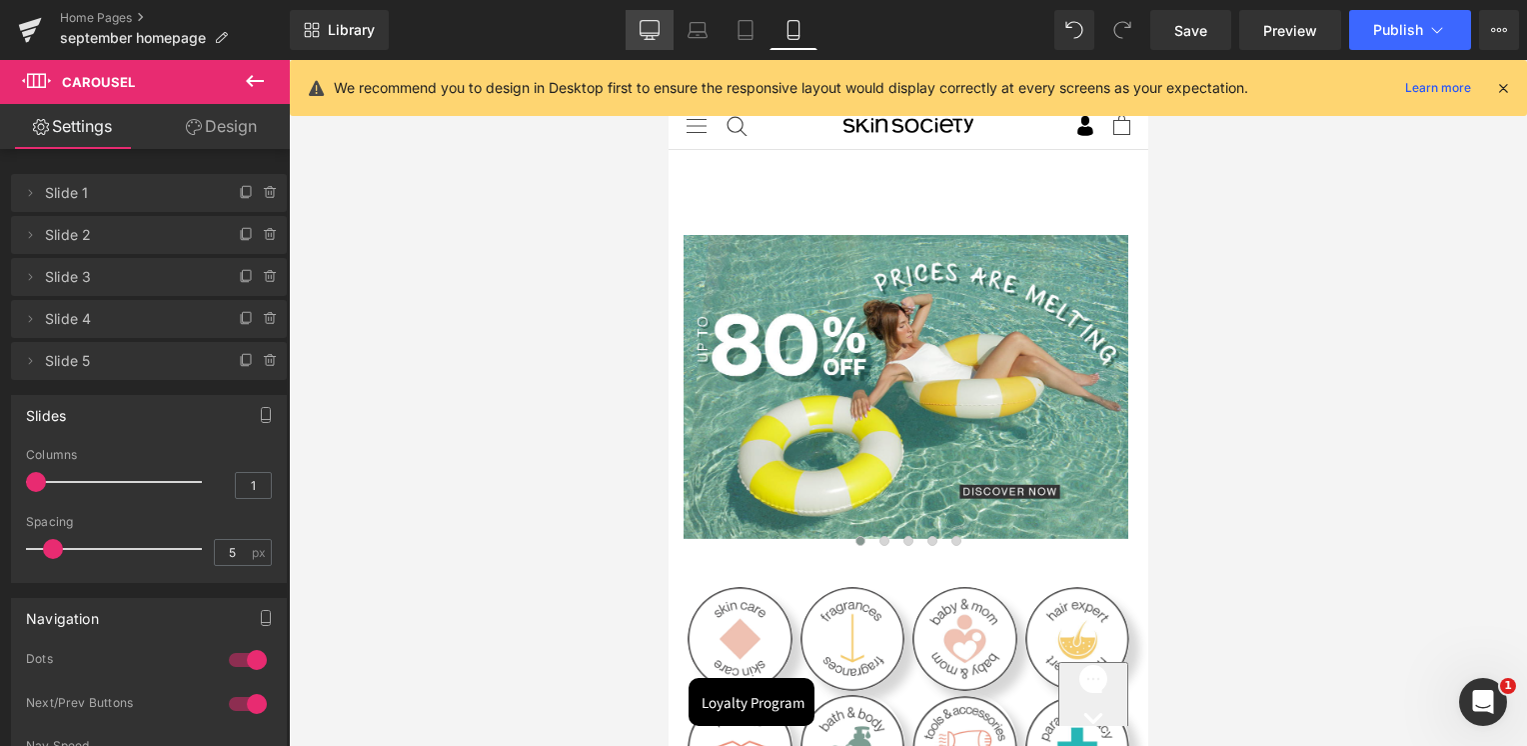
click at [641, 20] on icon at bounding box center [650, 30] width 20 height 20
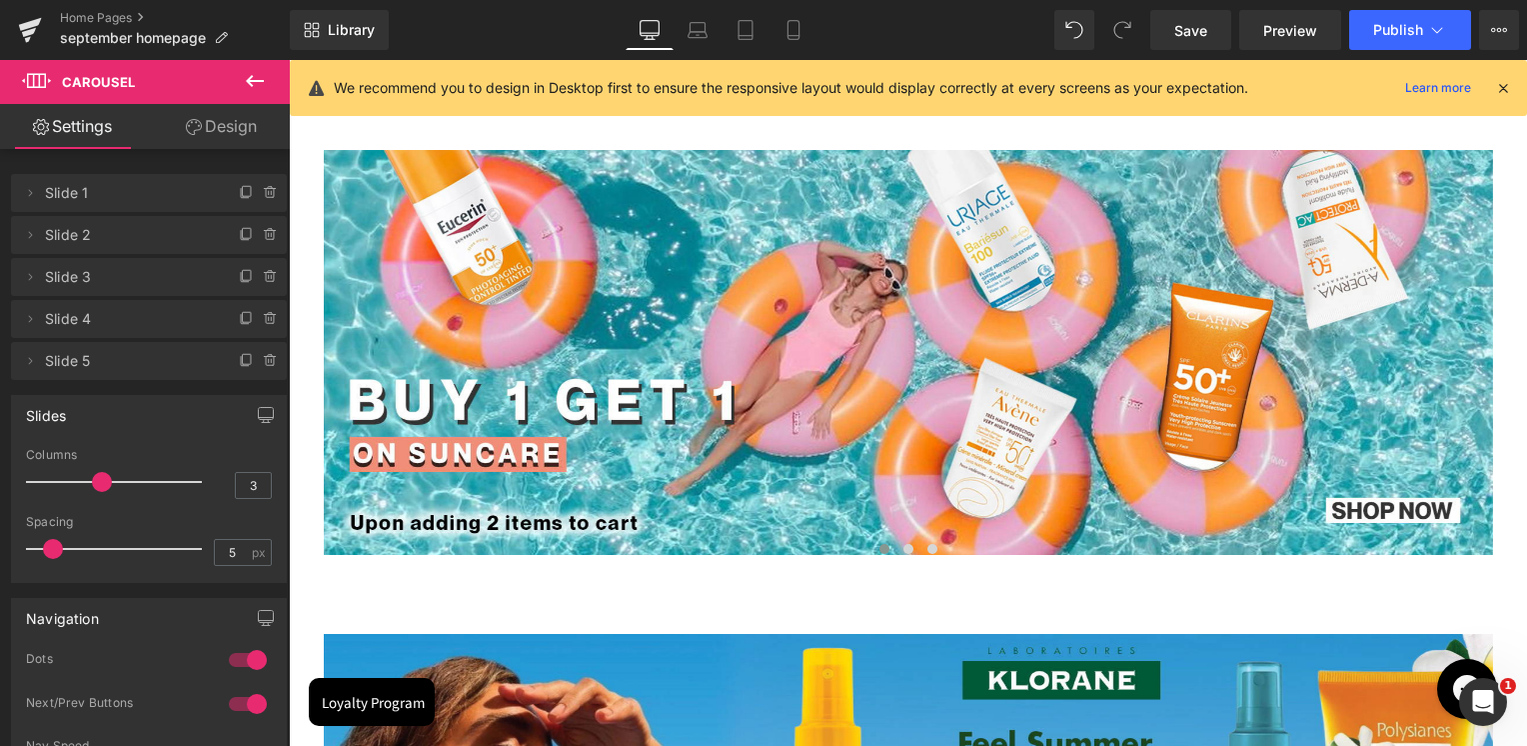
scroll to position [200, 0]
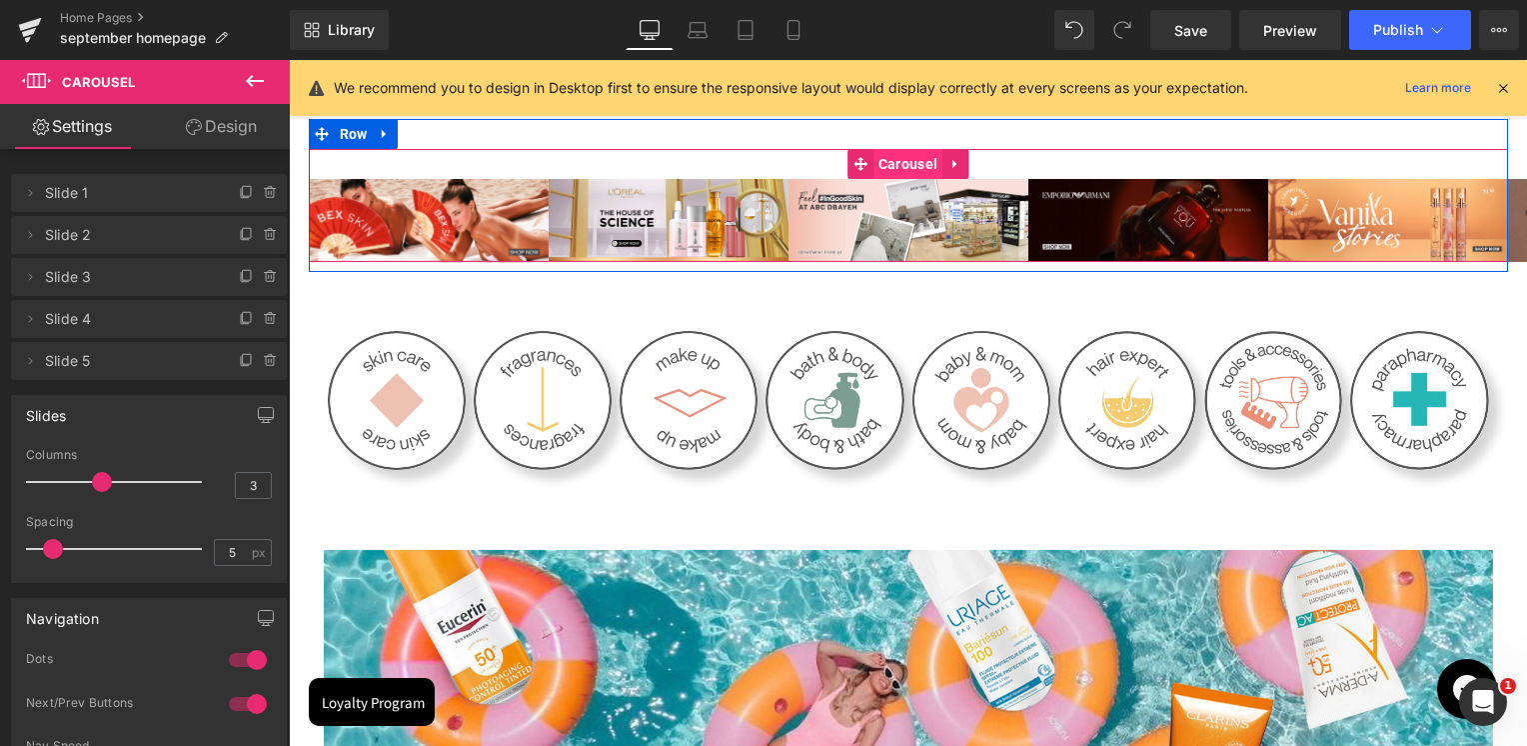
click at [894, 155] on span "Carousel" at bounding box center [907, 164] width 69 height 30
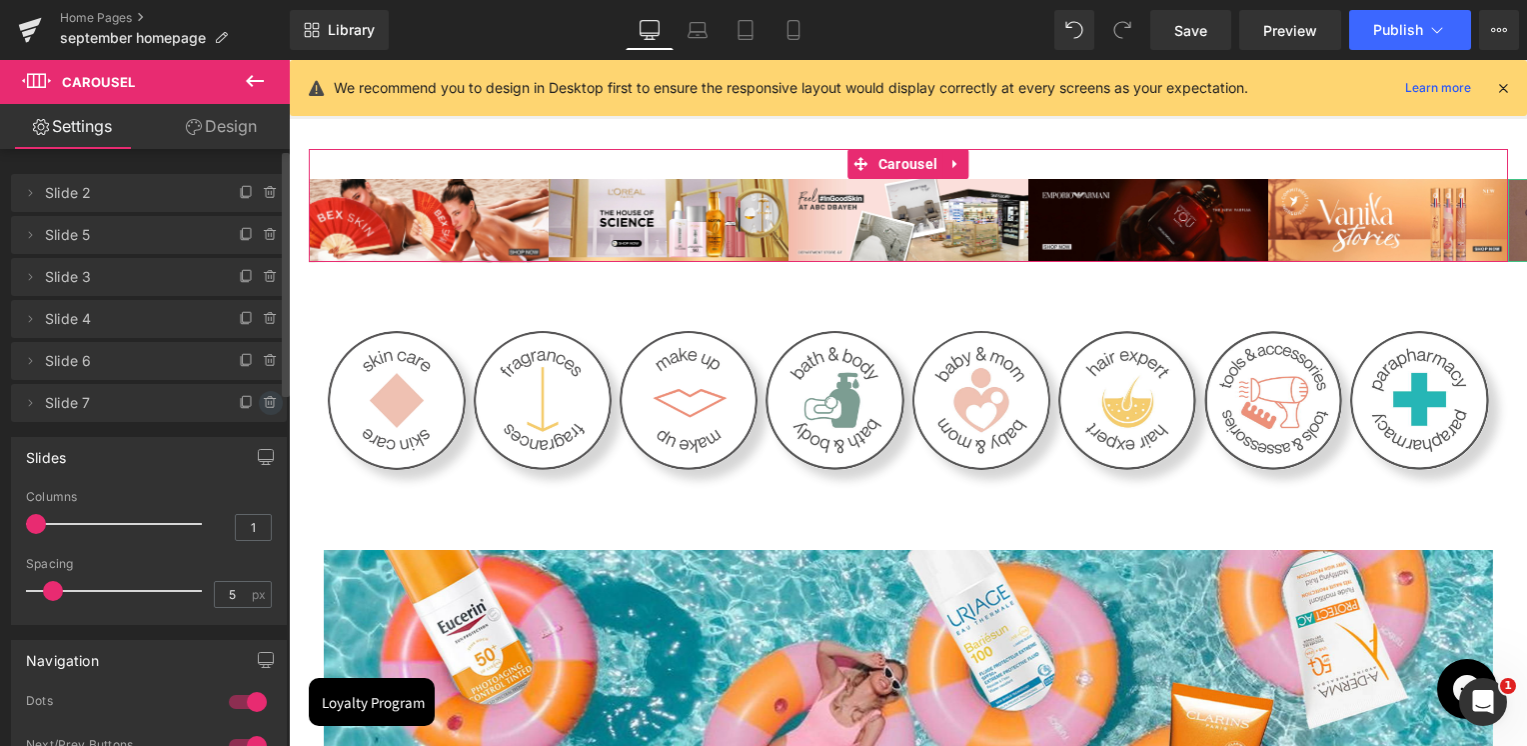
click at [266, 406] on icon at bounding box center [270, 403] width 8 height 9
click at [260, 406] on button "Delete" at bounding box center [249, 404] width 63 height 26
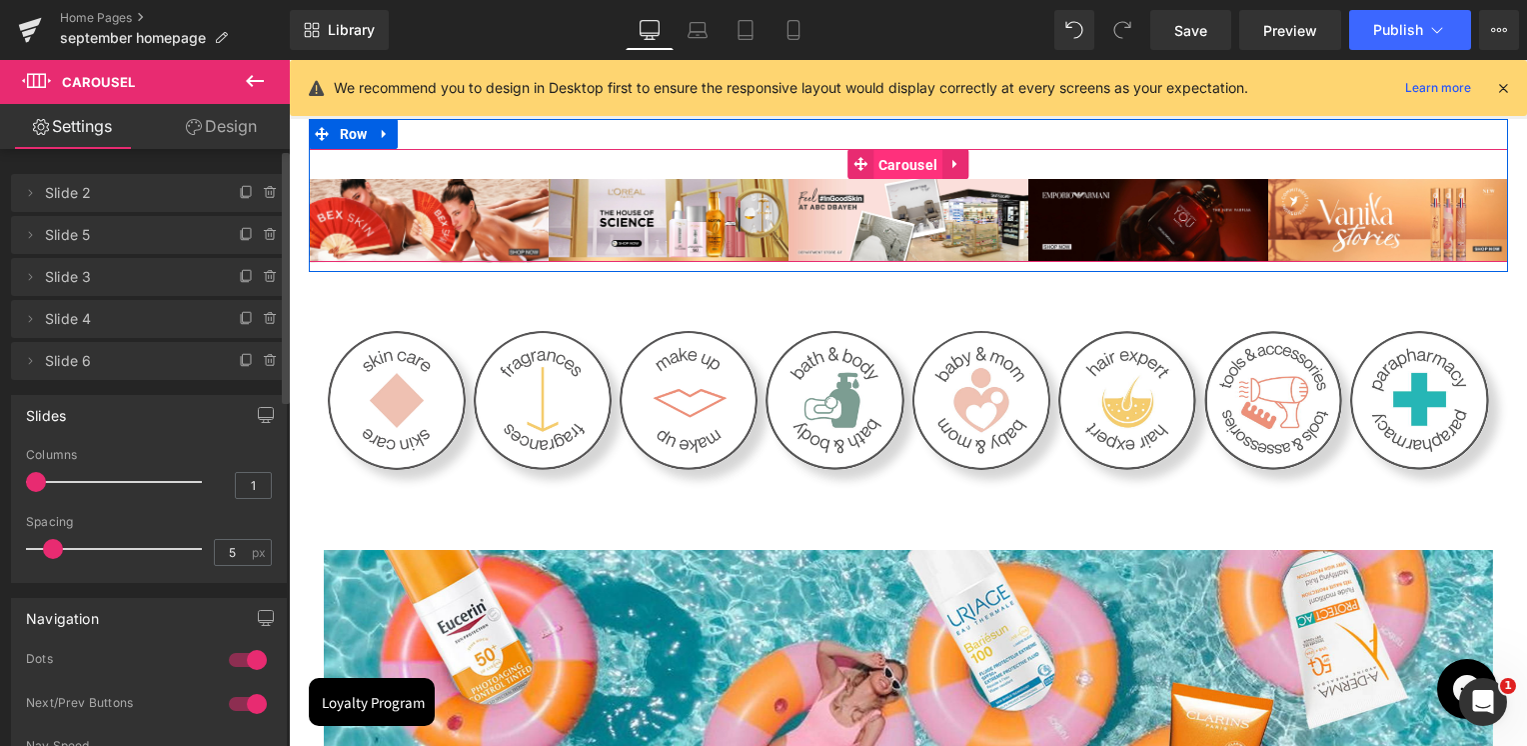
click at [909, 161] on span "Carousel" at bounding box center [907, 165] width 69 height 30
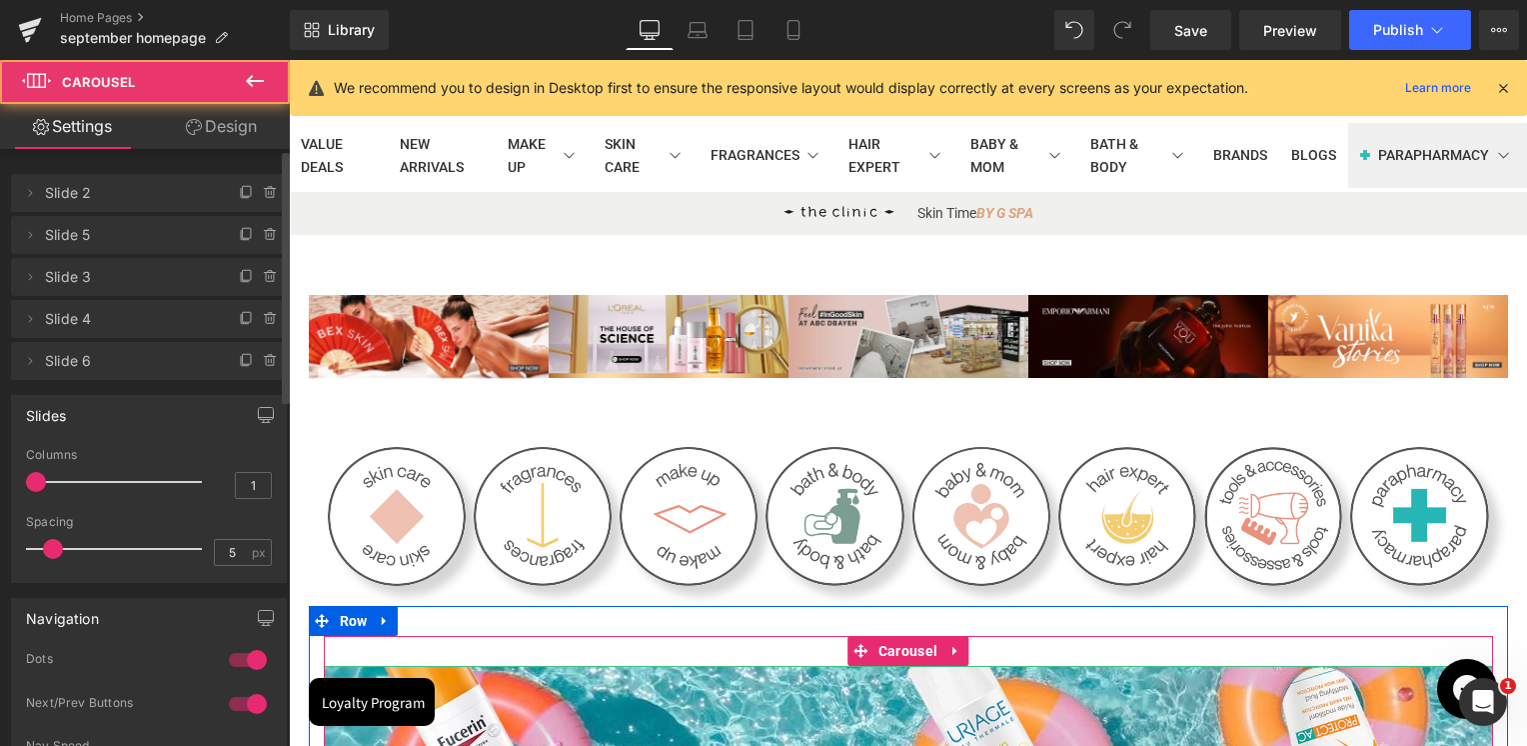
scroll to position [0, 0]
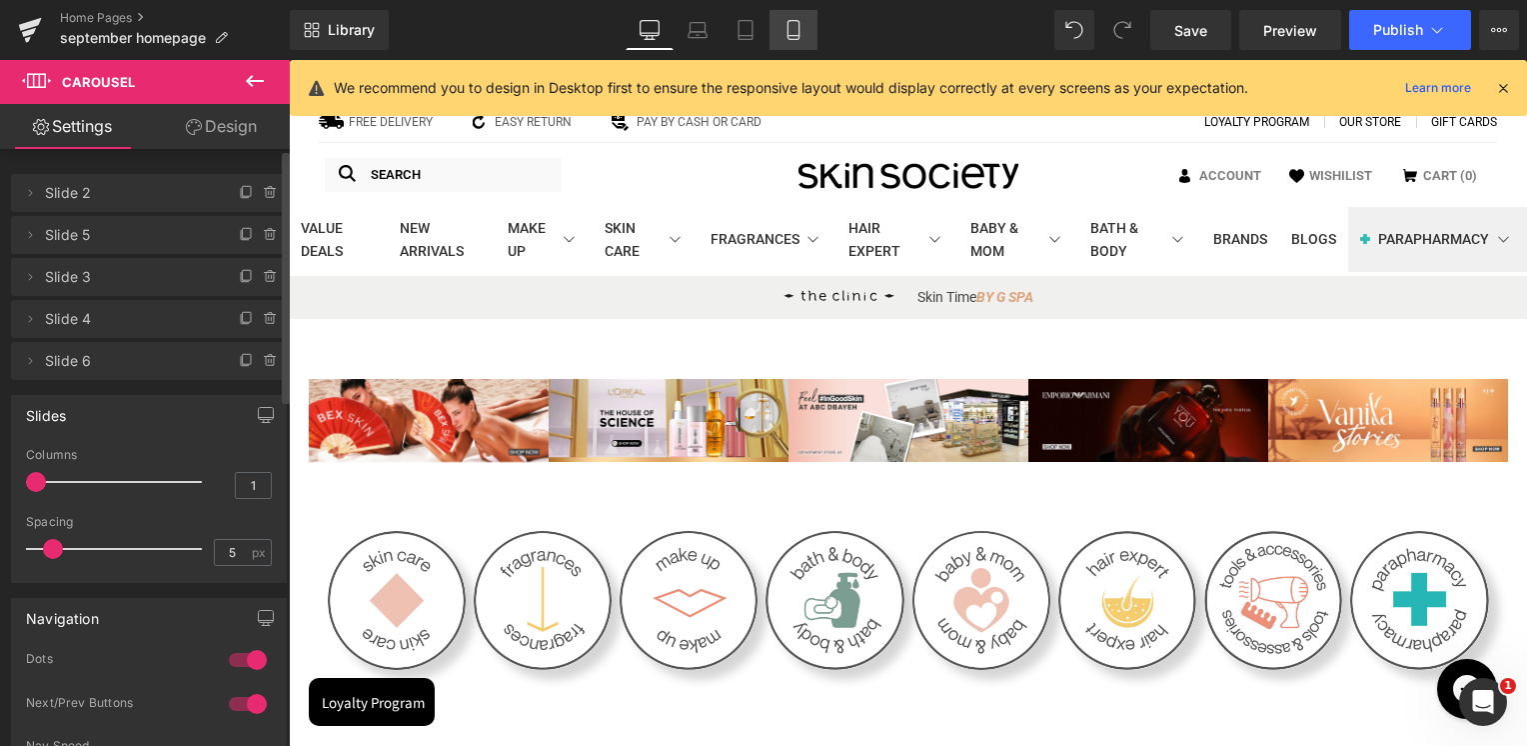
click at [791, 36] on icon at bounding box center [793, 36] width 11 height 0
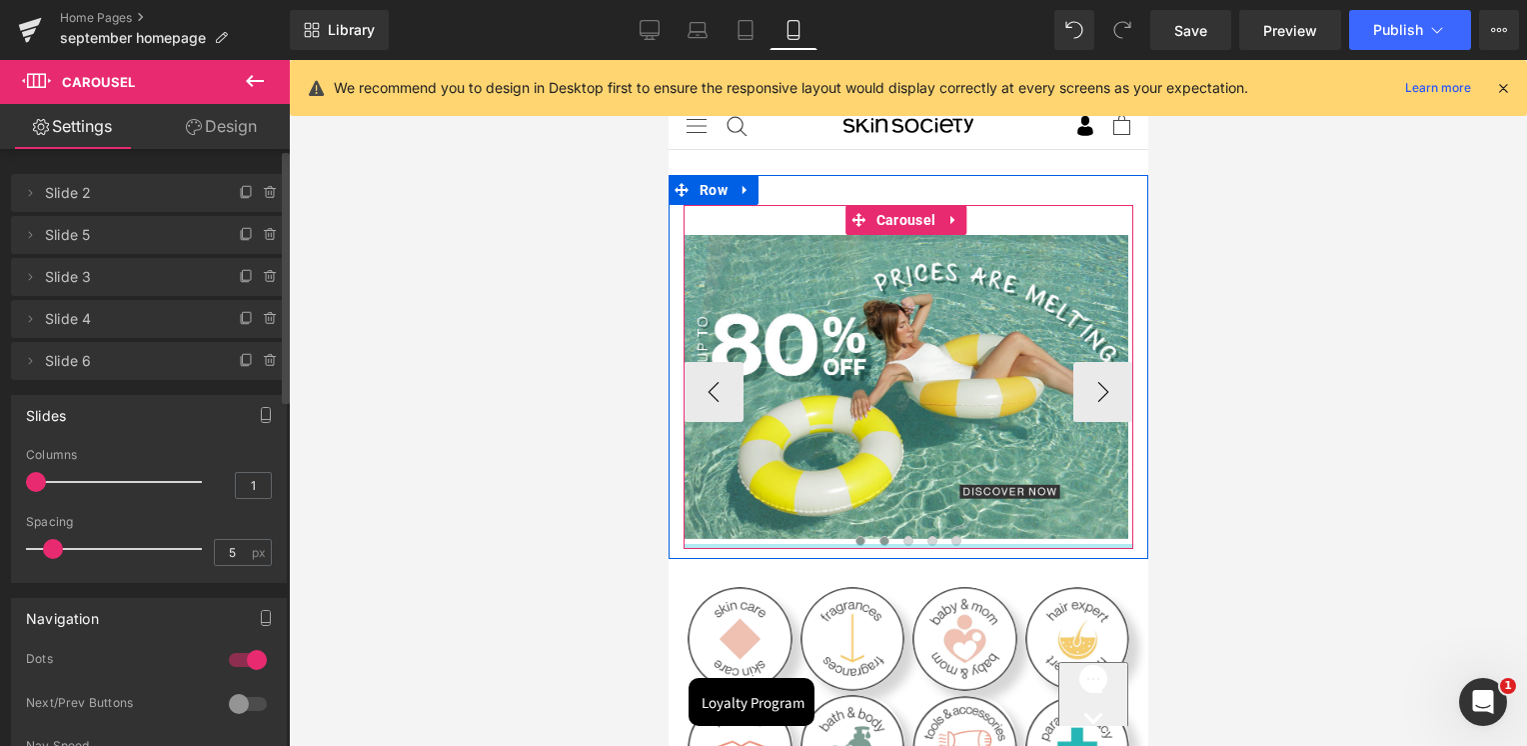
click at [884, 544] on div at bounding box center [908, 546] width 450 height 5
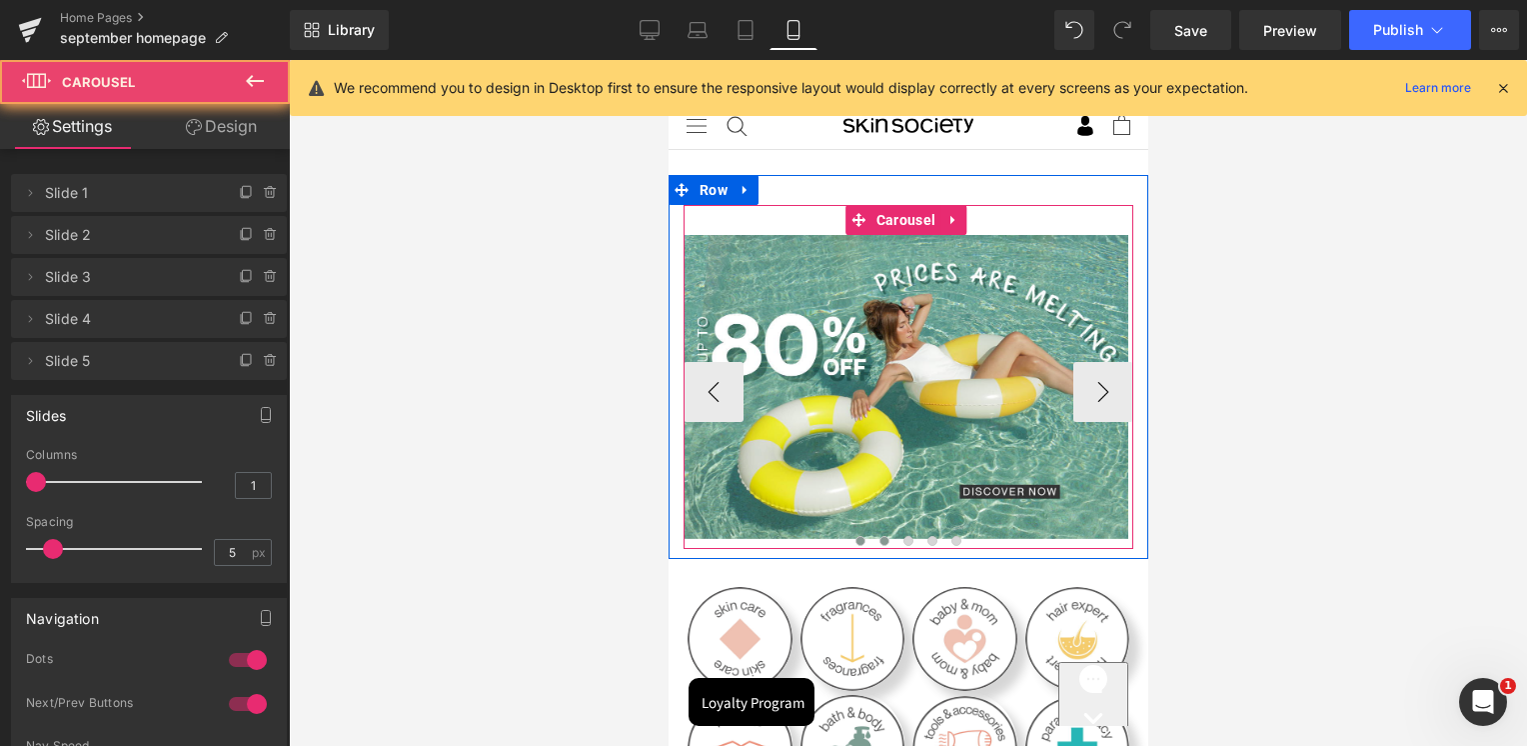
click at [882, 538] on span at bounding box center [883, 541] width 10 height 10
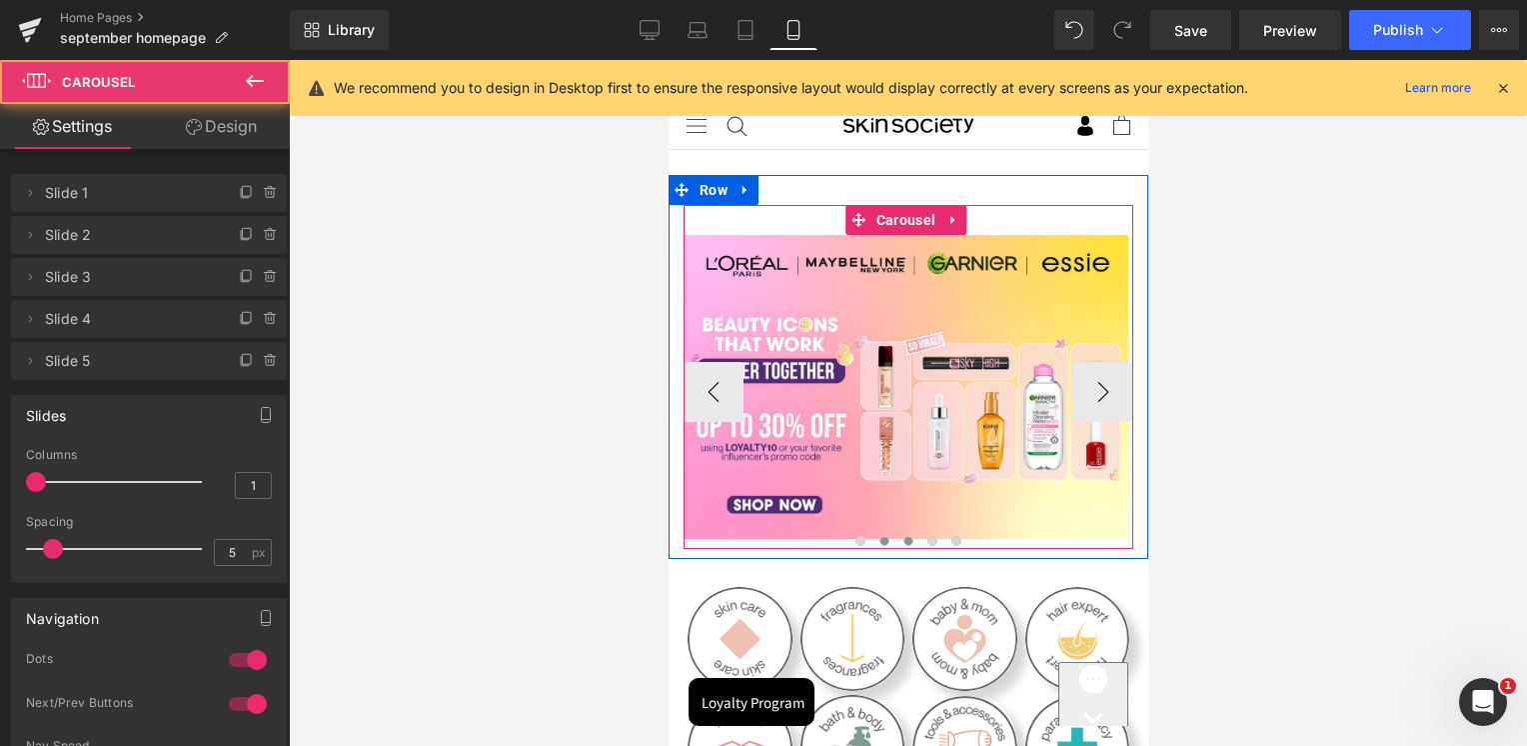
click at [910, 539] on button at bounding box center [907, 541] width 24 height 20
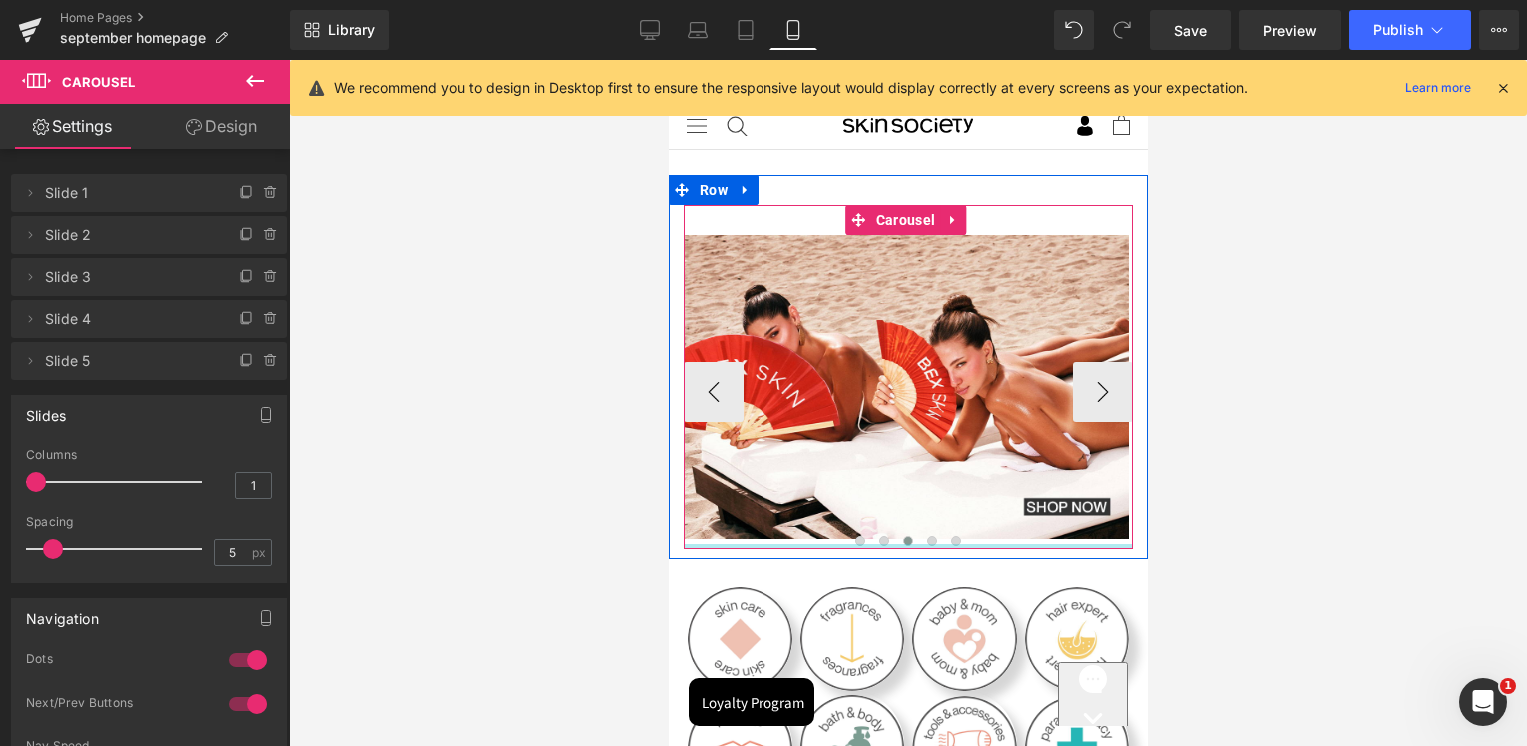
click at [924, 544] on div at bounding box center [908, 546] width 450 height 5
click at [930, 536] on span at bounding box center [931, 541] width 10 height 10
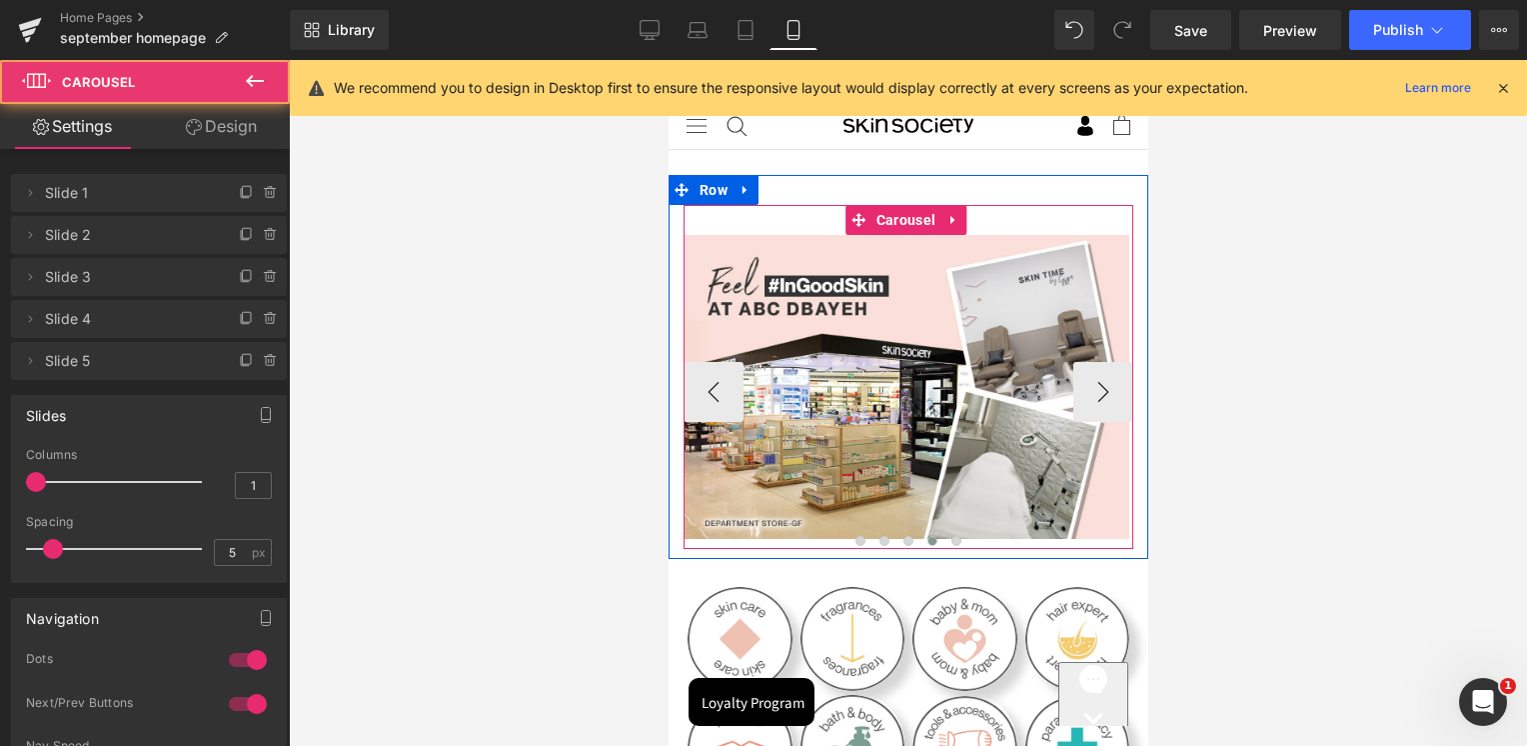
click at [935, 537] on button at bounding box center [931, 541] width 24 height 20
click at [954, 537] on span at bounding box center [955, 541] width 10 height 10
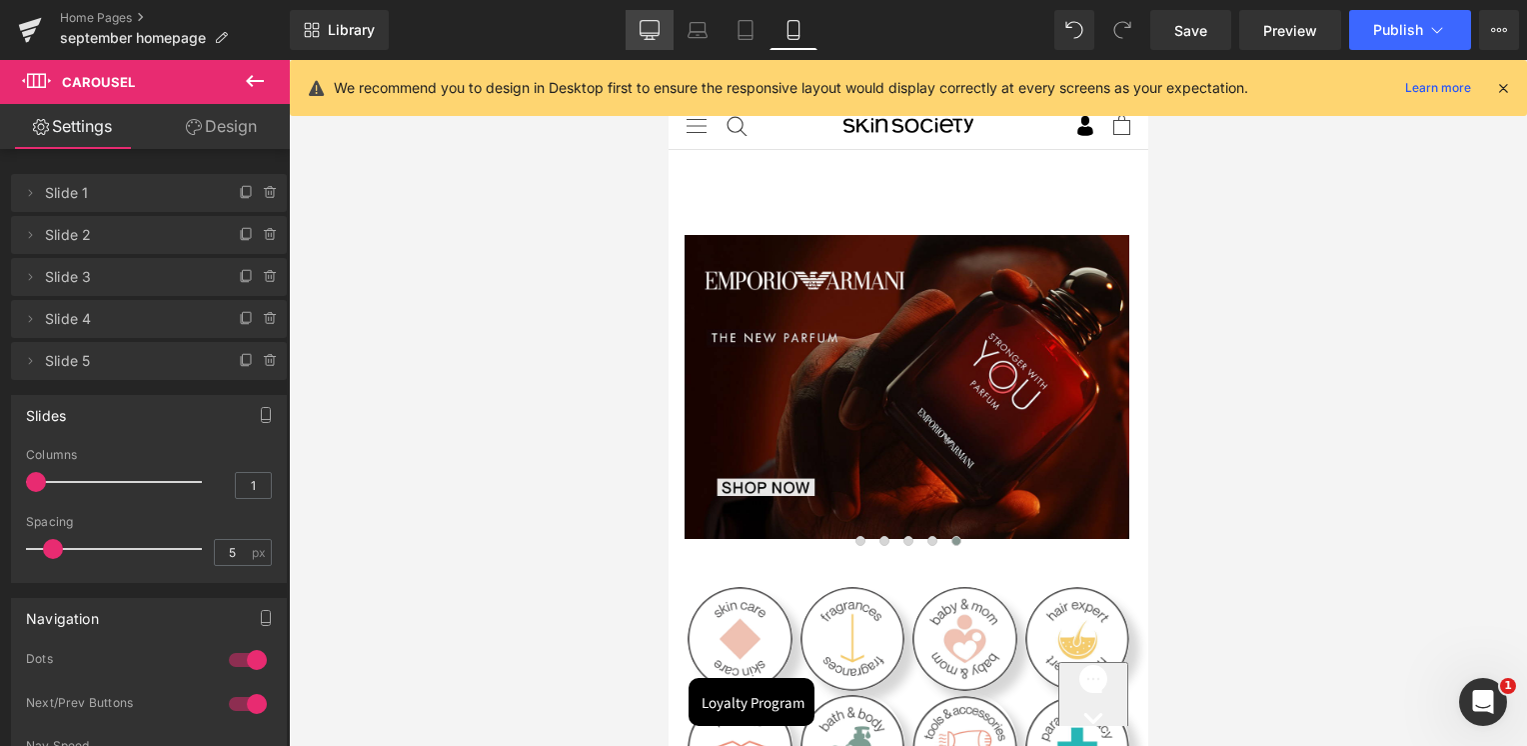
click at [640, 35] on link "Desktop" at bounding box center [650, 30] width 48 height 40
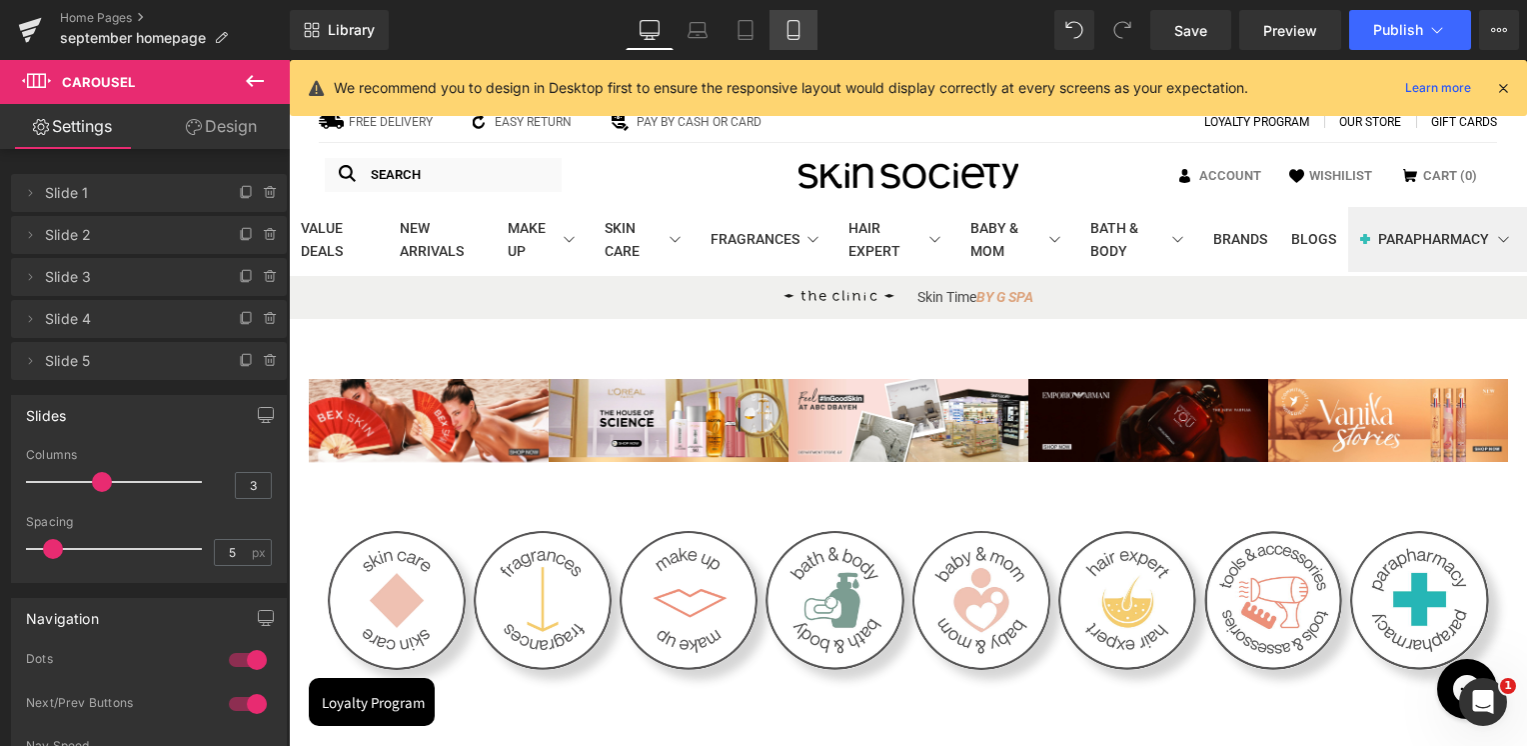
click at [784, 21] on icon at bounding box center [794, 30] width 20 height 20
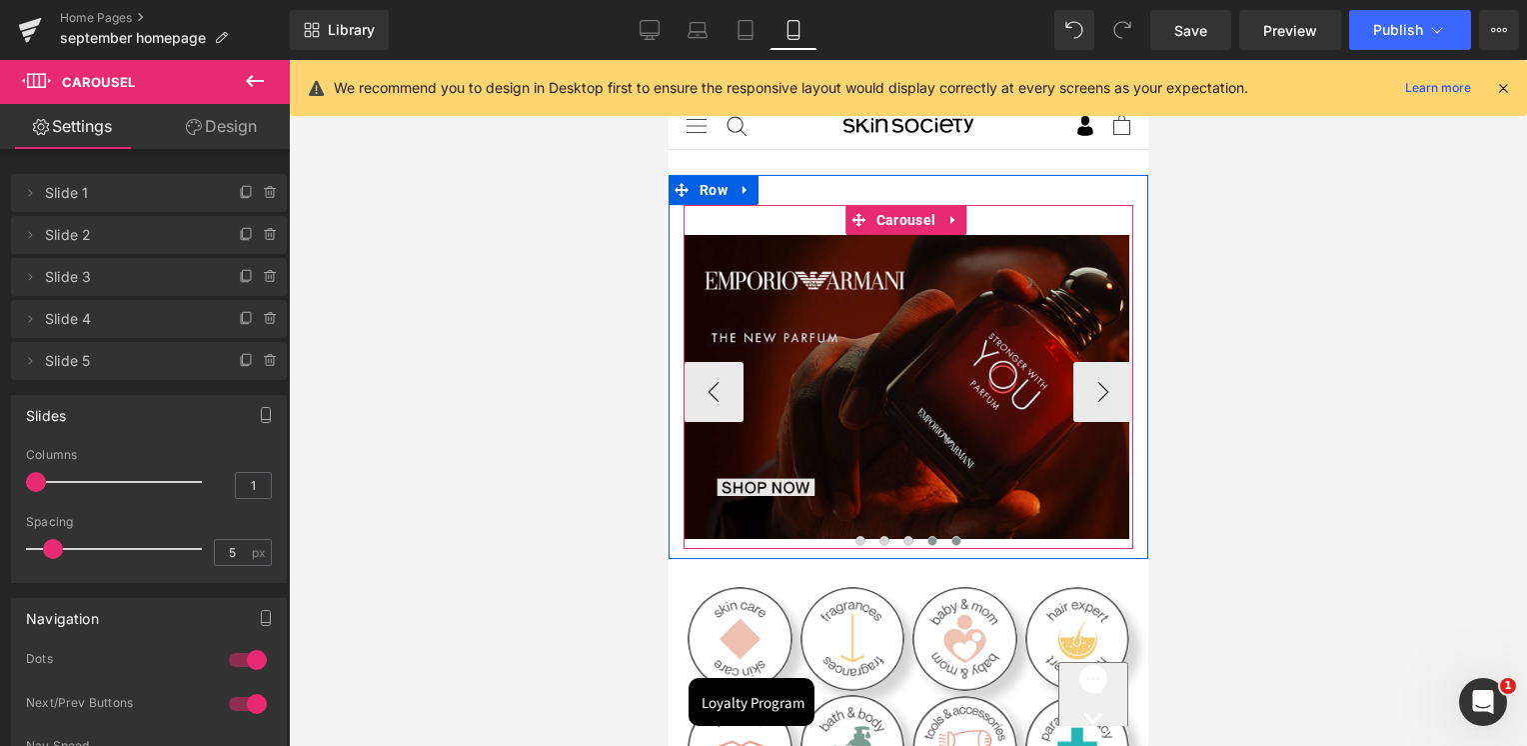
click at [923, 531] on button at bounding box center [931, 541] width 24 height 20
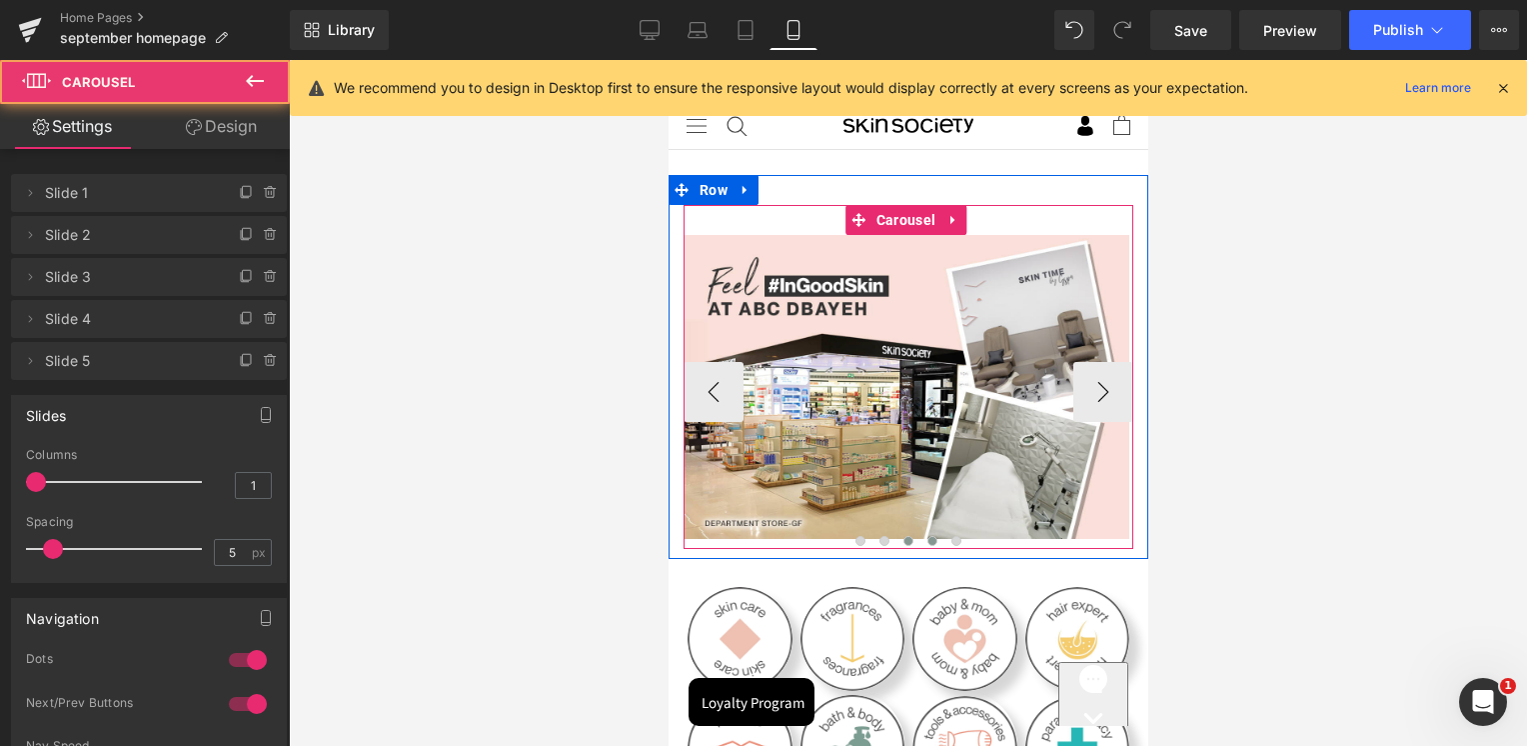
click at [908, 535] on button at bounding box center [907, 541] width 24 height 20
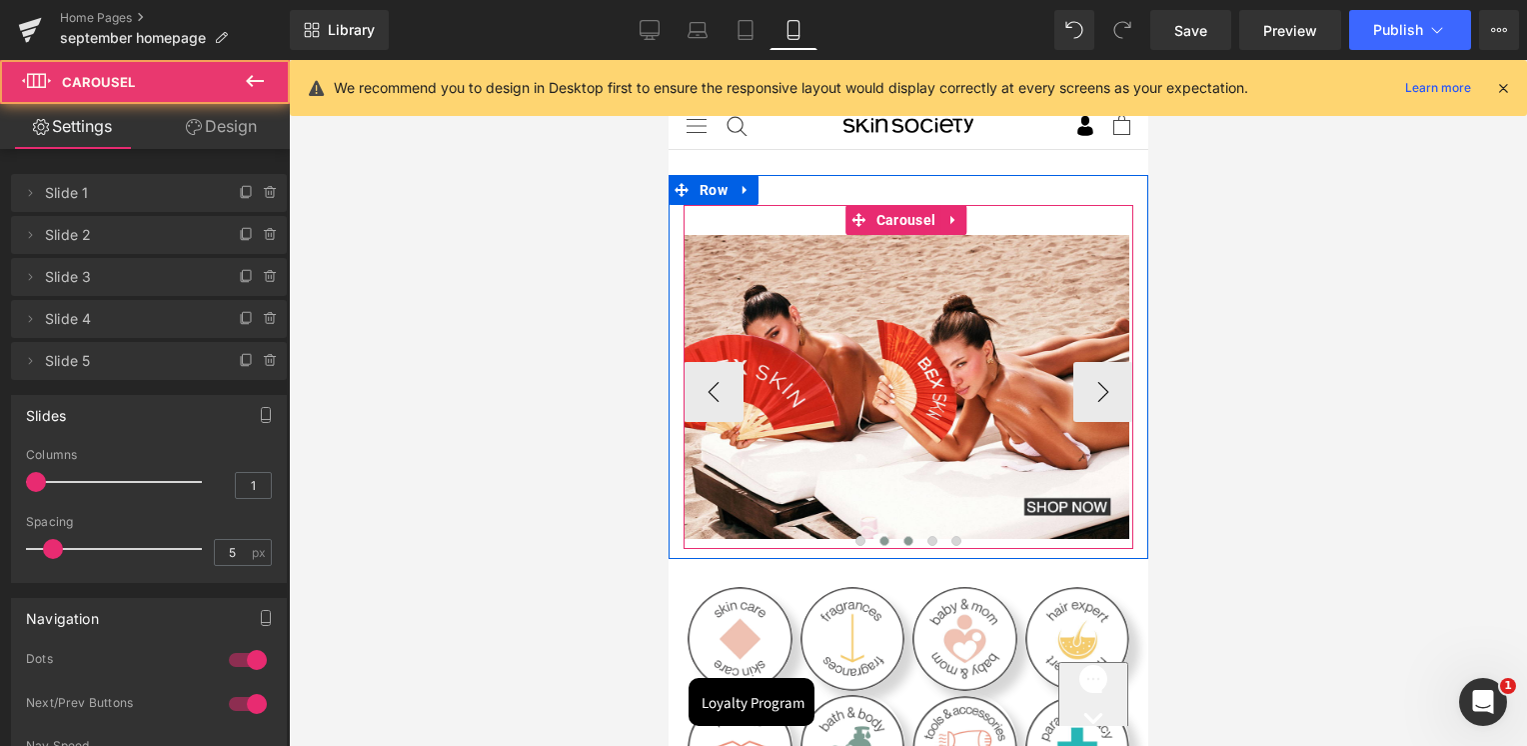
click at [875, 537] on button at bounding box center [883, 541] width 24 height 20
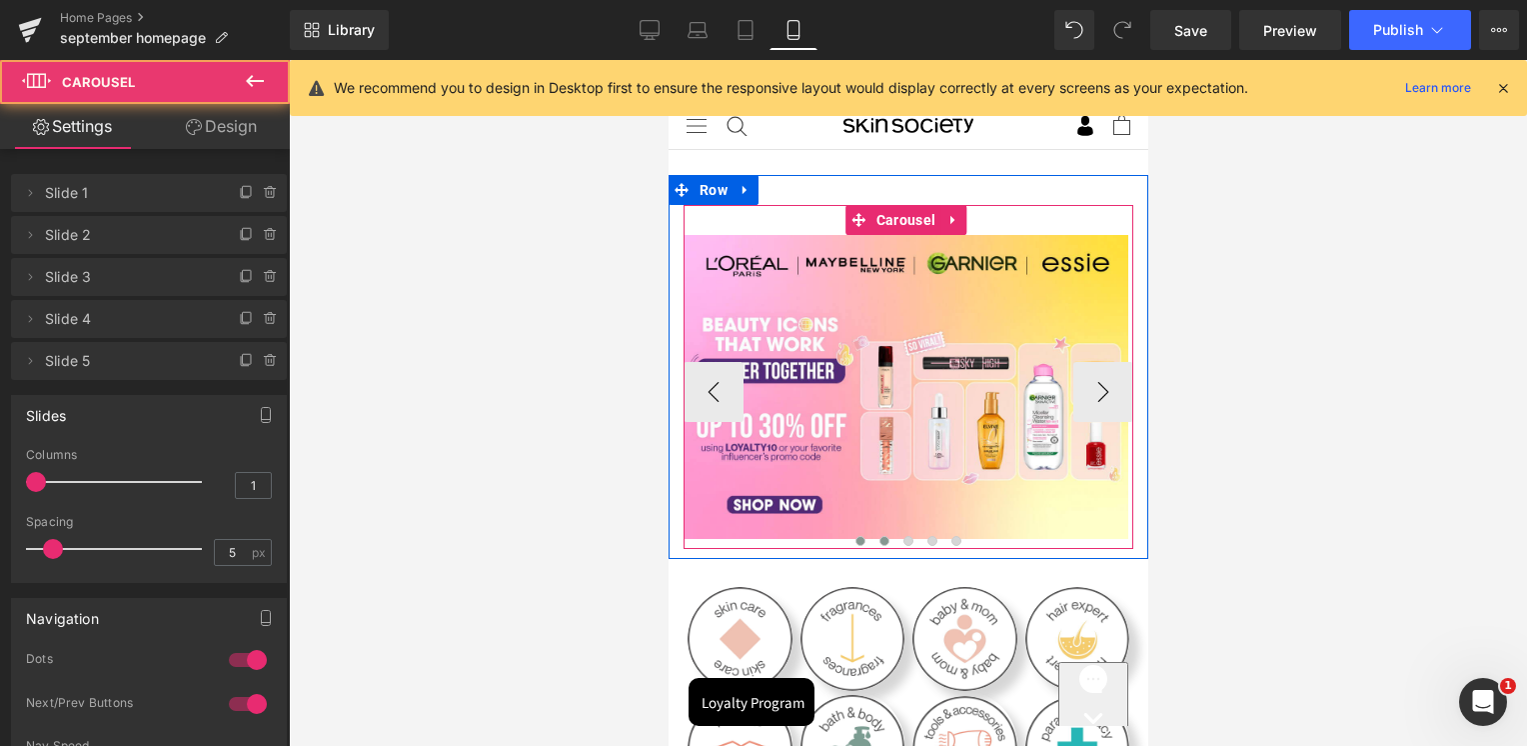
click at [856, 537] on span at bounding box center [859, 541] width 10 height 10
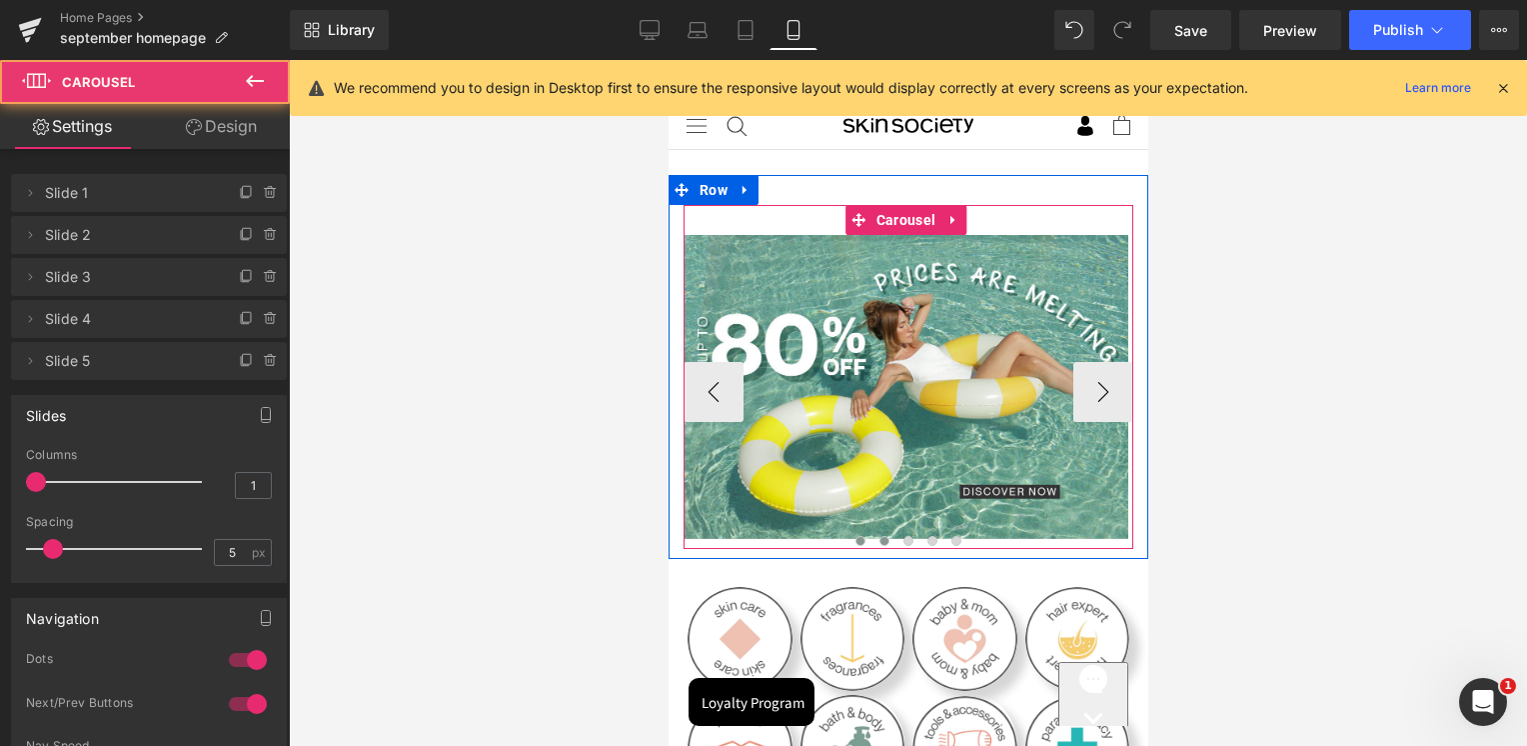
click at [878, 536] on span at bounding box center [883, 541] width 10 height 10
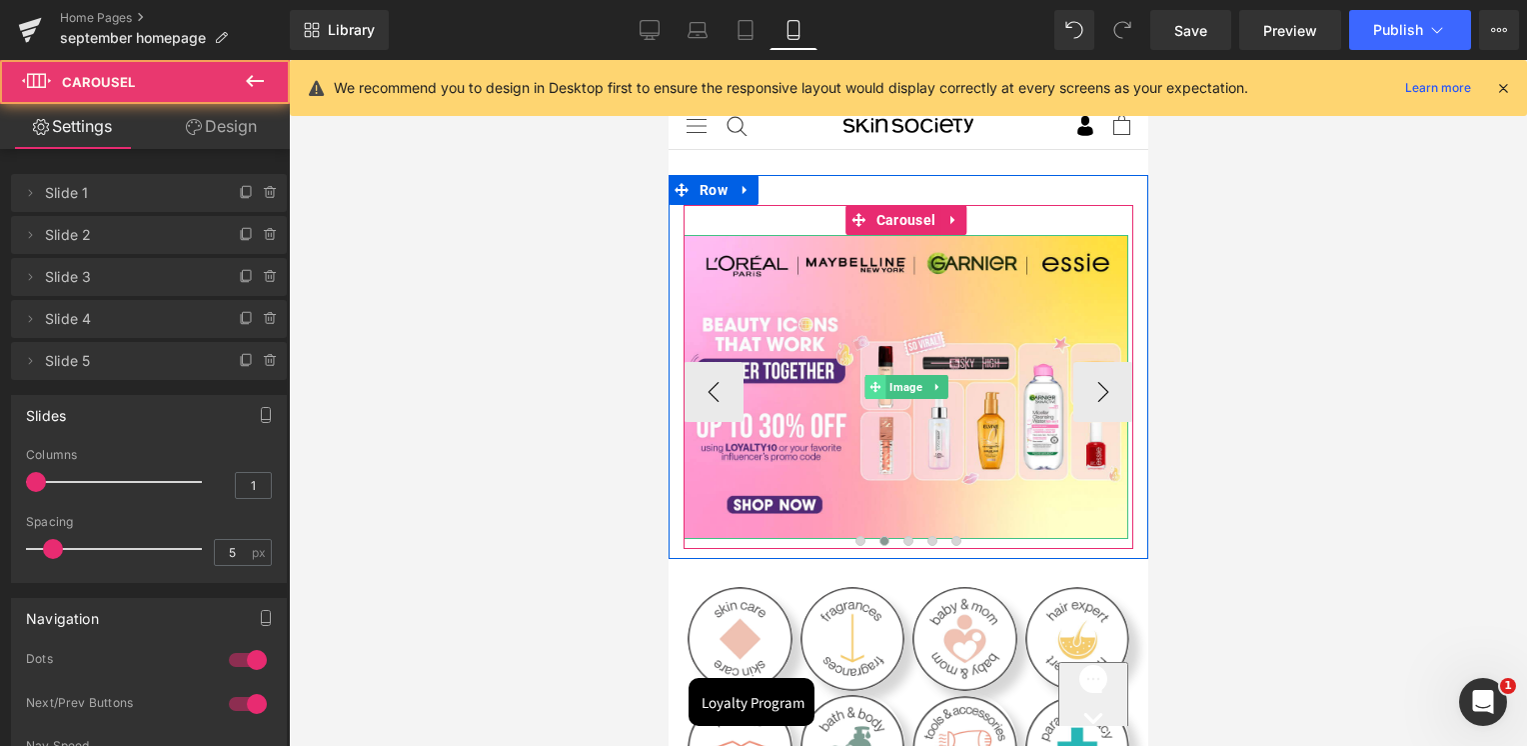
click at [870, 395] on span at bounding box center [873, 387] width 21 height 24
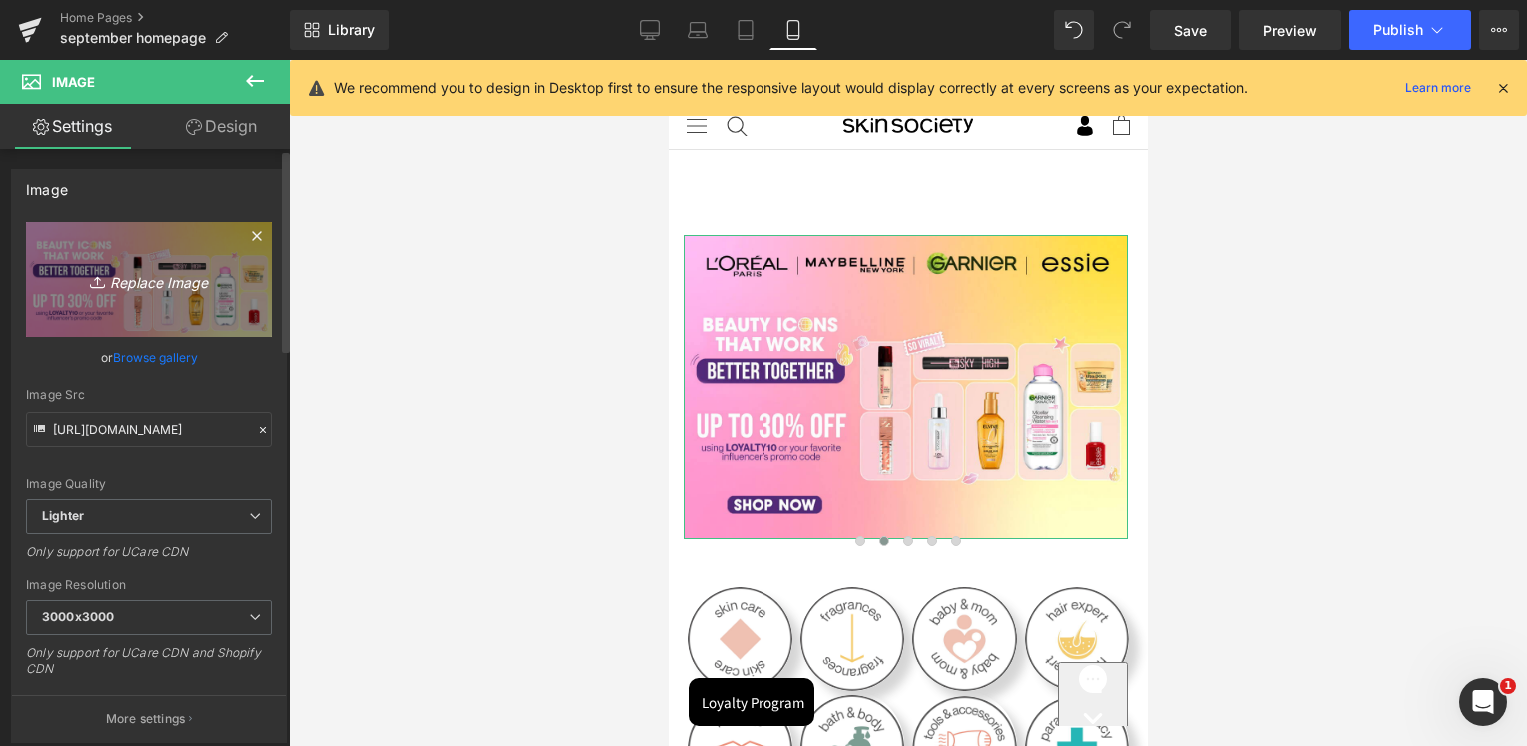
click at [90, 280] on icon at bounding box center [100, 282] width 20 height 20
type input "C:\fakepath\1100x750px.jpg"
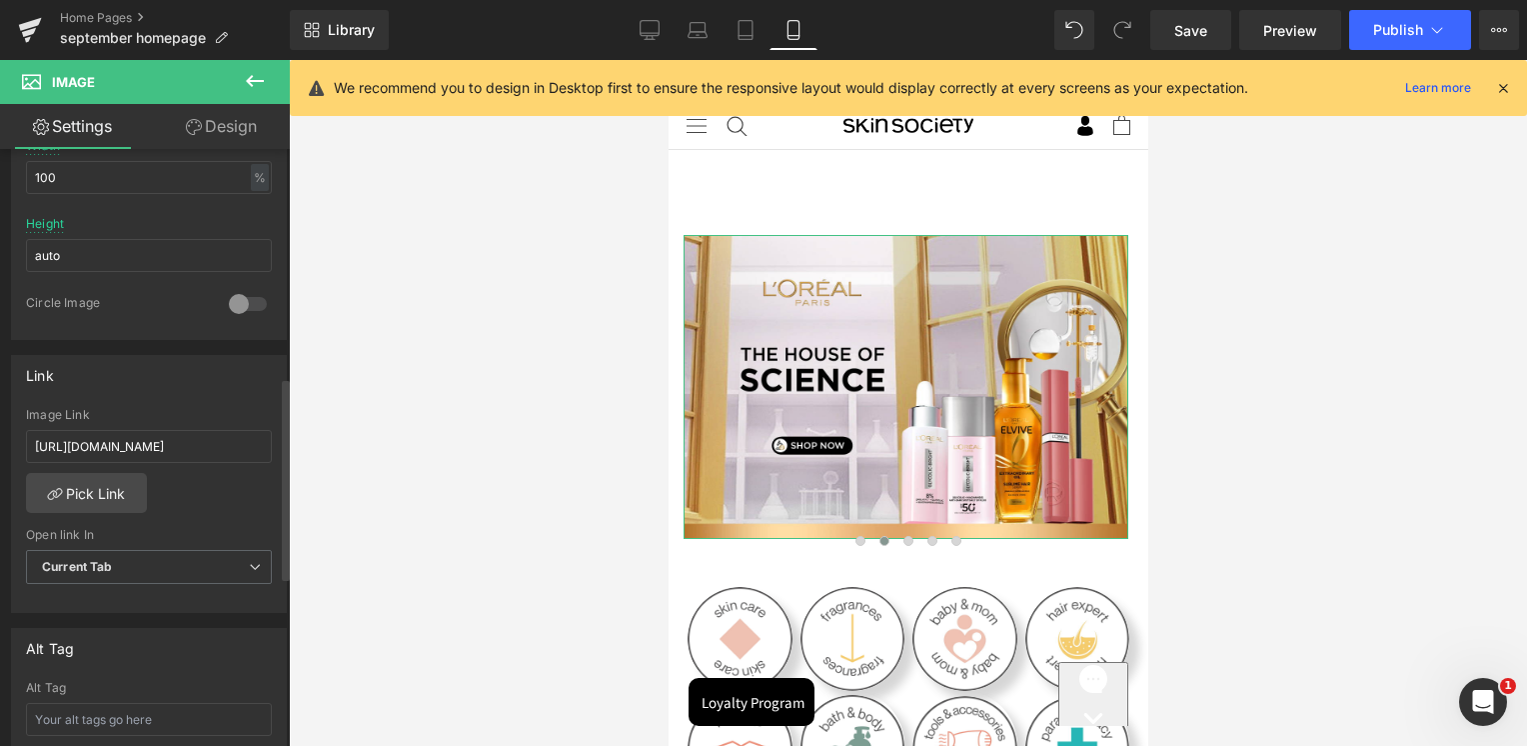
scroll to position [700, 0]
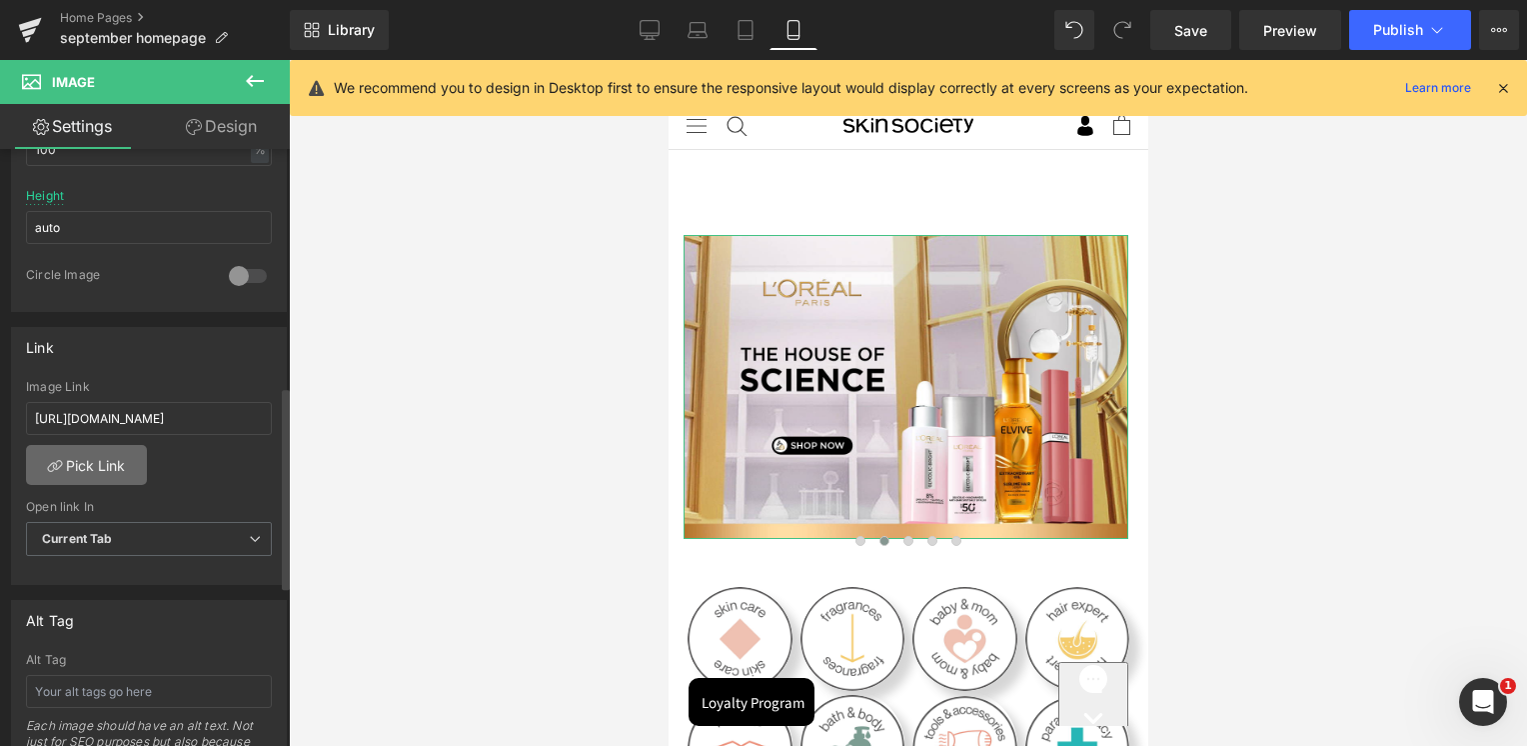
click at [106, 462] on link "Pick Link" at bounding box center [86, 465] width 121 height 40
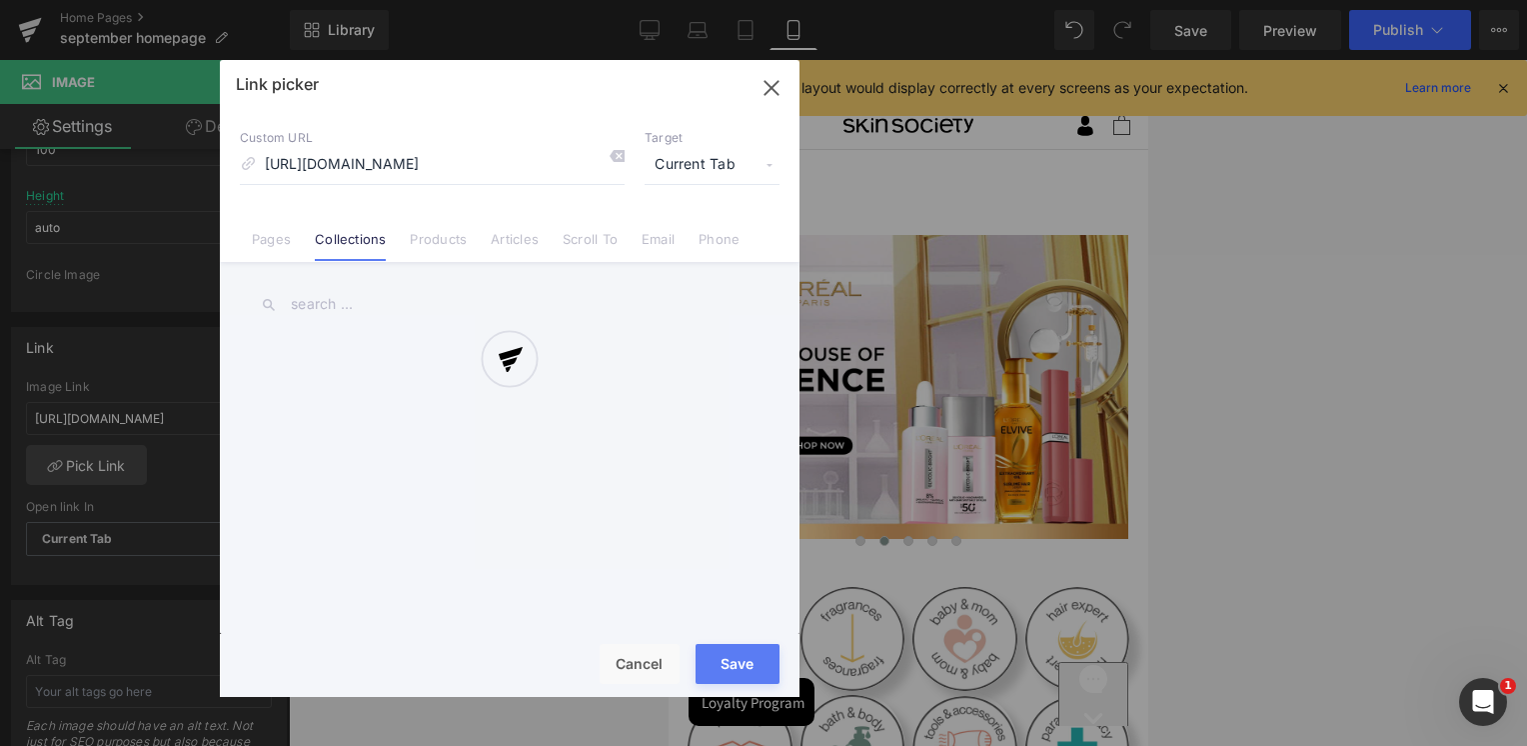
click at [281, 242] on div at bounding box center [510, 378] width 580 height 637
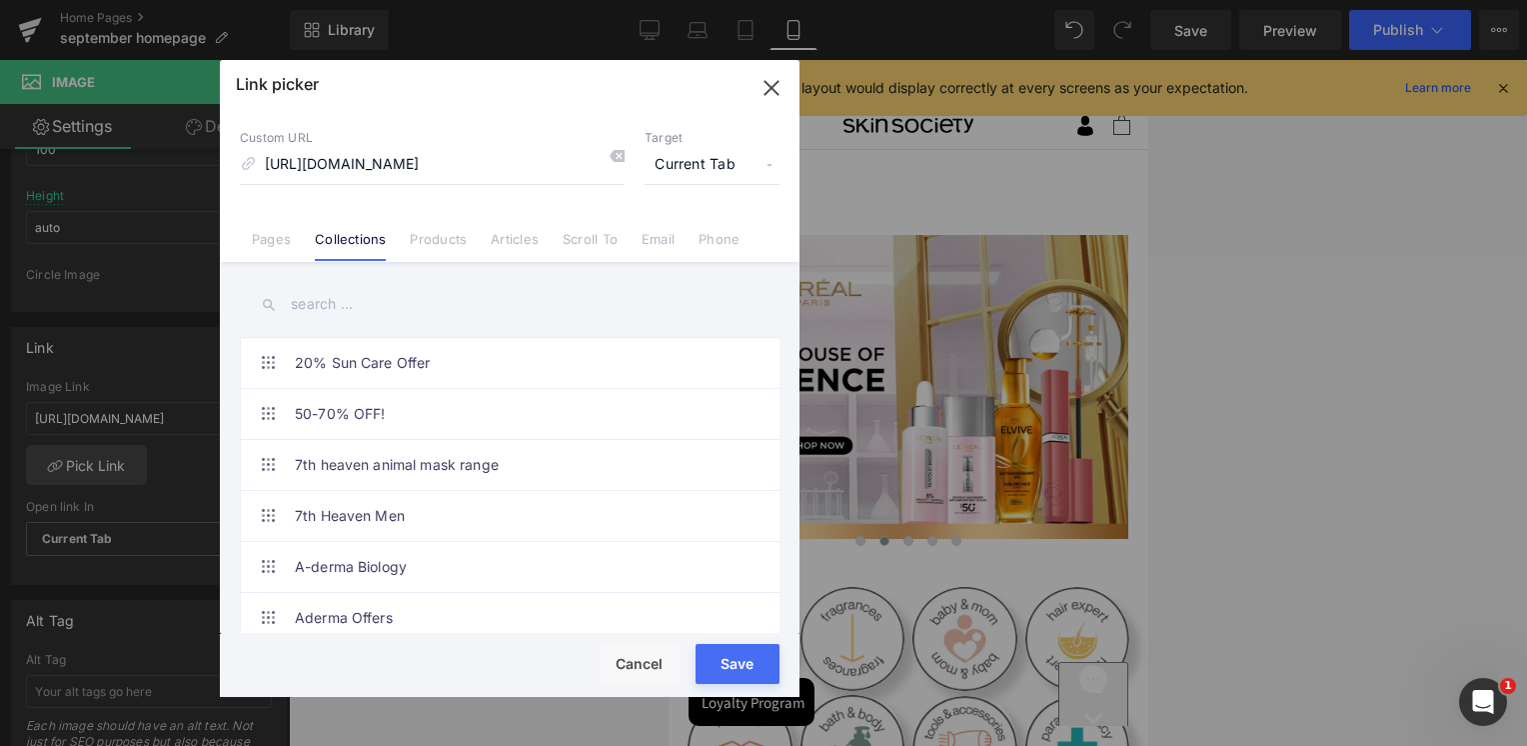
click at [281, 242] on link "Pages" at bounding box center [271, 246] width 39 height 30
click at [460, 294] on input "text" at bounding box center [510, 304] width 540 height 45
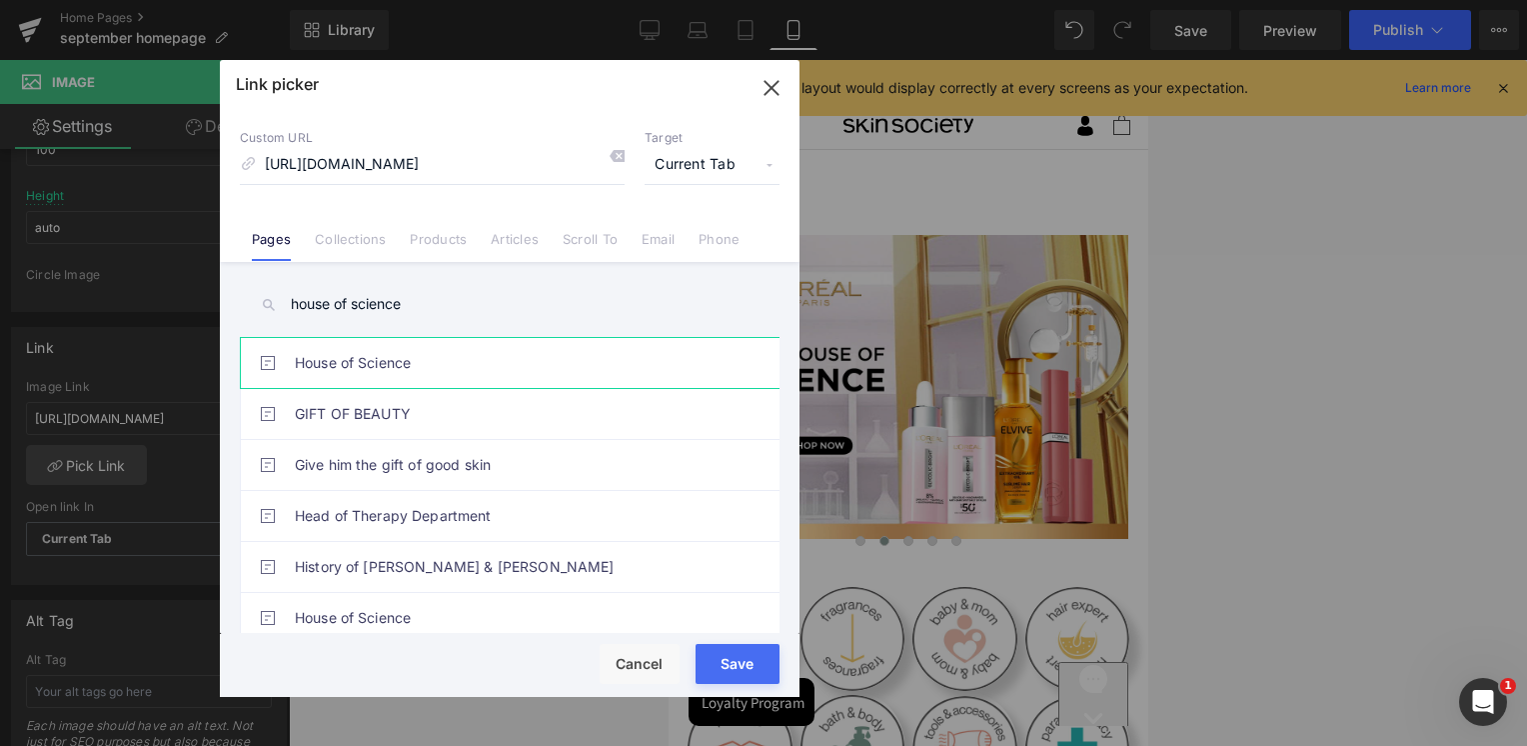
type input "house of science"
click at [360, 370] on link "House of Science" at bounding box center [515, 363] width 440 height 50
click at [728, 647] on button "Save" at bounding box center [738, 664] width 84 height 40
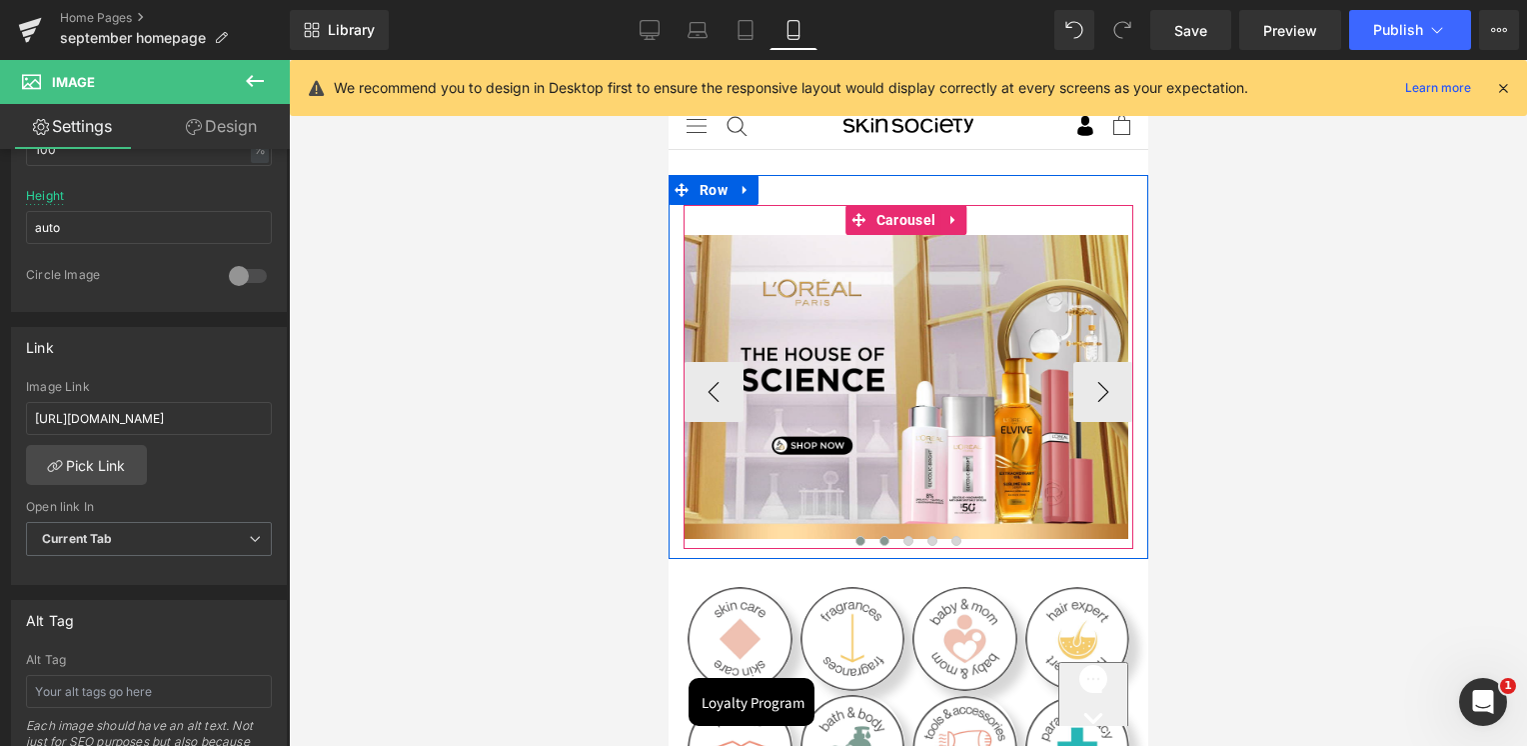
click at [861, 538] on button at bounding box center [859, 541] width 24 height 20
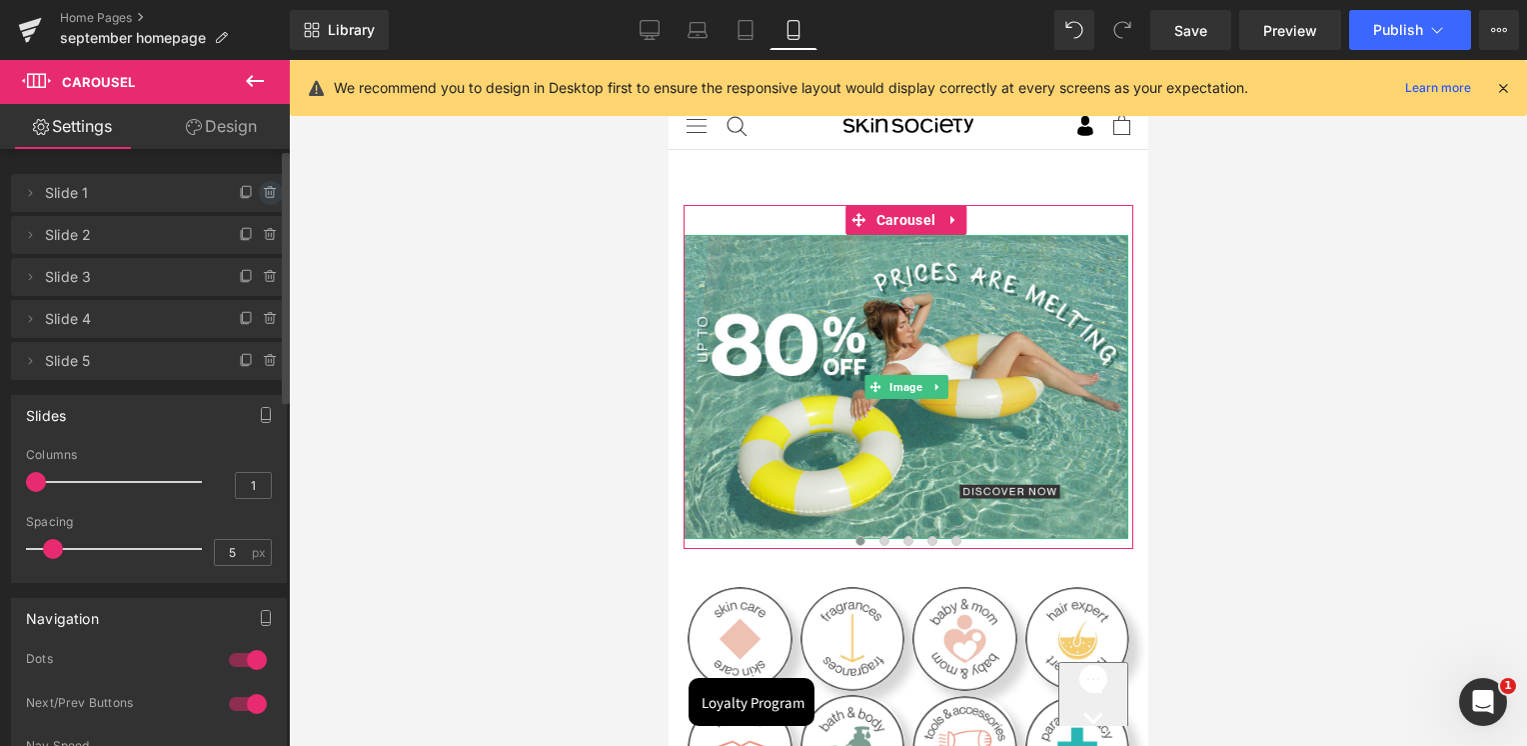
click at [266, 195] on icon at bounding box center [270, 193] width 8 height 9
click at [264, 192] on button "Delete" at bounding box center [249, 194] width 63 height 26
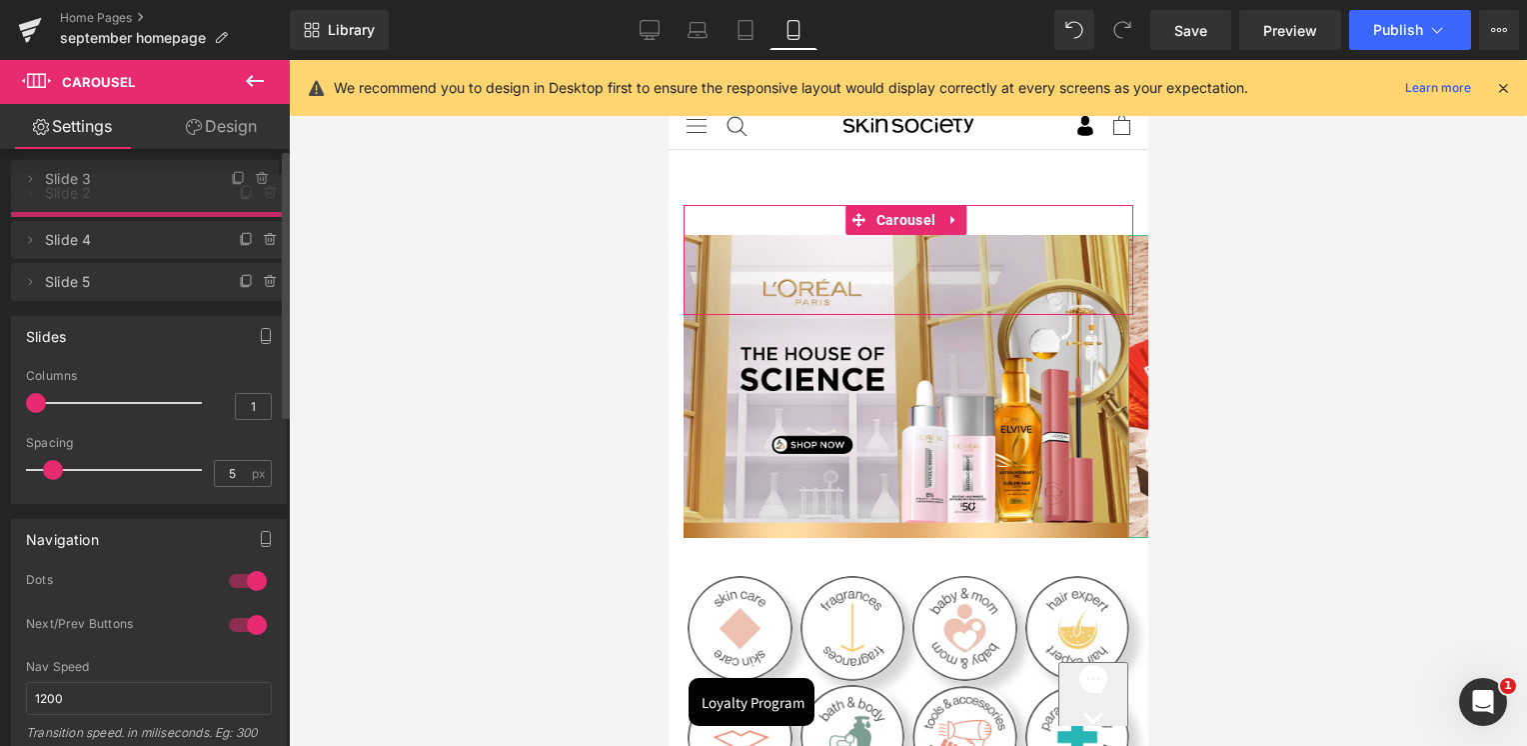
drag, startPoint x: 138, startPoint y: 242, endPoint x: 147, endPoint y: 186, distance: 56.7
click at [147, 186] on span "Slide 2" at bounding box center [129, 193] width 168 height 38
drag, startPoint x: 143, startPoint y: 240, endPoint x: 141, endPoint y: 182, distance: 58.0
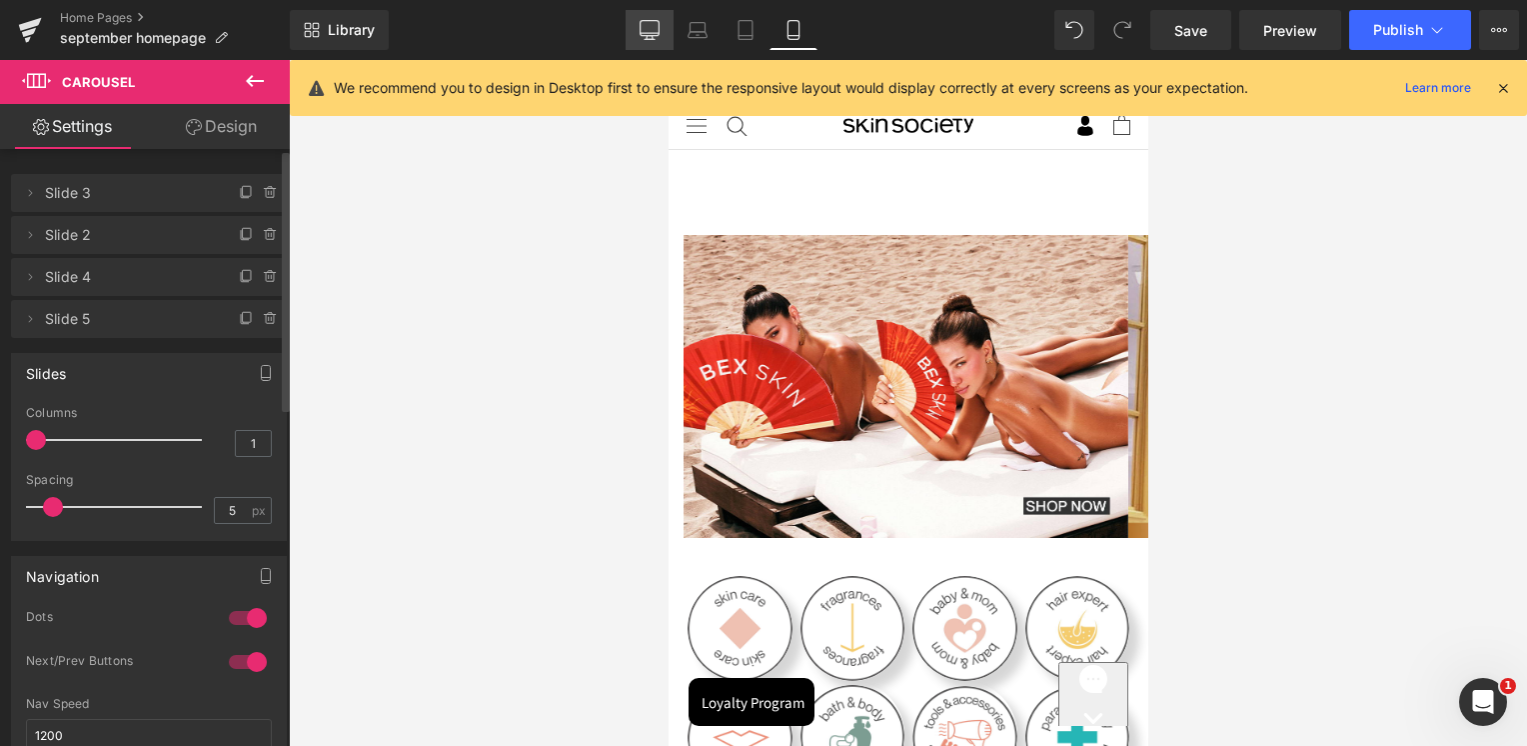
click at [650, 34] on icon at bounding box center [650, 30] width 20 height 20
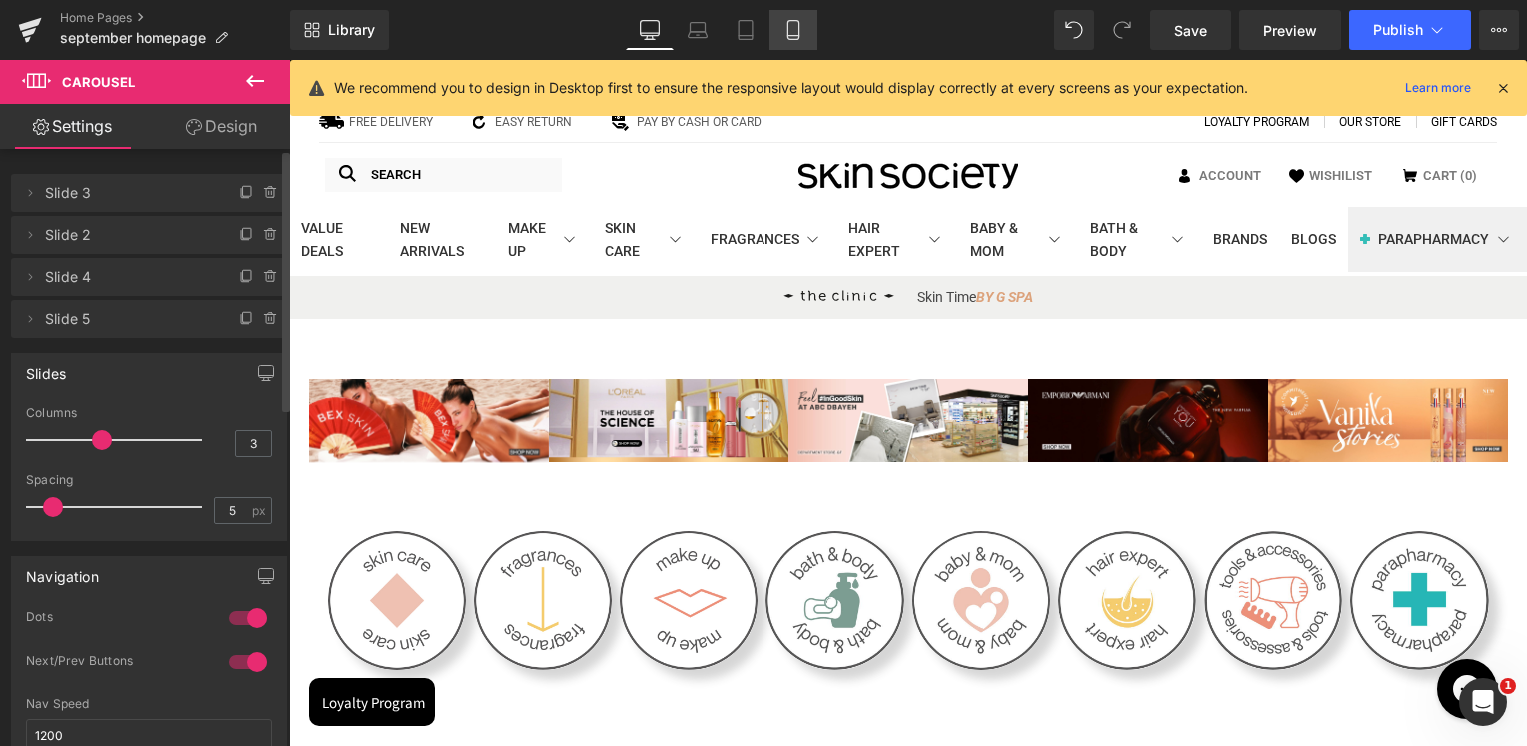
click at [789, 34] on icon at bounding box center [794, 30] width 20 height 20
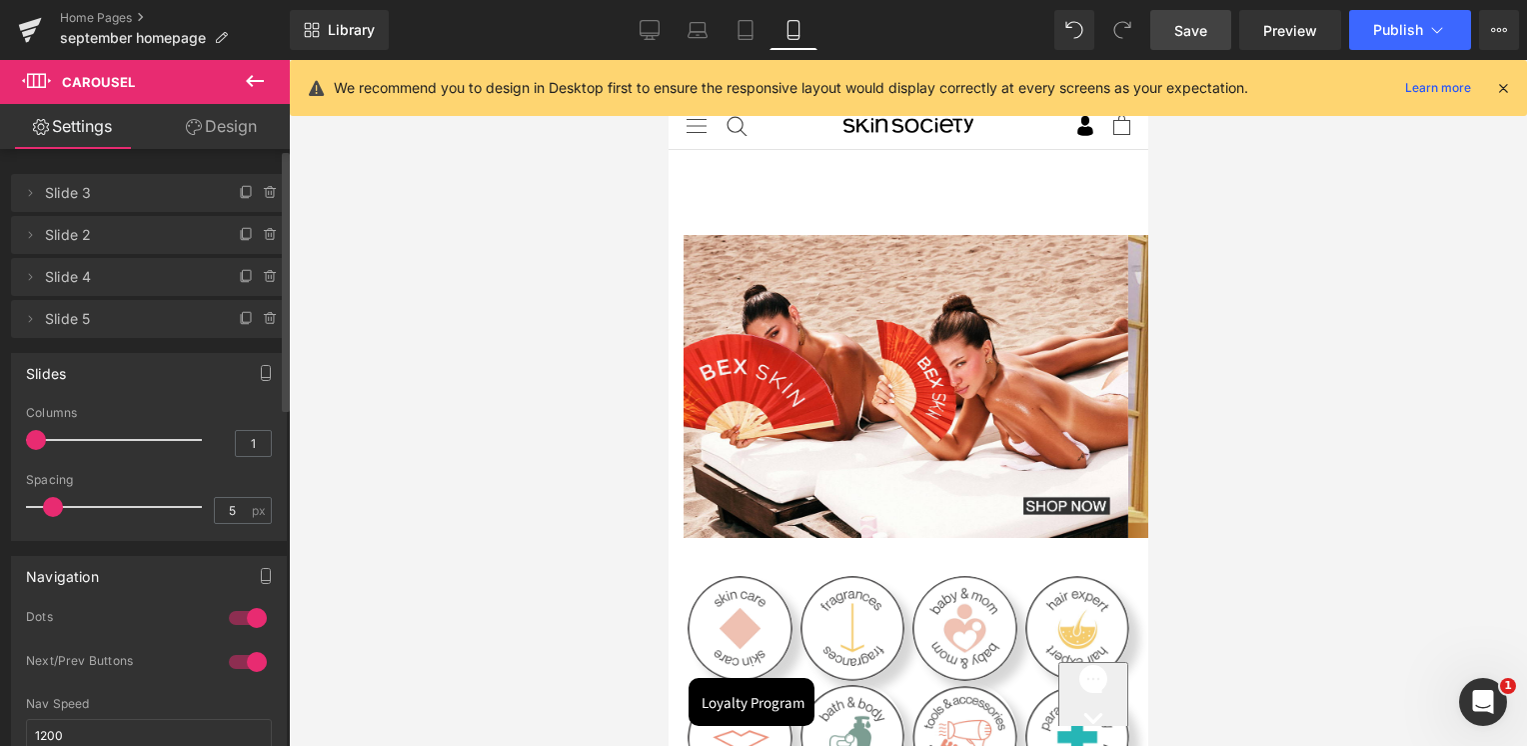
click at [1176, 20] on span "Save" at bounding box center [1190, 30] width 33 height 21
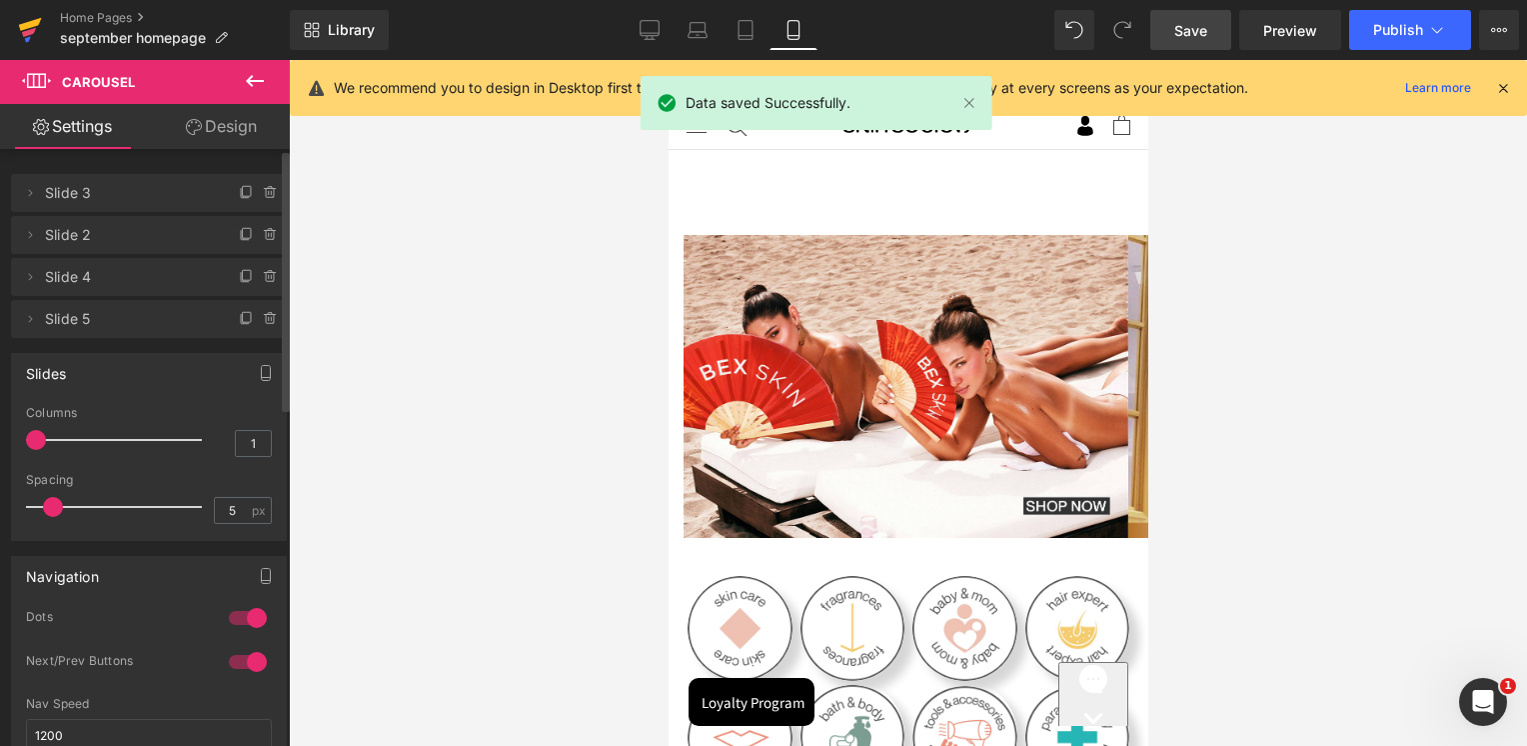
click at [19, 31] on icon at bounding box center [30, 30] width 24 height 50
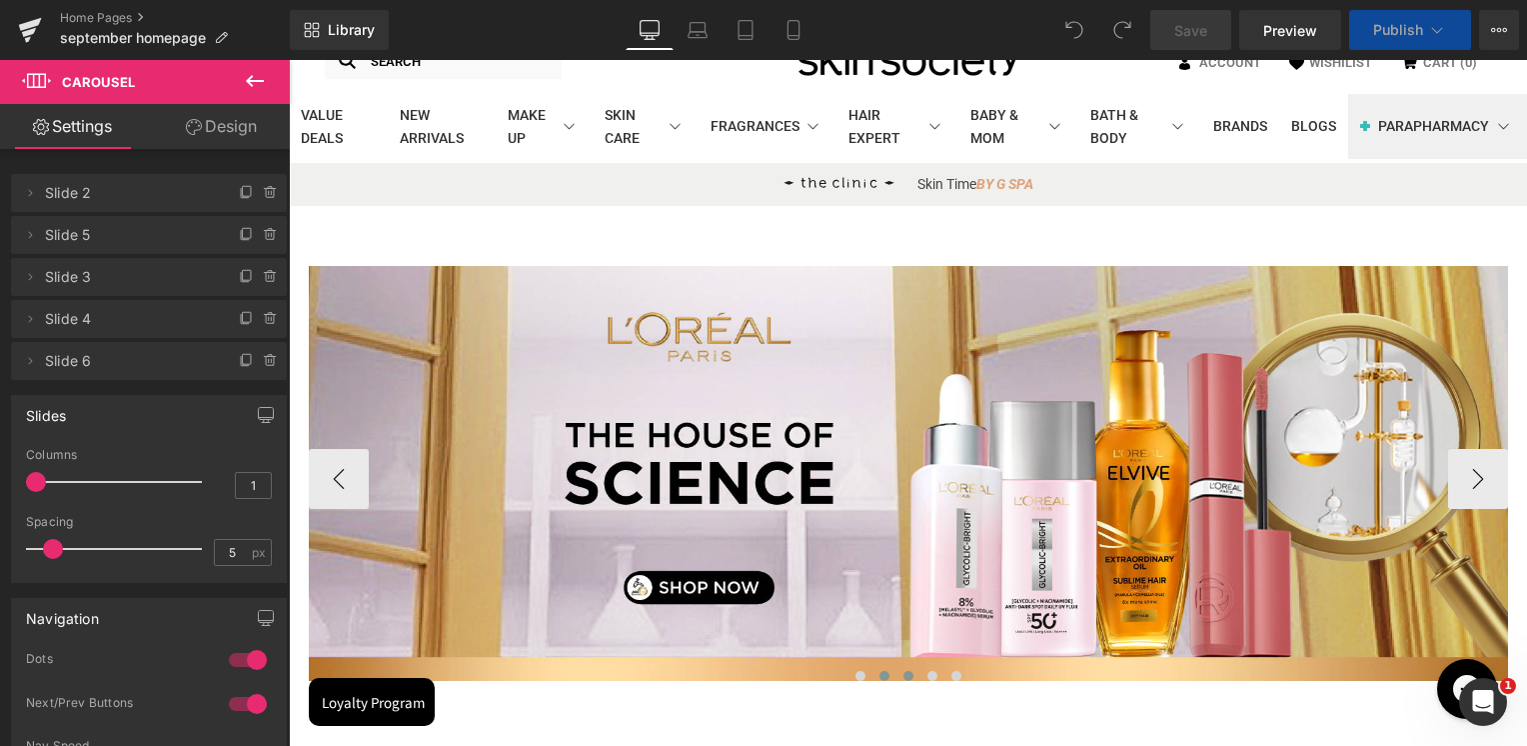
scroll to position [300, 0]
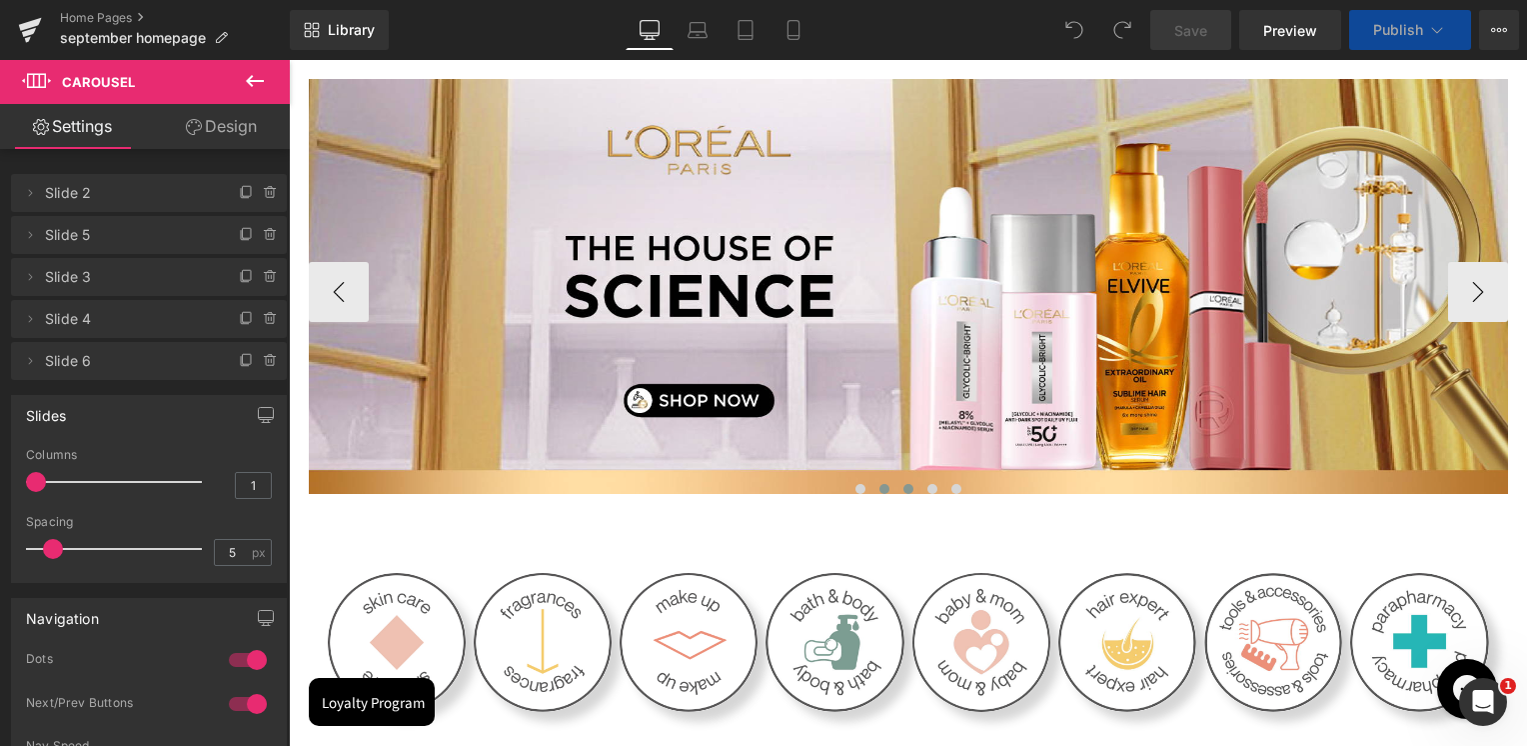
click at [903, 490] on span at bounding box center [908, 489] width 10 height 10
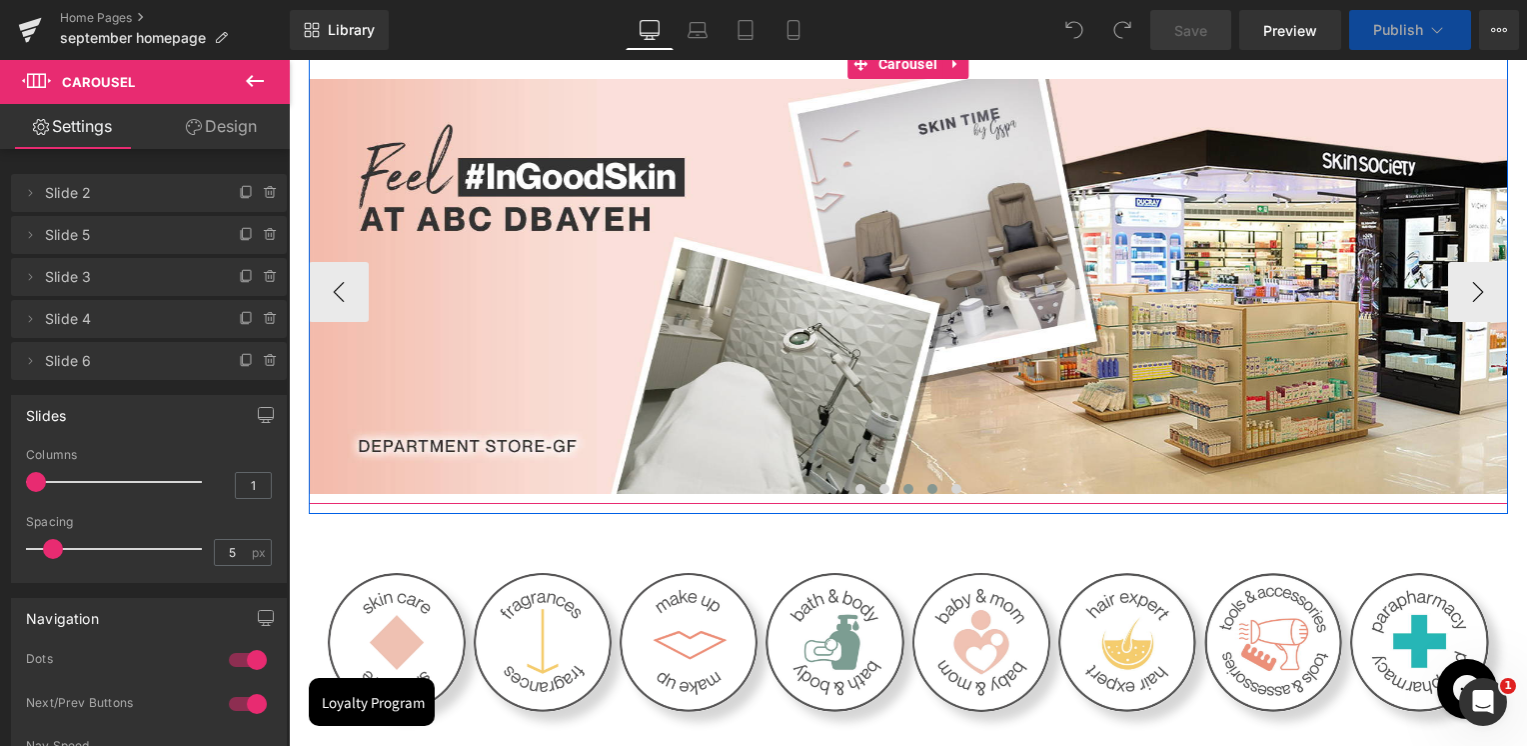
click at [920, 490] on button at bounding box center [932, 489] width 24 height 20
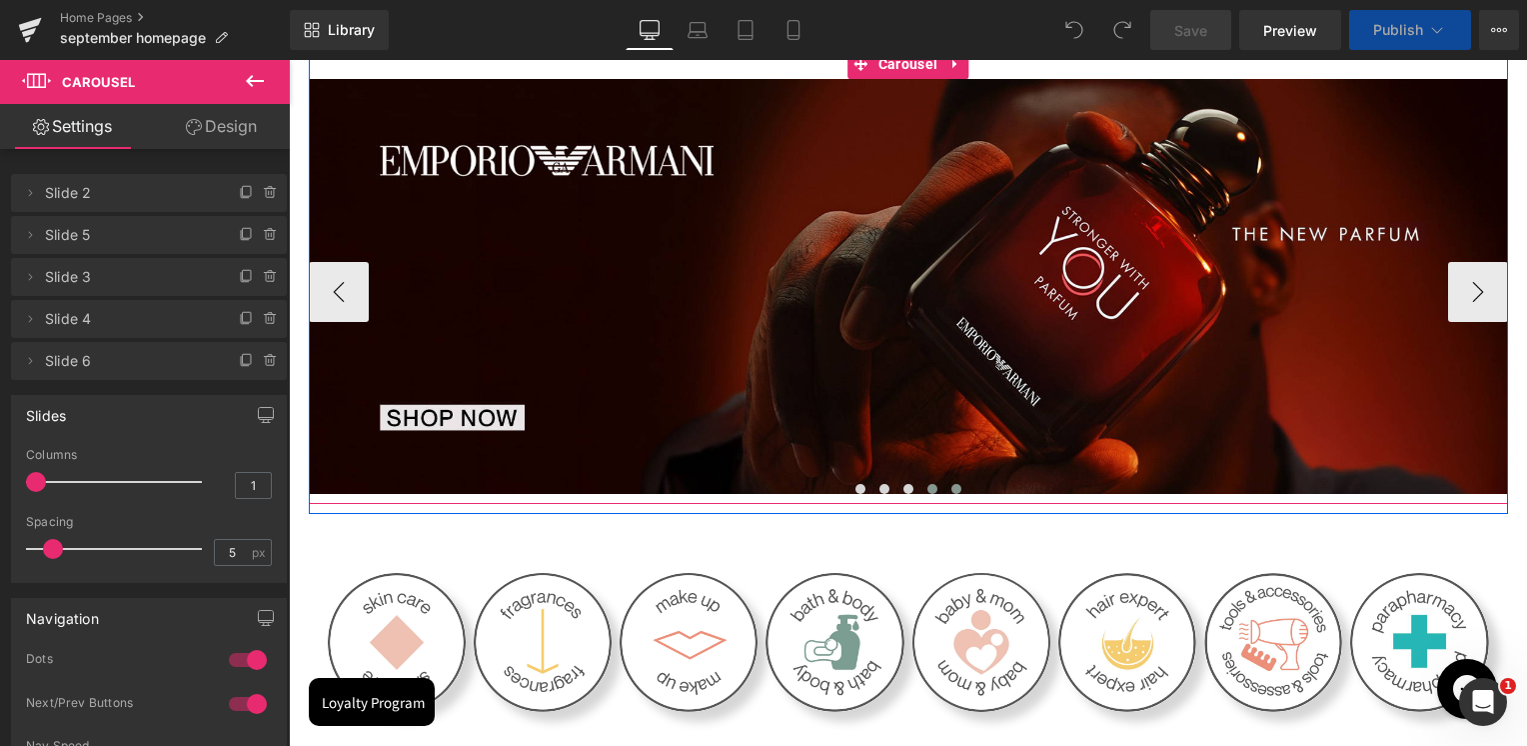
click at [959, 490] on button at bounding box center [956, 489] width 24 height 20
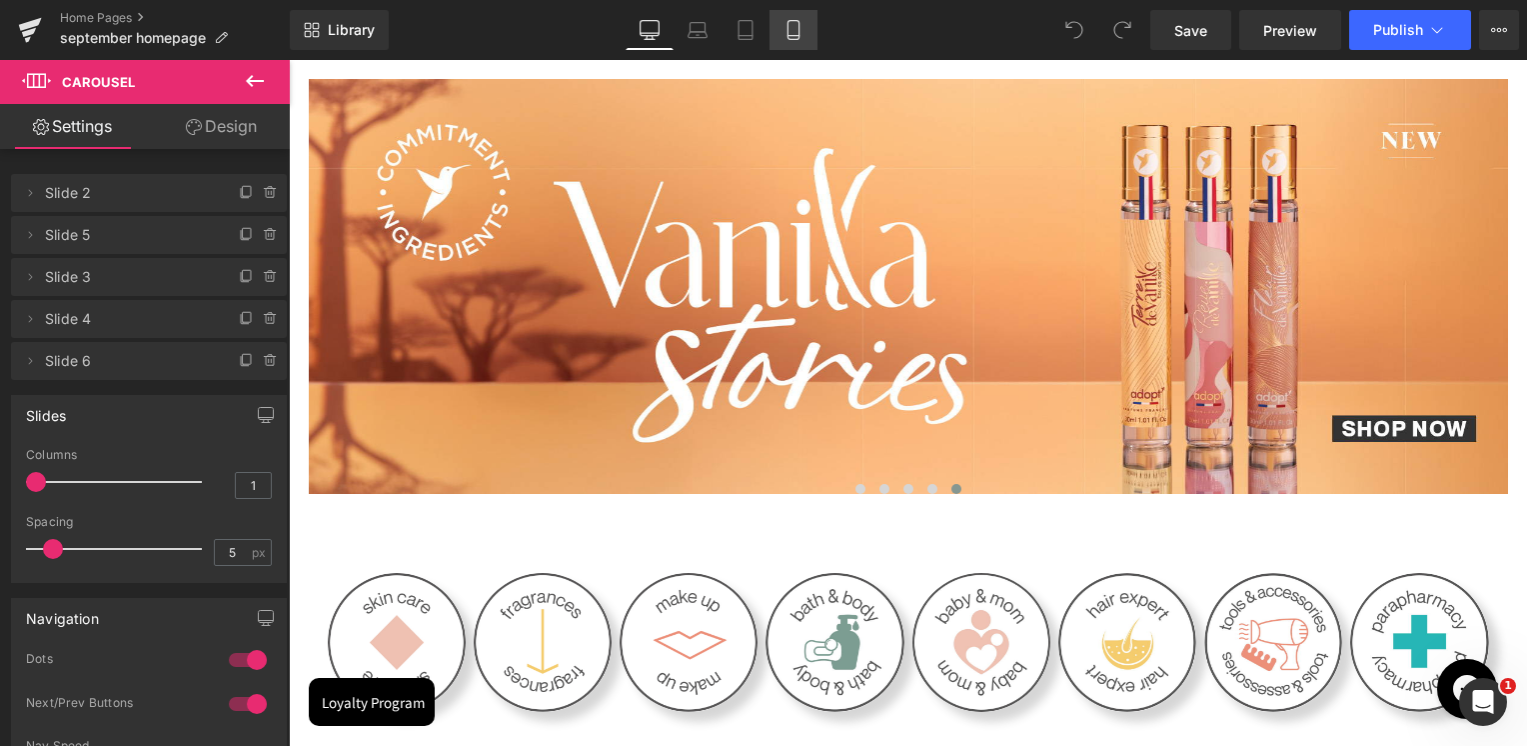
click at [803, 35] on icon at bounding box center [794, 30] width 20 height 20
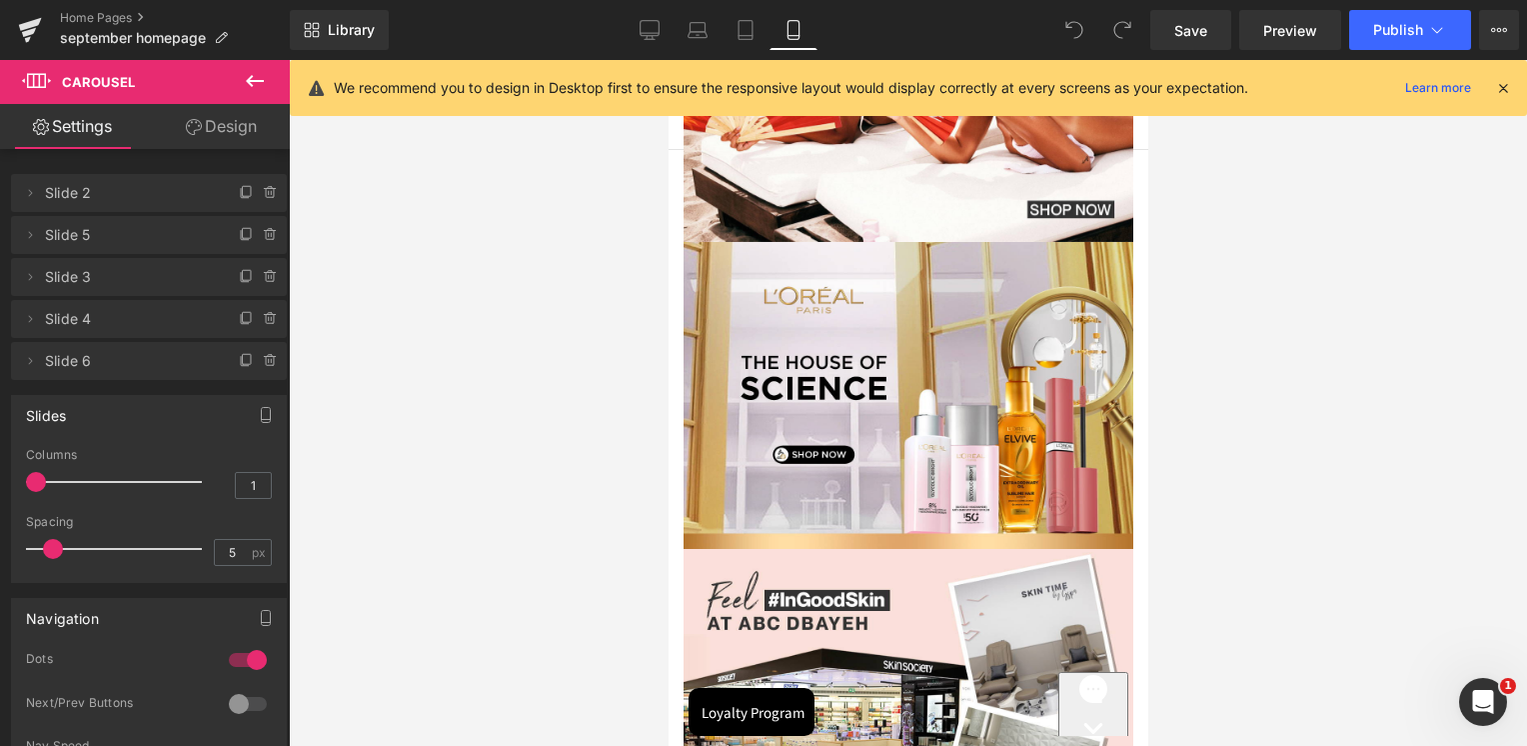
scroll to position [0, 0]
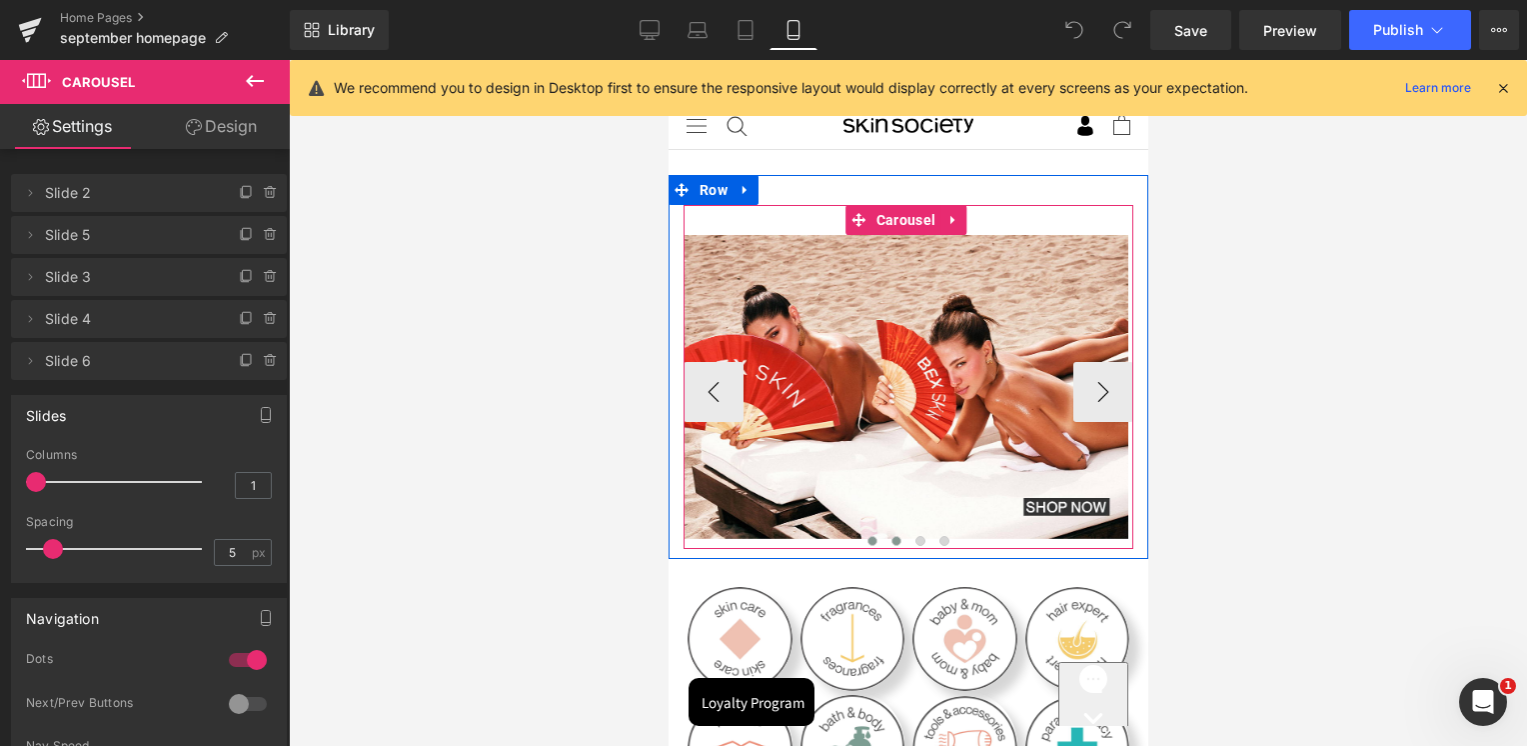
click at [890, 537] on span at bounding box center [895, 541] width 10 height 10
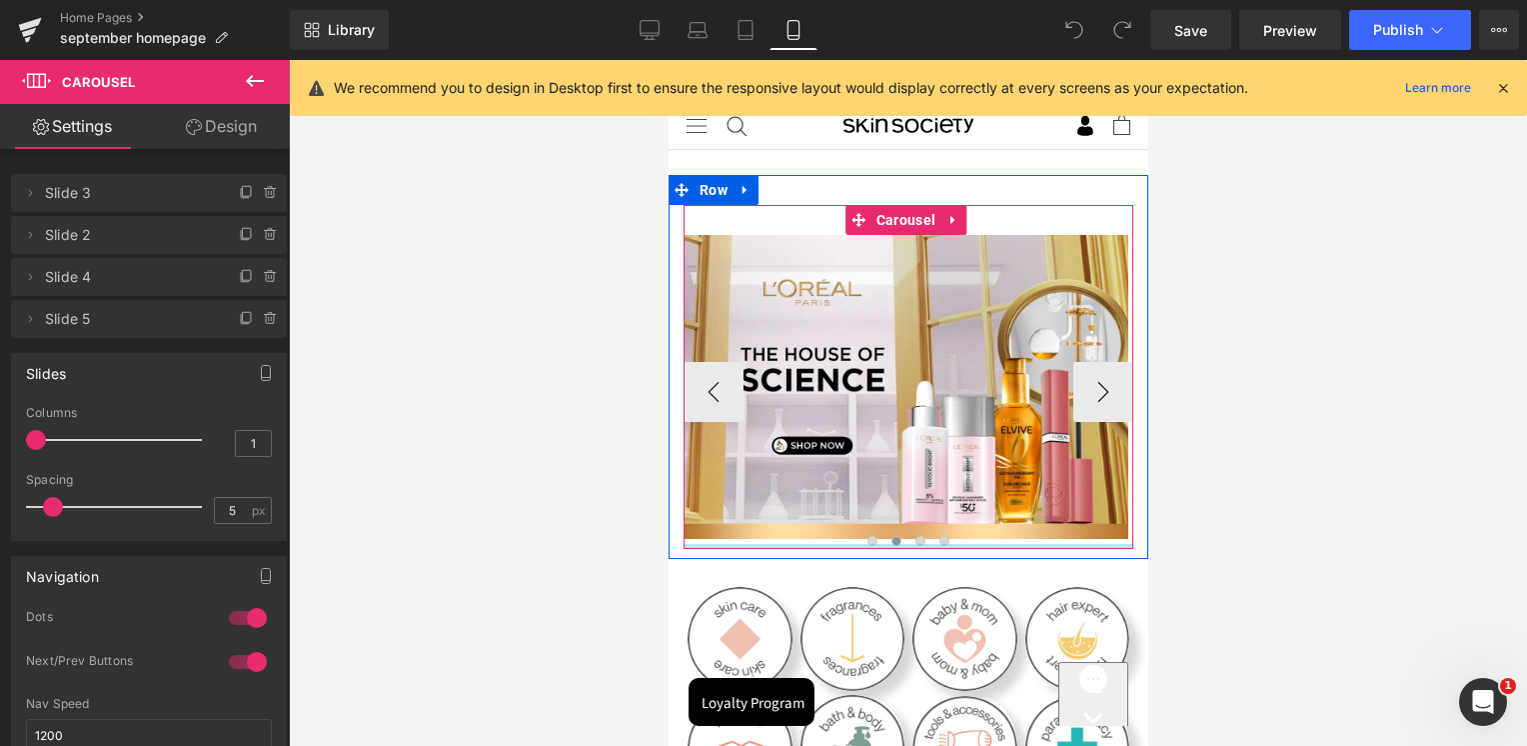
click at [910, 544] on div at bounding box center [908, 546] width 450 height 5
click at [918, 539] on span at bounding box center [919, 541] width 10 height 10
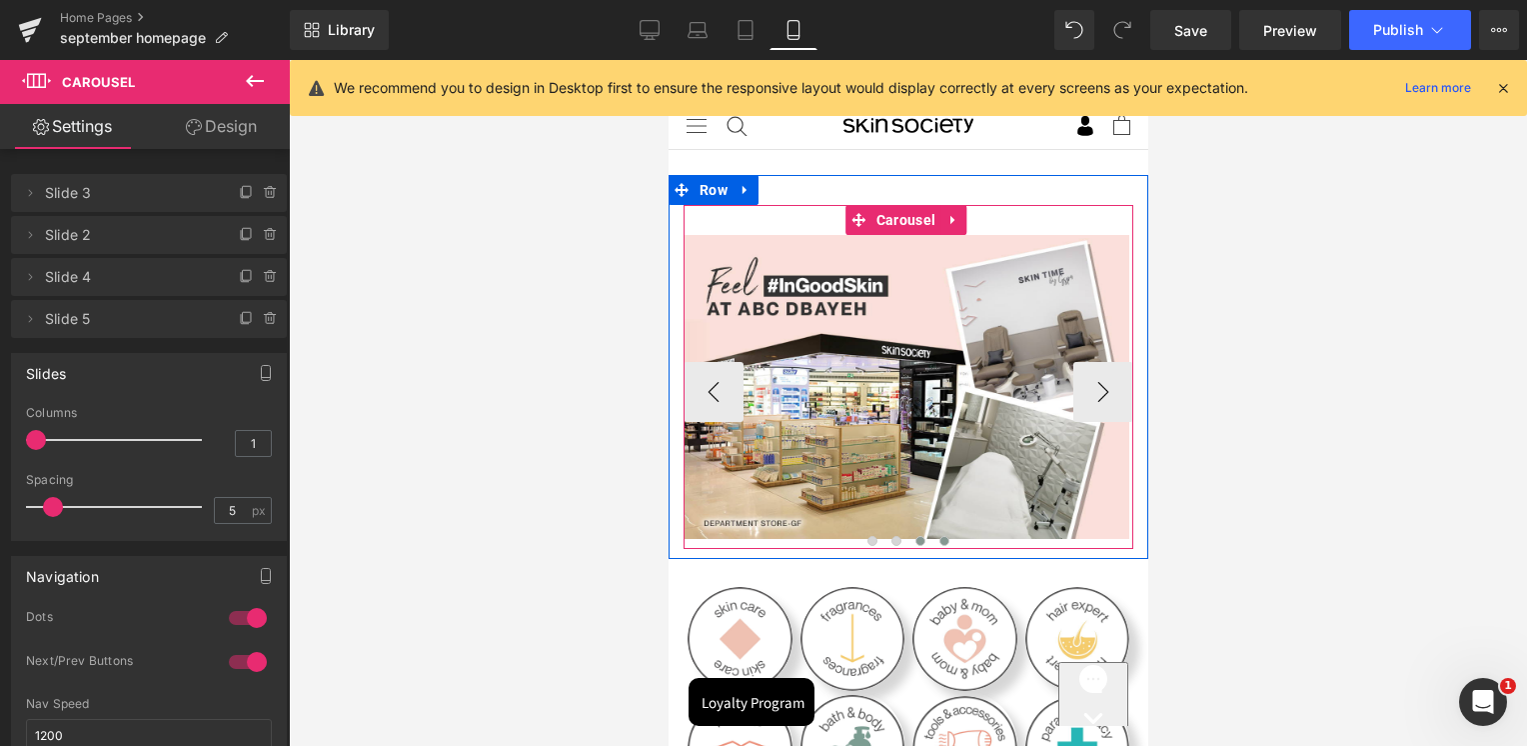
click at [941, 537] on span at bounding box center [943, 541] width 10 height 10
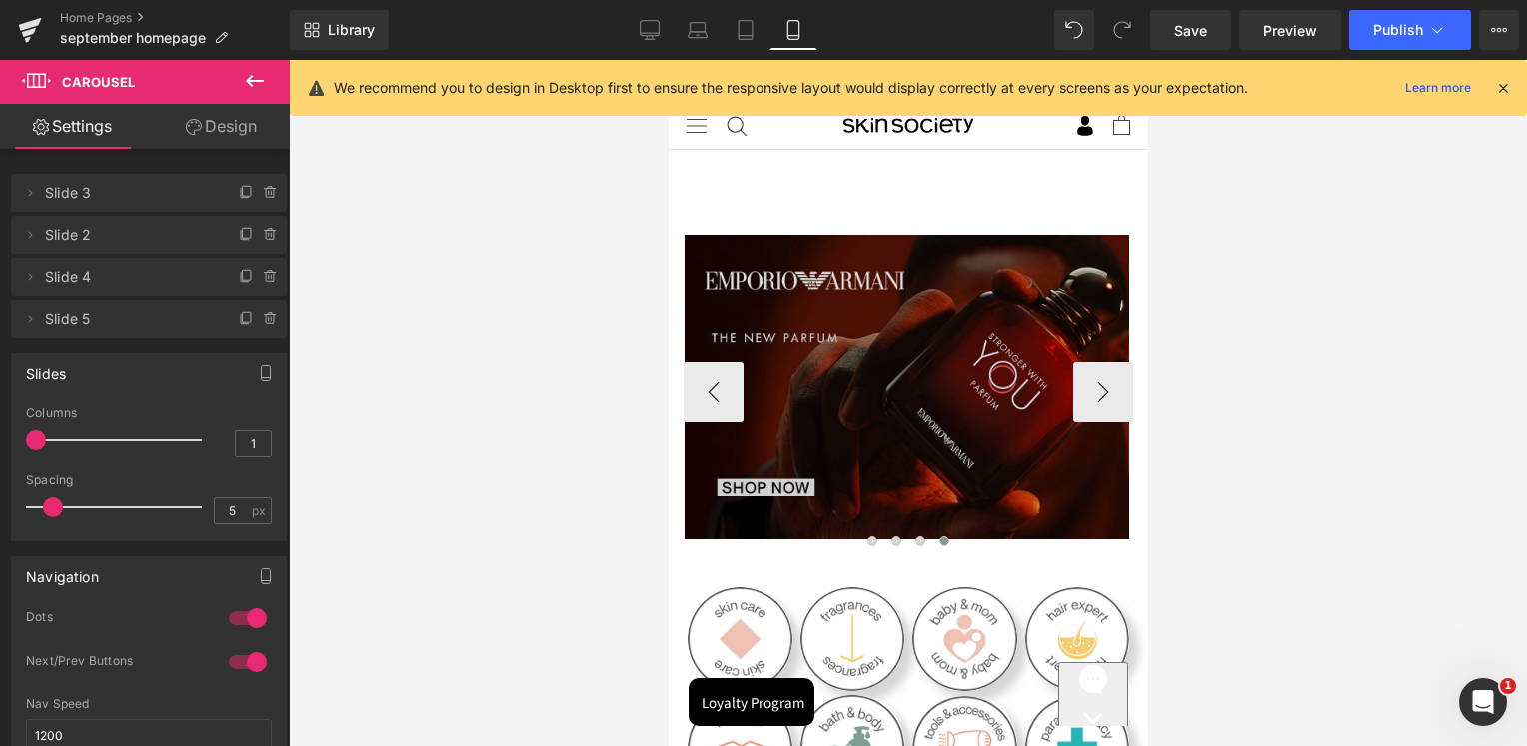
scroll to position [400, 0]
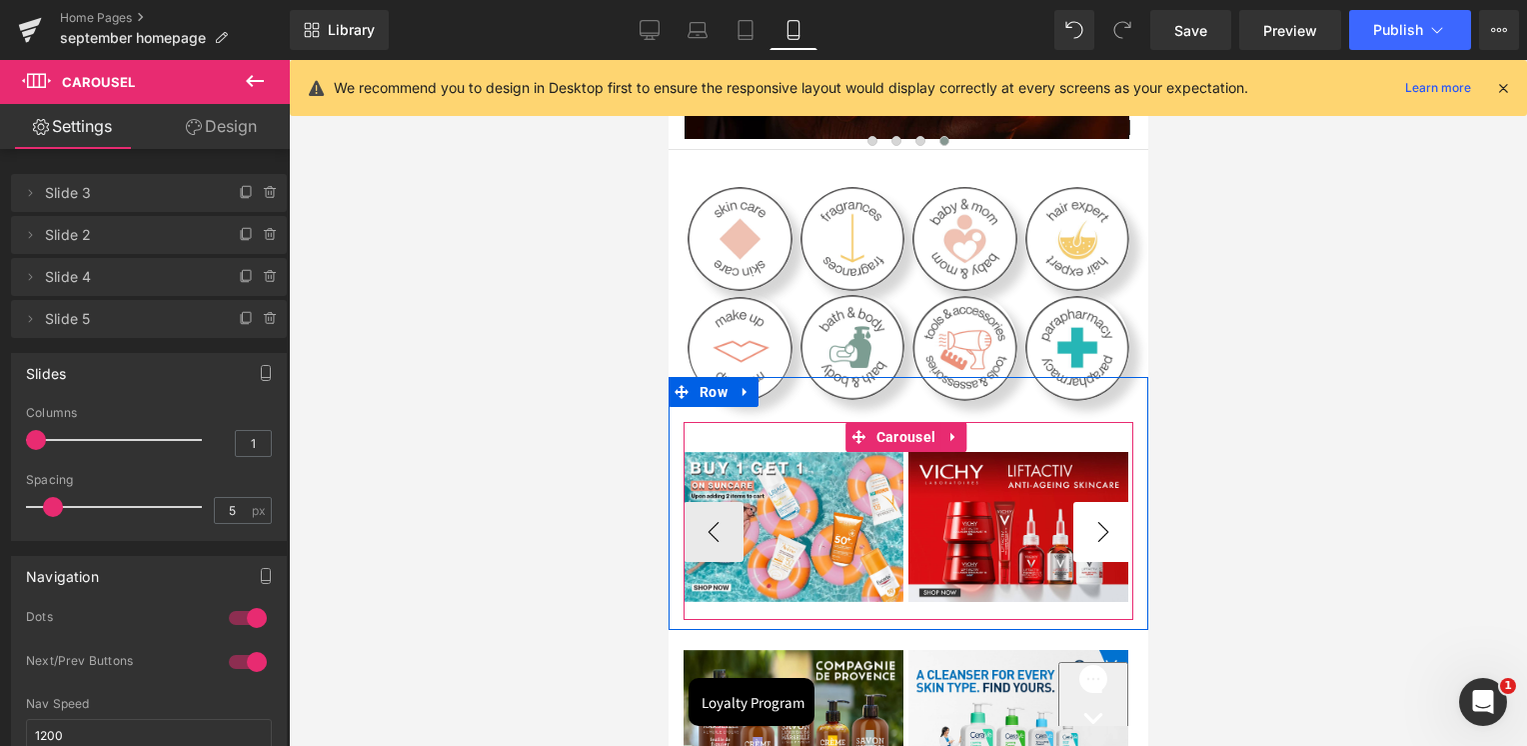
click at [1092, 538] on button "›" at bounding box center [1102, 532] width 60 height 60
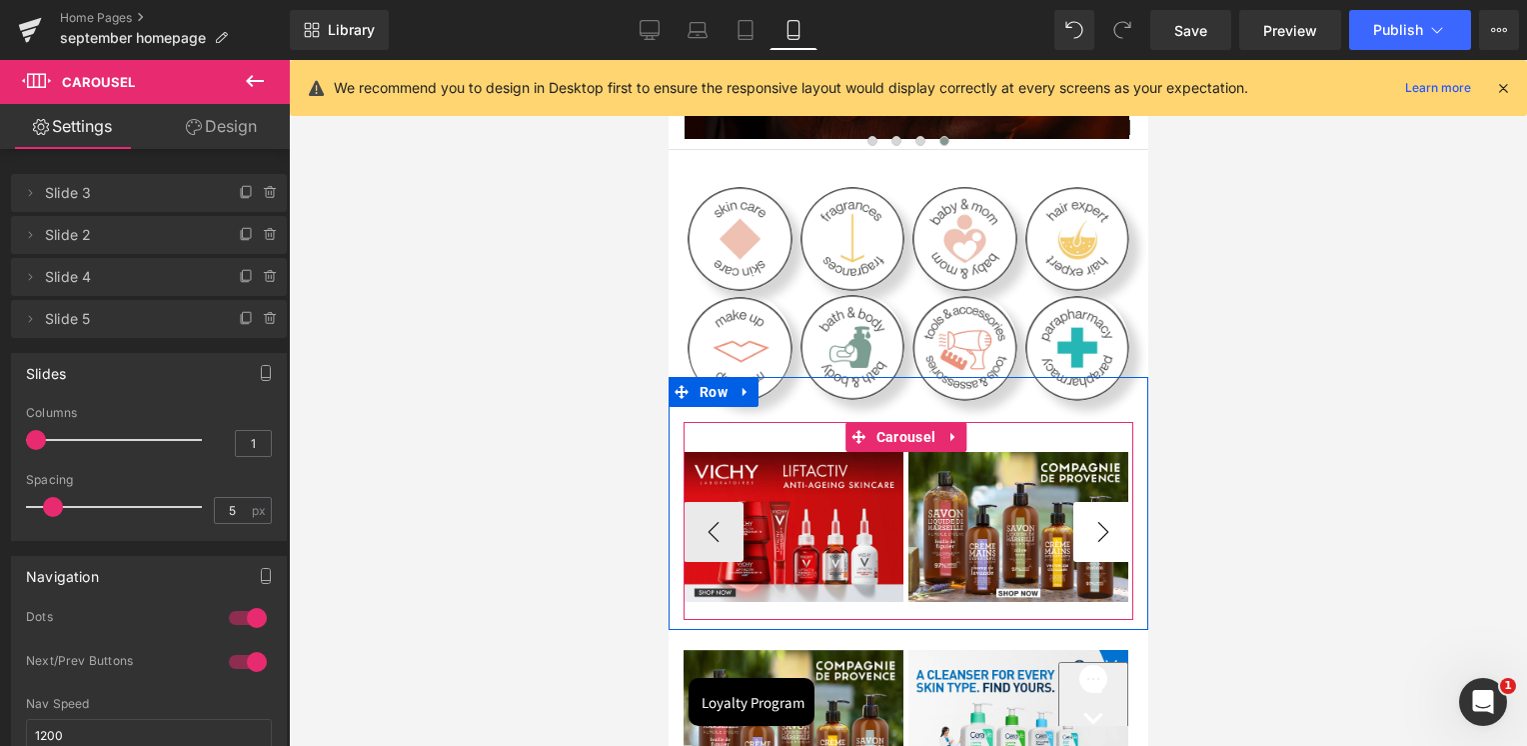
click at [1092, 538] on button "›" at bounding box center [1102, 532] width 60 height 60
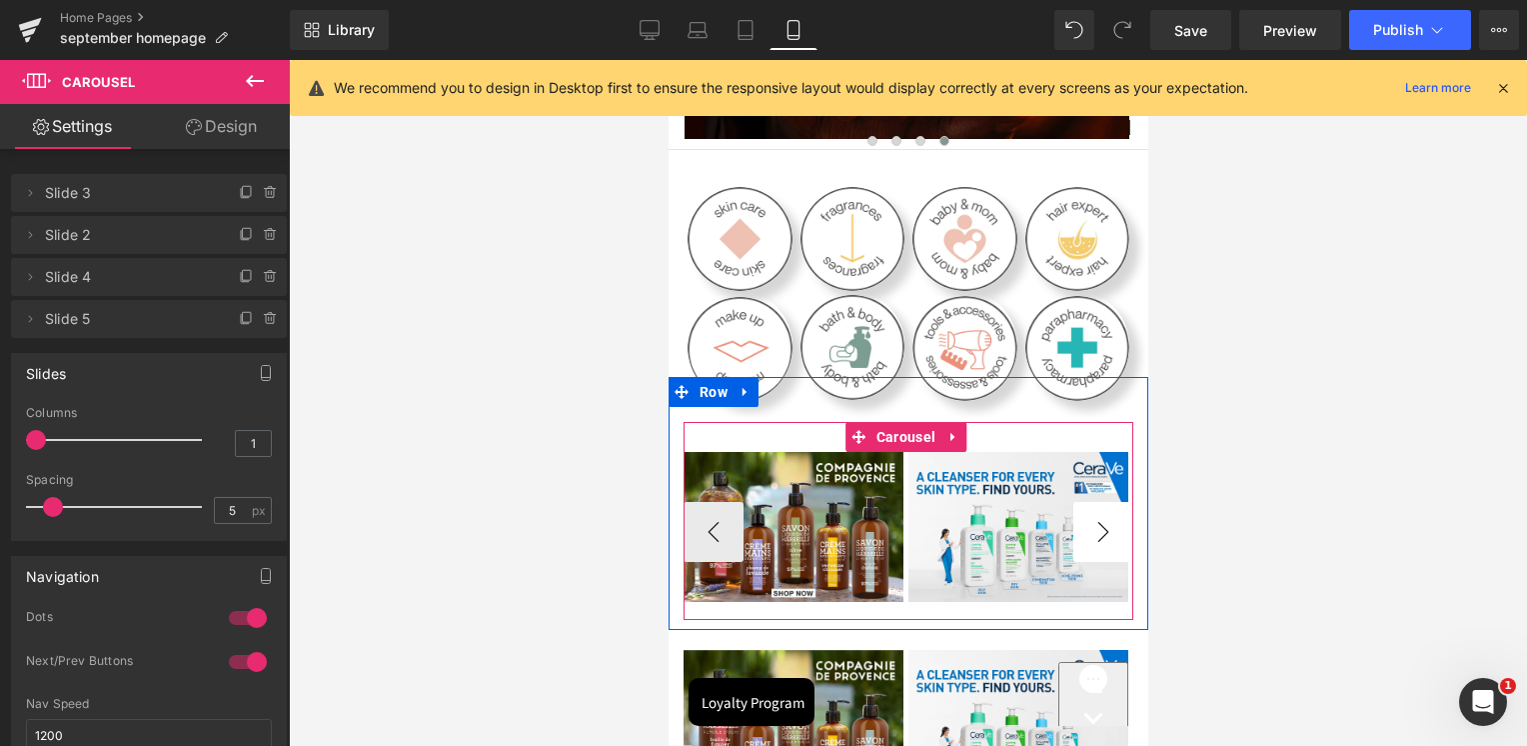
click at [1092, 538] on button "›" at bounding box center [1102, 532] width 60 height 60
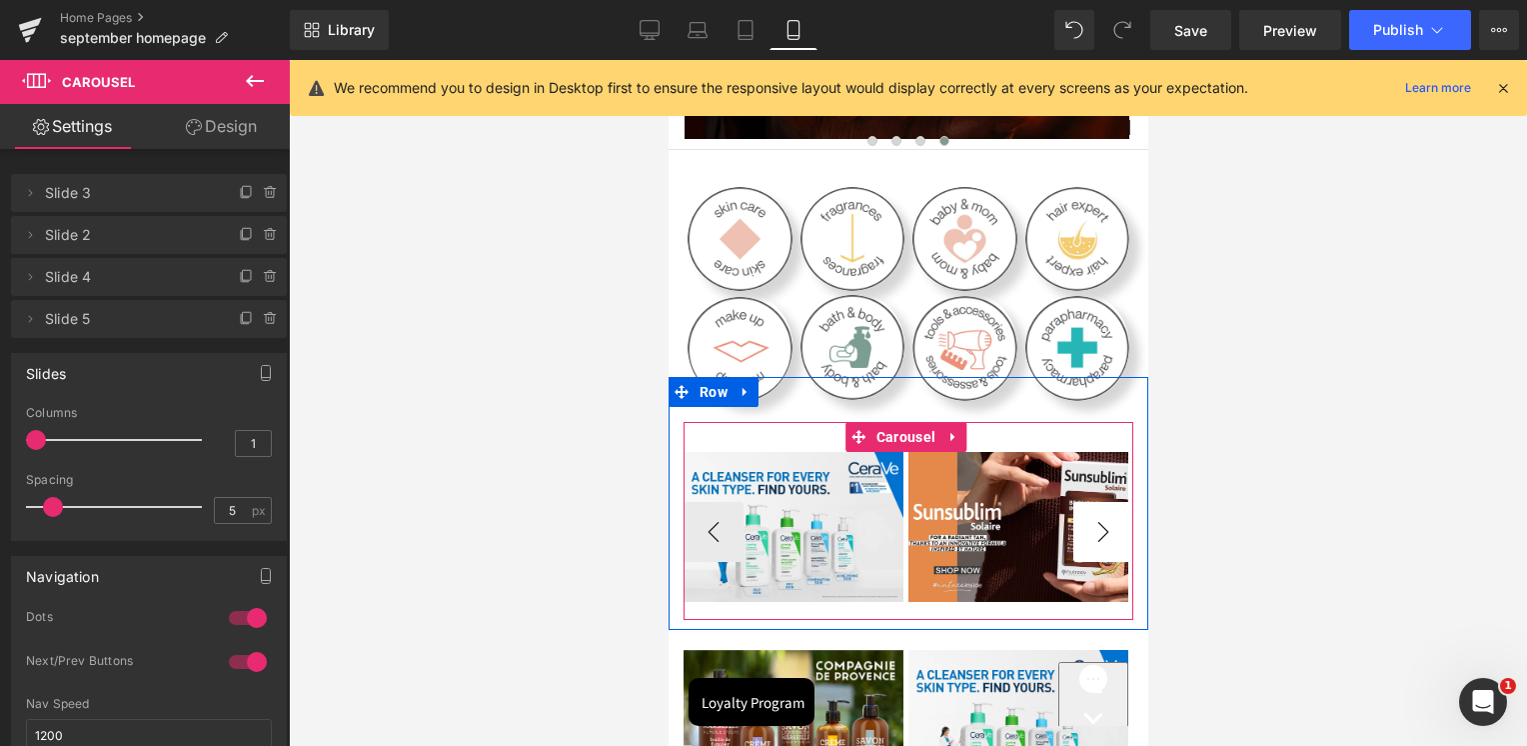
click at [1092, 538] on button "›" at bounding box center [1102, 532] width 60 height 60
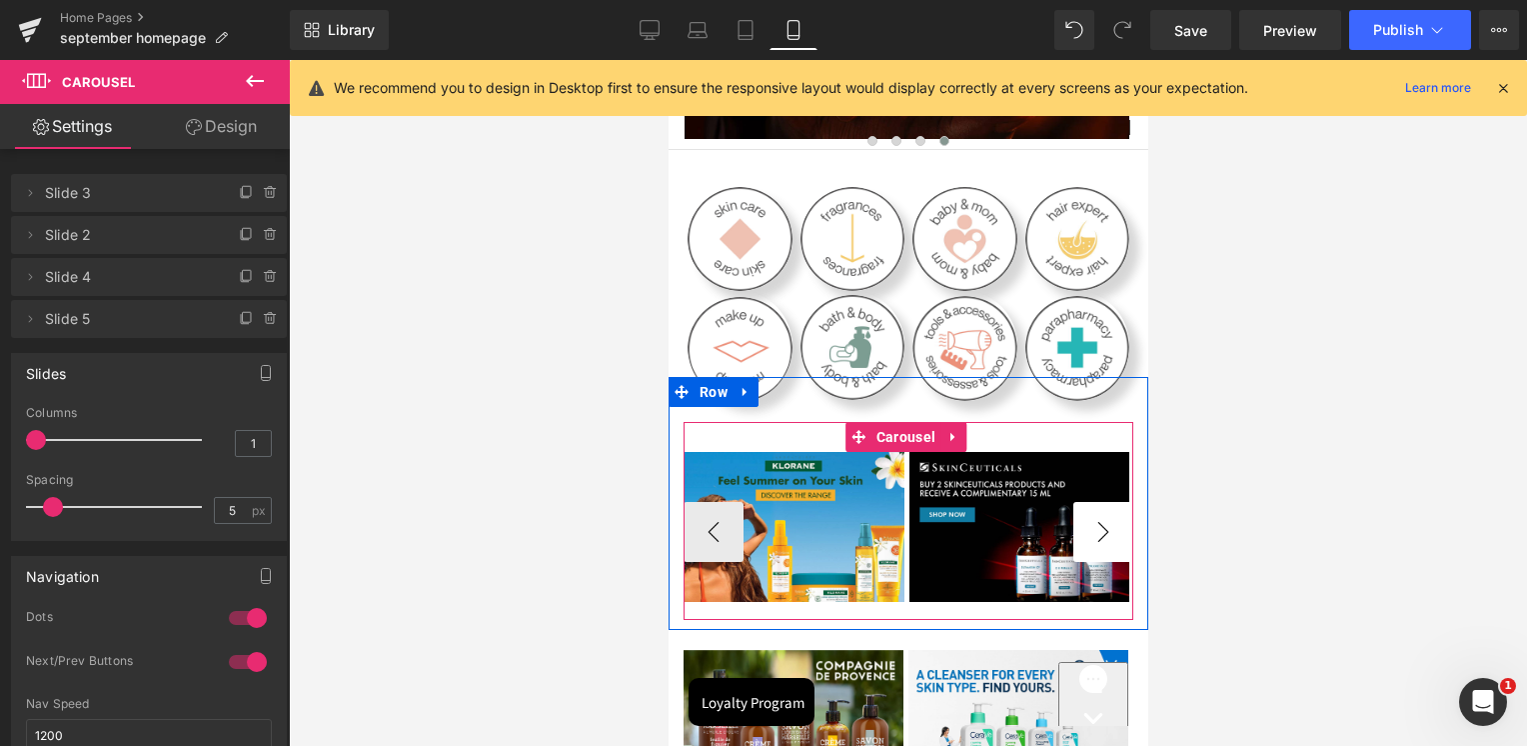
click at [1092, 538] on button "›" at bounding box center [1102, 532] width 60 height 60
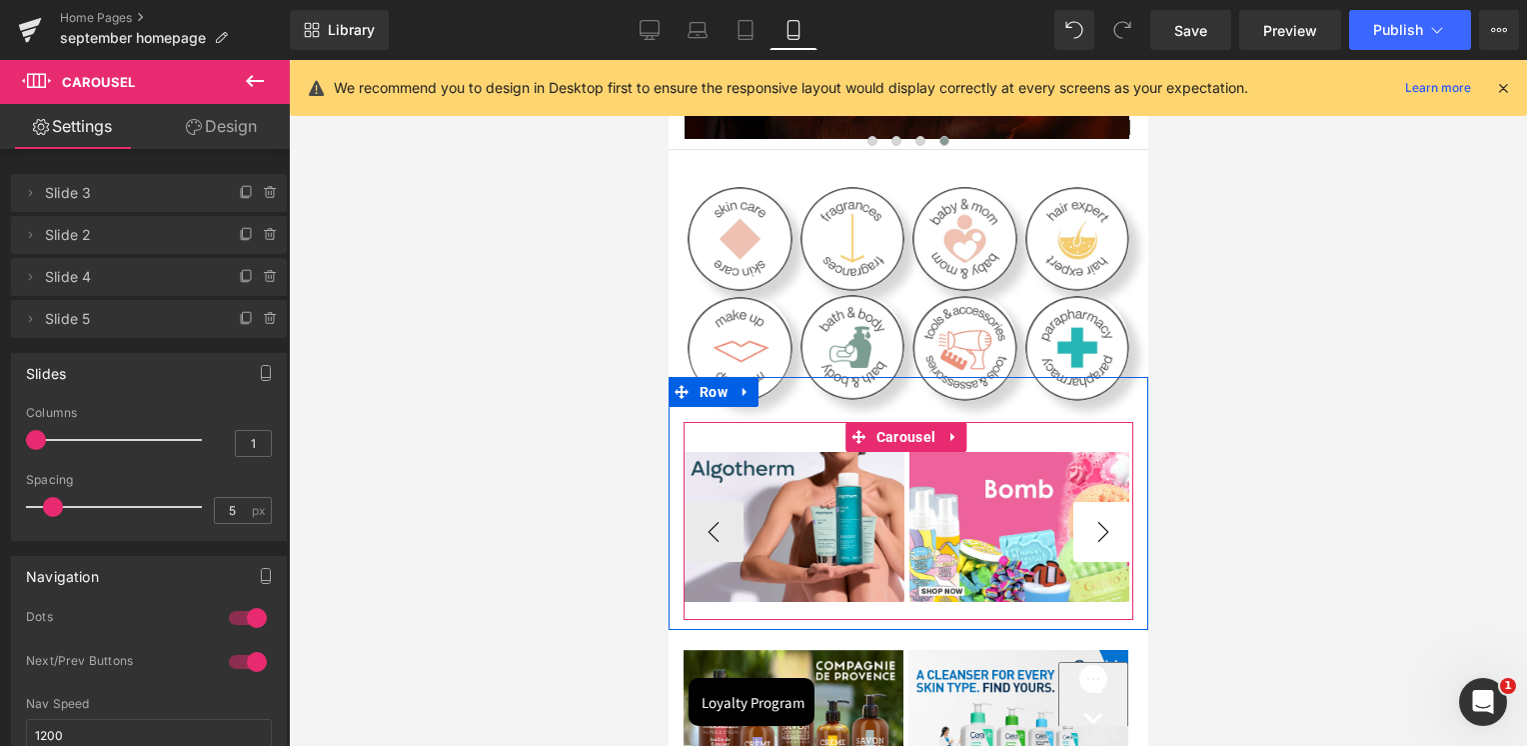
click at [1092, 538] on button "›" at bounding box center [1102, 532] width 60 height 60
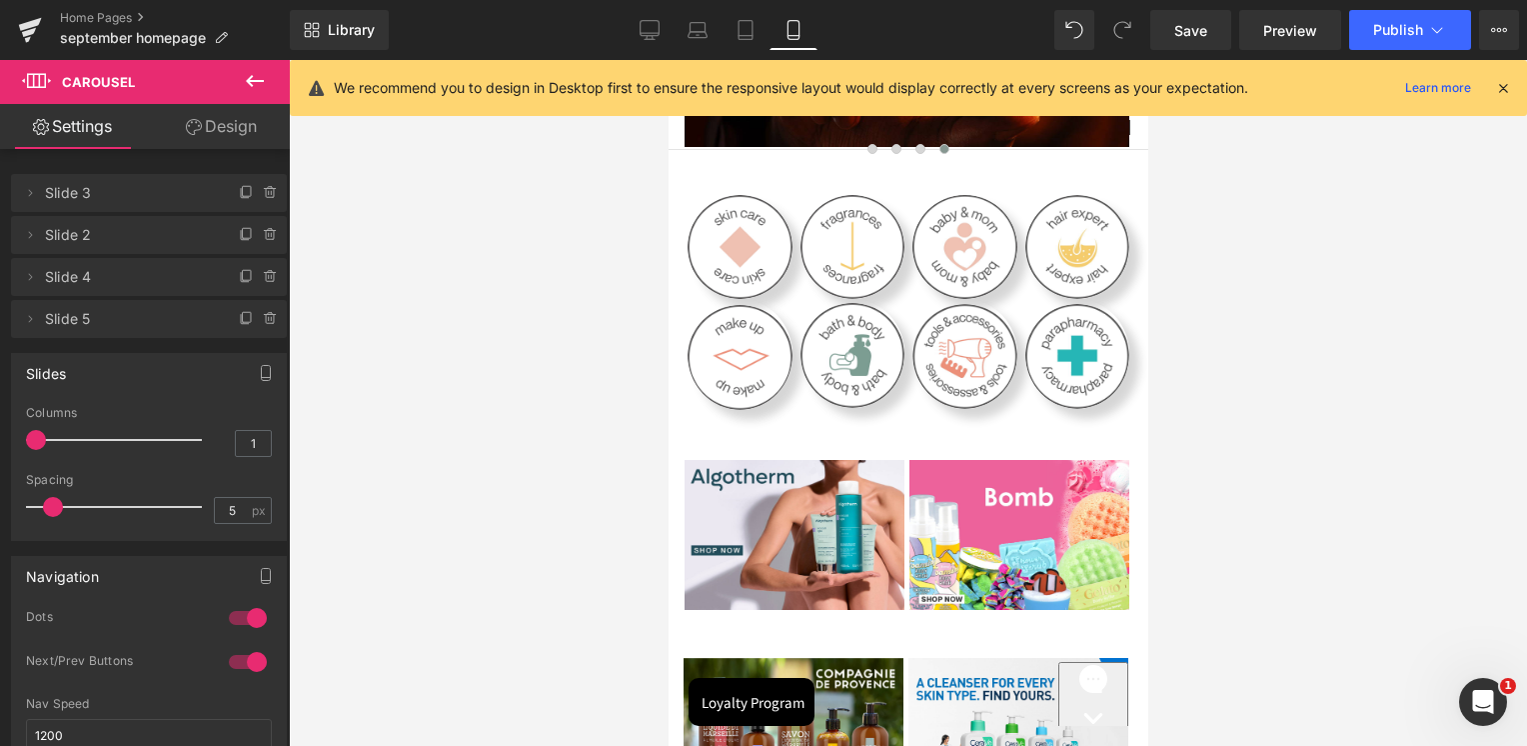
scroll to position [0, 0]
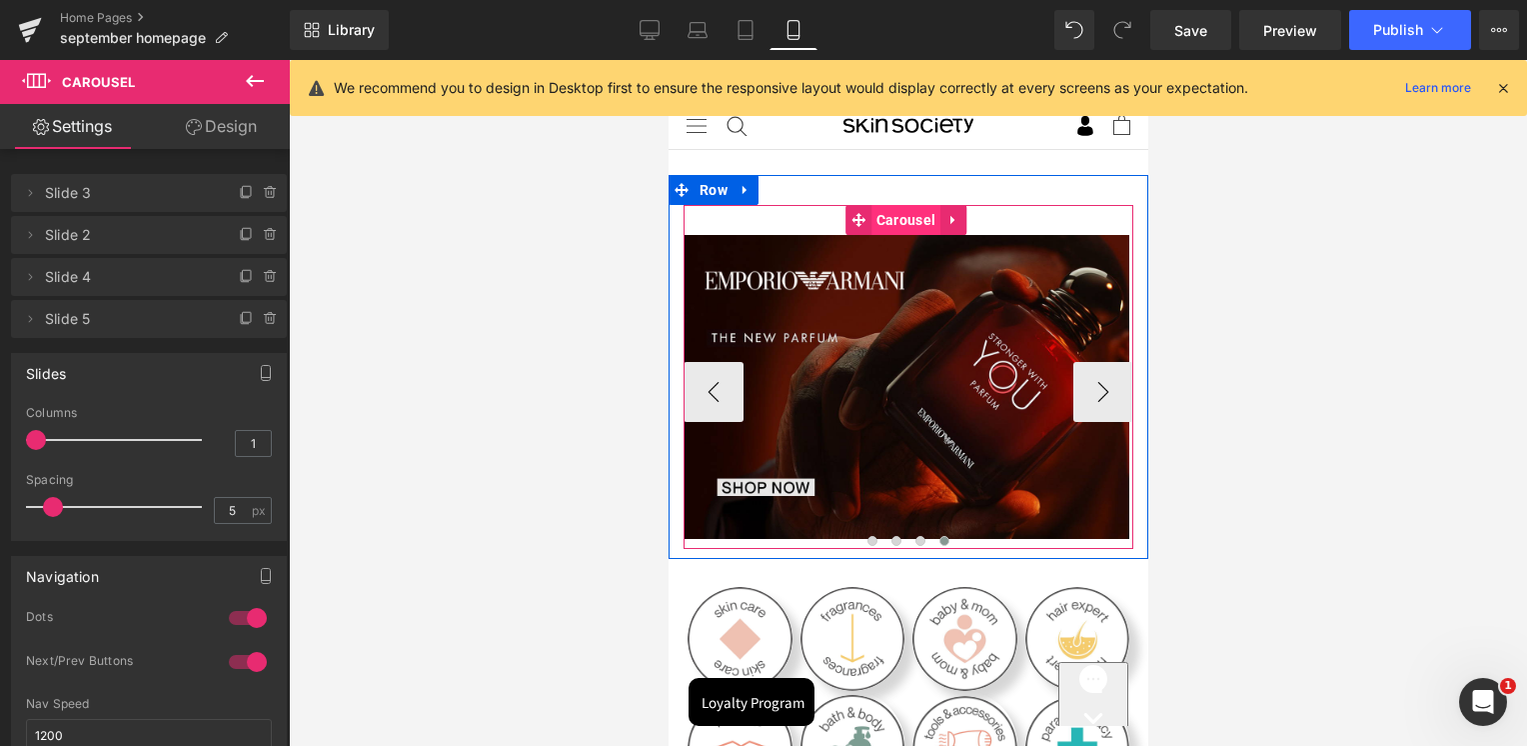
click at [920, 226] on span "Carousel" at bounding box center [904, 220] width 69 height 30
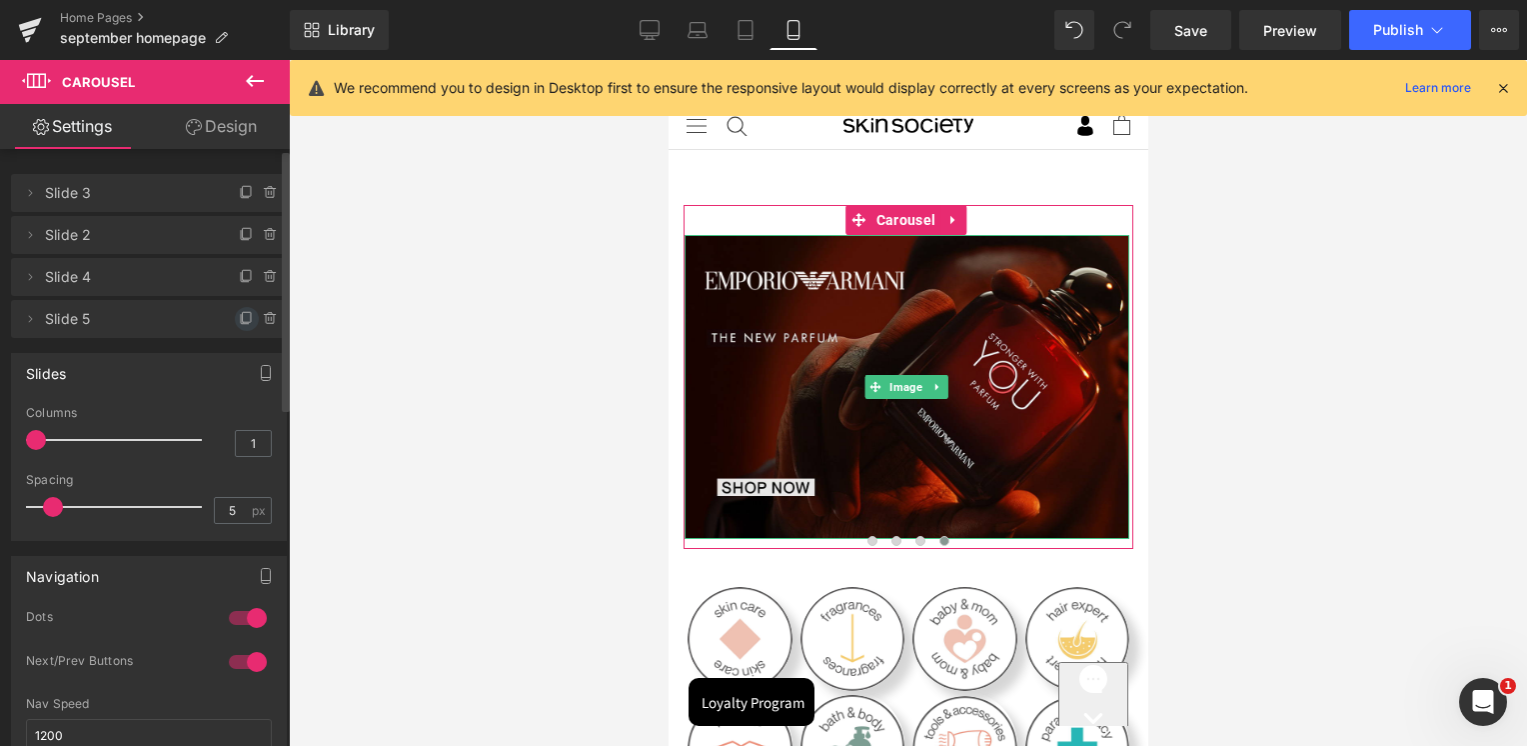
click at [243, 322] on icon at bounding box center [247, 317] width 8 height 10
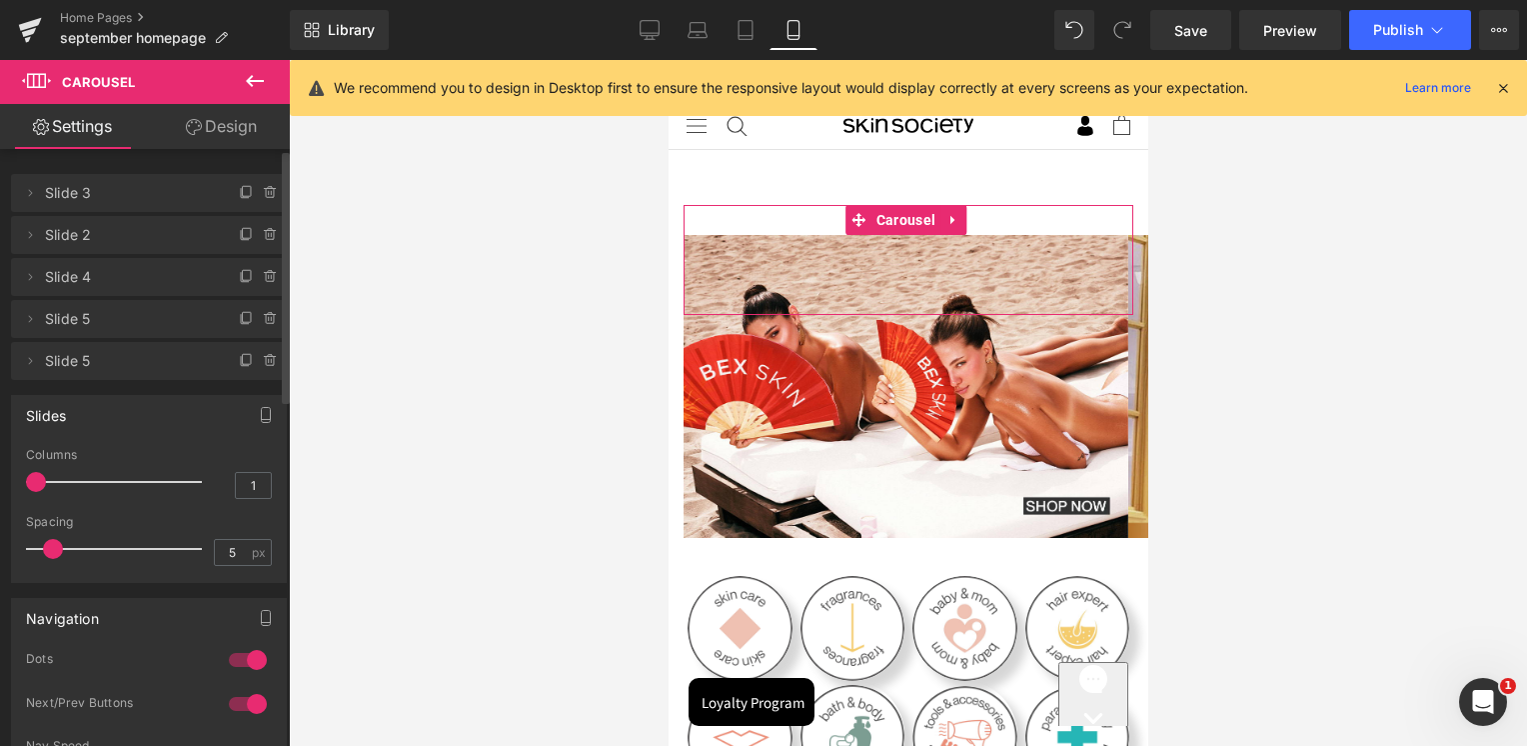
click at [116, 355] on span "Slide 5" at bounding box center [129, 361] width 168 height 38
click at [1191, 18] on link "Save" at bounding box center [1190, 30] width 81 height 40
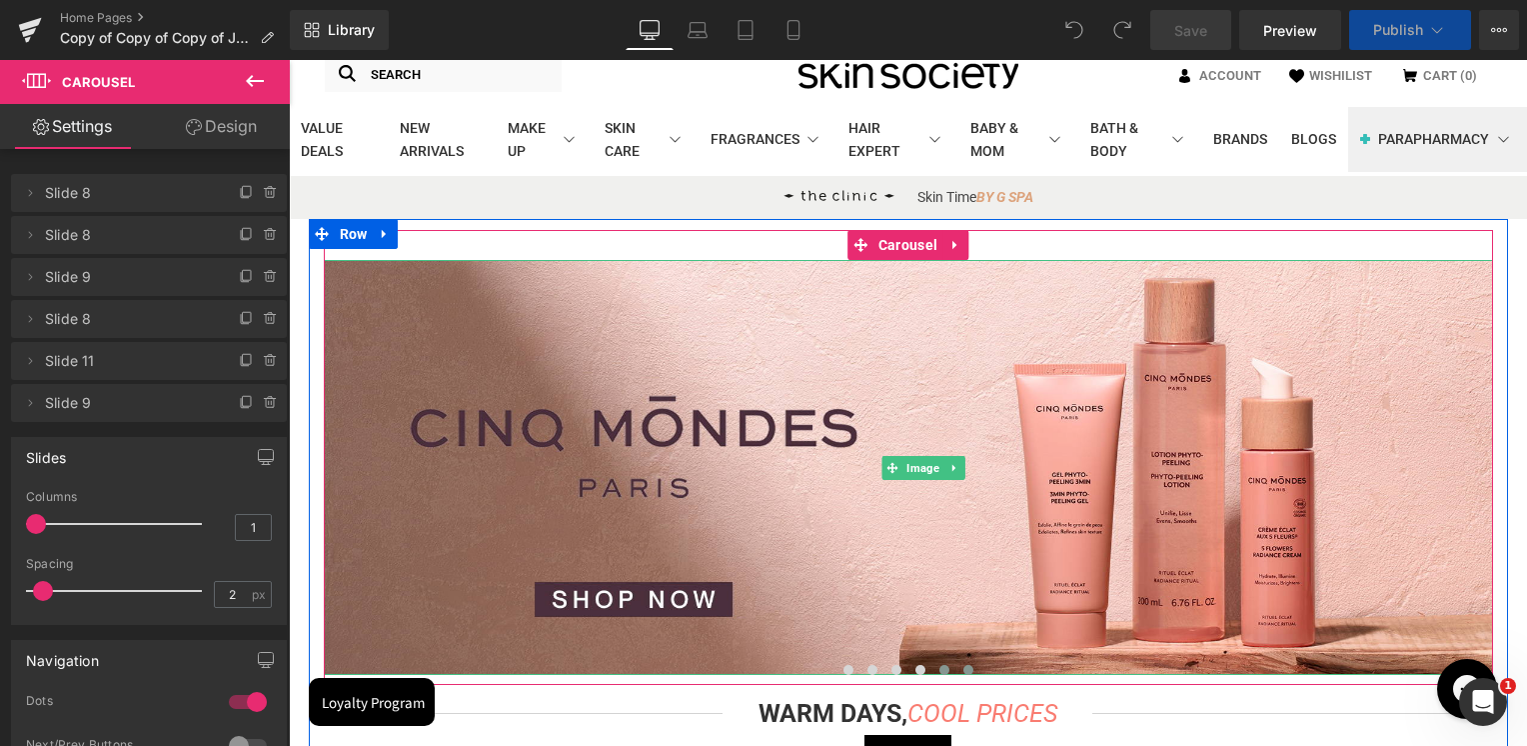
scroll to position [200, 0]
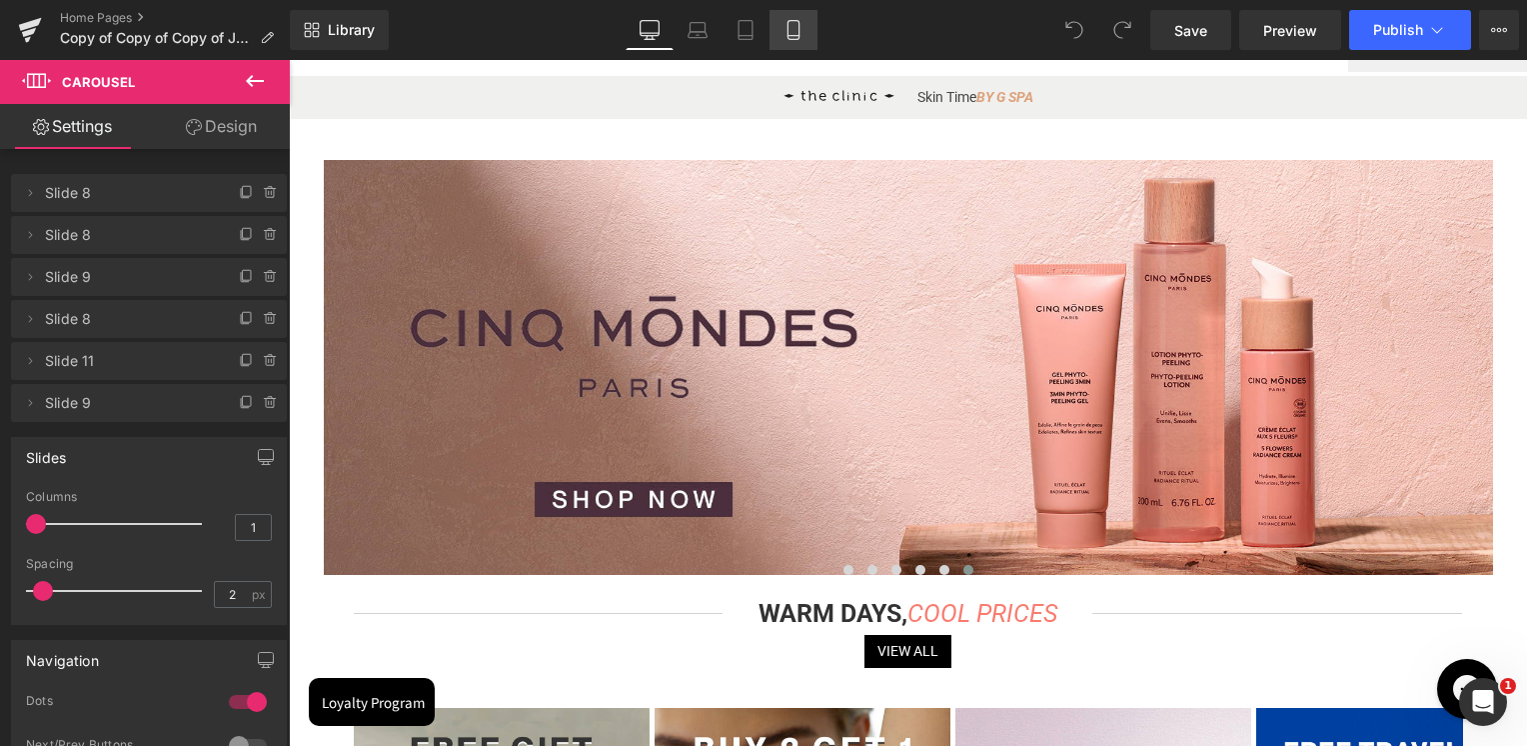
click at [798, 37] on icon at bounding box center [794, 30] width 20 height 20
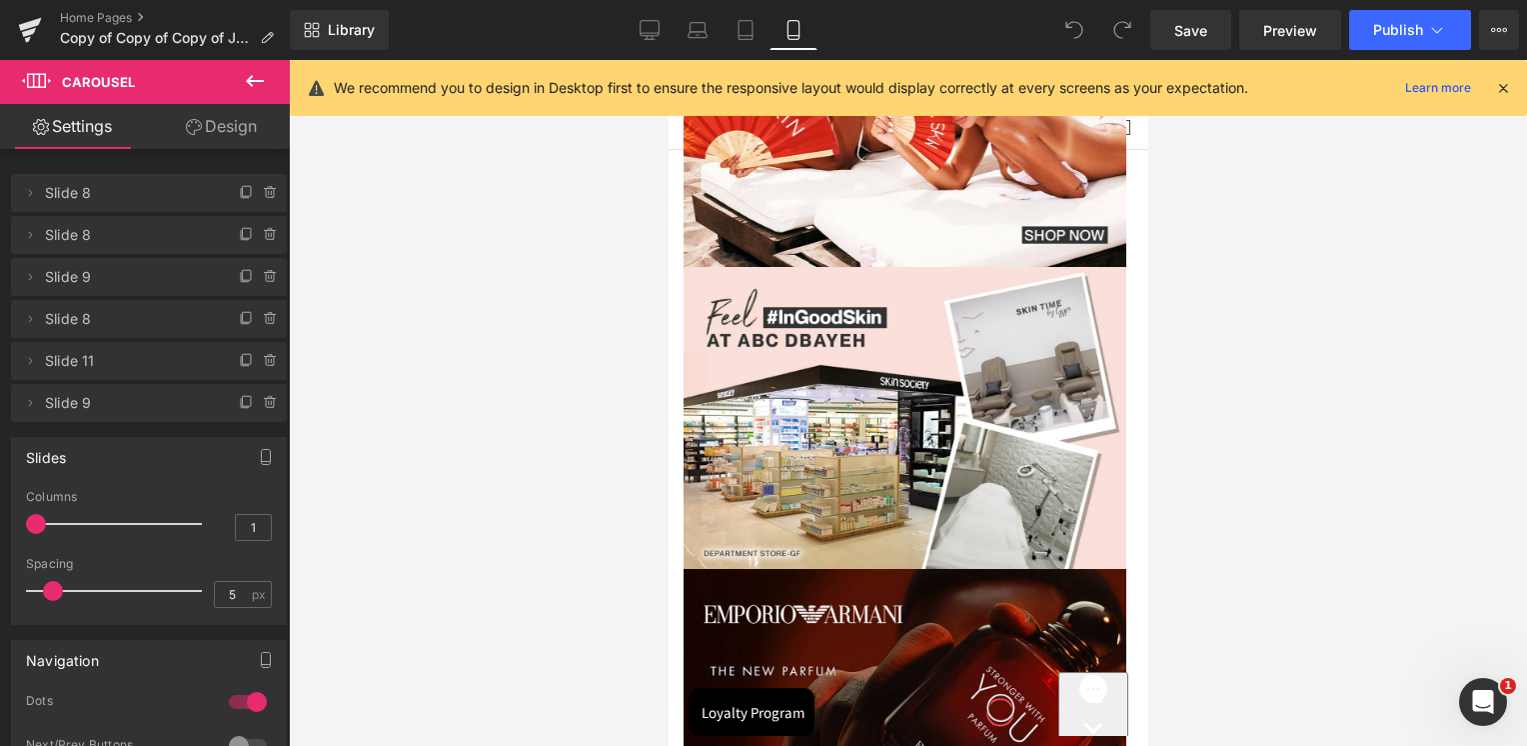
scroll to position [0, 0]
